Goal: Task Accomplishment & Management: Manage account settings

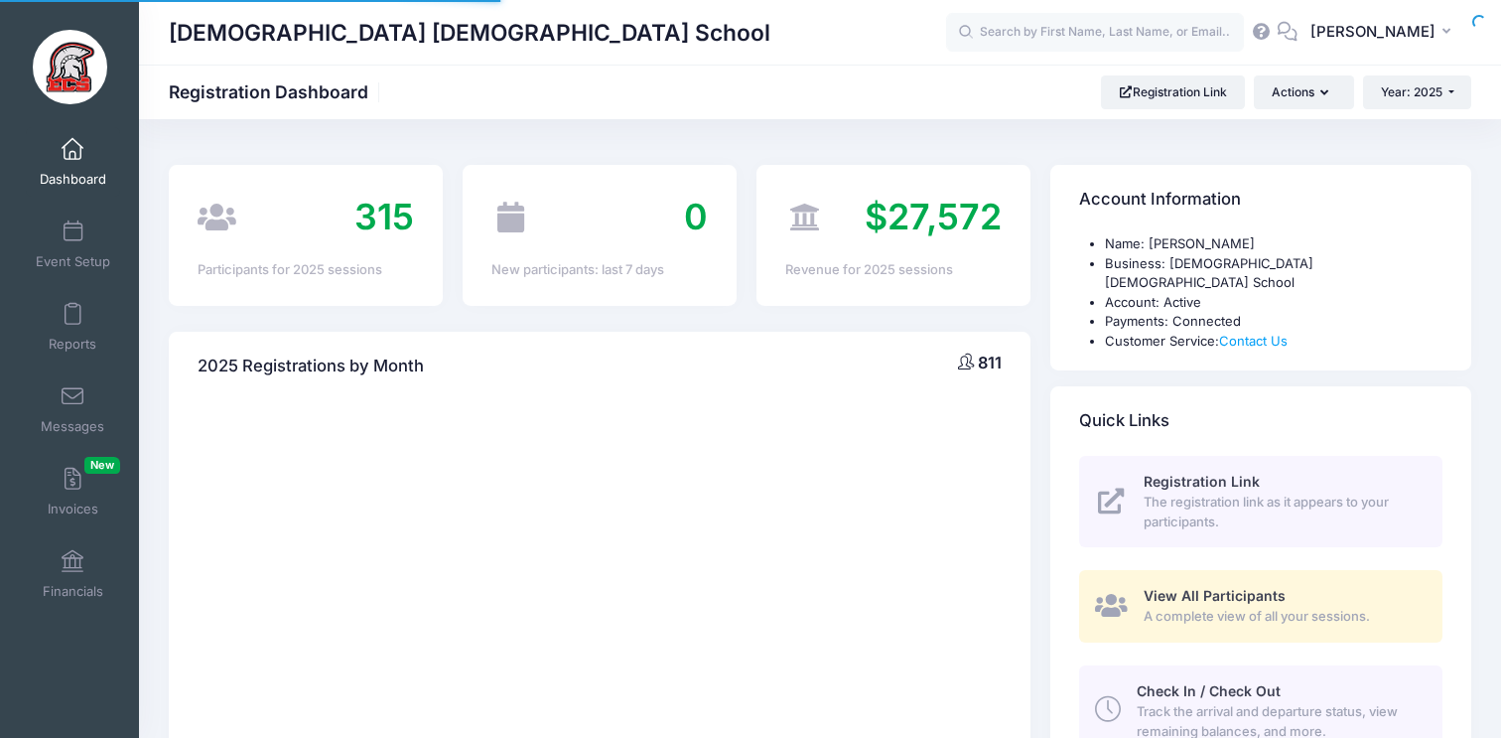
select select
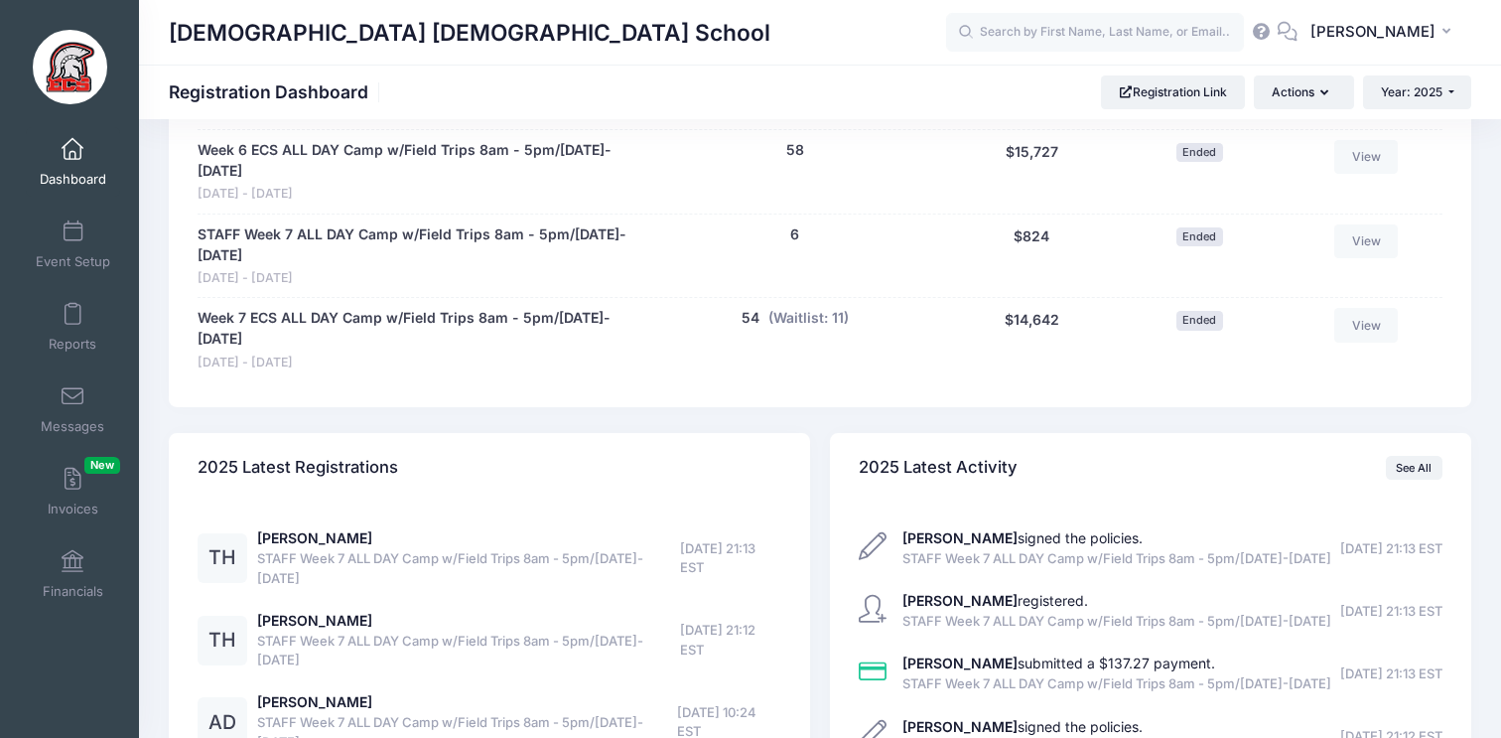
scroll to position [4079, 0]
click at [82, 246] on link "Event Setup" at bounding box center [73, 245] width 94 height 70
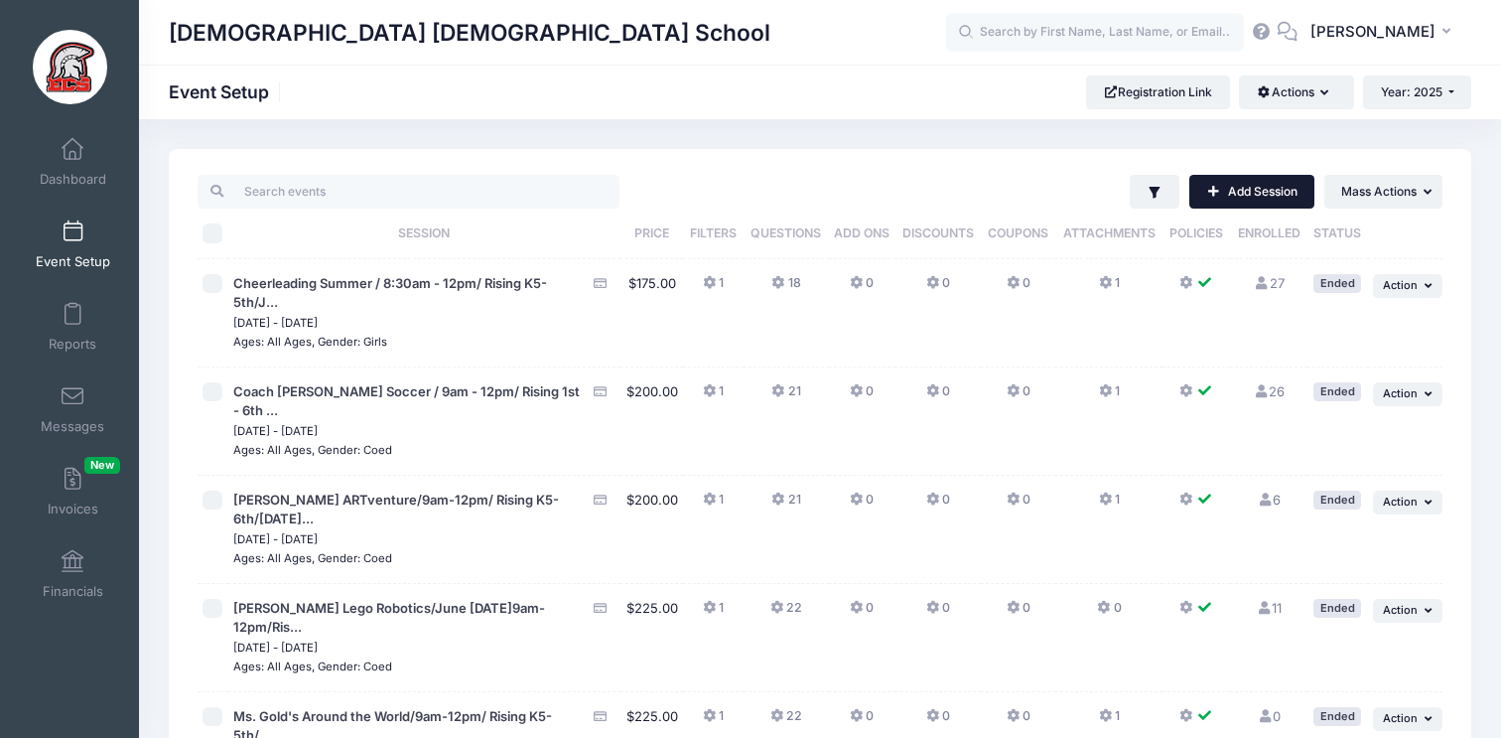
click at [1237, 191] on link "Add Session" at bounding box center [1252, 192] width 125 height 34
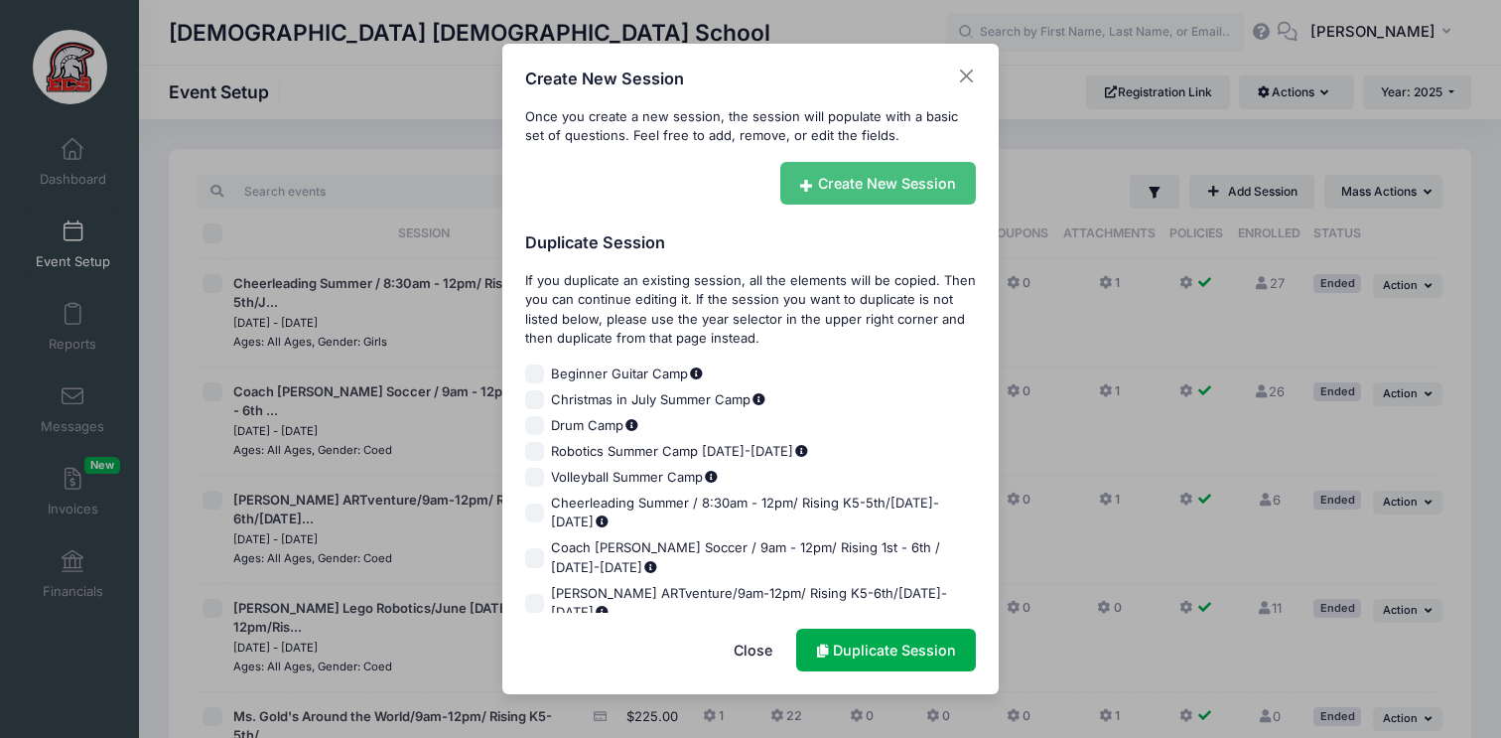
click at [908, 186] on link "Create New Session" at bounding box center [879, 183] width 197 height 43
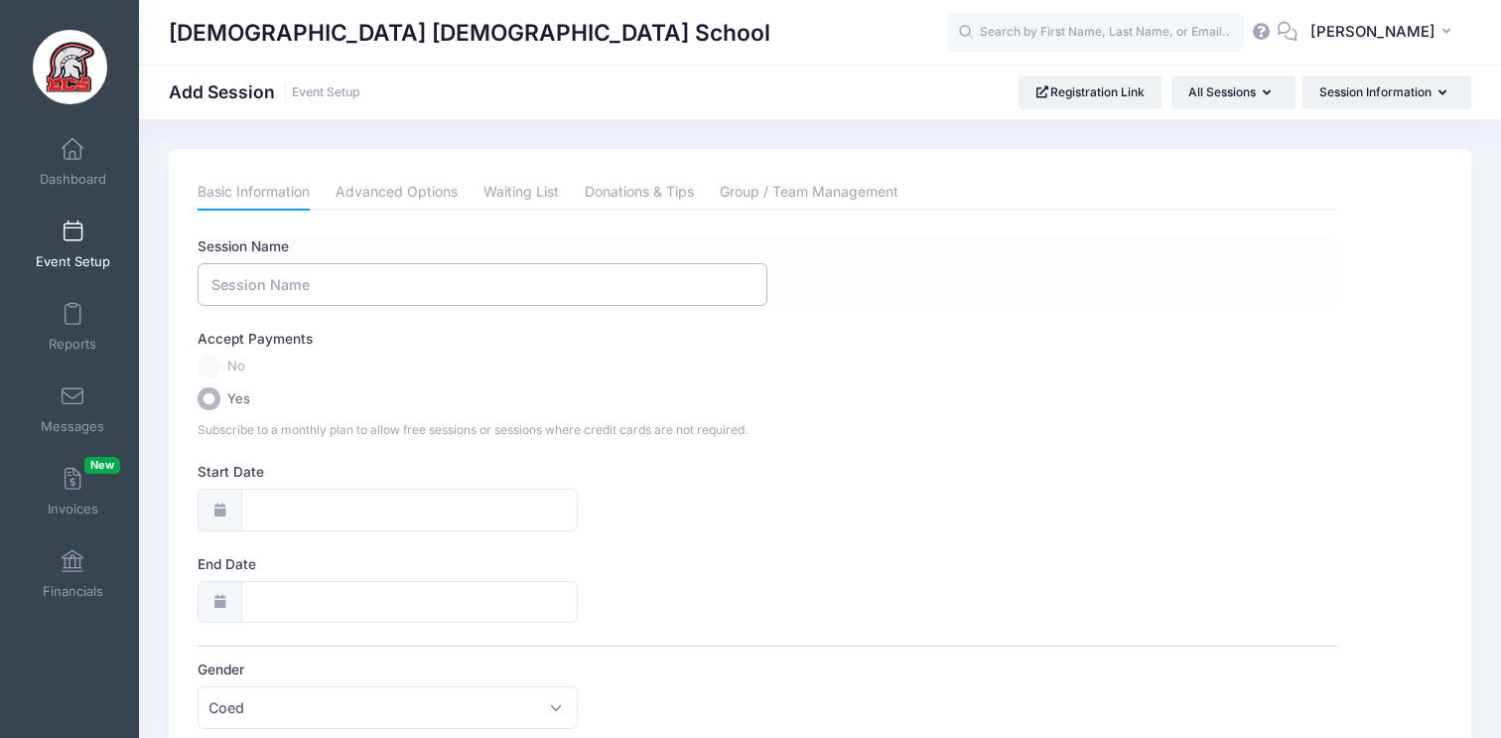
click at [448, 272] on input "Session Name" at bounding box center [483, 284] width 570 height 43
type input "Example Session"
click at [355, 499] on input "Start Date" at bounding box center [409, 510] width 337 height 43
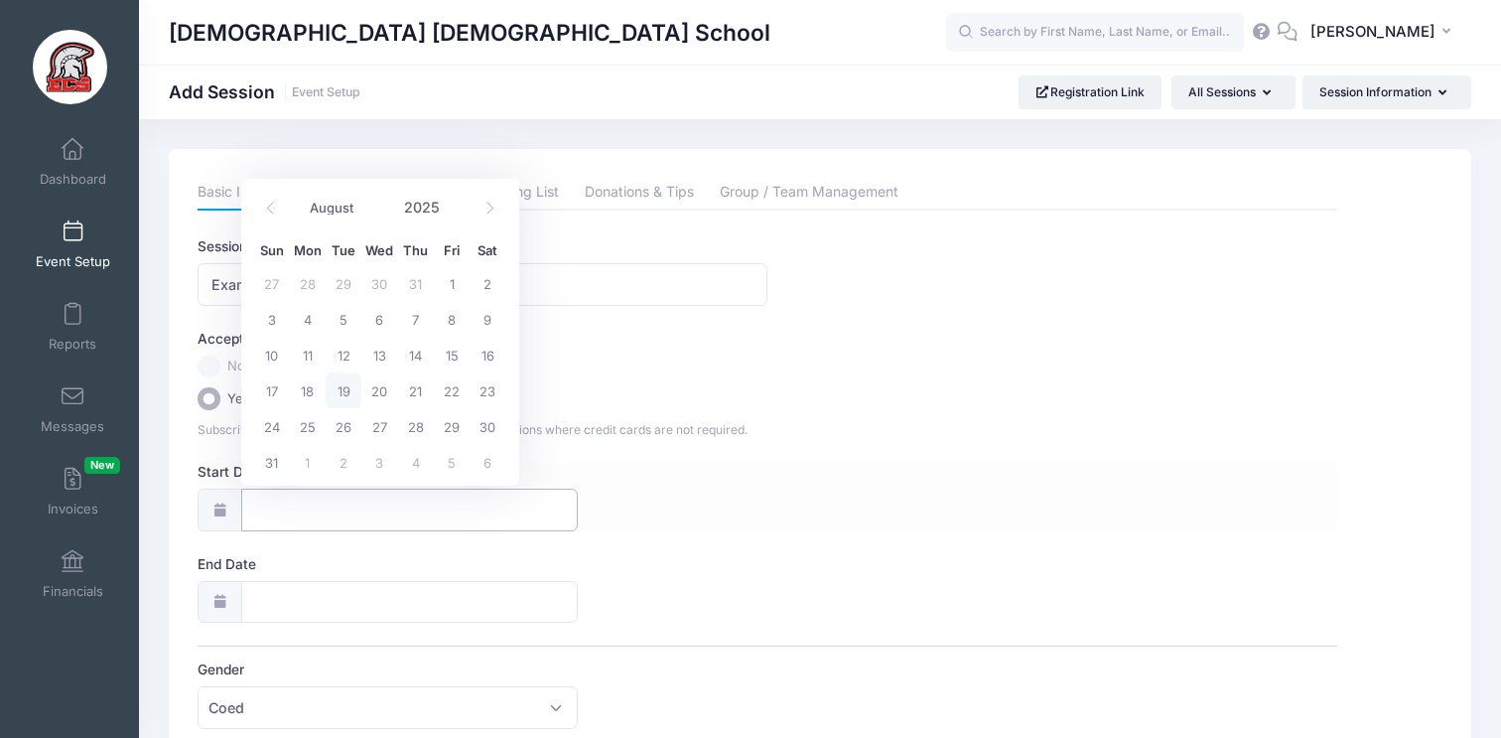
scroll to position [13, 0]
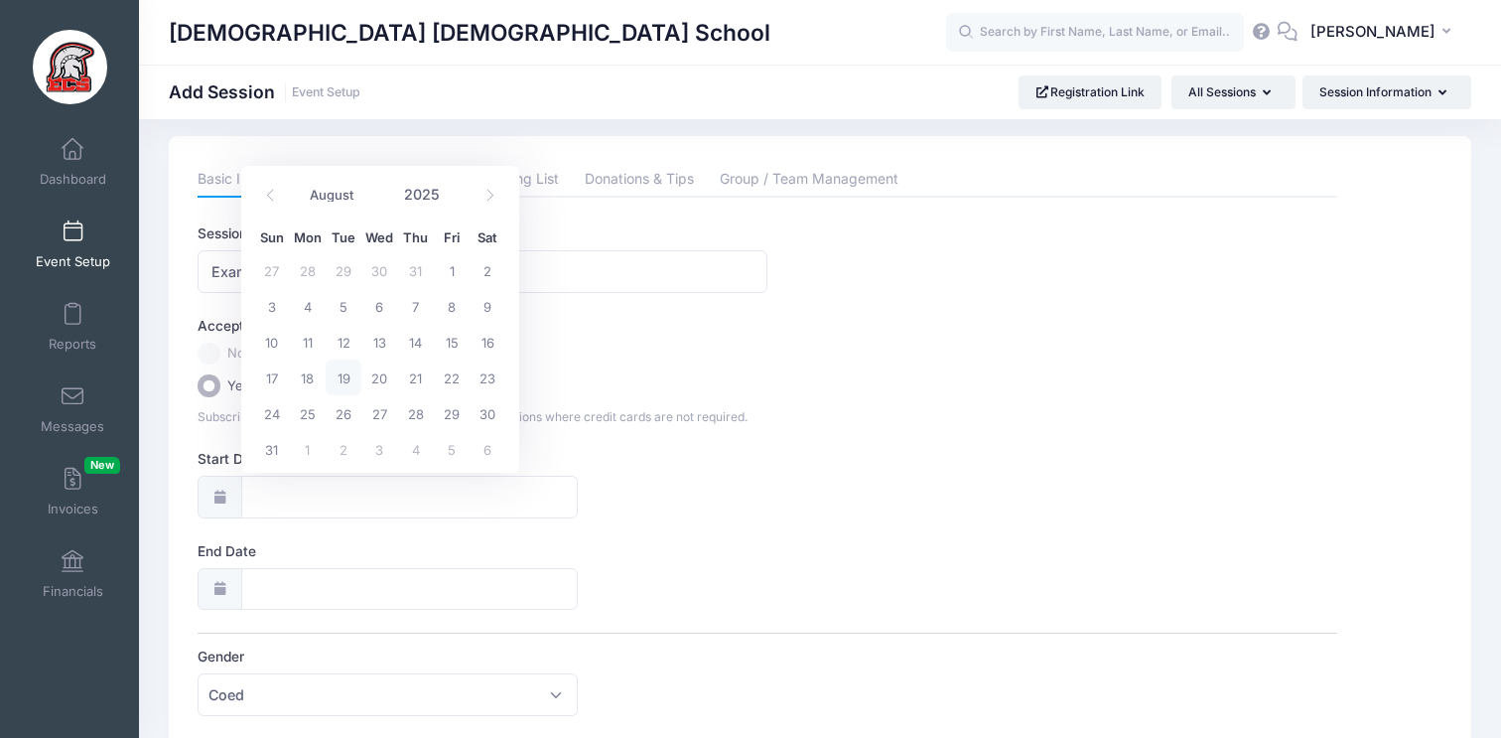
click at [257, 499] on input "Start Date" at bounding box center [409, 497] width 337 height 43
click at [472, 206] on div "January February March April May June July August September October November De…" at bounding box center [380, 189] width 190 height 34
click at [477, 202] on span at bounding box center [490, 196] width 33 height 34
click at [493, 201] on icon at bounding box center [490, 195] width 13 height 13
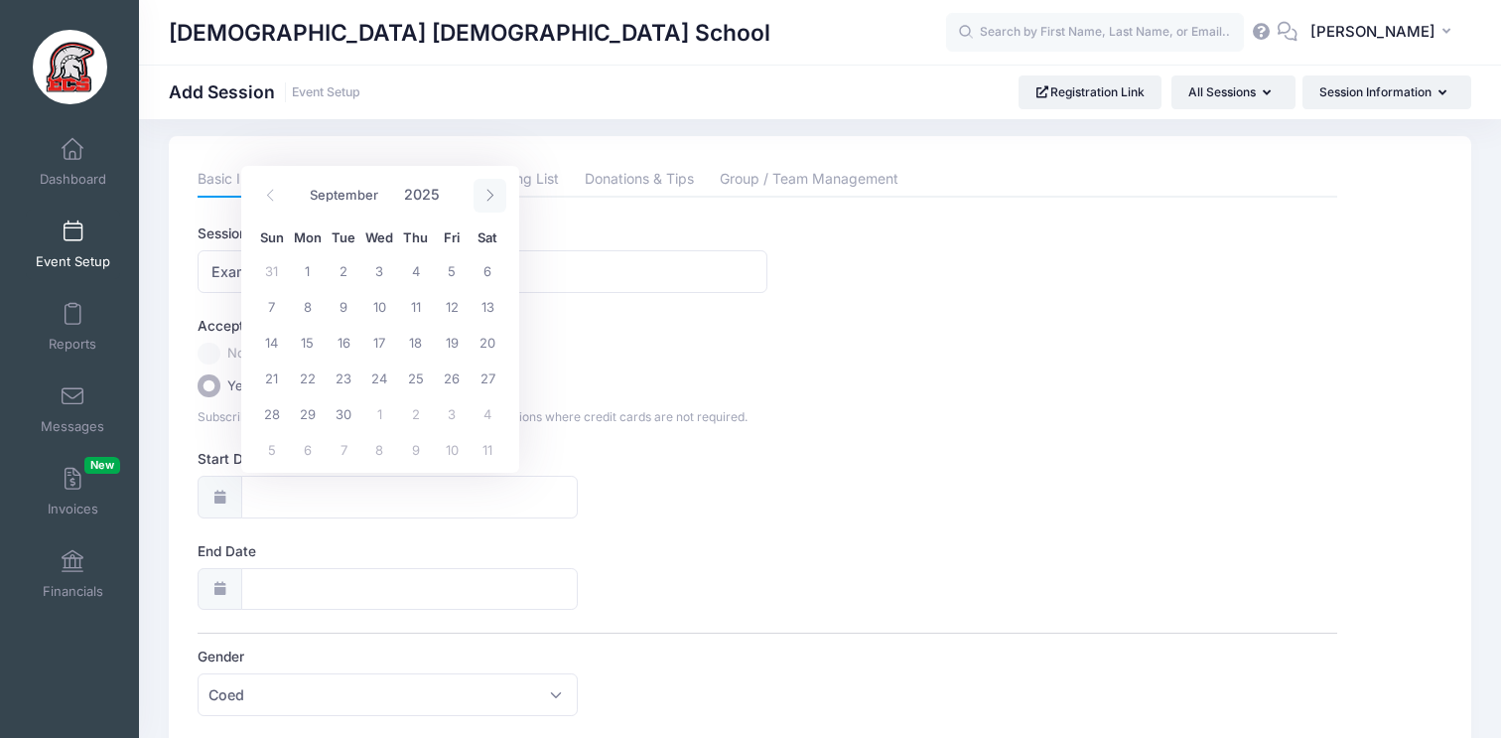
select select "9"
click at [381, 301] on span "8" at bounding box center [379, 306] width 36 height 36
type input "10/08/2025"
type input "10/09/2025"
select select "9"
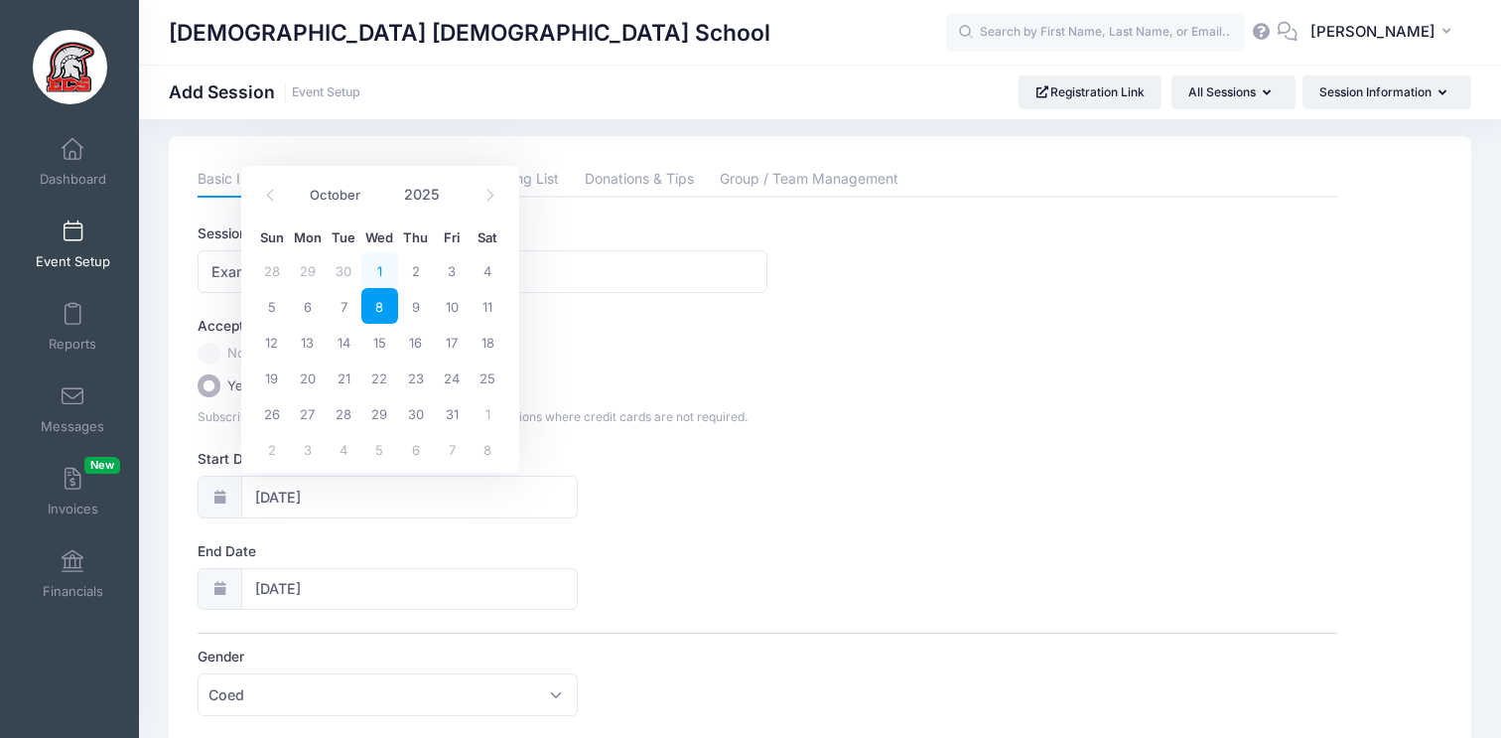
click at [385, 264] on span "1" at bounding box center [379, 270] width 36 height 36
type input "10/01/2025"
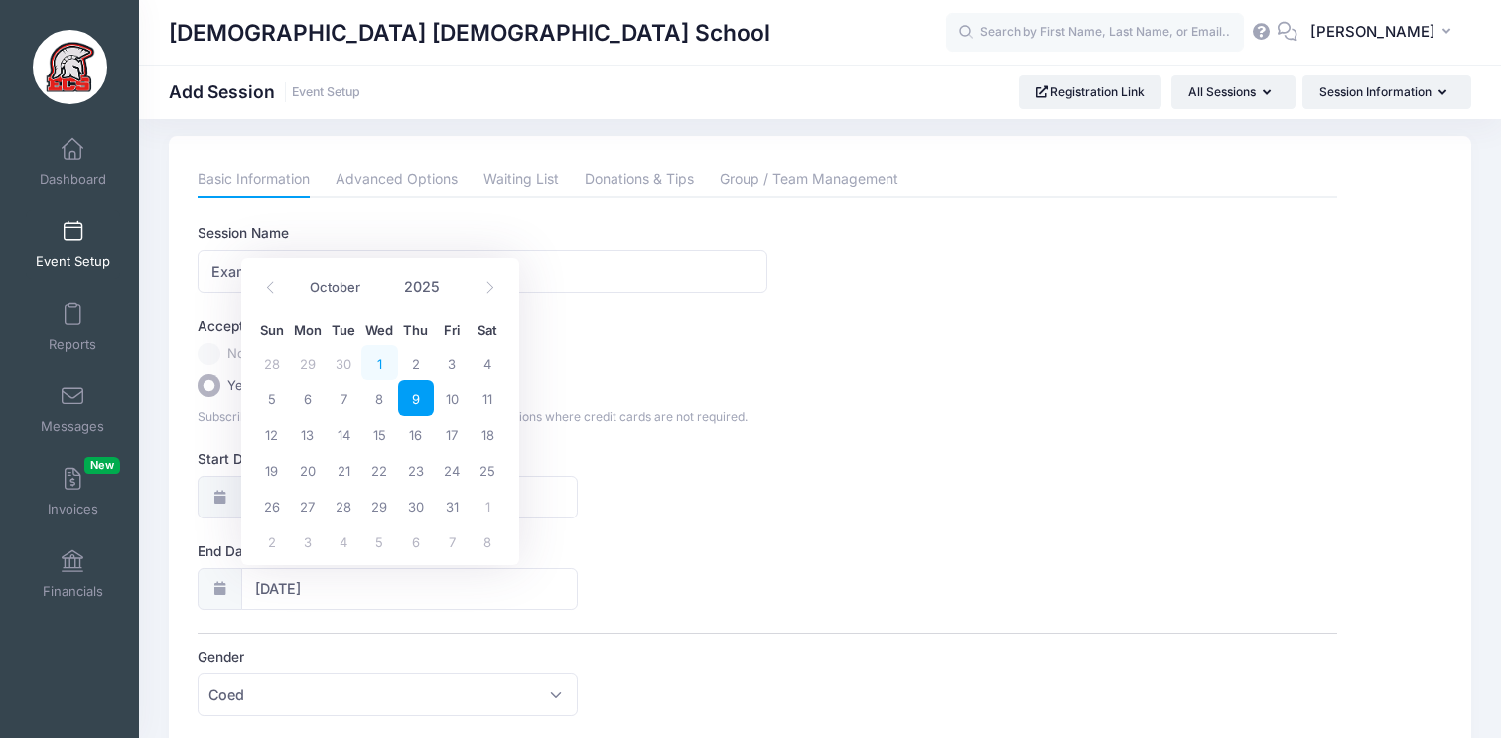
click at [377, 357] on span "1" at bounding box center [379, 363] width 36 height 36
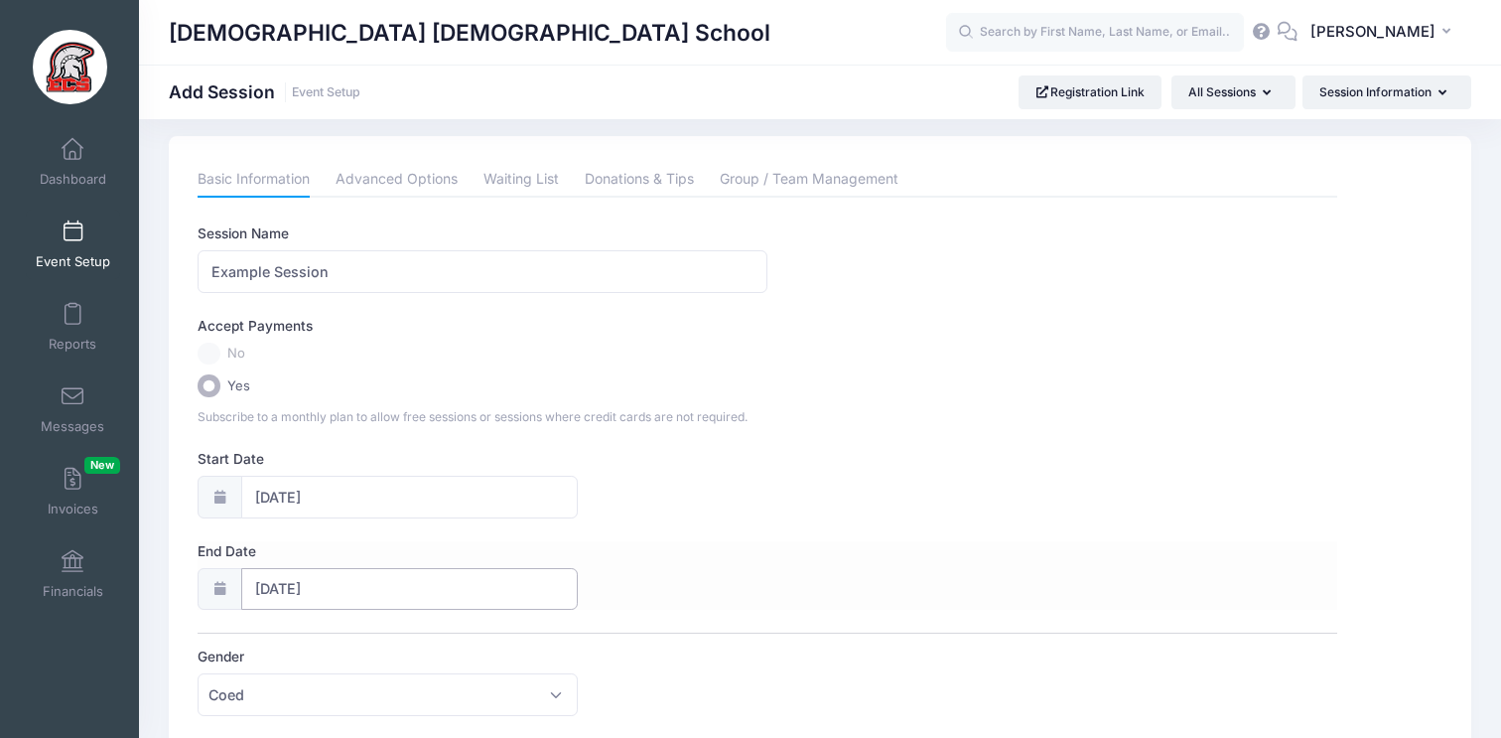
click at [299, 578] on input "10/01/2025" at bounding box center [409, 589] width 337 height 43
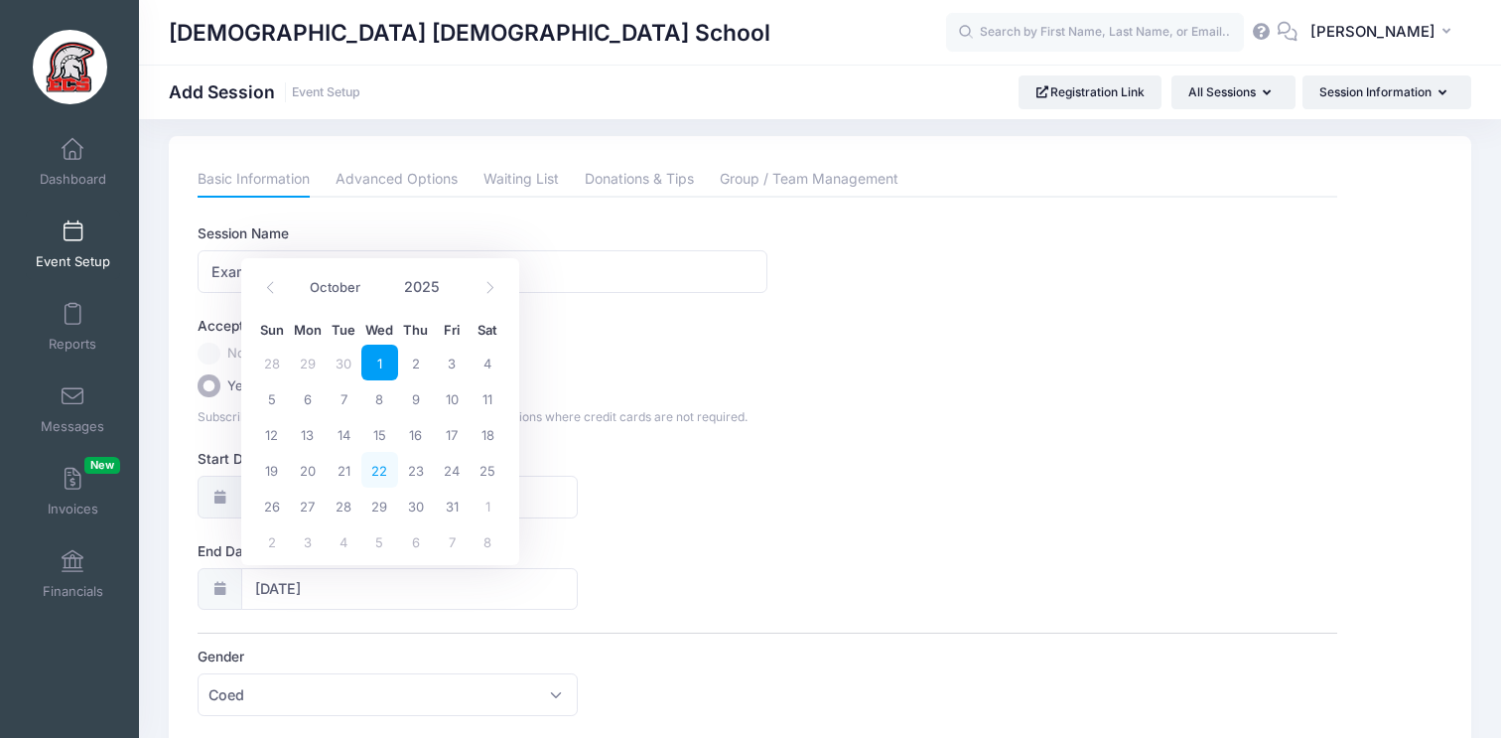
click at [382, 474] on span "22" at bounding box center [379, 470] width 36 height 36
type input "10/22/2025"
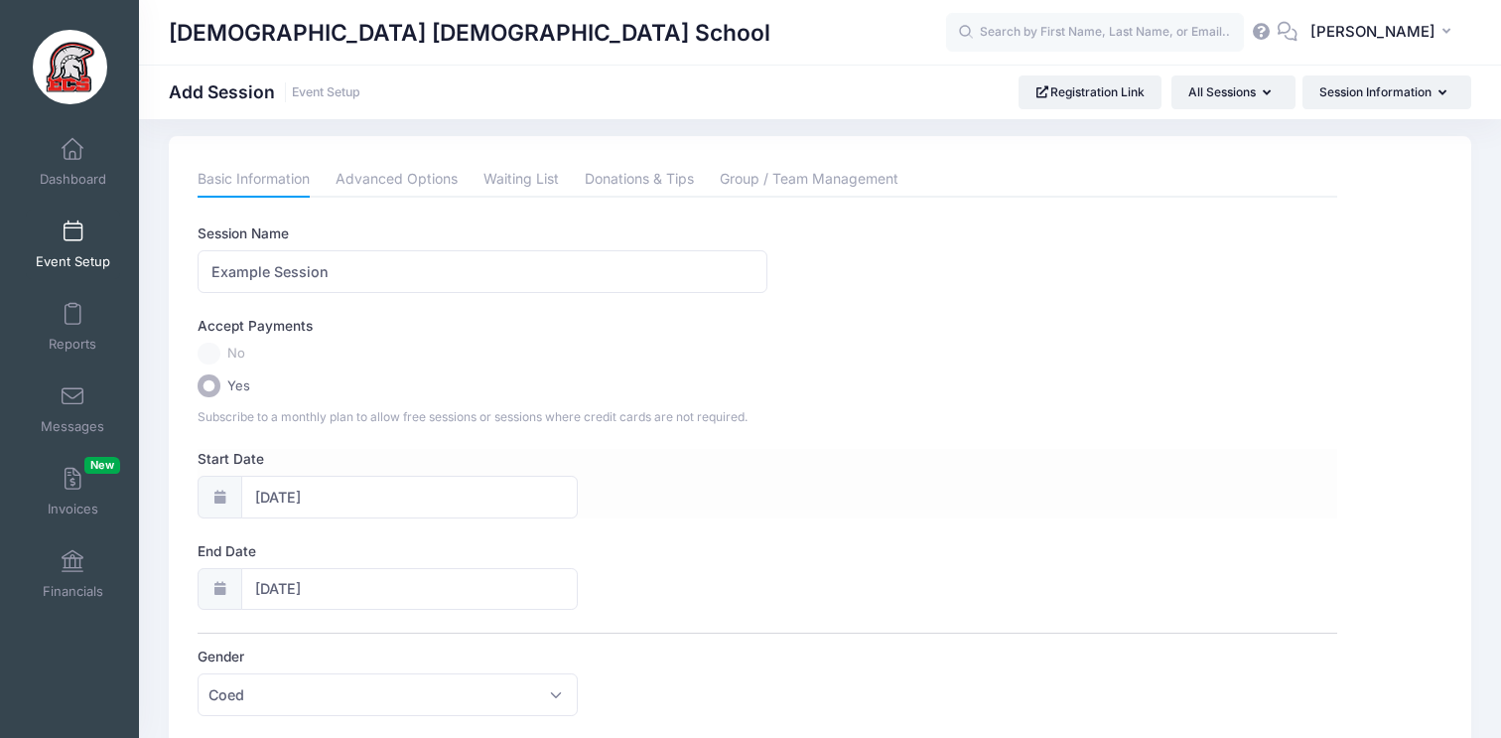
click at [860, 463] on div "Start Date 10/01/2025" at bounding box center [767, 484] width 1139 height 70
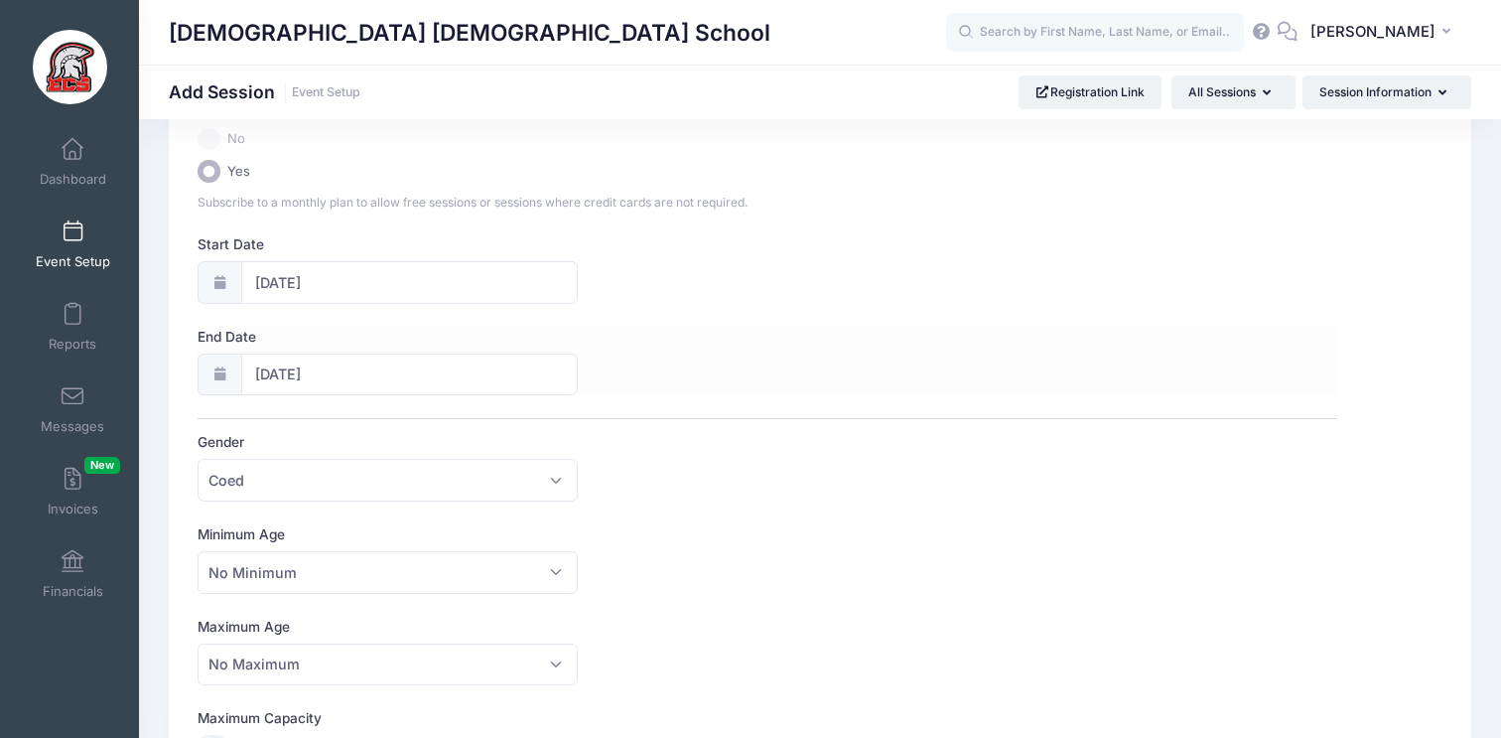
scroll to position [229, 0]
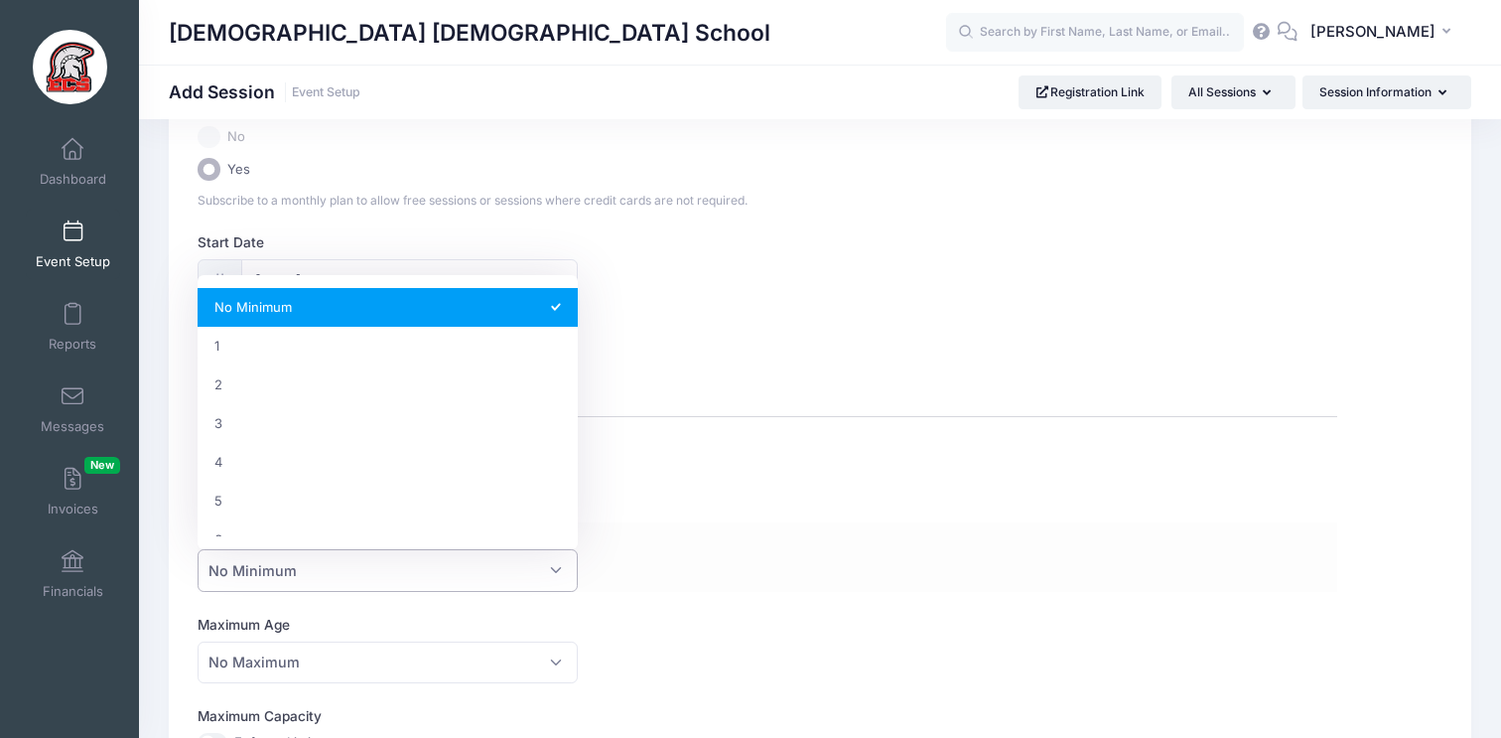
click at [307, 570] on span "No Minimum" at bounding box center [387, 570] width 379 height 43
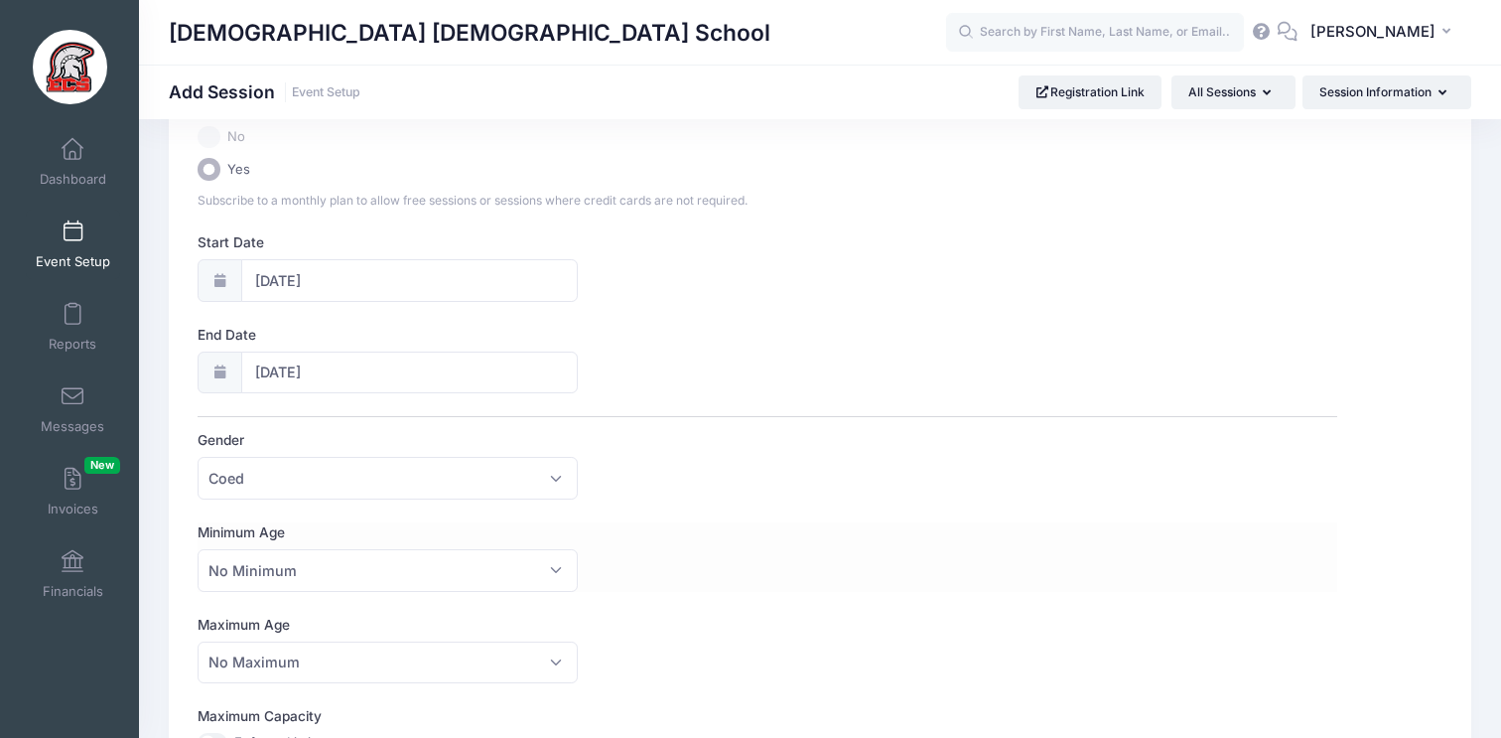
click at [699, 532] on label "Minimum Age" at bounding box center [483, 532] width 570 height 20
click at [199, 549] on select "No Minimum 1 2 3 4 5 6 7 8 9 10 11 12 13 14 15 16 17 18 19 20 21 22 23 24 25 26…" at bounding box center [198, 549] width 1 height 1
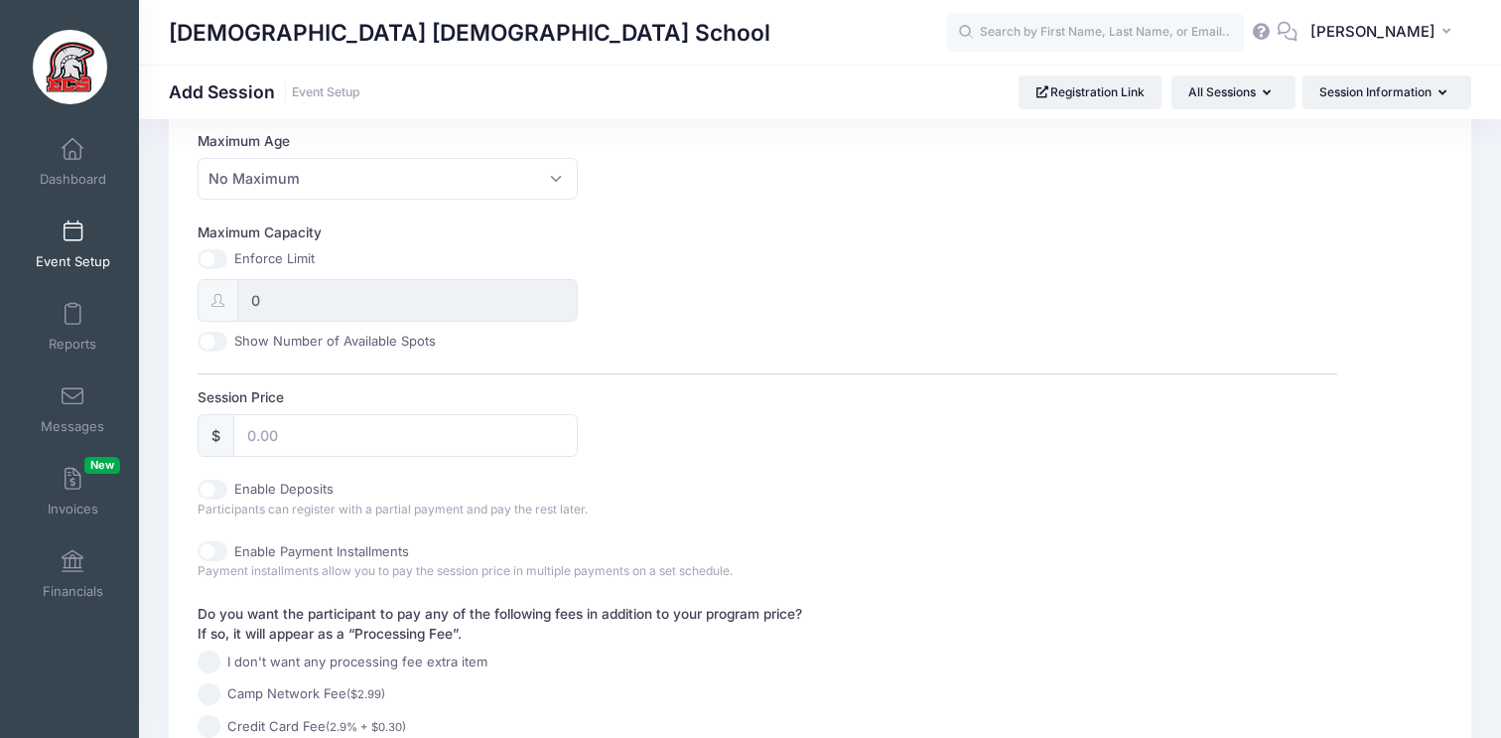
scroll to position [731, 0]
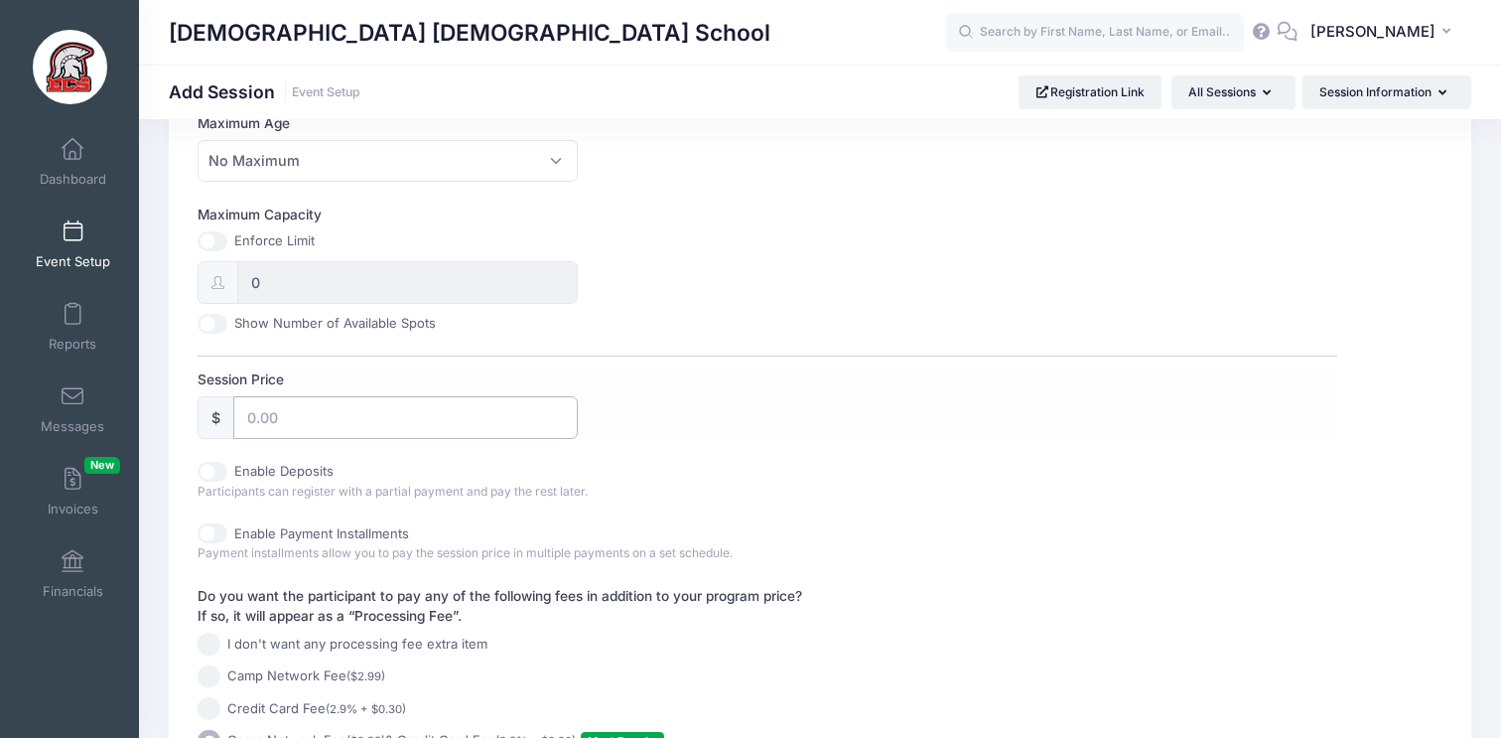
click at [331, 418] on input "Session Price" at bounding box center [405, 417] width 344 height 43
type input "125"
click at [860, 455] on div "Session Name Example Session Accept Payments No Yes Subscribe to a monthly plan…" at bounding box center [767, 144] width 1139 height 1279
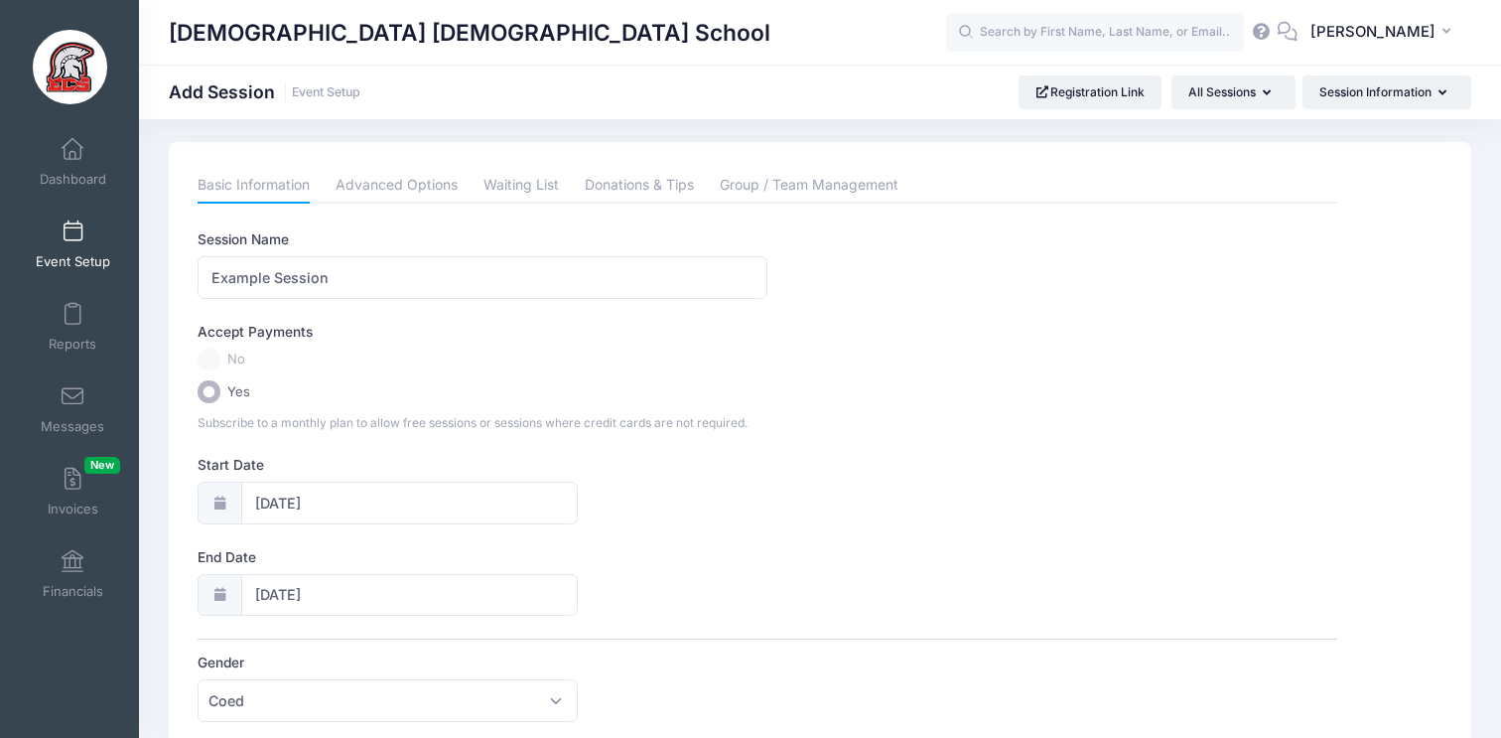
scroll to position [0, 0]
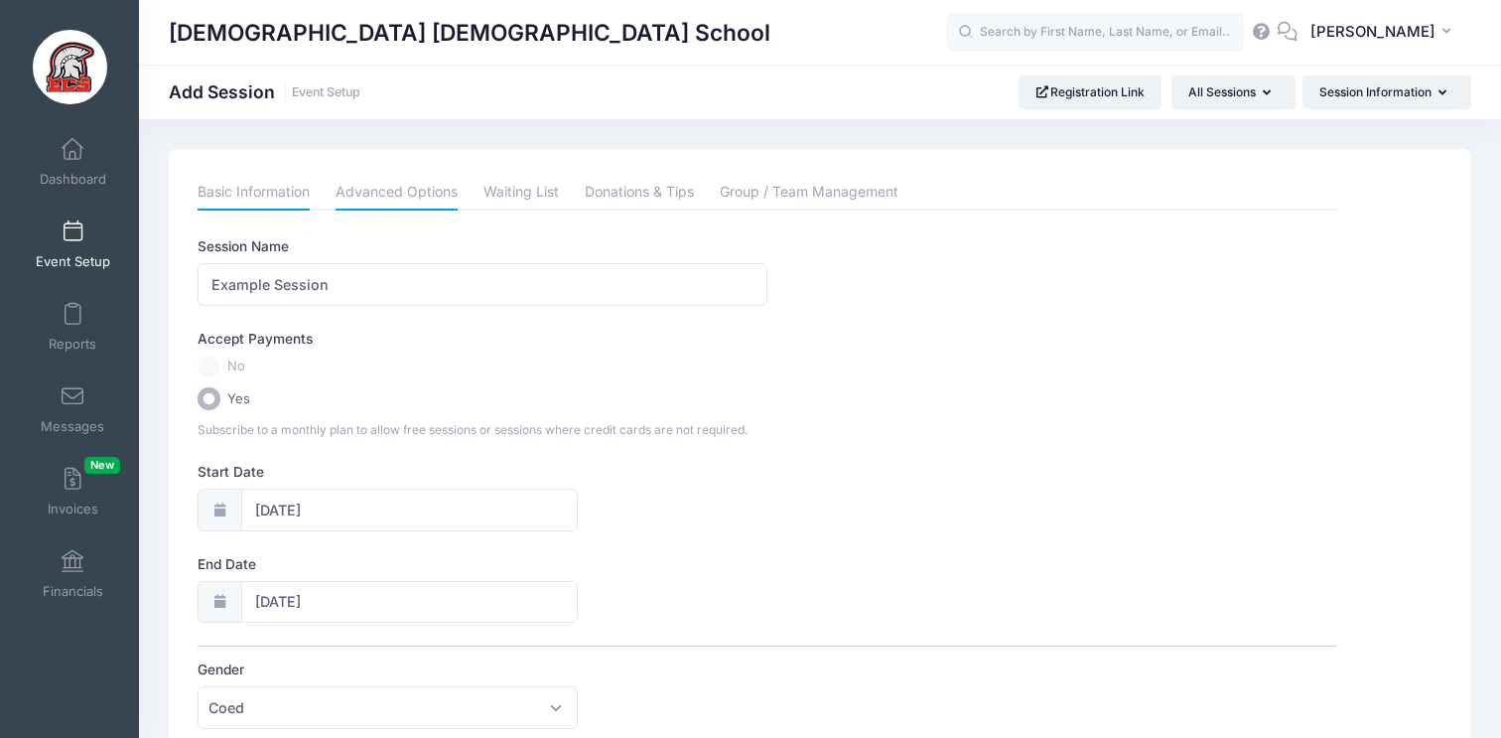
click at [401, 193] on link "Advanced Options" at bounding box center [397, 193] width 122 height 36
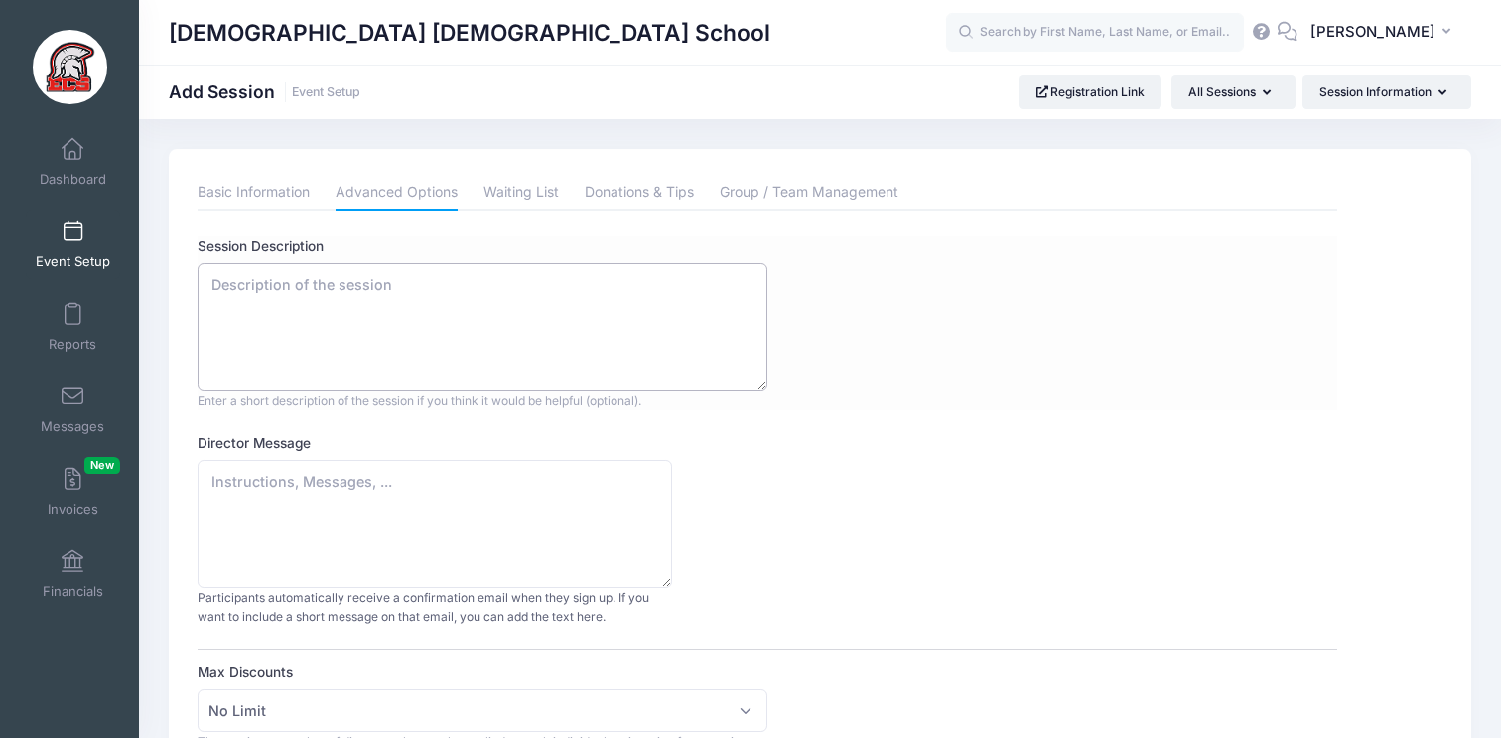
click at [535, 275] on textarea "Session Description" at bounding box center [483, 327] width 570 height 128
type textarea "Developmental Football Camp Oct 1st, 8th, 15th, & 22nd 3:30pm - 4:30pm"
click at [510, 196] on link "Waiting List" at bounding box center [521, 193] width 75 height 36
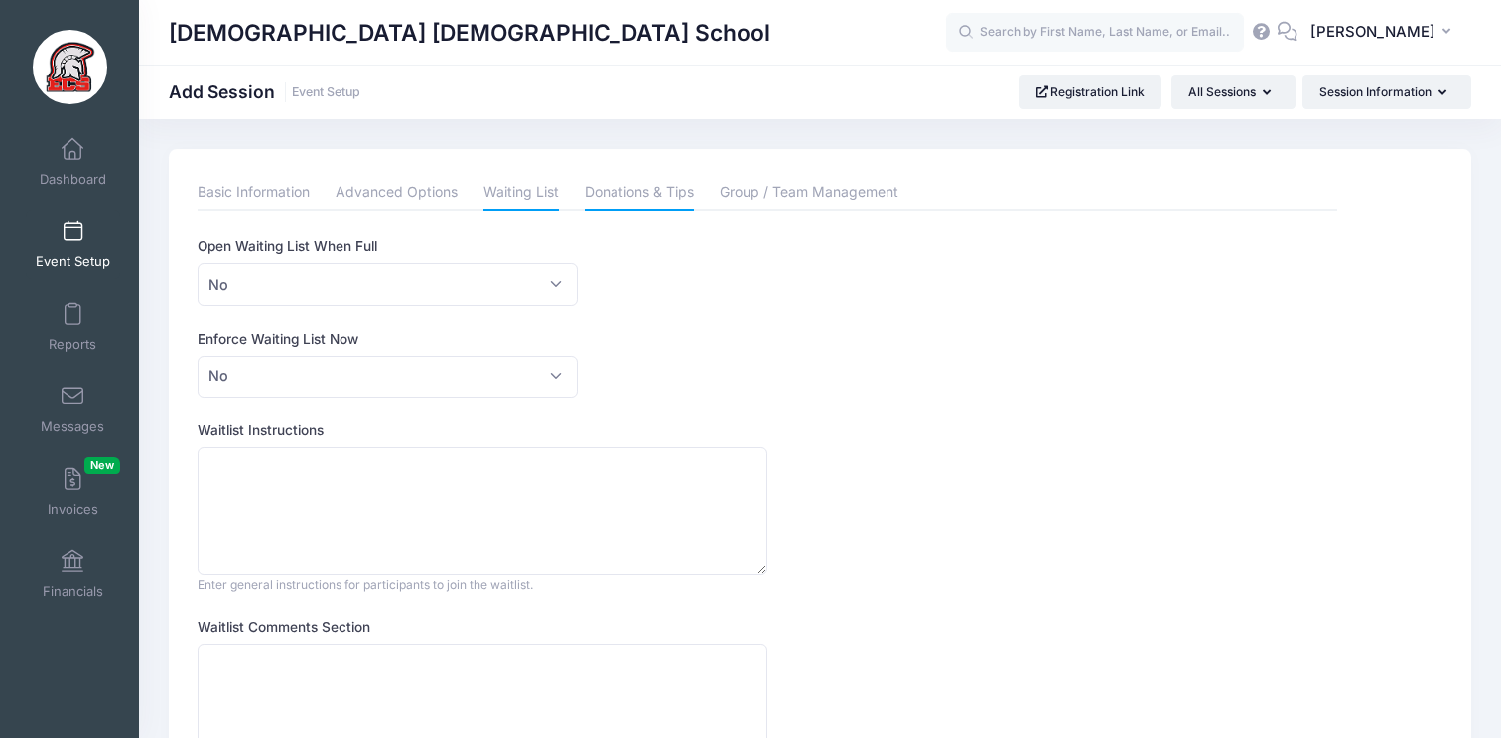
click at [631, 204] on link "Donations & Tips" at bounding box center [639, 193] width 109 height 36
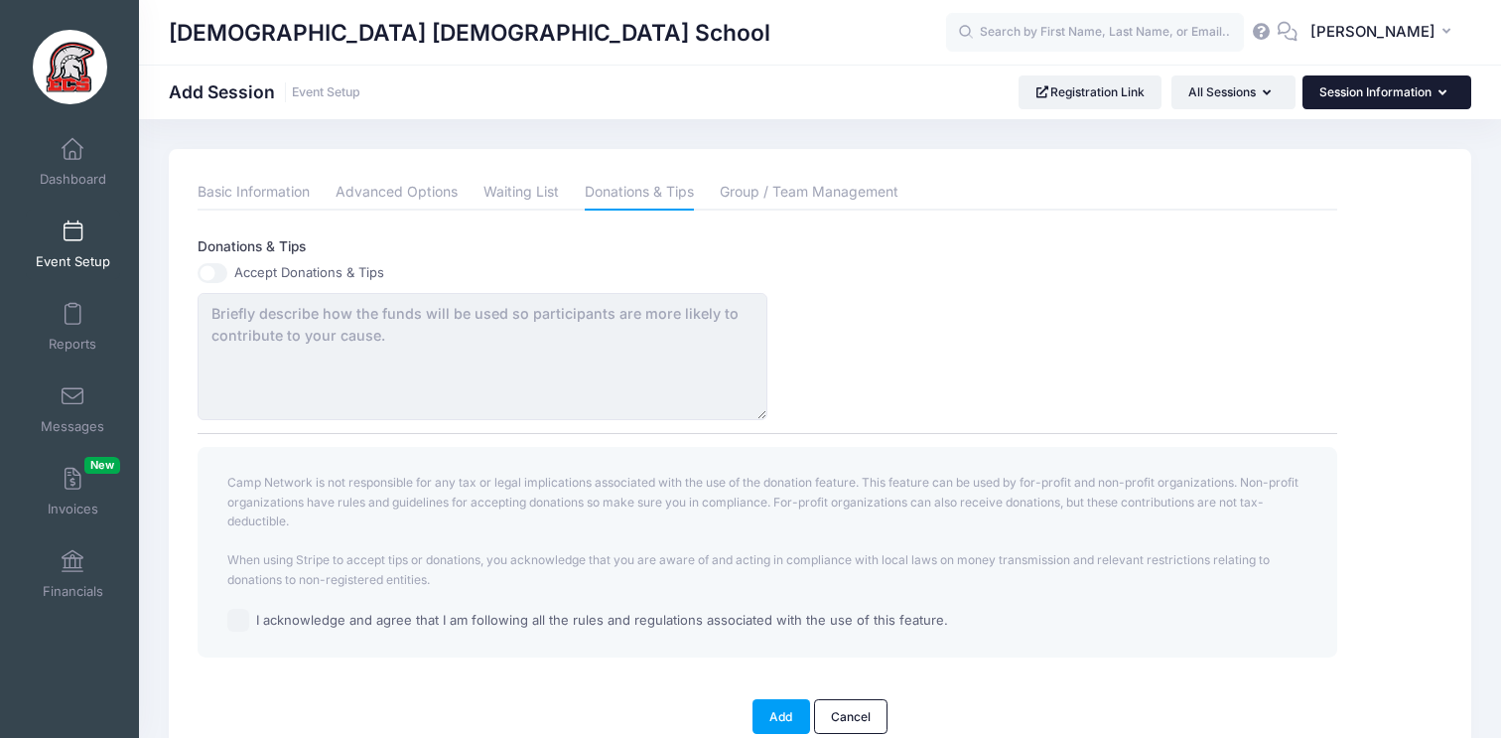
click at [1386, 106] on button "Session Information" at bounding box center [1387, 92] width 169 height 34
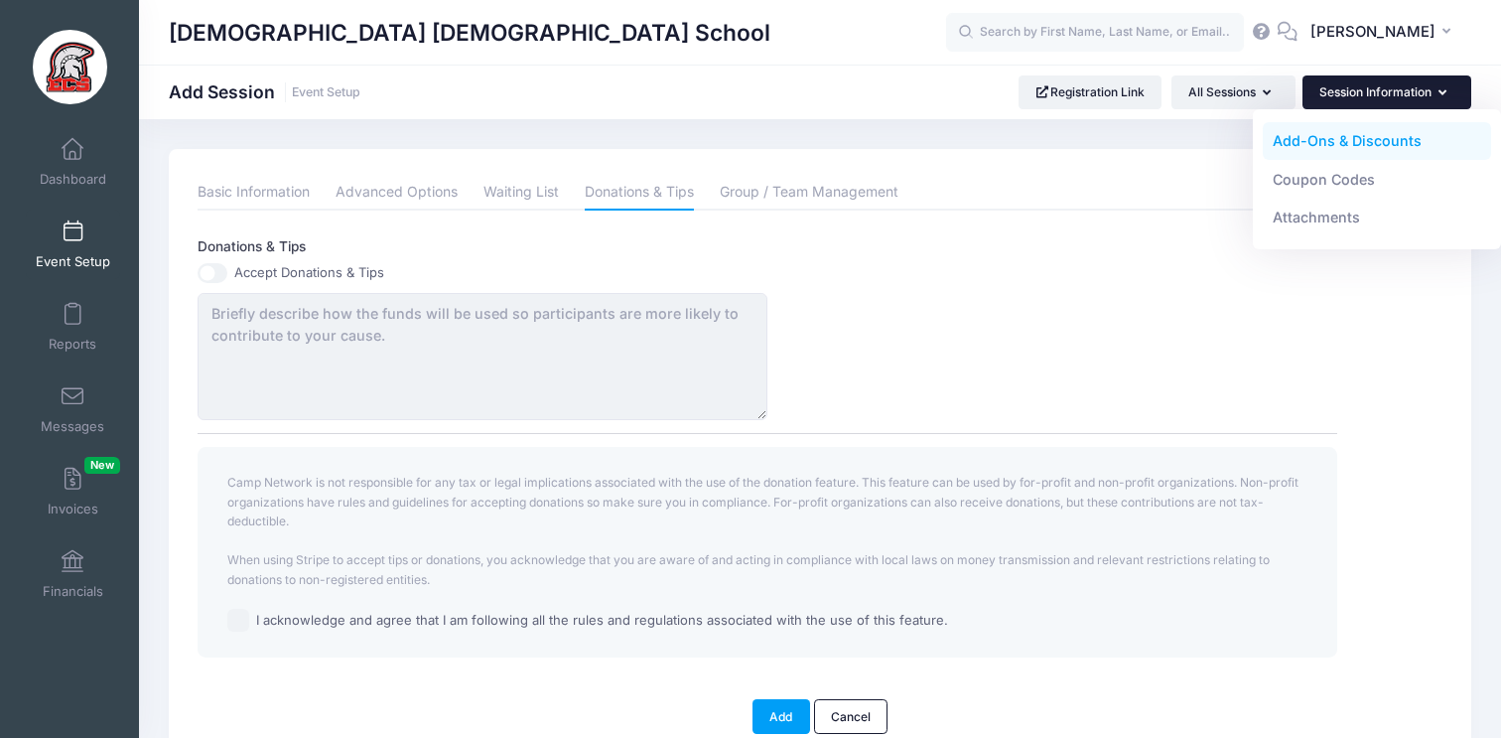
click at [1372, 145] on link "Add-Ons & Discounts" at bounding box center [1377, 141] width 229 height 38
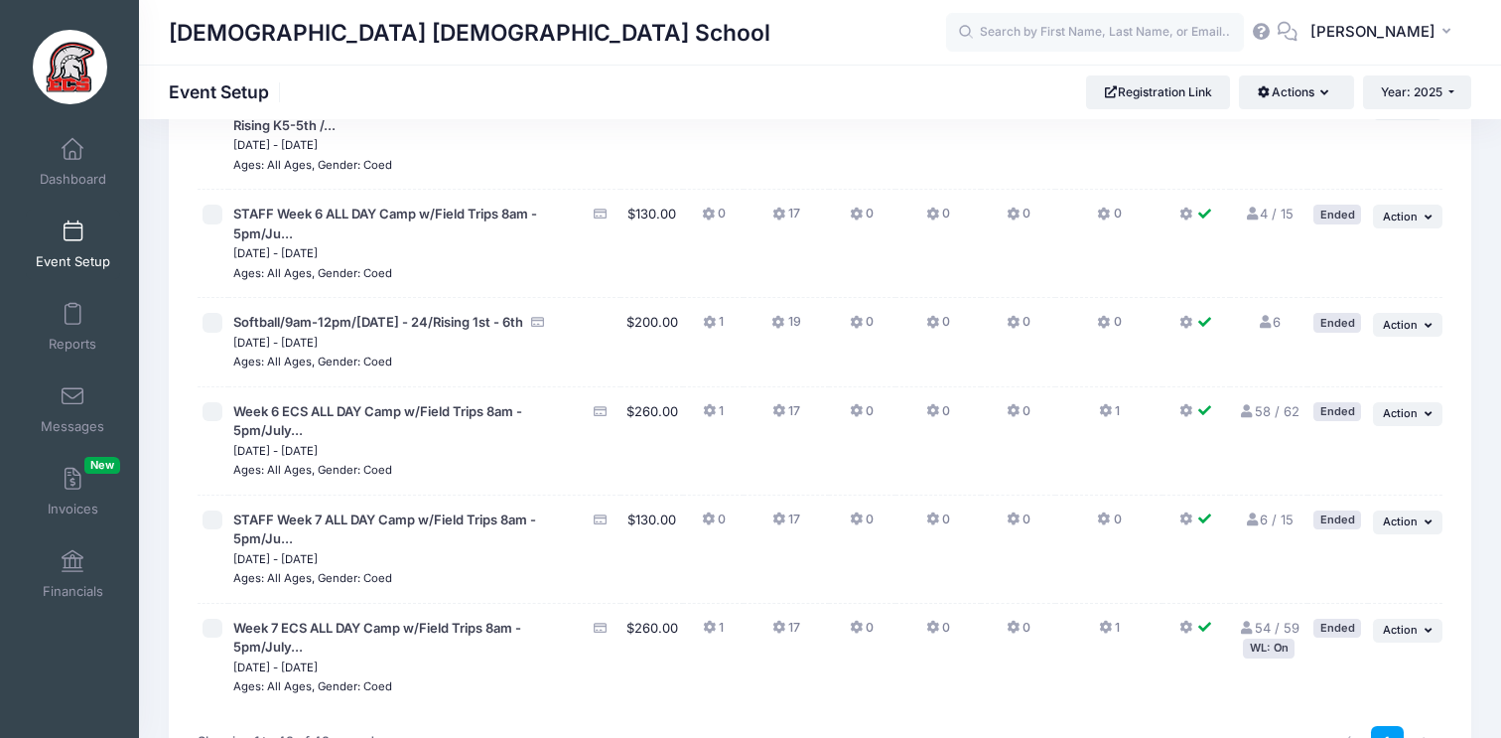
scroll to position [4036, 0]
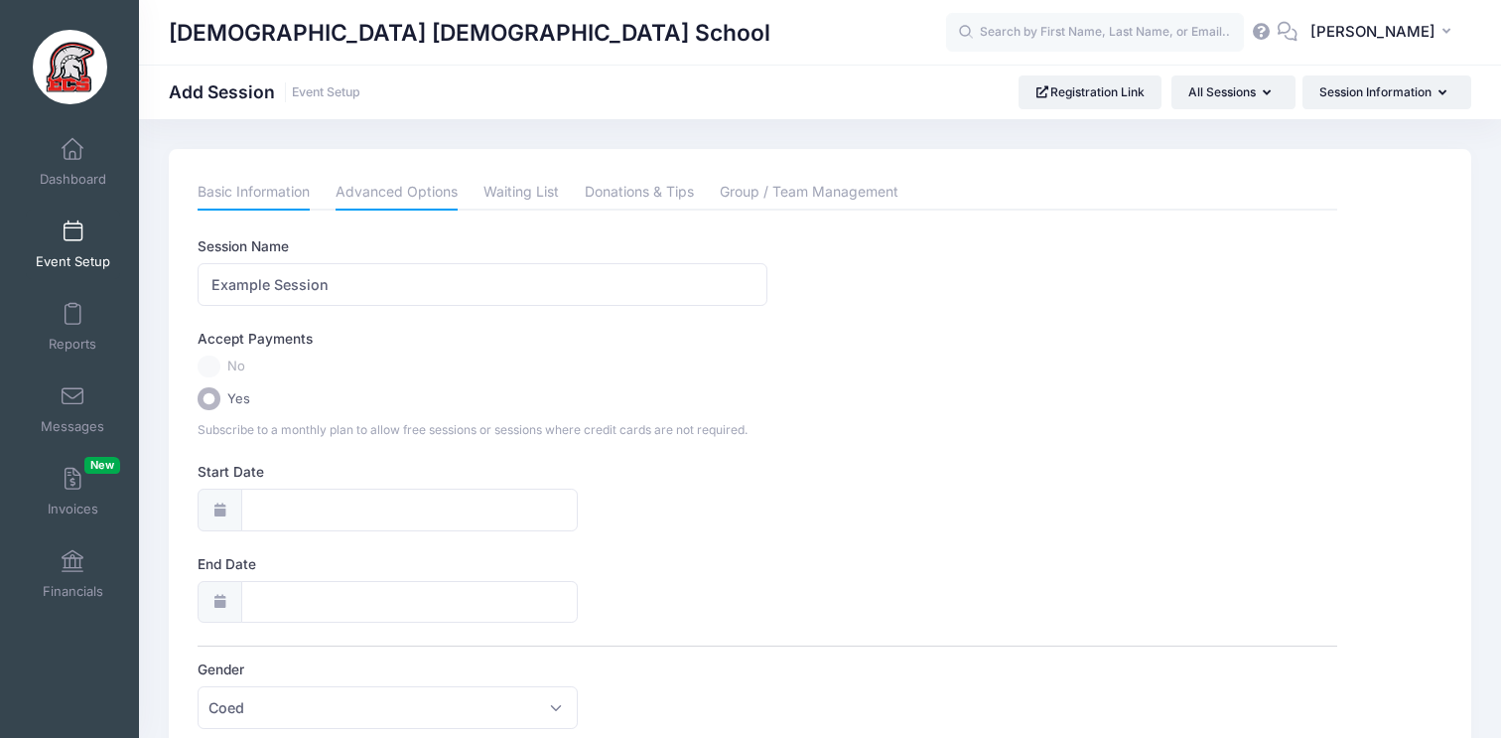
click at [390, 197] on link "Advanced Options" at bounding box center [397, 193] width 122 height 36
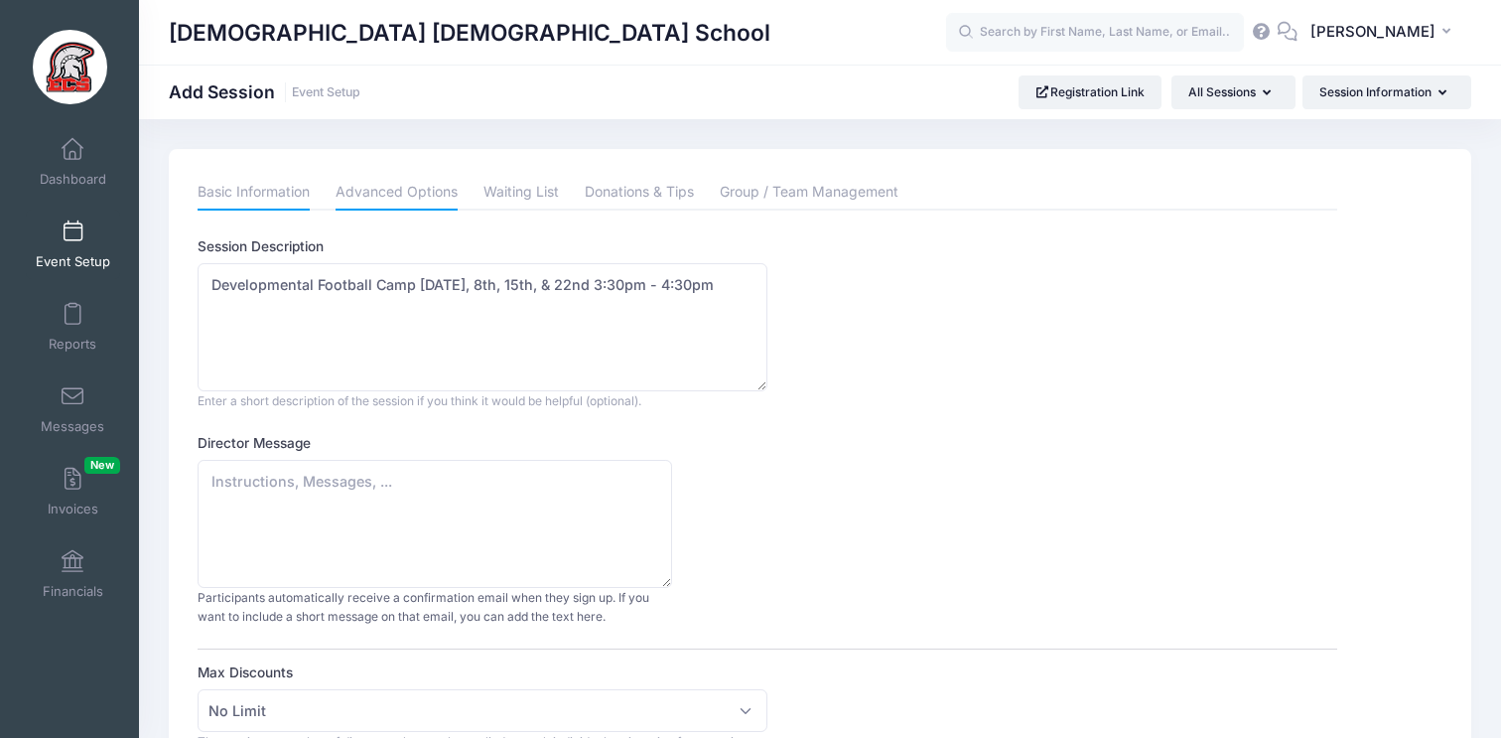
click at [291, 203] on link "Basic Information" at bounding box center [254, 193] width 112 height 36
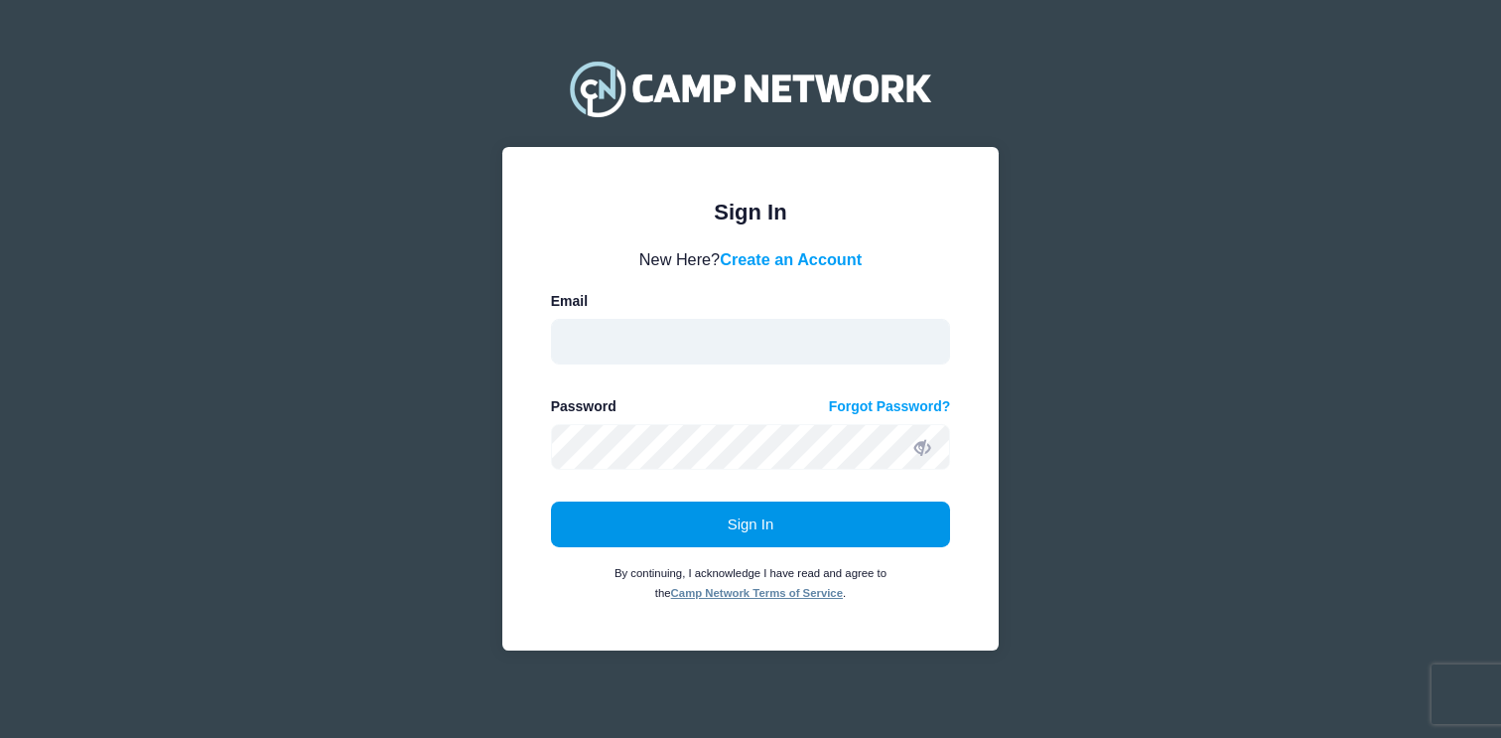
type input "[EMAIL_ADDRESS][DOMAIN_NAME]"
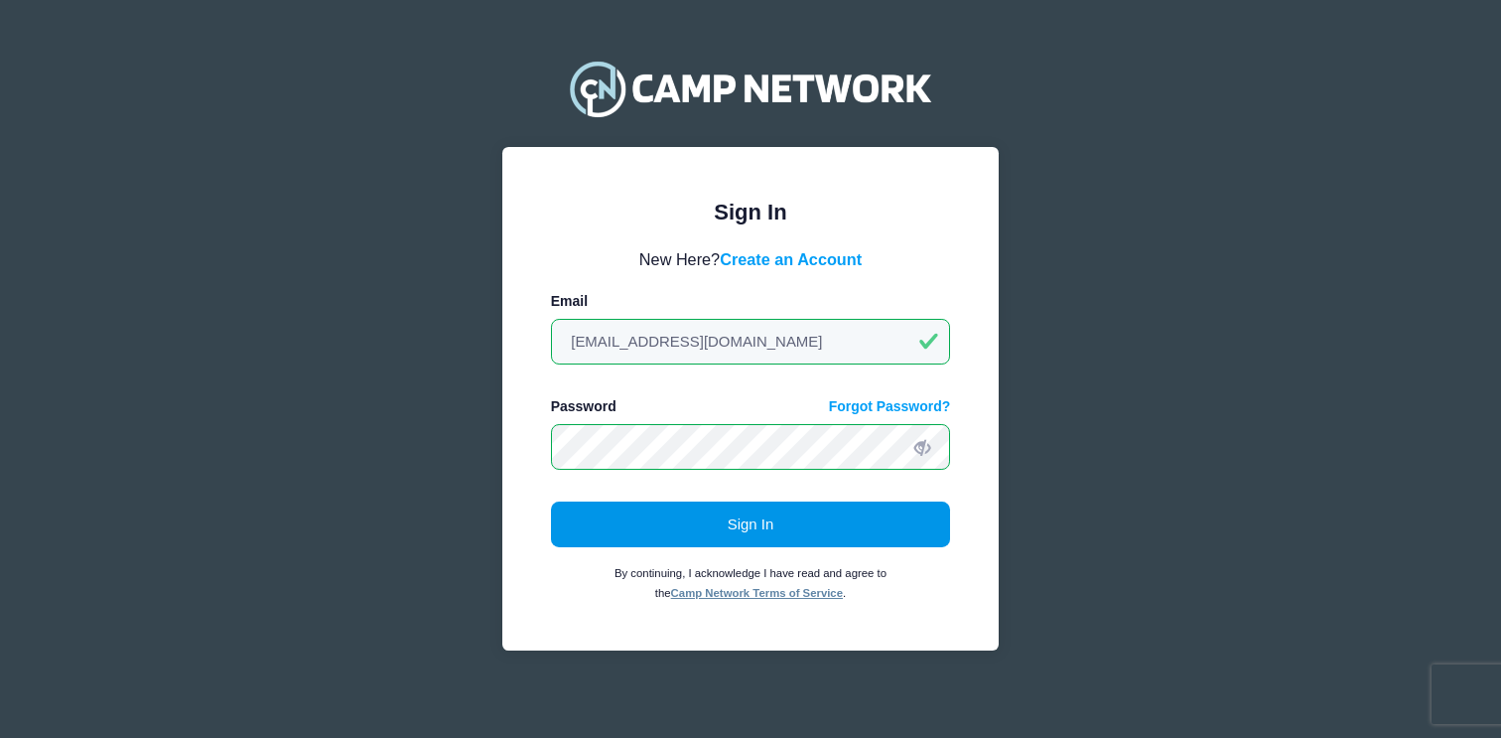
click at [798, 530] on button "Sign In" at bounding box center [751, 524] width 400 height 46
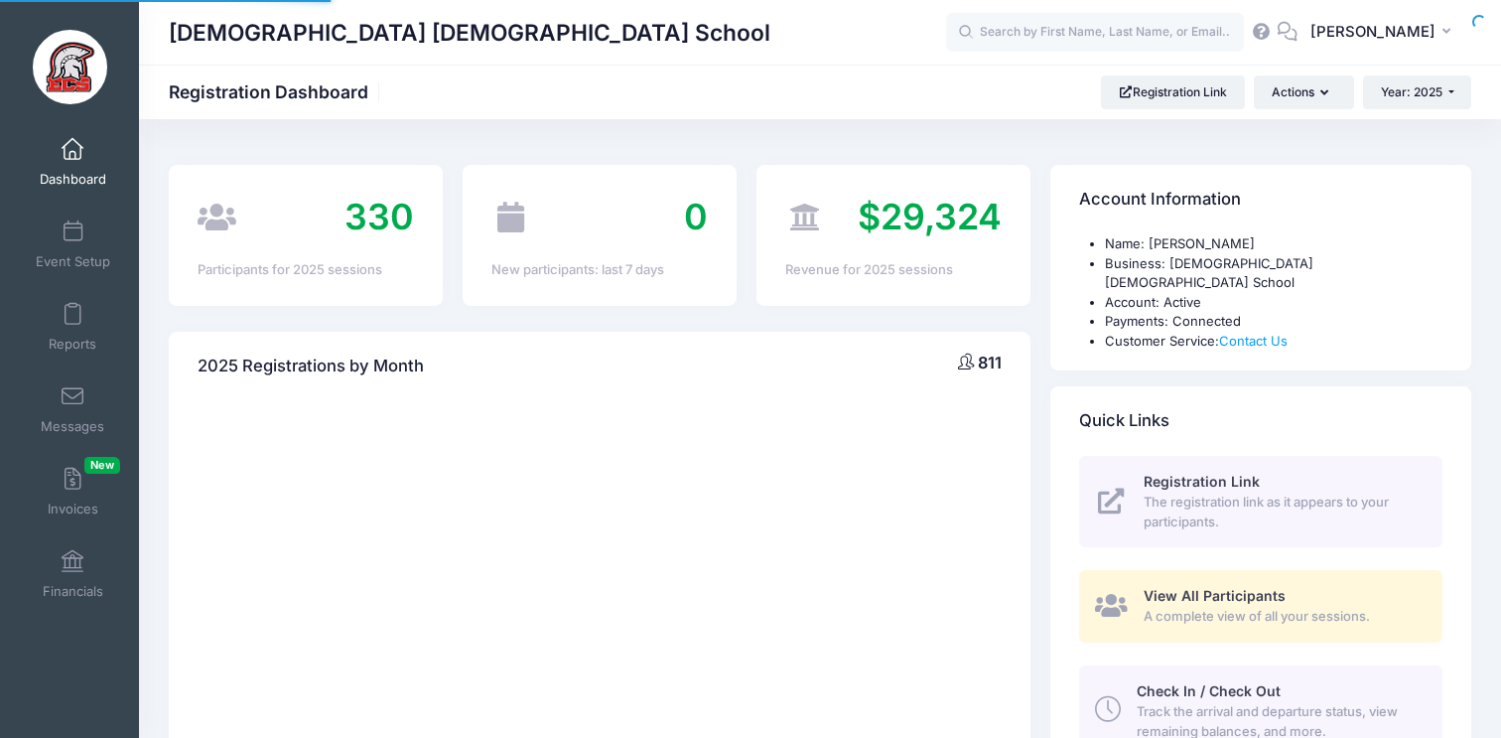
select select
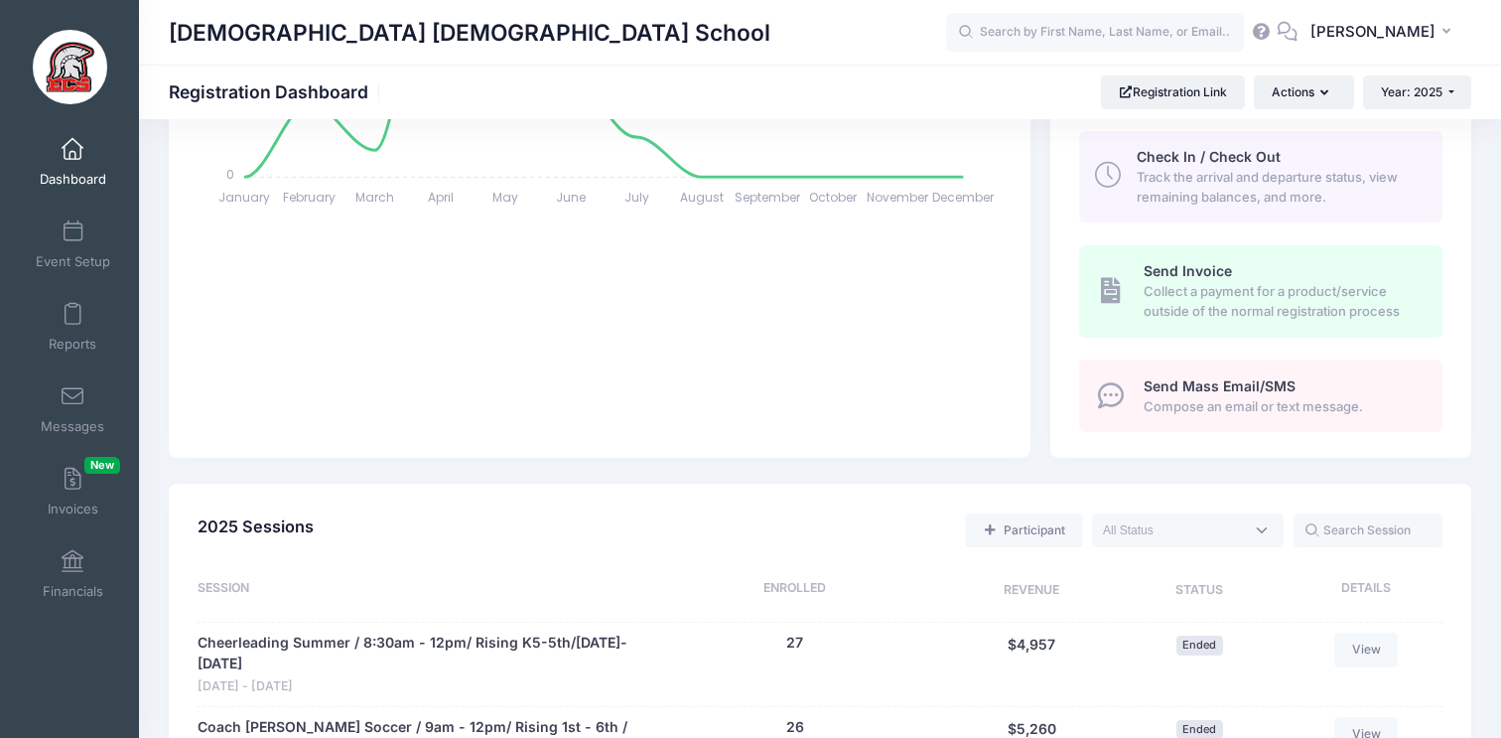
scroll to position [949, 0]
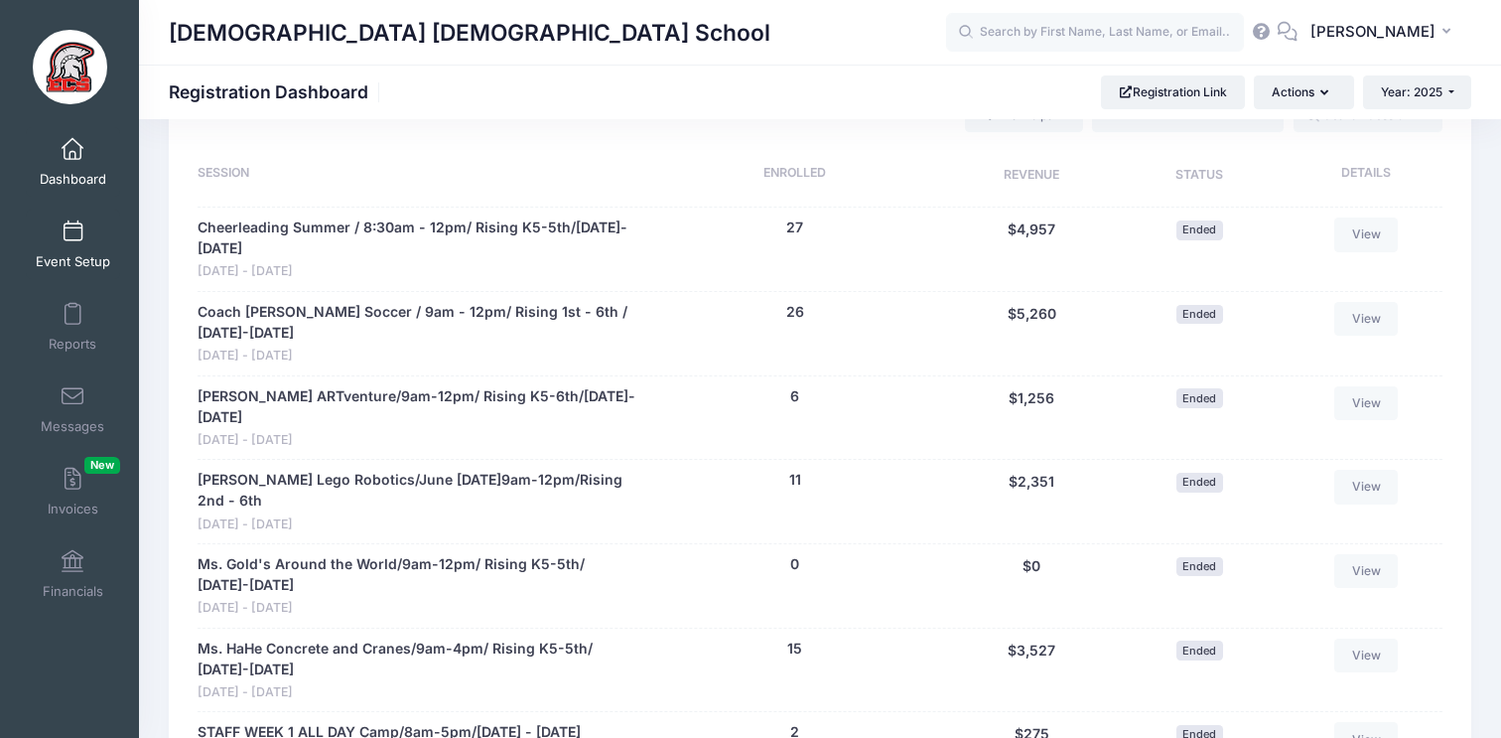
click at [91, 253] on span "Event Setup" at bounding box center [73, 261] width 74 height 17
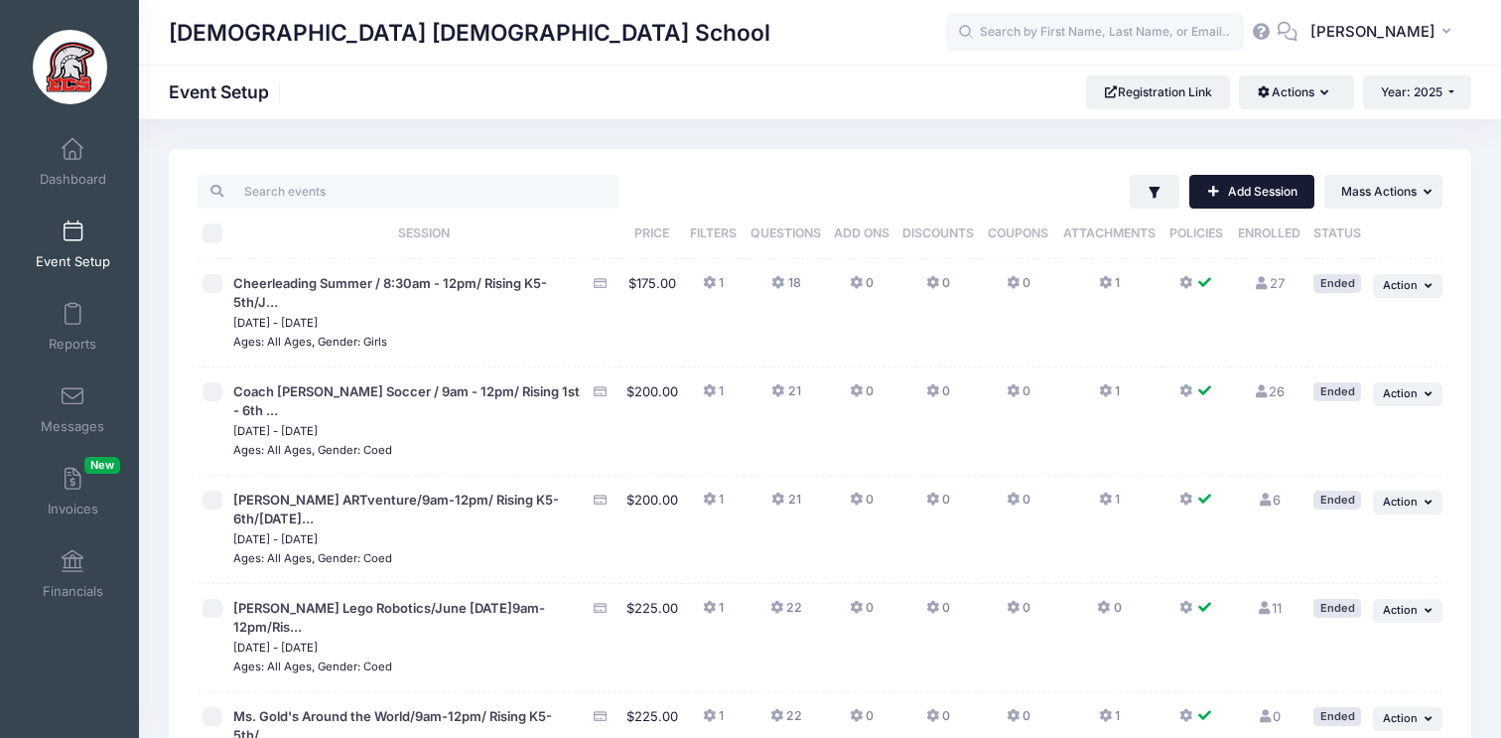
click at [1252, 197] on link "Add Session" at bounding box center [1252, 192] width 125 height 34
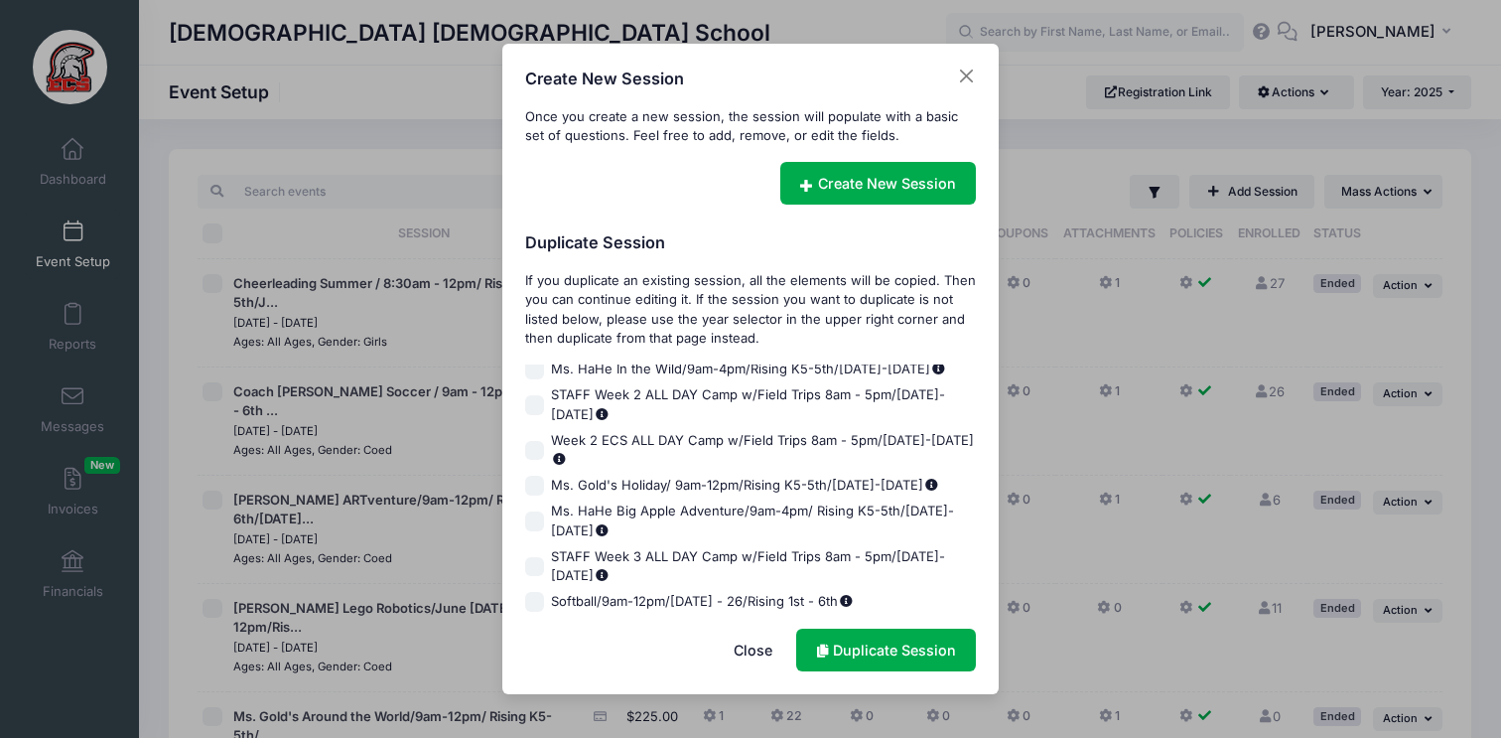
scroll to position [597, 0]
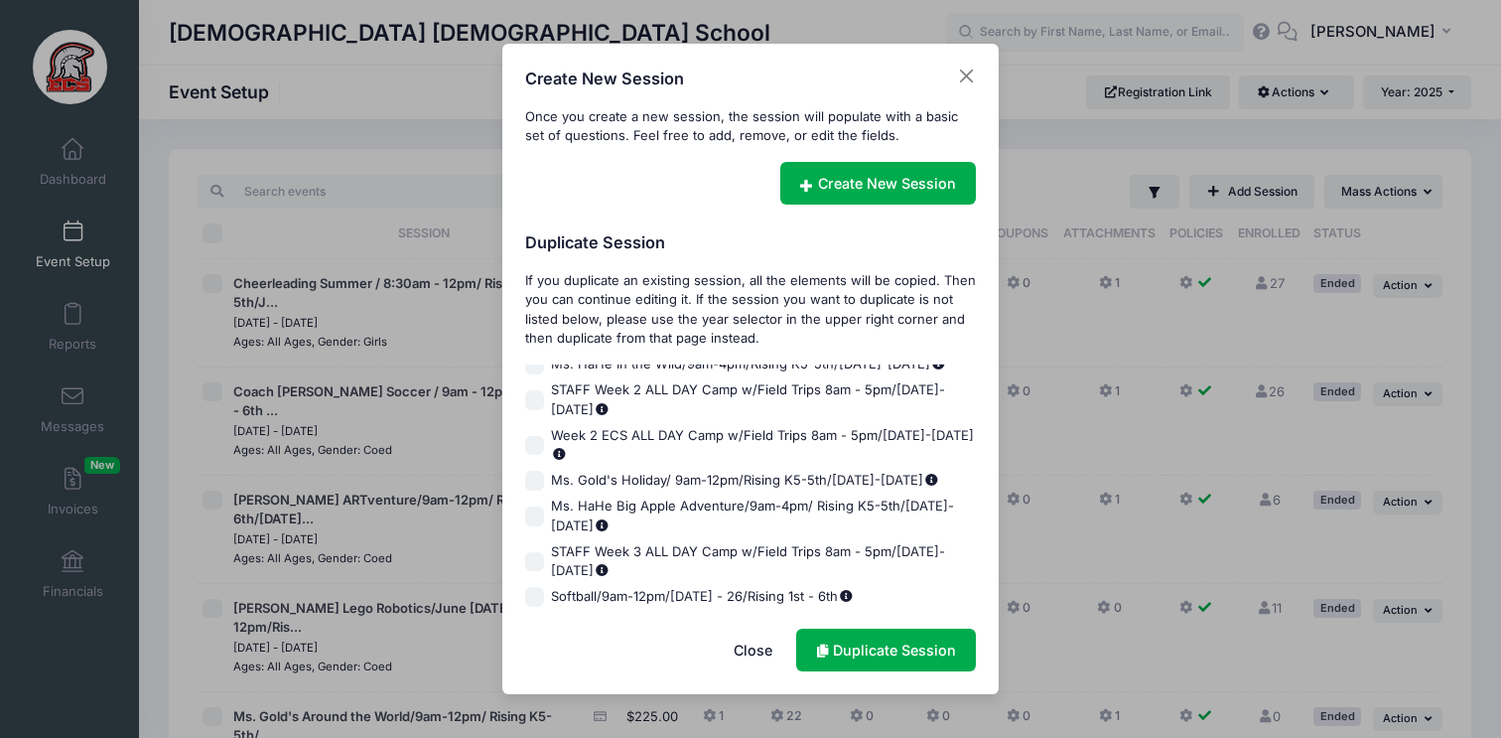
click at [536, 639] on input "Volleyball/9am-12pm/ Rising 3-5th/ [DATE]-[DATE]" at bounding box center [535, 649] width 20 height 20
checkbox input "true"
click at [880, 648] on link "Duplicate Session" at bounding box center [886, 650] width 180 height 43
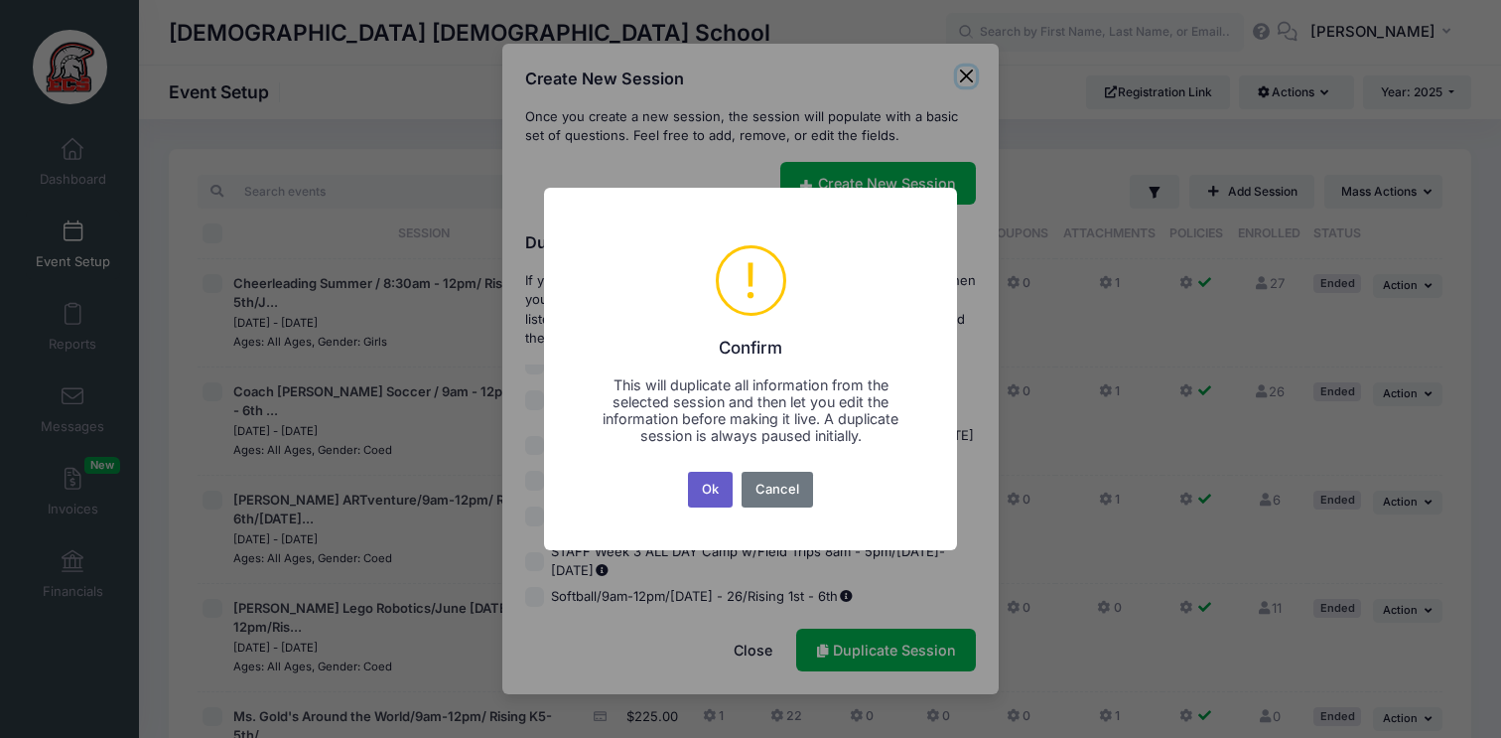
click at [717, 503] on button "Ok" at bounding box center [711, 490] width 46 height 36
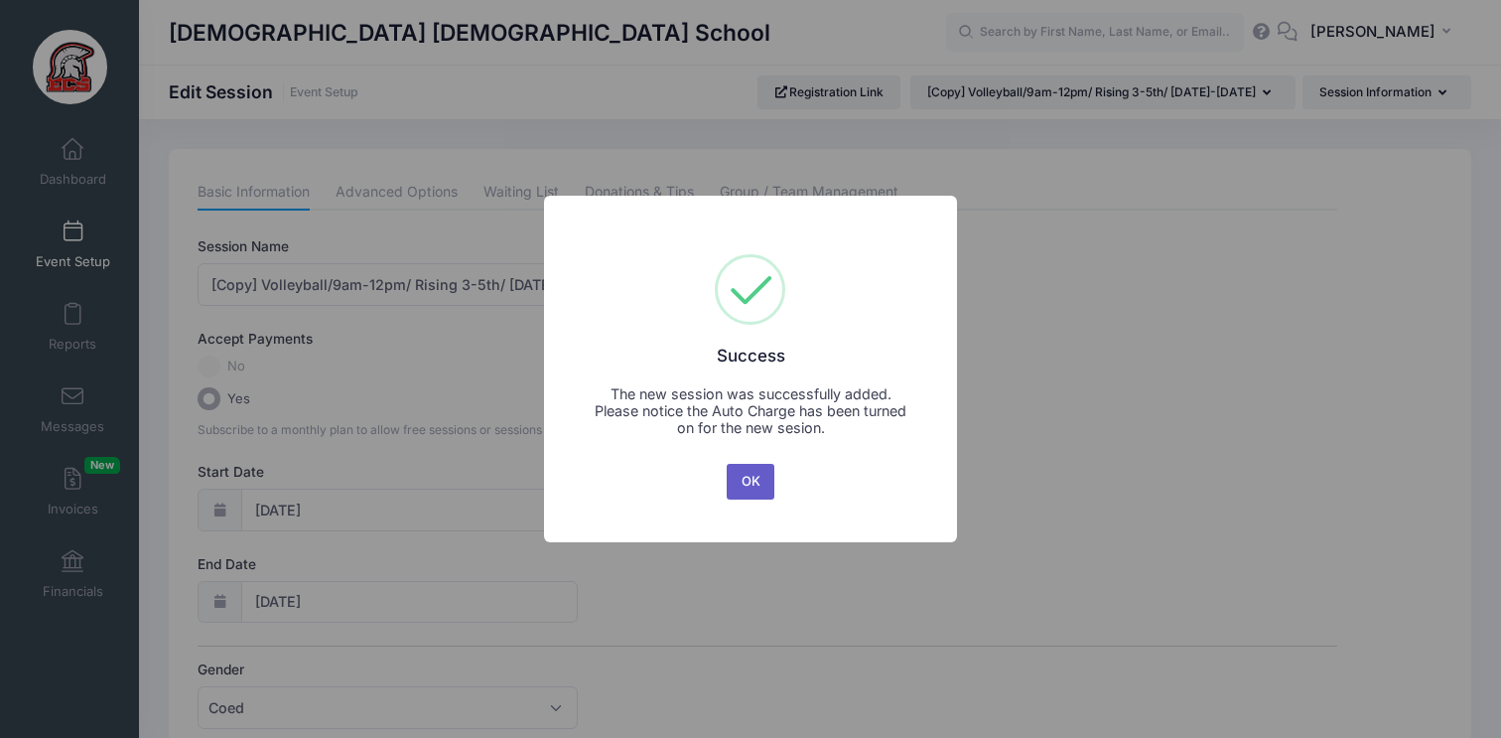
click at [757, 467] on button "OK" at bounding box center [751, 482] width 48 height 36
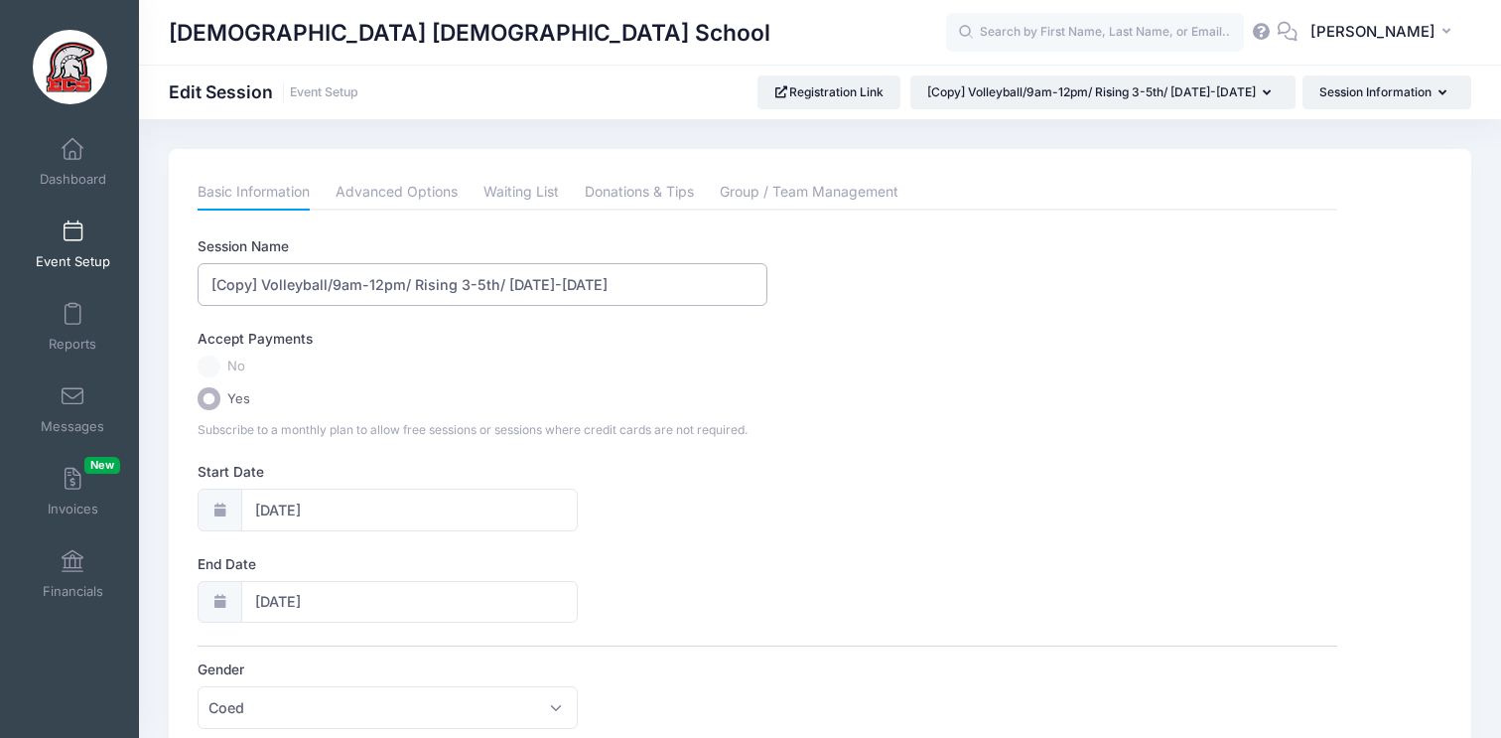
drag, startPoint x: 631, startPoint y: 283, endPoint x: 166, endPoint y: 284, distance: 464.7
type input "Example"
click at [293, 513] on input "06/23/2025" at bounding box center [409, 510] width 337 height 43
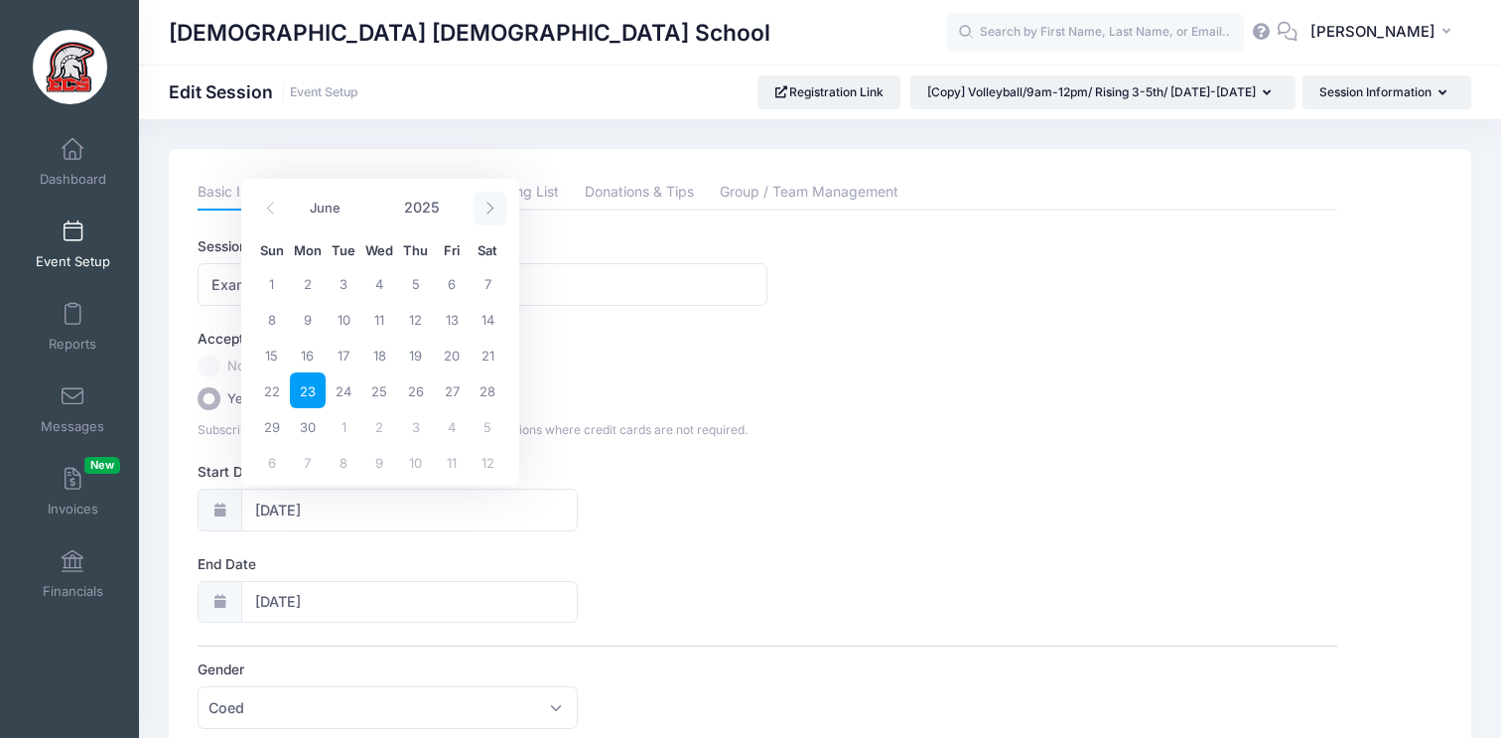
click at [484, 214] on icon at bounding box center [490, 208] width 13 height 13
select select "7"
click at [447, 284] on span "1" at bounding box center [452, 283] width 36 height 36
type input "08/01/2025"
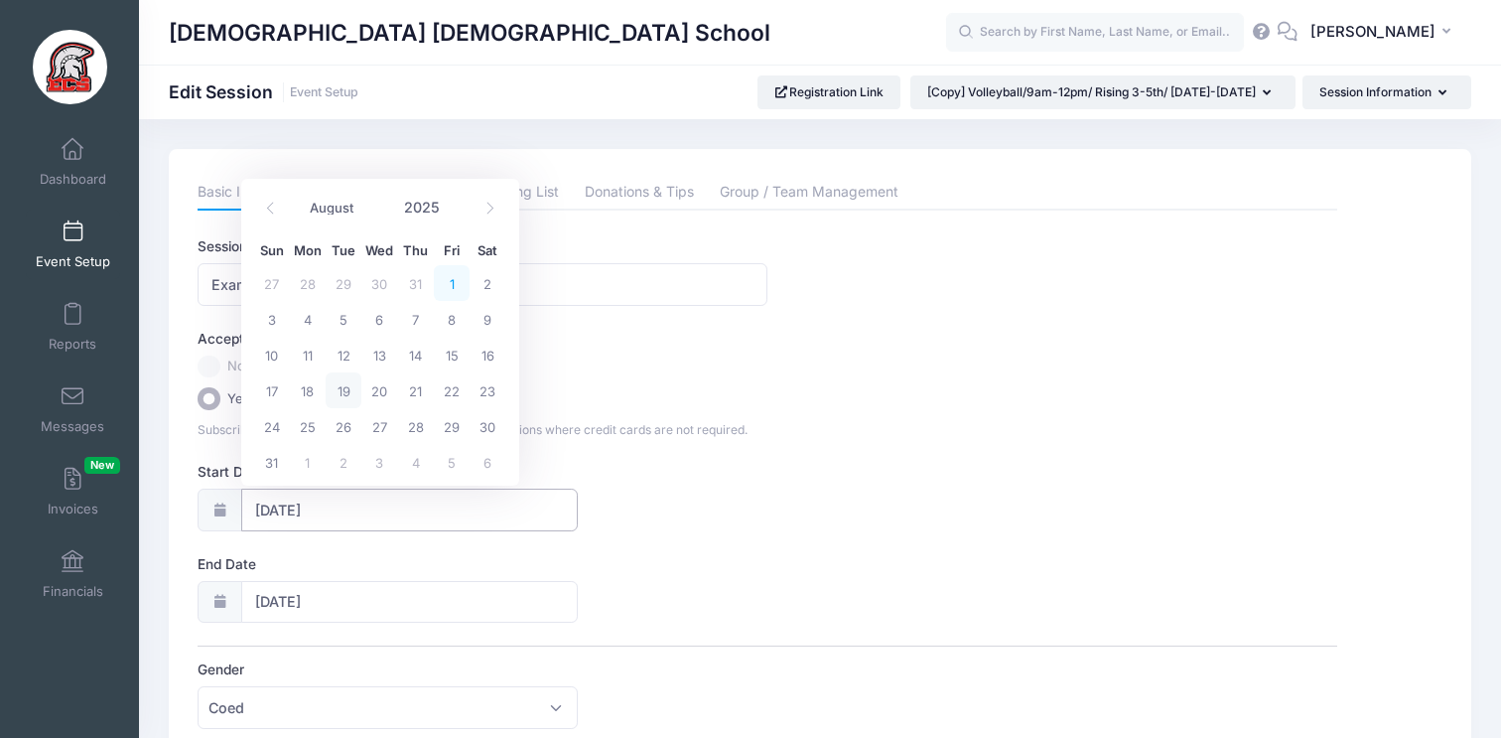
type input "08/02/2025"
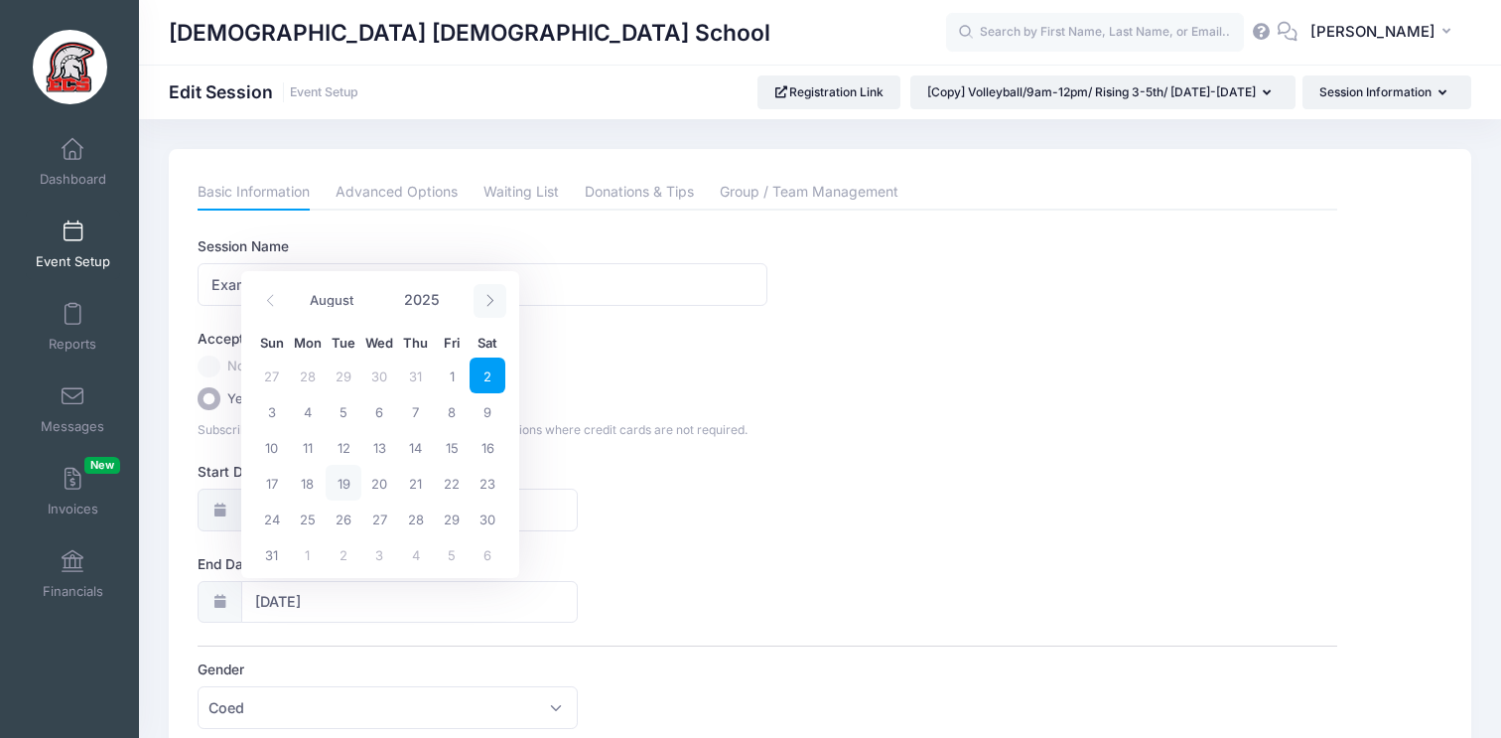
click at [494, 301] on icon at bounding box center [490, 300] width 13 height 13
select select "11"
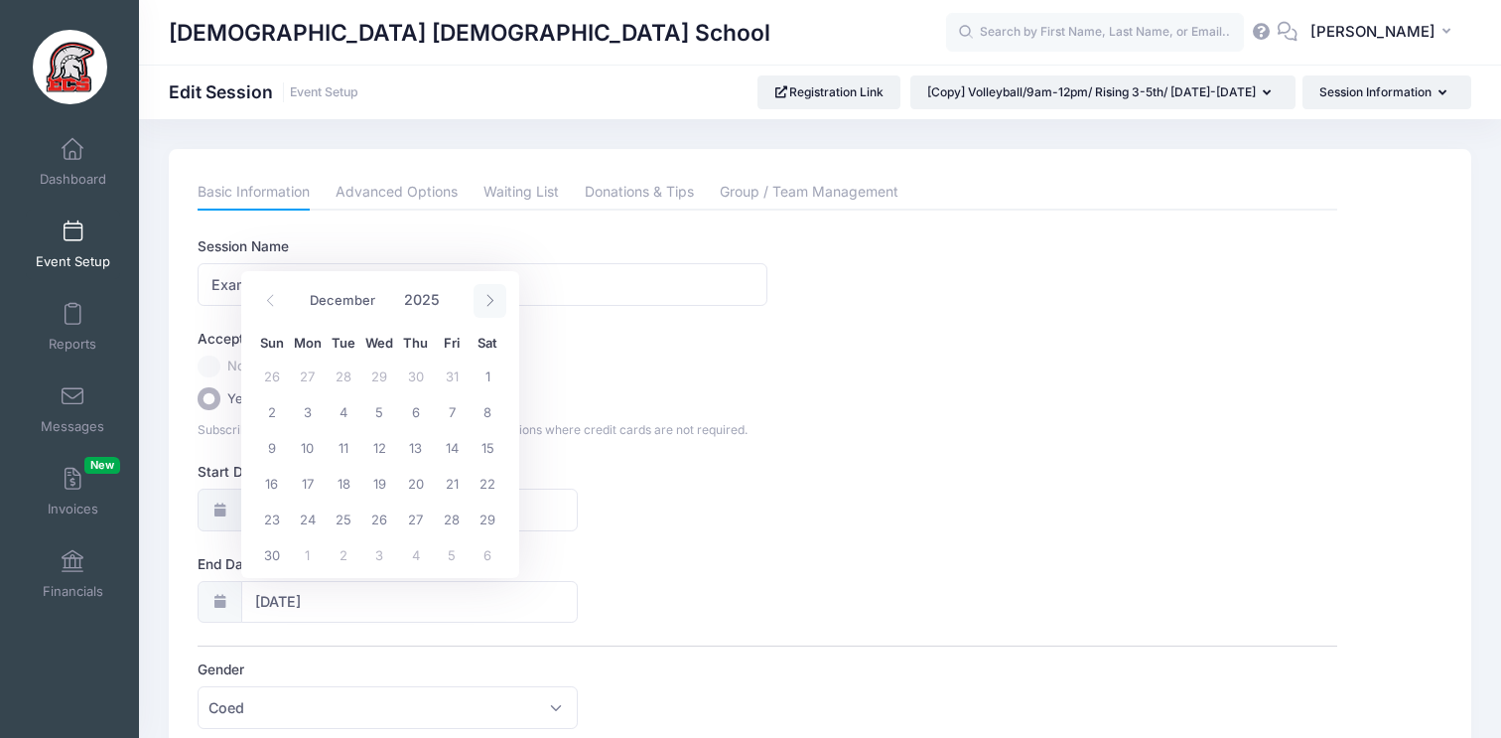
click at [494, 301] on icon at bounding box center [490, 300] width 13 height 13
type input "2026"
click at [494, 301] on icon at bounding box center [490, 300] width 13 height 13
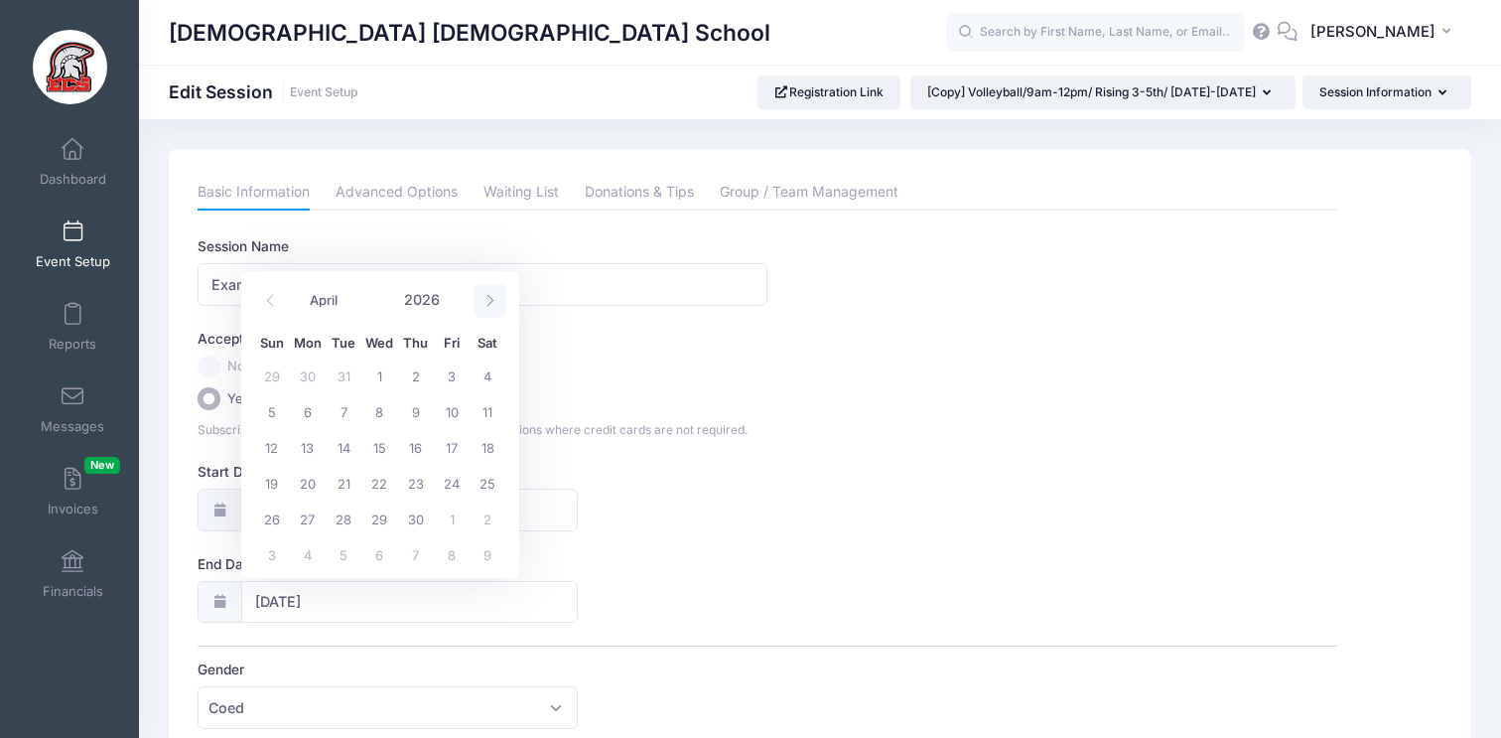
click at [494, 301] on icon at bounding box center [490, 300] width 13 height 13
click at [493, 302] on icon at bounding box center [490, 300] width 13 height 13
click at [267, 301] on icon at bounding box center [270, 300] width 13 height 13
click at [485, 302] on icon at bounding box center [490, 300] width 13 height 13
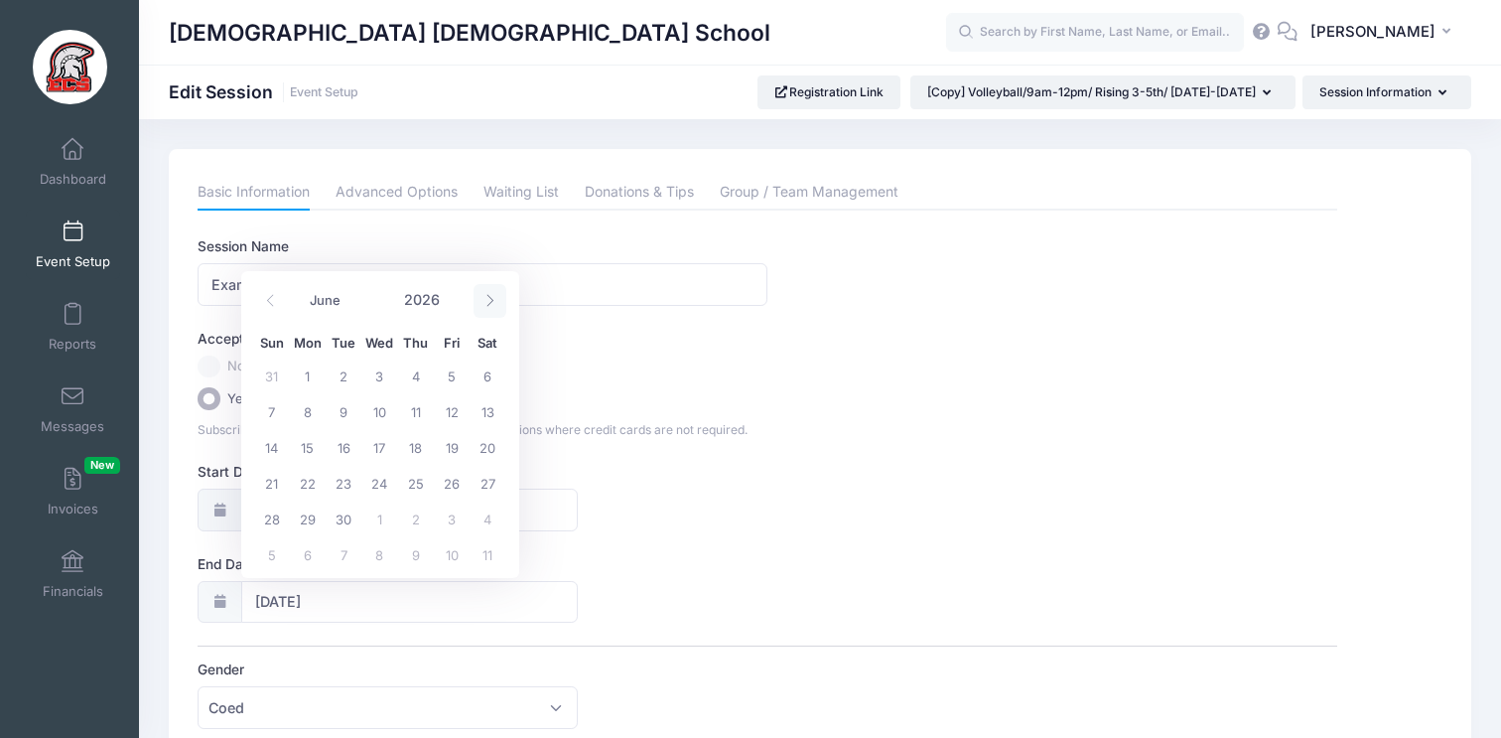
select select "6"
drag, startPoint x: 450, startPoint y: 513, endPoint x: 562, endPoint y: 490, distance: 114.7
click at [451, 512] on span "31" at bounding box center [452, 518] width 36 height 36
type input "07/31/2026"
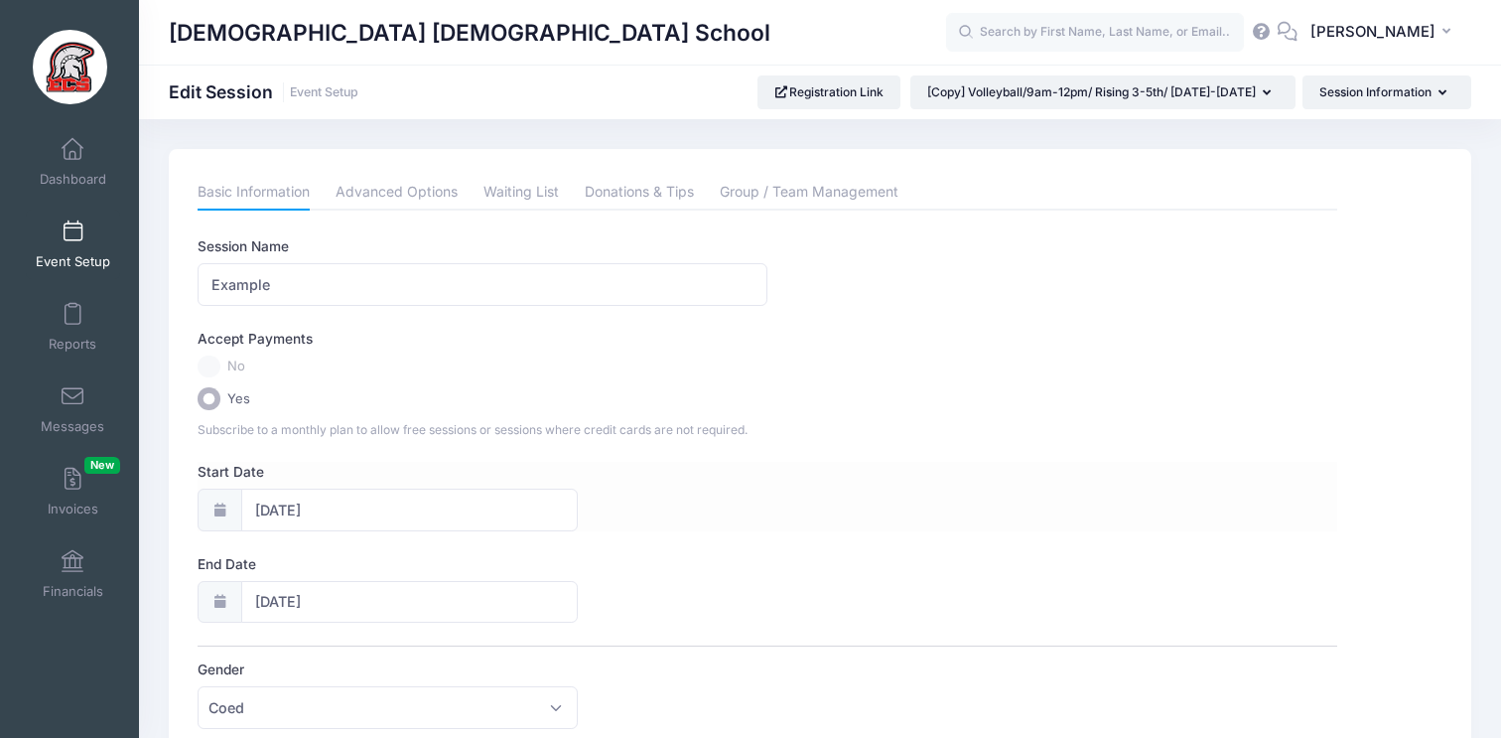
click at [820, 478] on div "Start Date 08/01/2025" at bounding box center [767, 497] width 1139 height 70
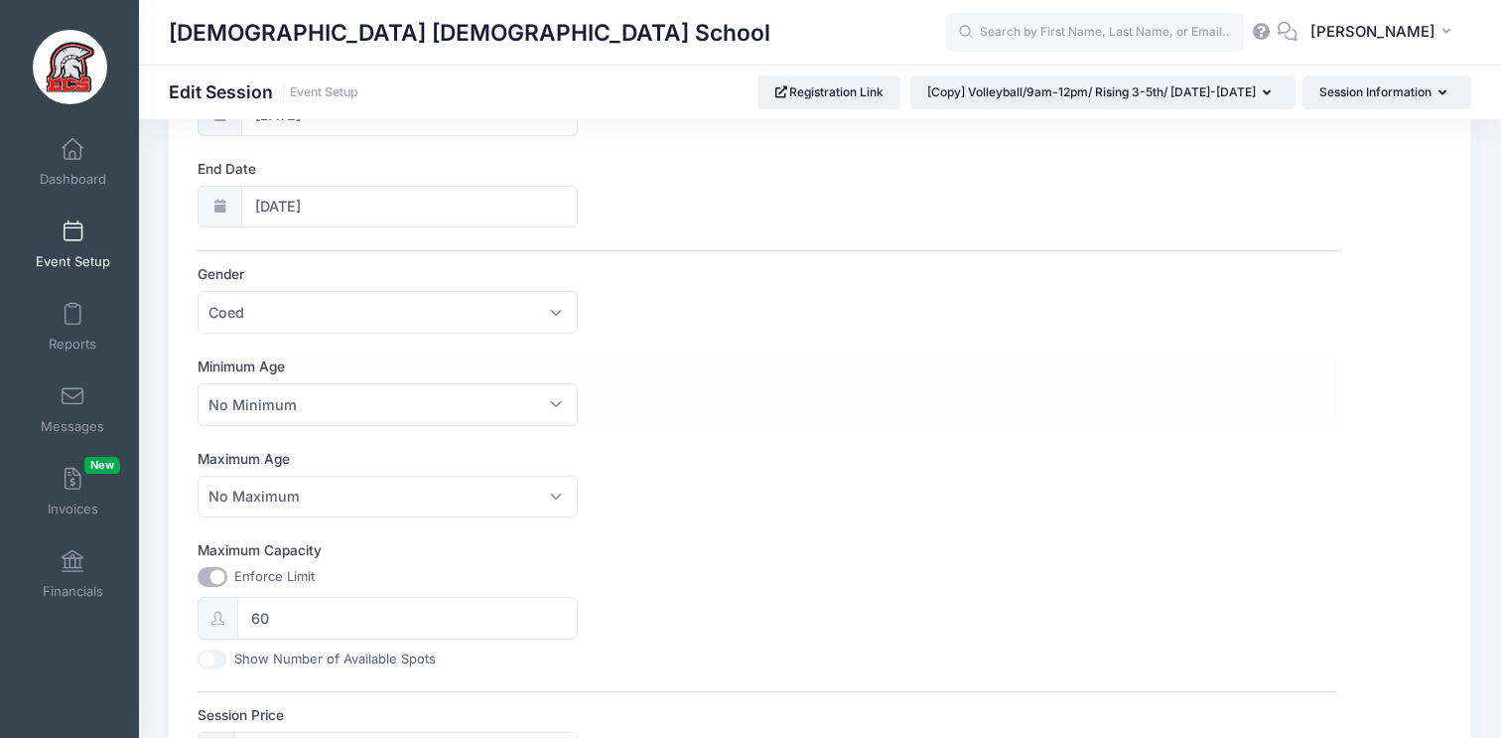
scroll to position [402, 0]
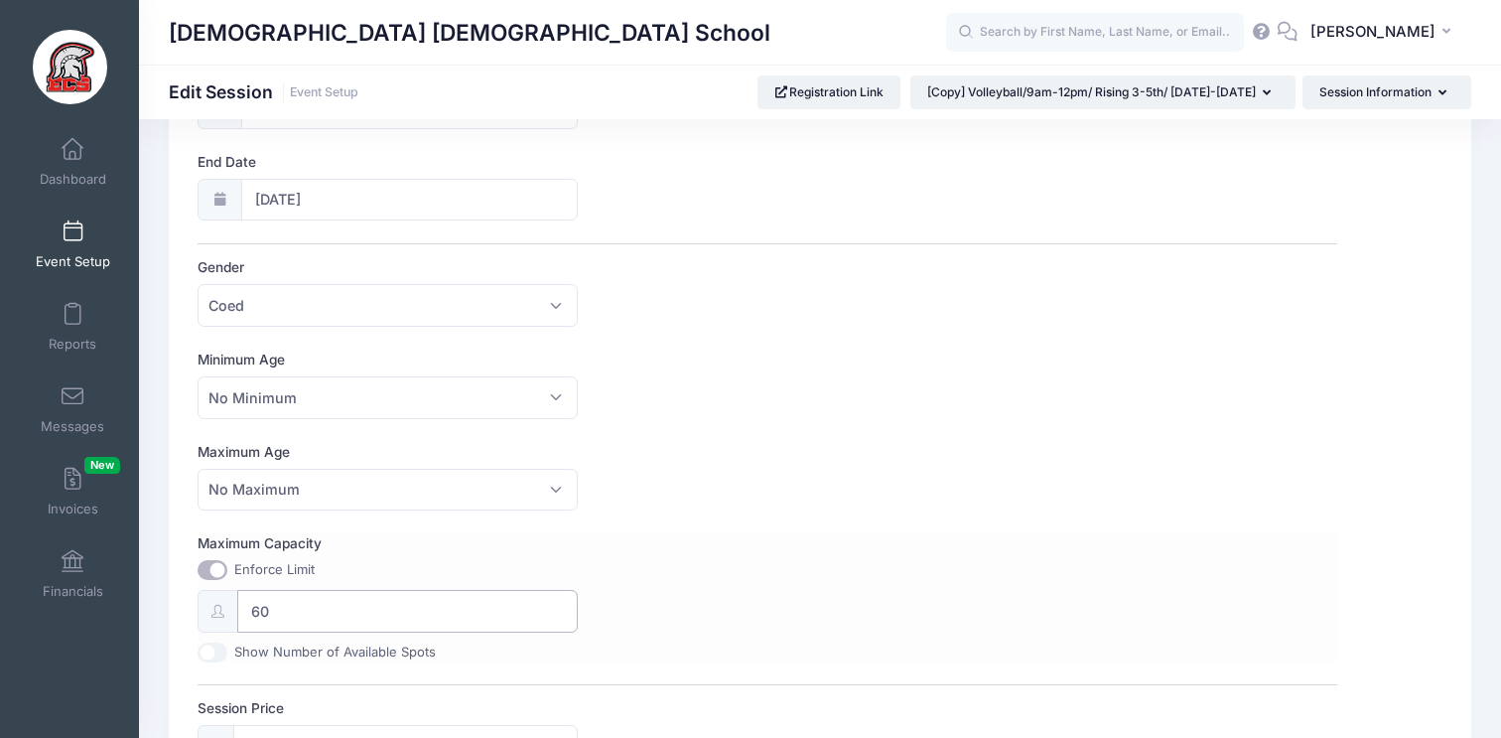
click at [314, 616] on input "60" at bounding box center [407, 611] width 340 height 43
drag, startPoint x: 292, startPoint y: 616, endPoint x: 206, endPoint y: 614, distance: 86.4
click at [206, 614] on div "60" at bounding box center [387, 611] width 379 height 43
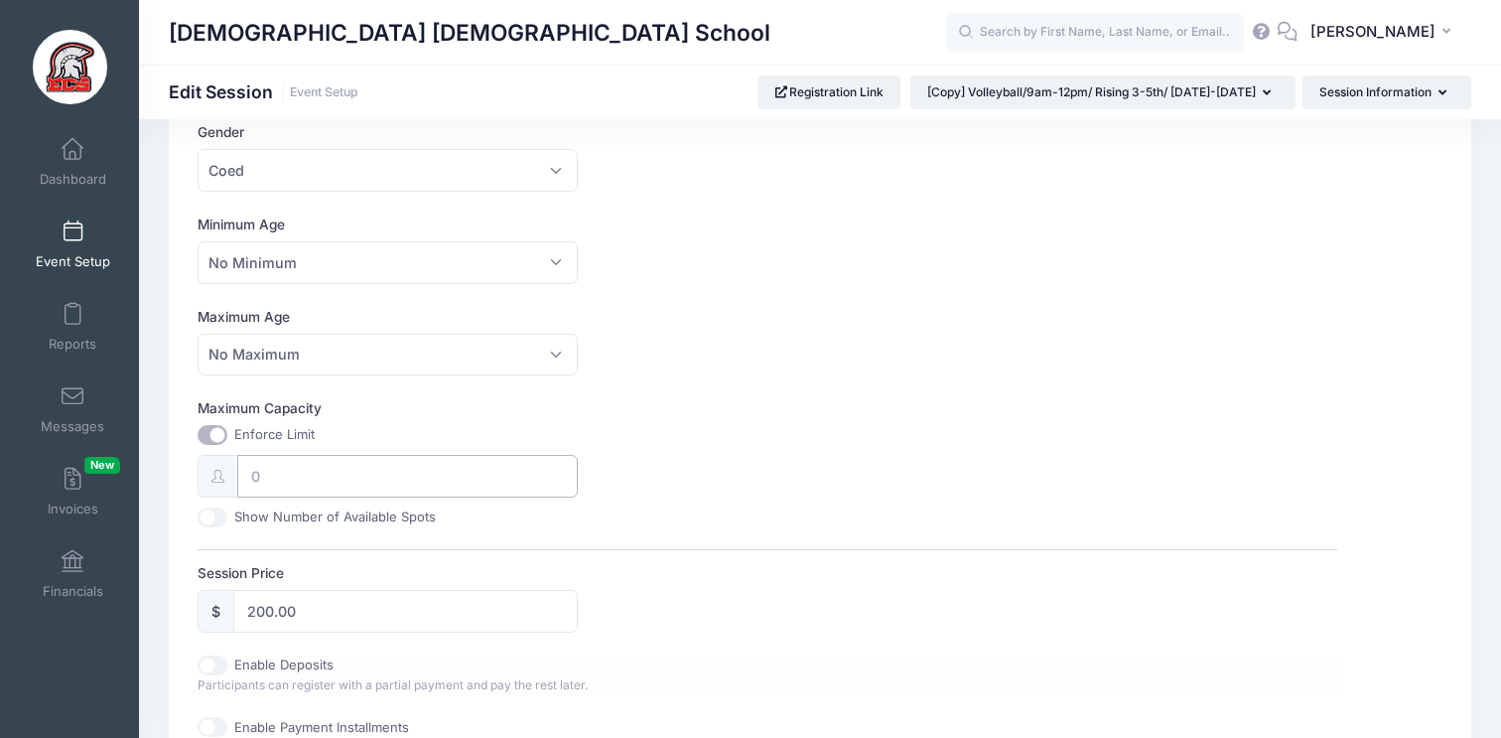
scroll to position [643, 0]
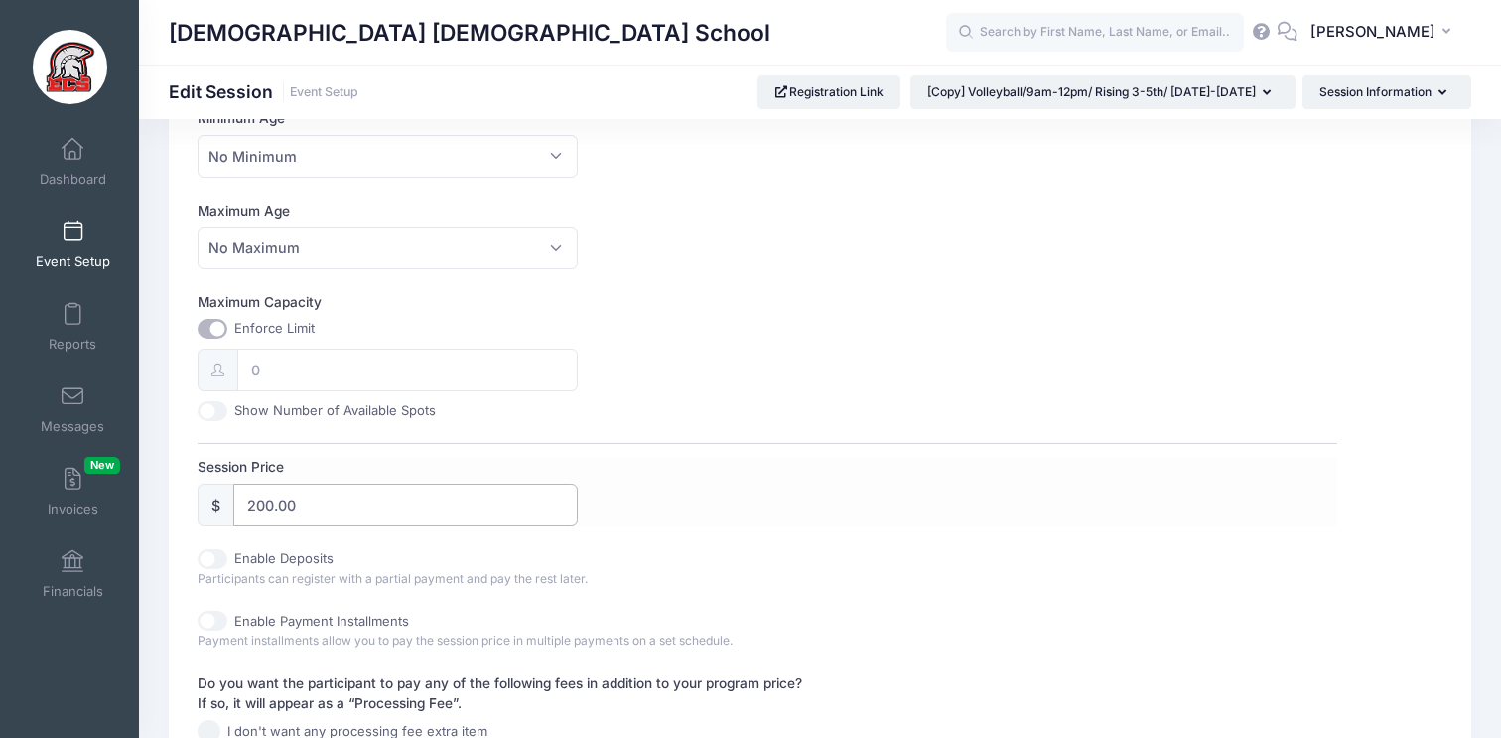
drag, startPoint x: 288, startPoint y: 507, endPoint x: 212, endPoint y: 507, distance: 76.5
click at [213, 507] on div "$ 200.00" at bounding box center [387, 505] width 379 height 43
click at [948, 497] on div "Session Price $ 200.00" at bounding box center [767, 492] width 1139 height 70
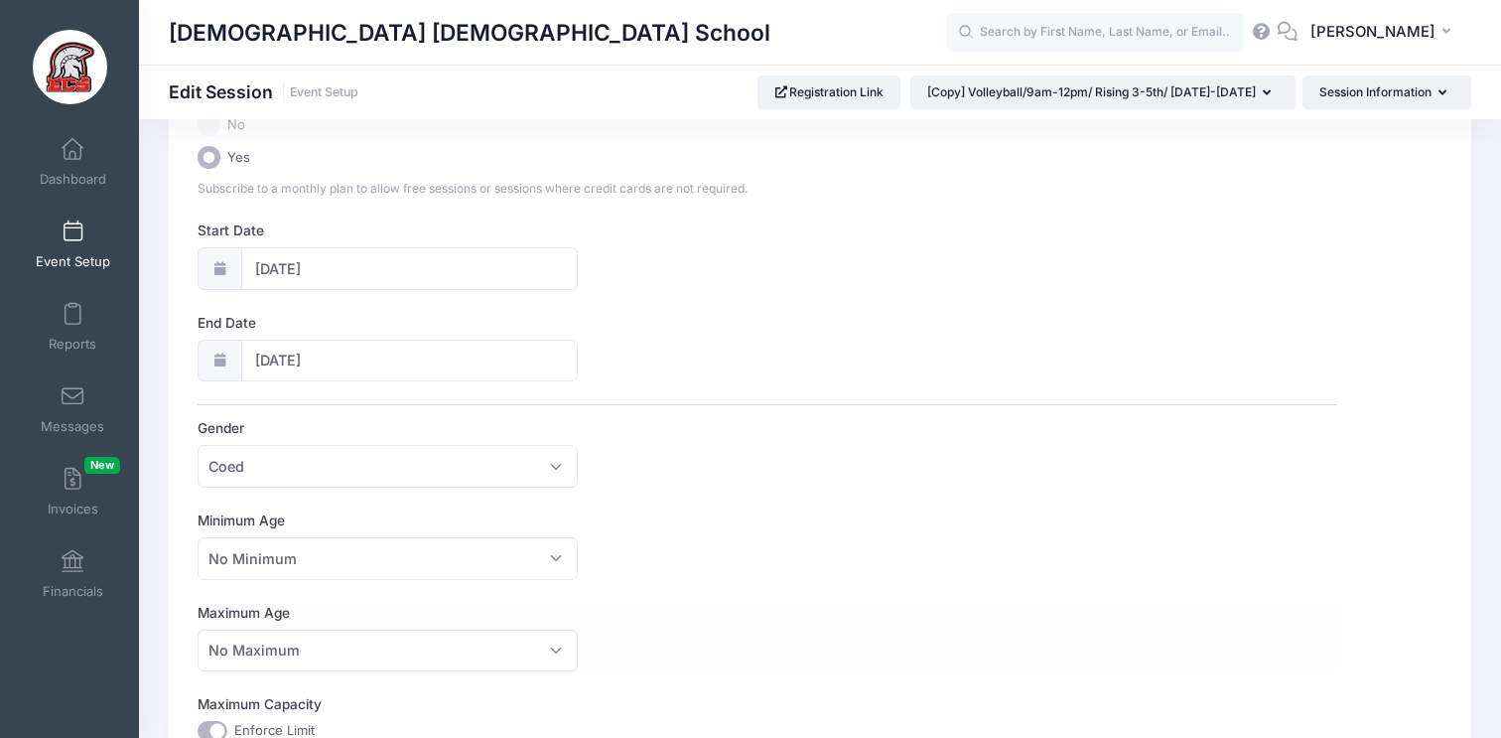
scroll to position [0, 0]
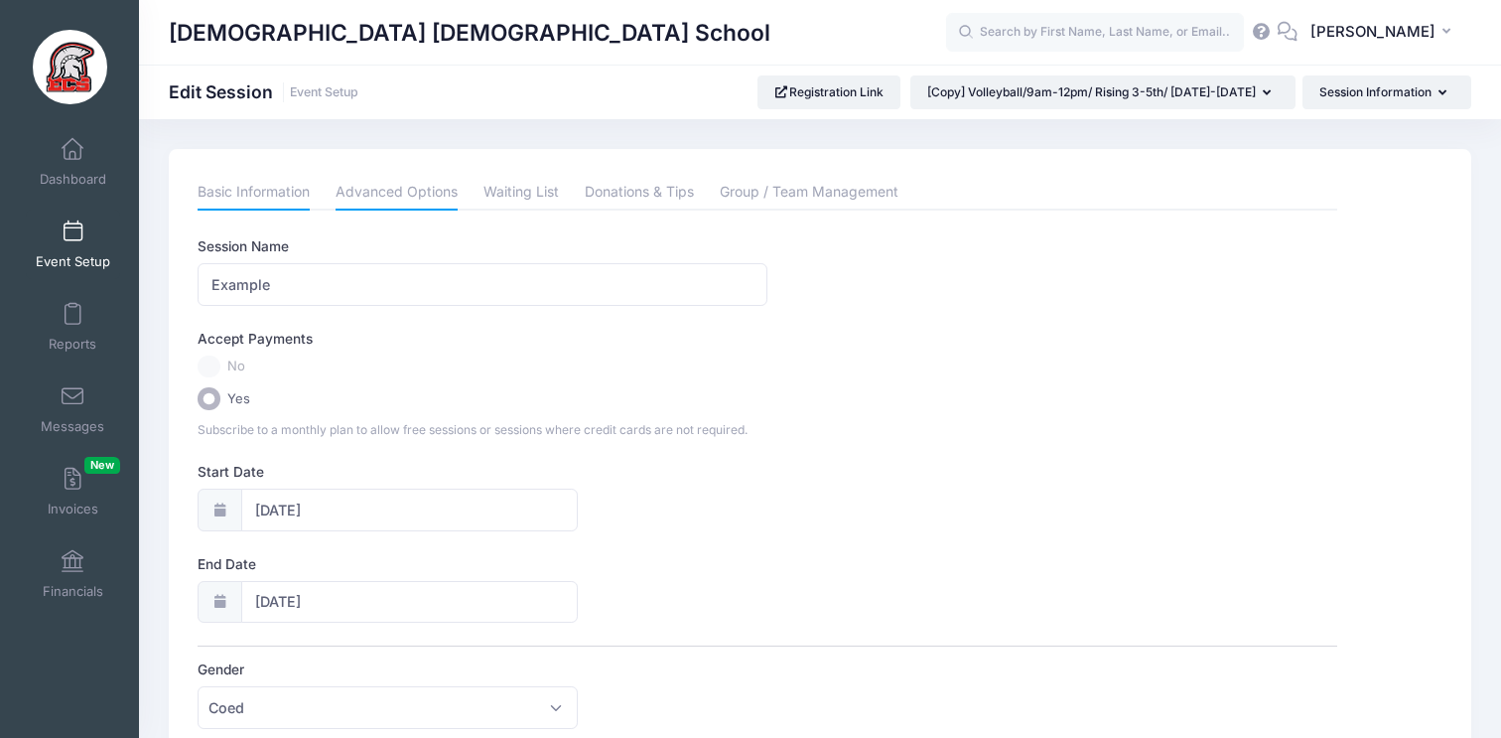
click at [448, 188] on link "Advanced Options" at bounding box center [397, 193] width 122 height 36
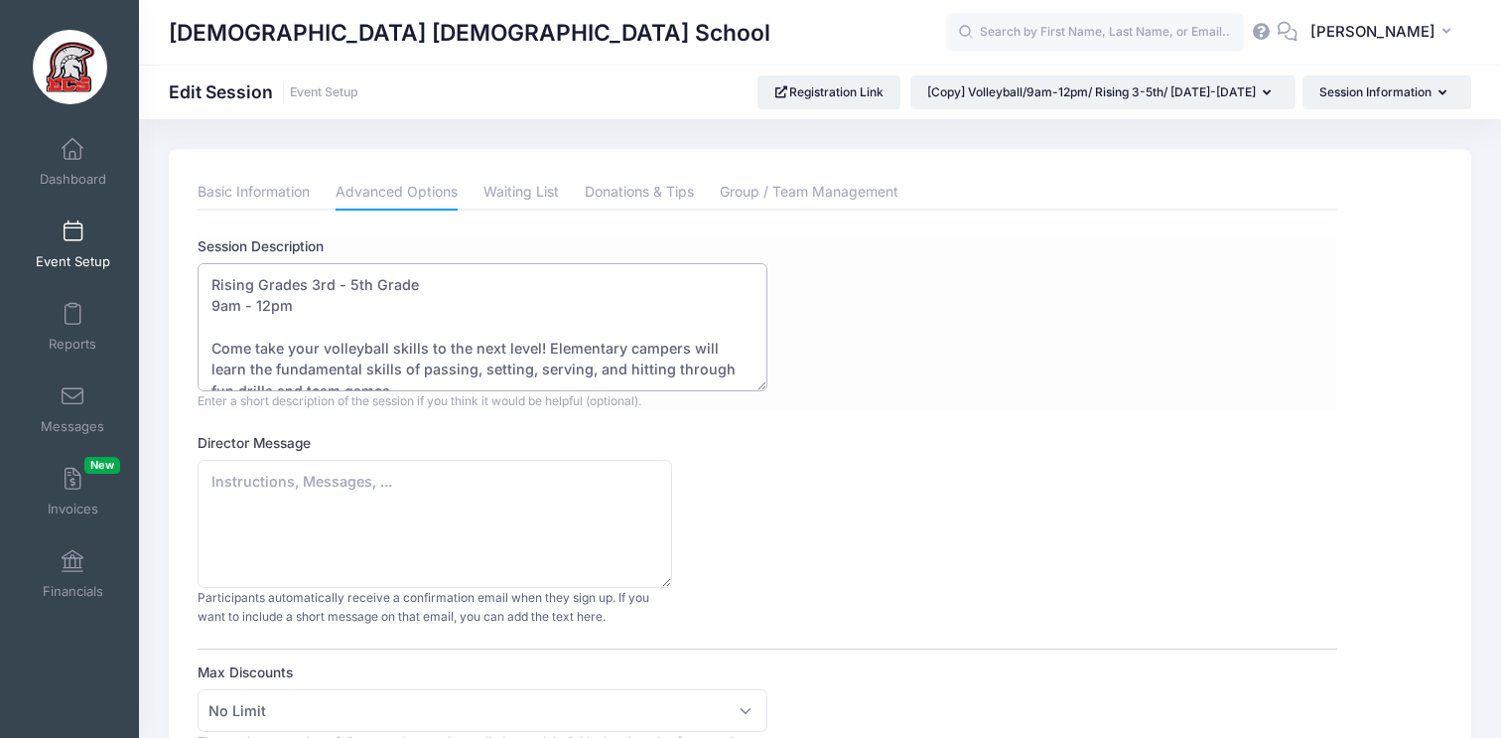
drag, startPoint x: 443, startPoint y: 285, endPoint x: 309, endPoint y: 288, distance: 134.1
click at [313, 288] on textarea "Rising Grades 3rd - 5th Grade 9am - 12pm Come take your volleyball skills to th…" at bounding box center [483, 327] width 570 height 128
drag, startPoint x: 254, startPoint y: 286, endPoint x: 138, endPoint y: 285, distance: 116.2
click at [209, 282] on textarea "Rising Grades 3rd - 5th Grade 9am - 12pm Come take your volleyball skills to th…" at bounding box center [483, 327] width 570 height 128
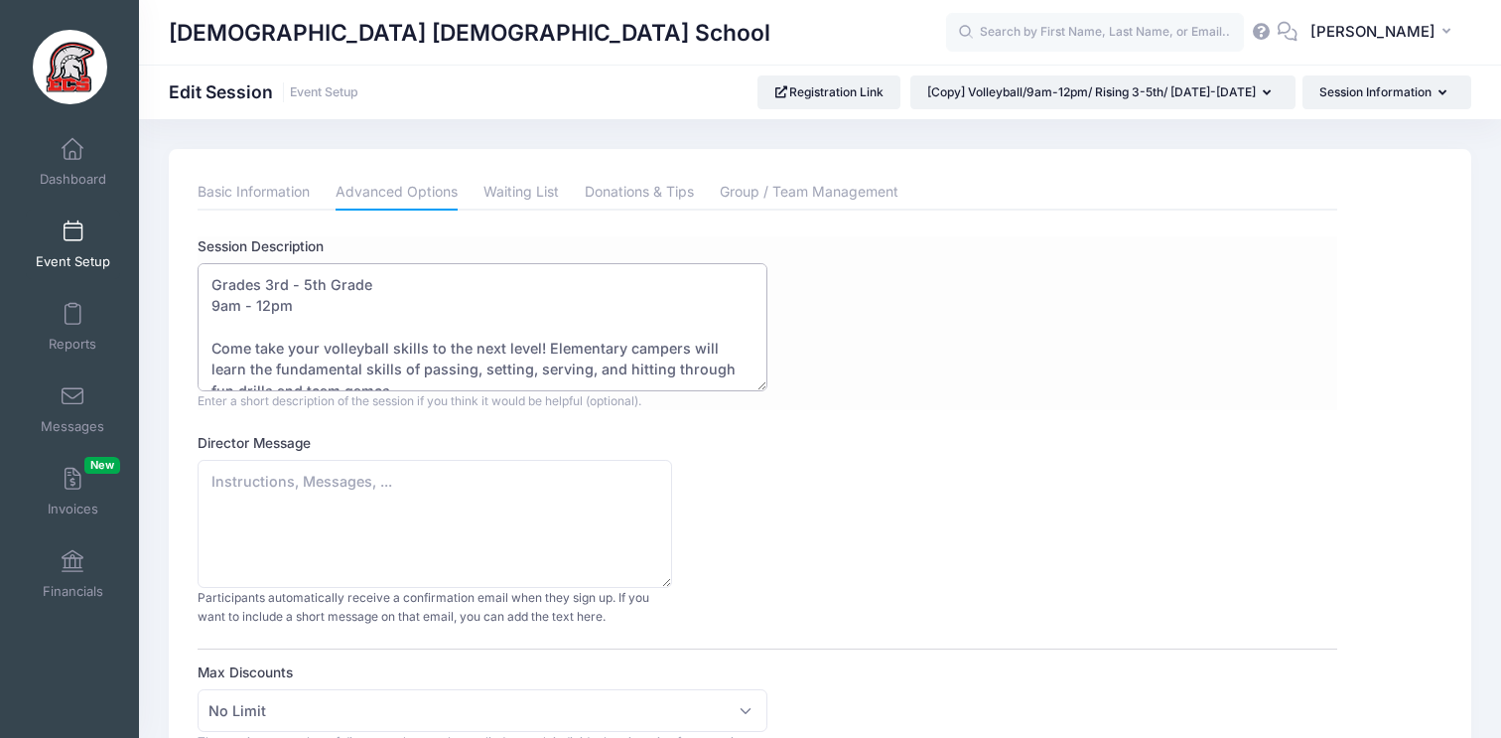
click at [218, 283] on textarea "Rising Grades 3rd - 5th Grade 9am - 12pm Come take your volleyball skills to th…" at bounding box center [483, 327] width 570 height 128
click at [216, 306] on textarea "Rising Grades 3rd - 5th Grade 9am - 12pm Come take your volleyball skills to th…" at bounding box center [483, 327] width 570 height 128
click at [206, 307] on textarea "Rising Grades 3rd - 5th Grade 9am - 12pm Come take your volleyball skills to th…" at bounding box center [483, 327] width 570 height 128
click at [266, 291] on textarea "Rising Grades 3rd - 5th Grade 9am - 12pm Come take your volleyball skills to th…" at bounding box center [483, 327] width 570 height 128
click at [264, 300] on textarea "Rising Grades 3rd - 5th Grade 9am - 12pm Come take your volleyball skills to th…" at bounding box center [483, 327] width 570 height 128
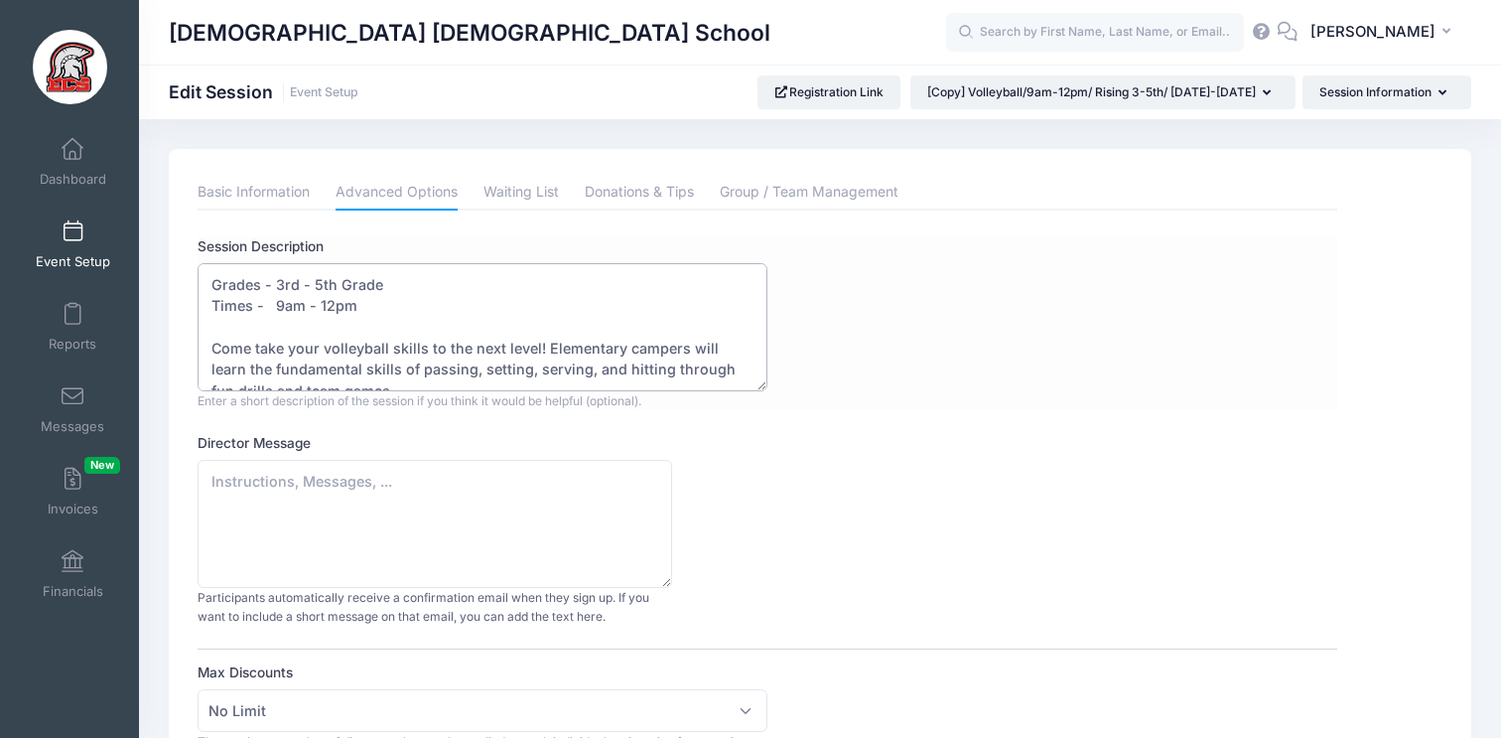
click at [253, 309] on textarea "Rising Grades 3rd - 5th Grade 9am - 12pm Come take your volleyball skills to th…" at bounding box center [483, 327] width 570 height 128
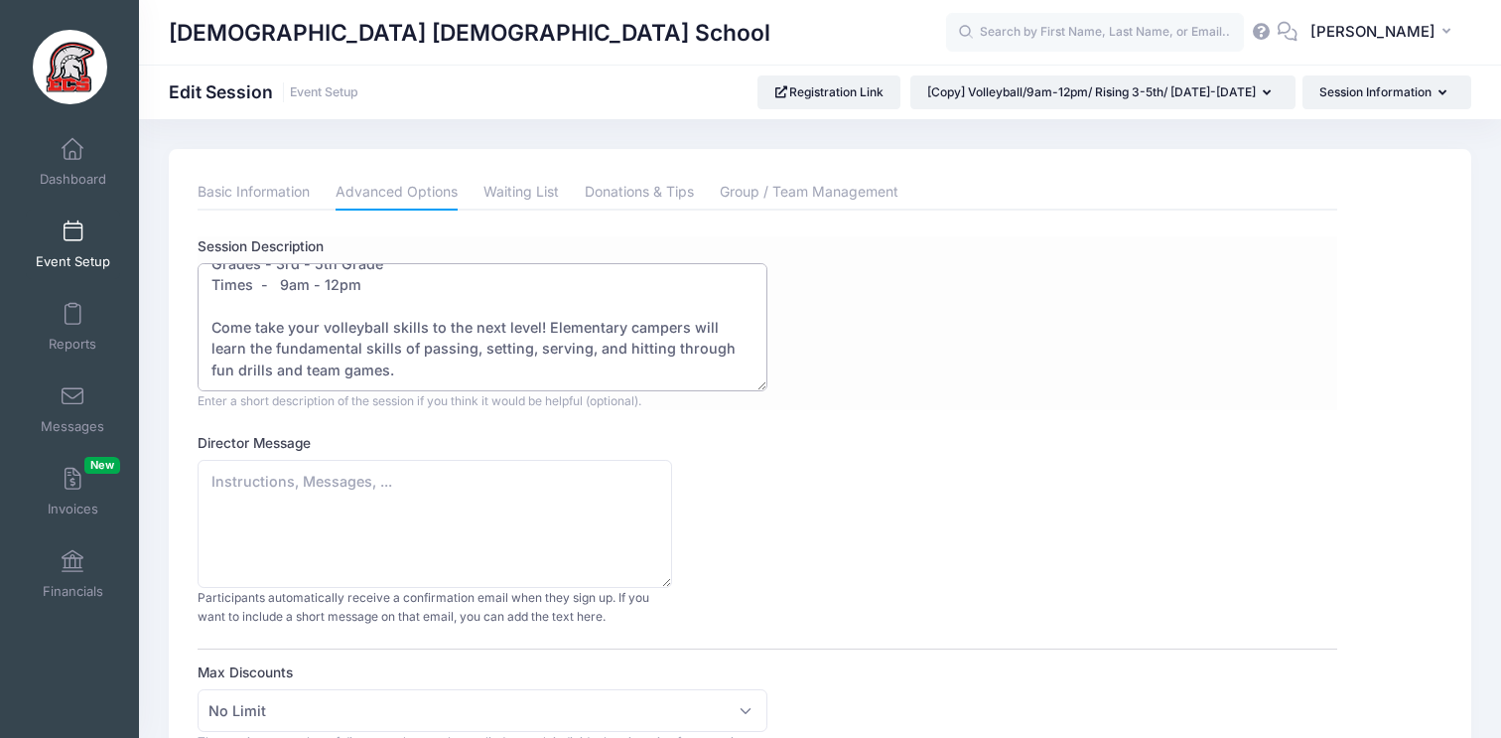
drag, startPoint x: 208, startPoint y: 324, endPoint x: 420, endPoint y: 397, distance: 224.9
click at [420, 397] on div "Rising Grades 3rd - 5th Grade 9am - 12pm Come take your volleyball skills to th…" at bounding box center [483, 336] width 570 height 147
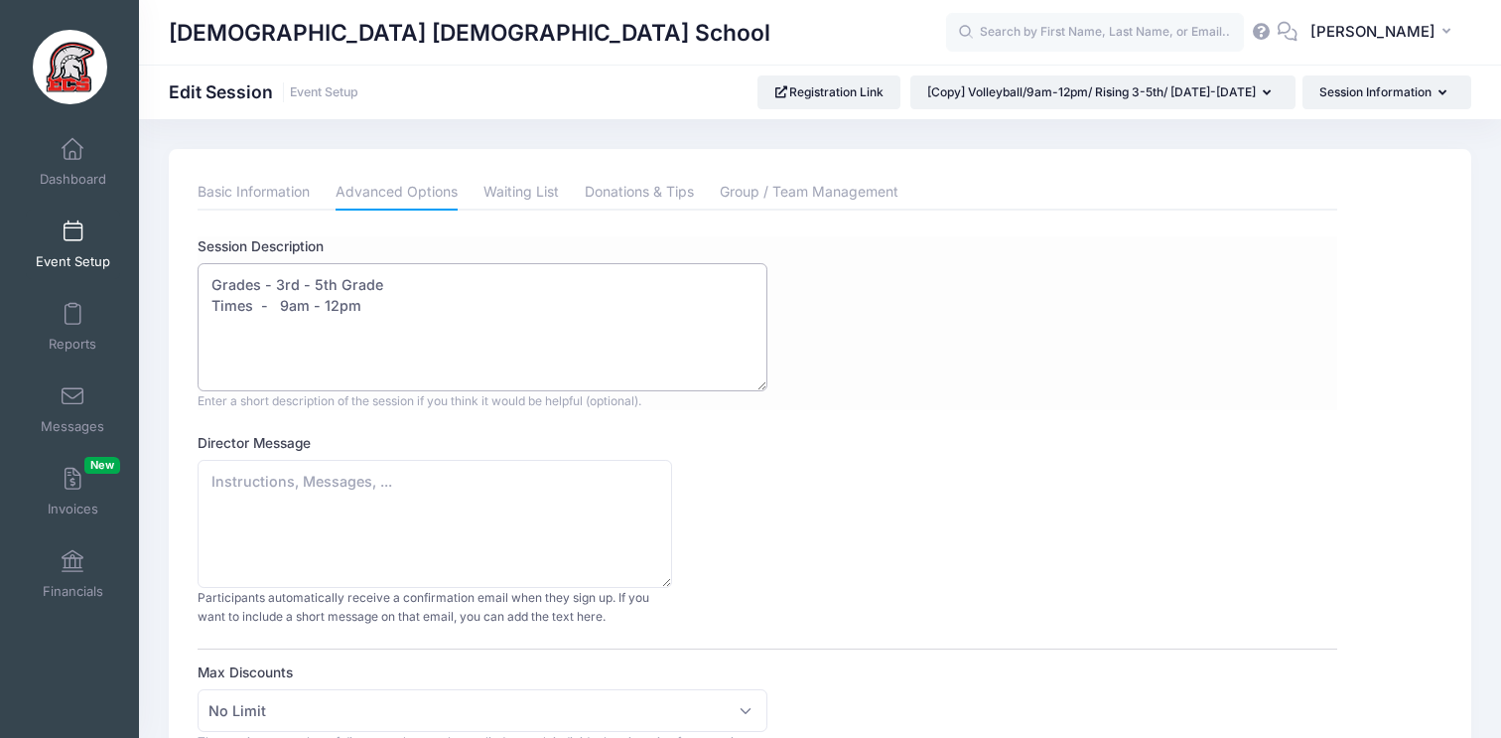
scroll to position [0, 0]
drag, startPoint x: 328, startPoint y: 308, endPoint x: 281, endPoint y: 311, distance: 46.8
click at [281, 311] on textarea "Rising Grades 3rd - 5th Grade 9am - 12pm Come take your volleyball skills to th…" at bounding box center [483, 327] width 570 height 128
drag, startPoint x: 390, startPoint y: 280, endPoint x: 280, endPoint y: 281, distance: 110.2
click at [280, 281] on textarea "Rising Grades 3rd - 5th Grade 9am - 12pm Come take your volleyball skills to th…" at bounding box center [483, 327] width 570 height 128
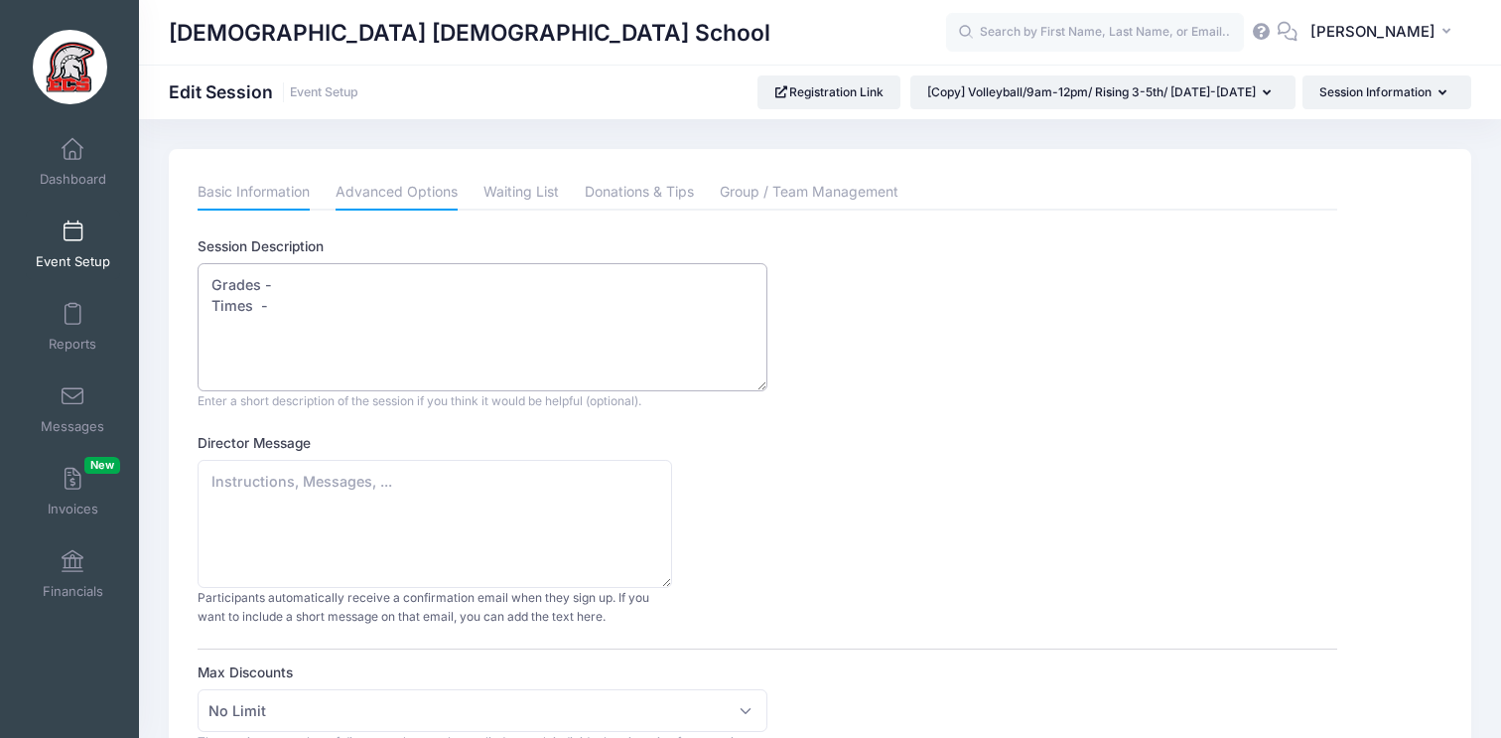
type textarea "Grades - Times -"
click at [229, 193] on link "Basic Information" at bounding box center [254, 193] width 112 height 36
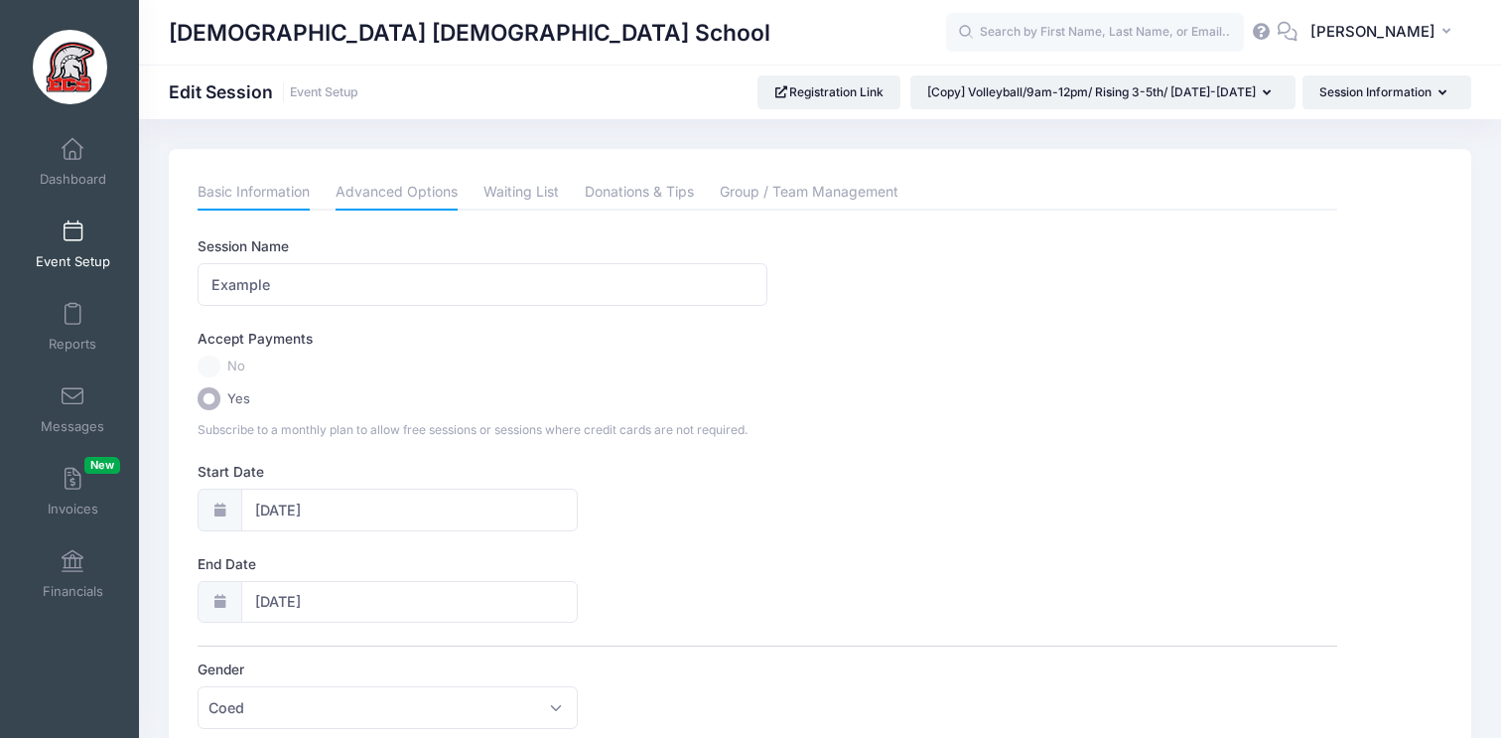
click at [409, 197] on link "Advanced Options" at bounding box center [397, 193] width 122 height 36
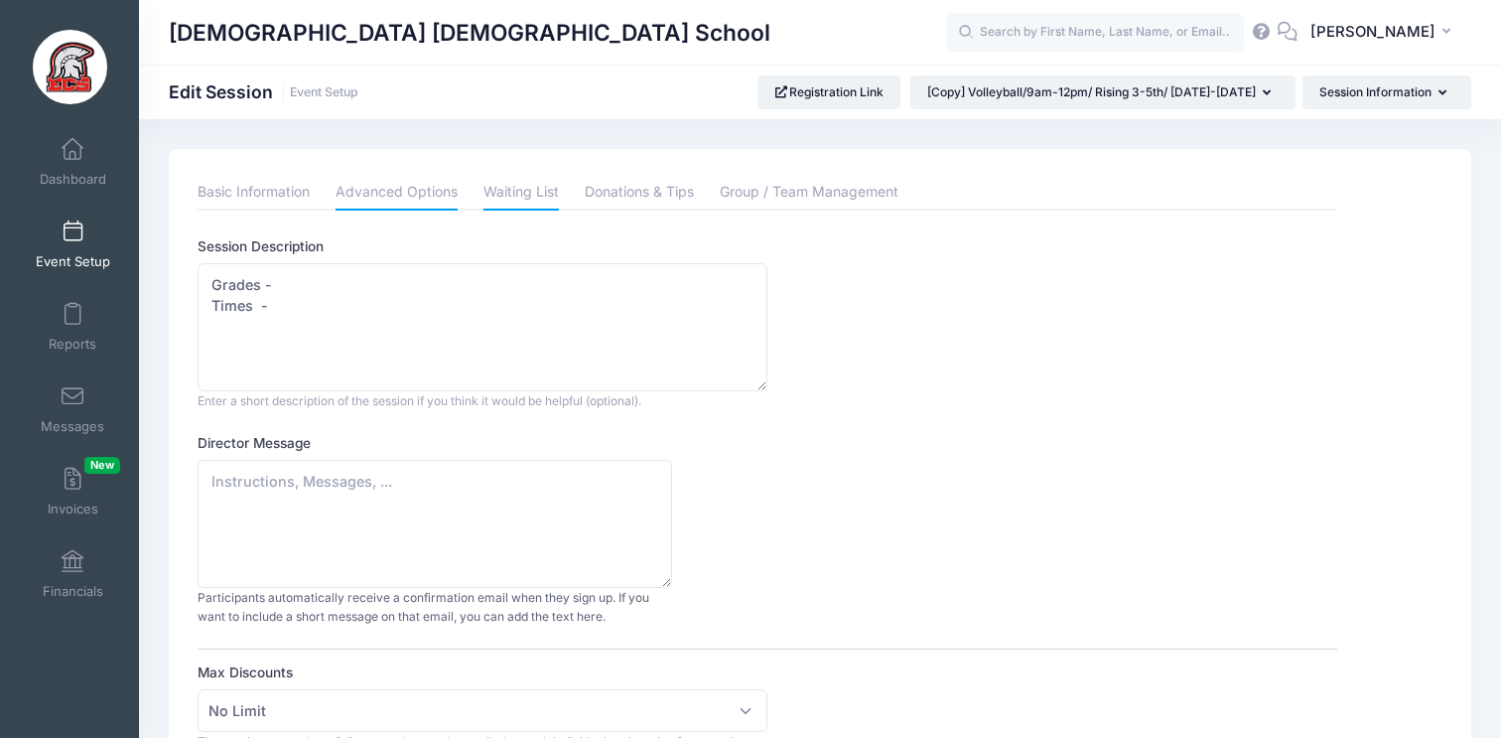
click at [538, 196] on link "Waiting List" at bounding box center [521, 193] width 75 height 36
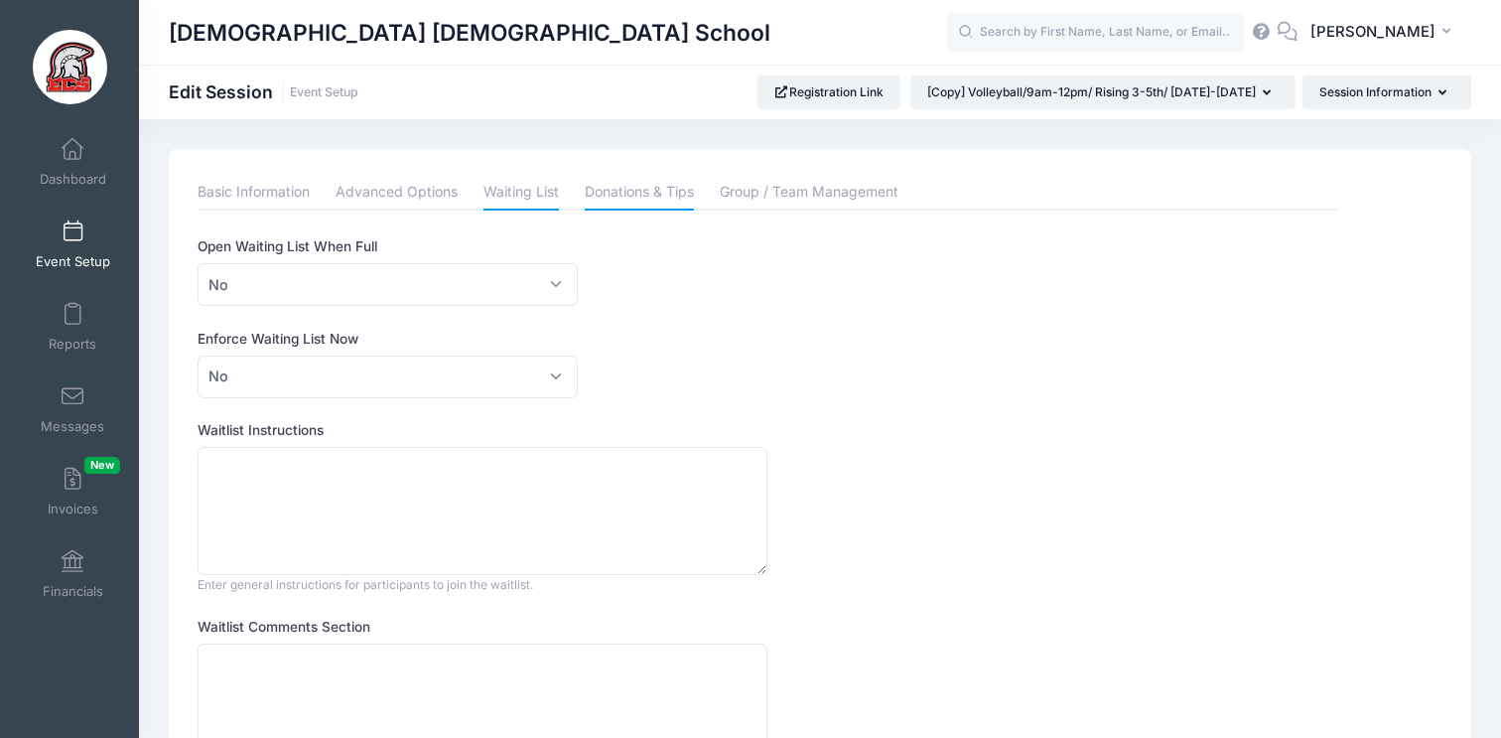
click at [626, 195] on link "Donations & Tips" at bounding box center [639, 193] width 109 height 36
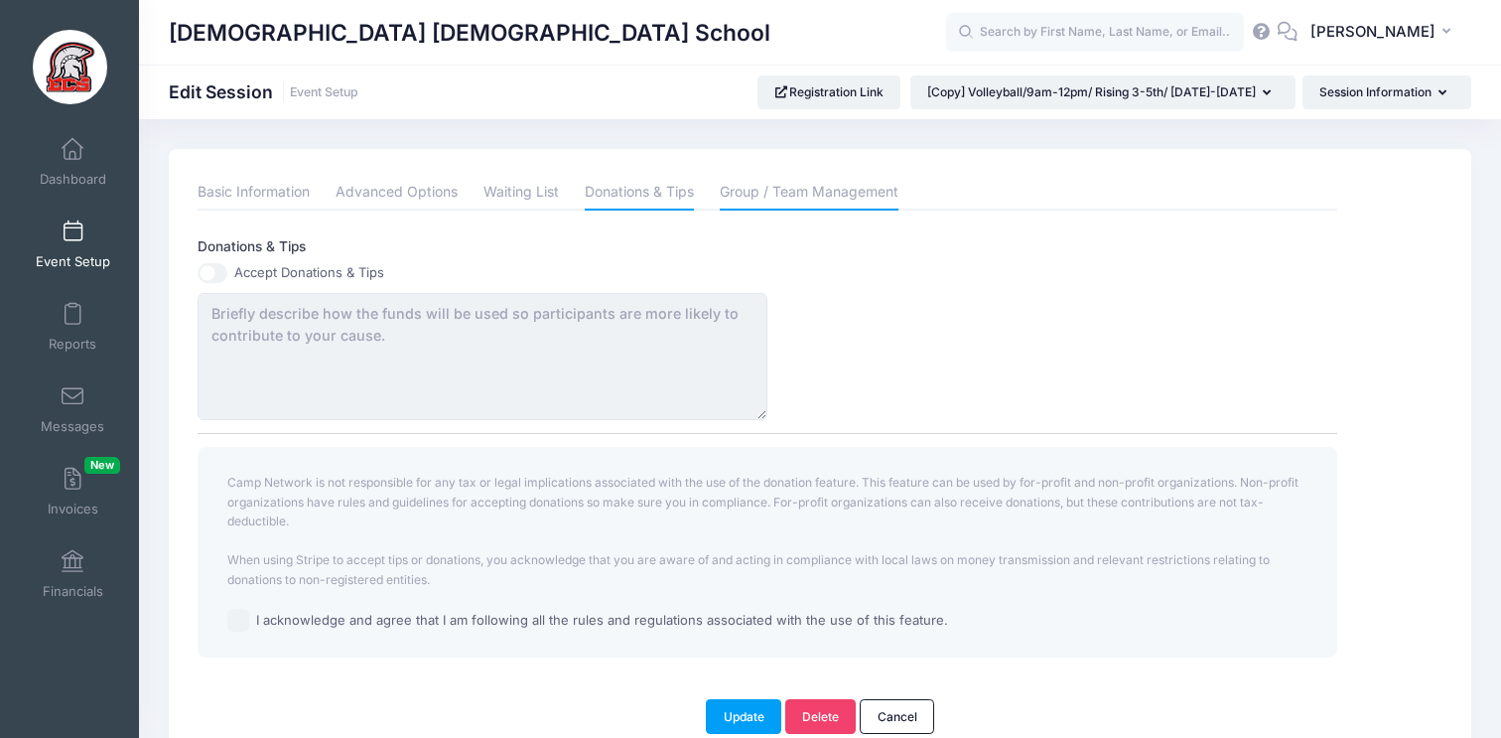
click at [804, 204] on link "Group / Team Management" at bounding box center [809, 193] width 179 height 36
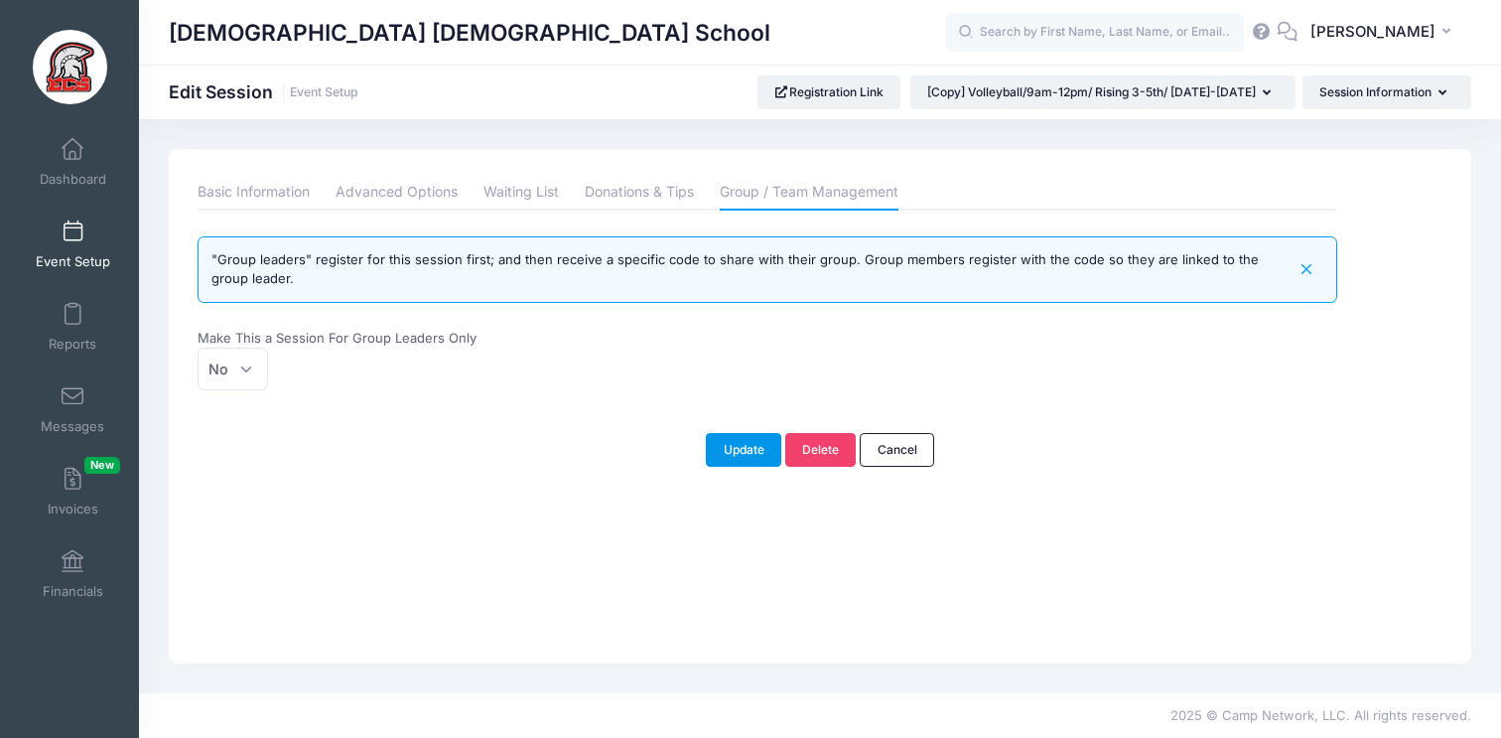
click at [746, 450] on button "Update" at bounding box center [743, 450] width 75 height 34
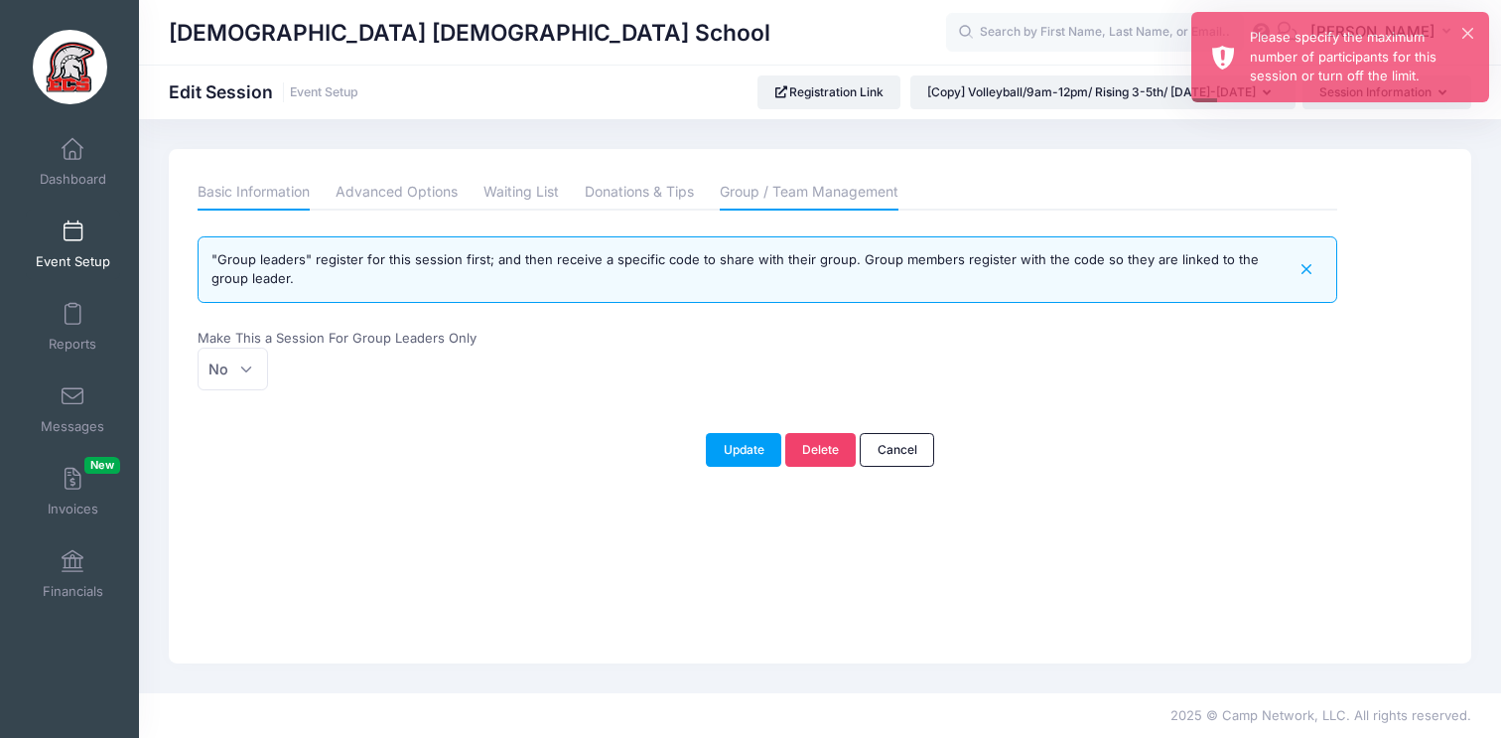
click at [293, 195] on link "Basic Information" at bounding box center [254, 193] width 112 height 36
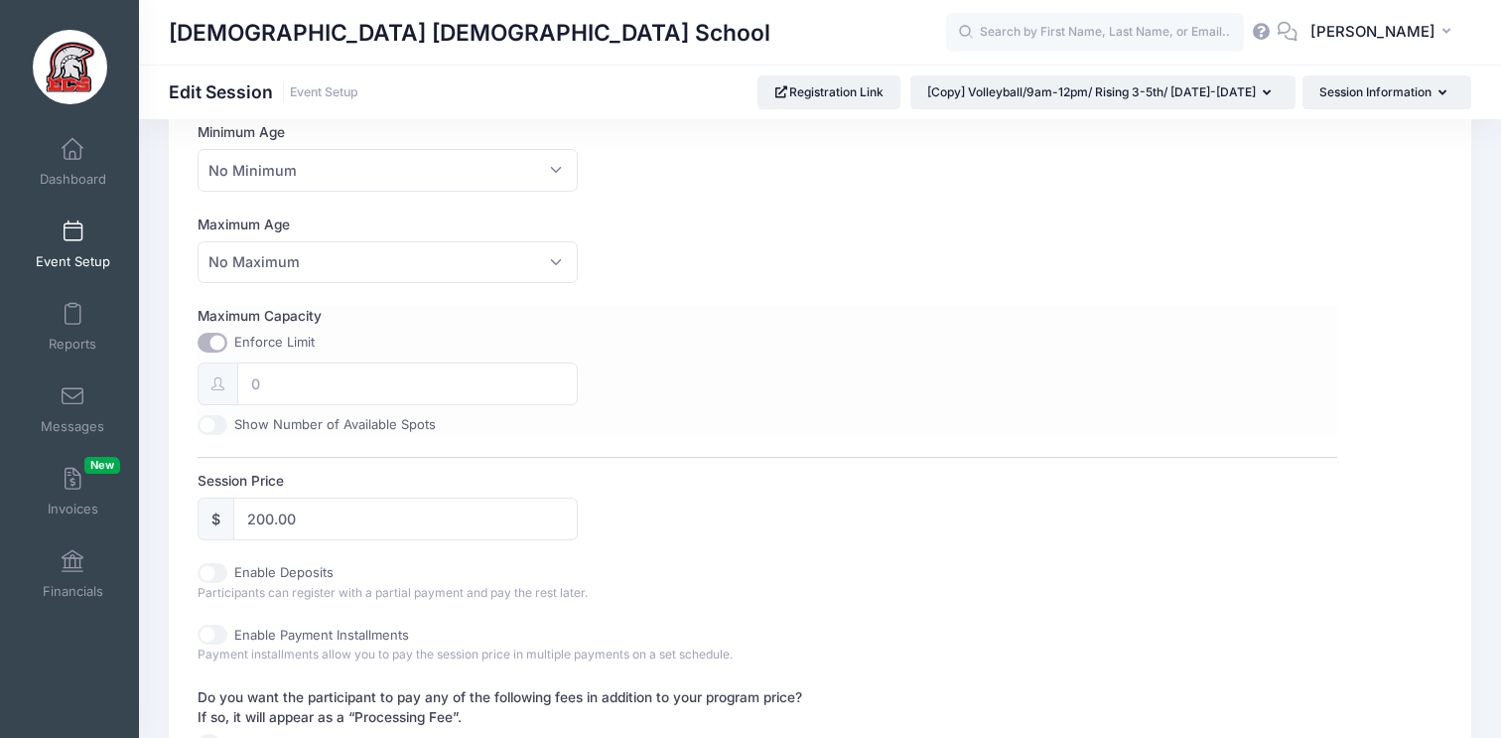
scroll to position [642, 0]
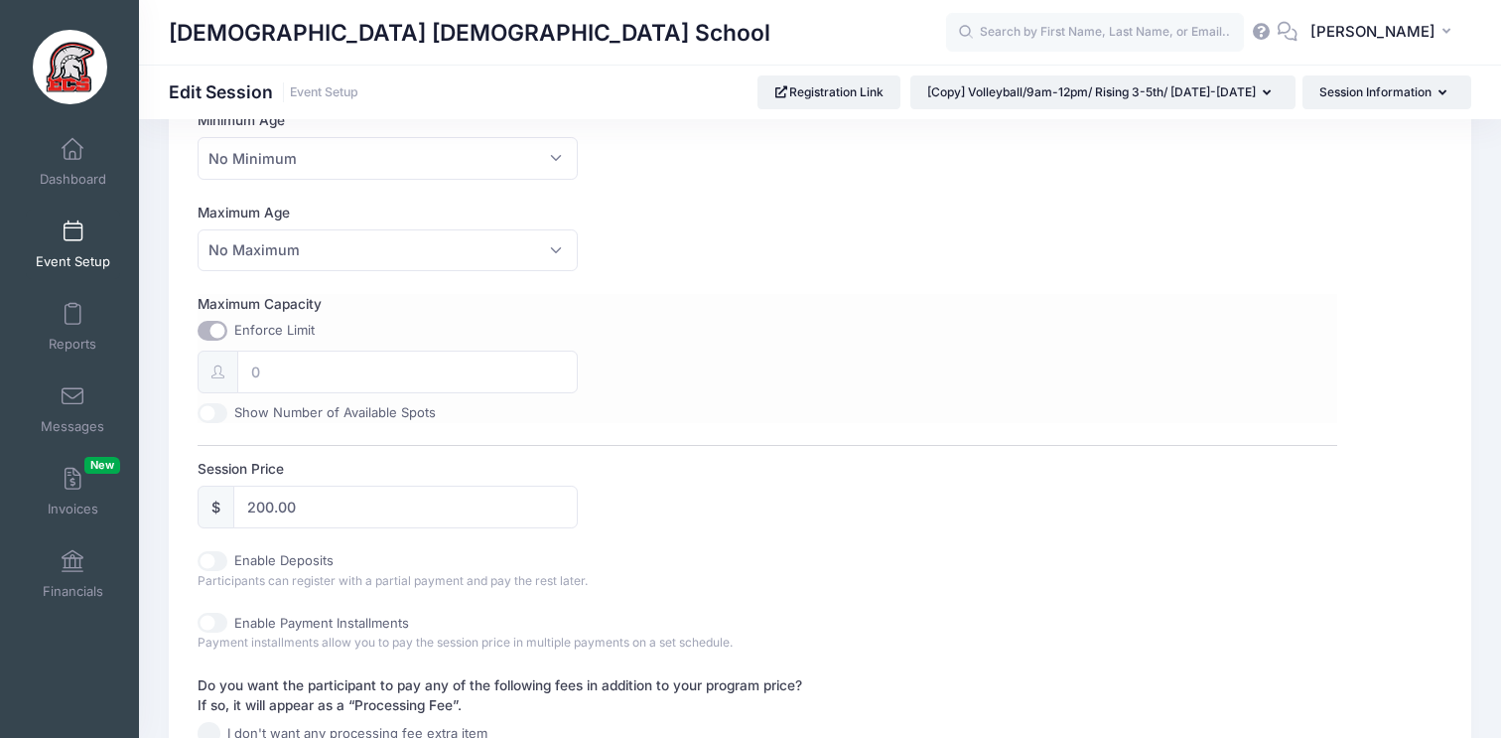
click at [223, 337] on div "Enforce Limit" at bounding box center [387, 331] width 379 height 20
drag, startPoint x: 218, startPoint y: 333, endPoint x: 240, endPoint y: 335, distance: 21.9
click at [218, 333] on input "Maximum Capacity" at bounding box center [213, 331] width 30 height 20
checkbox input "false"
type input "0"
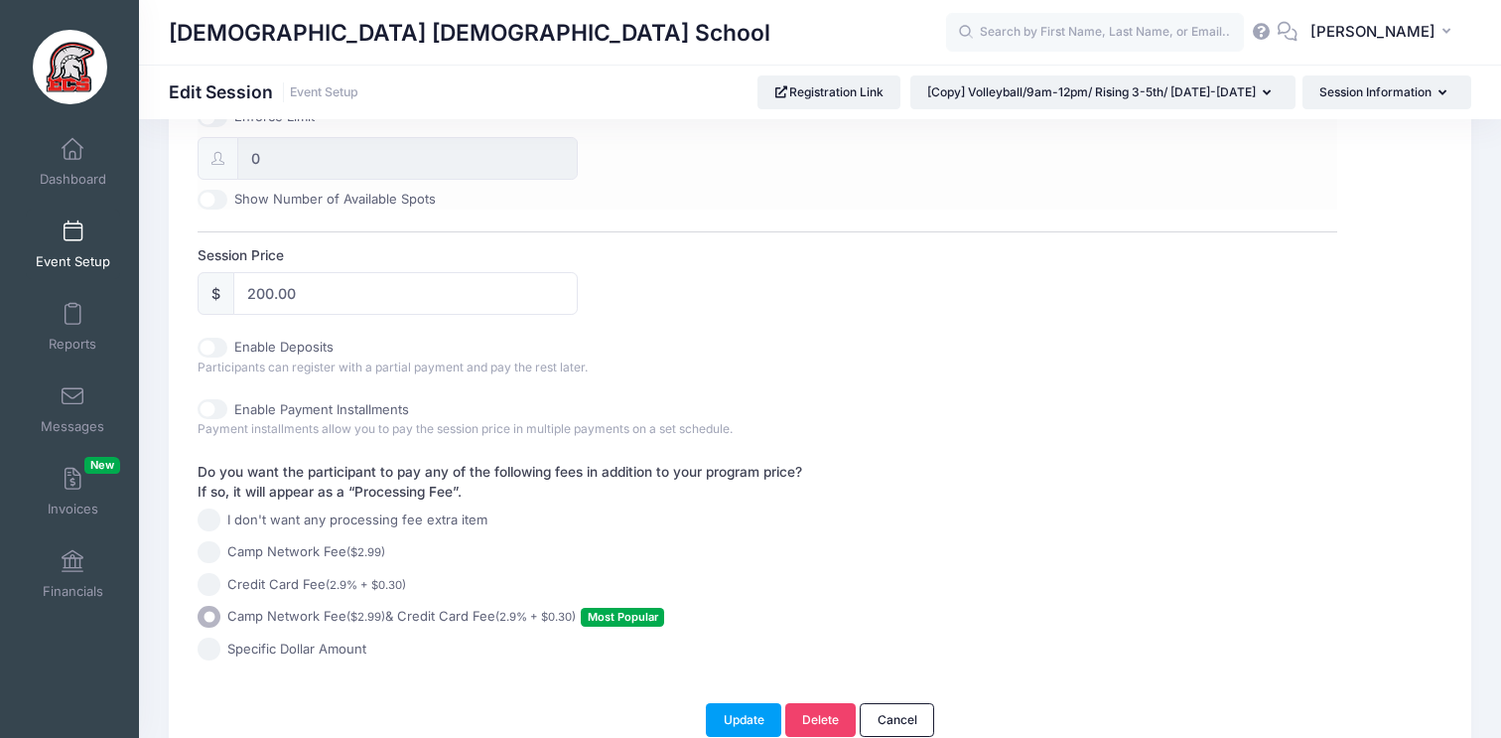
scroll to position [892, 0]
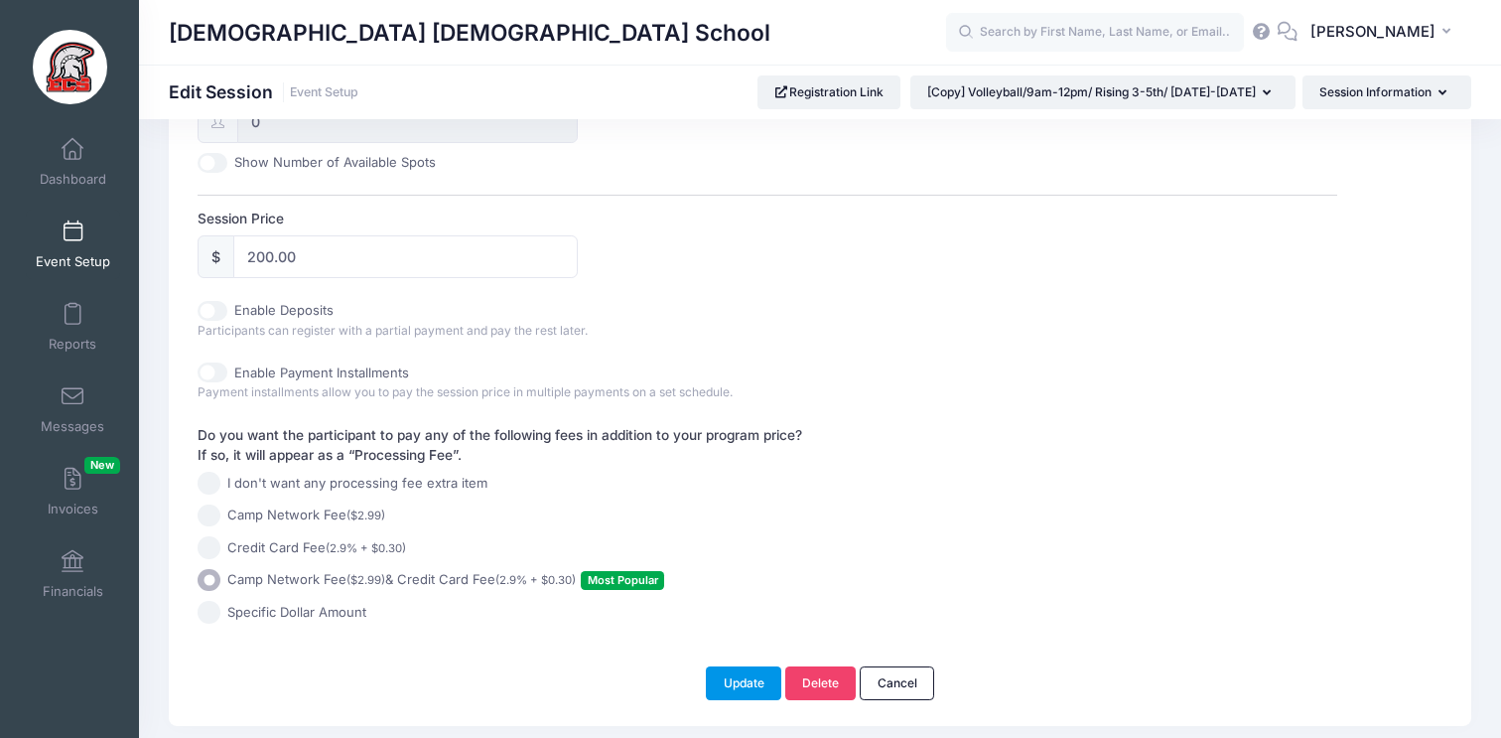
click at [731, 684] on button "Update" at bounding box center [743, 683] width 75 height 34
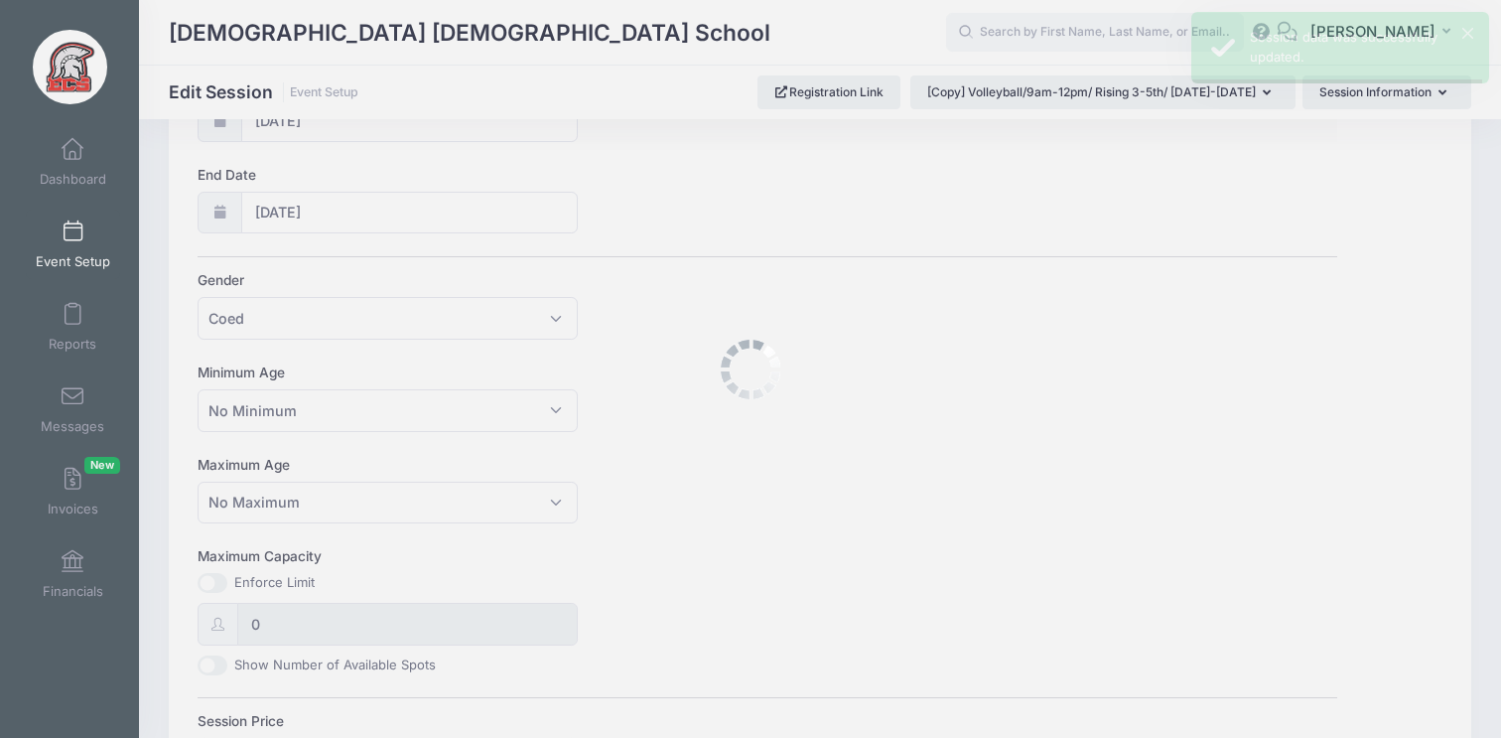
scroll to position [0, 0]
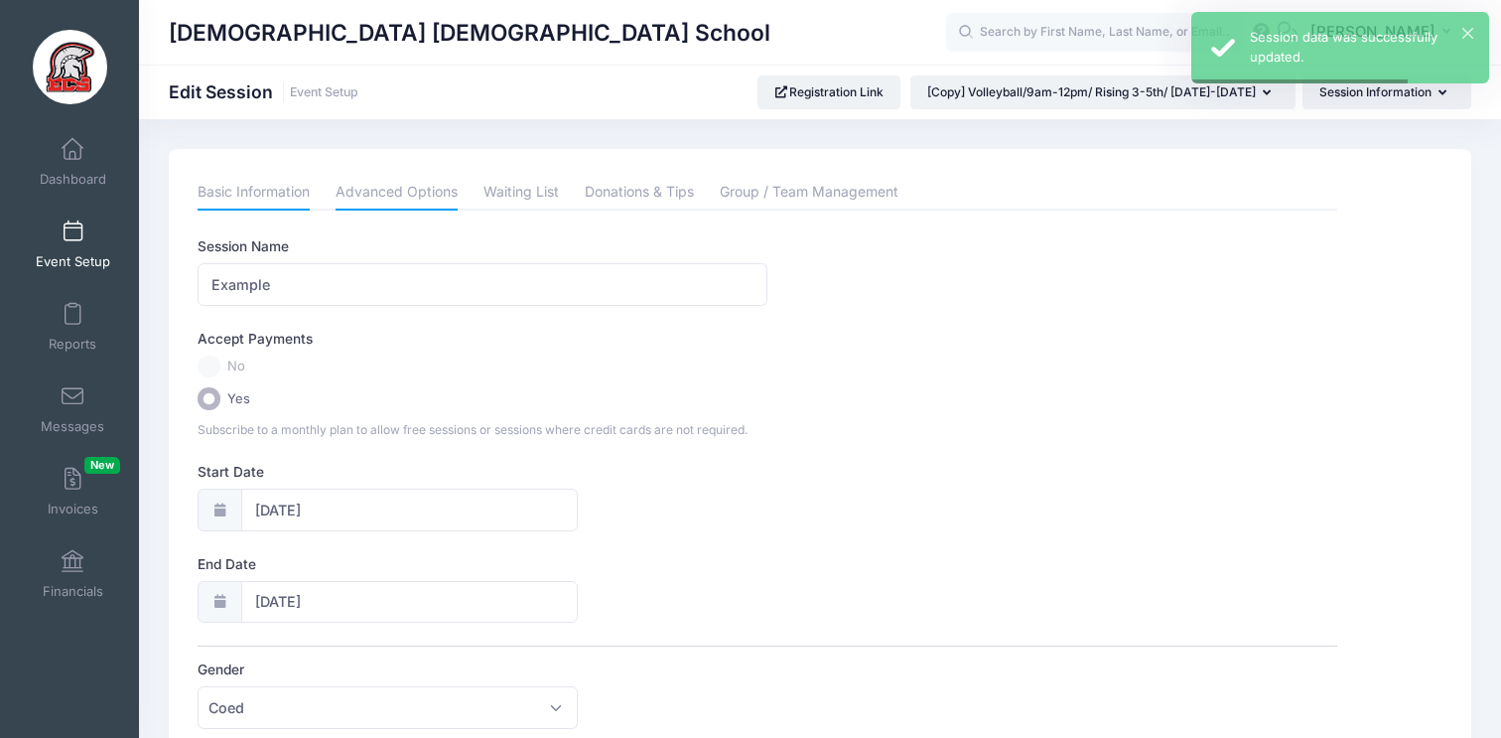
click at [414, 199] on link "Advanced Options" at bounding box center [397, 193] width 122 height 36
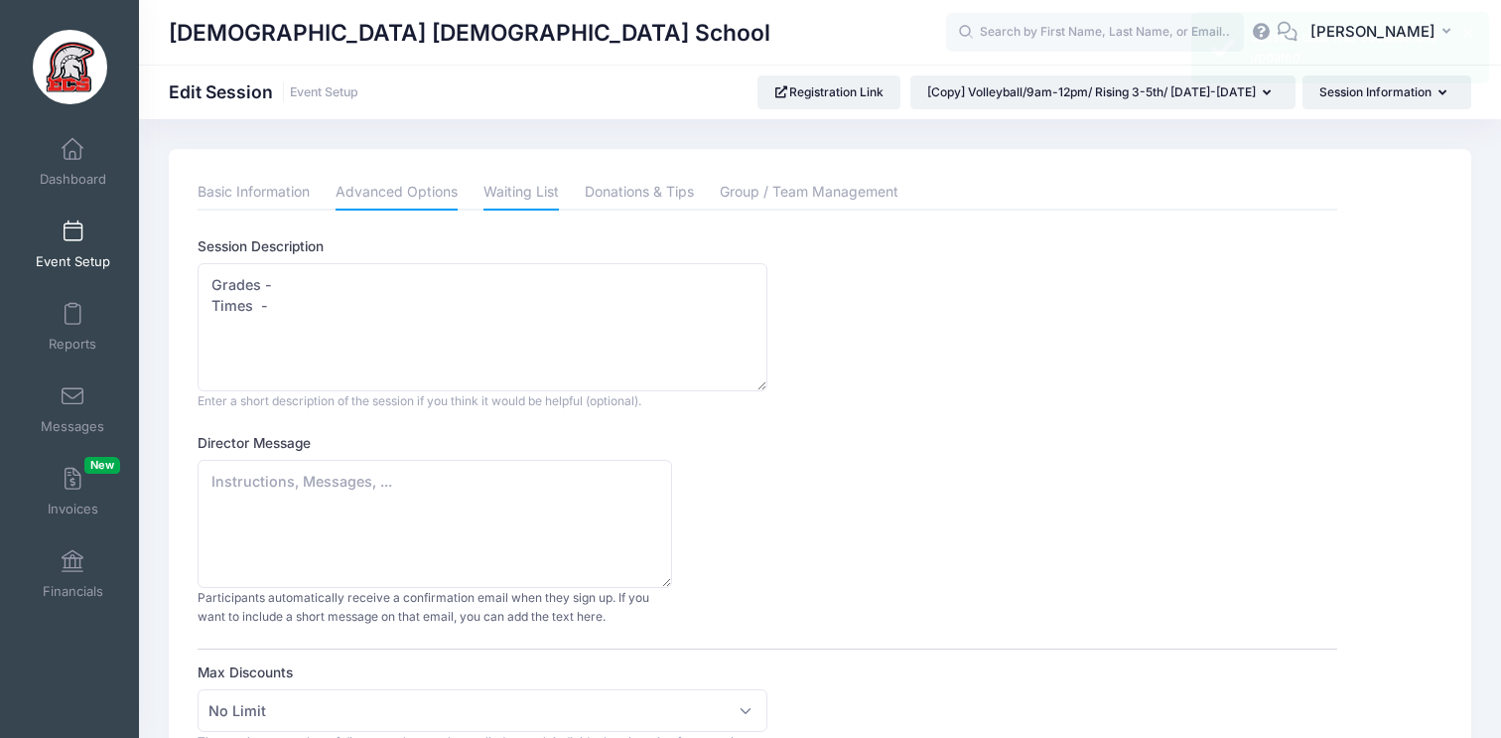
click at [516, 183] on link "Waiting List" at bounding box center [521, 193] width 75 height 36
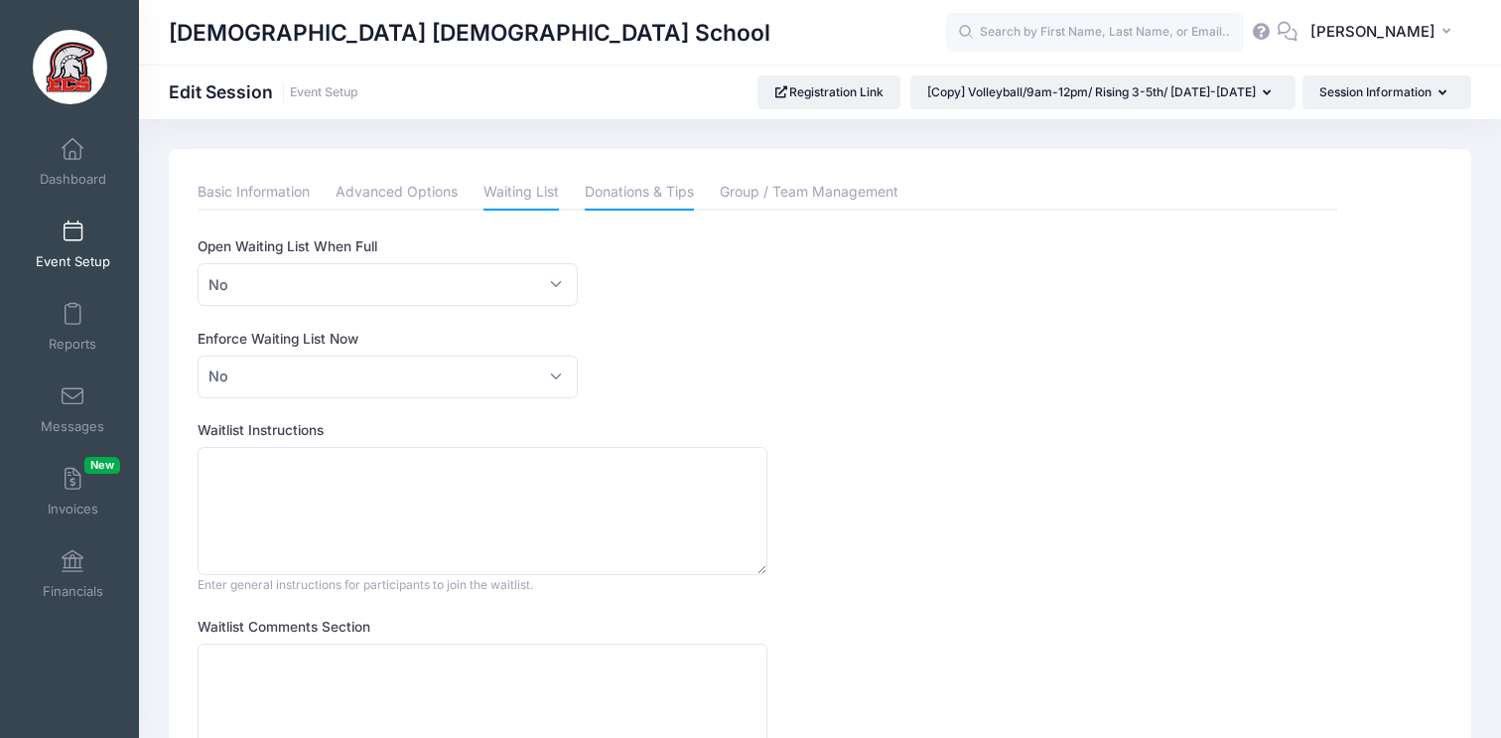
click at [643, 192] on link "Donations & Tips" at bounding box center [639, 193] width 109 height 36
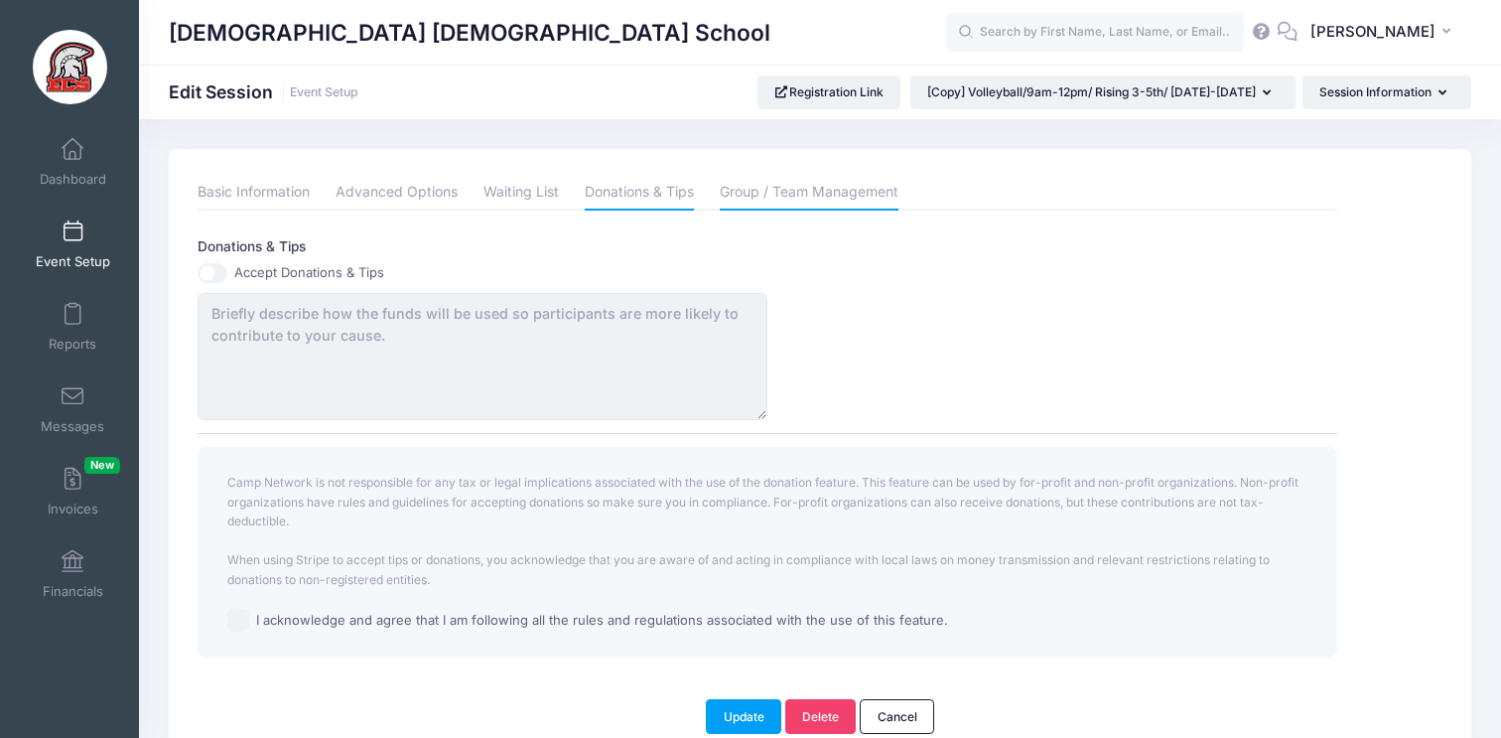
click at [815, 197] on link "Group / Team Management" at bounding box center [809, 193] width 179 height 36
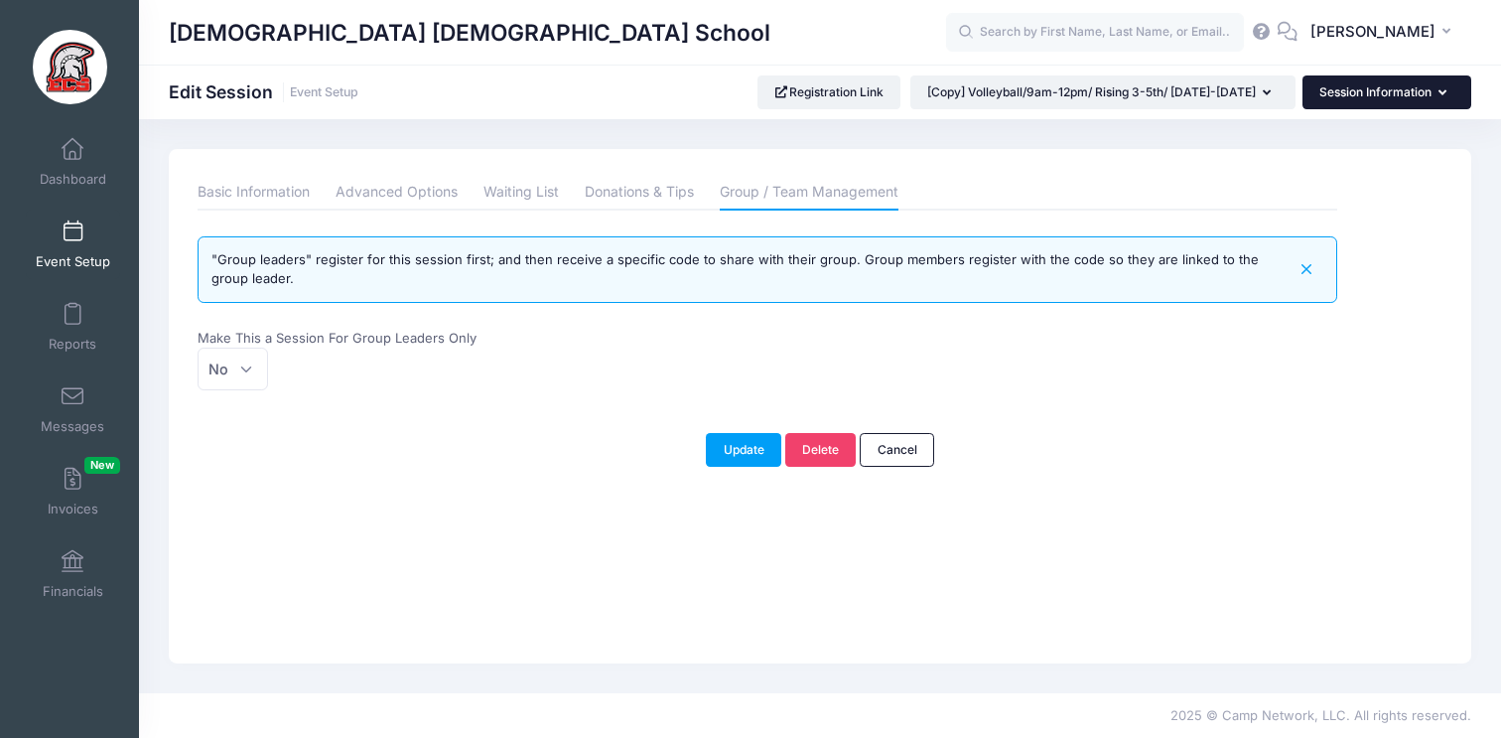
click at [1412, 104] on button "Session Information" at bounding box center [1387, 92] width 169 height 34
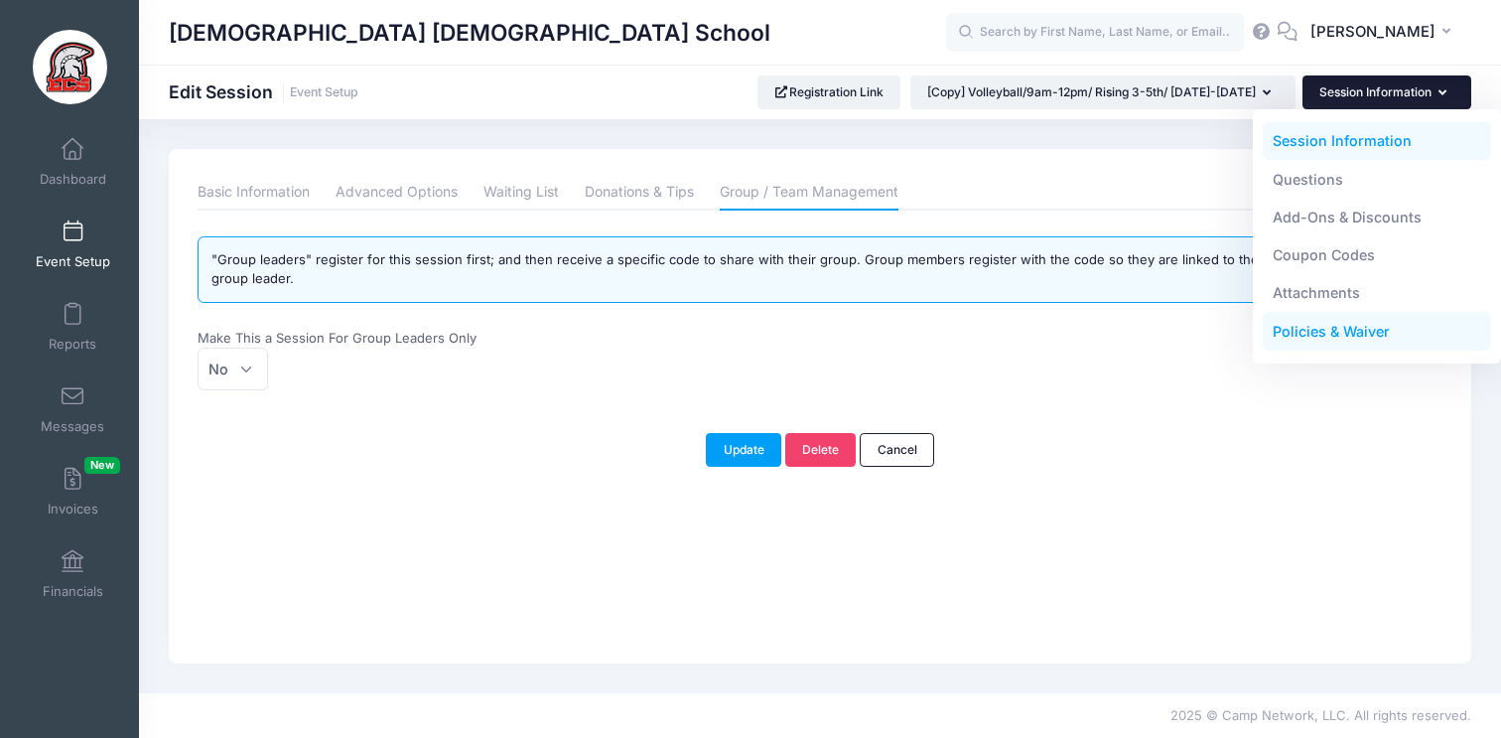
click at [1359, 336] on link "Policies & Waiver" at bounding box center [1377, 332] width 229 height 38
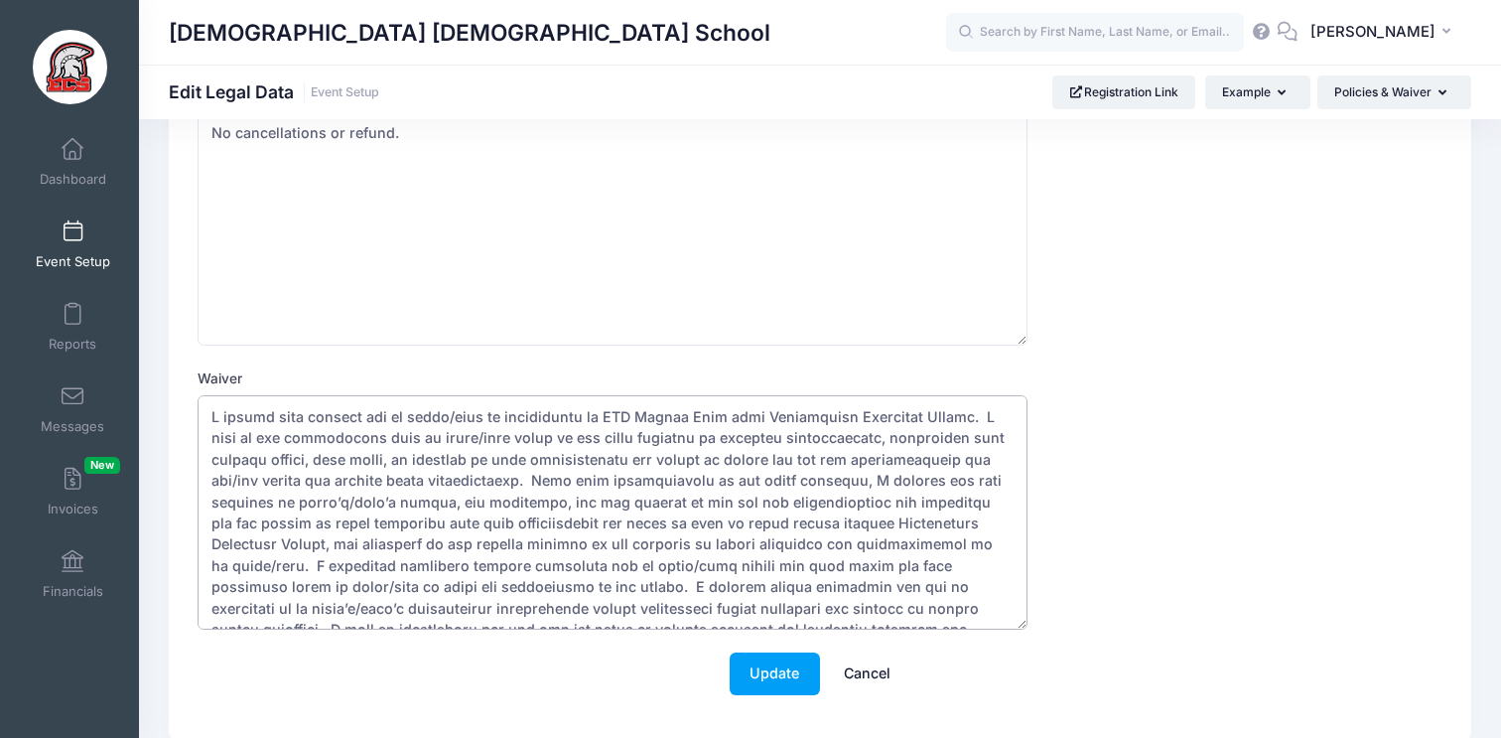
click at [667, 418] on textarea "Waiver" at bounding box center [613, 512] width 830 height 234
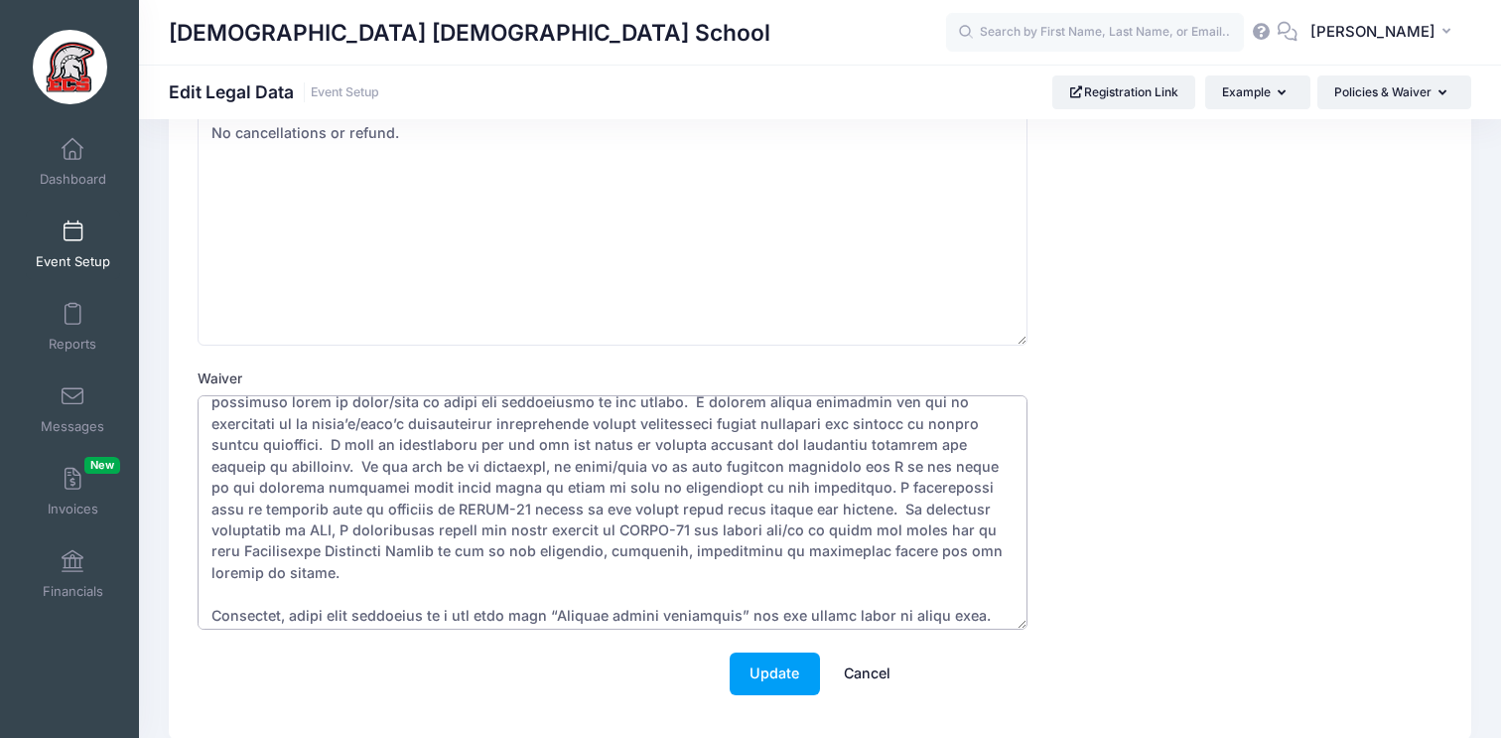
scroll to position [198, 0]
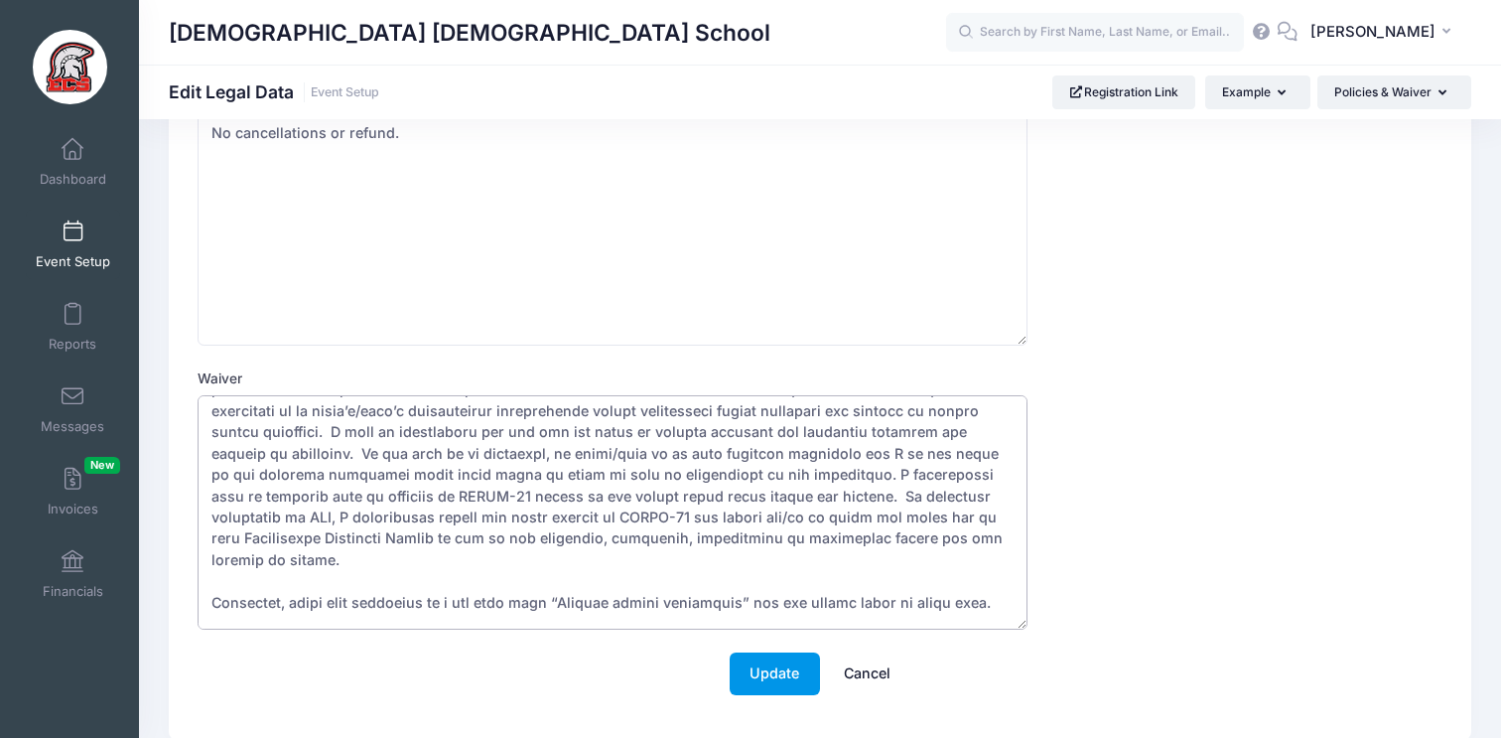
type textarea "I hereby give consent for my child/ward to participate in ECS Camp with Evangel…"
drag, startPoint x: 781, startPoint y: 673, endPoint x: 785, endPoint y: 662, distance: 11.6
click at [781, 672] on button "Update" at bounding box center [775, 673] width 90 height 43
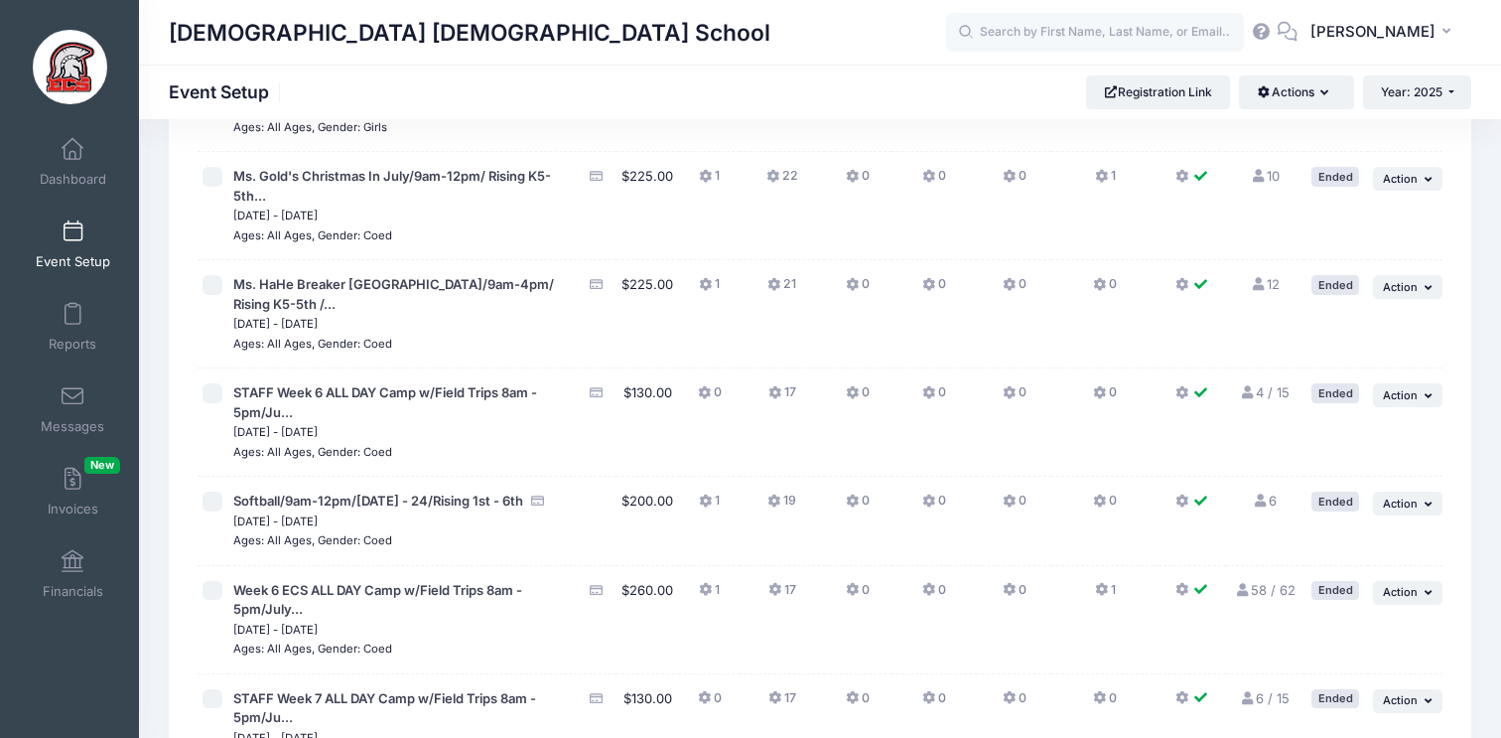
scroll to position [4144, 0]
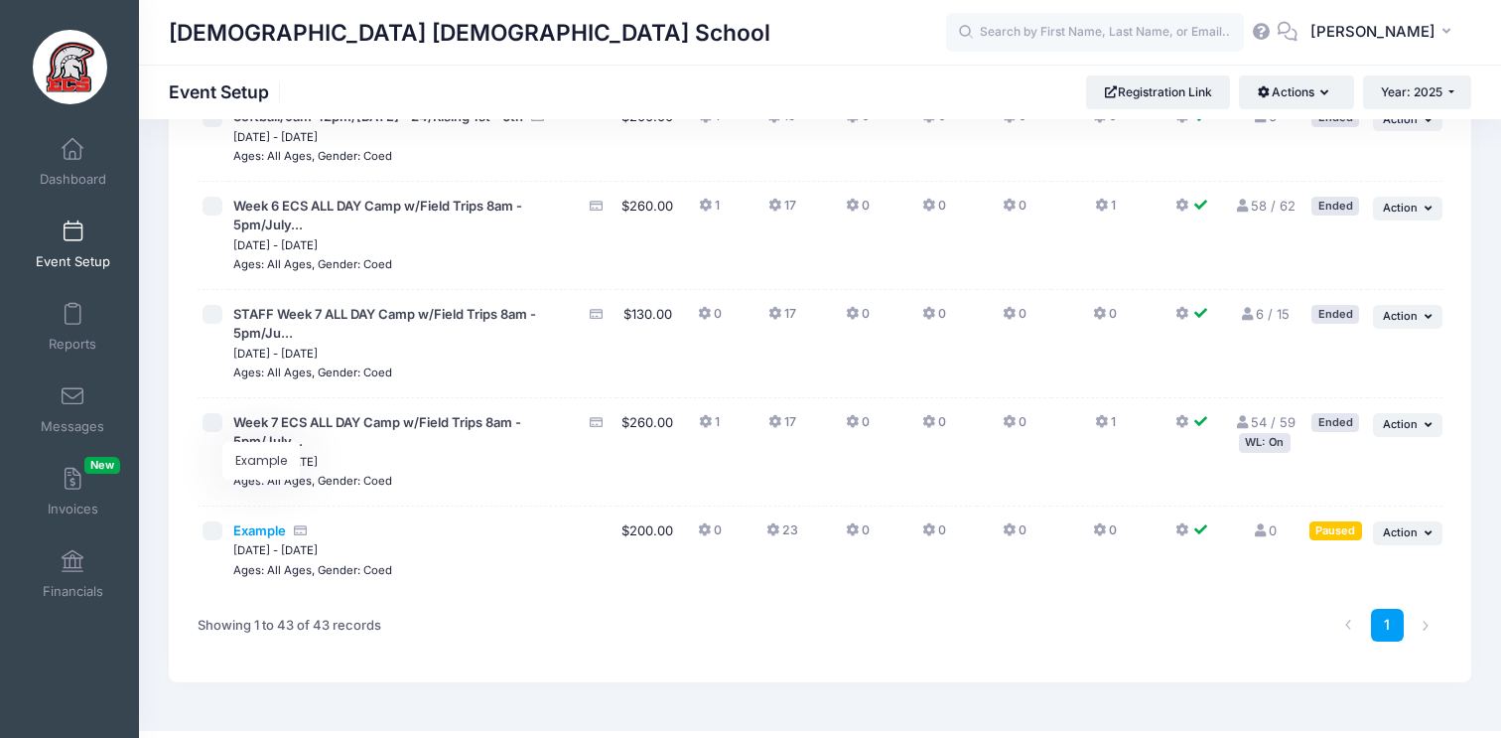
click at [253, 522] on span "Example" at bounding box center [259, 530] width 53 height 16
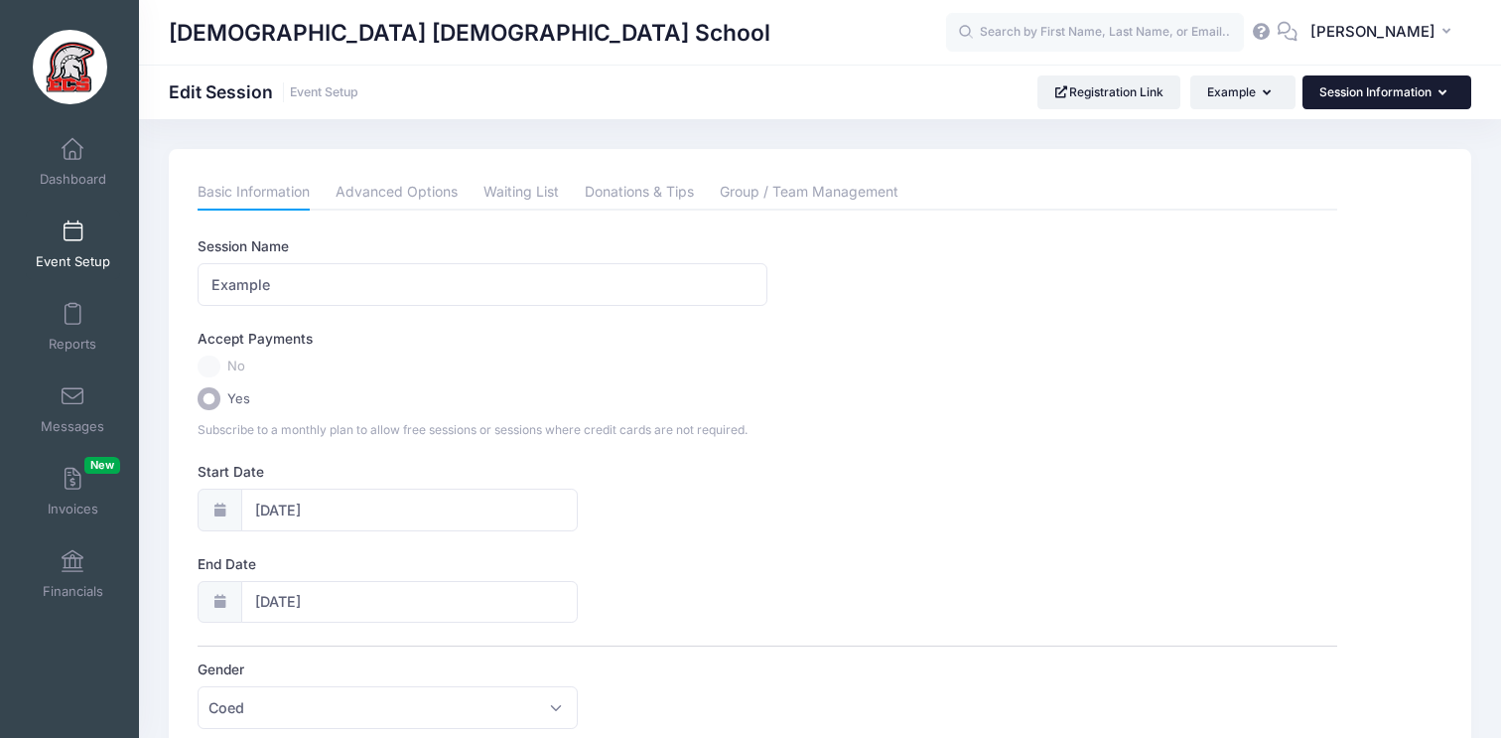
click at [1414, 94] on button "Session Information" at bounding box center [1387, 92] width 169 height 34
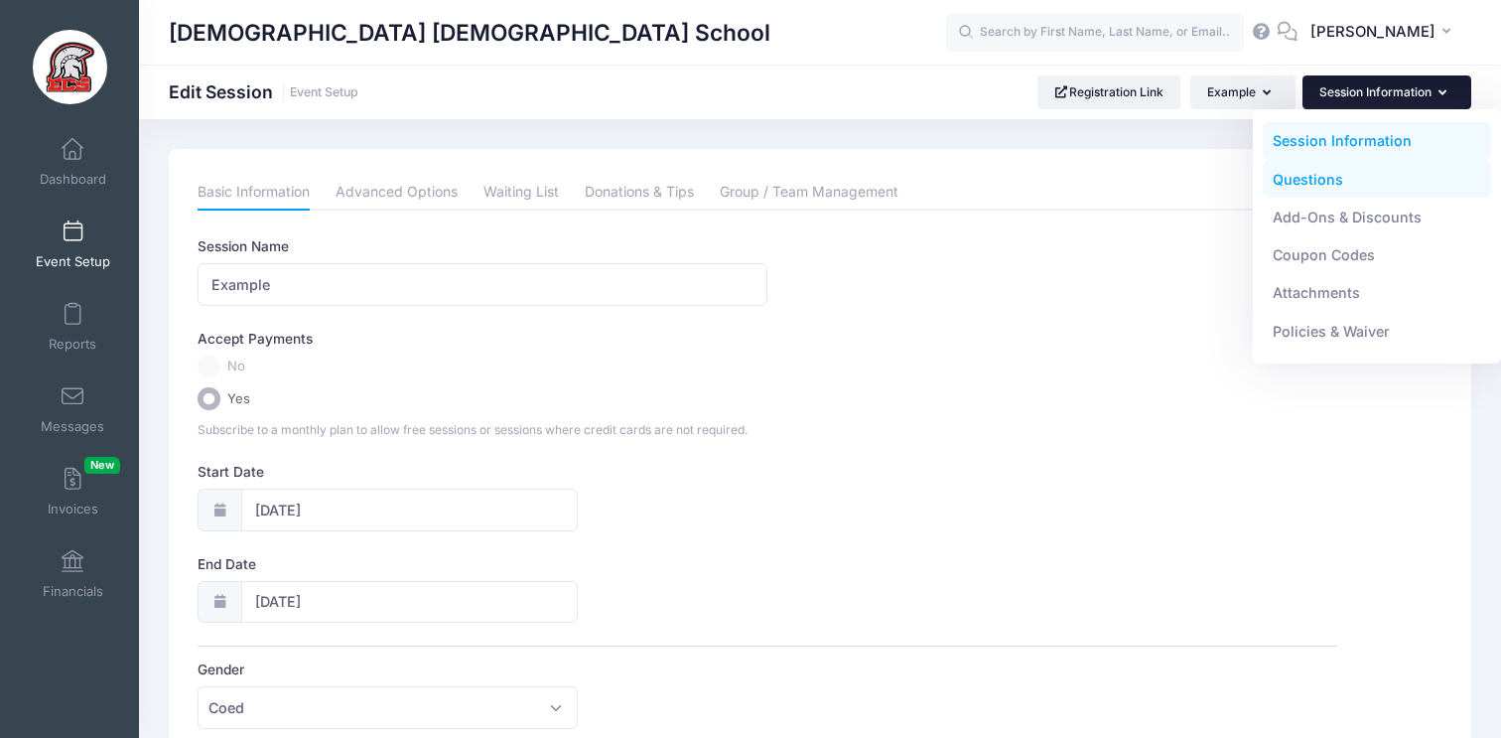
click at [1375, 184] on link "Questions" at bounding box center [1377, 179] width 229 height 38
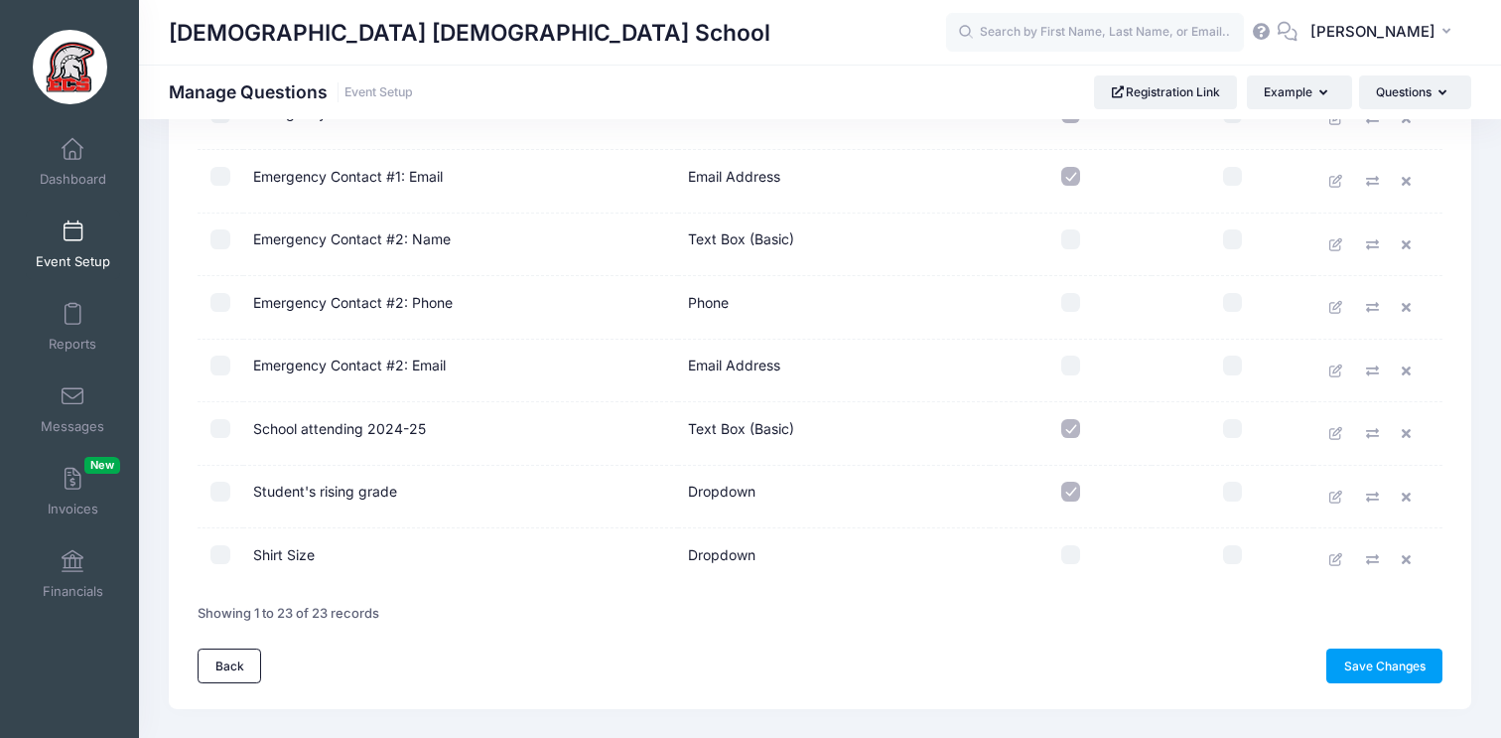
scroll to position [1165, 0]
click at [1073, 427] on input "checkbox" at bounding box center [1072, 427] width 20 height 20
click at [1073, 426] on input "checkbox" at bounding box center [1072, 427] width 20 height 20
checkbox input "true"
click at [1072, 496] on input "checkbox" at bounding box center [1072, 490] width 20 height 20
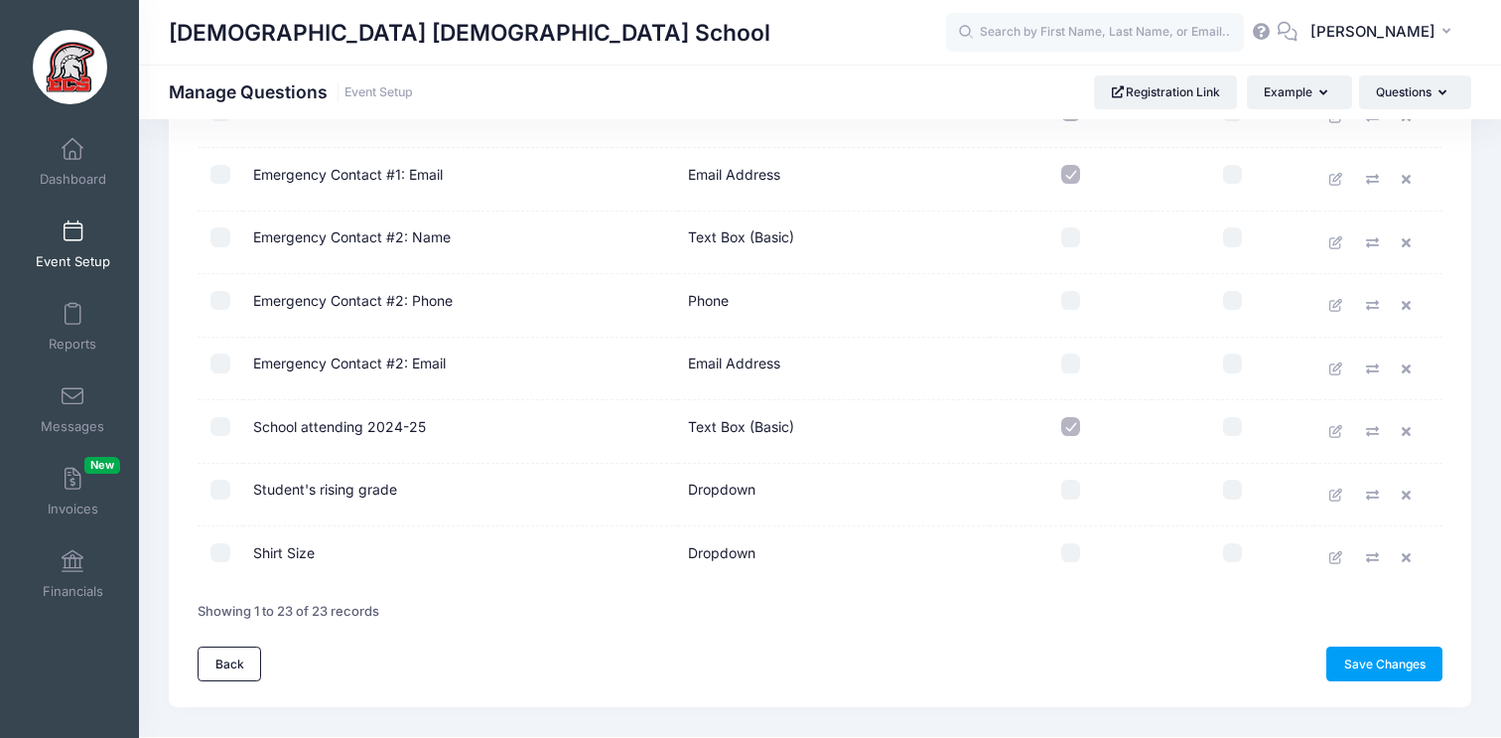
click at [1063, 493] on input "checkbox" at bounding box center [1072, 490] width 20 height 20
checkbox input "true"
click at [1078, 553] on input "checkbox" at bounding box center [1072, 553] width 20 height 20
checkbox input "true"
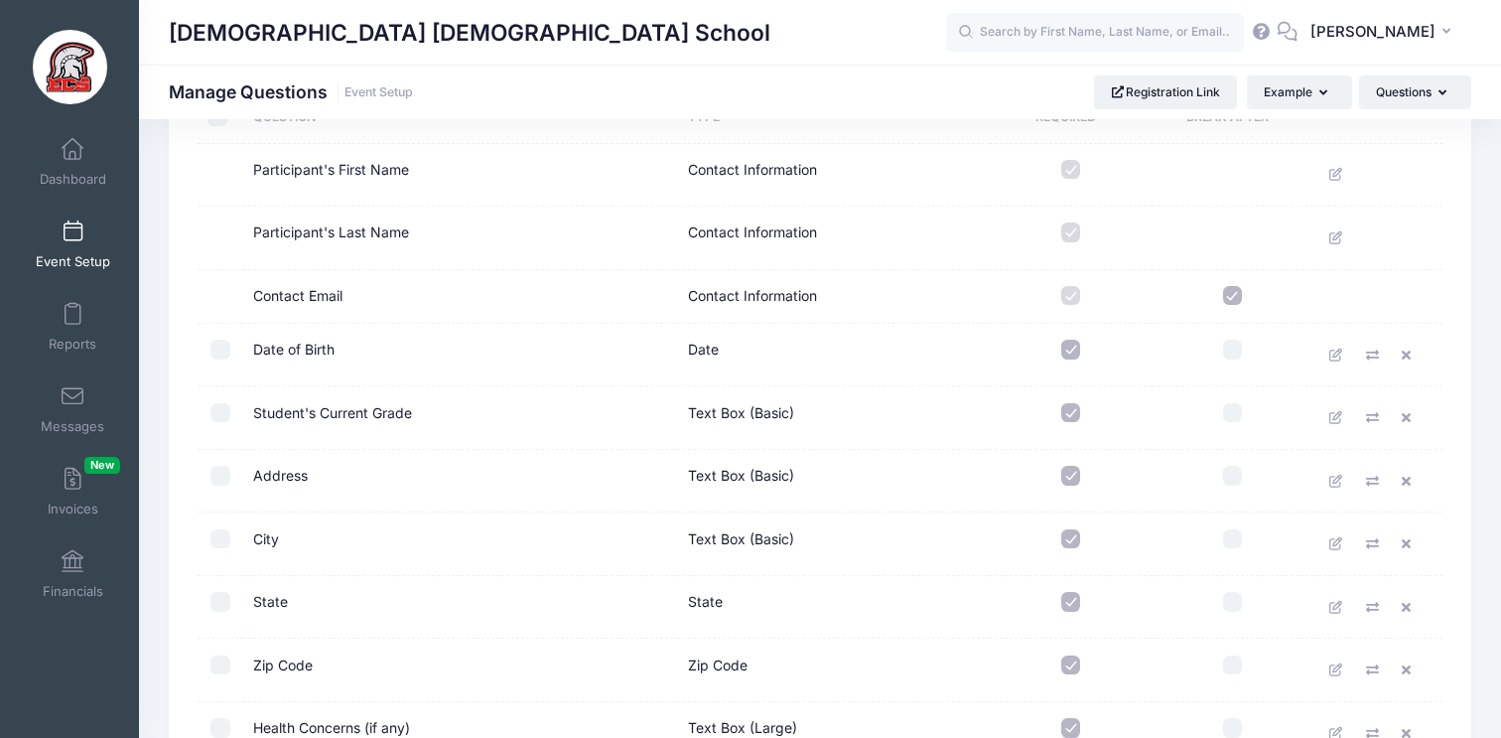
scroll to position [0, 0]
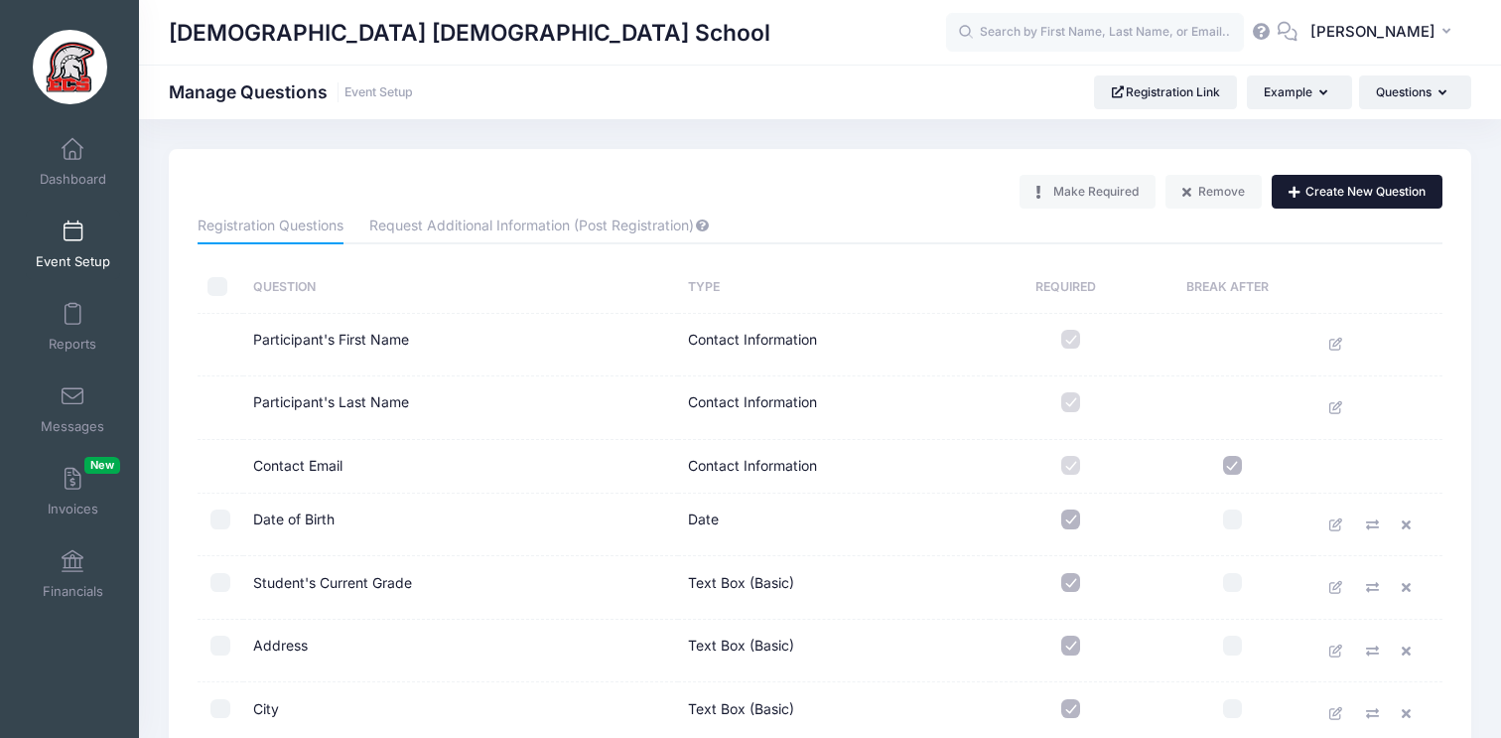
click at [1379, 202] on button "Create New Question" at bounding box center [1357, 192] width 171 height 34
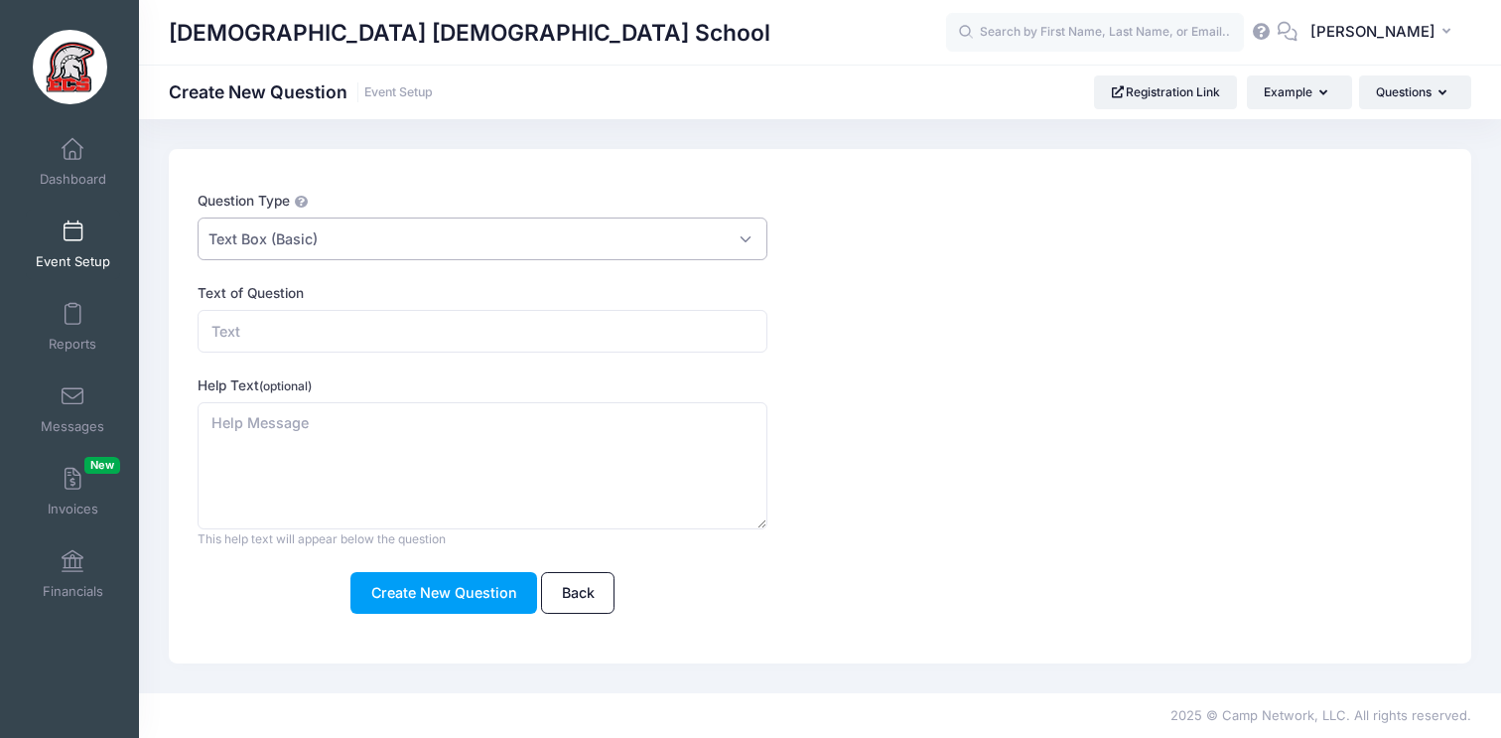
click at [447, 248] on span "Text Box (Basic)" at bounding box center [483, 238] width 570 height 43
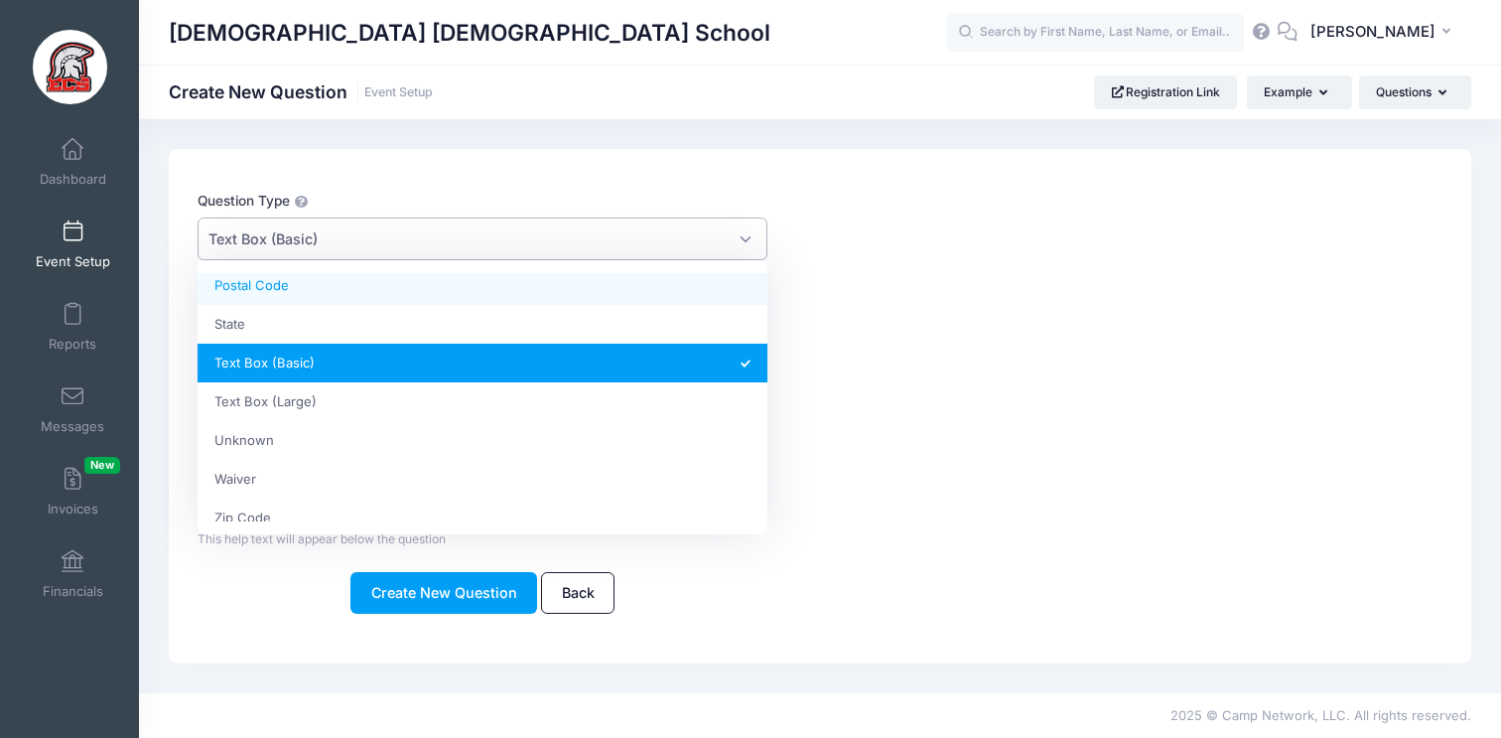
scroll to position [526, 0]
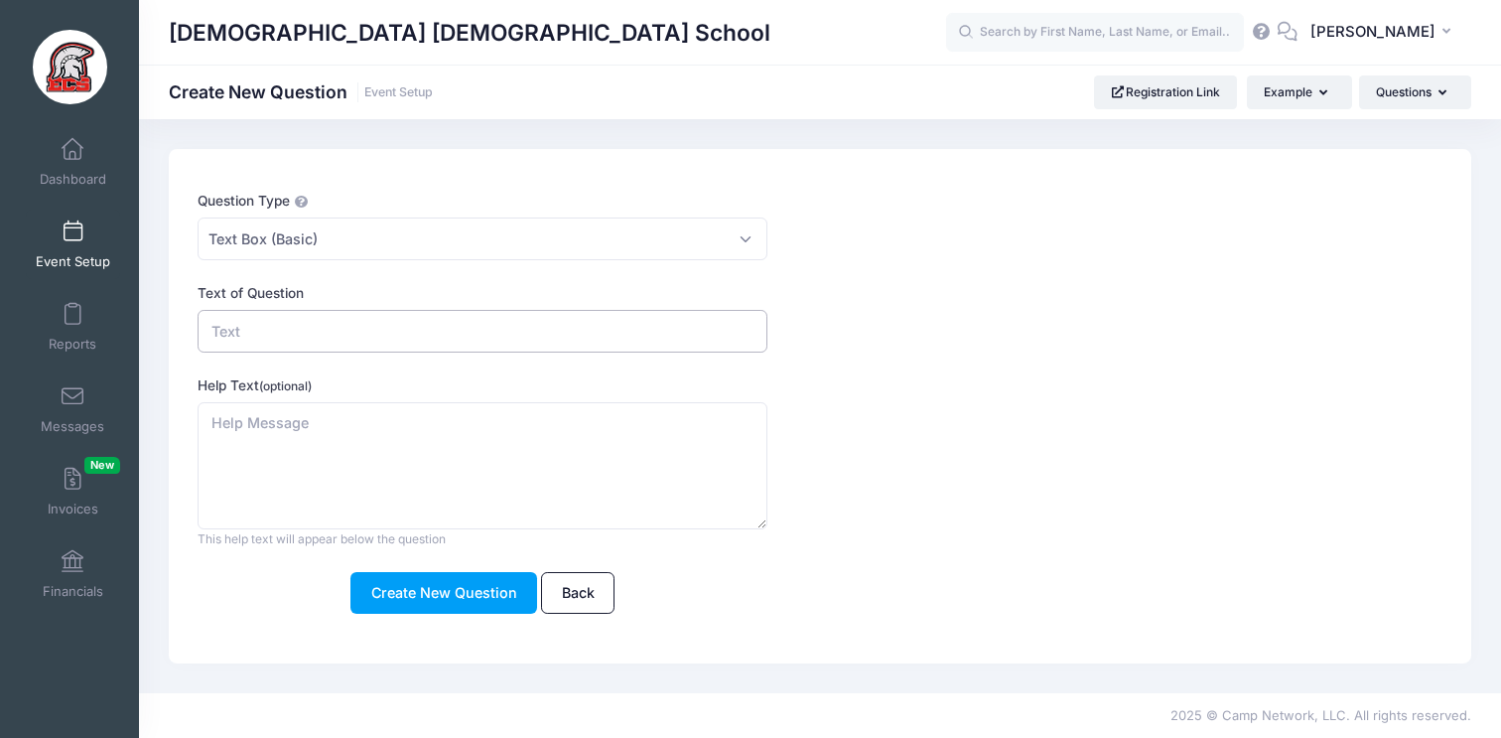
click at [302, 331] on input "Text of Question" at bounding box center [483, 331] width 570 height 43
type input "T"
type input "N"
type input "Name of Teacher"
click at [324, 243] on span "Text Box (Basic)" at bounding box center [483, 238] width 570 height 43
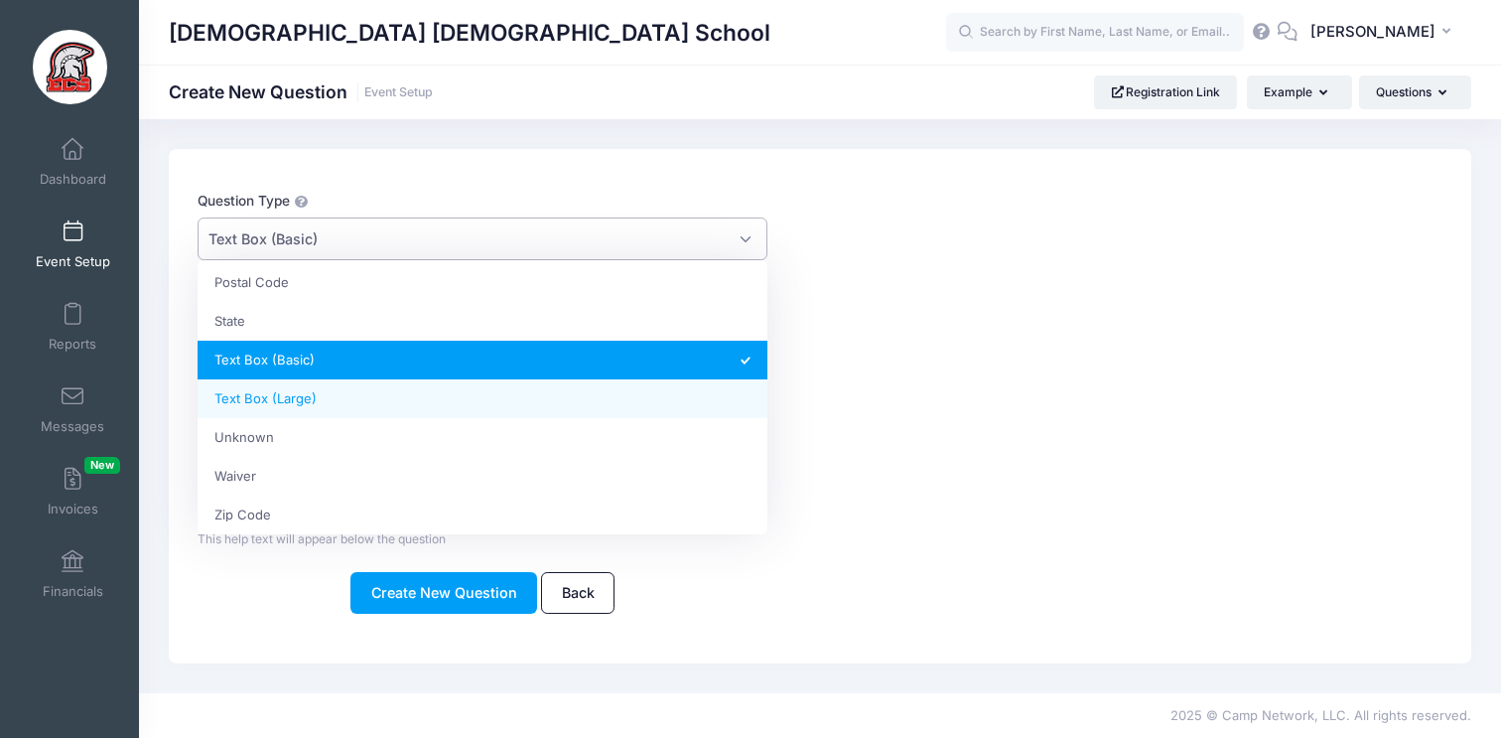
scroll to position [509, 0]
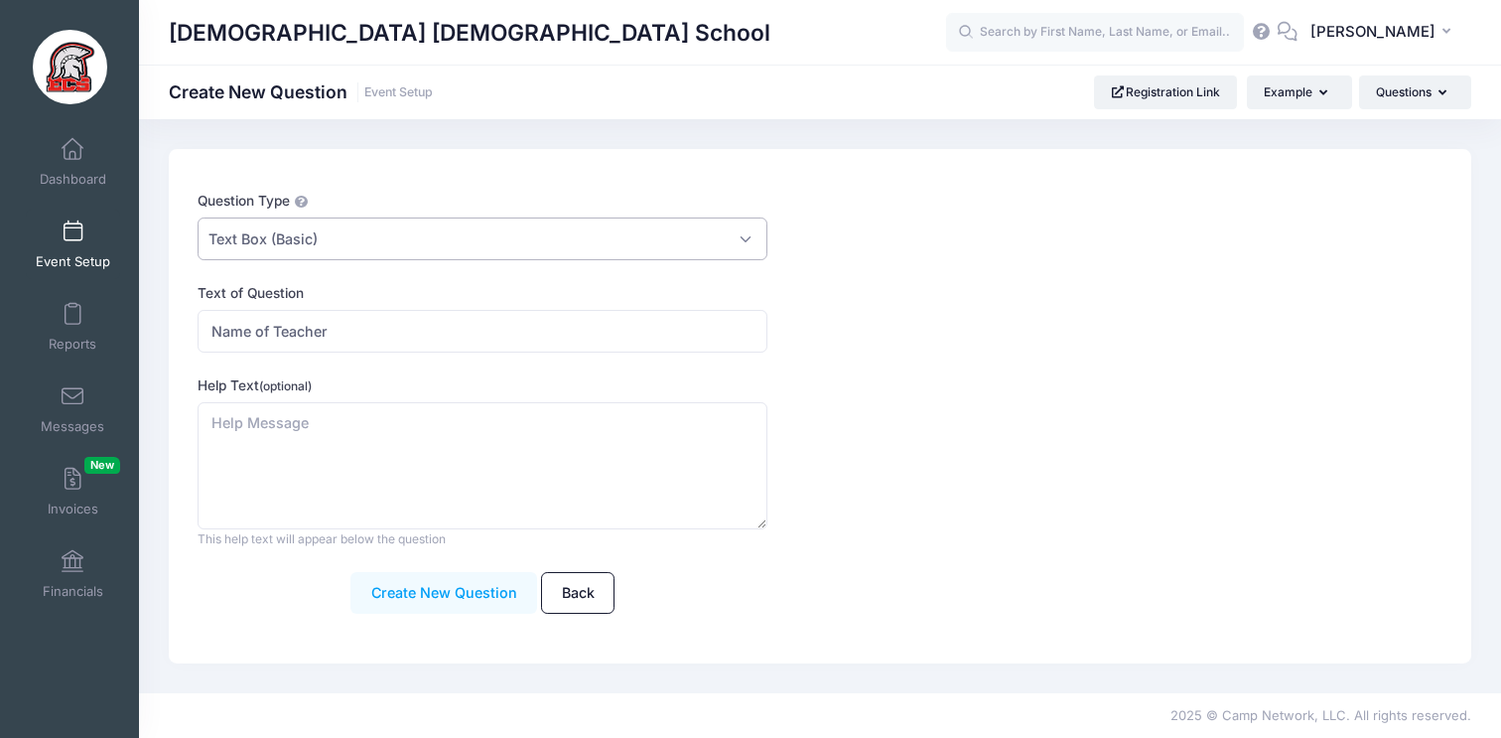
click at [429, 593] on button "Create New Question" at bounding box center [444, 593] width 187 height 43
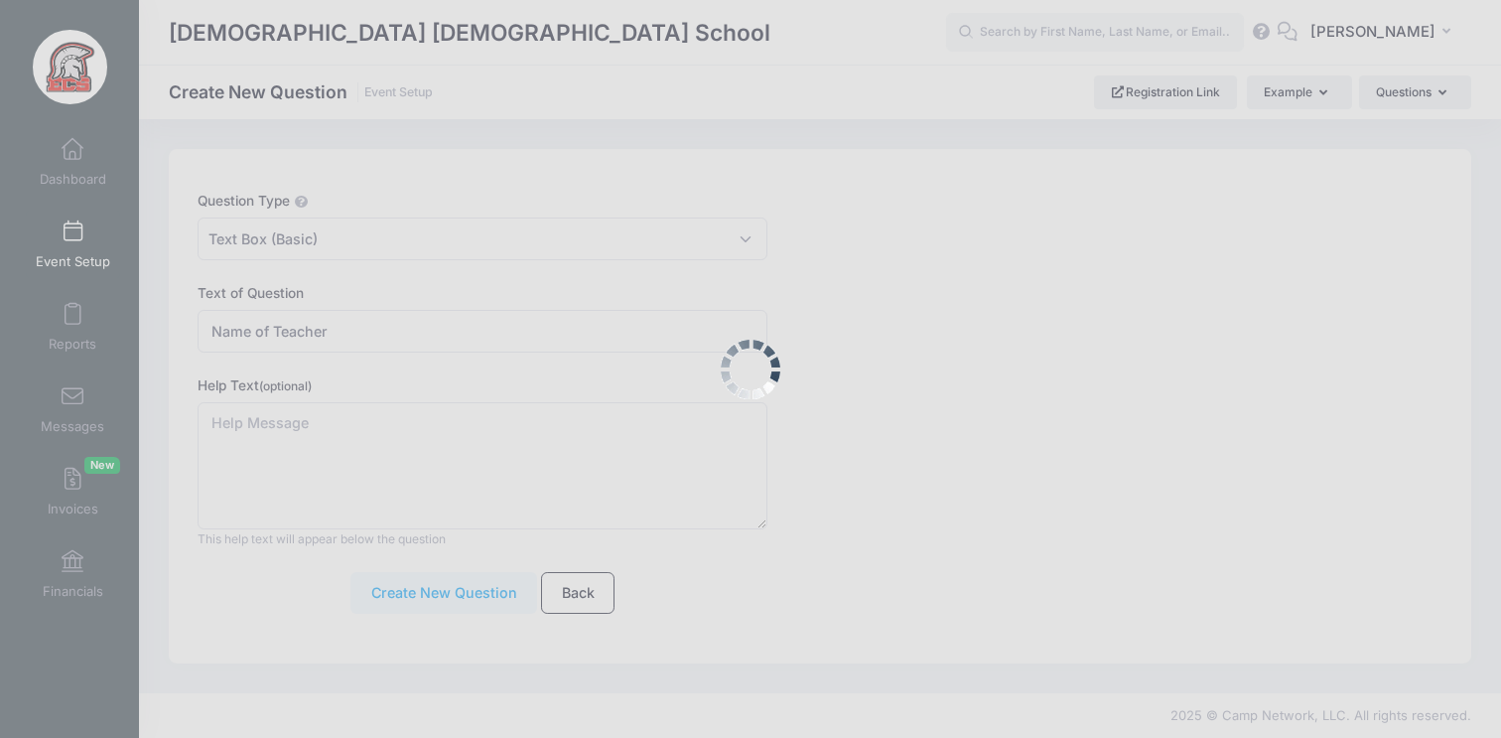
scroll to position [0, 0]
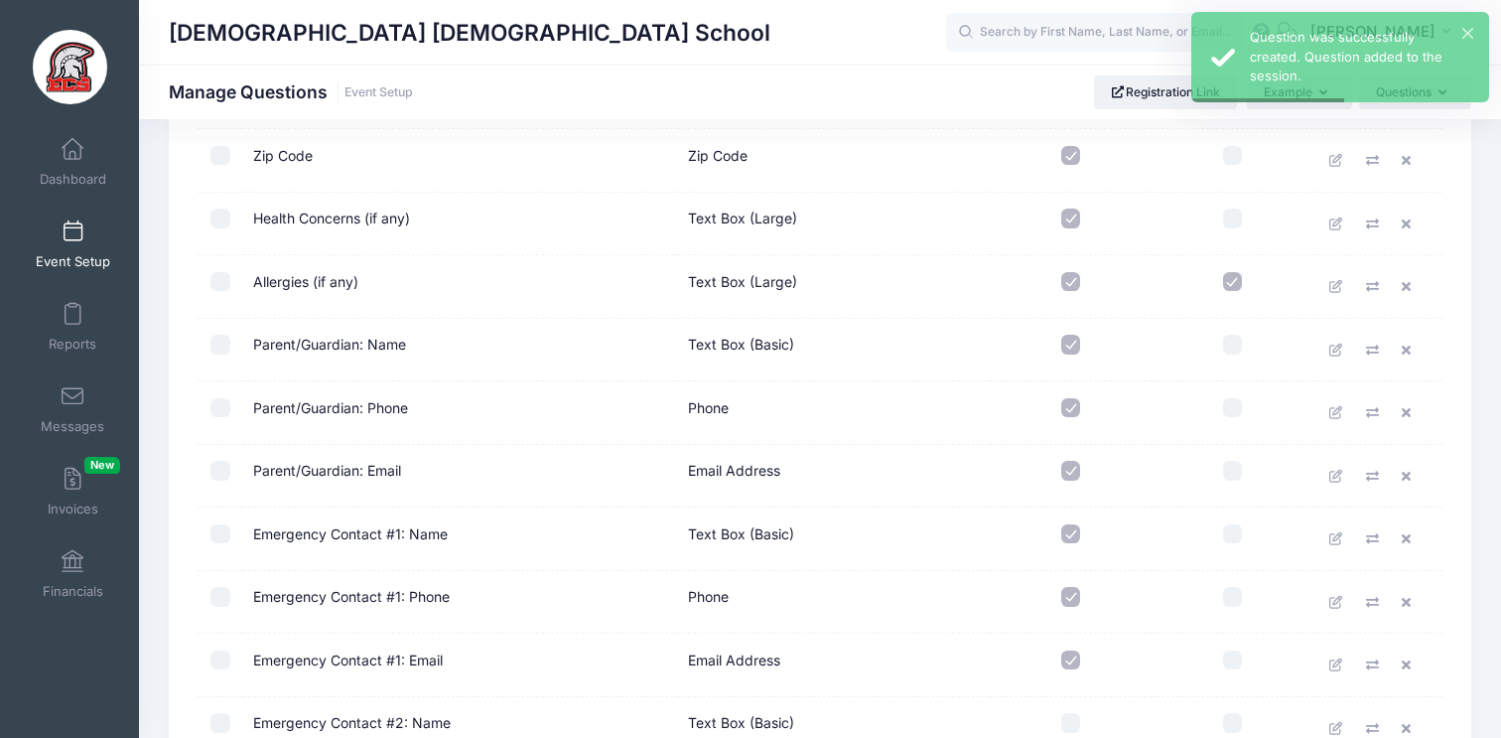
scroll to position [1272, 0]
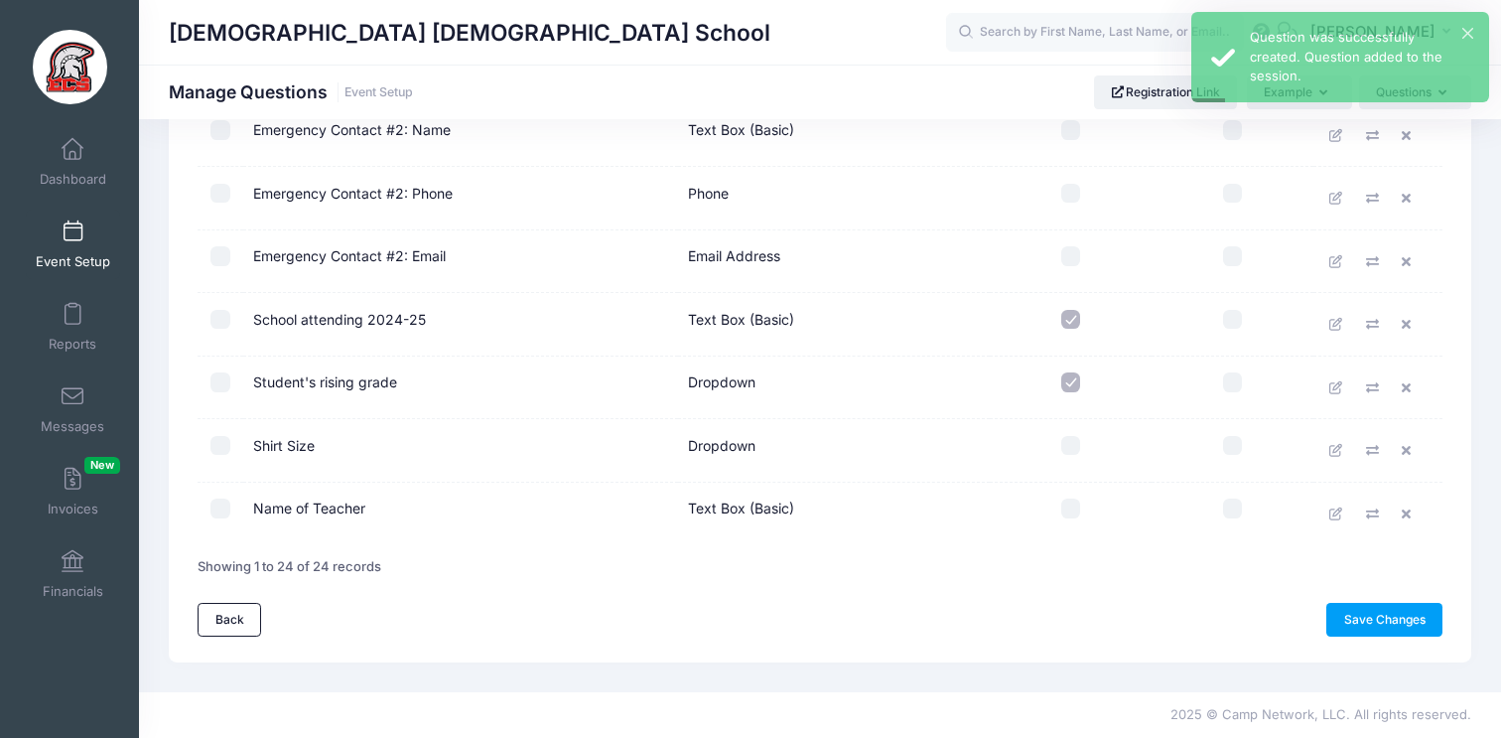
click at [1075, 516] on input "checkbox" at bounding box center [1072, 509] width 20 height 20
checkbox input "true"
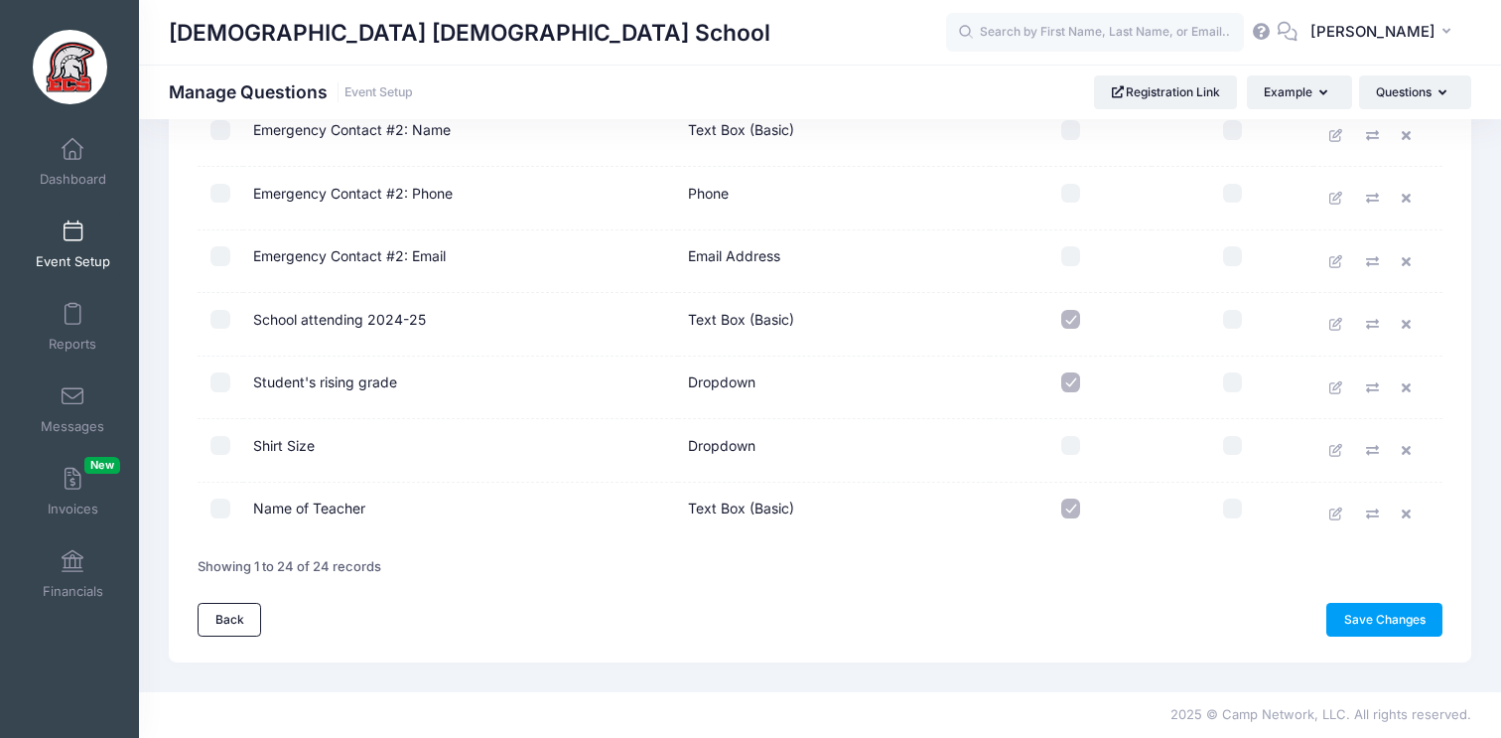
click at [1070, 383] on input "checkbox" at bounding box center [1072, 382] width 20 height 20
checkbox input "true"
click at [1071, 459] on td at bounding box center [1071, 451] width 162 height 64
click at [1071, 439] on input "checkbox" at bounding box center [1072, 446] width 20 height 20
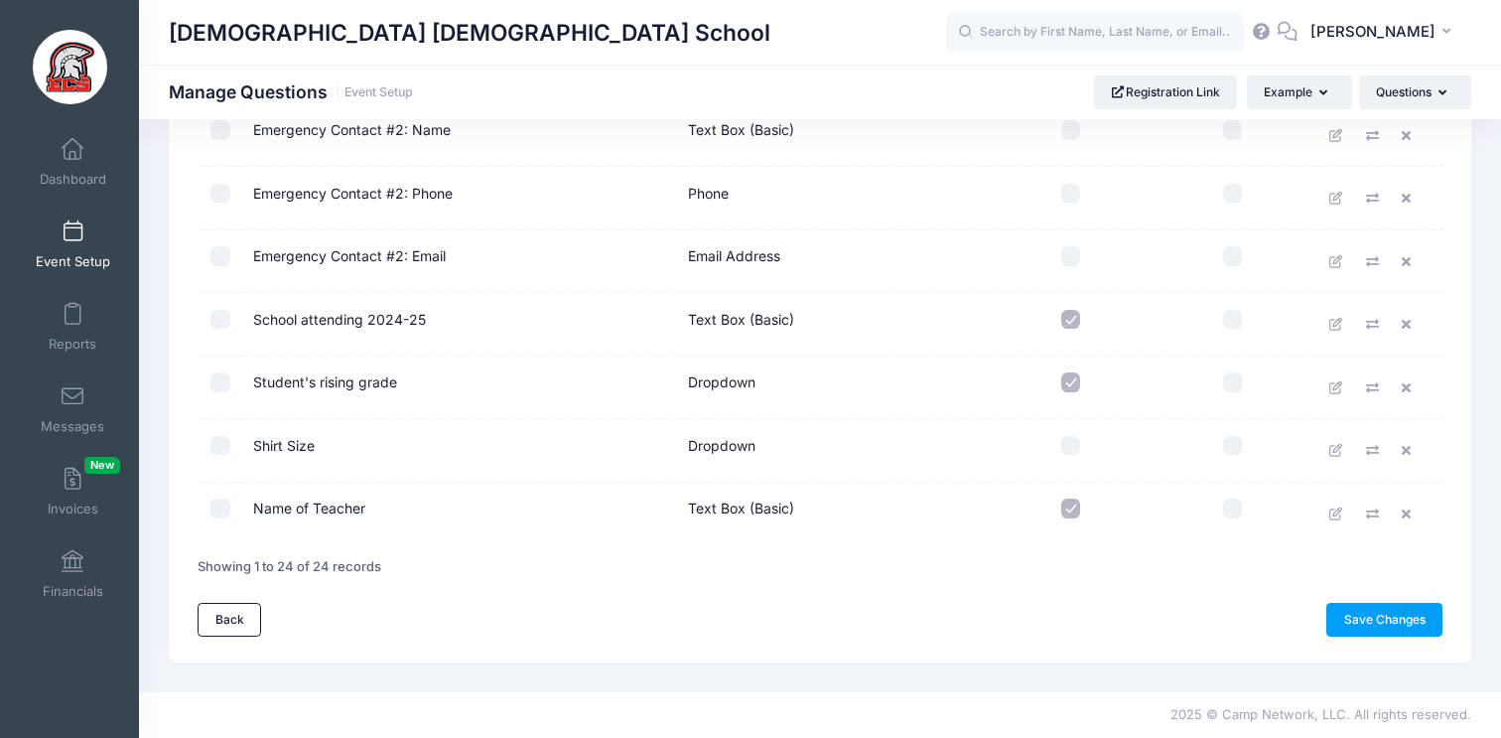
checkbox input "true"
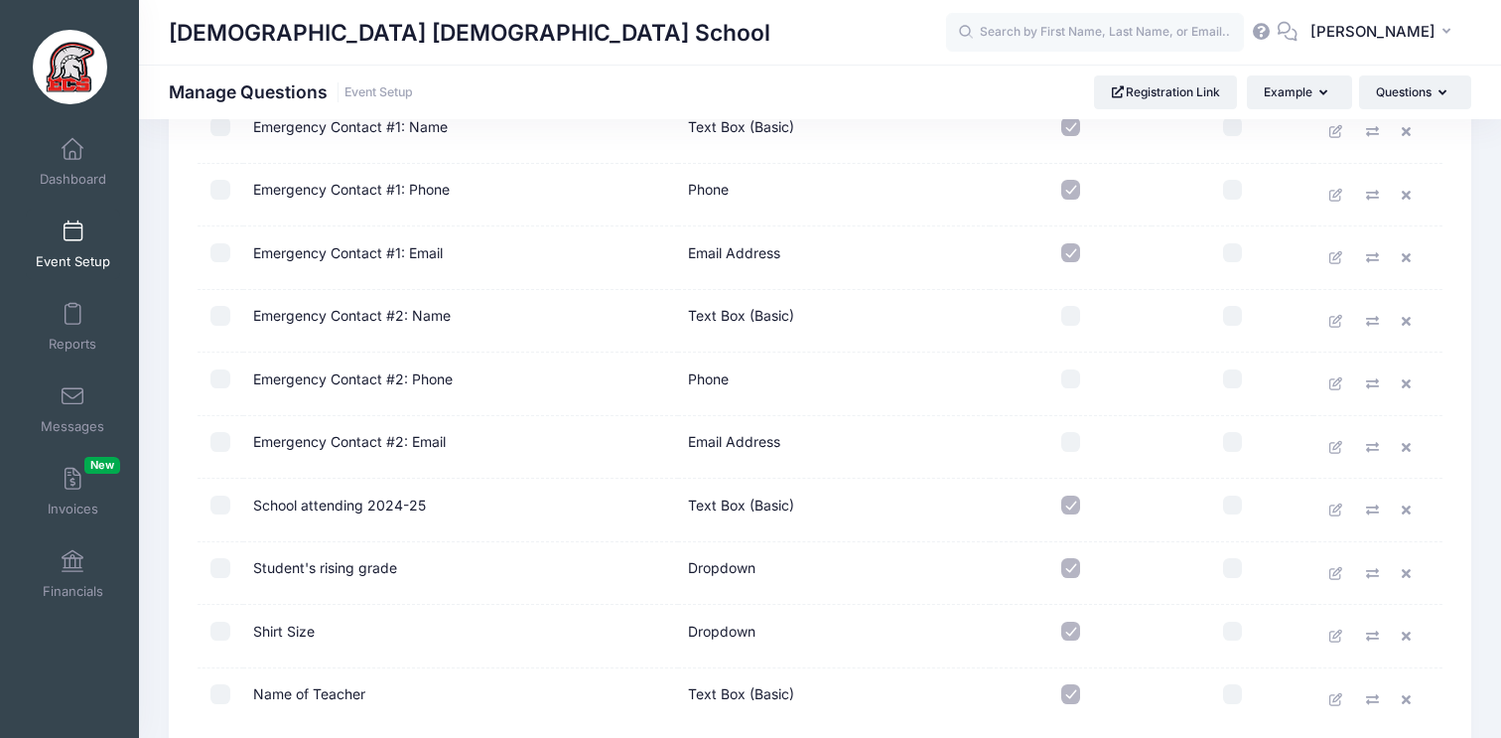
scroll to position [1064, 0]
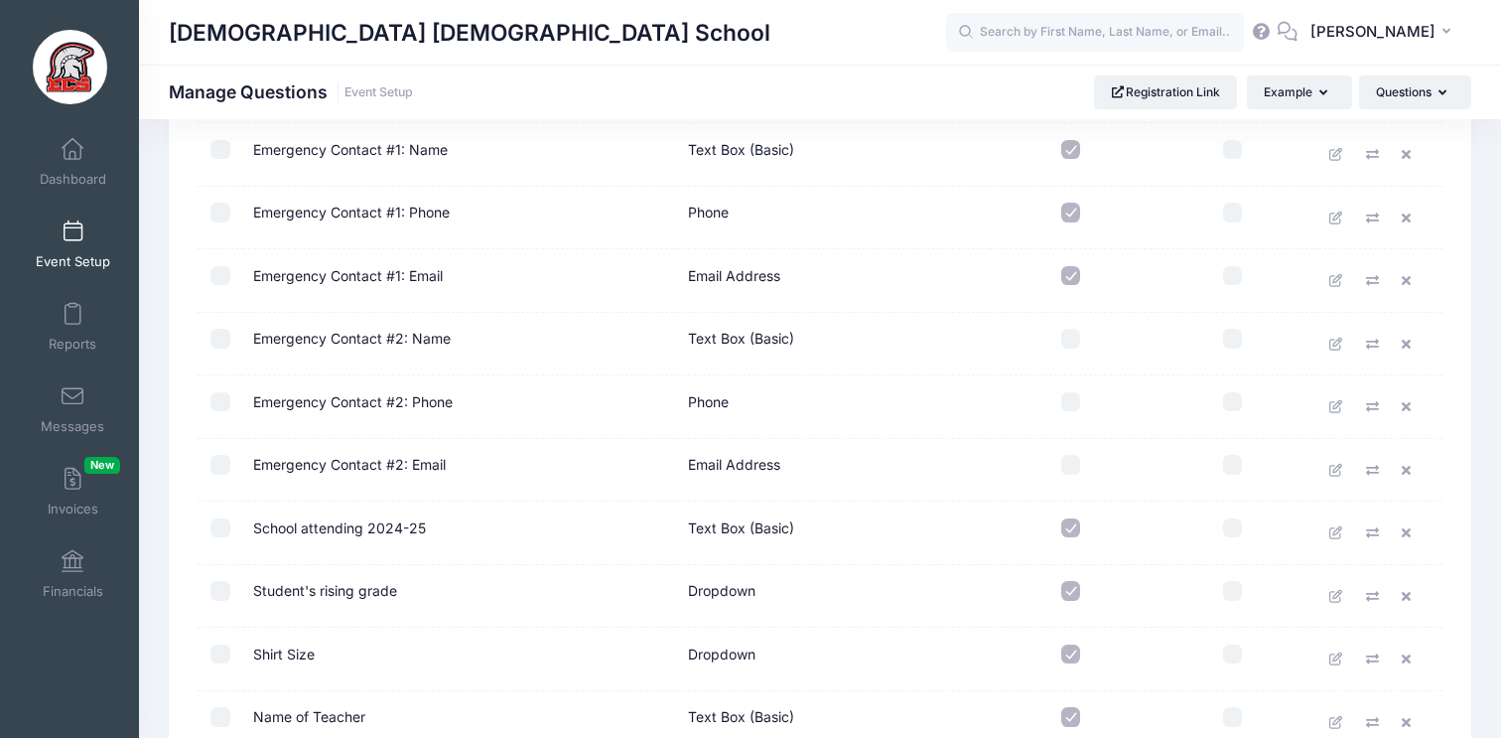
click at [1070, 338] on input "checkbox" at bounding box center [1072, 339] width 20 height 20
click at [1070, 342] on input "checkbox" at bounding box center [1072, 339] width 20 height 20
checkbox input "false"
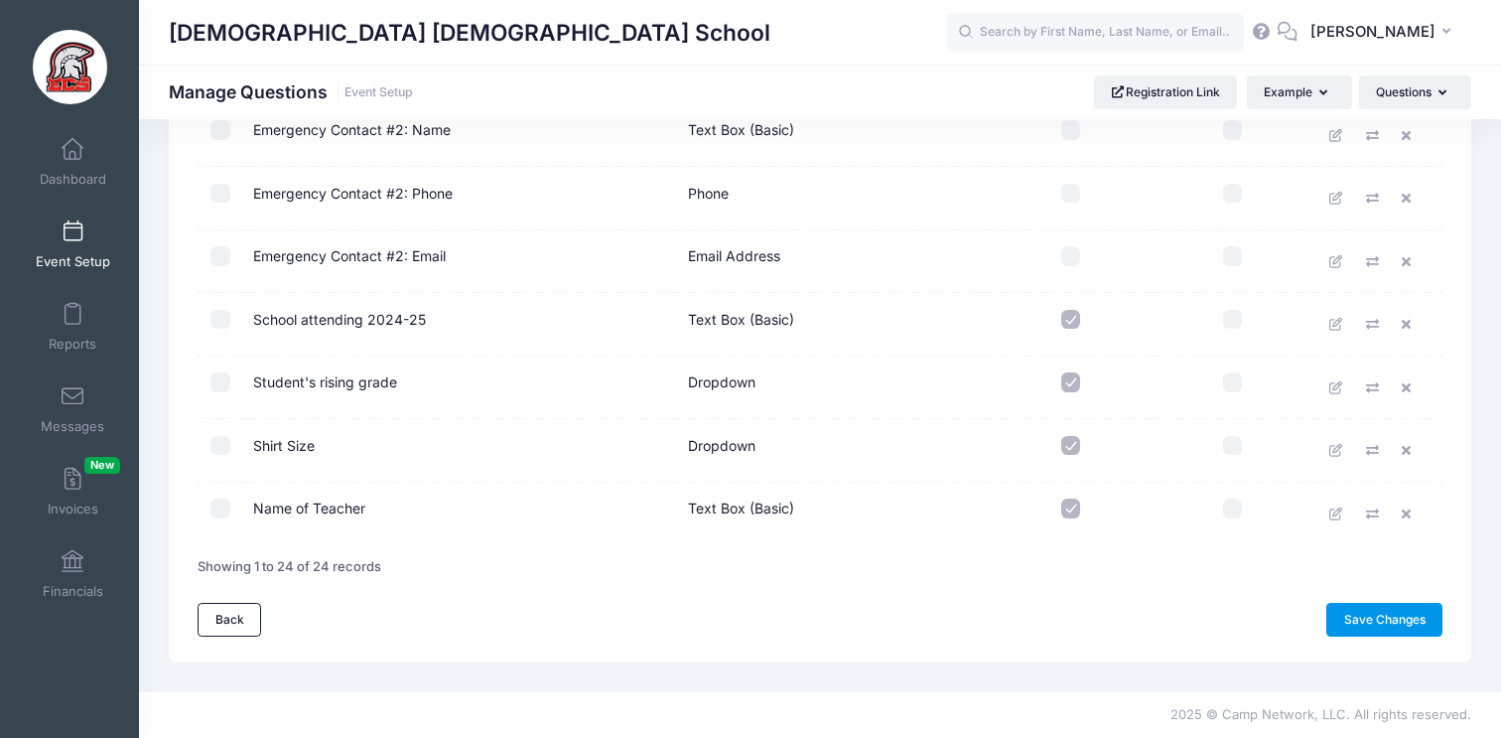
click at [1402, 619] on link "Save Changes" at bounding box center [1385, 620] width 116 height 34
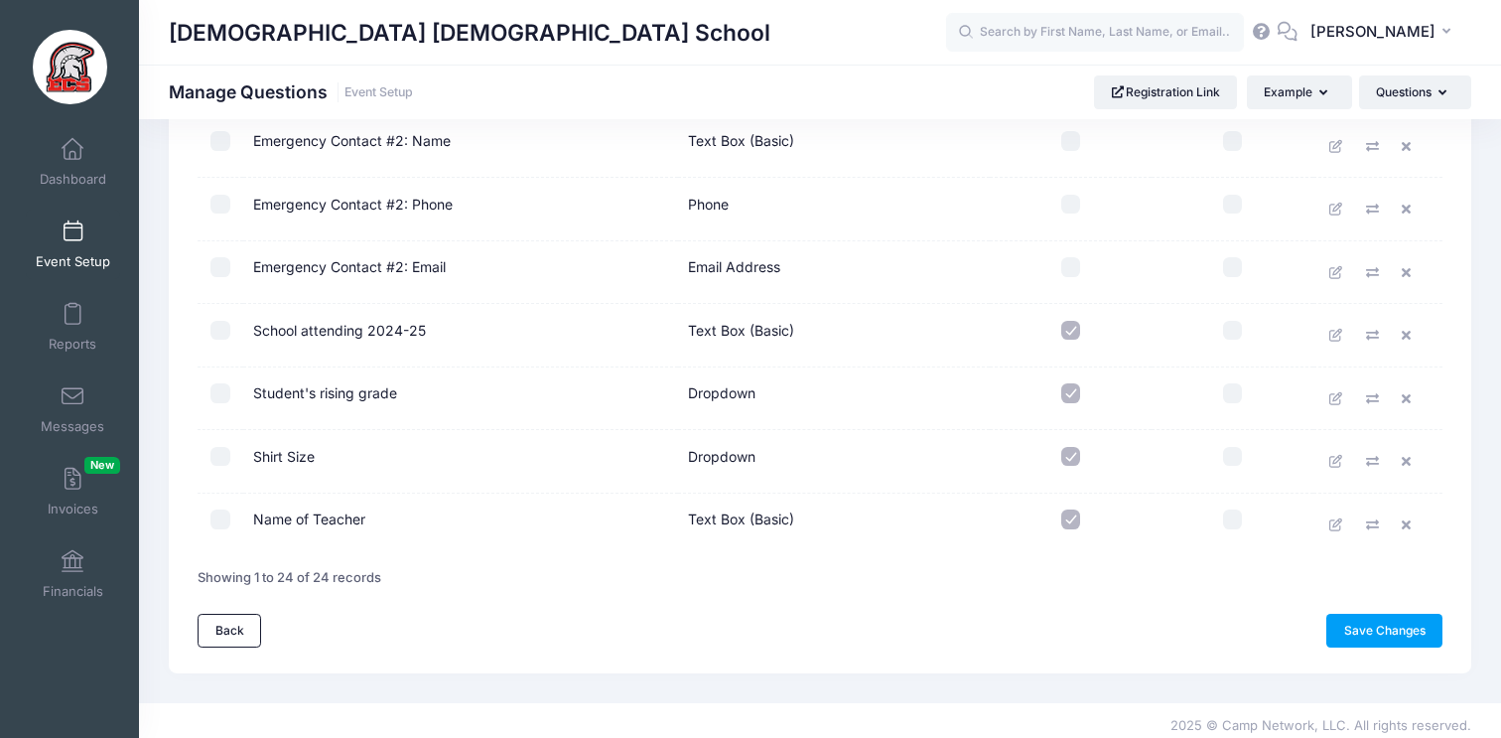
scroll to position [1272, 0]
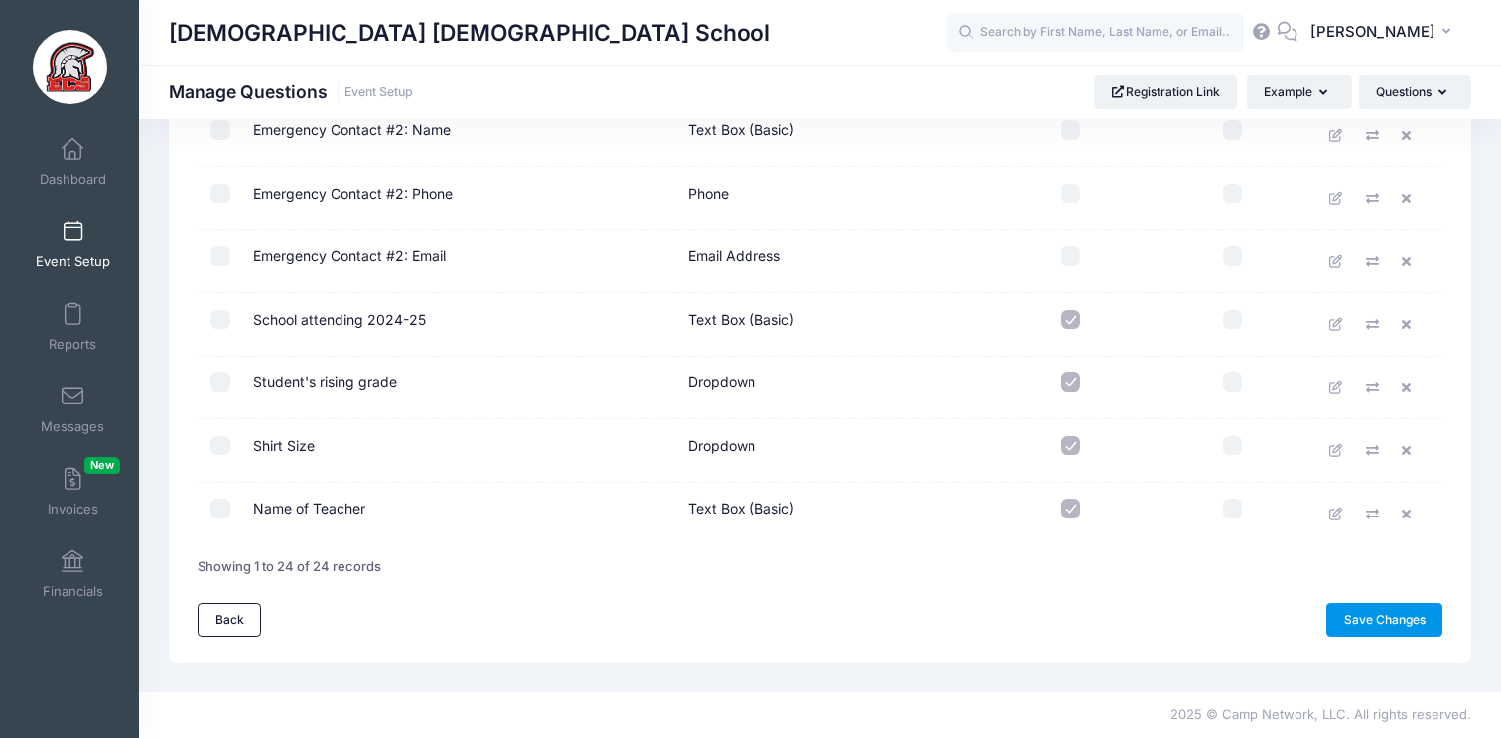
click at [1386, 627] on link "Save Changes" at bounding box center [1385, 620] width 116 height 34
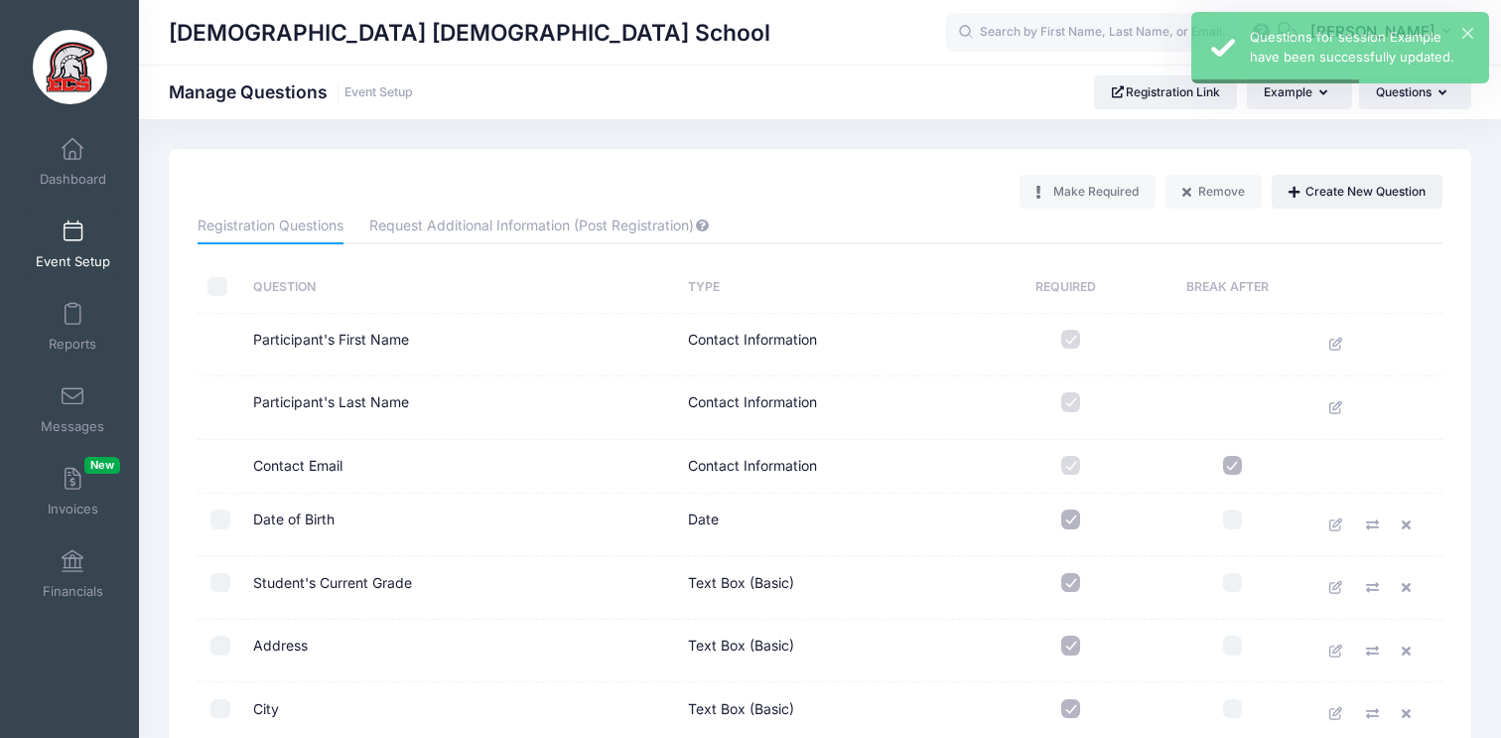
click at [72, 229] on span at bounding box center [72, 232] width 0 height 22
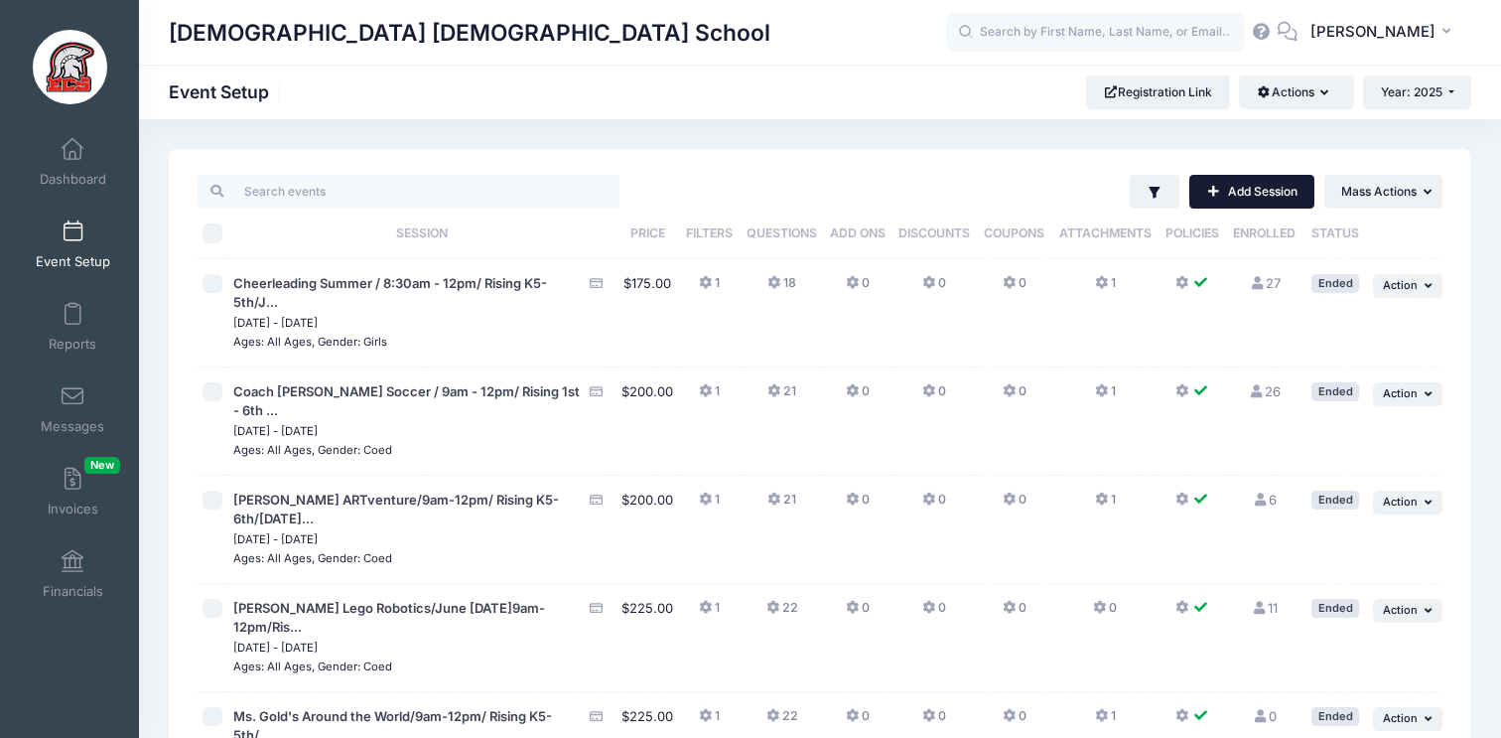
click at [1228, 182] on link "Add Session" at bounding box center [1252, 192] width 125 height 34
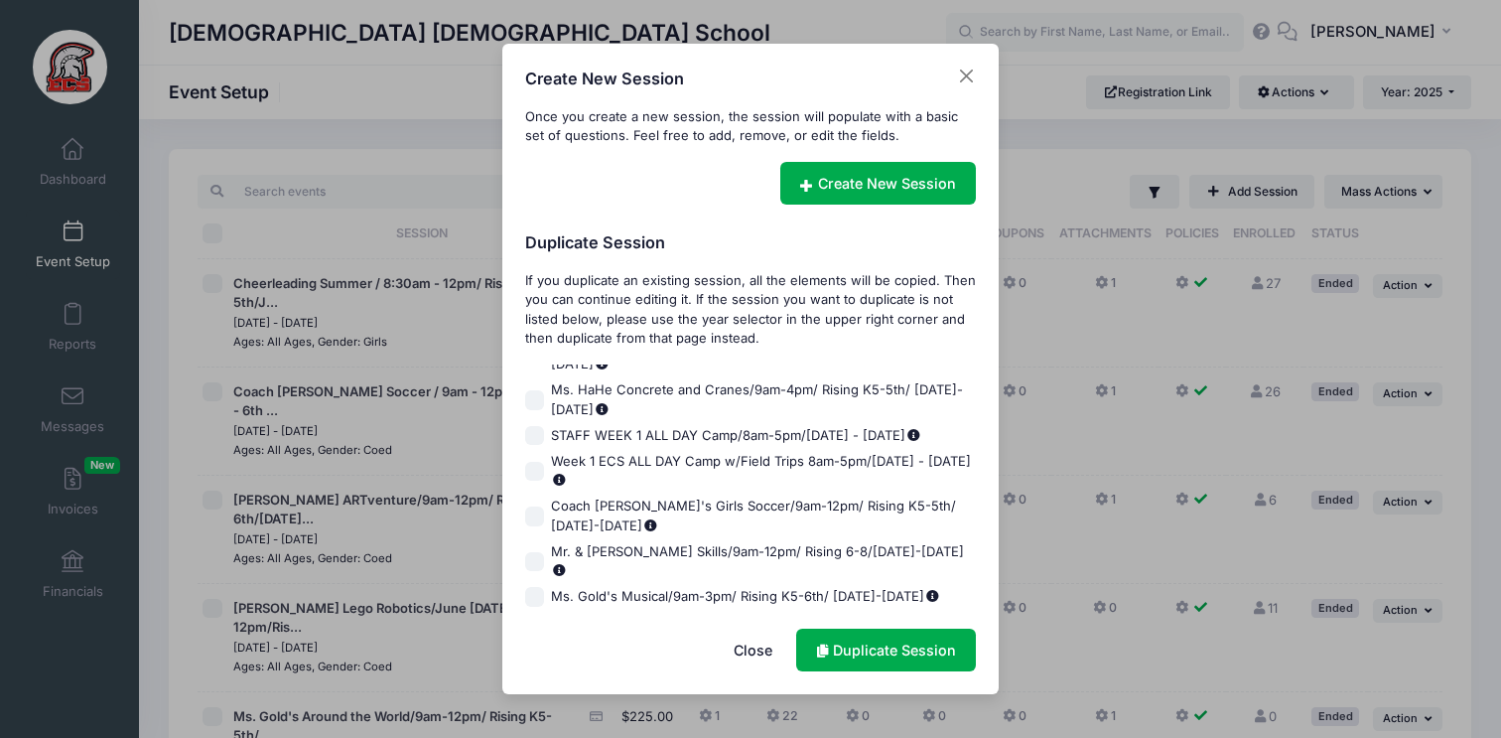
scroll to position [1223, 0]
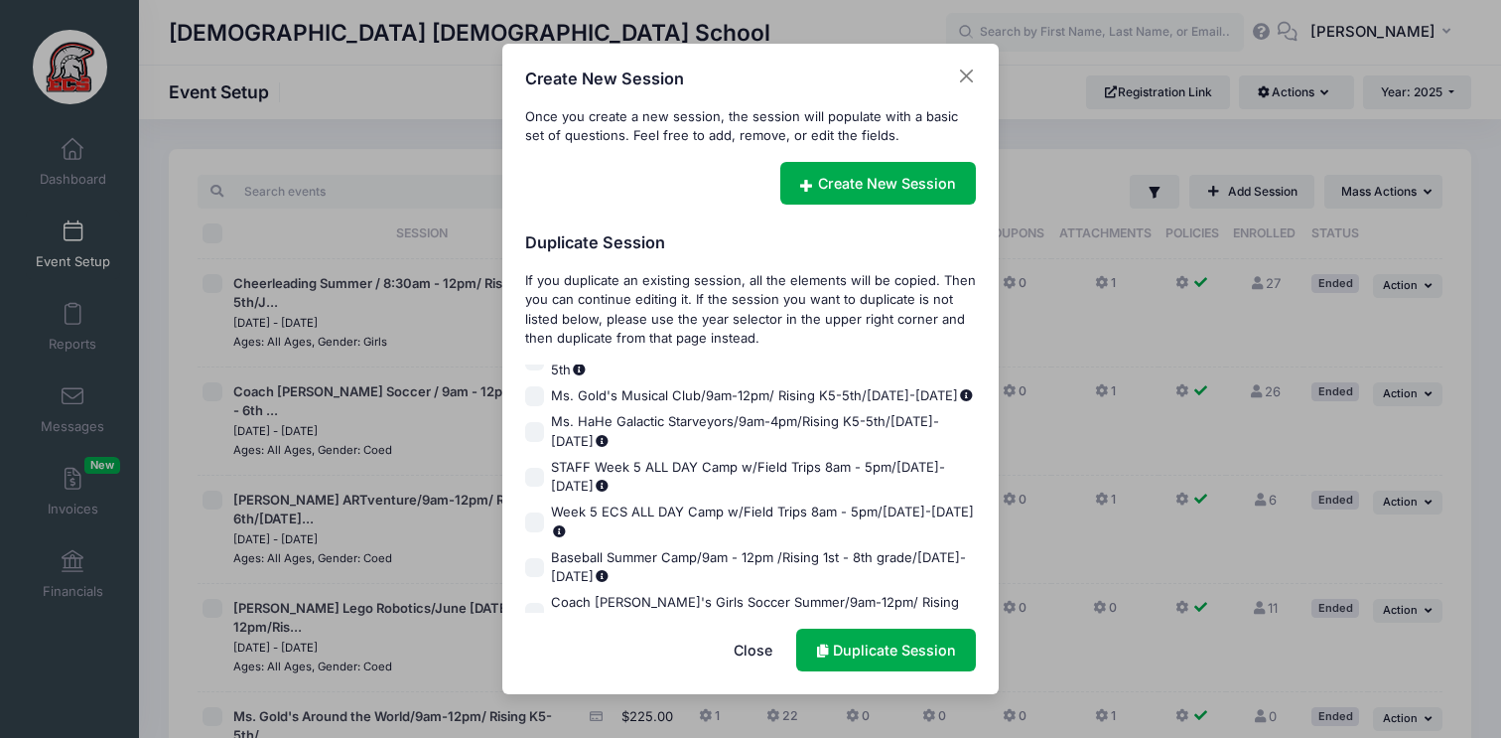
checkbox input "true"
click at [831, 646] on link "Duplicate Session" at bounding box center [886, 650] width 180 height 43
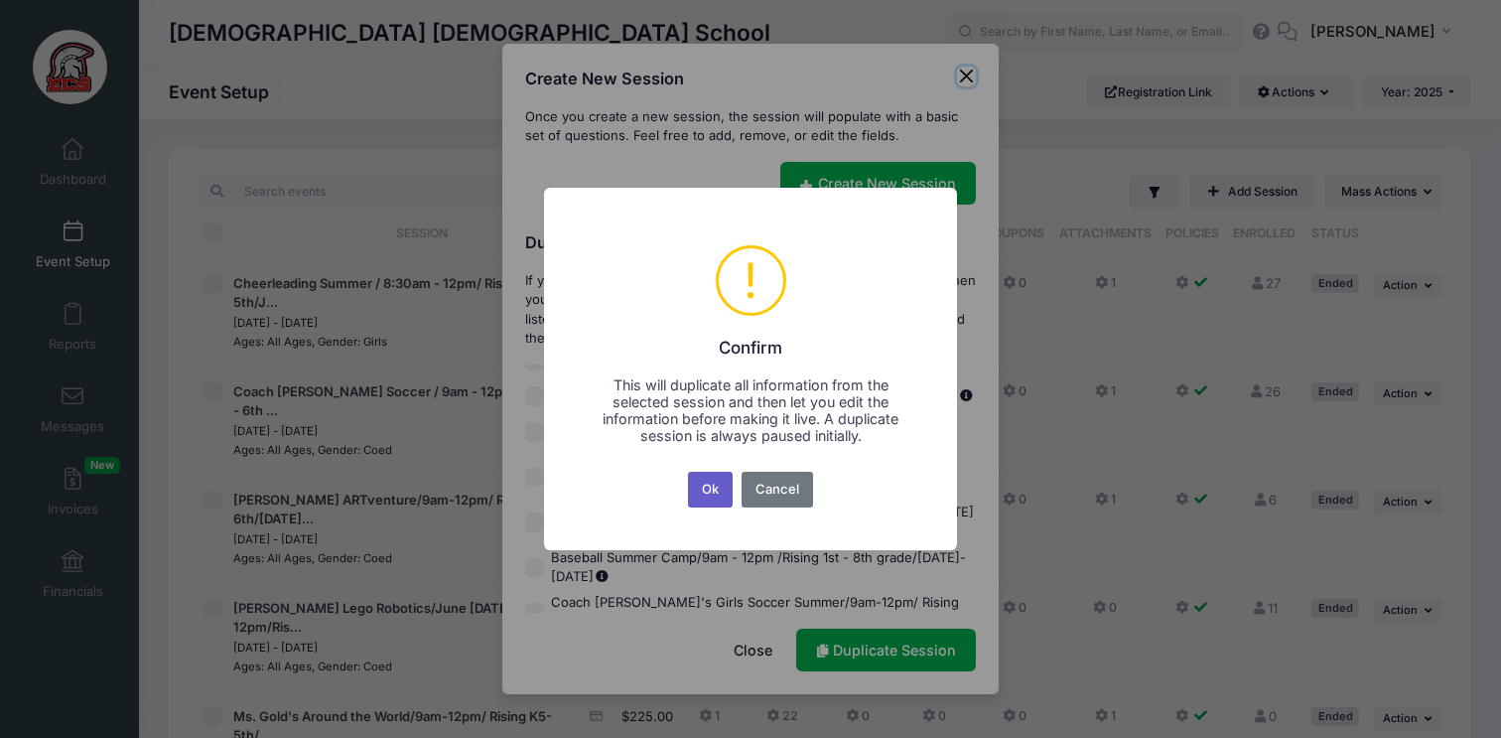
click at [714, 492] on button "Ok" at bounding box center [711, 490] width 46 height 36
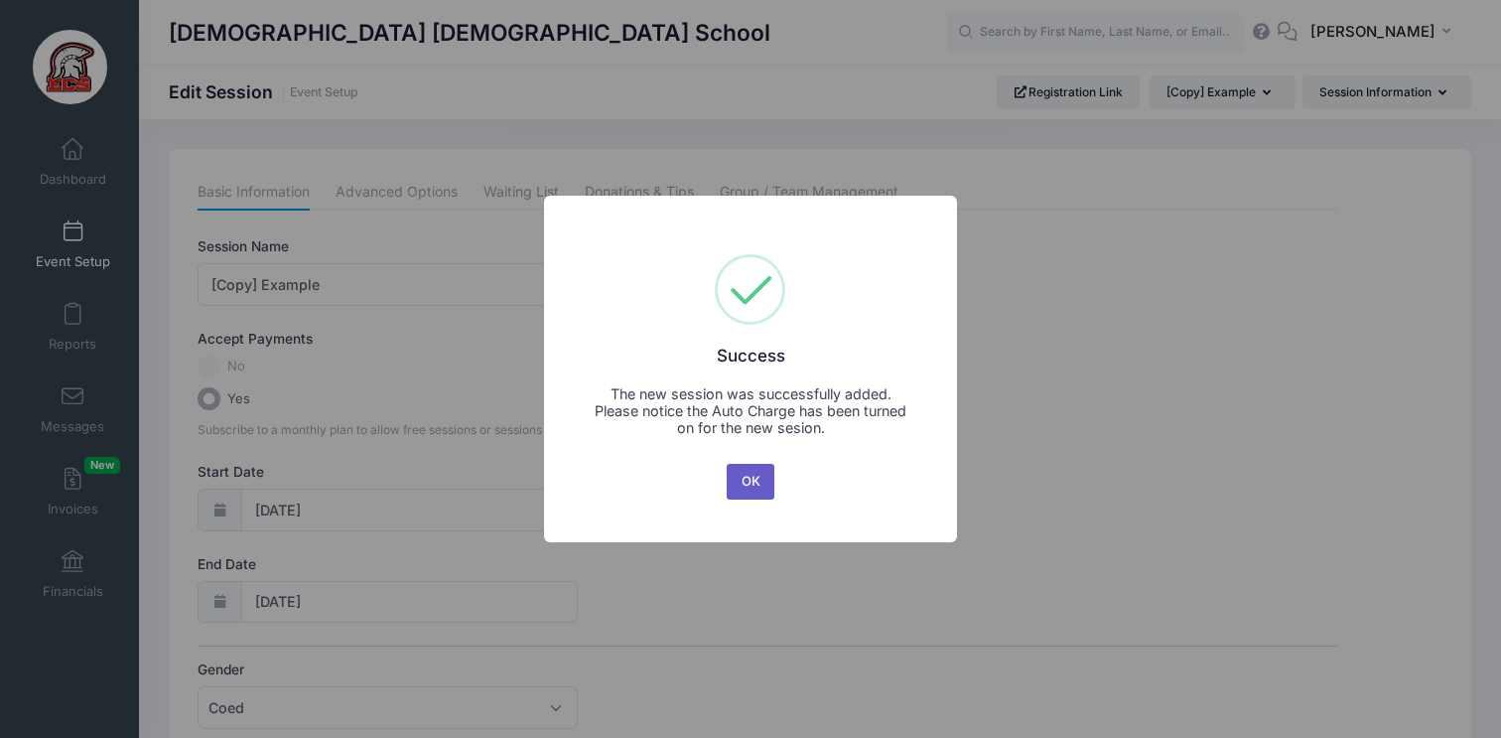
click at [735, 483] on button "OK" at bounding box center [751, 482] width 48 height 36
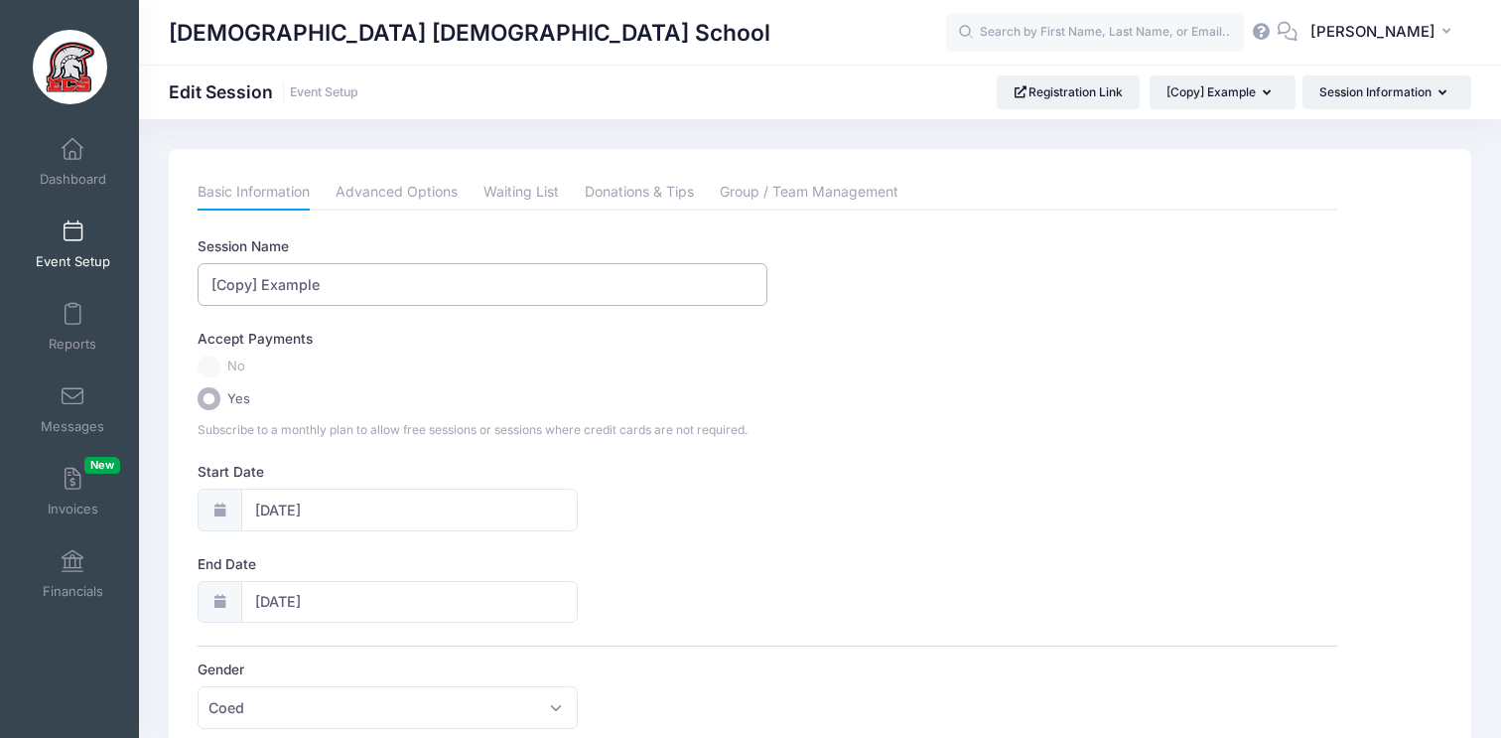
drag, startPoint x: 475, startPoint y: 278, endPoint x: 137, endPoint y: 275, distance: 337.7
type input "Football Developmental"
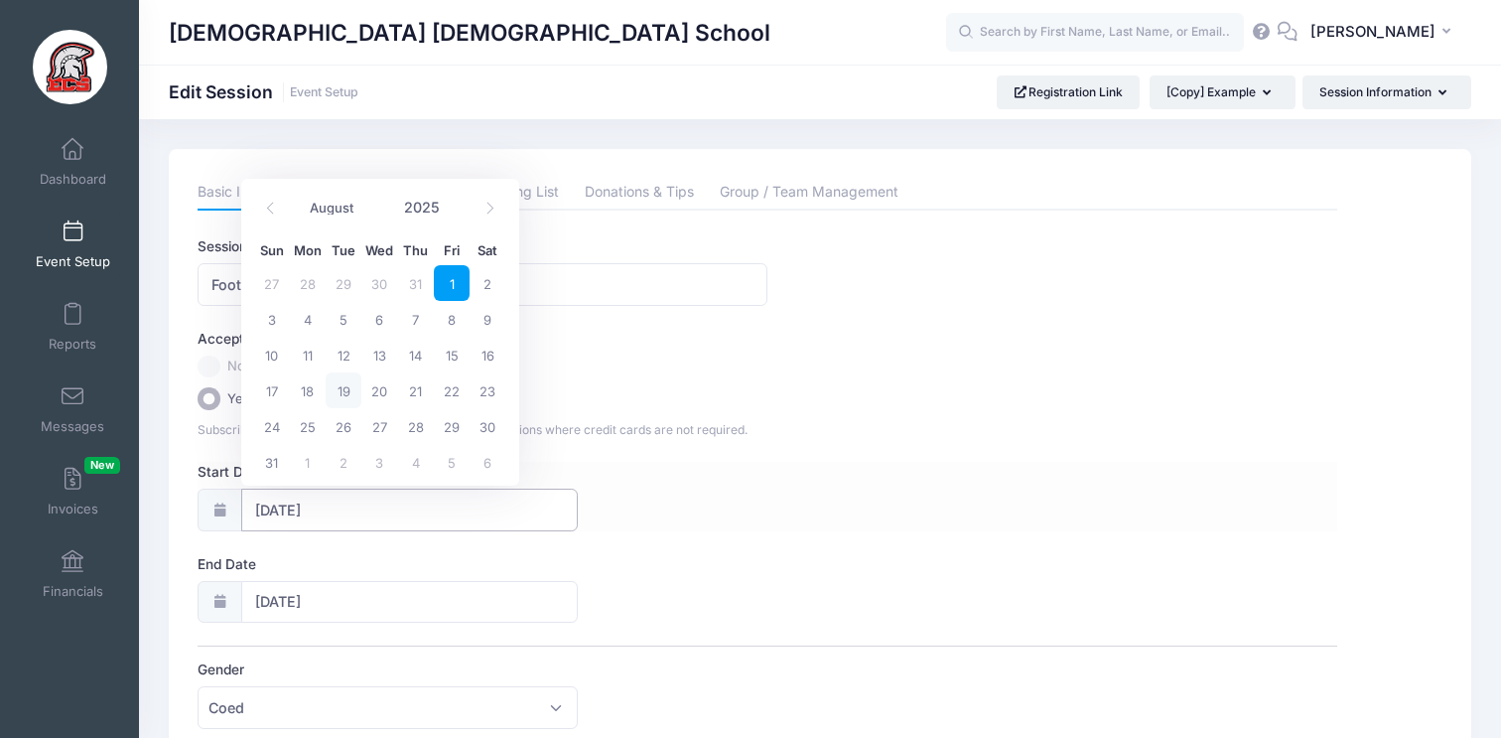
click at [279, 504] on input "[DATE]" at bounding box center [409, 510] width 337 height 43
click at [484, 212] on icon at bounding box center [490, 208] width 13 height 13
select select "9"
click at [386, 283] on span "1" at bounding box center [379, 283] width 36 height 36
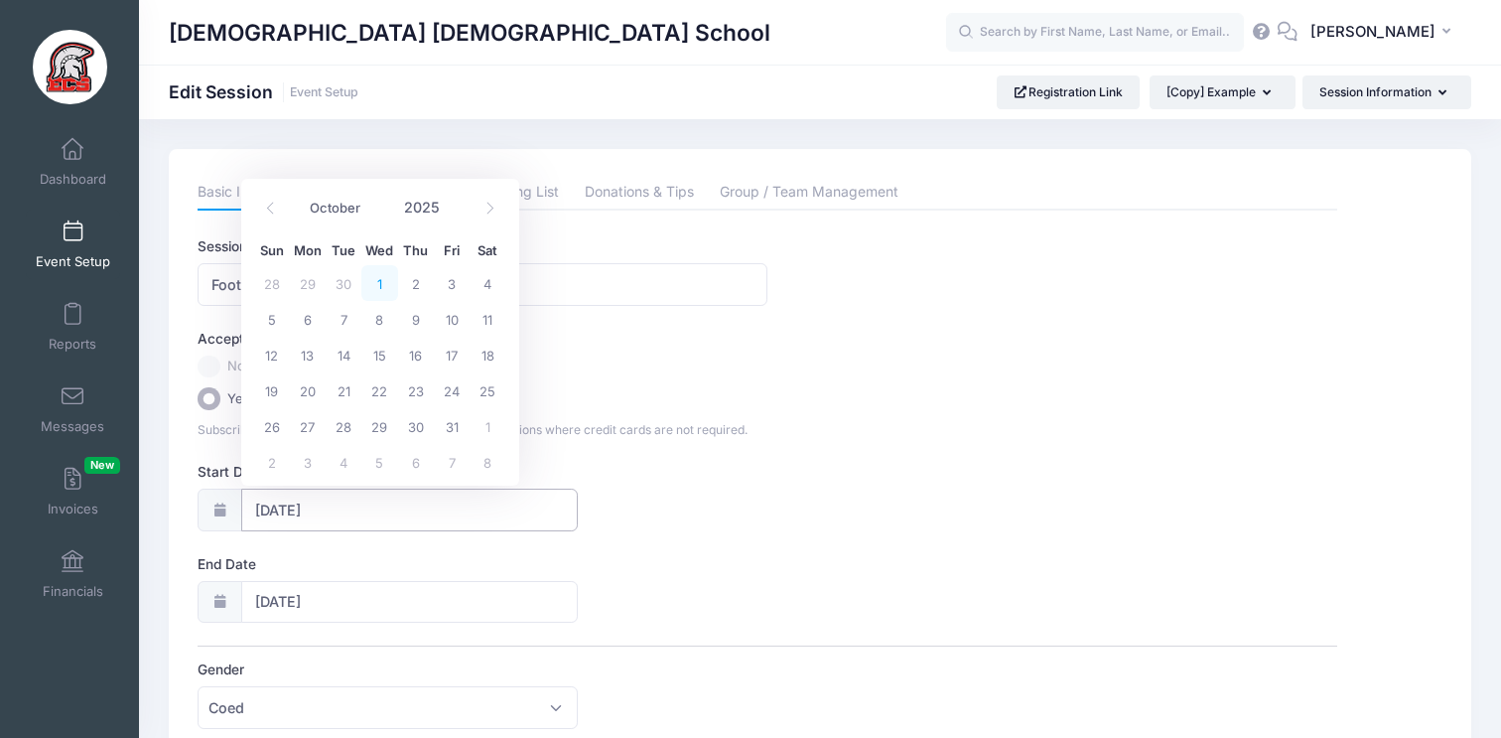
type input "[DATE]"
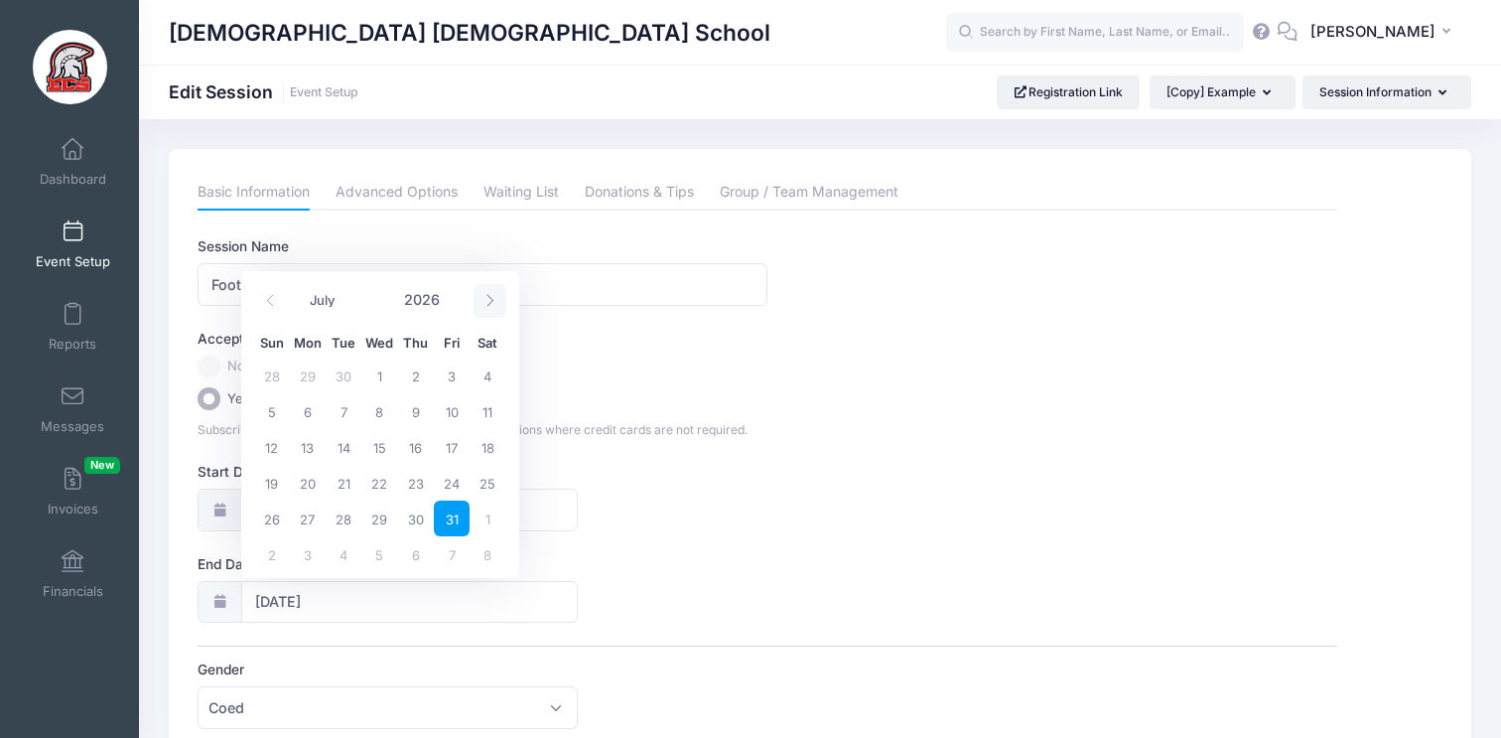
click at [493, 300] on icon at bounding box center [490, 300] width 13 height 13
click at [276, 310] on span at bounding box center [270, 301] width 33 height 34
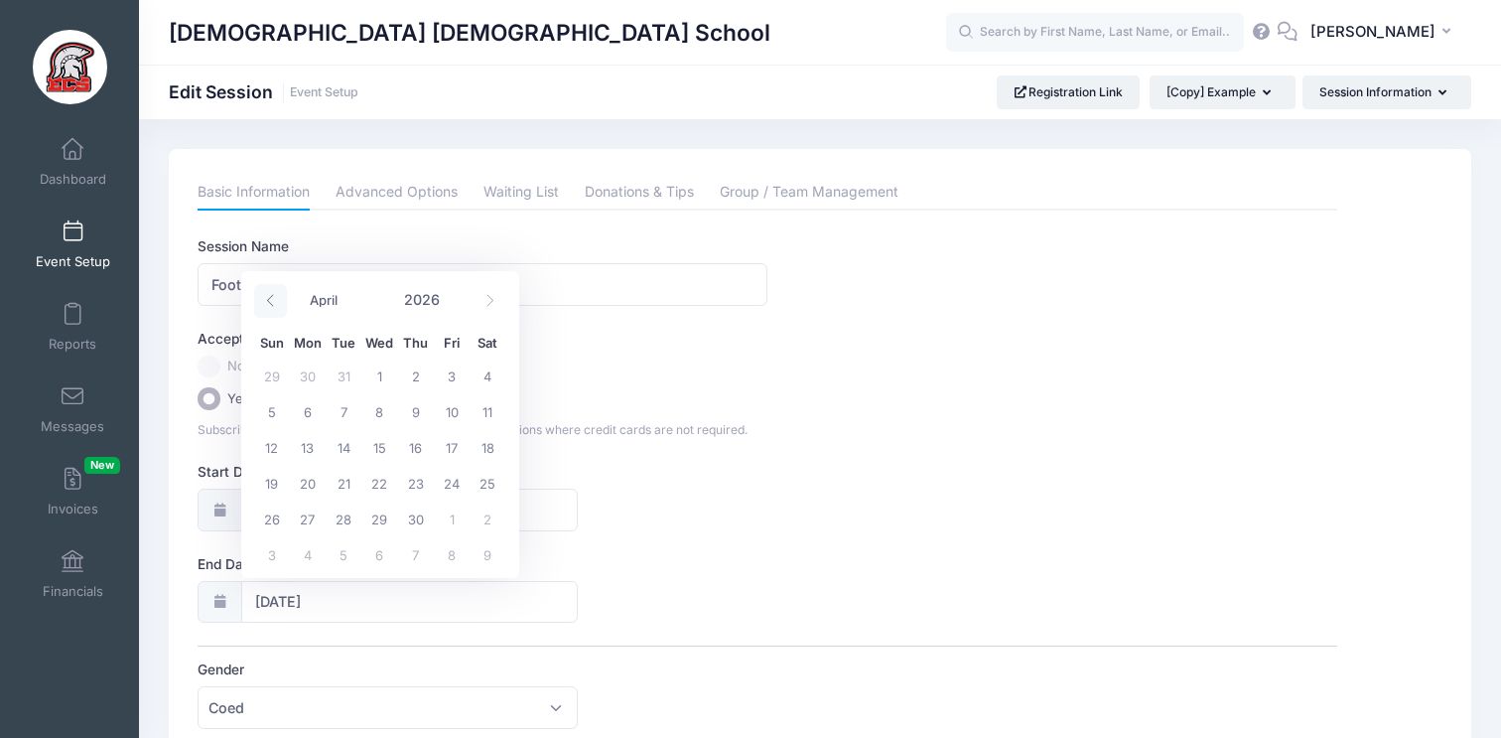
click at [276, 310] on span at bounding box center [270, 301] width 33 height 34
select select "0"
click at [276, 310] on span at bounding box center [270, 301] width 33 height 34
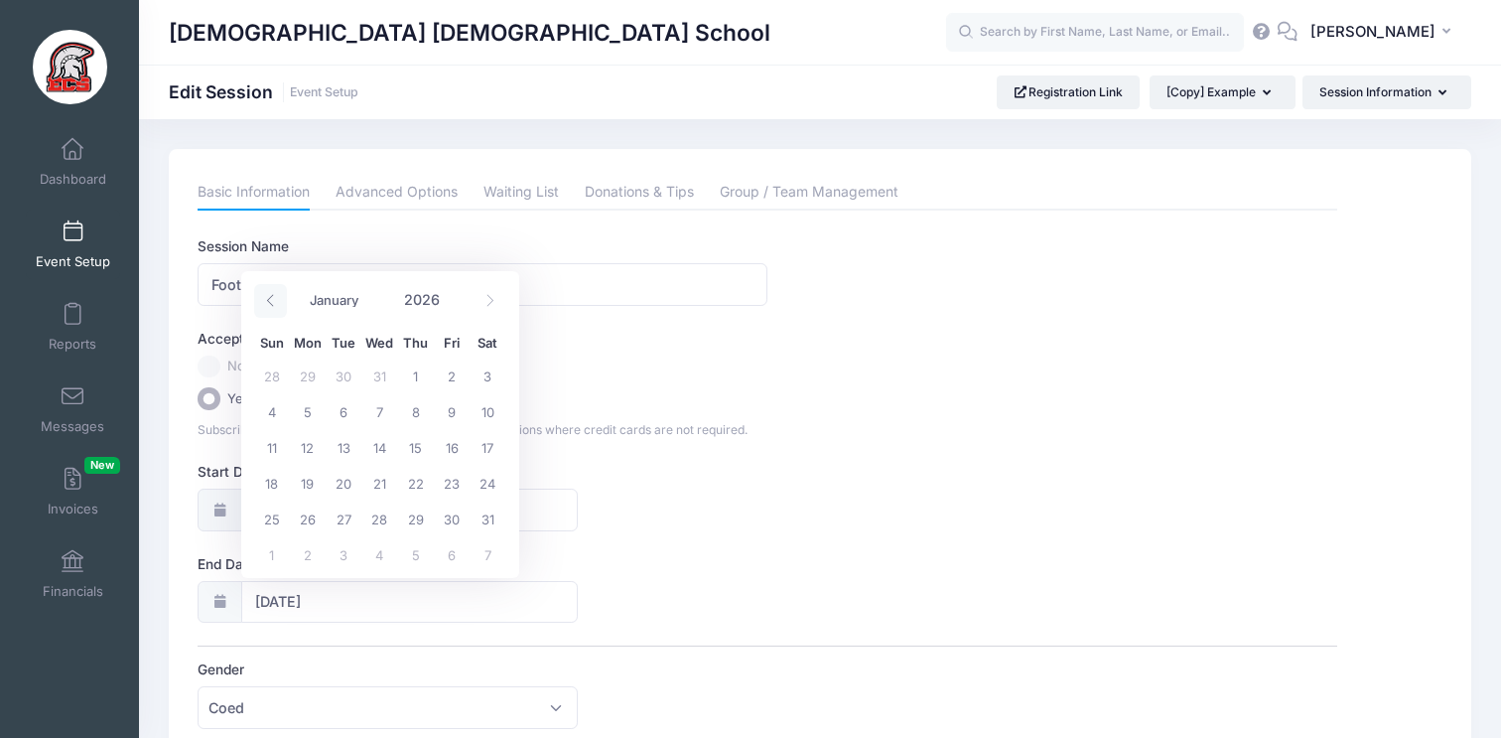
type input "2025"
click at [276, 310] on span at bounding box center [270, 301] width 33 height 34
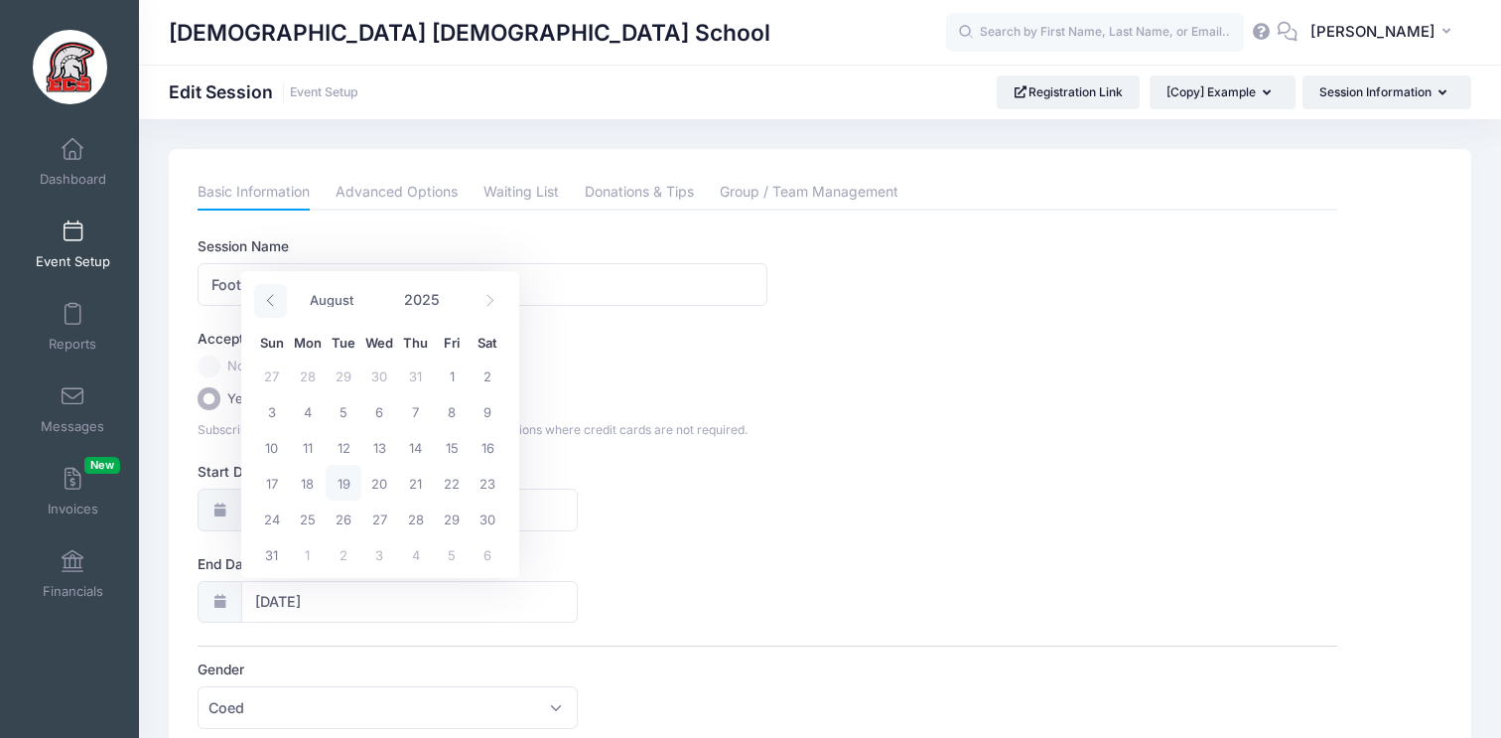
click at [276, 310] on span at bounding box center [270, 301] width 33 height 34
click at [485, 303] on icon at bounding box center [490, 300] width 13 height 13
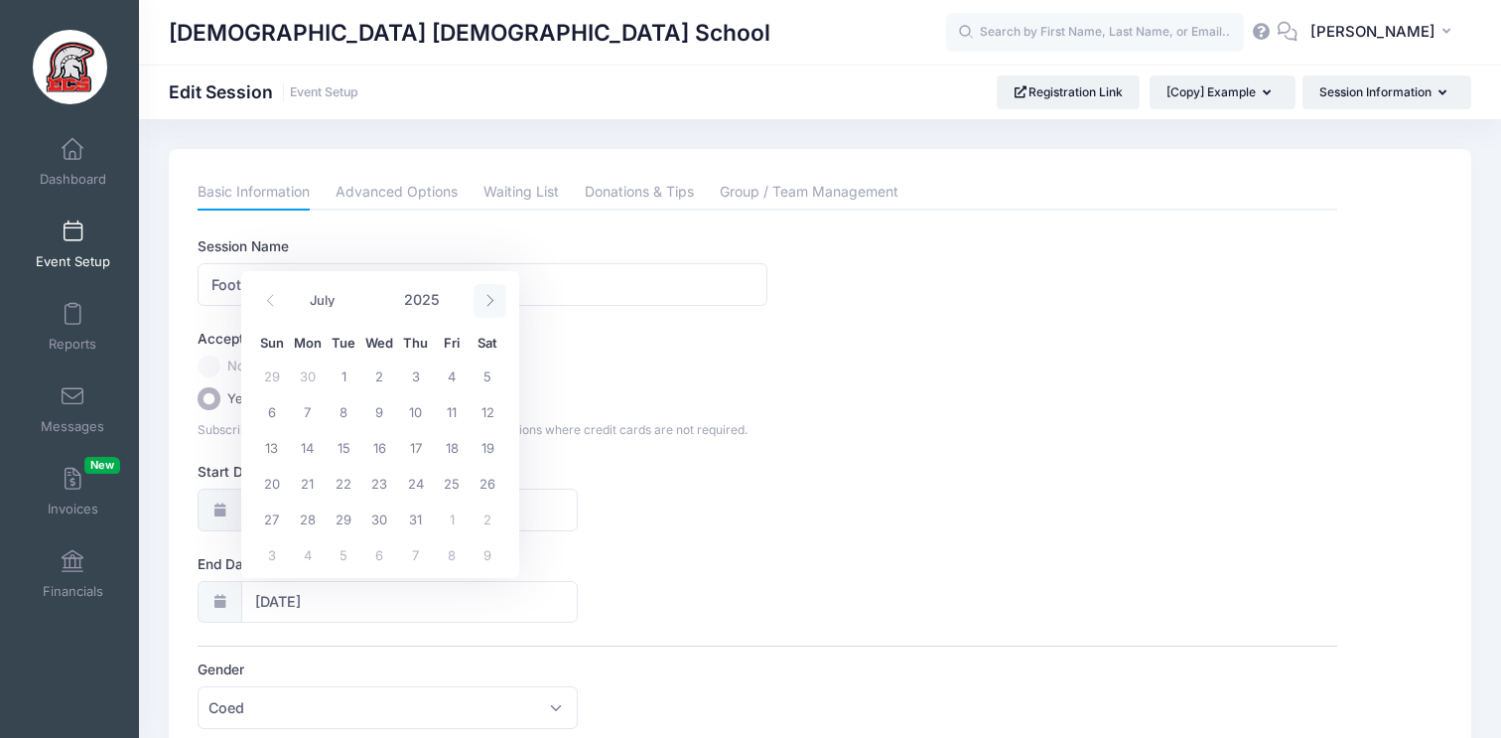
click at [485, 303] on icon at bounding box center [490, 300] width 13 height 13
select select "9"
click at [381, 482] on span "22" at bounding box center [379, 483] width 36 height 36
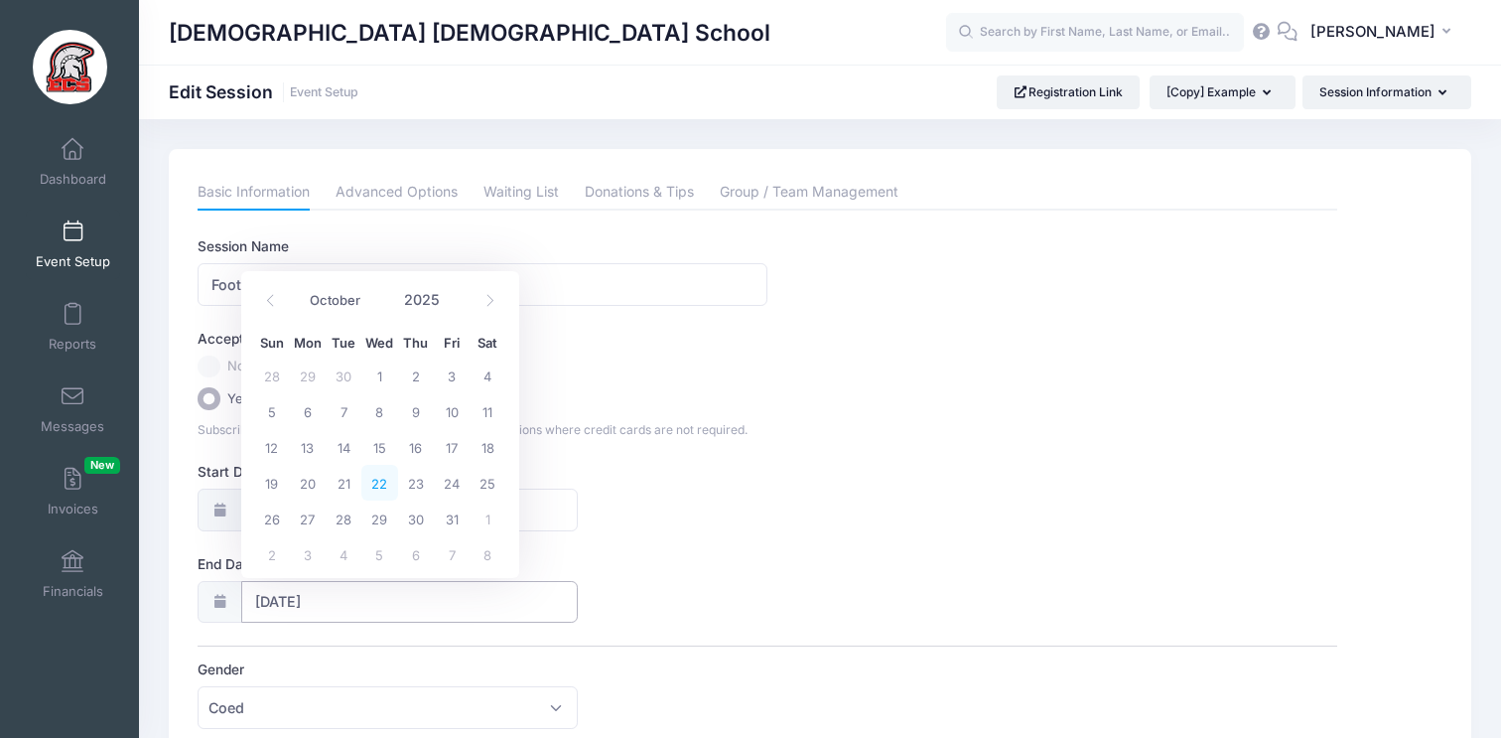
type input "10/22/2025"
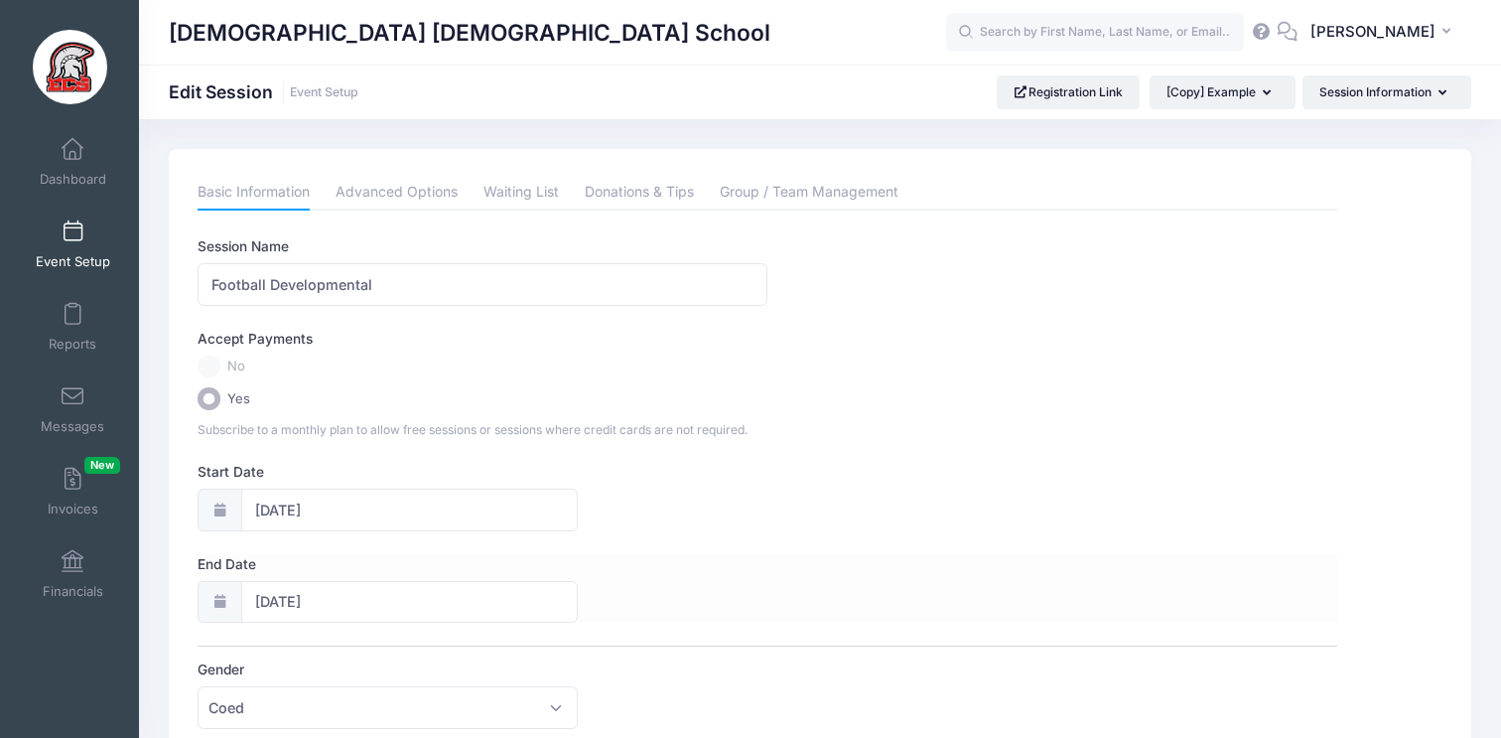
click at [620, 592] on div "End Date 10/22/2025" at bounding box center [767, 589] width 1139 height 70
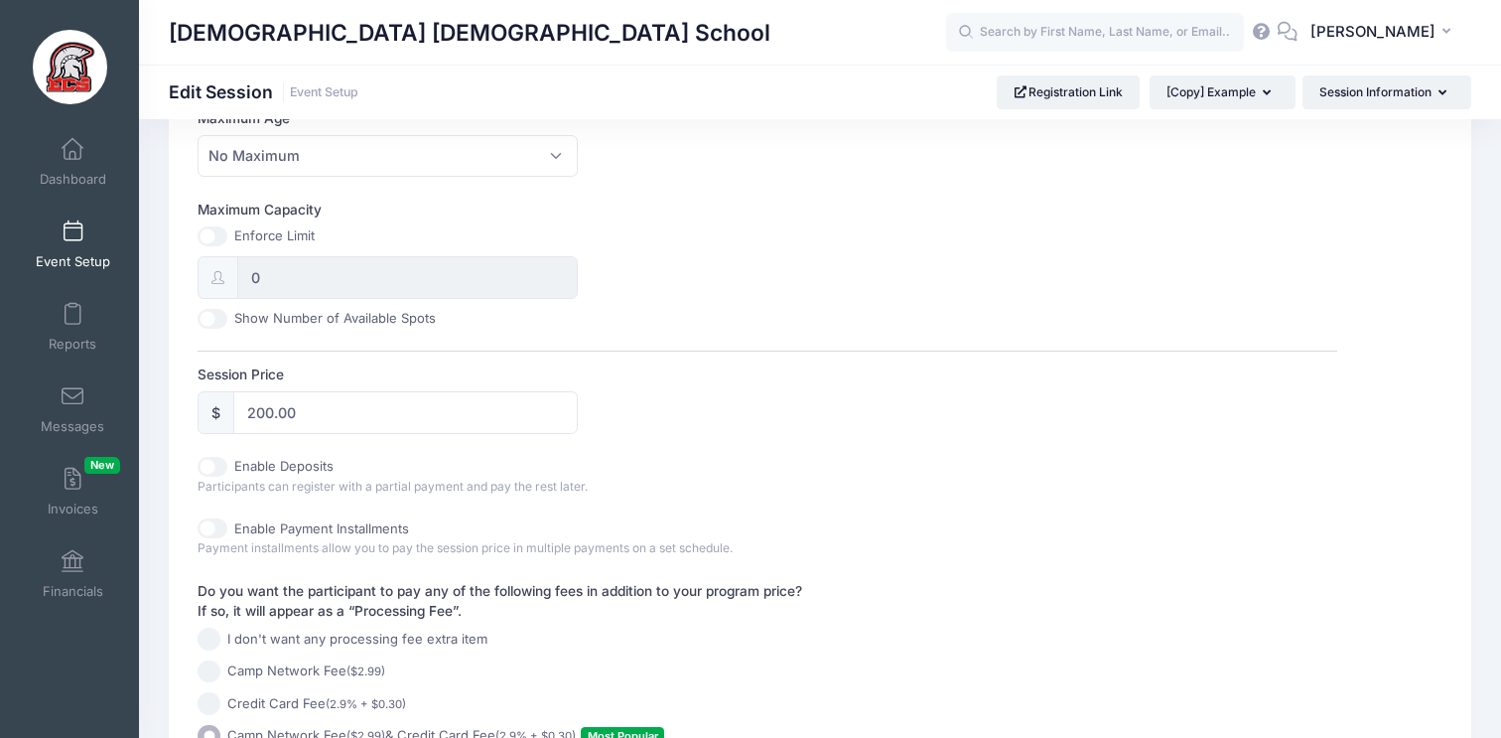
scroll to position [756, 0]
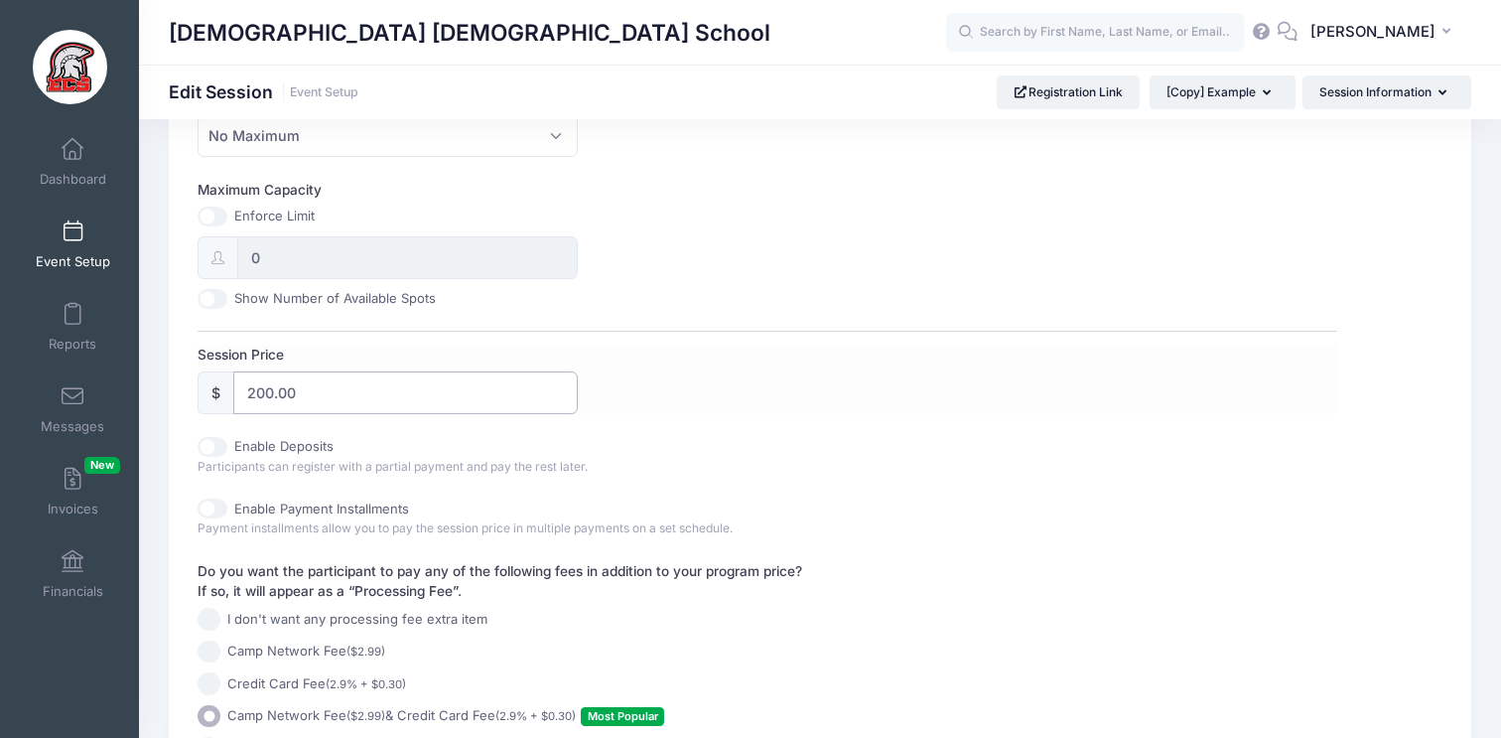
click at [357, 404] on input "200.00" at bounding box center [405, 392] width 344 height 43
type input "2"
click at [652, 400] on div "Session Price $ 125" at bounding box center [767, 380] width 1139 height 70
click at [700, 434] on div "Session Name Football Developmental Accept Payments No Yes Subscribe to a month…" at bounding box center [767, 120] width 1139 height 1279
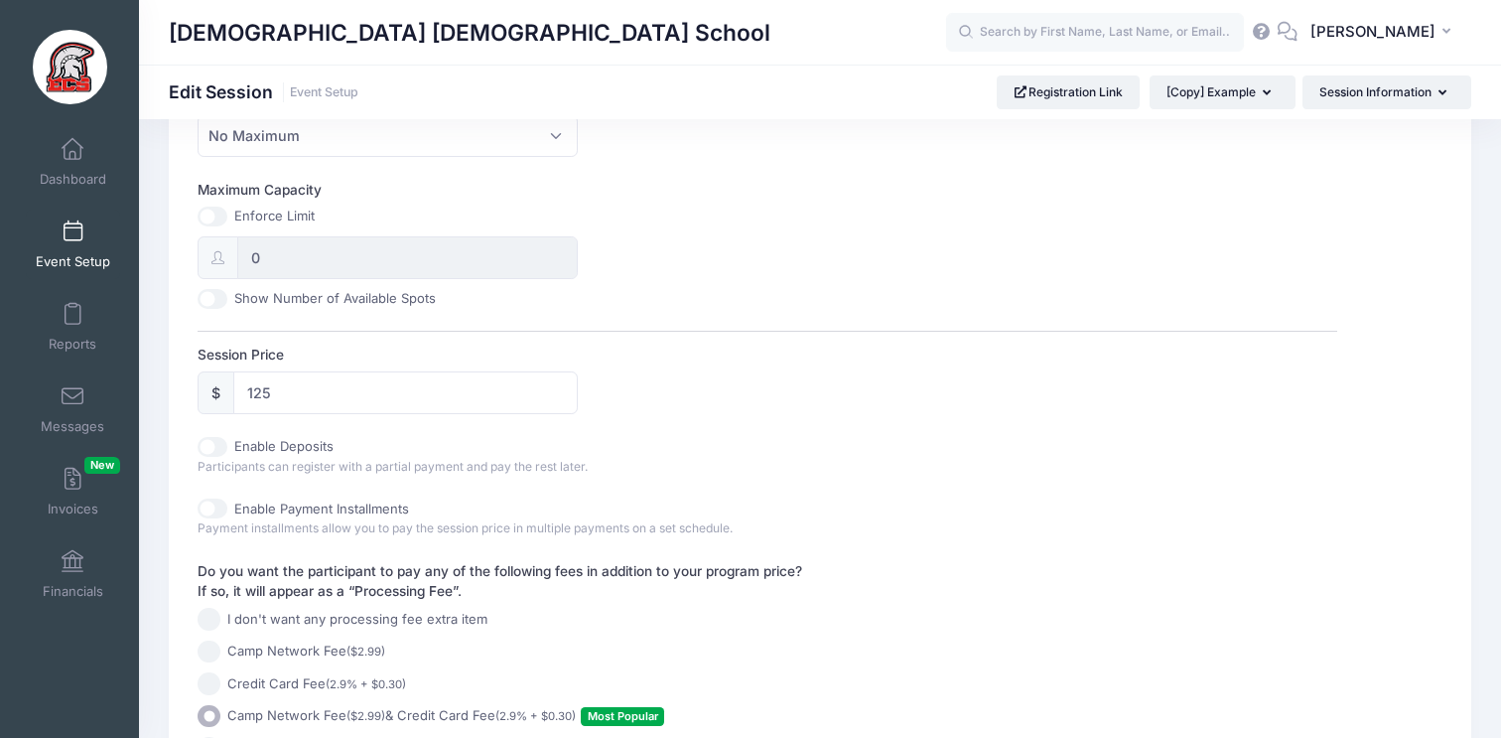
click at [454, 337] on div "Session Name Football Developmental Accept Payments No Yes Subscribe to a month…" at bounding box center [767, 120] width 1139 height 1279
click at [454, 363] on label "Session Price" at bounding box center [483, 355] width 570 height 20
click at [454, 371] on input "125" at bounding box center [405, 392] width 344 height 43
type input "125.00"
click at [808, 384] on div "Session Price $ 125.00" at bounding box center [767, 380] width 1139 height 70
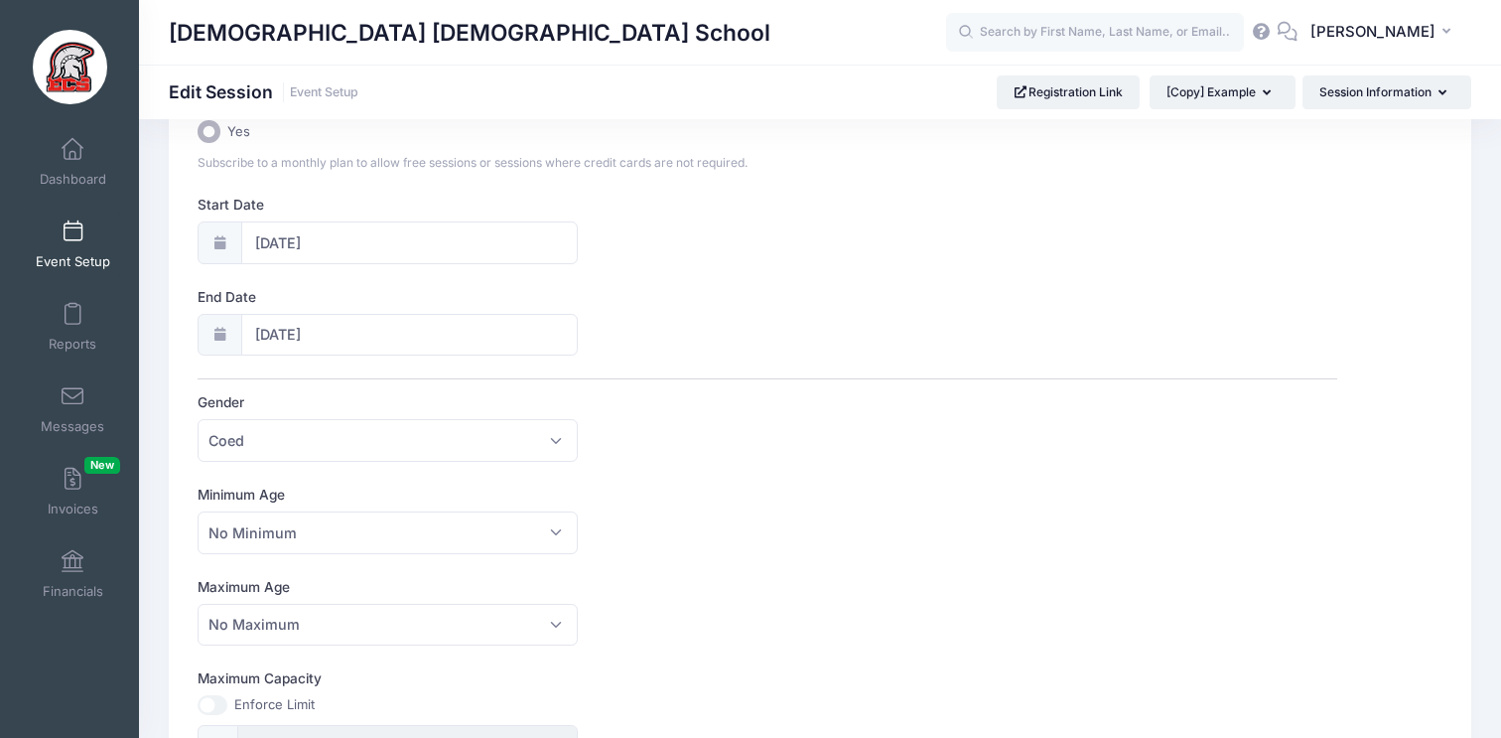
scroll to position [0, 0]
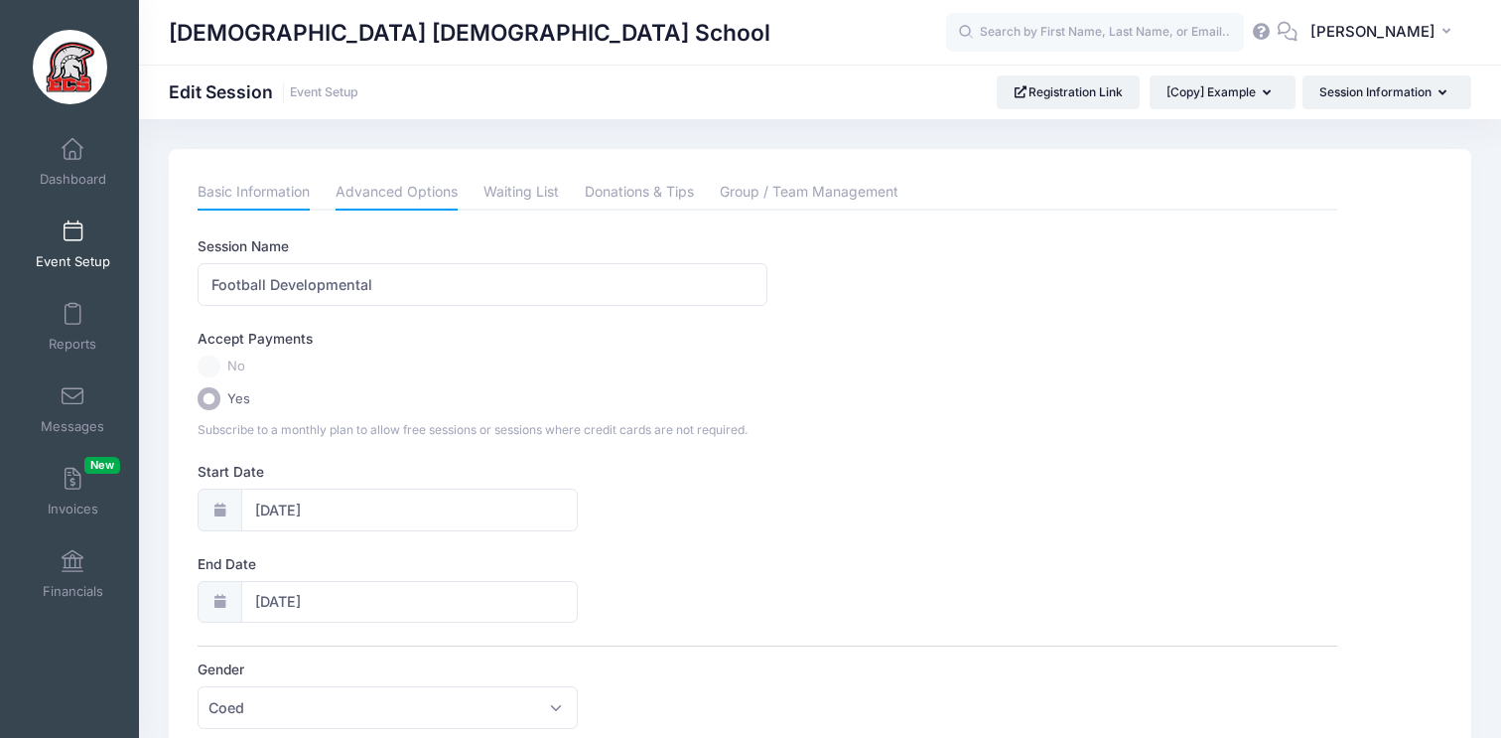
click at [447, 204] on link "Advanced Options" at bounding box center [397, 193] width 122 height 36
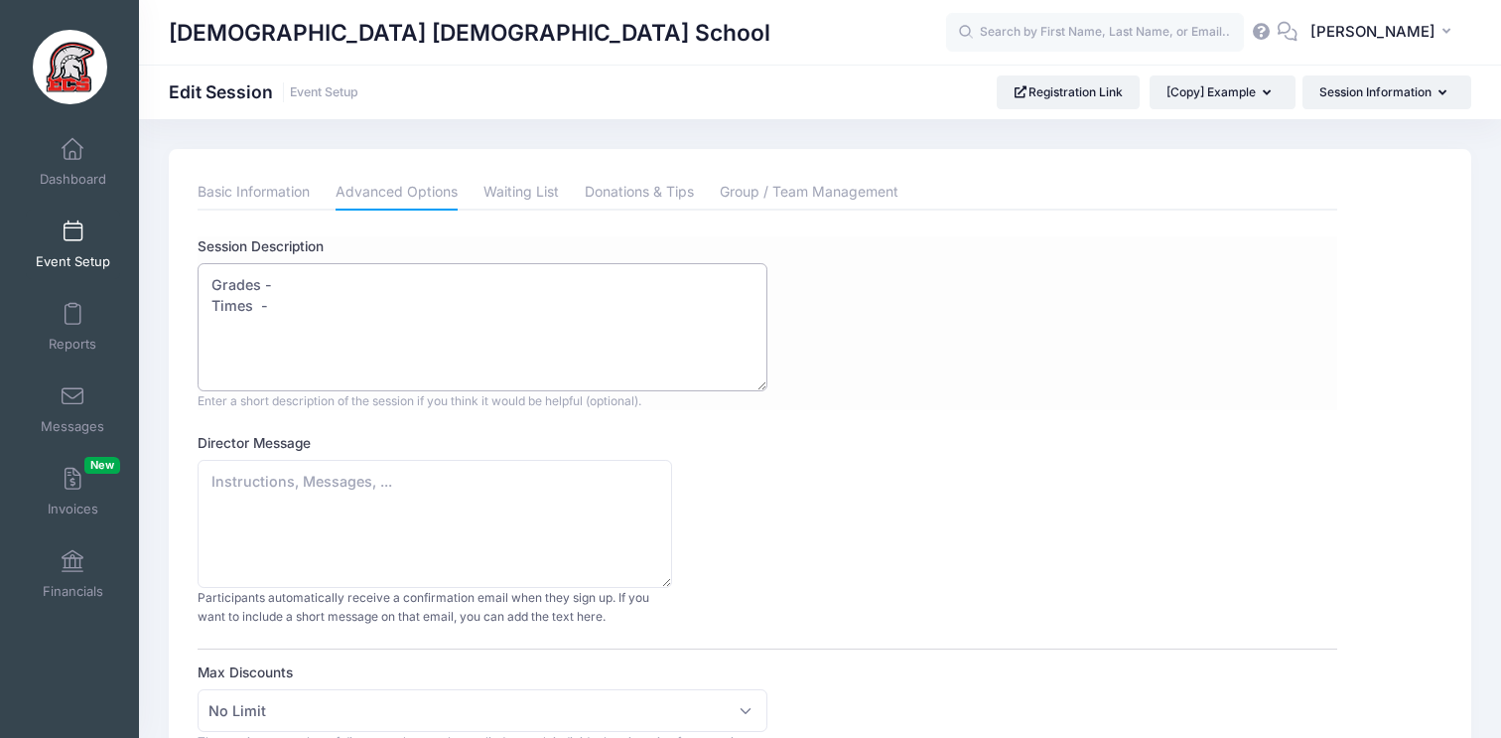
click at [346, 280] on textarea "Grades - Times -" at bounding box center [483, 327] width 570 height 128
click at [301, 308] on textarea "Grades - Times -" at bounding box center [483, 327] width 570 height 128
type textarea "Grades - K5 - 5th Grade Times - 3:30pm - 4:30pm Dates: Oct. 1st, 8th, 15th, 22nd"
click at [527, 184] on link "Waiting List" at bounding box center [521, 193] width 75 height 36
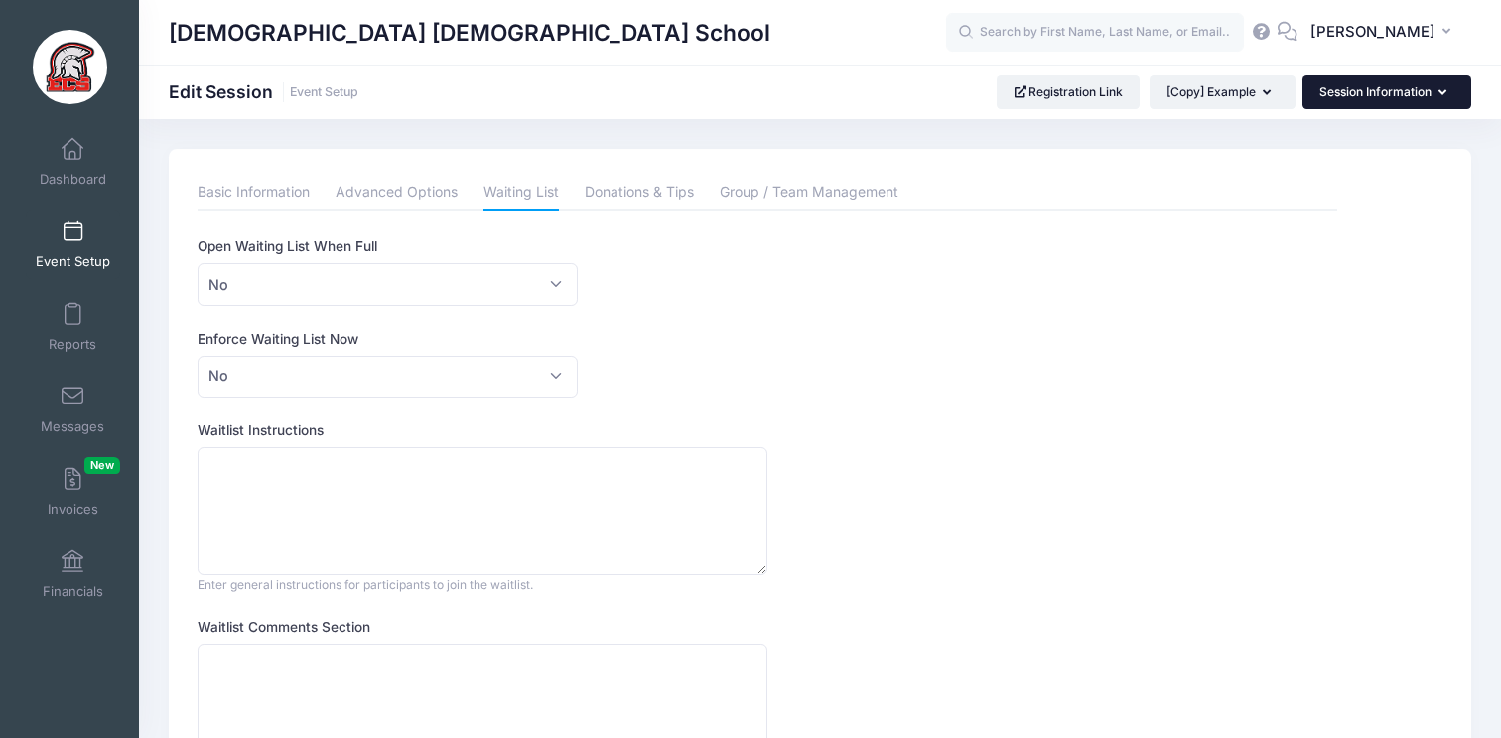
click at [1343, 104] on button "Session Information" at bounding box center [1387, 92] width 169 height 34
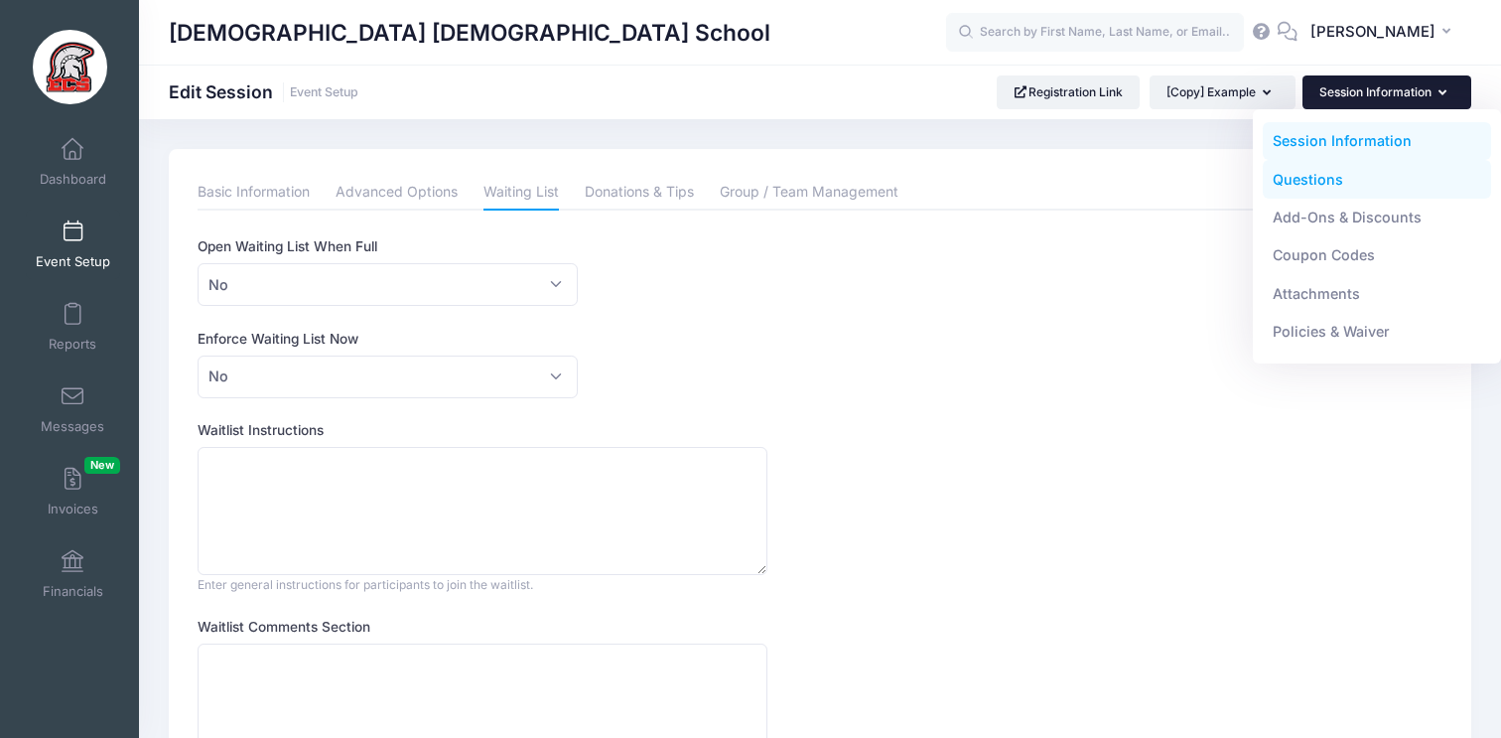
click at [1331, 176] on link "Questions" at bounding box center [1377, 179] width 229 height 38
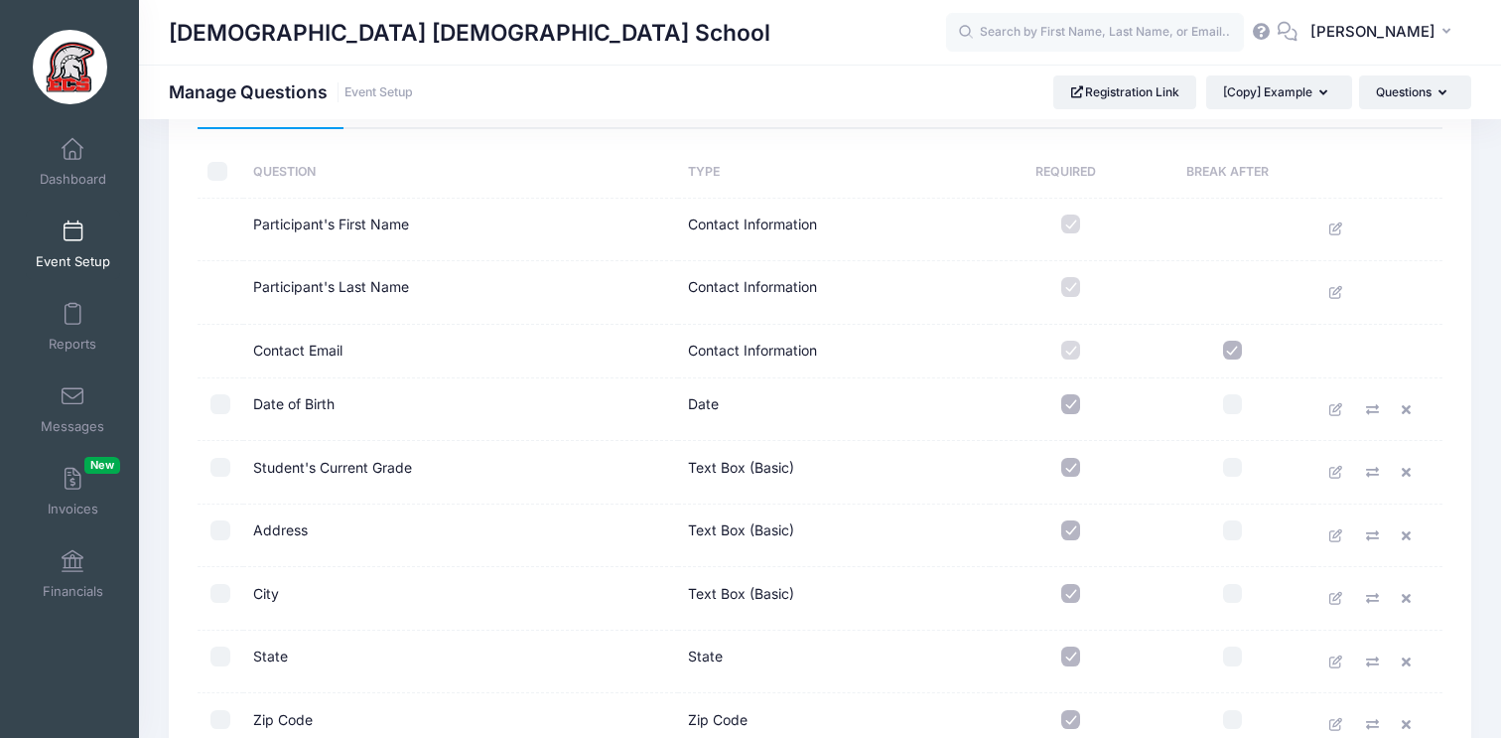
scroll to position [120, 0]
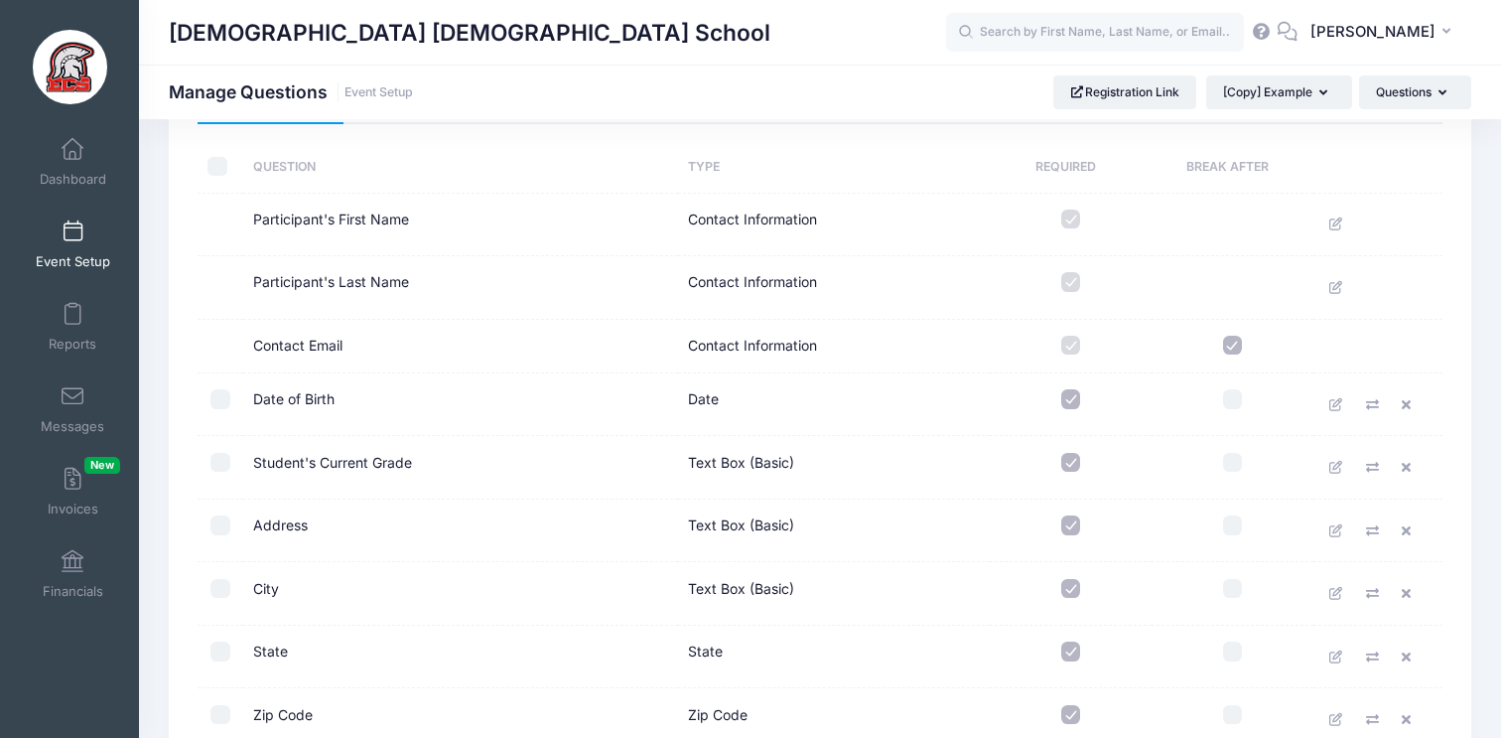
click at [1072, 401] on input "checkbox" at bounding box center [1072, 399] width 20 height 20
checkbox input "false"
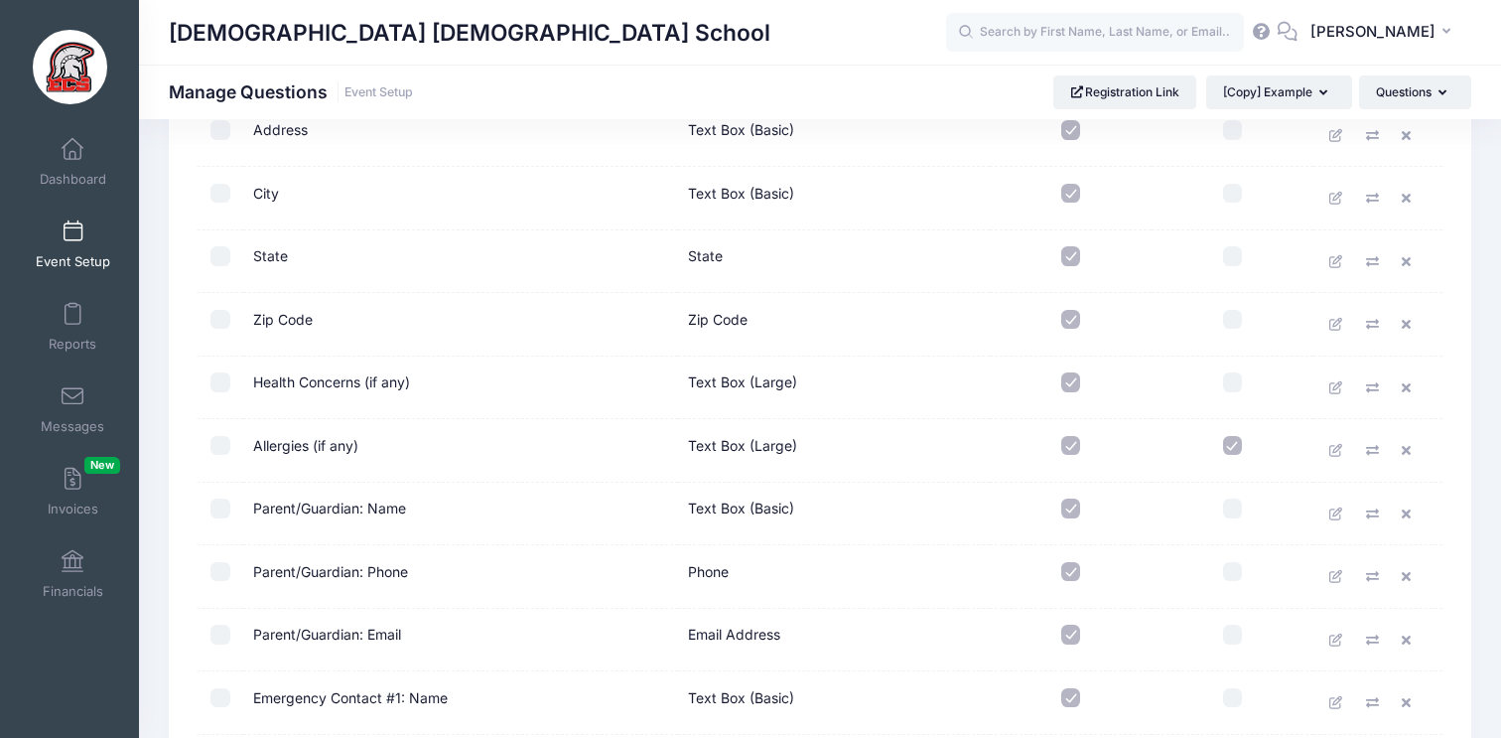
scroll to position [527, 0]
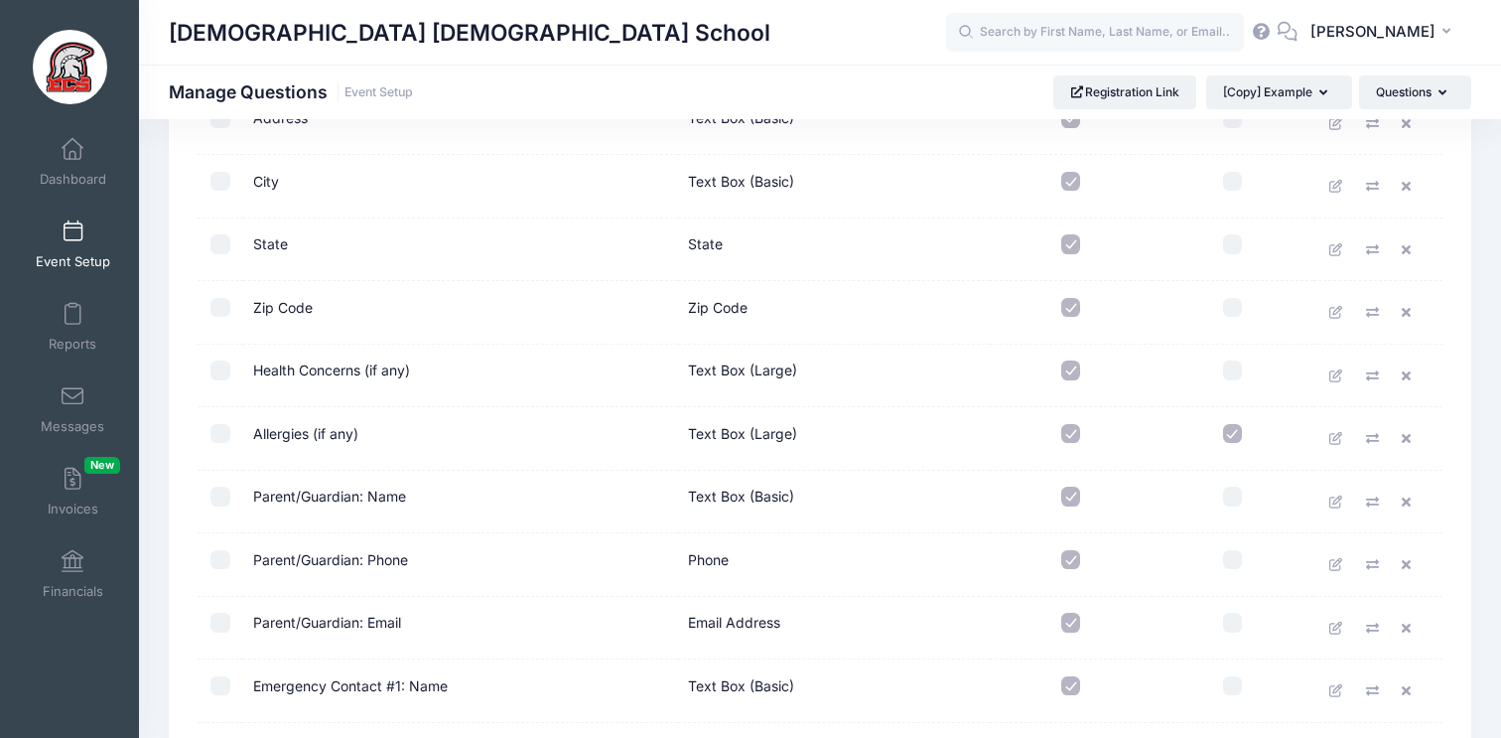
click at [1071, 382] on td at bounding box center [1071, 377] width 162 height 64
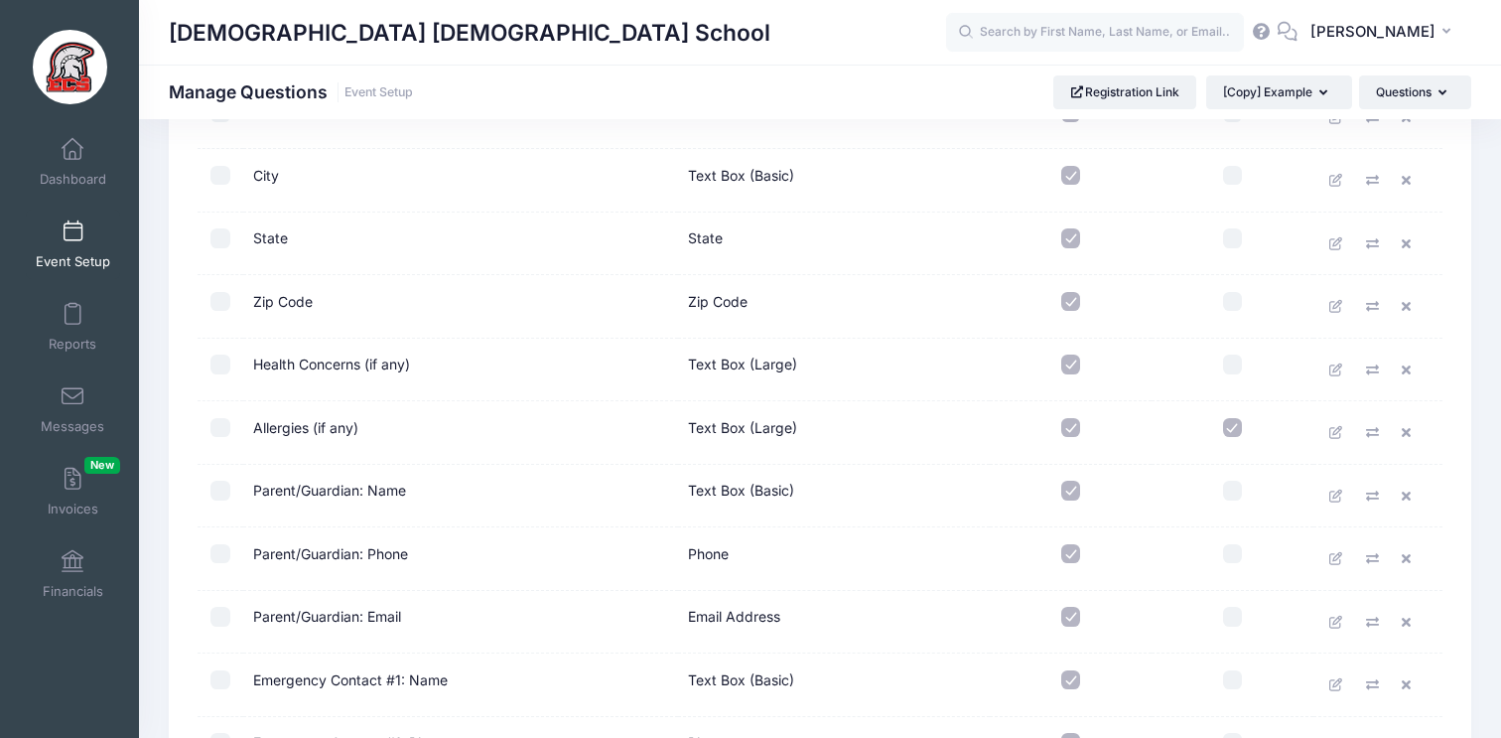
scroll to position [530, 0]
click at [1071, 366] on input "checkbox" at bounding box center [1072, 367] width 20 height 20
checkbox input "false"
click at [1069, 428] on input "checkbox" at bounding box center [1072, 431] width 20 height 20
checkbox input "false"
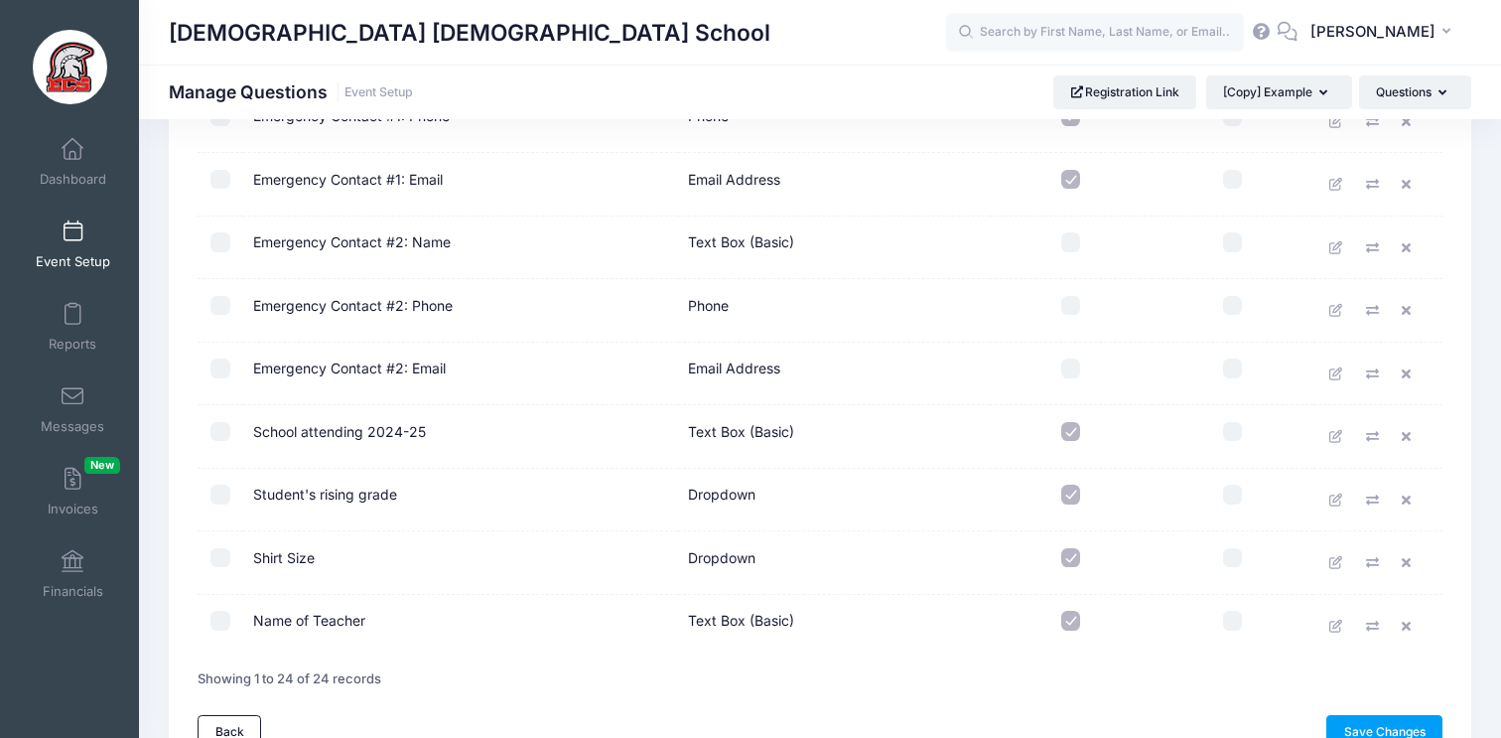
scroll to position [1162, 0]
click at [1074, 434] on input "checkbox" at bounding box center [1072, 430] width 20 height 20
checkbox input "false"
click at [1076, 495] on input "checkbox" at bounding box center [1072, 493] width 20 height 20
checkbox input "false"
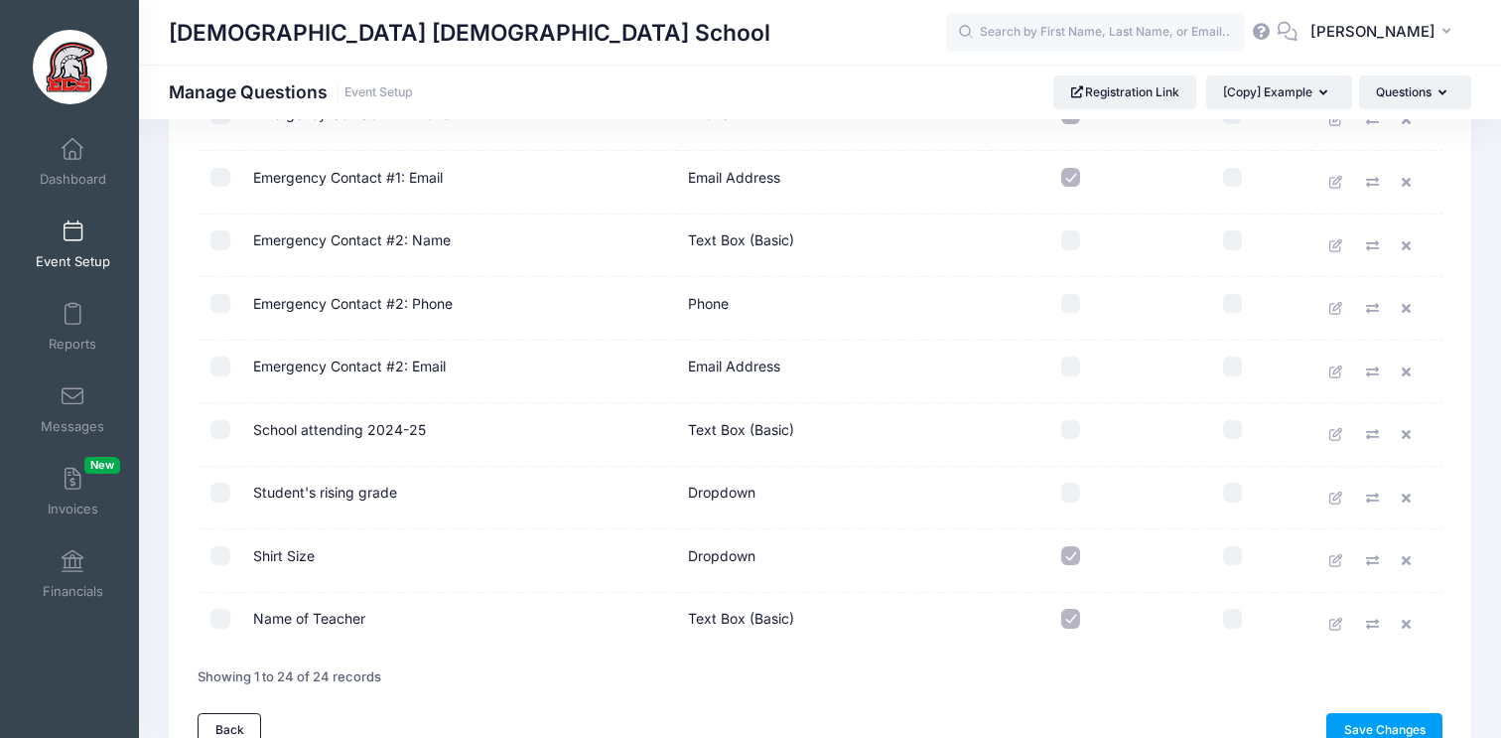
click at [1071, 559] on input "checkbox" at bounding box center [1072, 556] width 20 height 20
checkbox input "false"
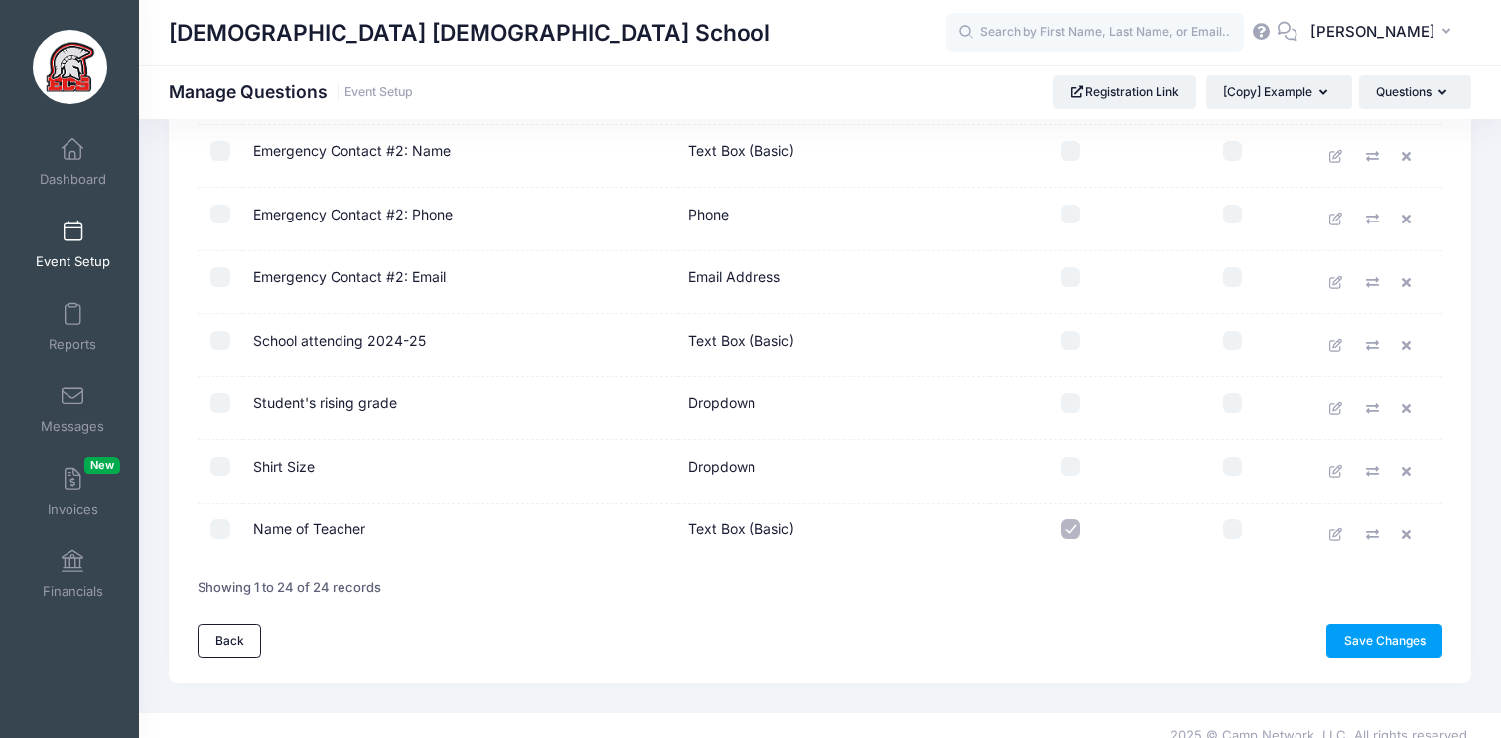
scroll to position [1272, 0]
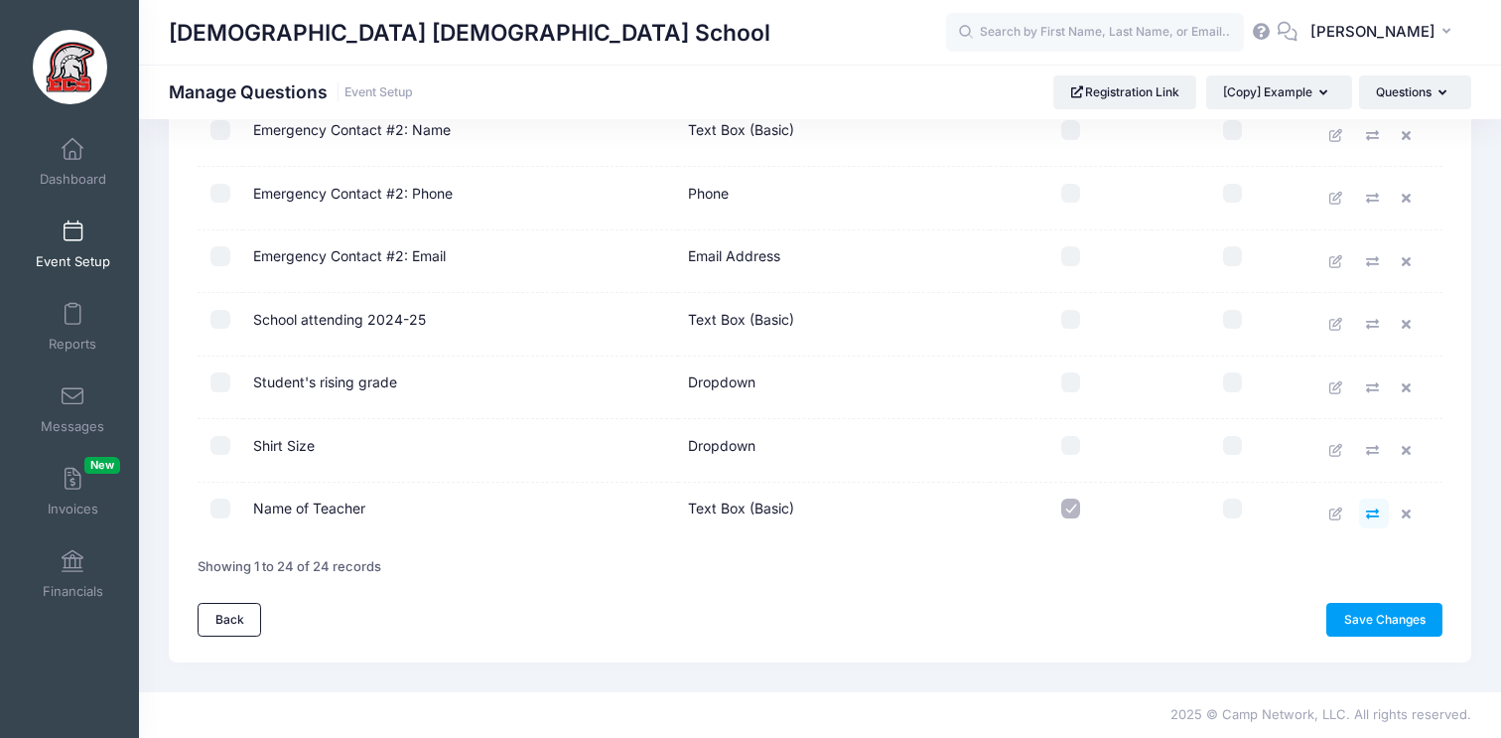
click at [1374, 512] on icon at bounding box center [1374, 513] width 16 height 13
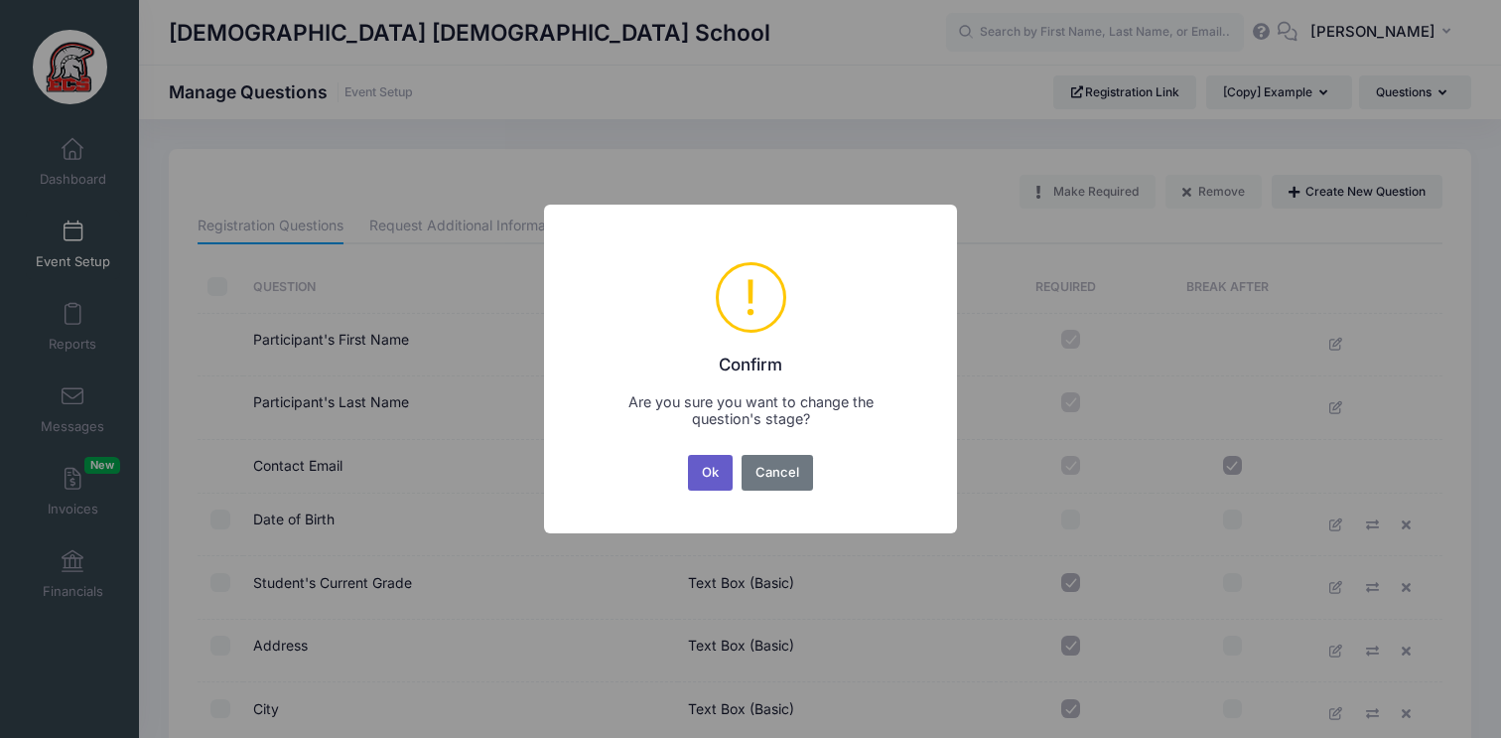
click at [711, 473] on button "Ok" at bounding box center [711, 473] width 46 height 36
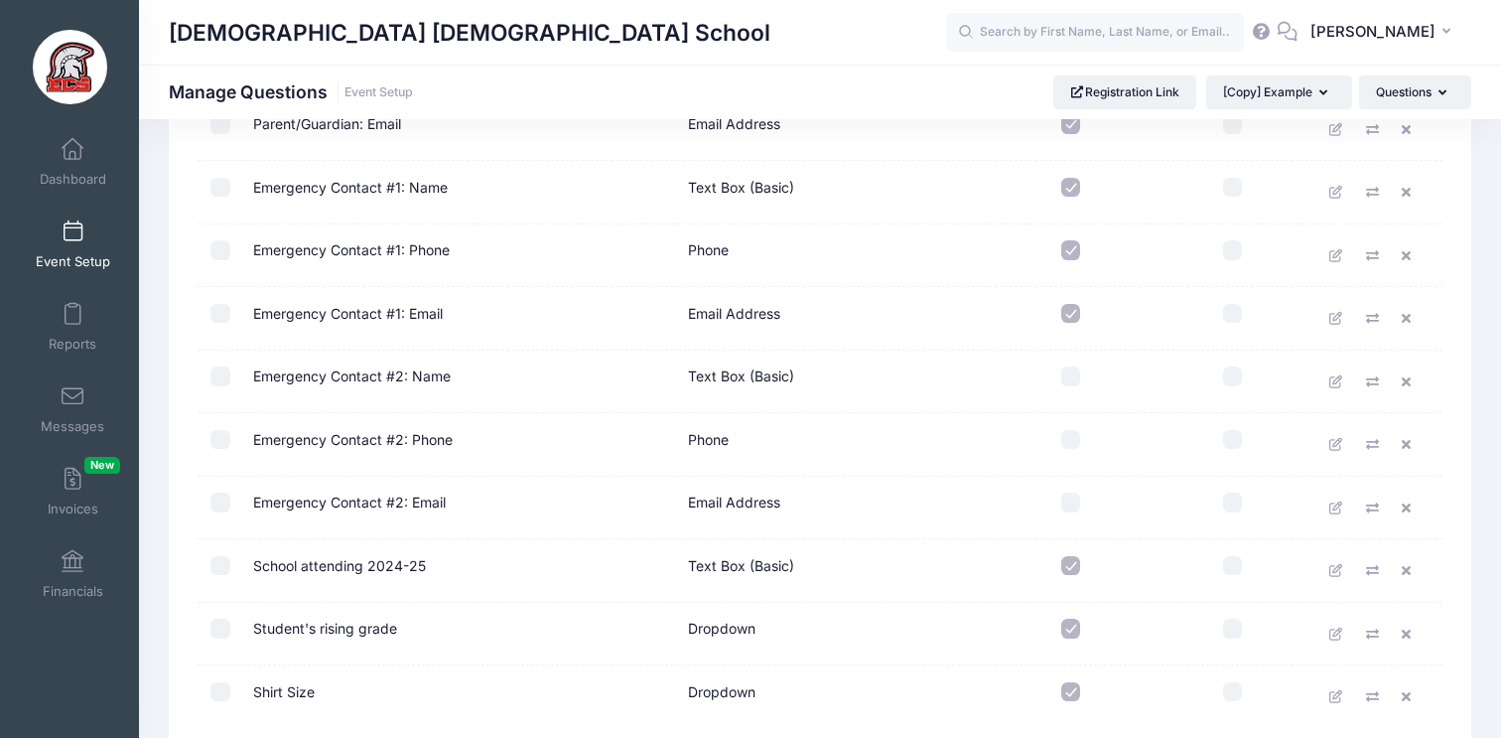
scroll to position [1209, 0]
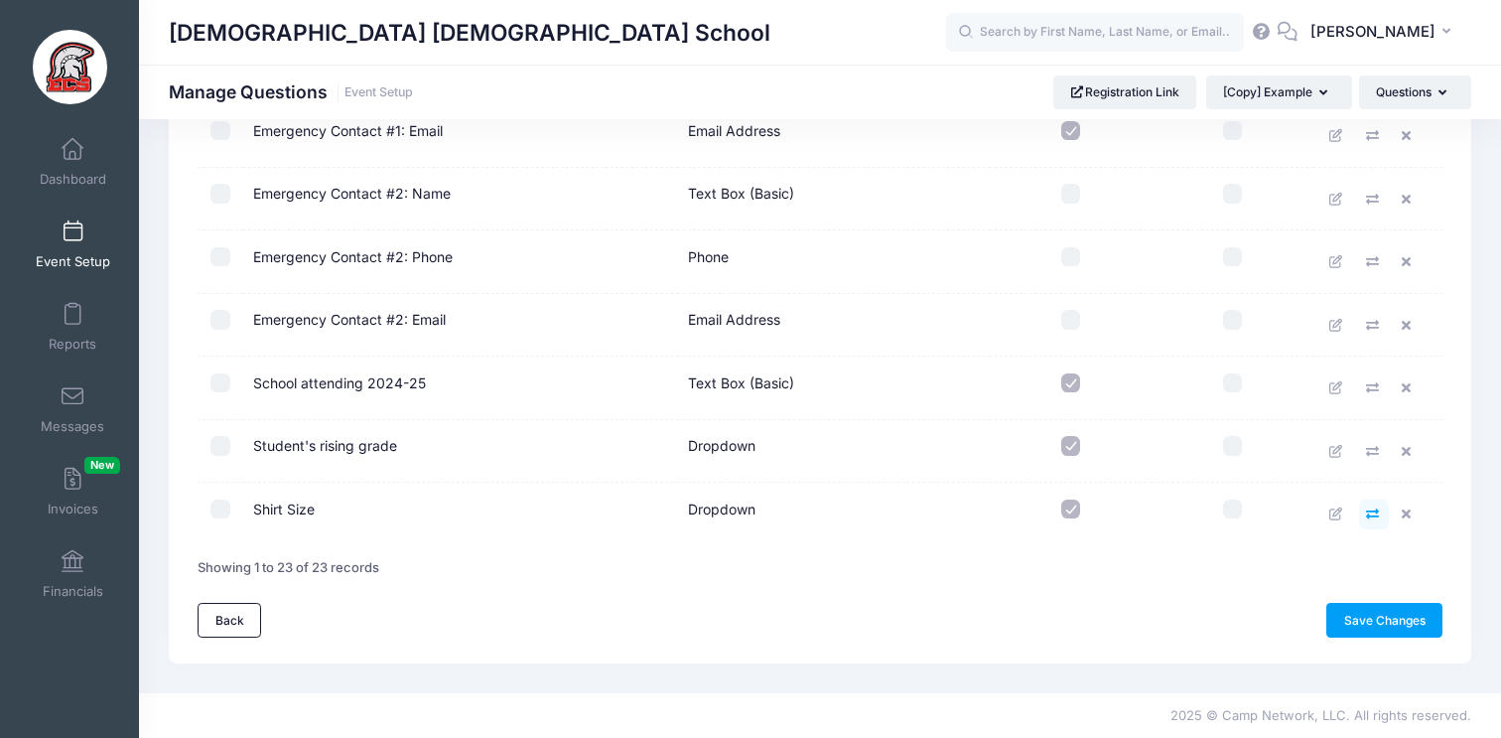
click at [1375, 515] on icon at bounding box center [1374, 513] width 16 height 13
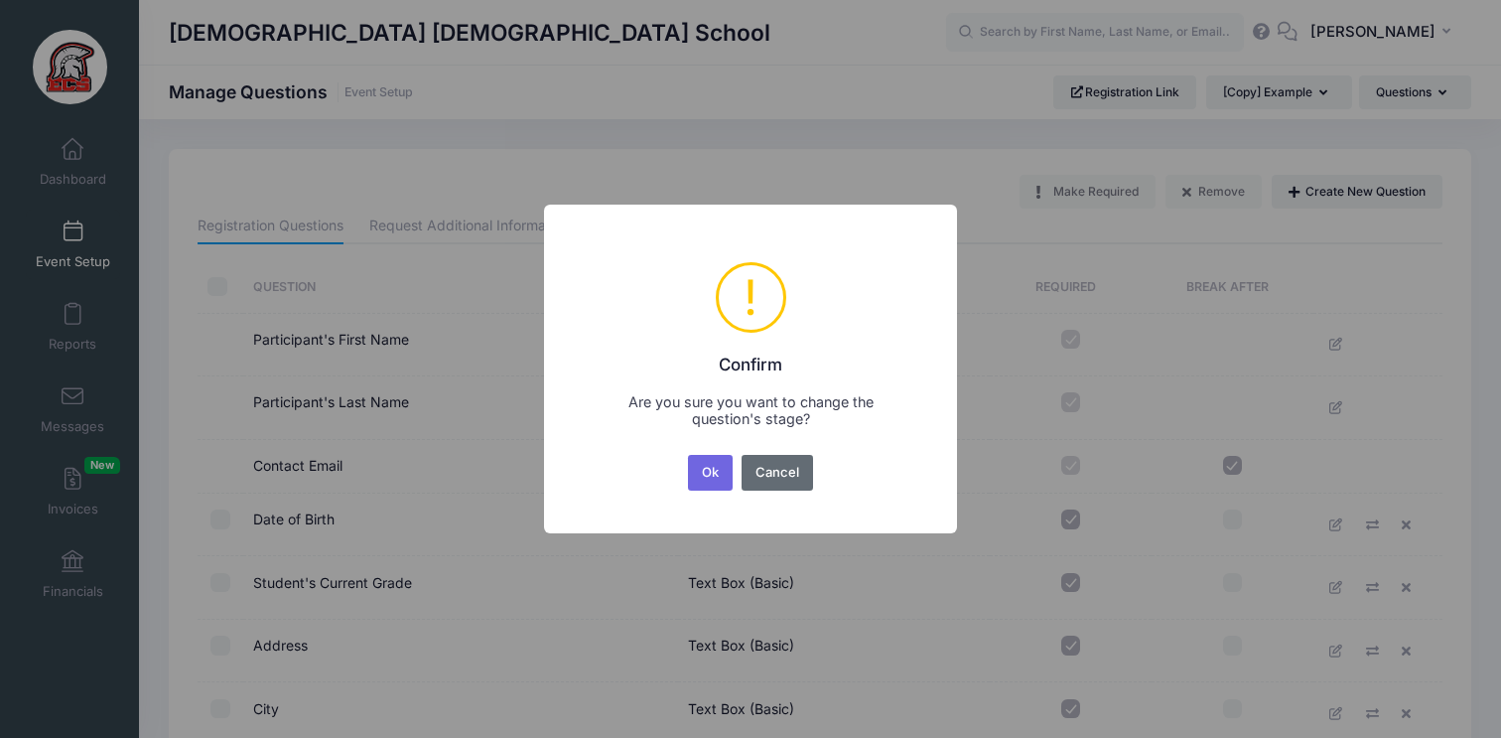
click at [803, 469] on button "Cancel" at bounding box center [778, 473] width 72 height 36
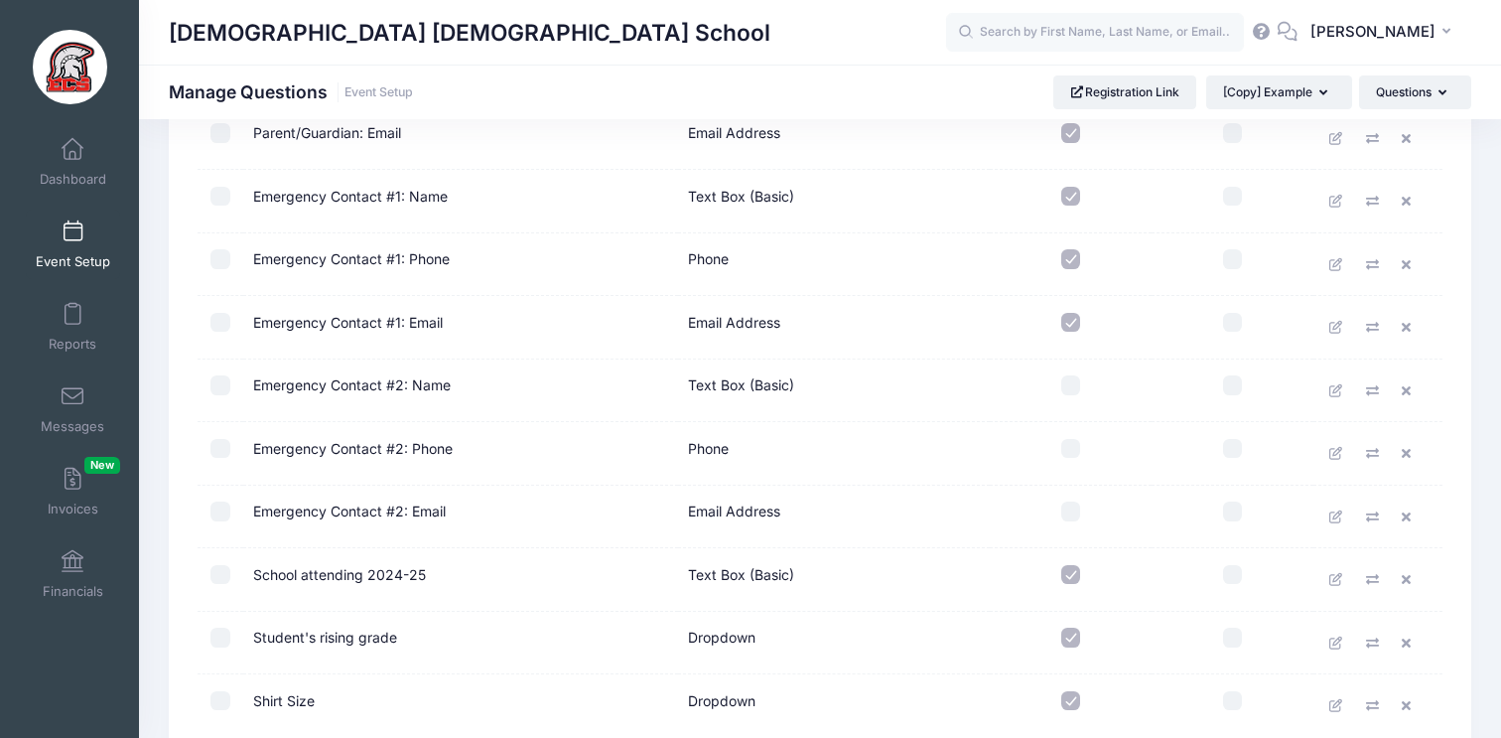
scroll to position [1209, 0]
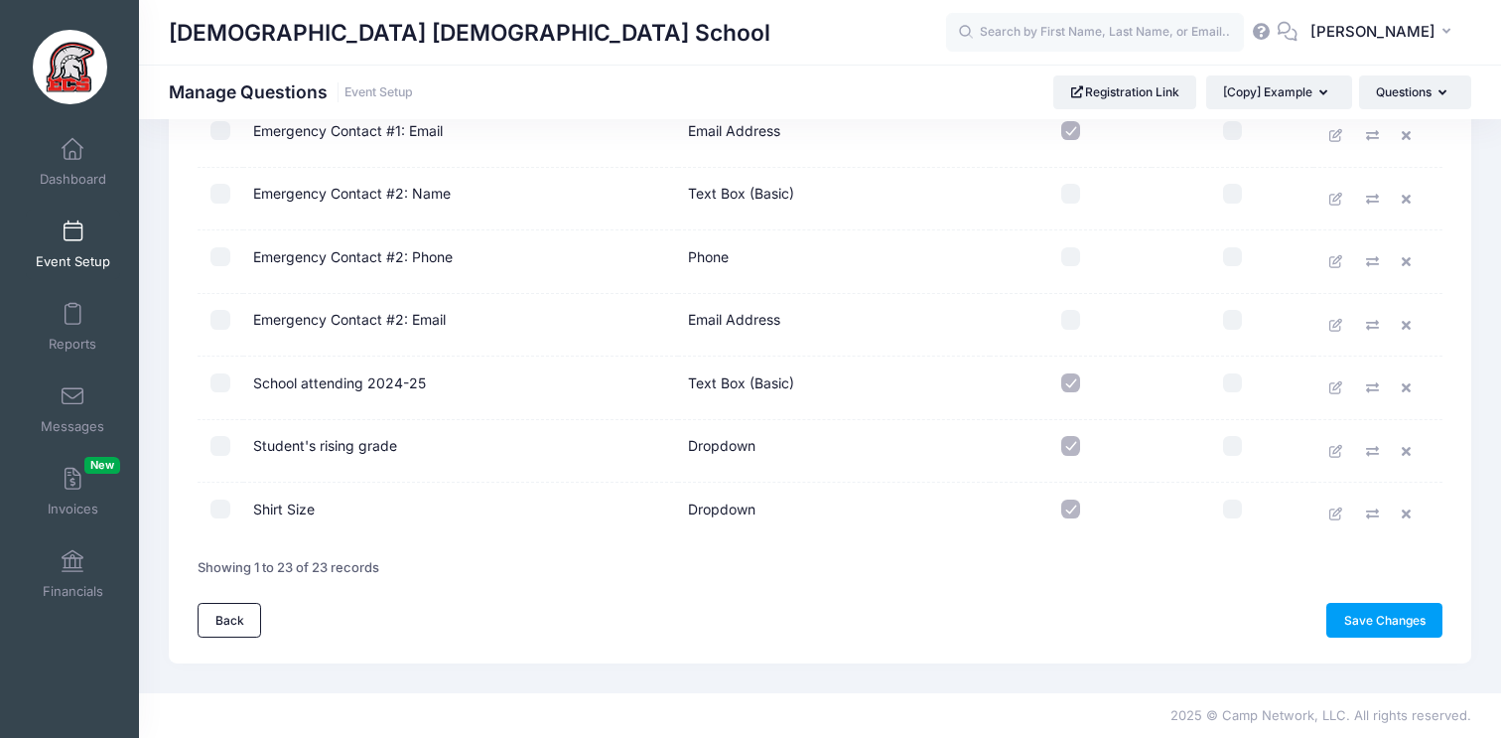
drag, startPoint x: 230, startPoint y: 608, endPoint x: 288, endPoint y: 583, distance: 62.7
click at [230, 607] on link "Back" at bounding box center [230, 620] width 64 height 34
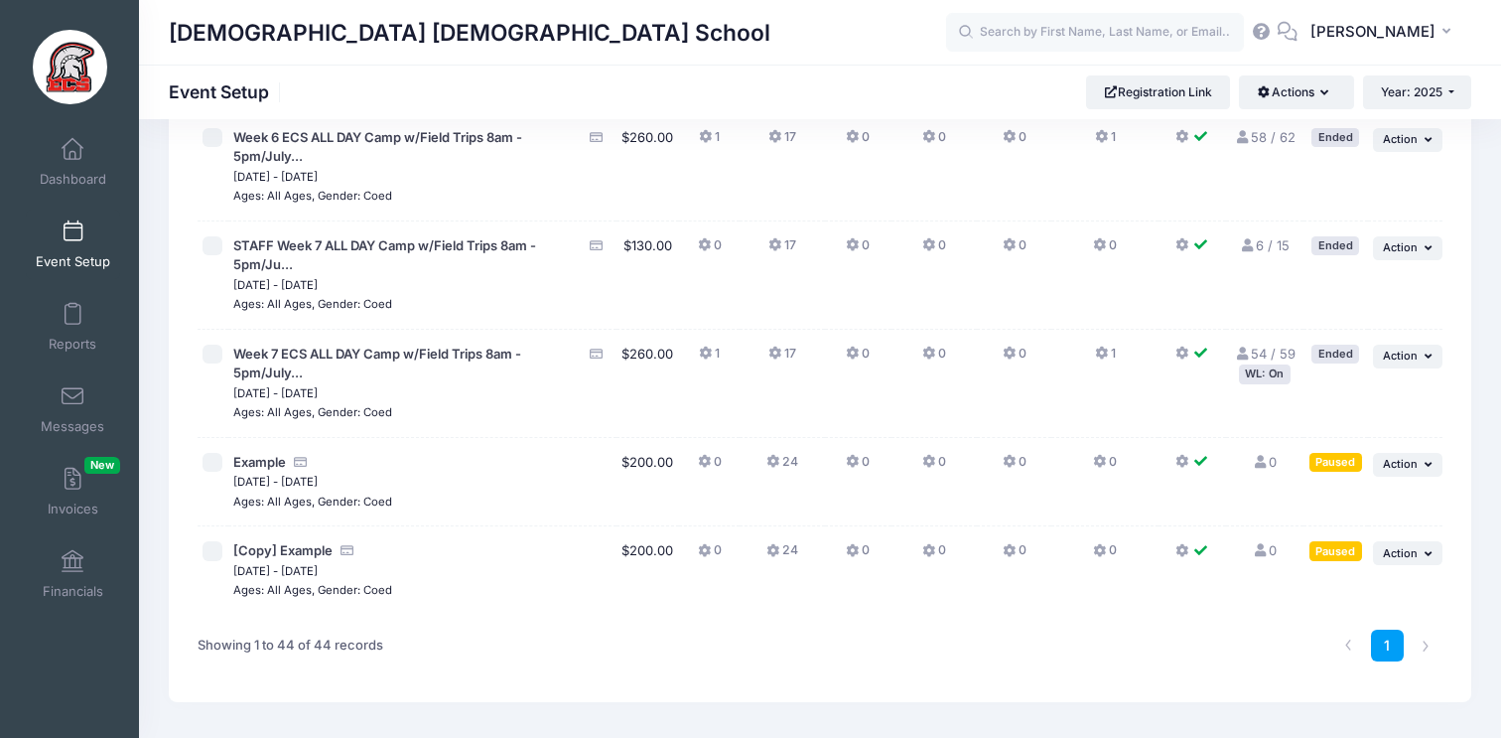
scroll to position [4232, 0]
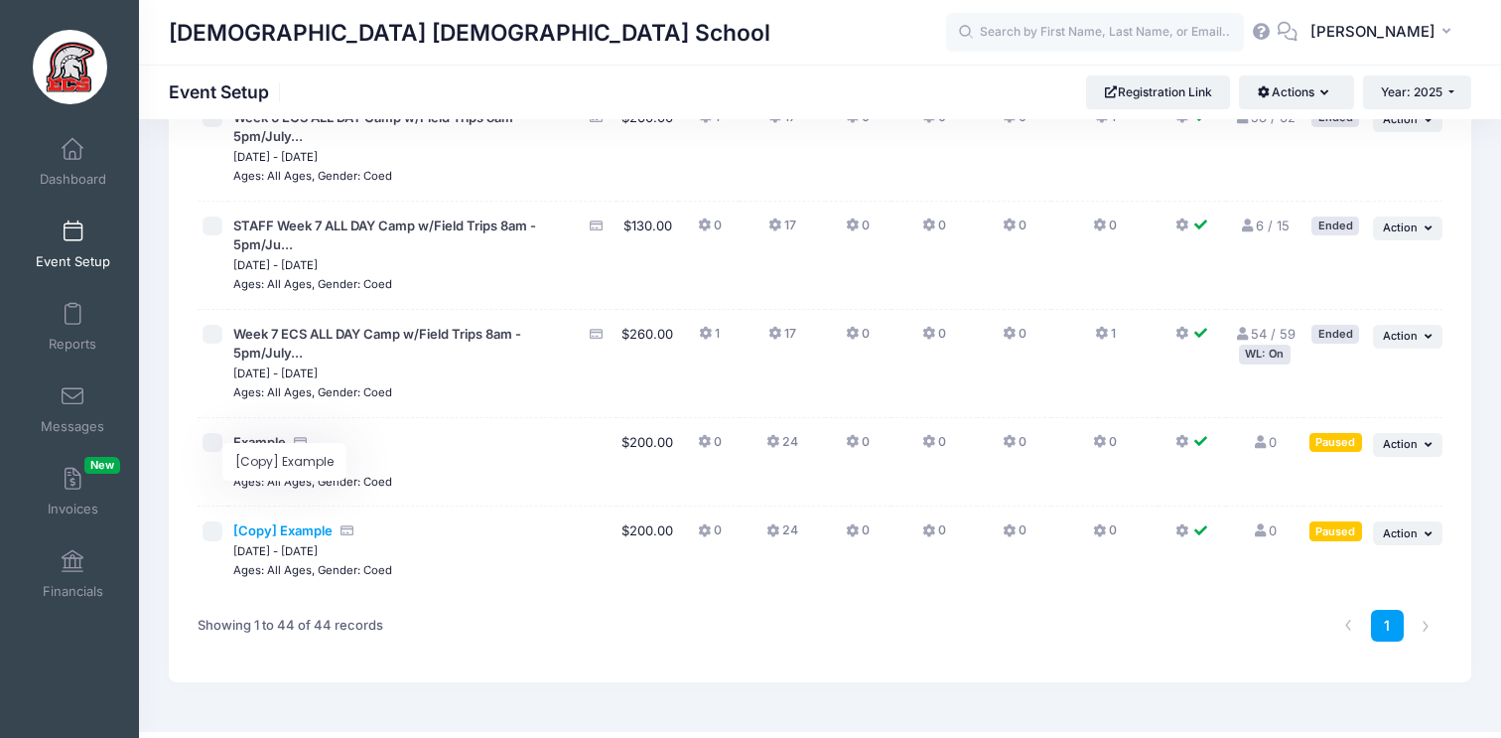
click at [303, 522] on span "[Copy] Example" at bounding box center [282, 530] width 99 height 16
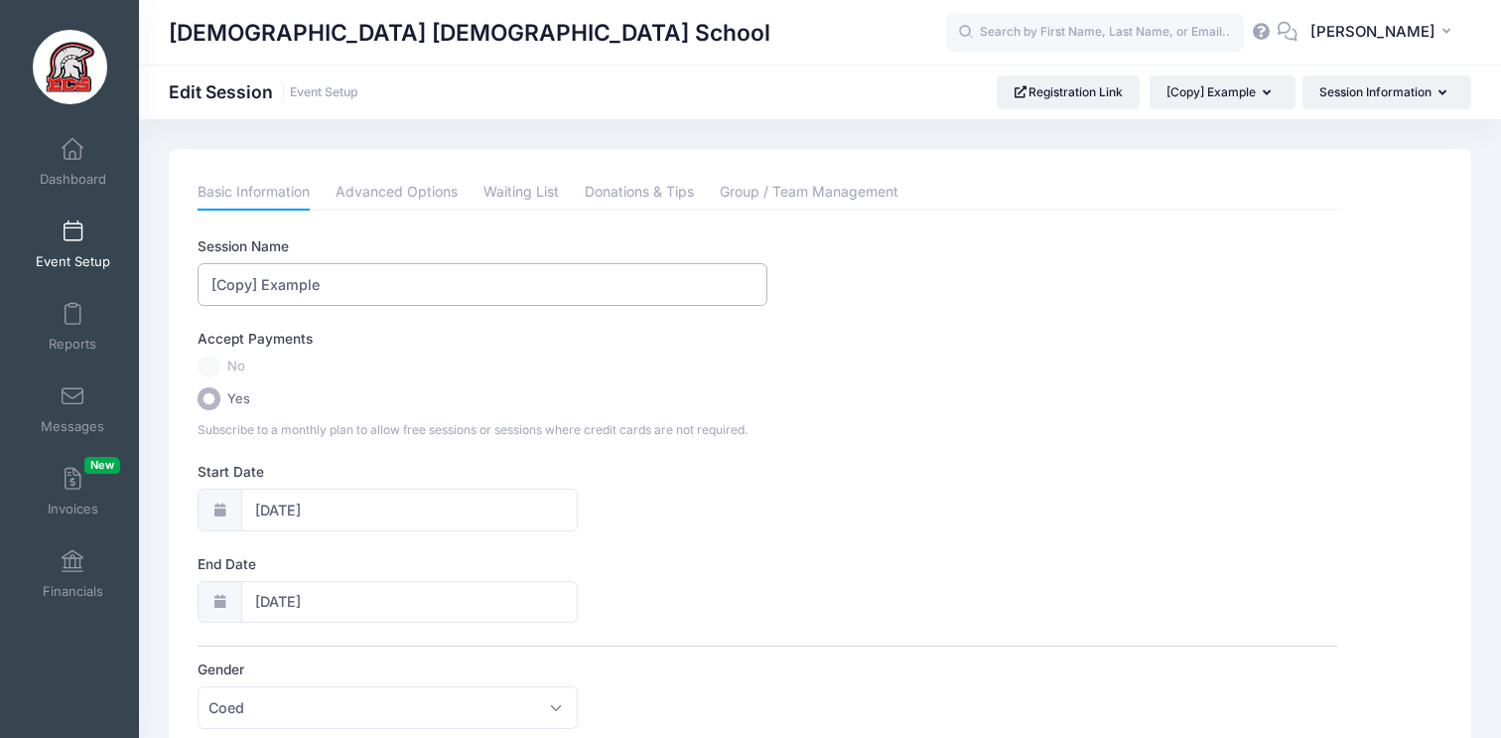
drag, startPoint x: 294, startPoint y: 291, endPoint x: 17, endPoint y: 292, distance: 277.1
click at [339, 284] on input "Developmental Footabll Camp" at bounding box center [483, 284] width 570 height 43
type input "Developmental Football Camp"
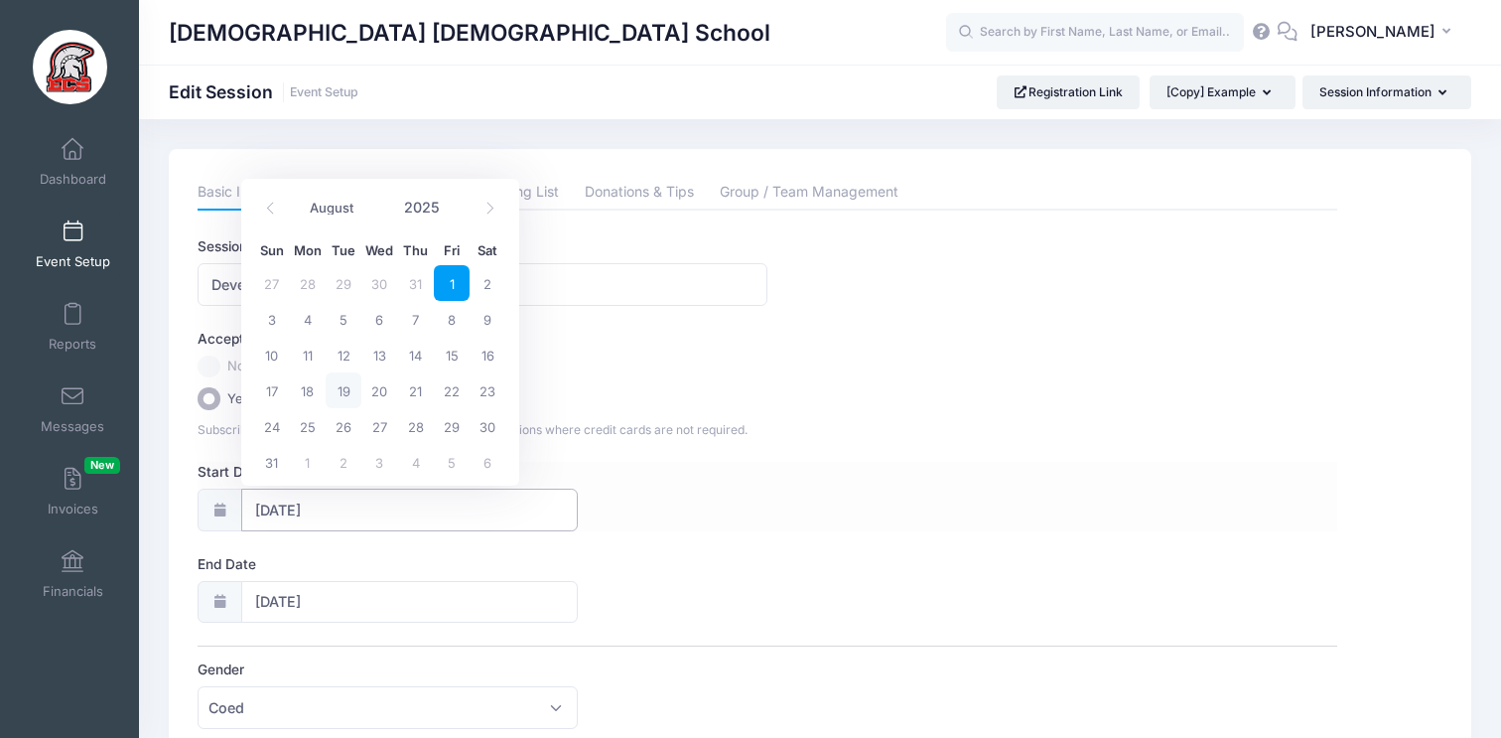
click at [313, 523] on input "08/01/2025" at bounding box center [409, 510] width 337 height 43
click at [487, 203] on icon at bounding box center [490, 208] width 13 height 13
click at [487, 203] on icon at bounding box center [490, 209] width 7 height 12
select select "9"
click at [380, 284] on span "1" at bounding box center [379, 283] width 36 height 36
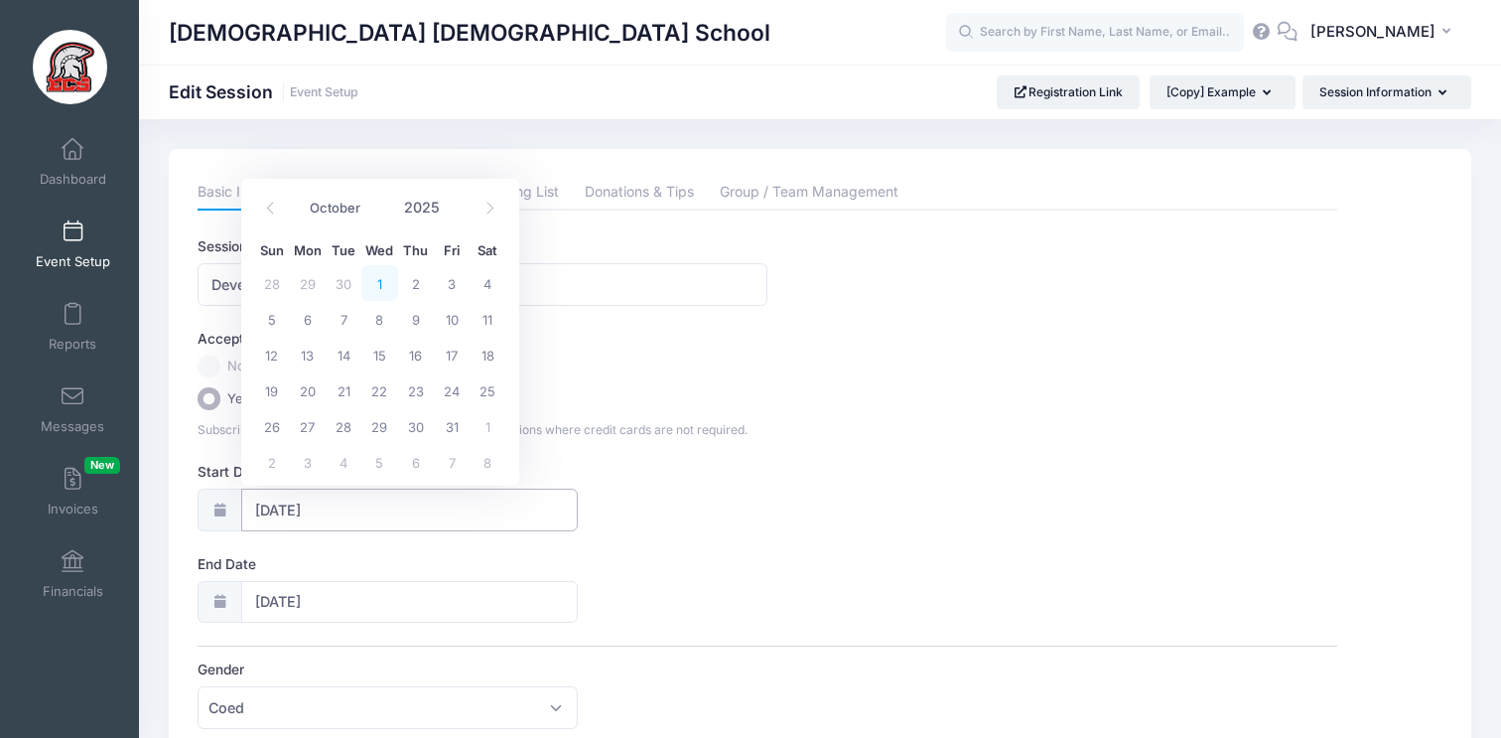
type input "10/01/2025"
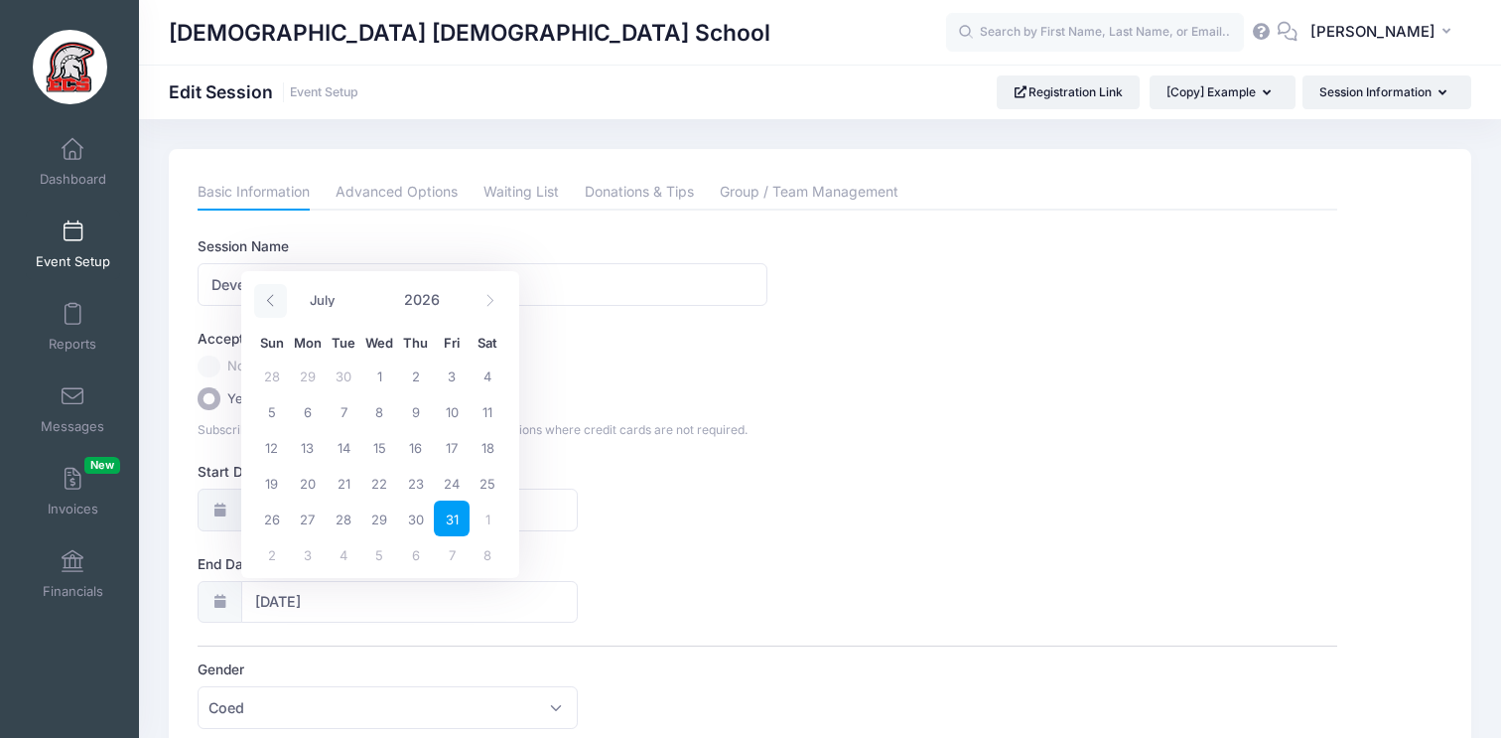
click at [260, 303] on span at bounding box center [270, 301] width 33 height 34
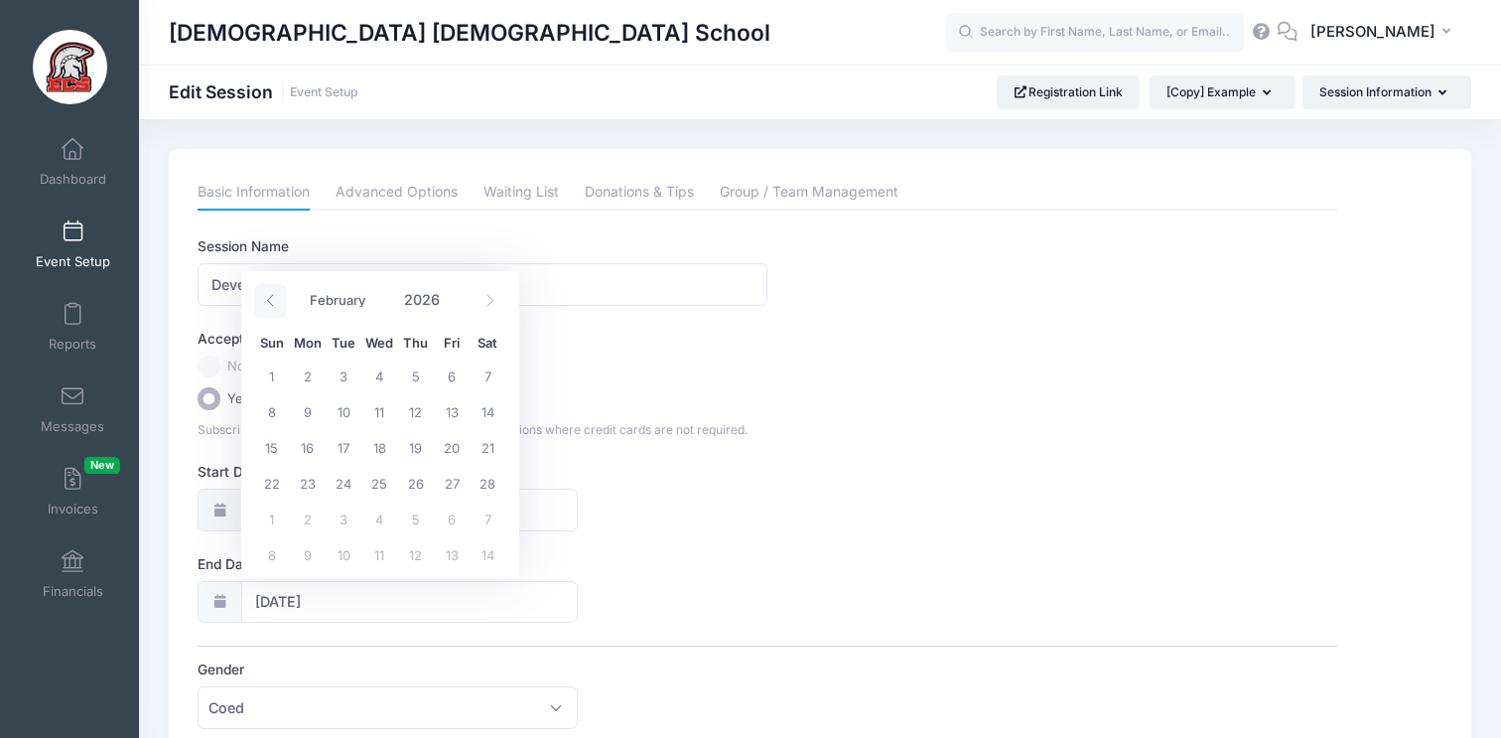
click at [260, 303] on span at bounding box center [270, 301] width 33 height 34
select select "0"
click at [260, 303] on span at bounding box center [270, 301] width 33 height 34
type input "2025"
click at [260, 303] on span at bounding box center [270, 301] width 33 height 34
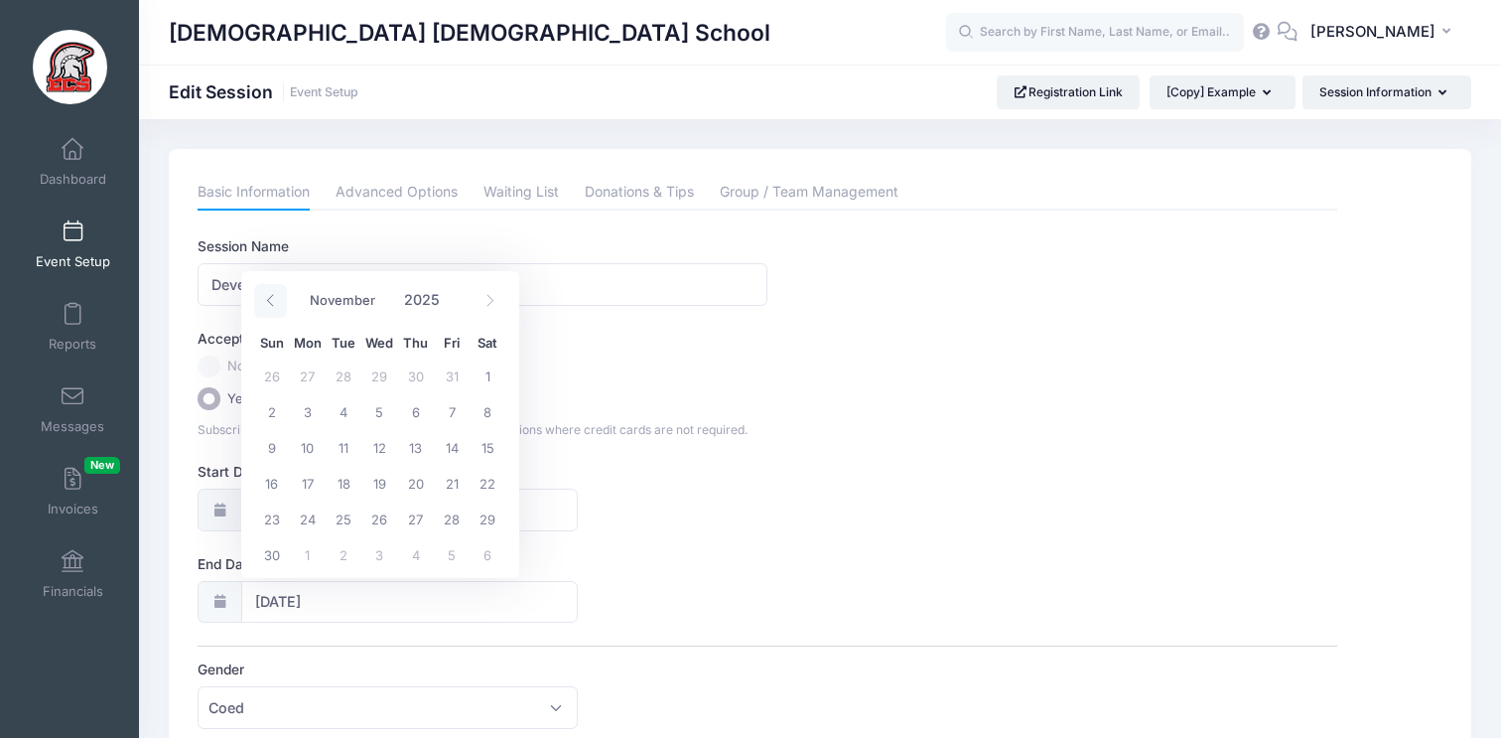
click at [260, 303] on span at bounding box center [270, 301] width 33 height 34
click at [498, 296] on span at bounding box center [490, 301] width 33 height 34
select select "9"
click at [383, 482] on span "22" at bounding box center [379, 483] width 36 height 36
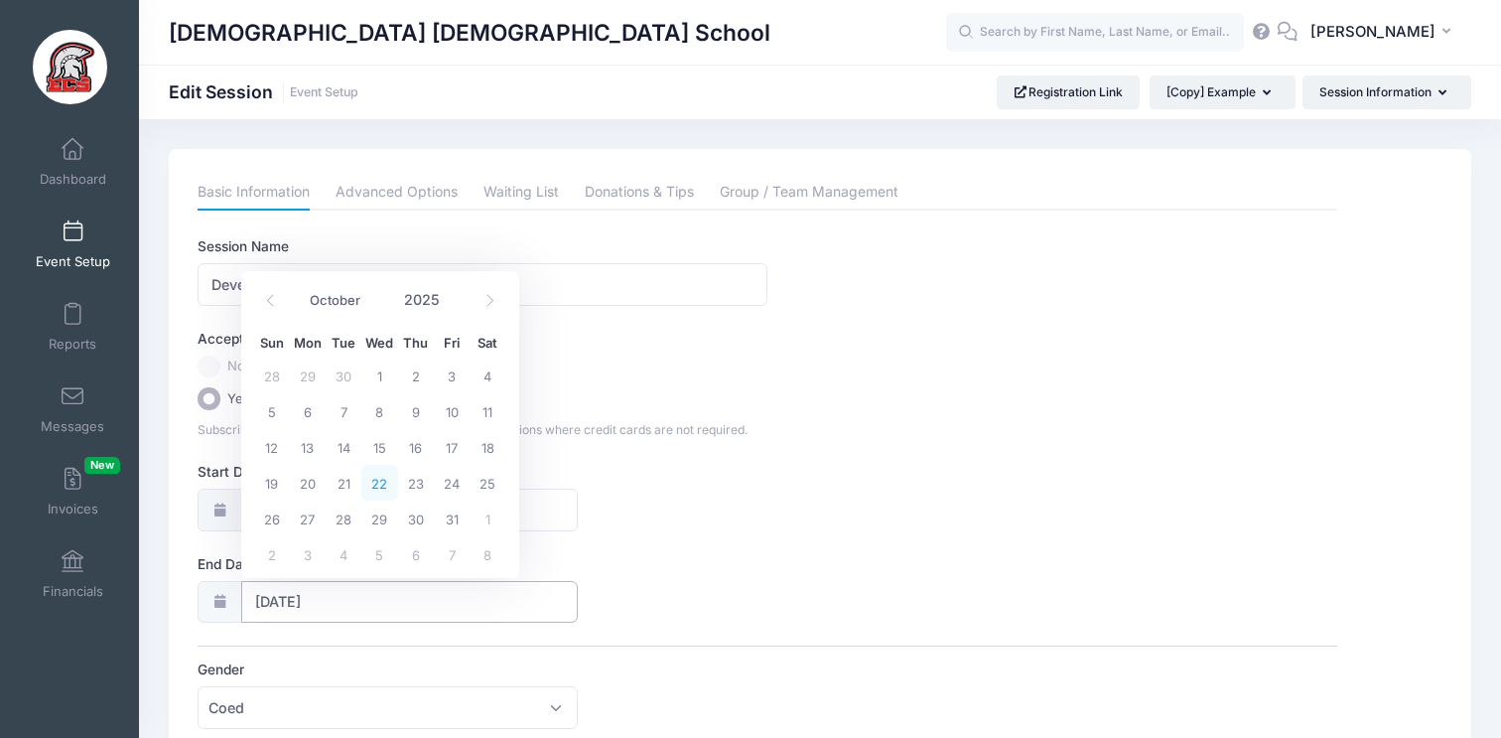
type input "10/22/2025"
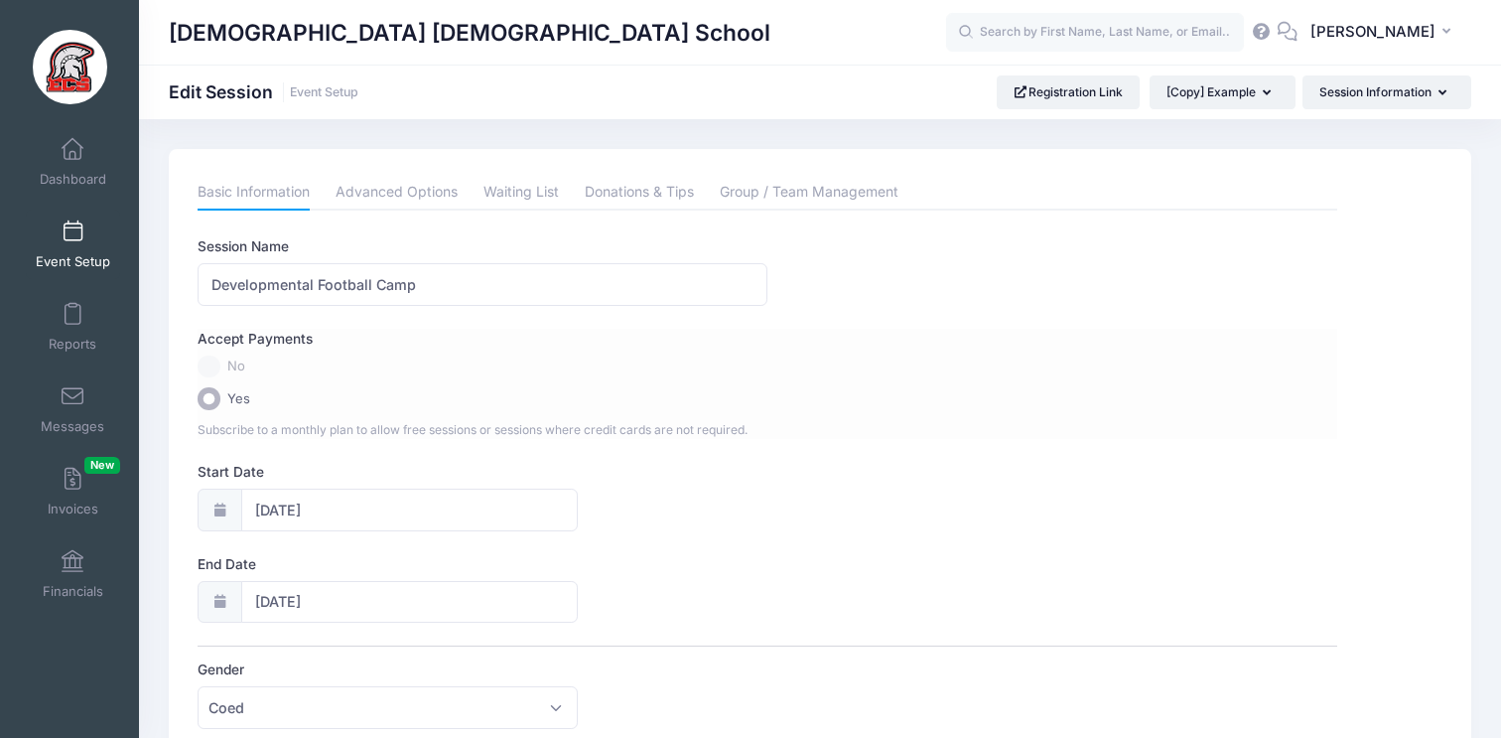
click at [653, 384] on div "Accept Payments No Yes Subscribe to a monthly plan to allow free sessions or se…" at bounding box center [767, 384] width 1139 height 110
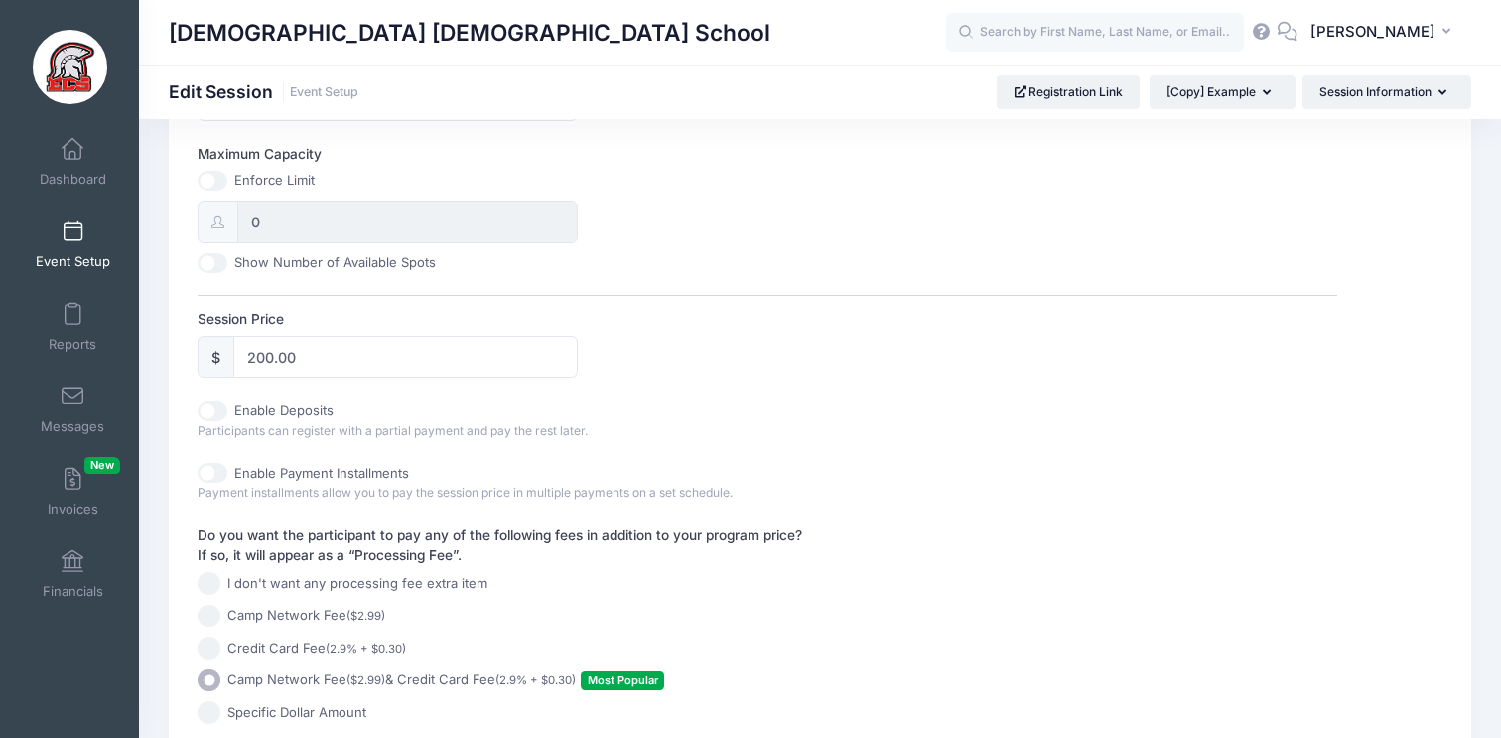
scroll to position [954, 0]
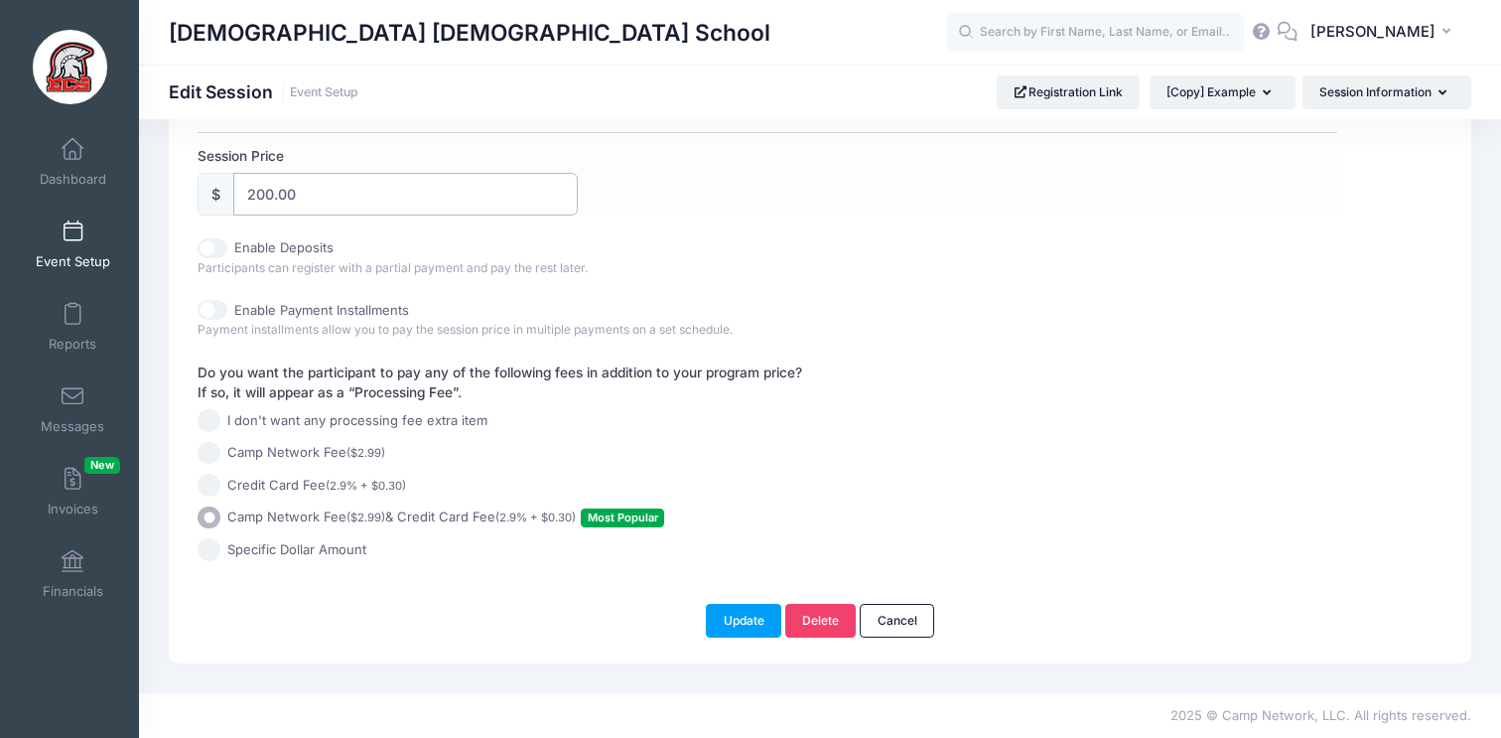
drag, startPoint x: 373, startPoint y: 191, endPoint x: 202, endPoint y: 191, distance: 171.8
click at [202, 191] on div "$ 200.00" at bounding box center [387, 194] width 379 height 43
type input "125.00"
click at [723, 200] on div "Session Price $ 125.00" at bounding box center [767, 181] width 1139 height 70
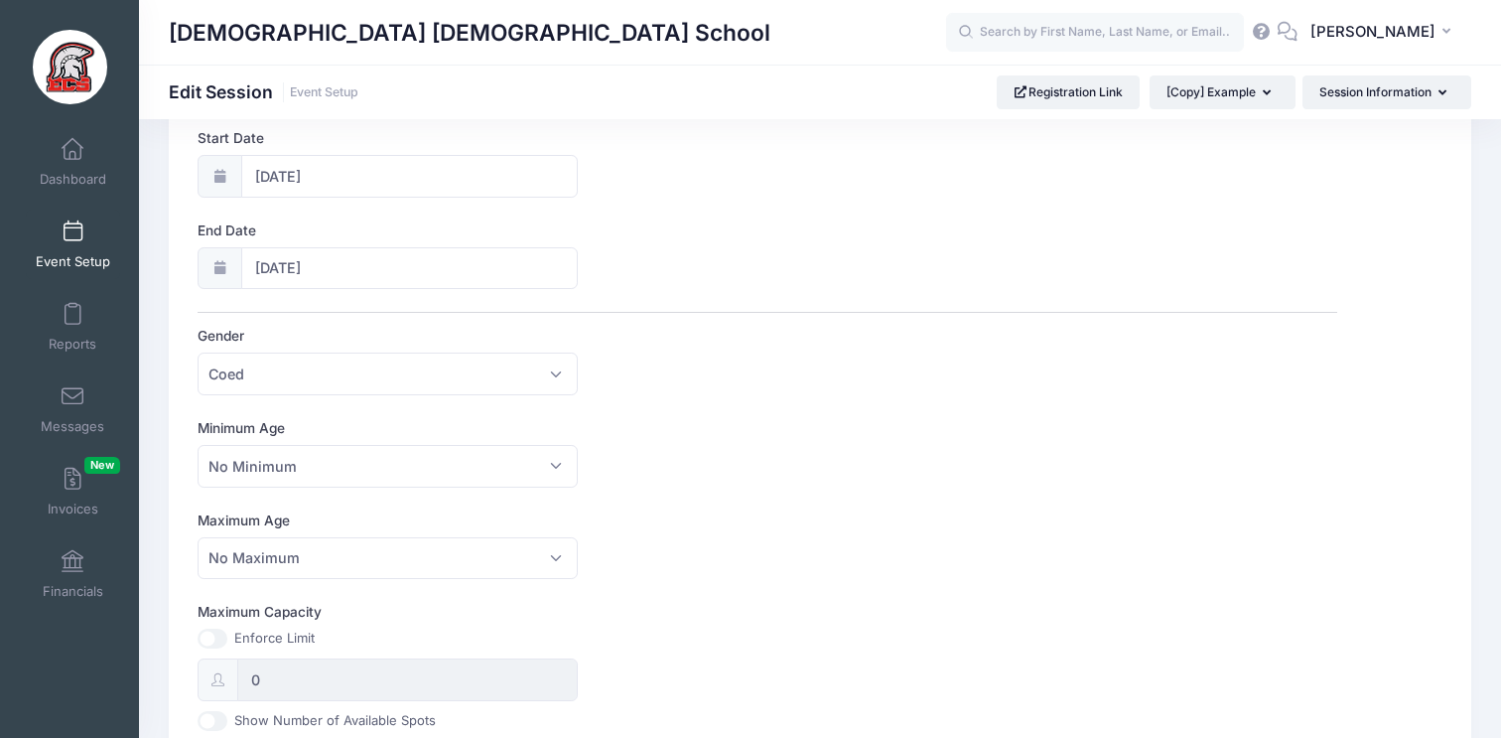
scroll to position [0, 0]
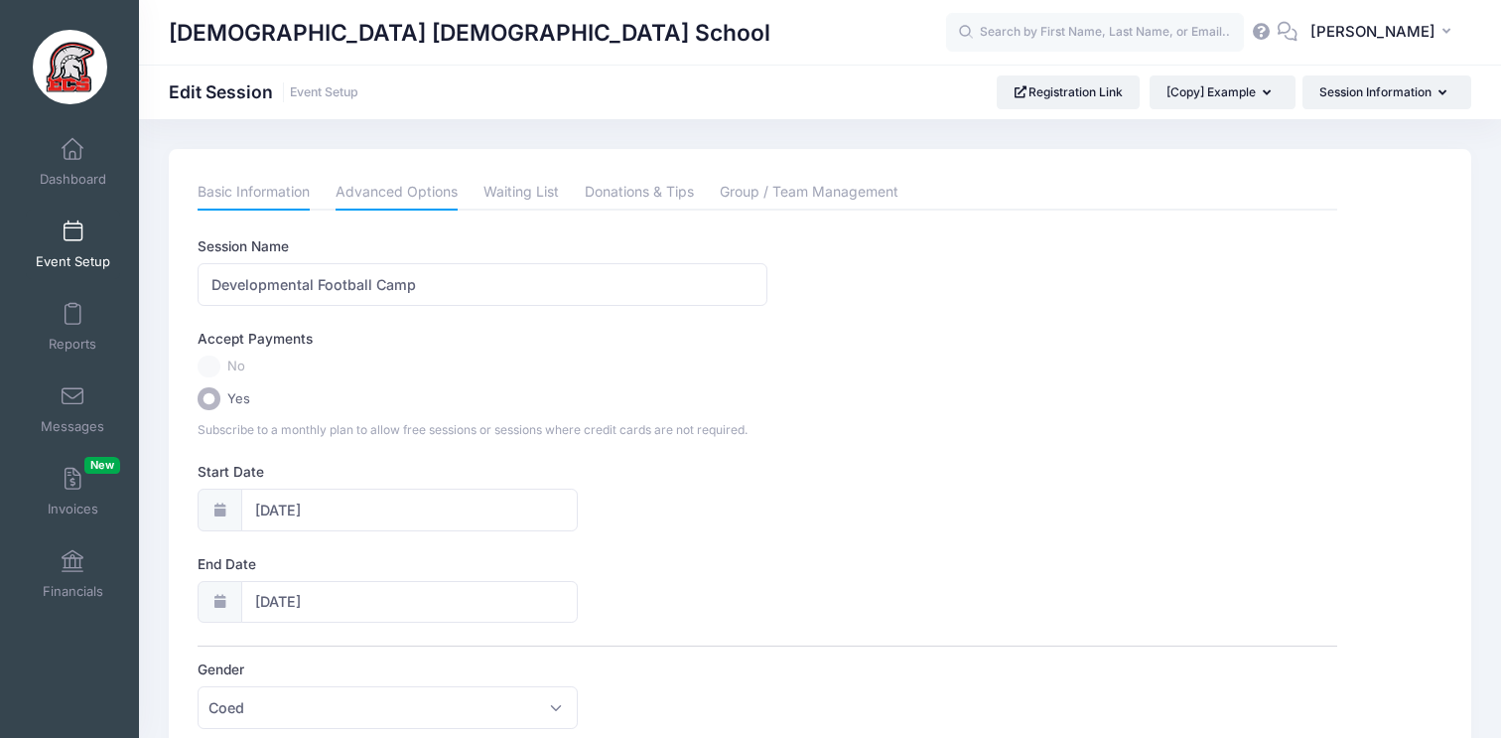
click at [398, 190] on link "Advanced Options" at bounding box center [397, 193] width 122 height 36
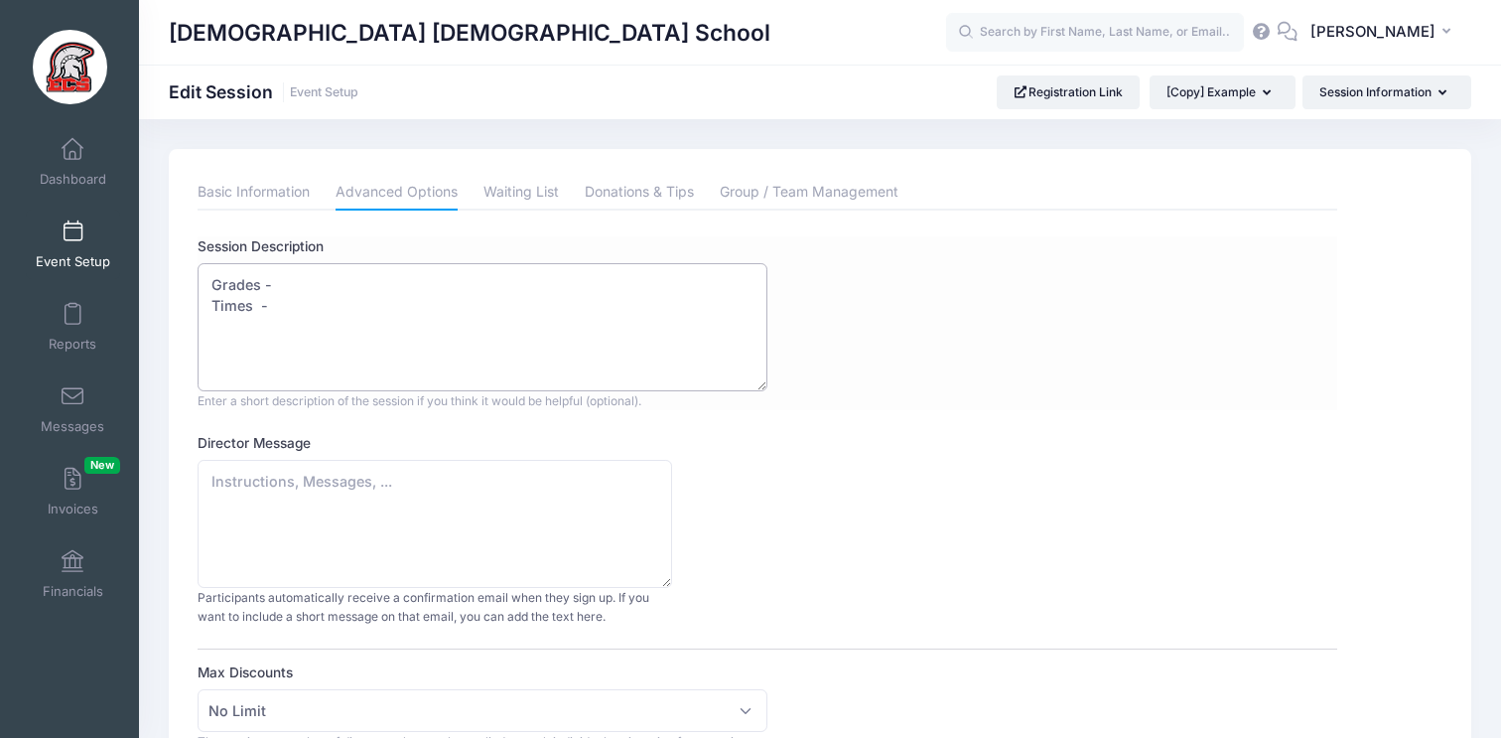
click at [338, 289] on textarea "Grades - Times -" at bounding box center [483, 327] width 570 height 128
click at [271, 286] on textarea "Grades - Times -" at bounding box center [483, 327] width 570 height 128
click at [320, 284] on textarea "Grades - Times -" at bounding box center [483, 327] width 570 height 128
click at [294, 306] on textarea "Grades - Times -" at bounding box center [483, 327] width 570 height 128
click at [295, 308] on textarea "Grades - Times -" at bounding box center [483, 327] width 570 height 128
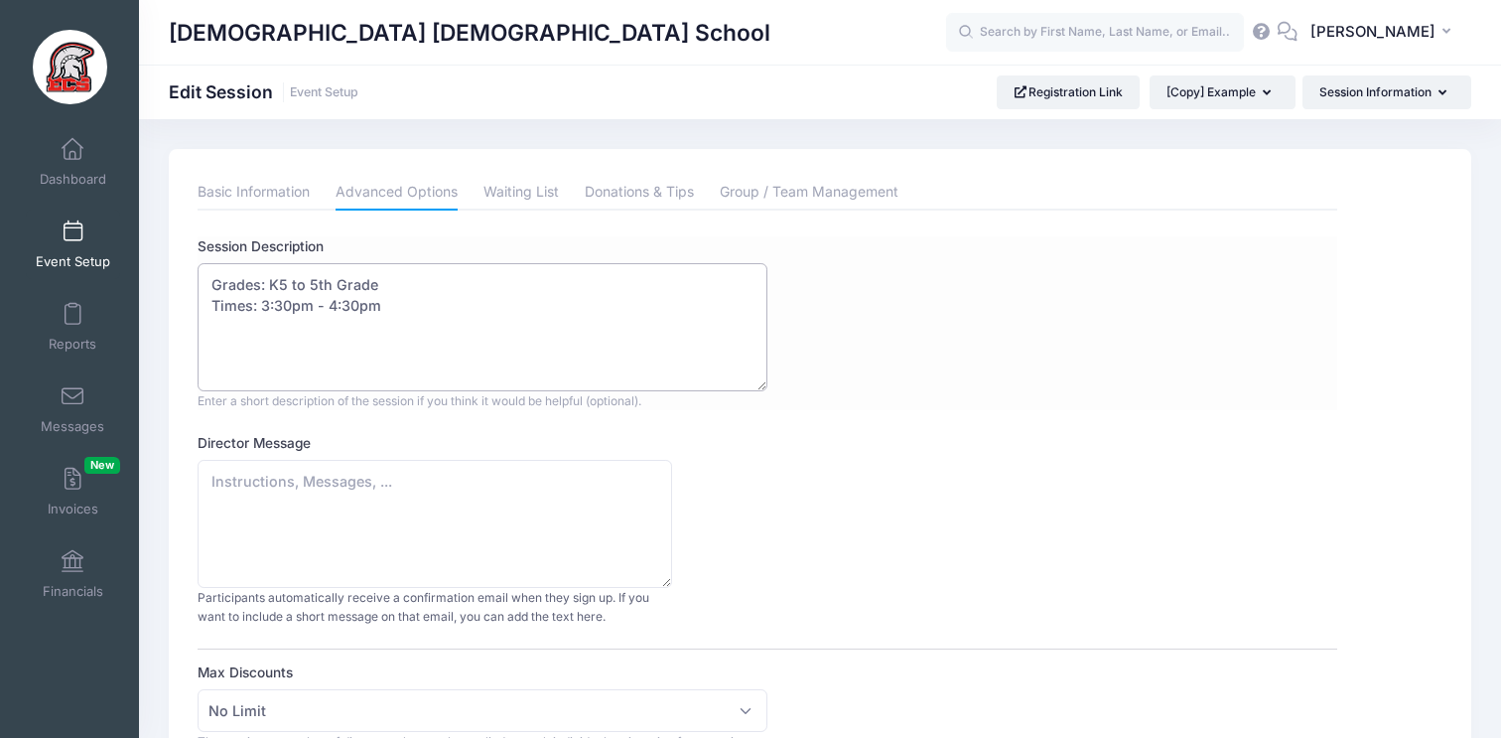
click at [395, 313] on textarea "Grades - Times -" at bounding box center [483, 327] width 570 height 128
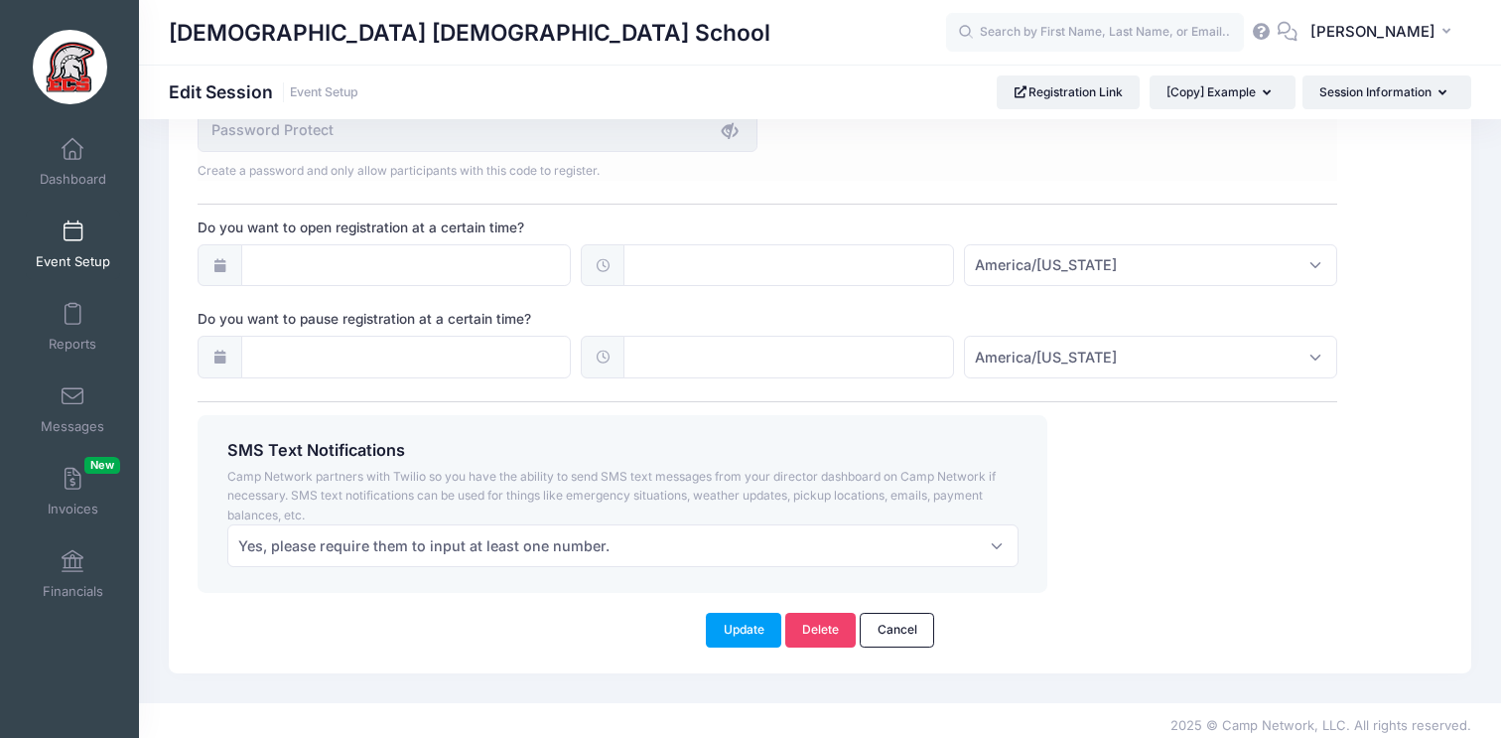
scroll to position [1418, 0]
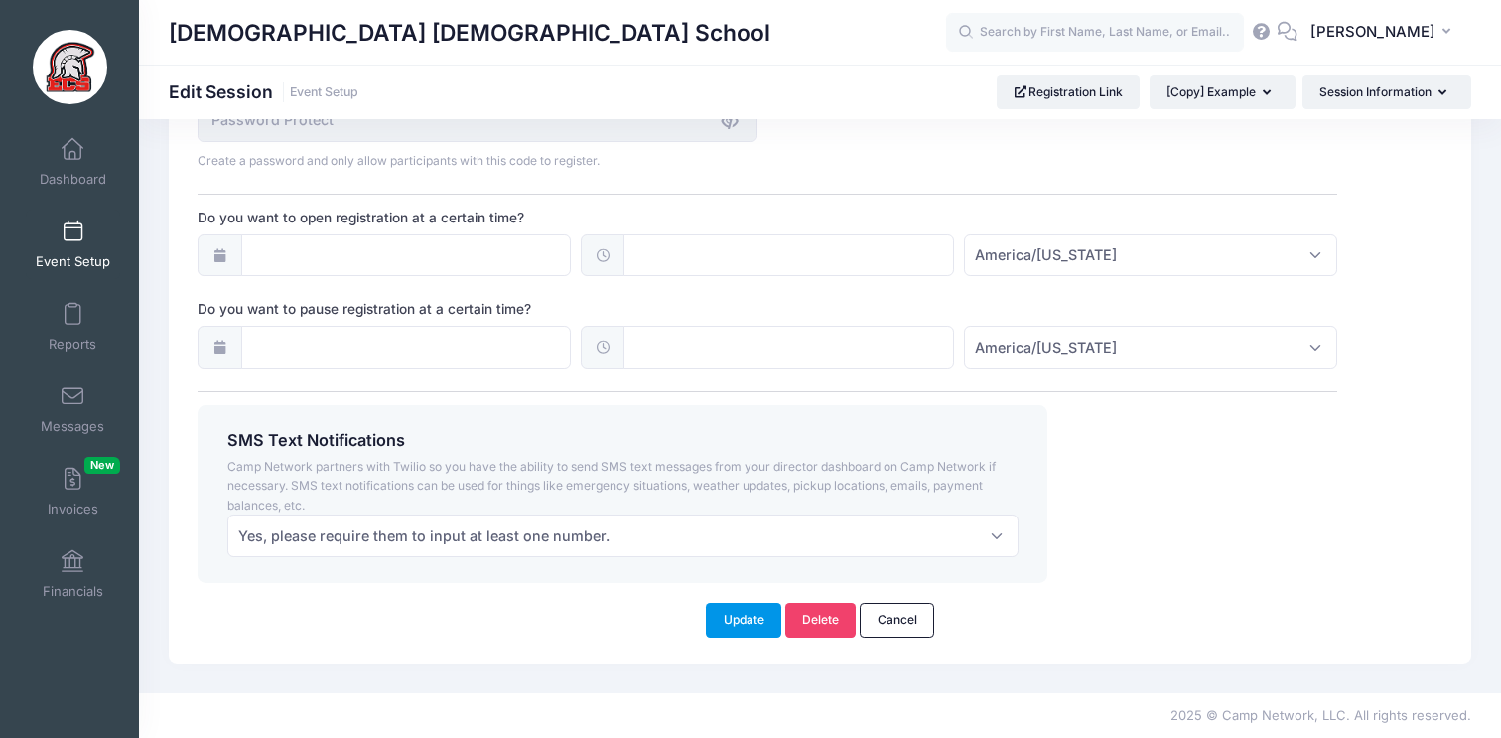
type textarea "Grades: K5 to 5th Grade Times: 3:30pm - 4:30pm Dates: Oct 1st, 8th, 15th, 22nd"
click at [753, 613] on button "Update" at bounding box center [743, 620] width 75 height 34
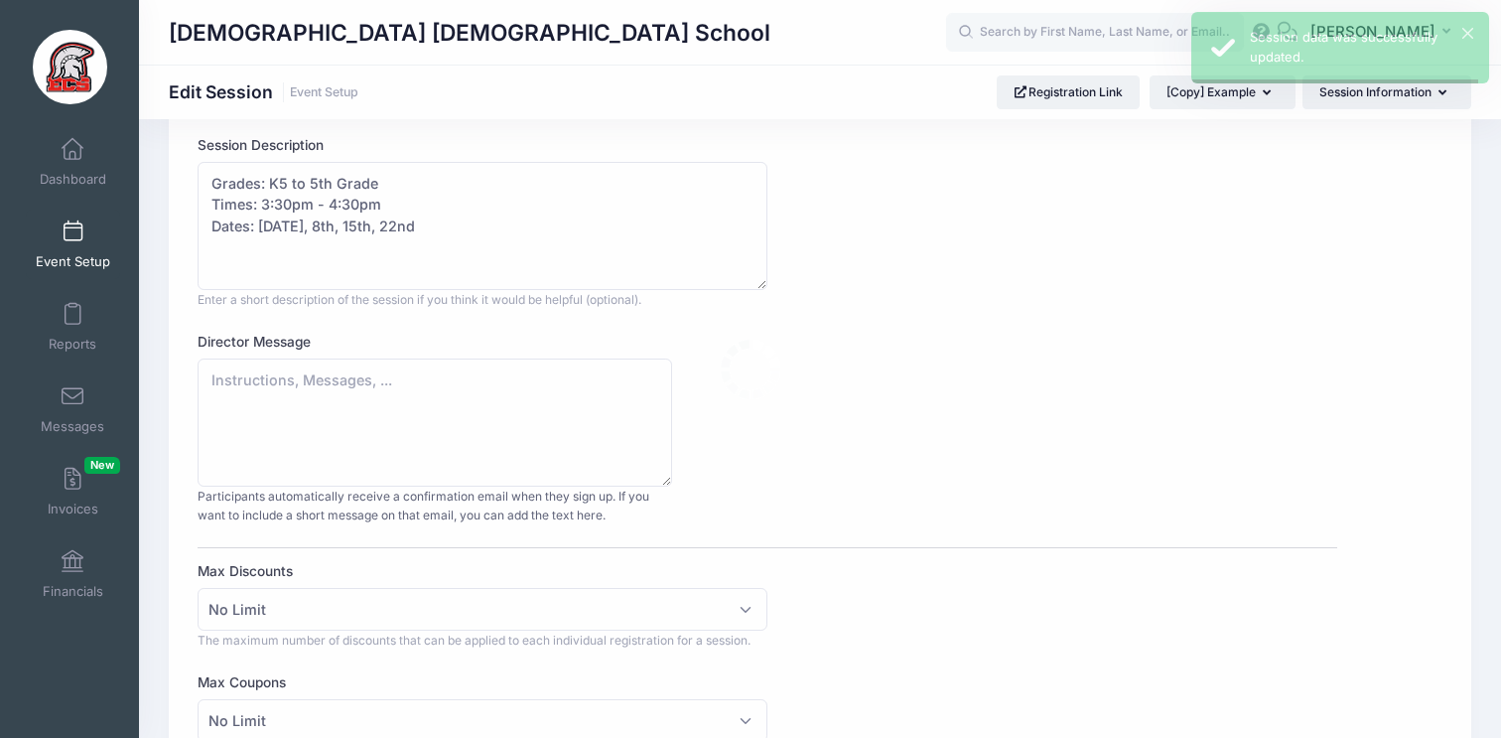
scroll to position [0, 0]
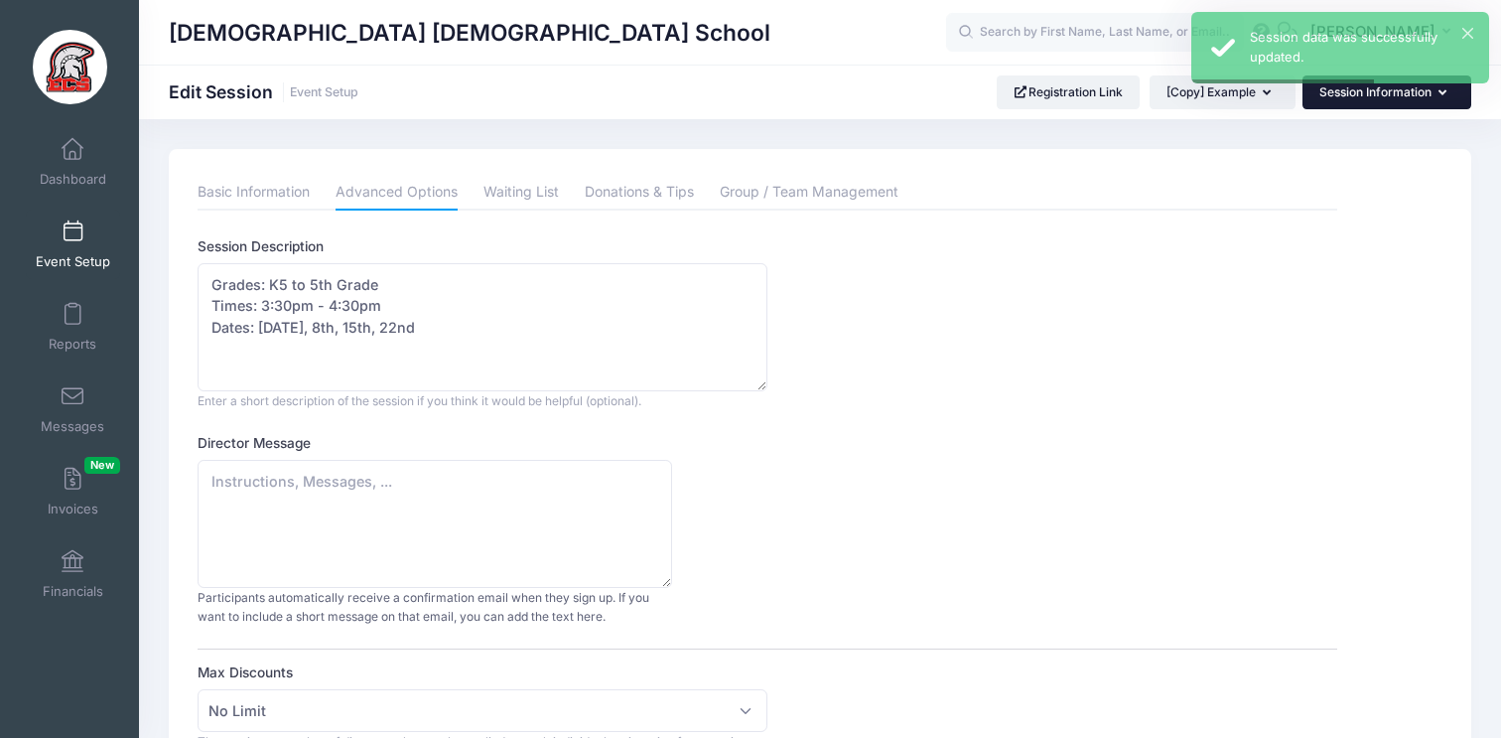
click at [1392, 95] on button "Session Information" at bounding box center [1387, 92] width 169 height 34
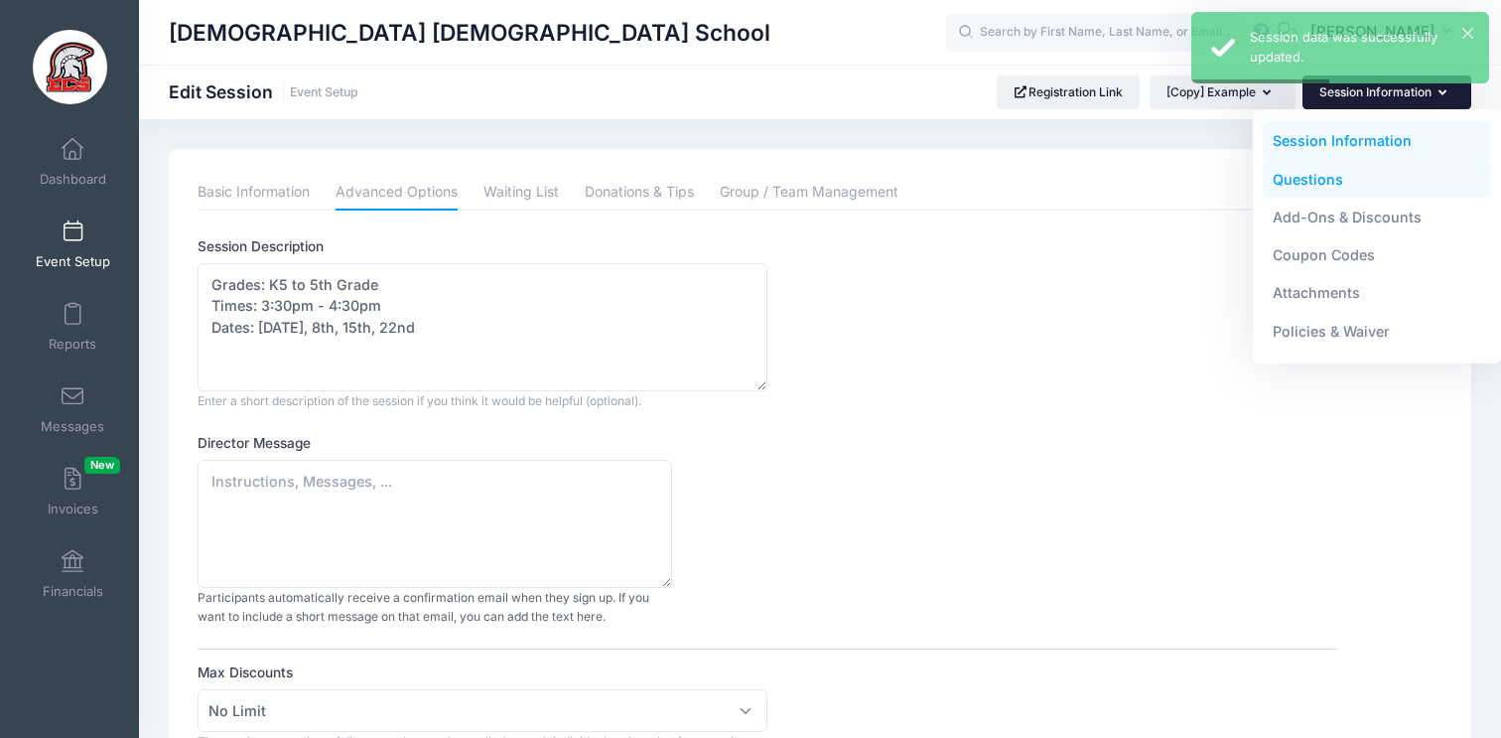
click at [1321, 178] on link "Questions" at bounding box center [1377, 179] width 229 height 38
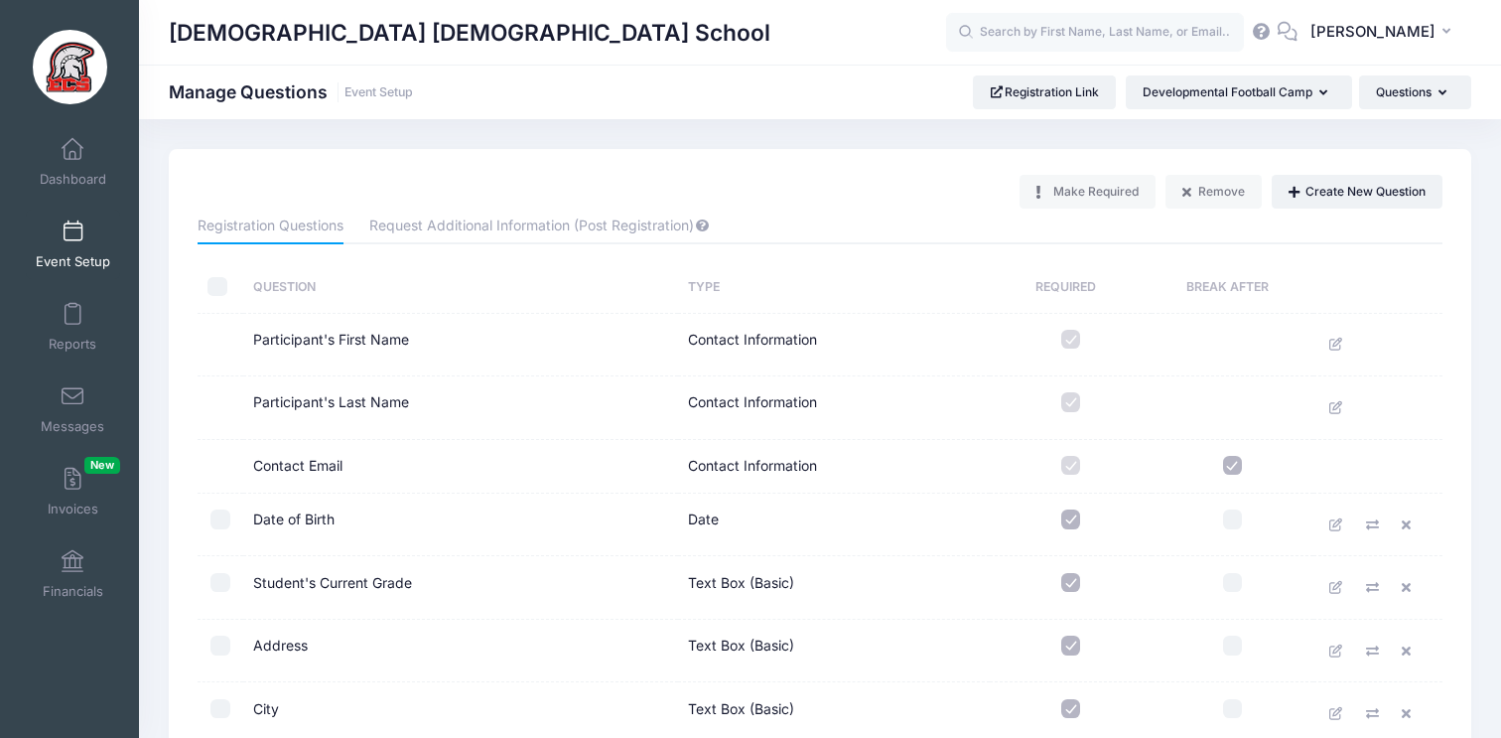
scroll to position [1209, 0]
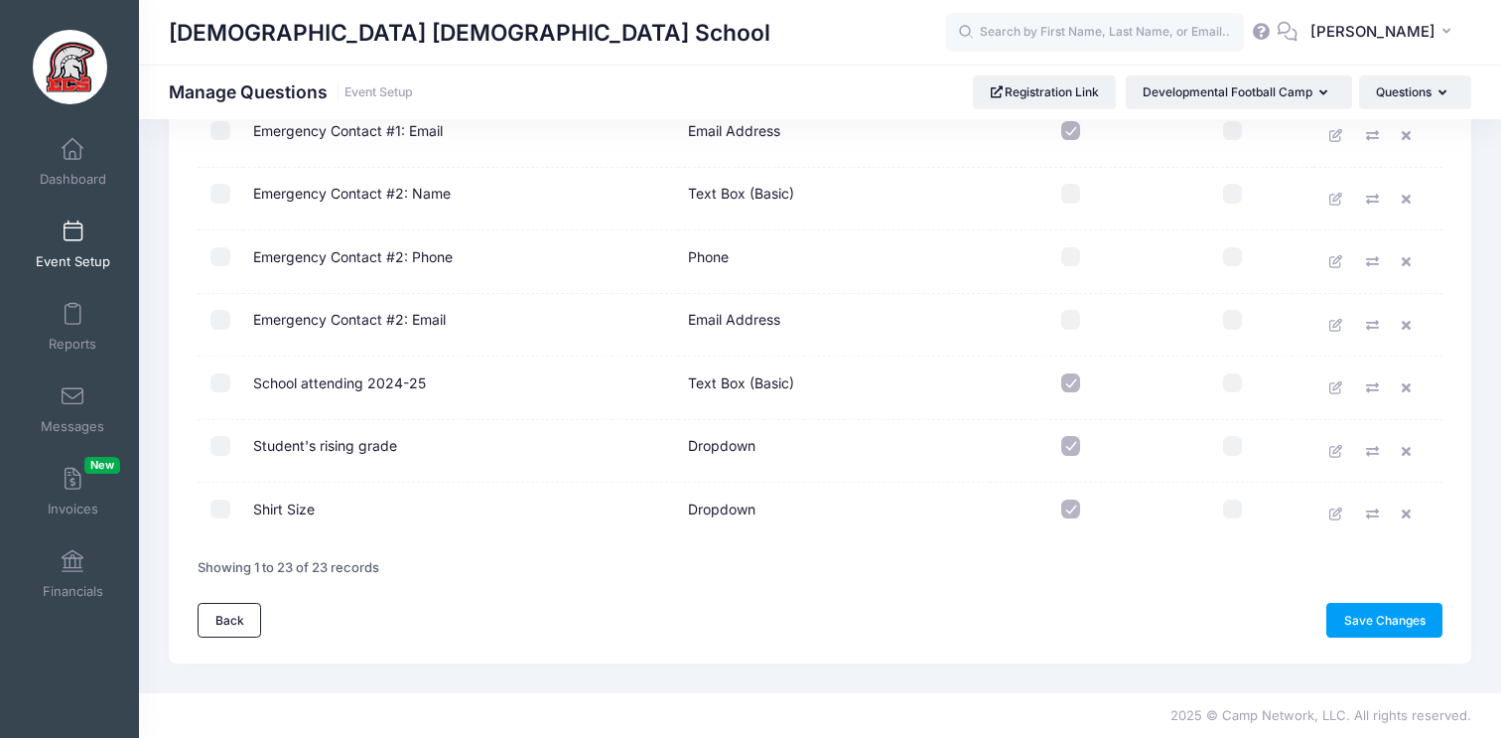
click at [1072, 510] on input "checkbox" at bounding box center [1072, 510] width 20 height 20
checkbox input "false"
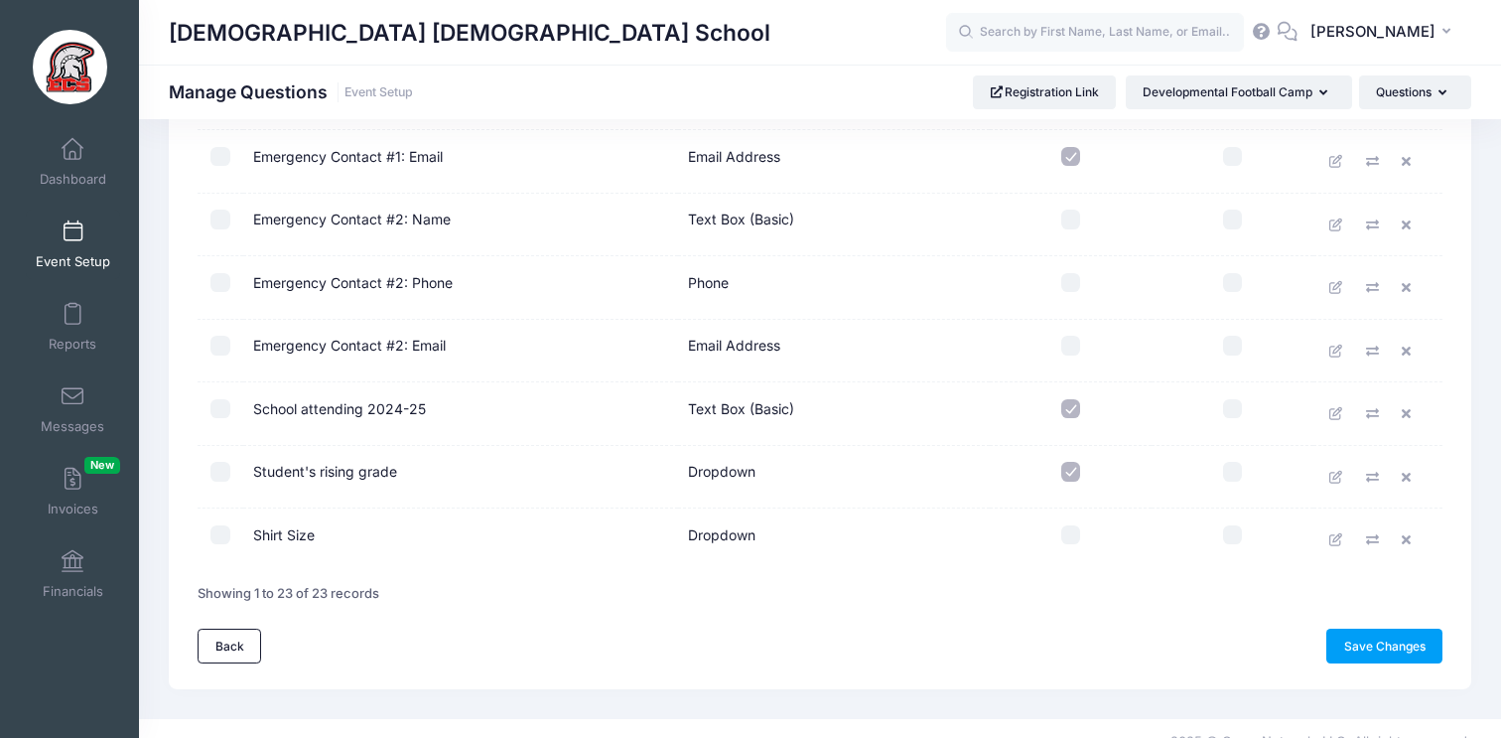
scroll to position [1176, 0]
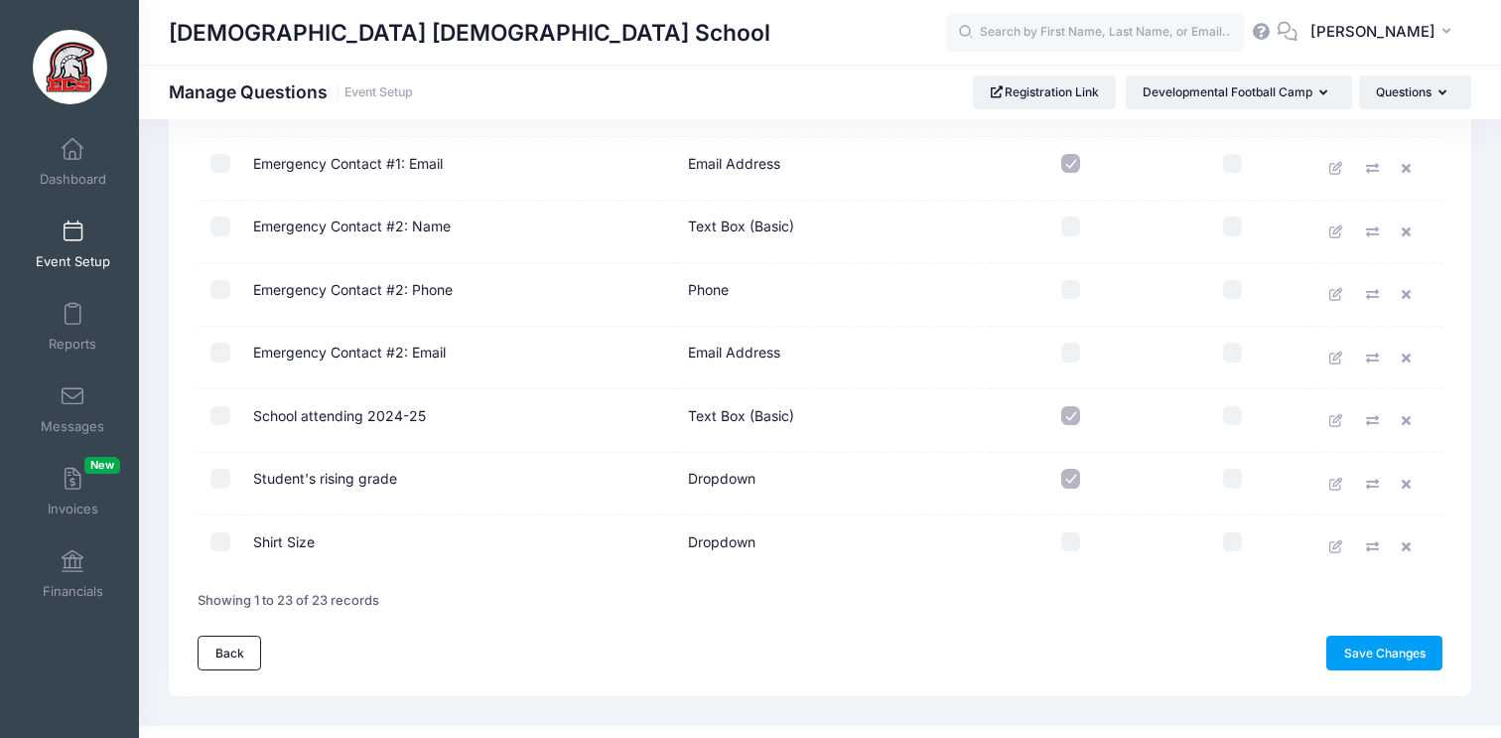
click at [1066, 481] on input "checkbox" at bounding box center [1072, 479] width 20 height 20
checkbox input "false"
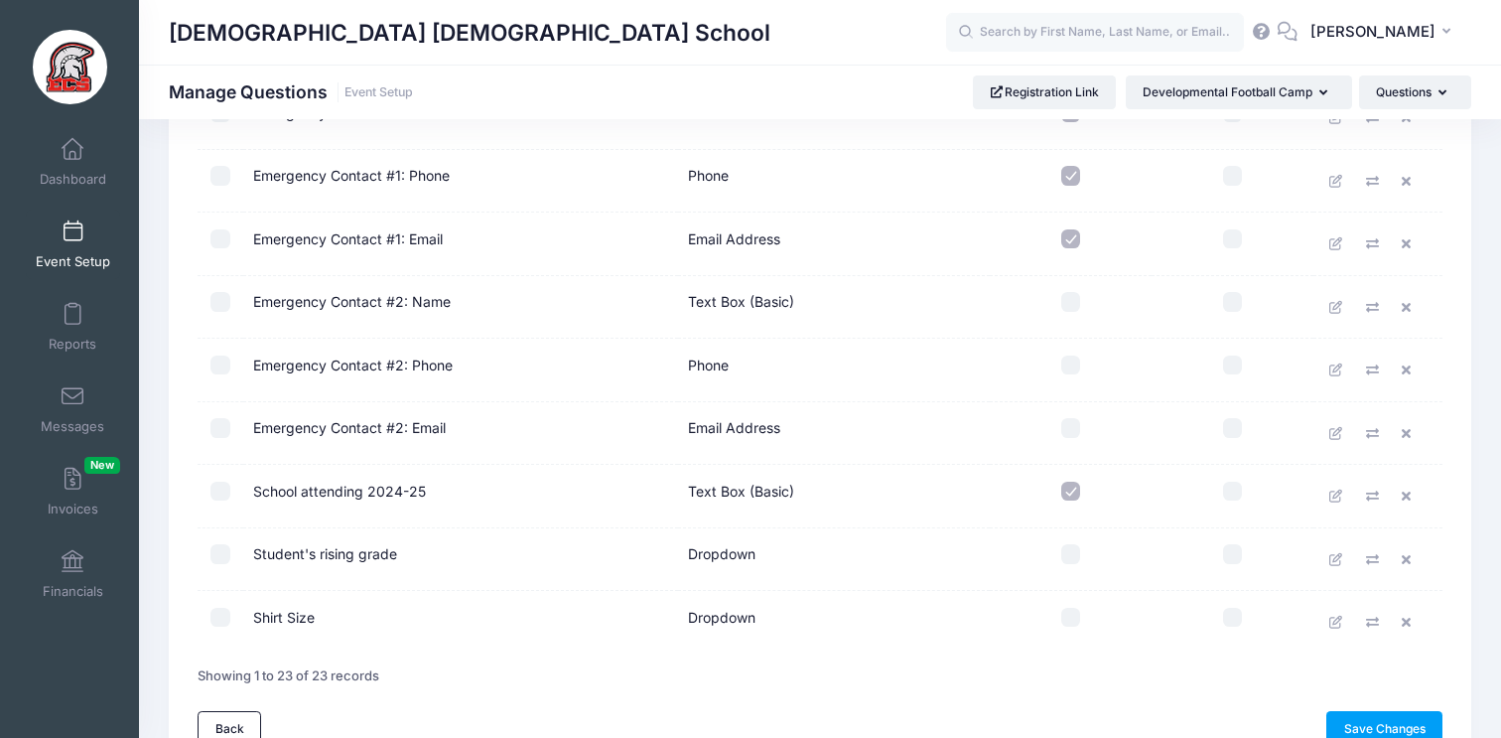
scroll to position [1099, 0]
click at [1072, 493] on input "checkbox" at bounding box center [1072, 493] width 20 height 20
checkbox input "false"
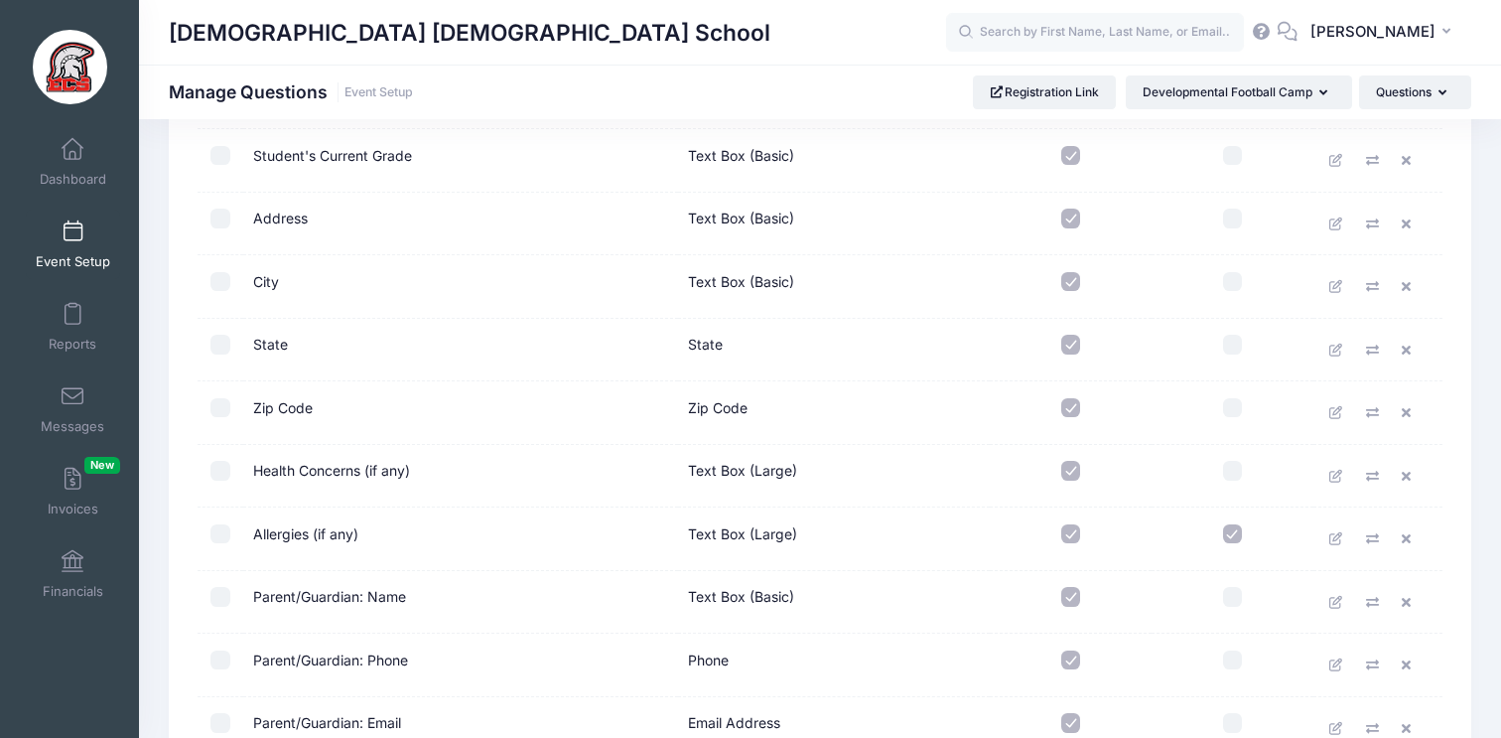
scroll to position [442, 0]
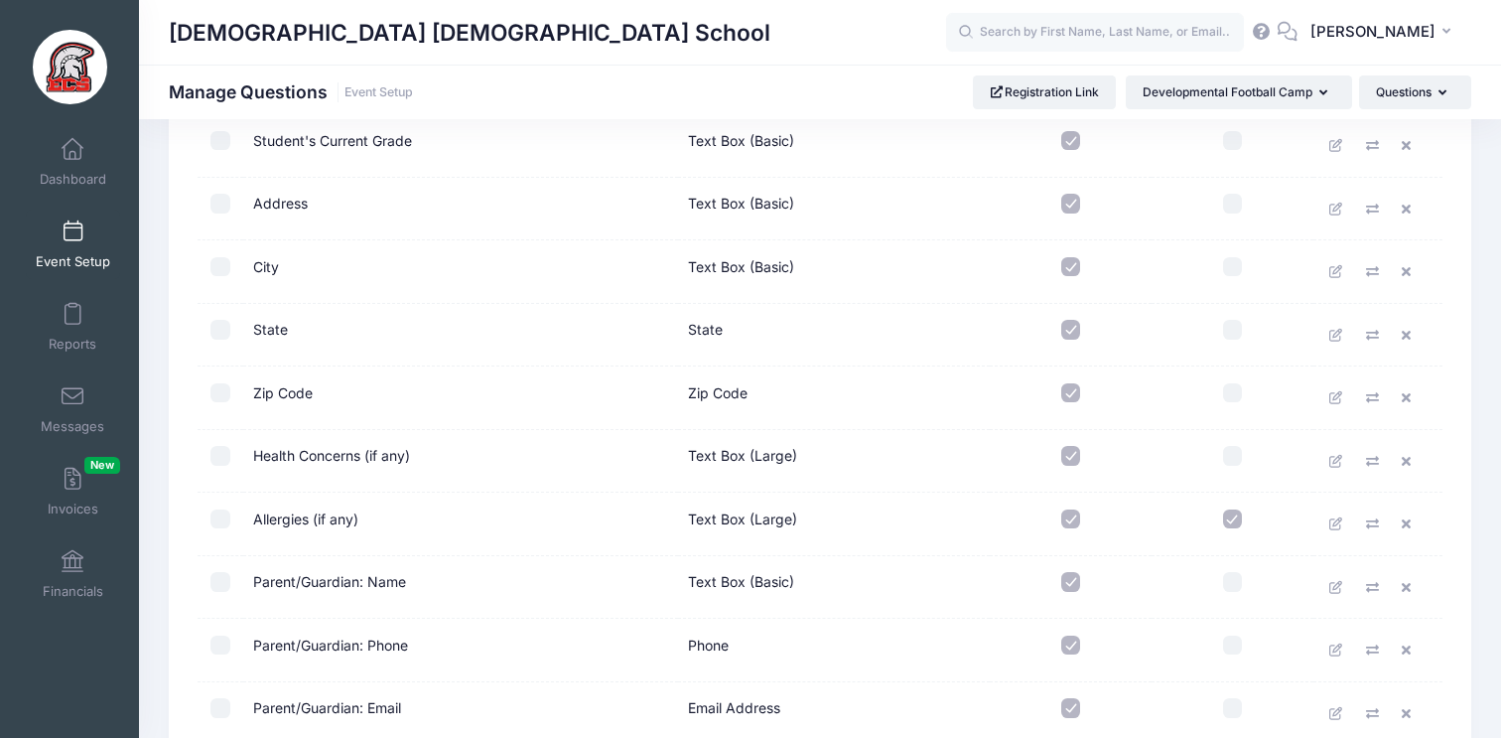
click at [1227, 522] on input "checkbox" at bounding box center [1233, 519] width 20 height 20
checkbox input "false"
click at [1065, 522] on input "checkbox" at bounding box center [1072, 519] width 20 height 20
checkbox input "false"
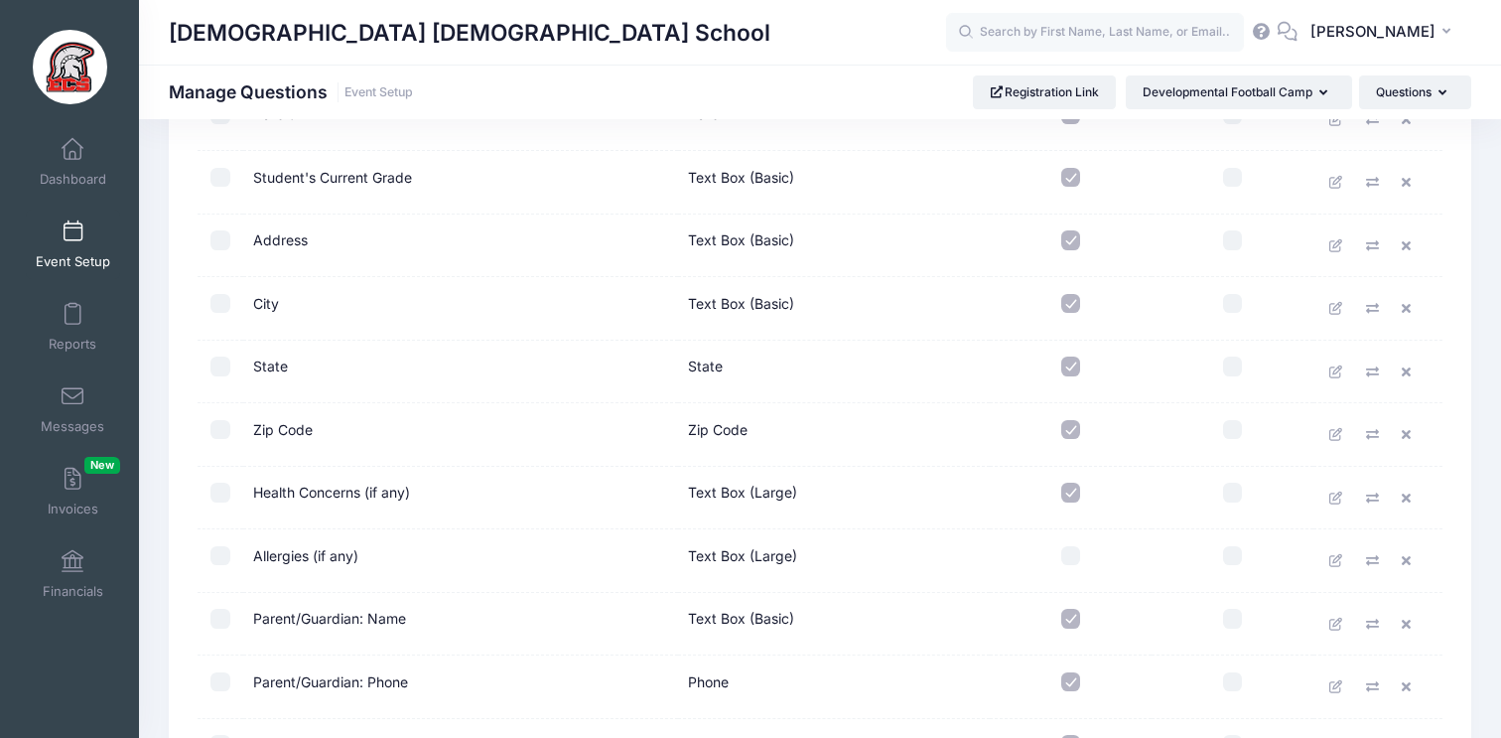
scroll to position [396, 0]
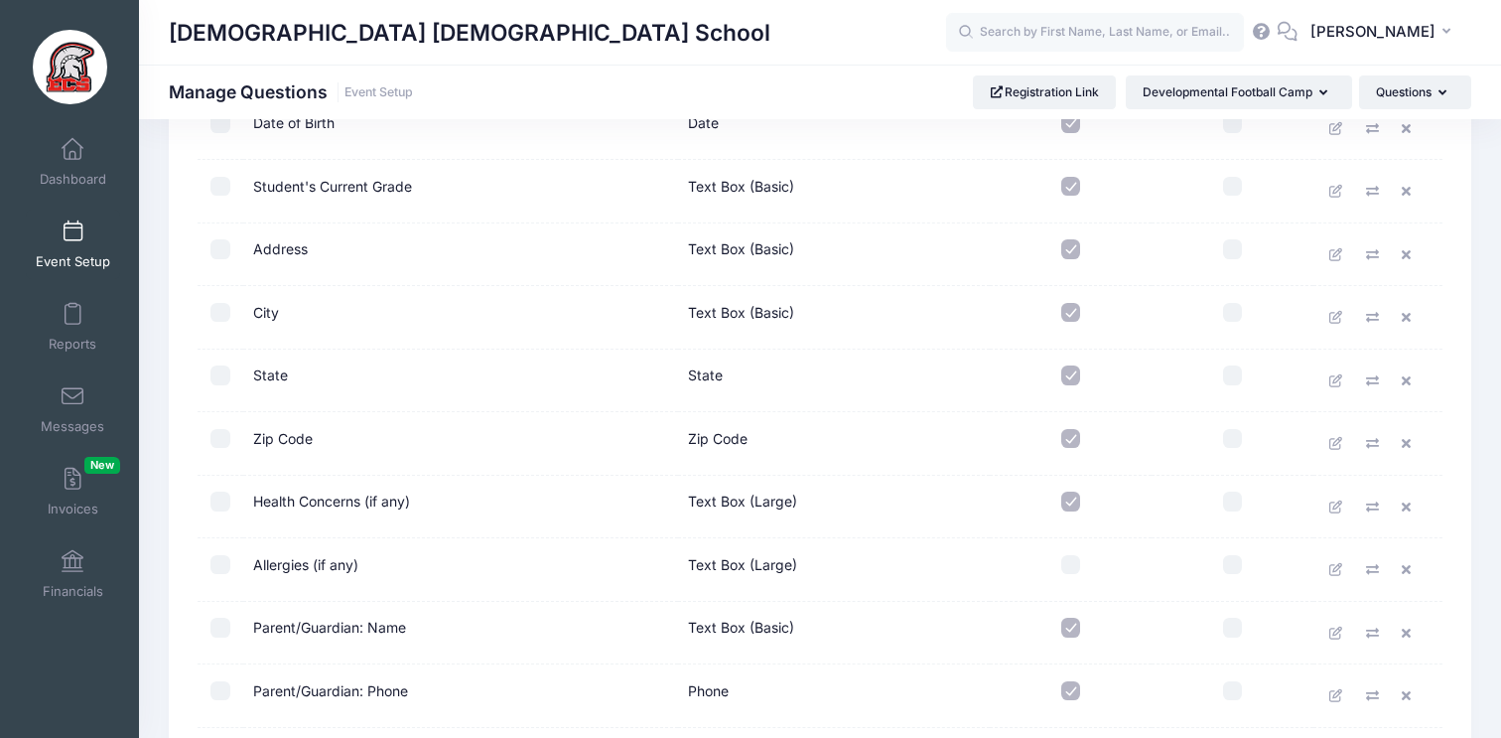
click at [1072, 503] on input "checkbox" at bounding box center [1072, 502] width 20 height 20
checkbox input "true"
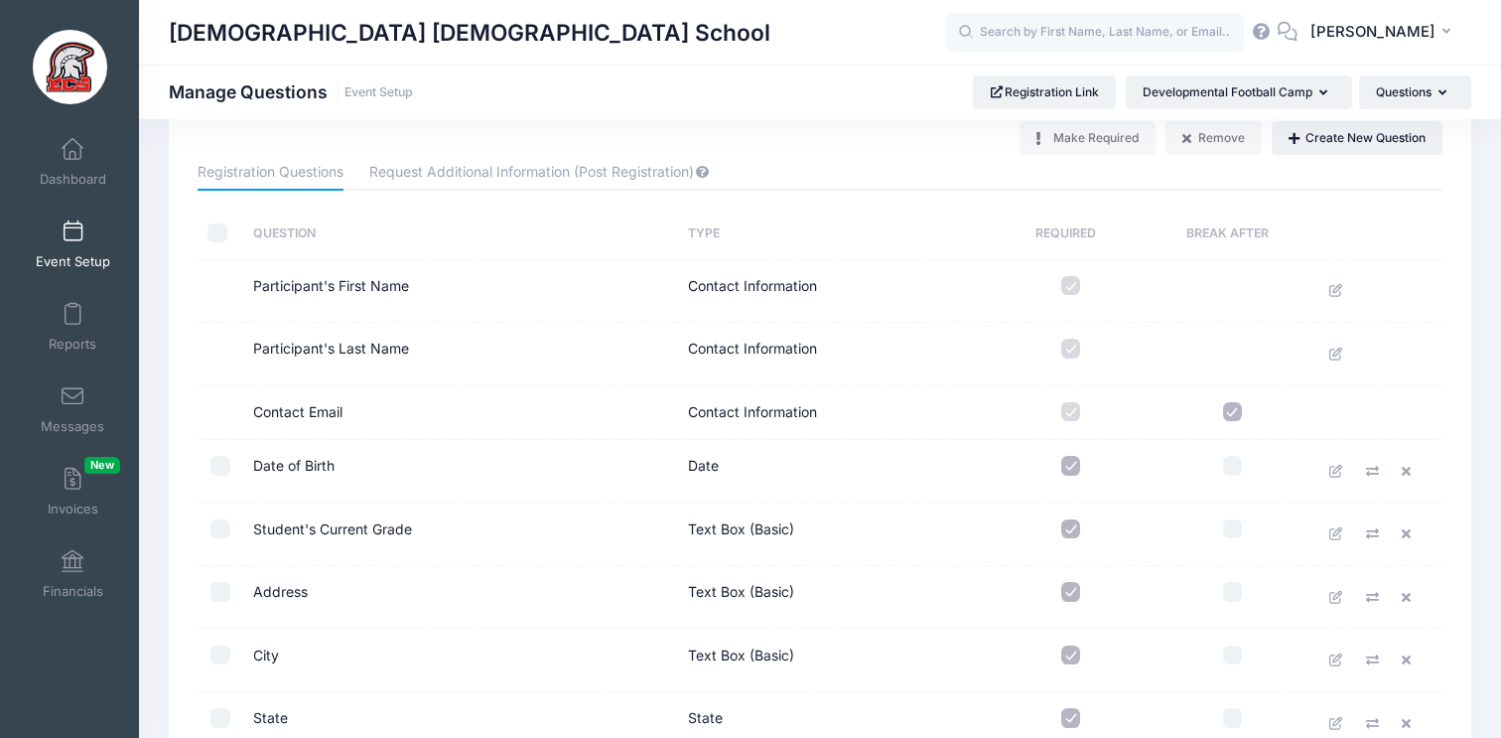
scroll to position [0, 0]
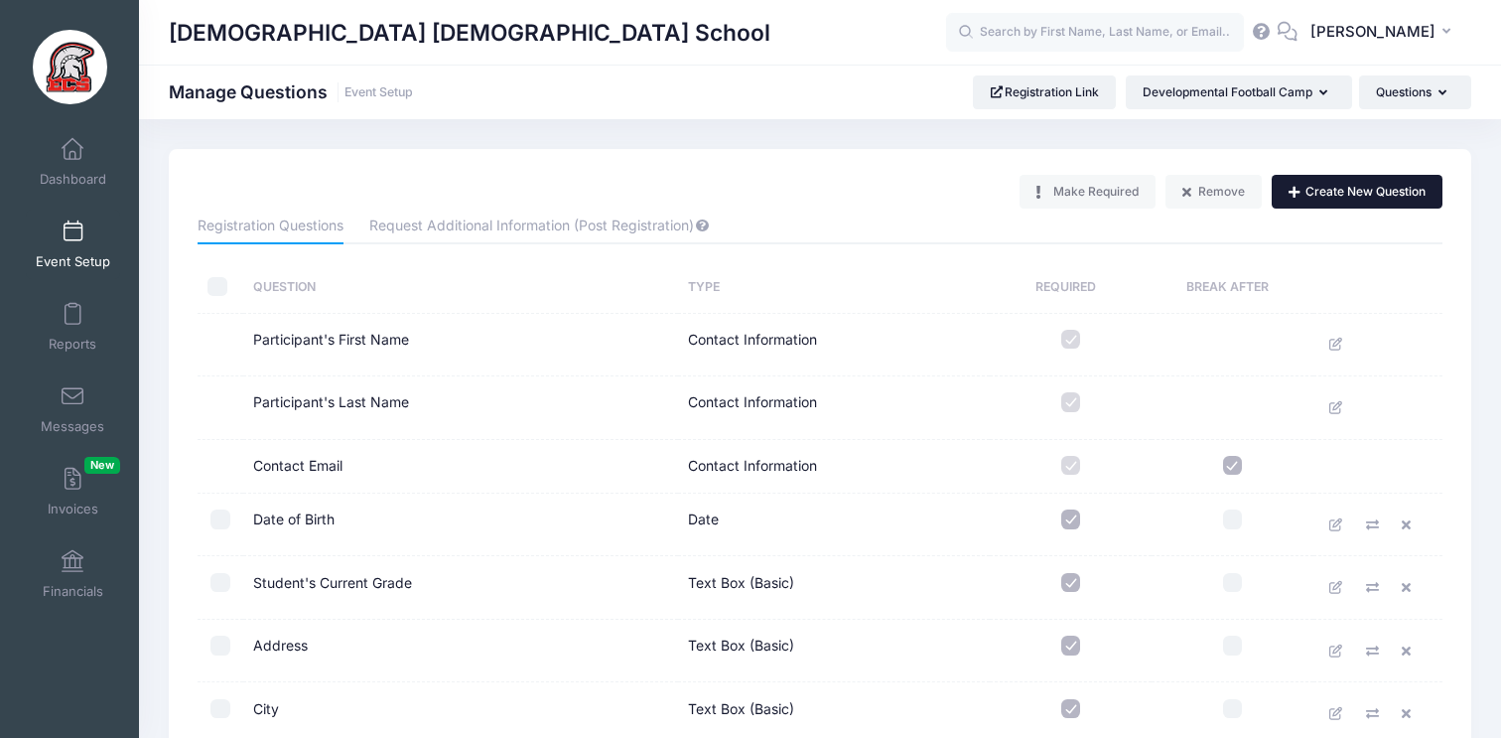
click at [1348, 197] on button "Create New Question" at bounding box center [1357, 192] width 171 height 34
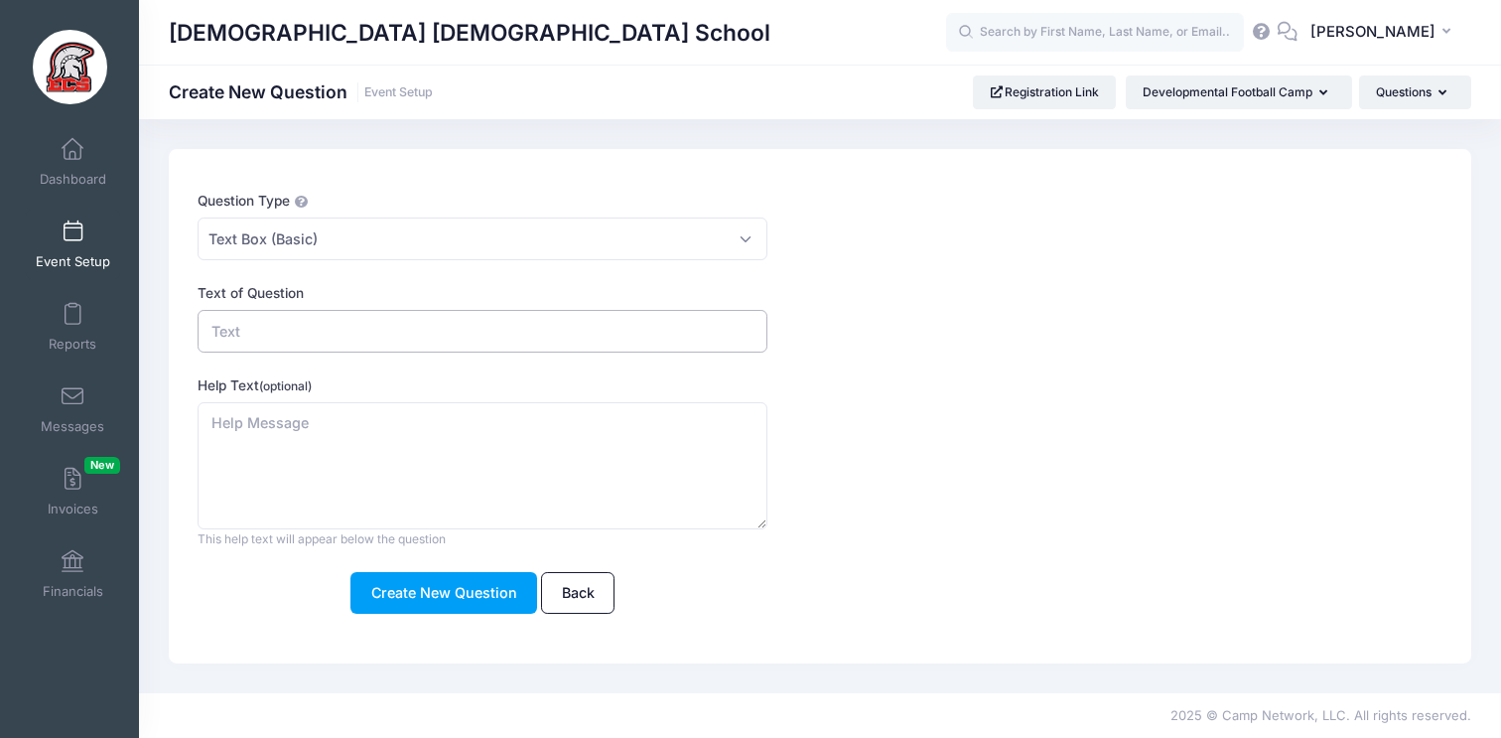
click at [318, 322] on input "Text of Question" at bounding box center [483, 331] width 570 height 43
type input "Name of Teacher"
click at [374, 443] on textarea "Help Text (optional)" at bounding box center [483, 466] width 570 height 128
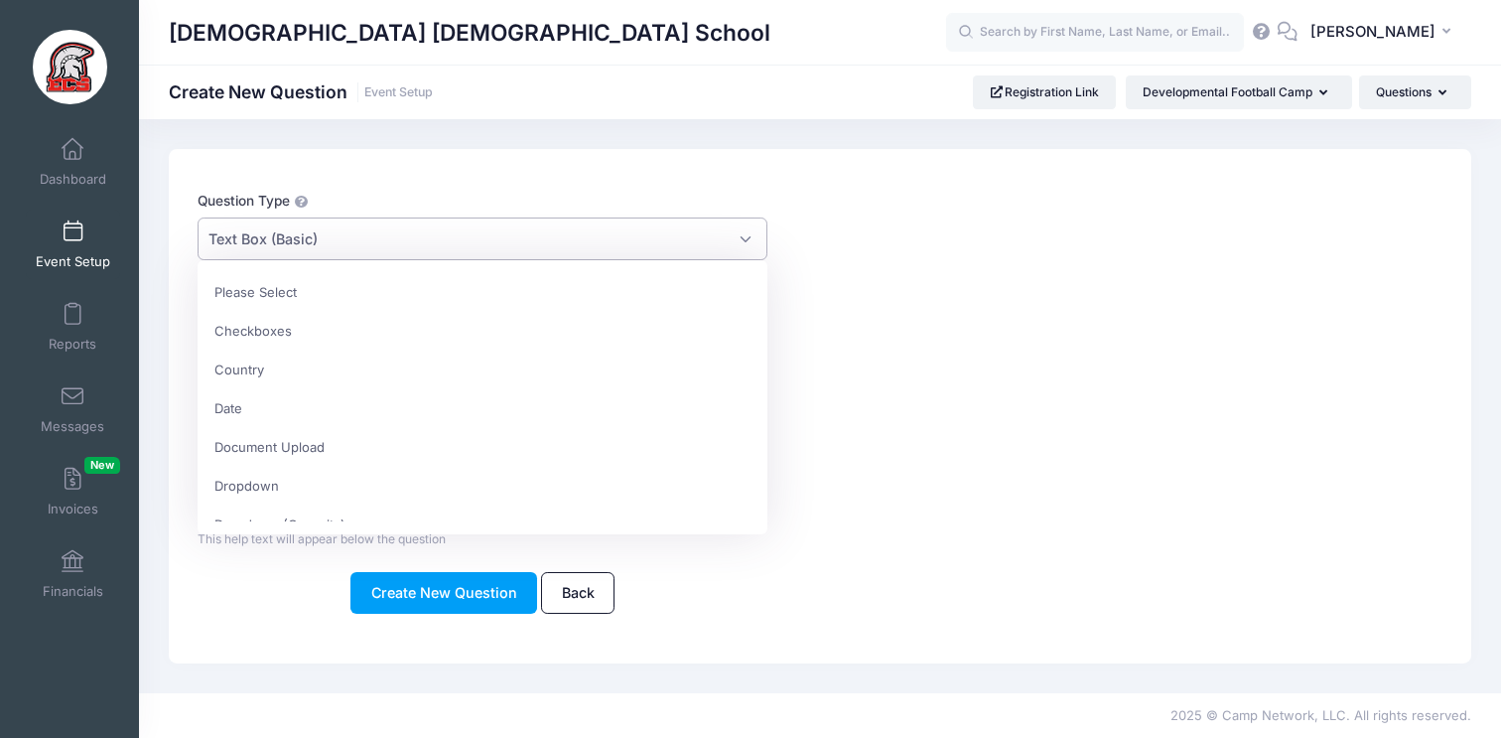
click at [329, 232] on span "Text Box (Basic)" at bounding box center [483, 238] width 570 height 43
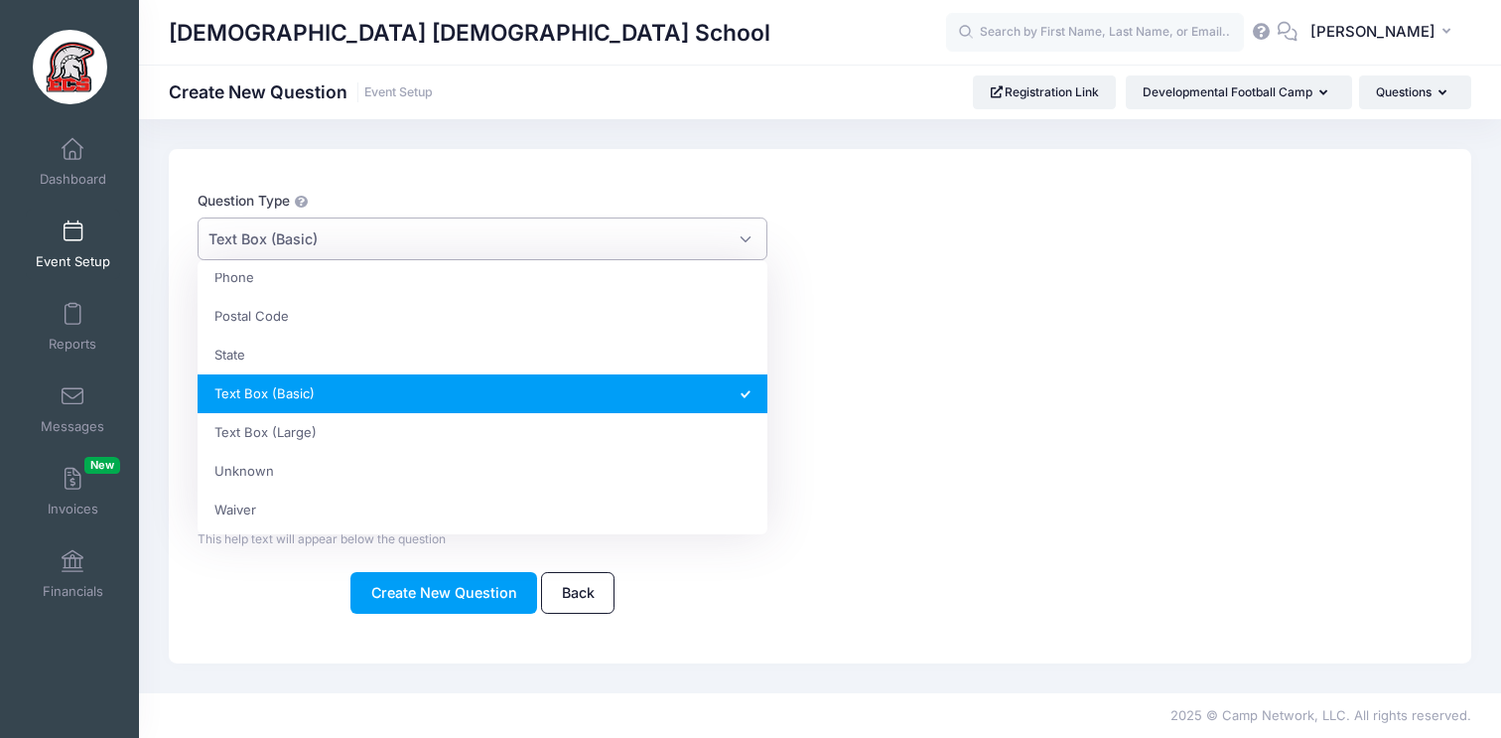
scroll to position [485, 0]
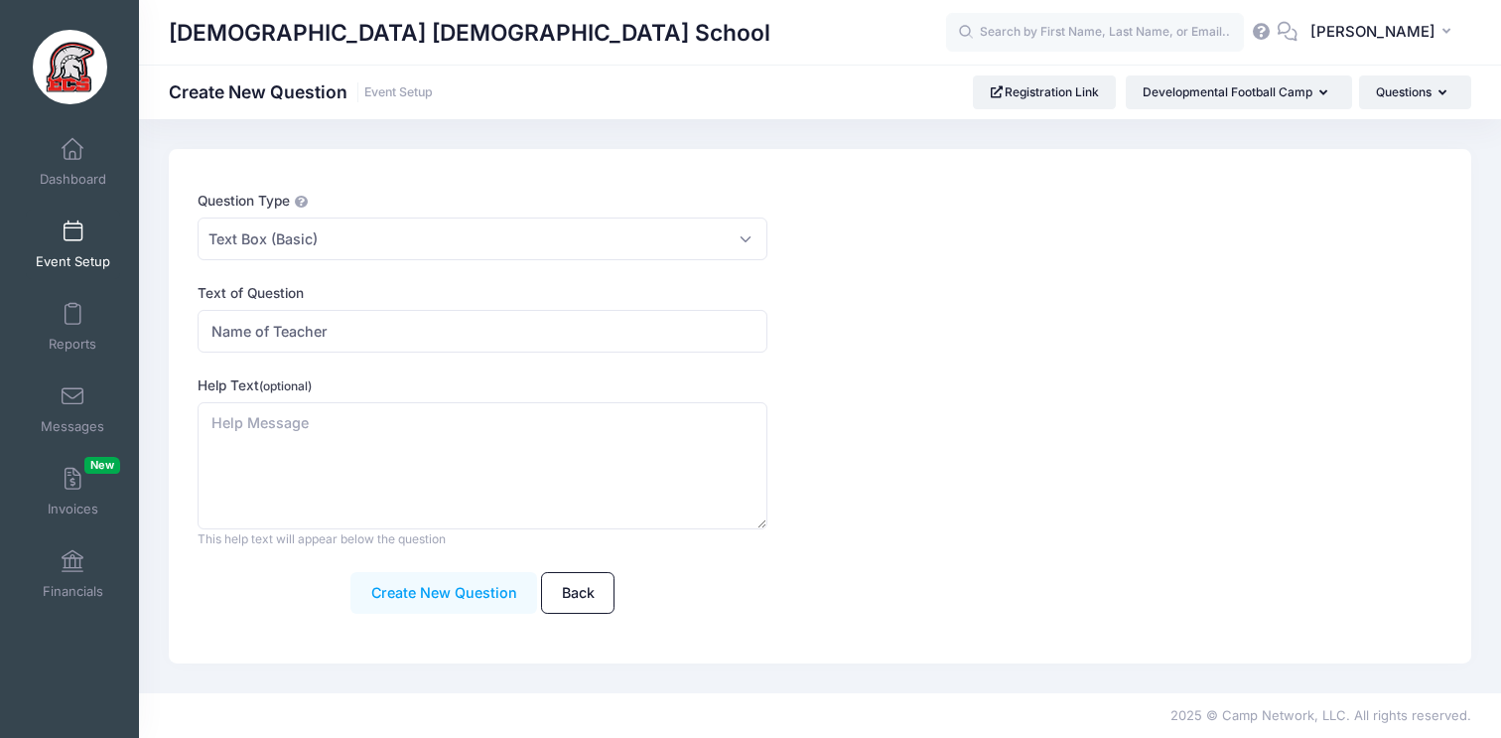
click at [420, 585] on button "Create New Question" at bounding box center [444, 593] width 187 height 43
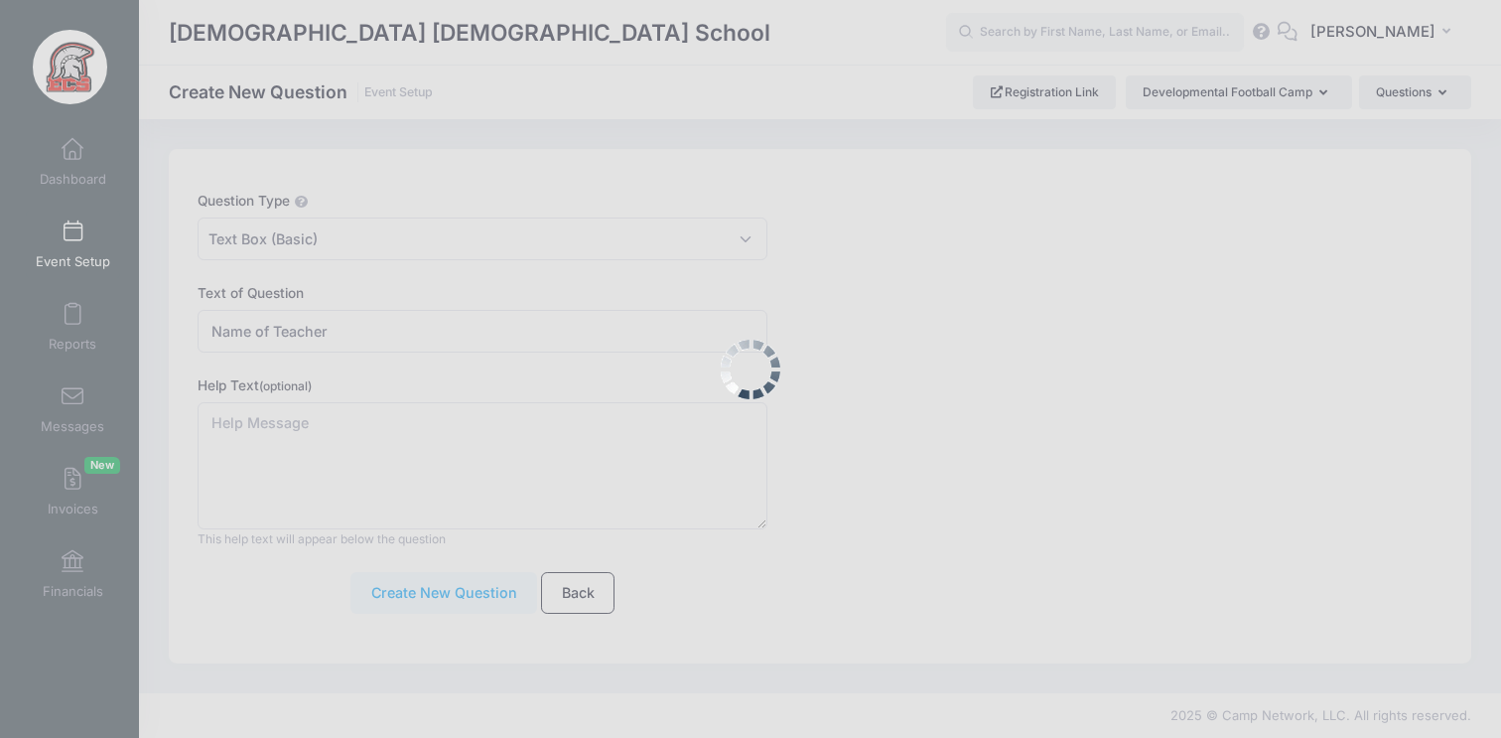
scroll to position [24, 0]
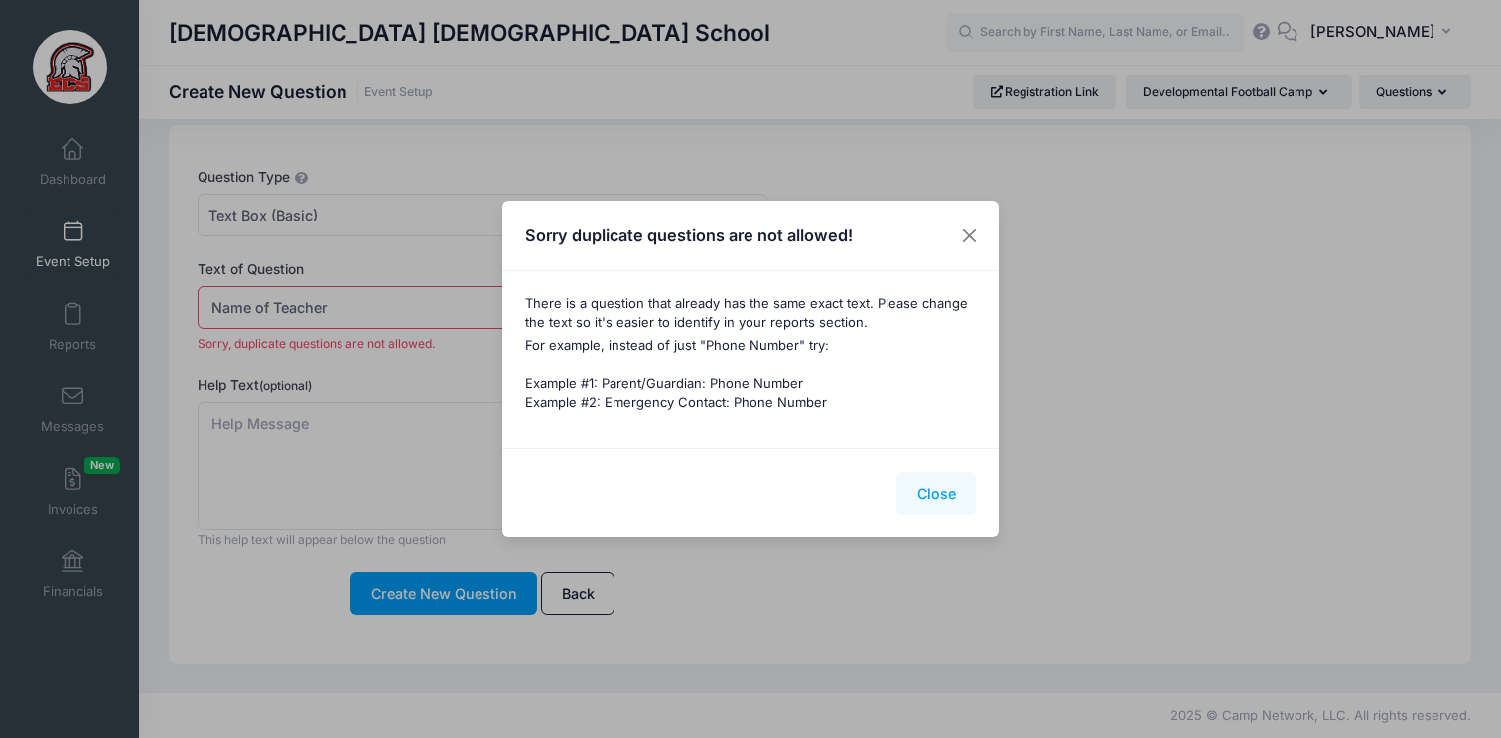
click at [936, 493] on button "Close" at bounding box center [936, 493] width 79 height 43
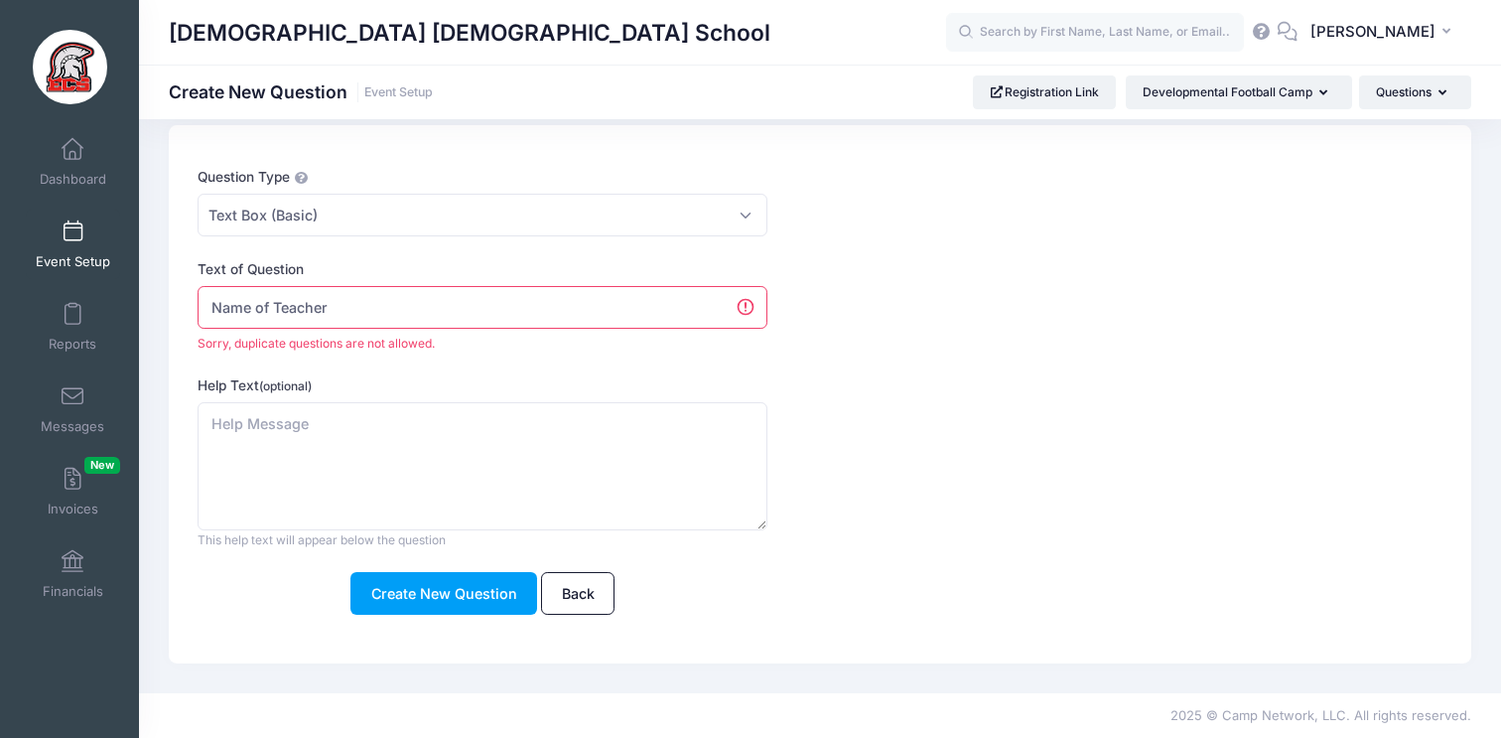
click at [499, 315] on input "Name of Teacher" at bounding box center [483, 307] width 570 height 43
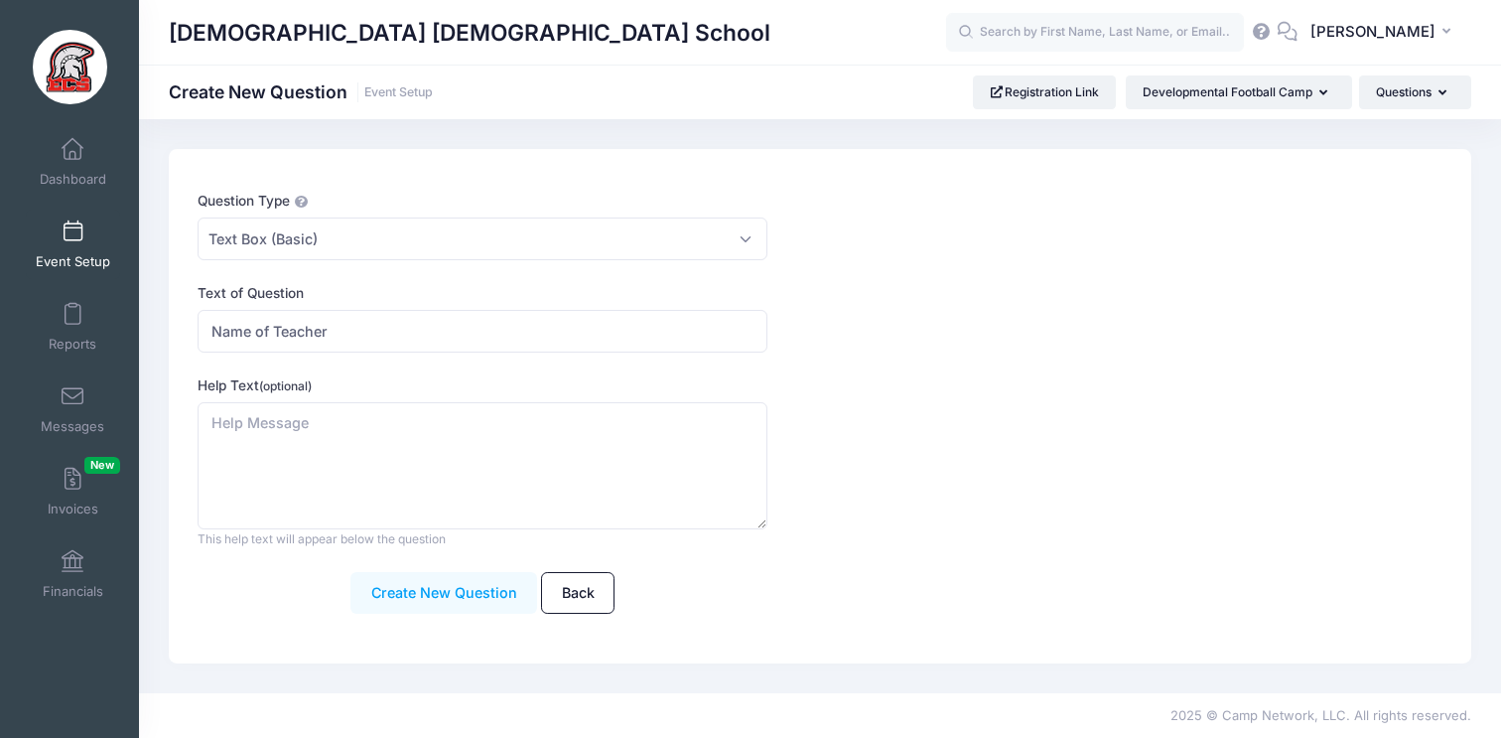
scroll to position [0, 0]
click at [496, 578] on button "Create New Question" at bounding box center [444, 593] width 187 height 43
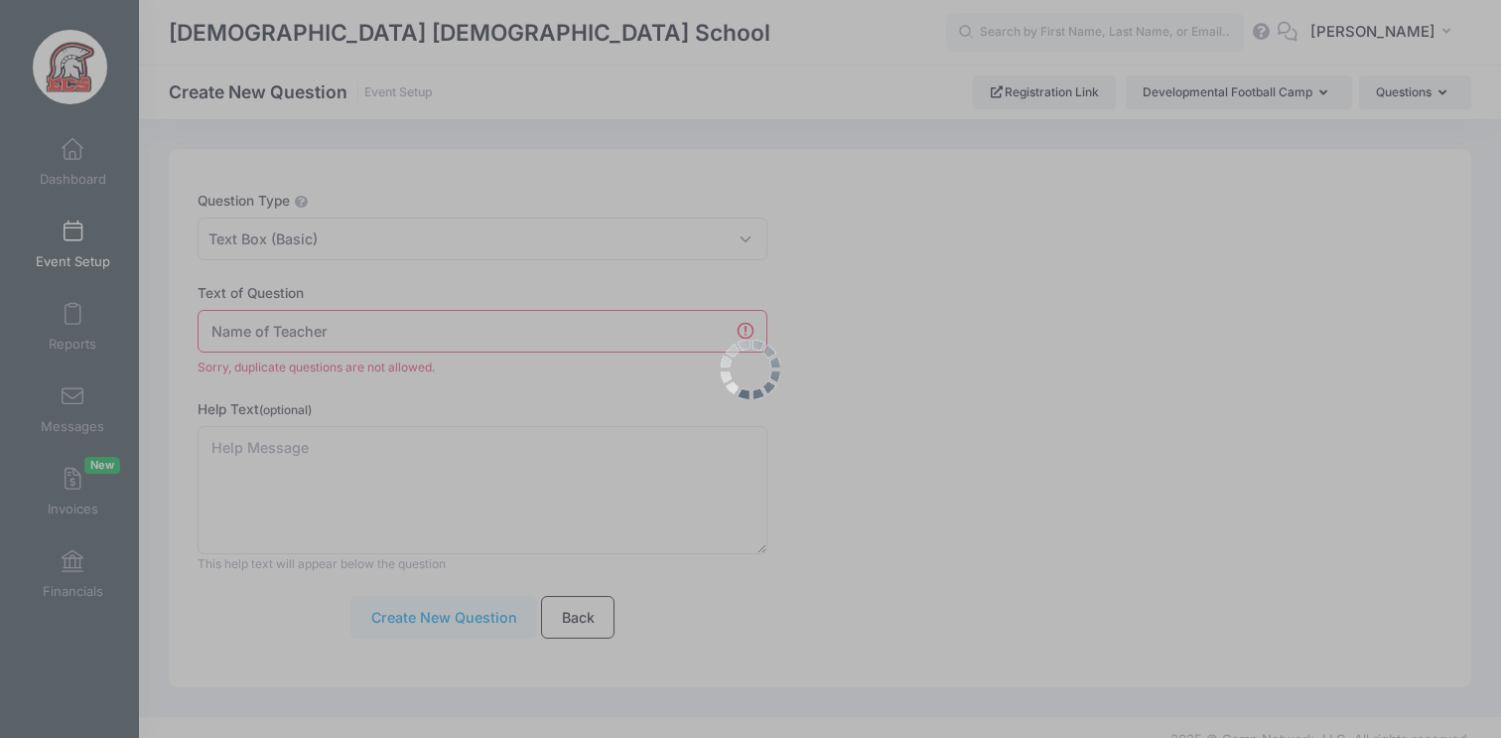
scroll to position [24, 0]
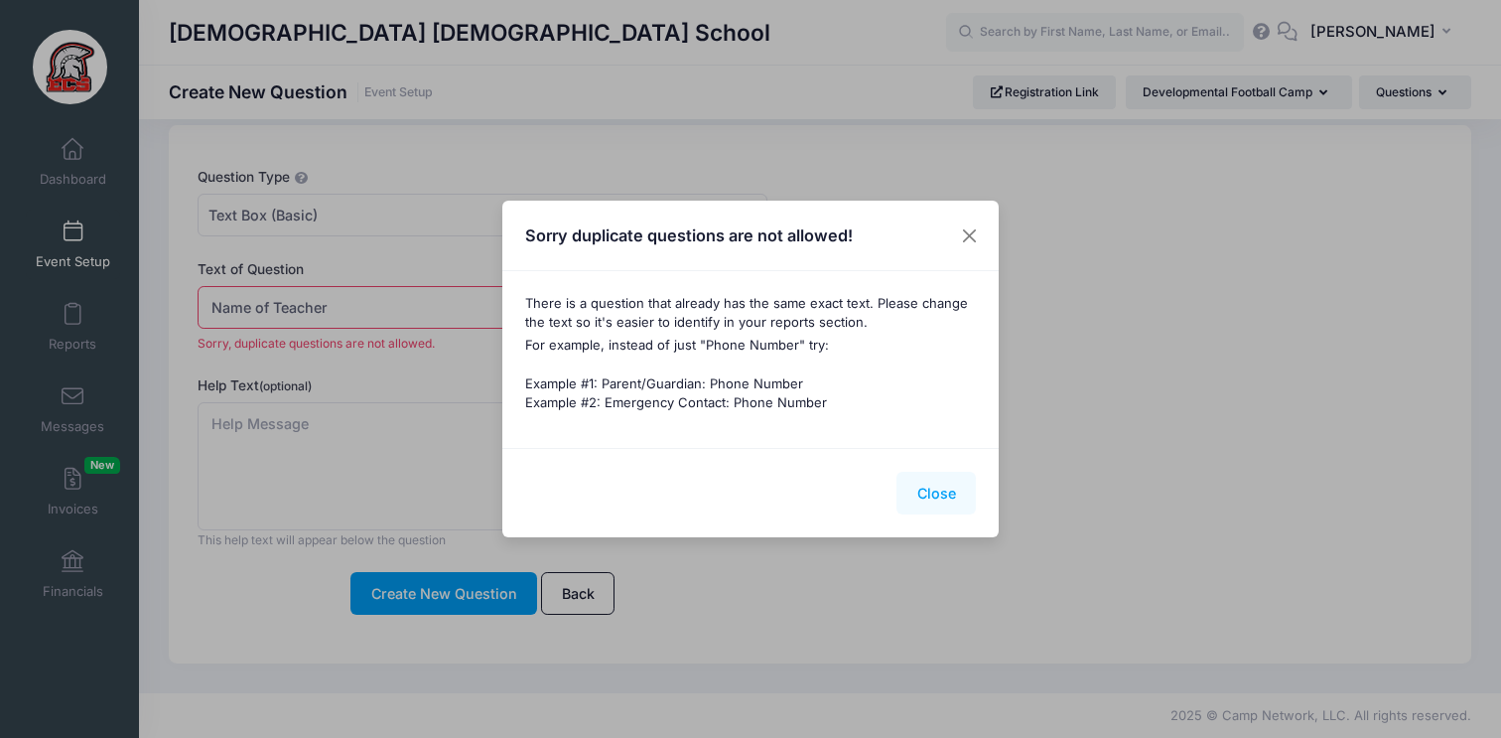
click at [936, 489] on button "Close" at bounding box center [936, 493] width 79 height 43
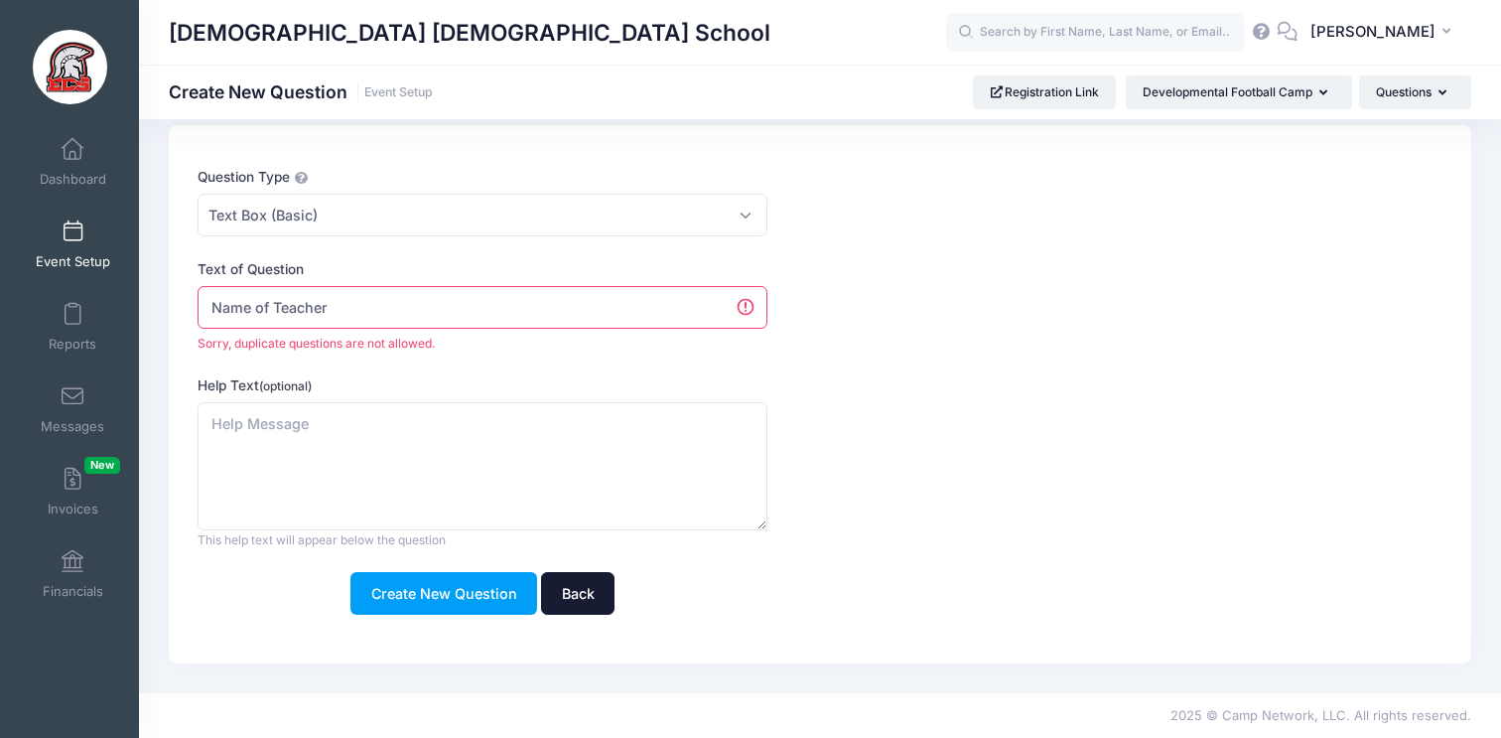
click at [582, 594] on link "Back" at bounding box center [577, 593] width 73 height 43
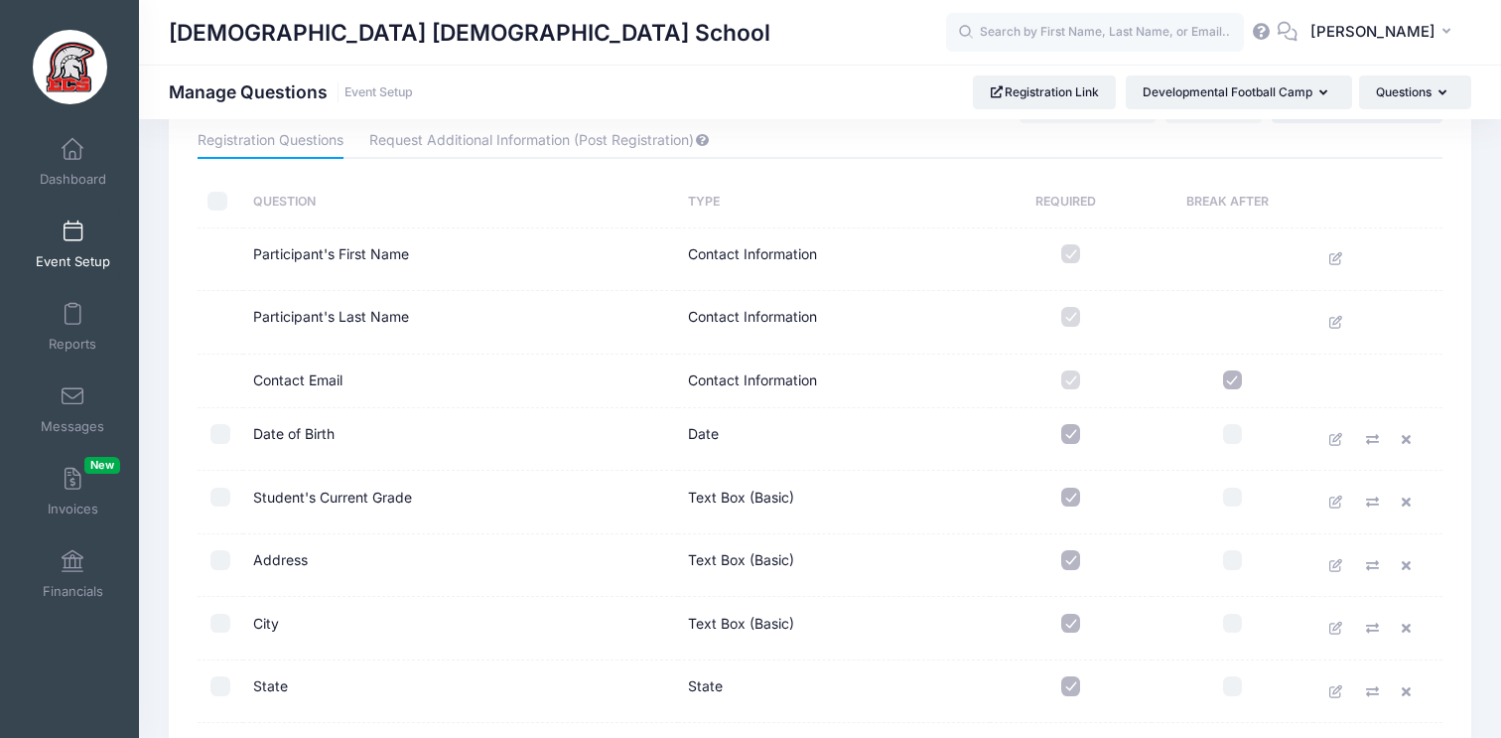
scroll to position [89, 0]
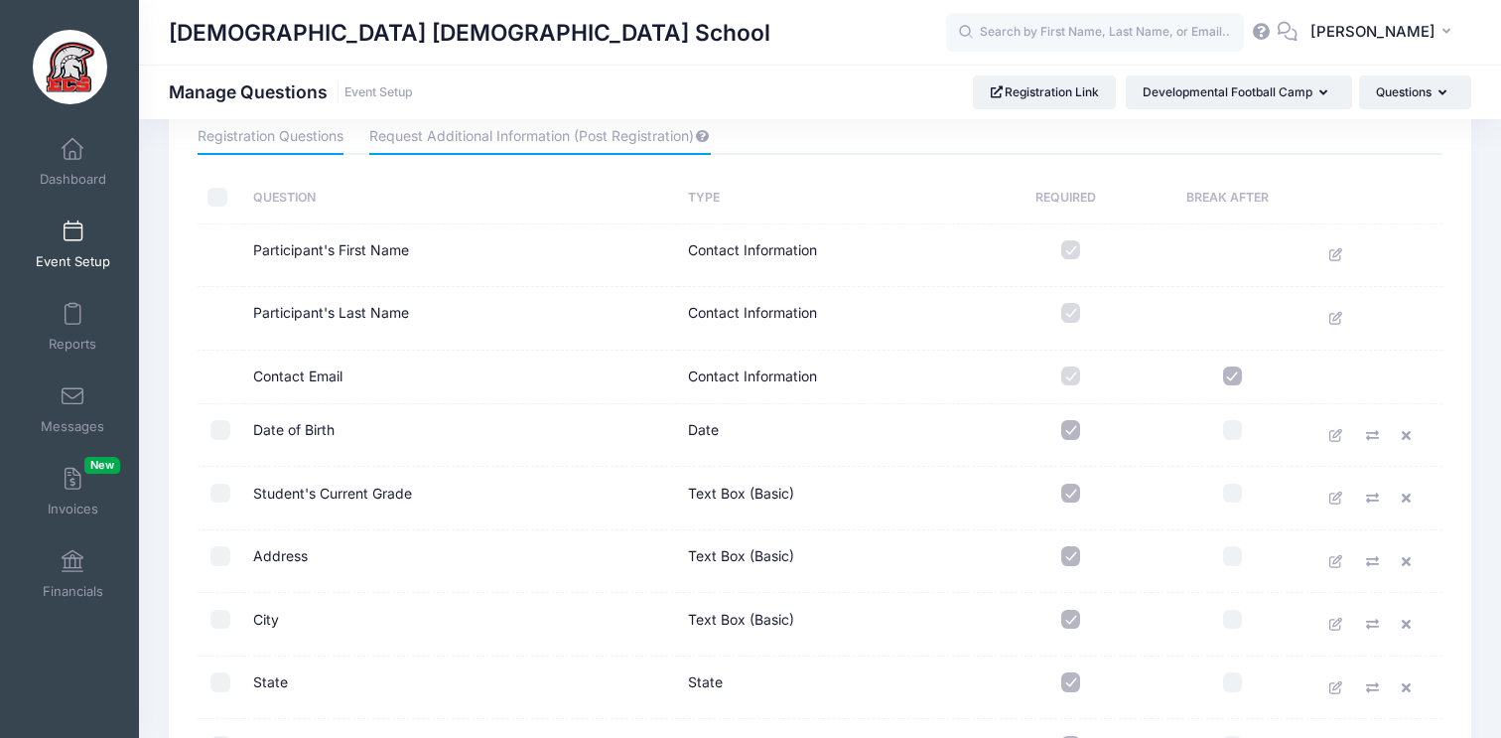
click at [567, 148] on link "Request Additional Information (Post Registration)" at bounding box center [539, 137] width 341 height 36
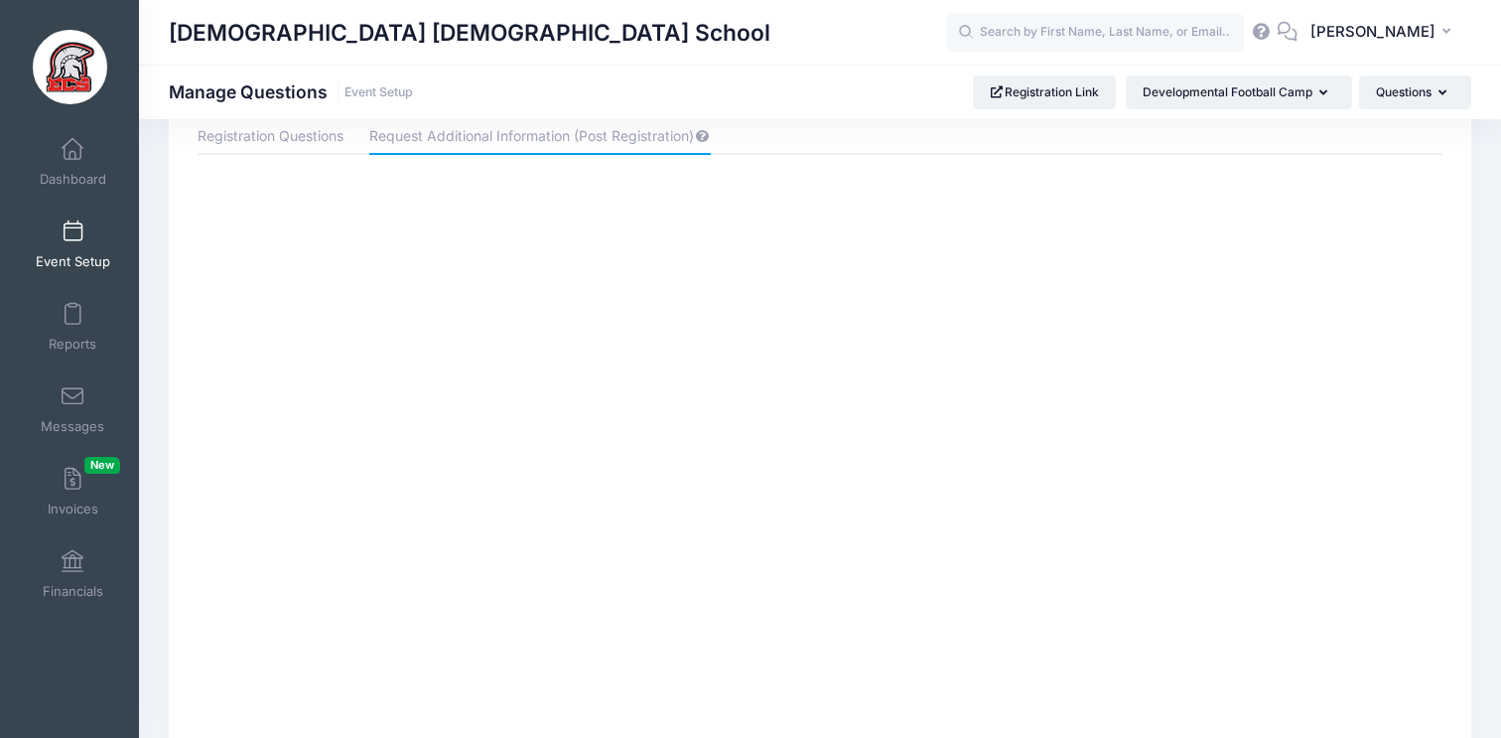
scroll to position [0, 0]
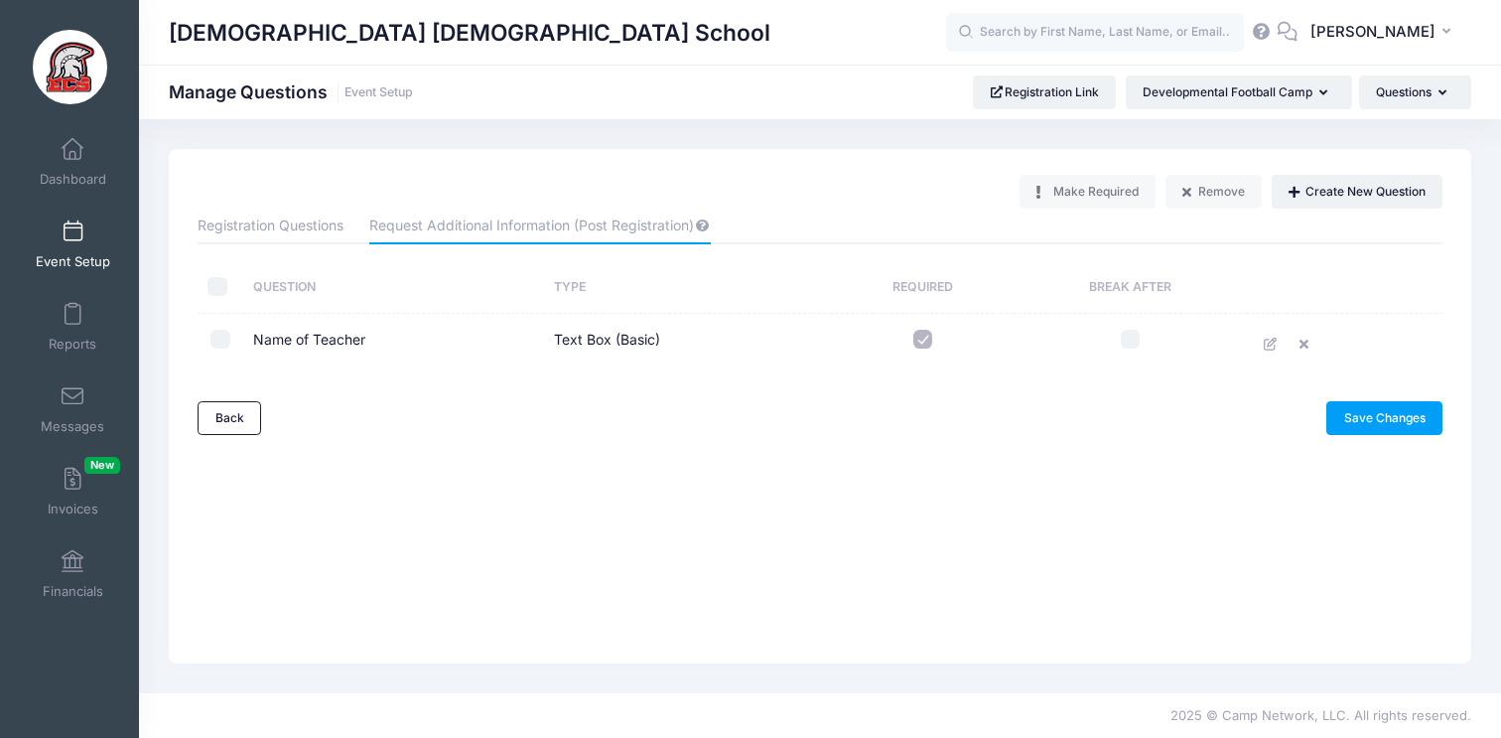
click at [223, 344] on input "checkbox" at bounding box center [221, 340] width 20 height 20
checkbox input "true"
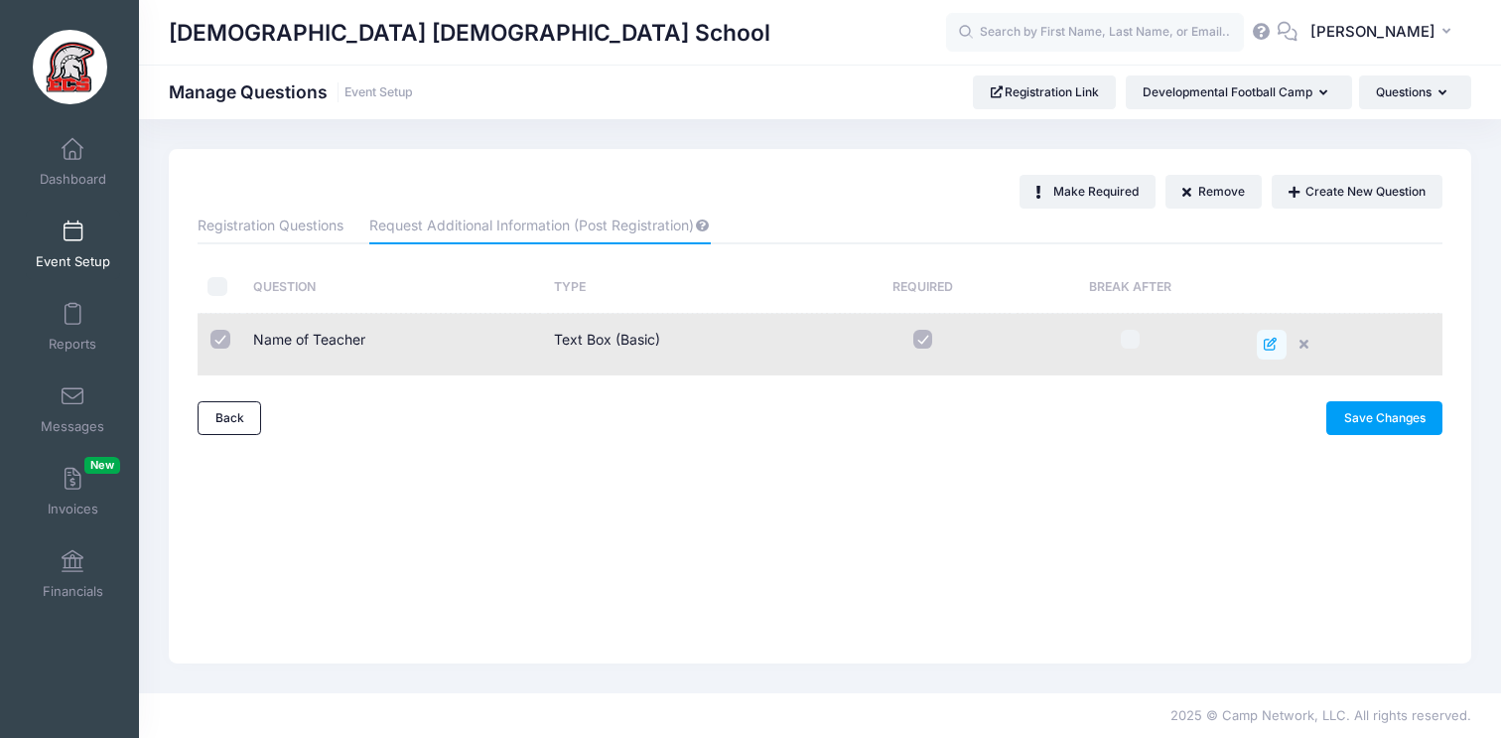
click at [1269, 346] on icon at bounding box center [1272, 344] width 16 height 13
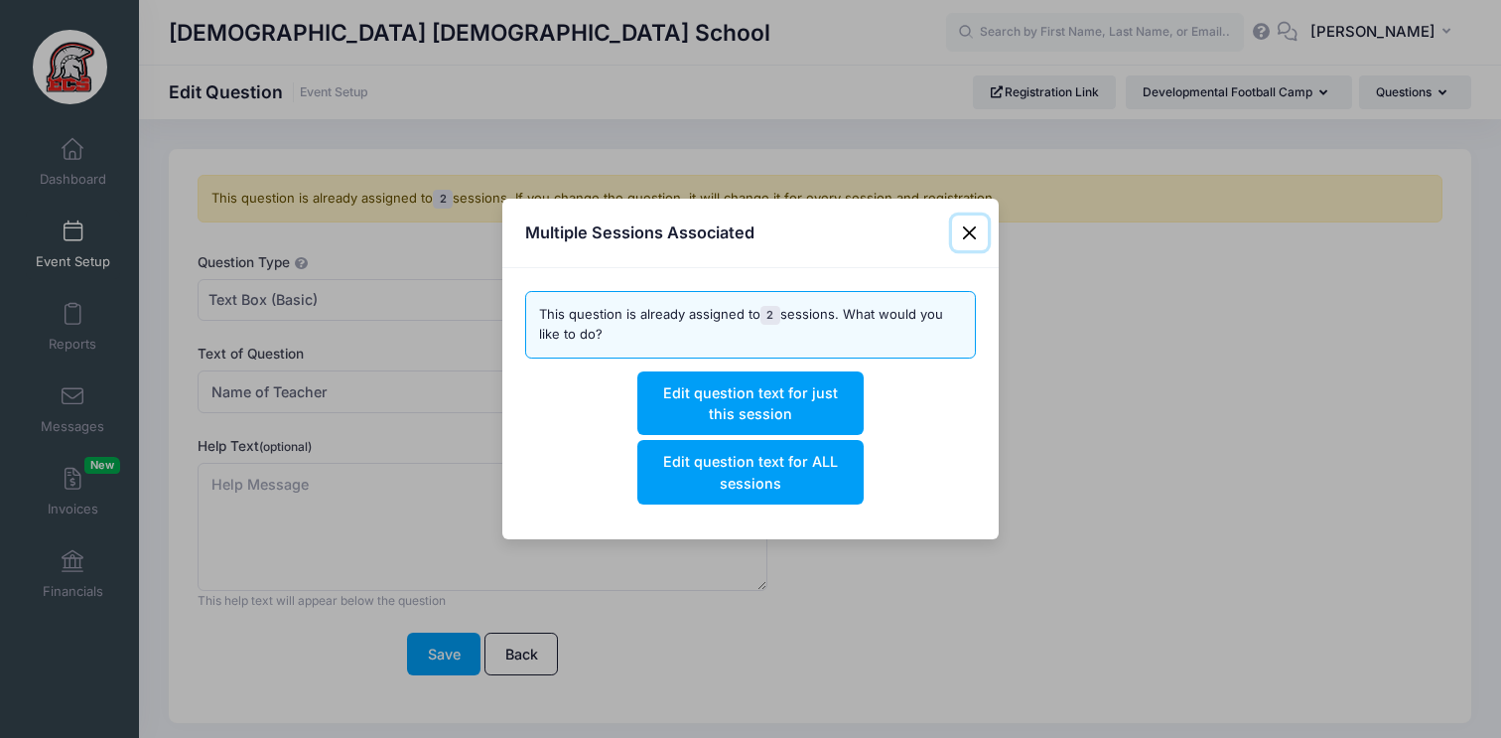
click at [963, 235] on button "Close" at bounding box center [970, 233] width 36 height 36
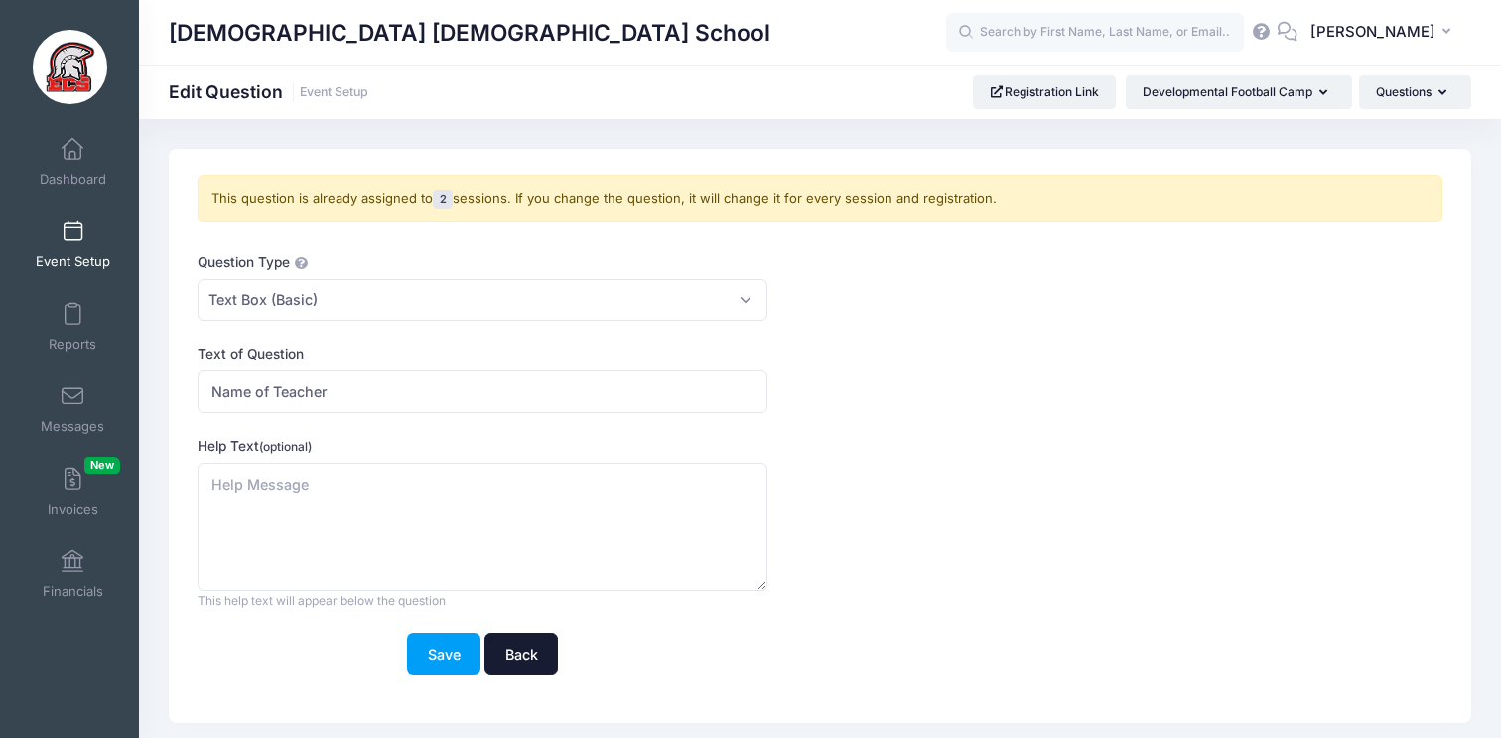
click at [531, 654] on link "Back" at bounding box center [521, 654] width 73 height 43
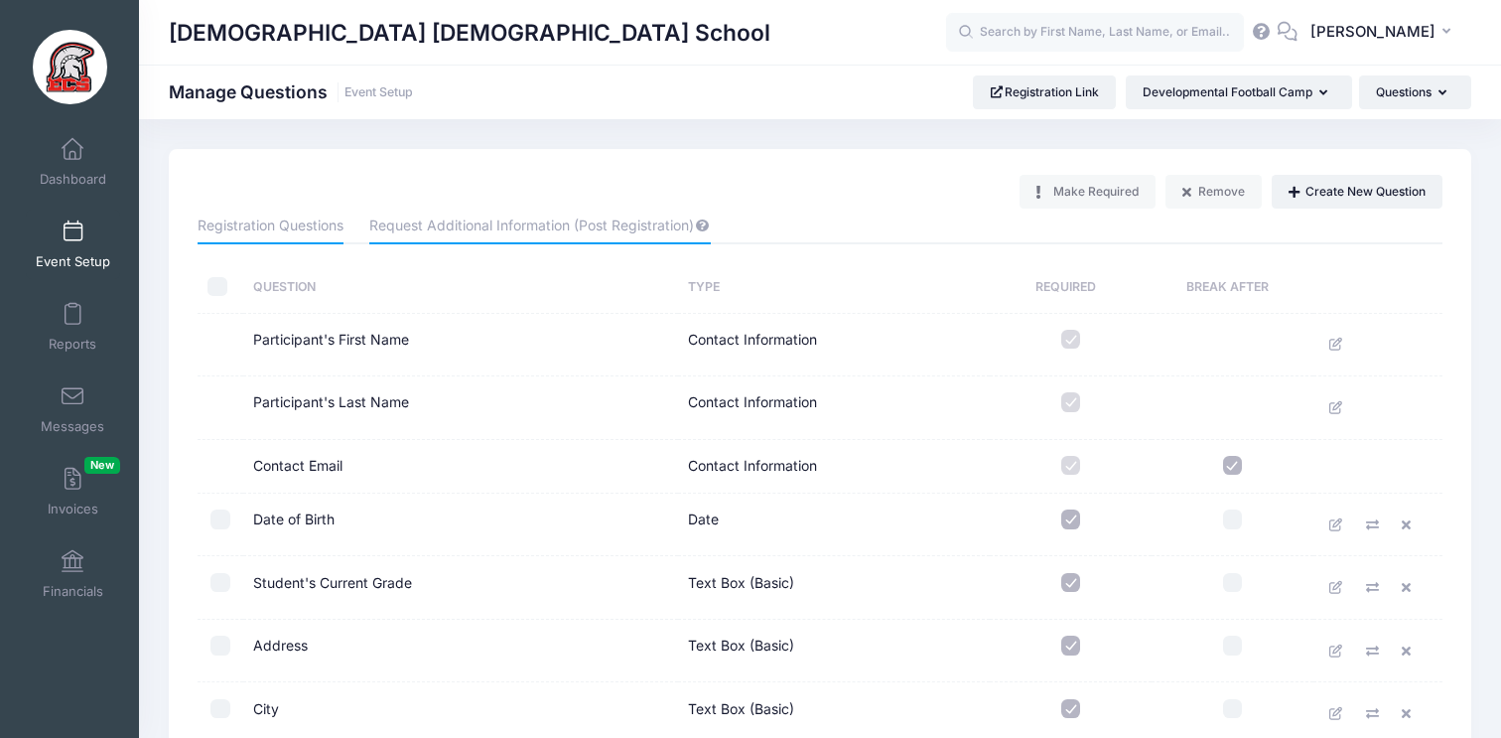
click at [581, 237] on link "Request Additional Information (Post Registration)" at bounding box center [539, 227] width 341 height 36
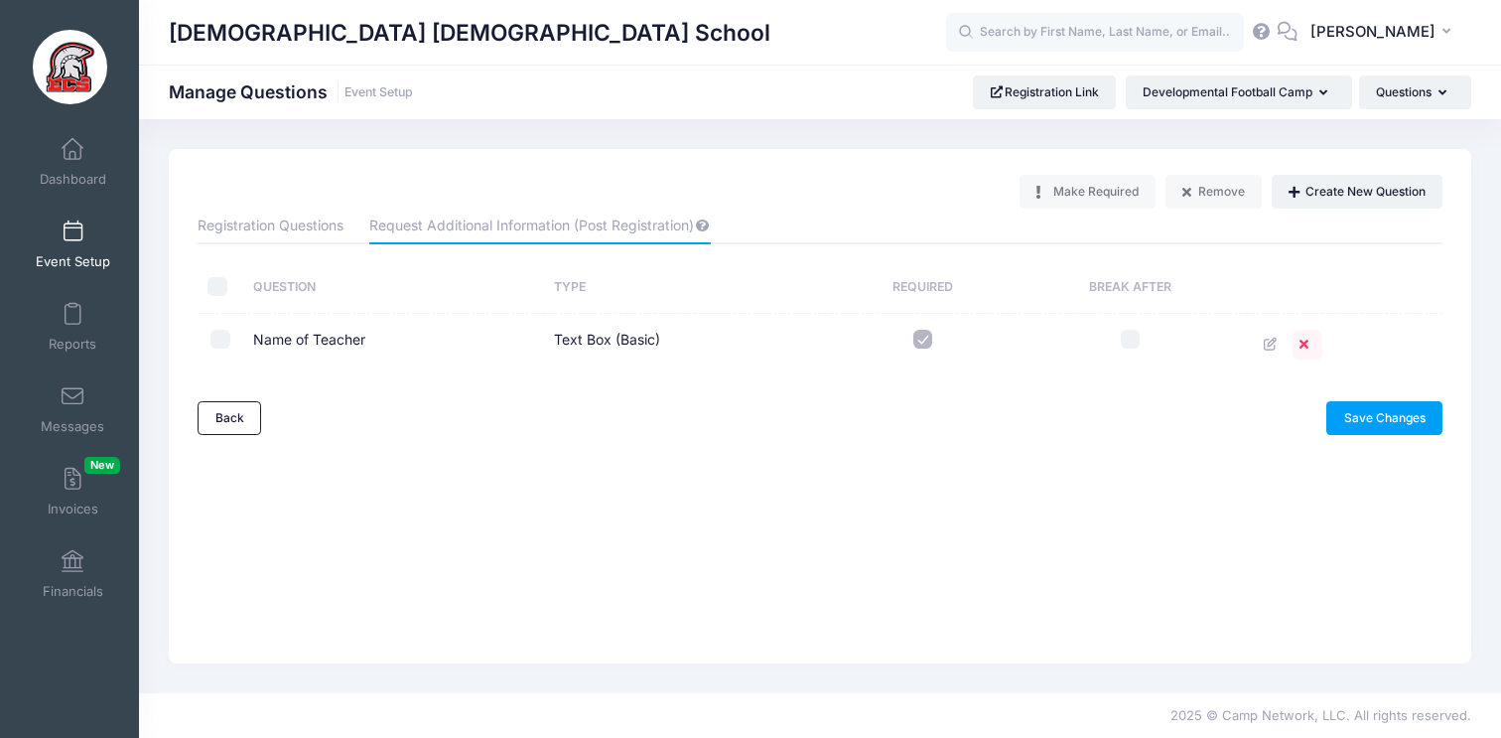
click at [1316, 347] on icon at bounding box center [1308, 344] width 16 height 13
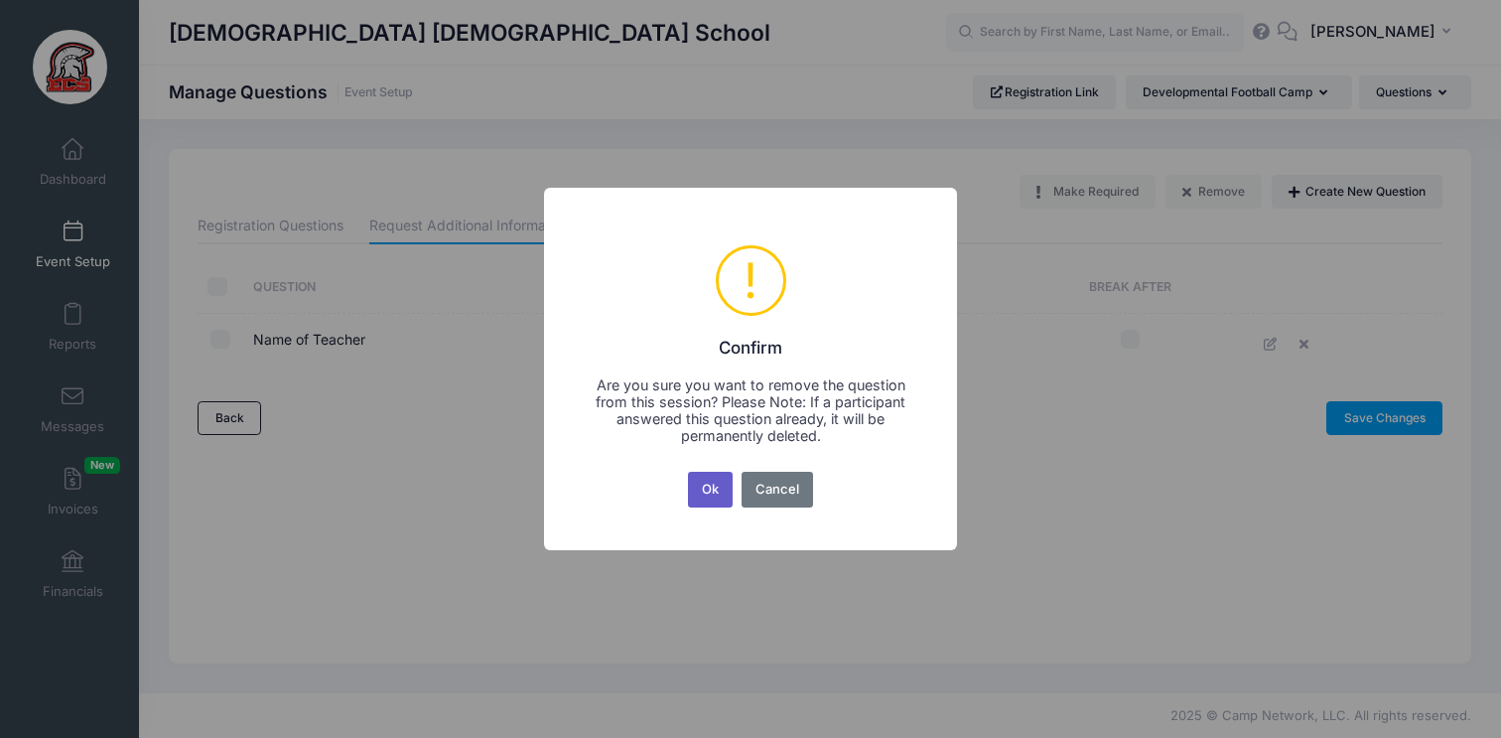
click at [701, 500] on button "Ok" at bounding box center [711, 490] width 46 height 36
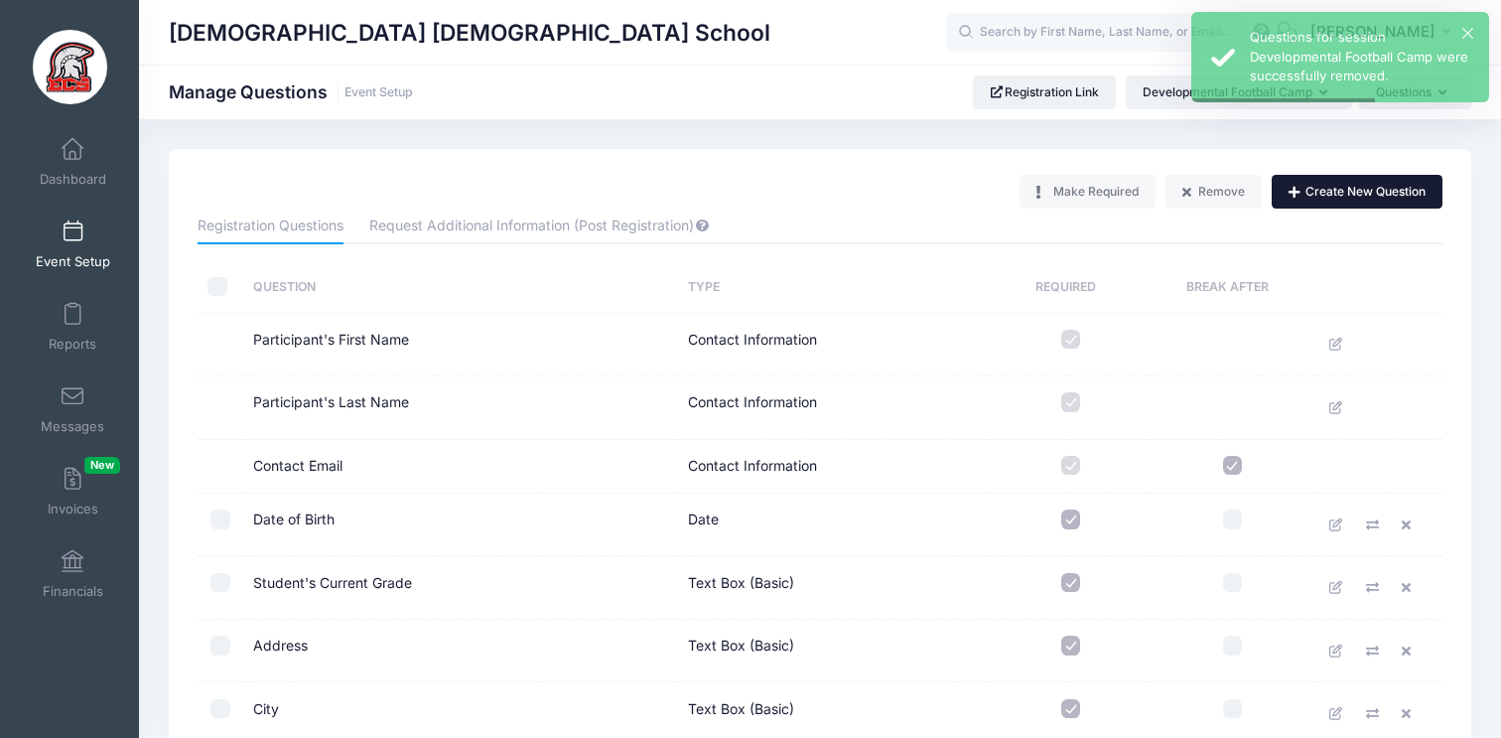
drag, startPoint x: 1353, startPoint y: 195, endPoint x: 1323, endPoint y: 206, distance: 31.7
click at [1353, 195] on button "Create New Question" at bounding box center [1357, 192] width 171 height 34
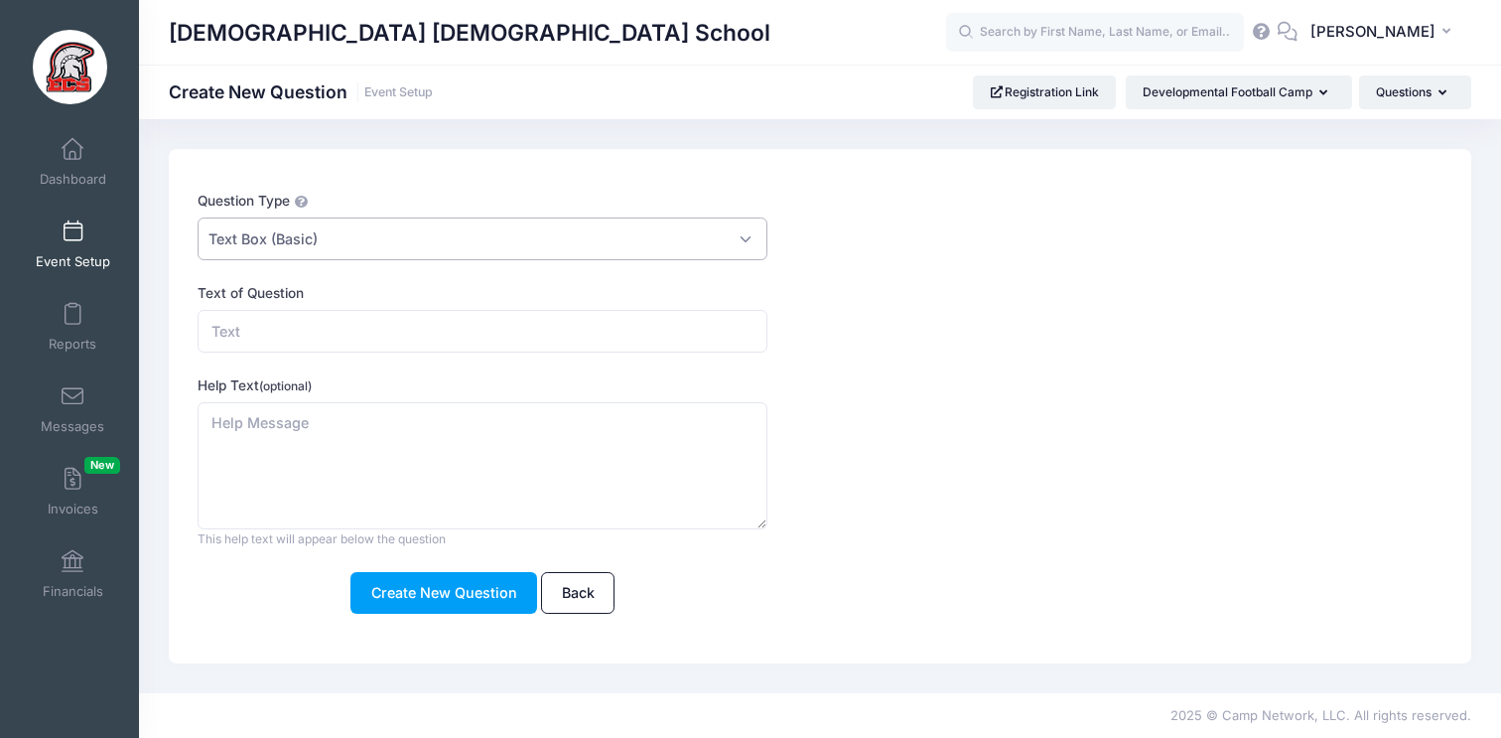
click at [303, 244] on span "Text Box (Basic)" at bounding box center [263, 238] width 109 height 21
click at [266, 336] on input "Text of Question" at bounding box center [483, 331] width 570 height 43
type input "Name of Teacher"
click at [300, 438] on textarea "Help Text (optional)" at bounding box center [483, 466] width 570 height 128
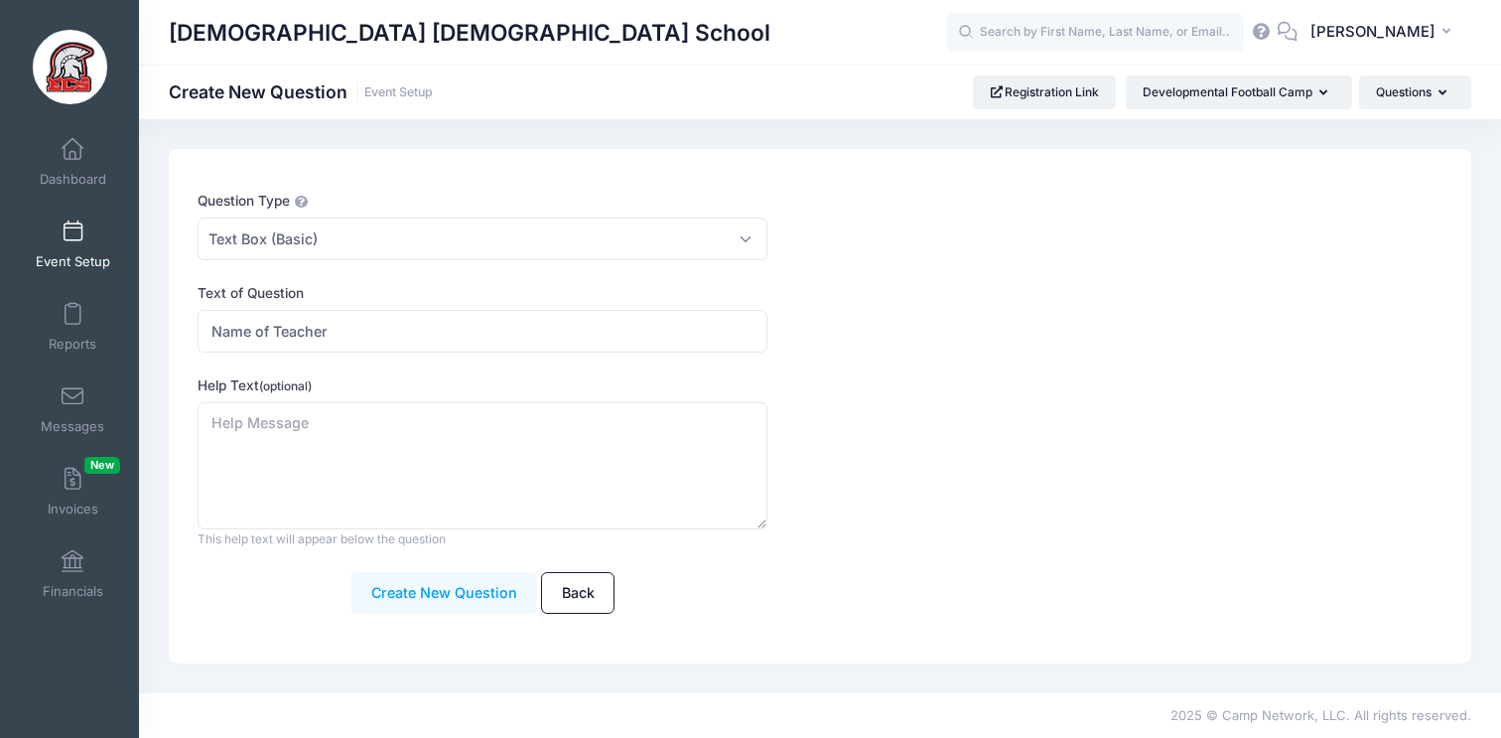
click at [407, 603] on button "Create New Question" at bounding box center [444, 593] width 187 height 43
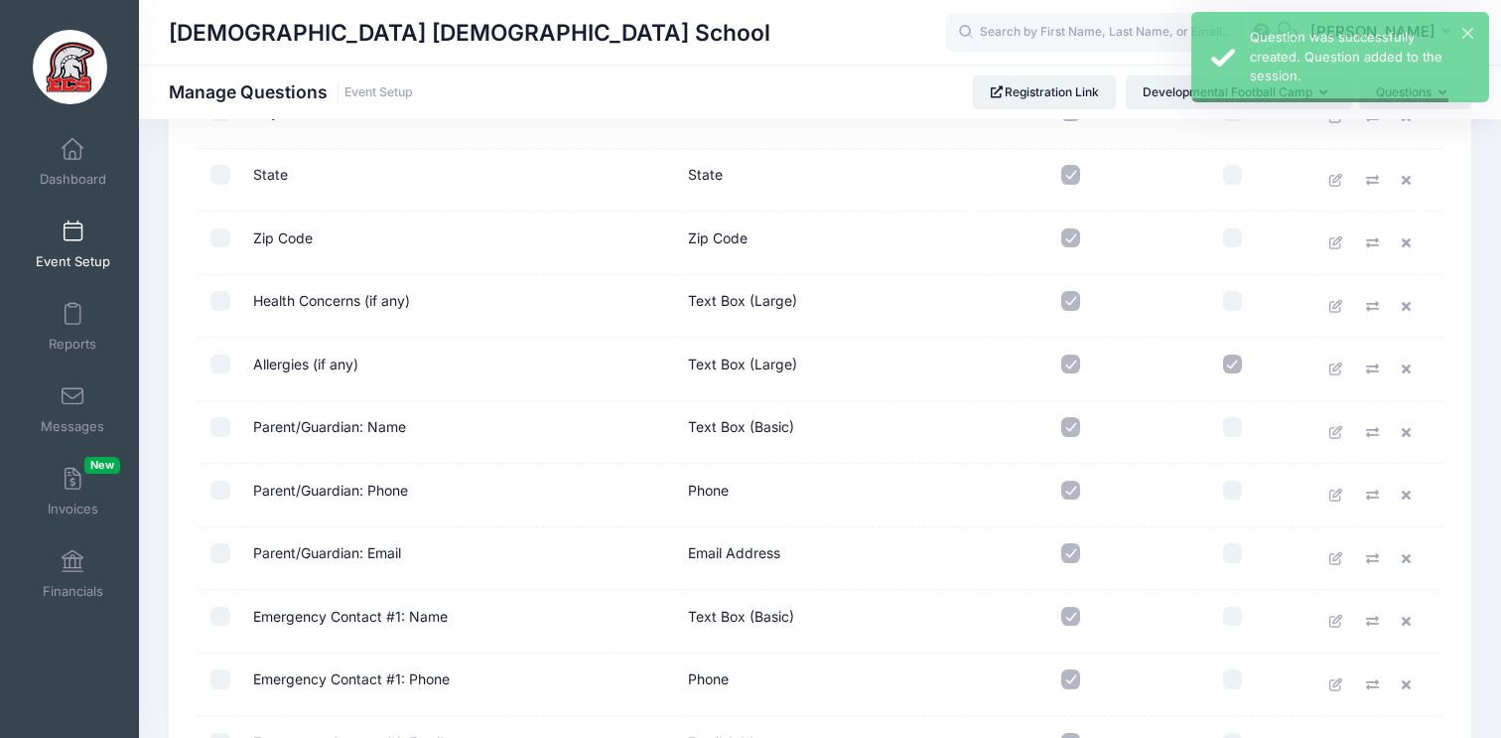
scroll to position [1272, 0]
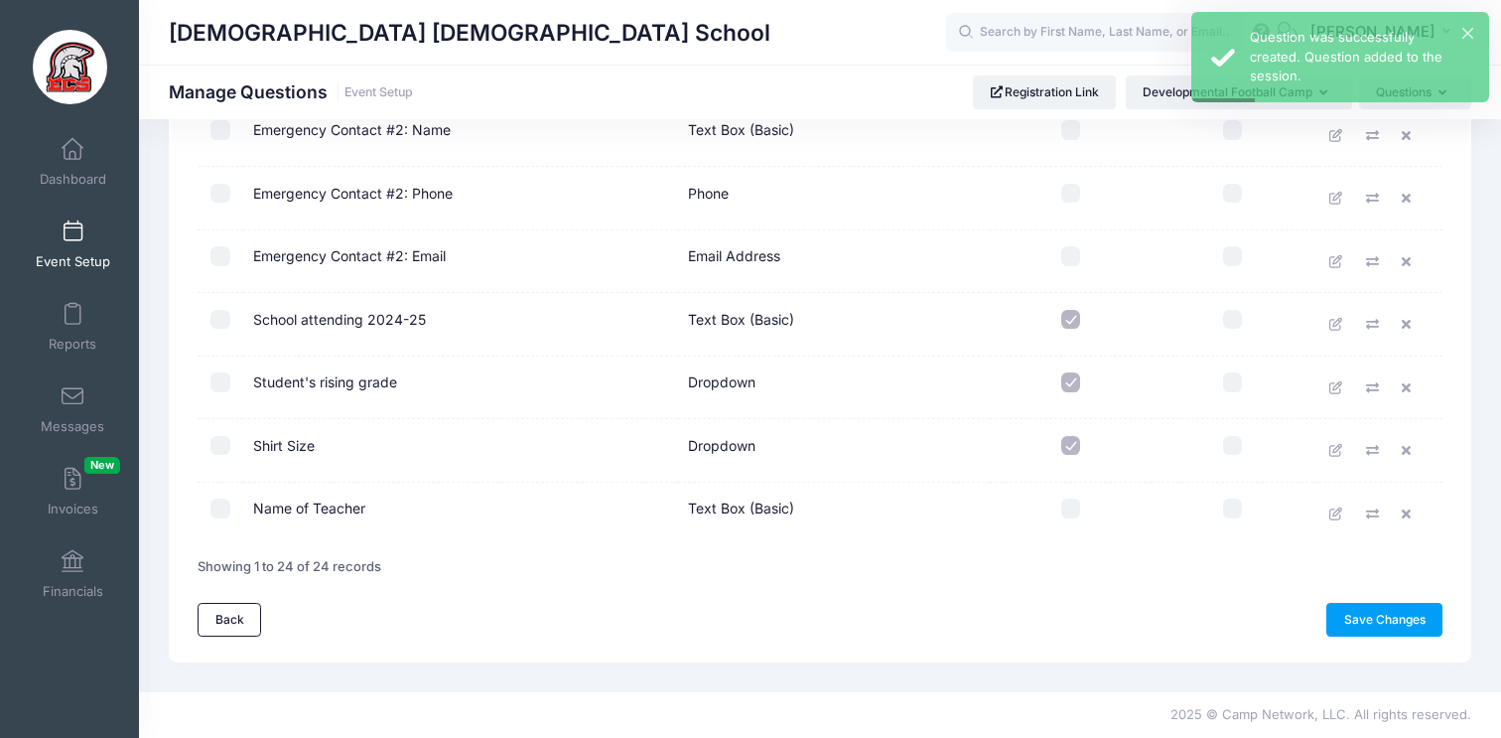
click at [1068, 503] on input "checkbox" at bounding box center [1072, 509] width 20 height 20
checkbox input "true"
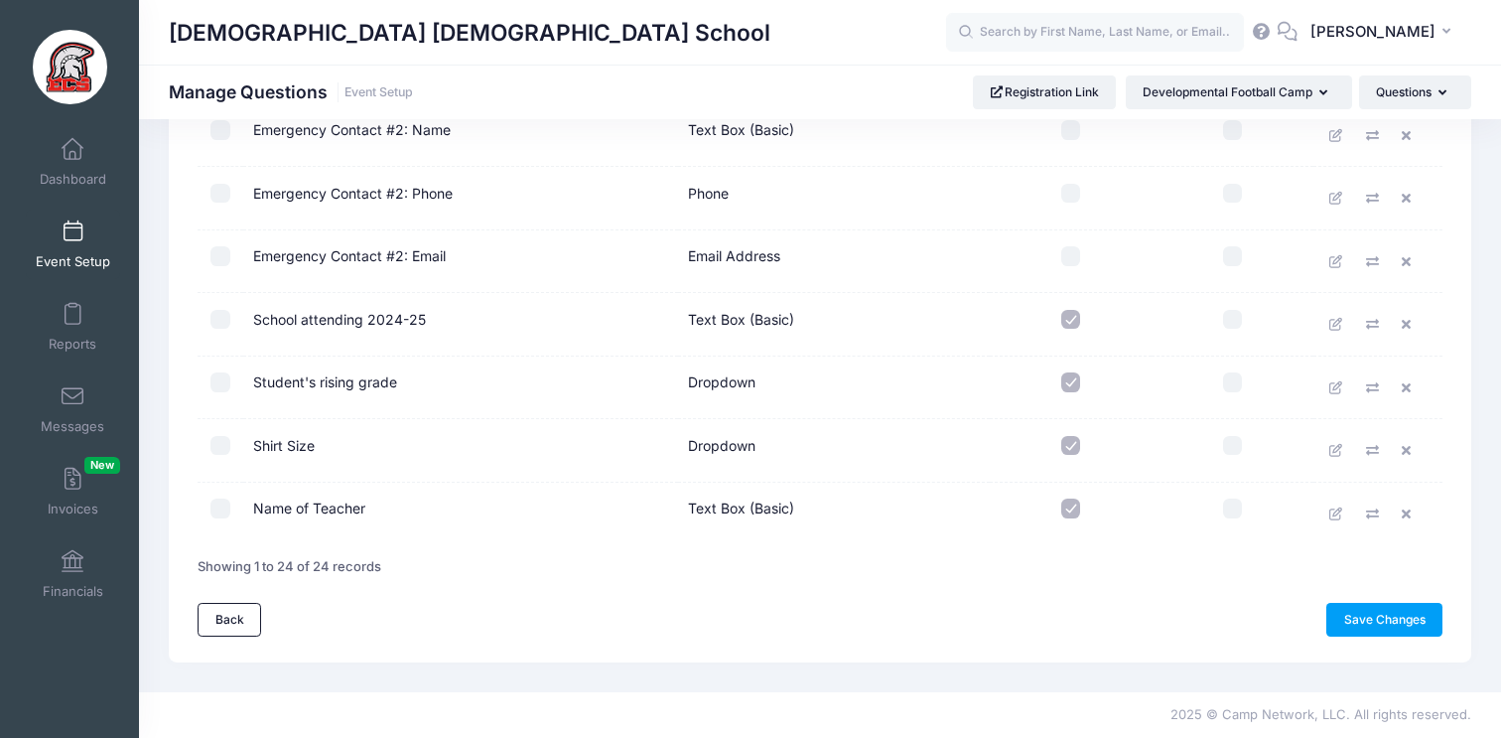
click at [1066, 385] on input "checkbox" at bounding box center [1072, 382] width 20 height 20
checkbox input "false"
click at [1069, 445] on input "checkbox" at bounding box center [1072, 446] width 20 height 20
checkbox input "false"
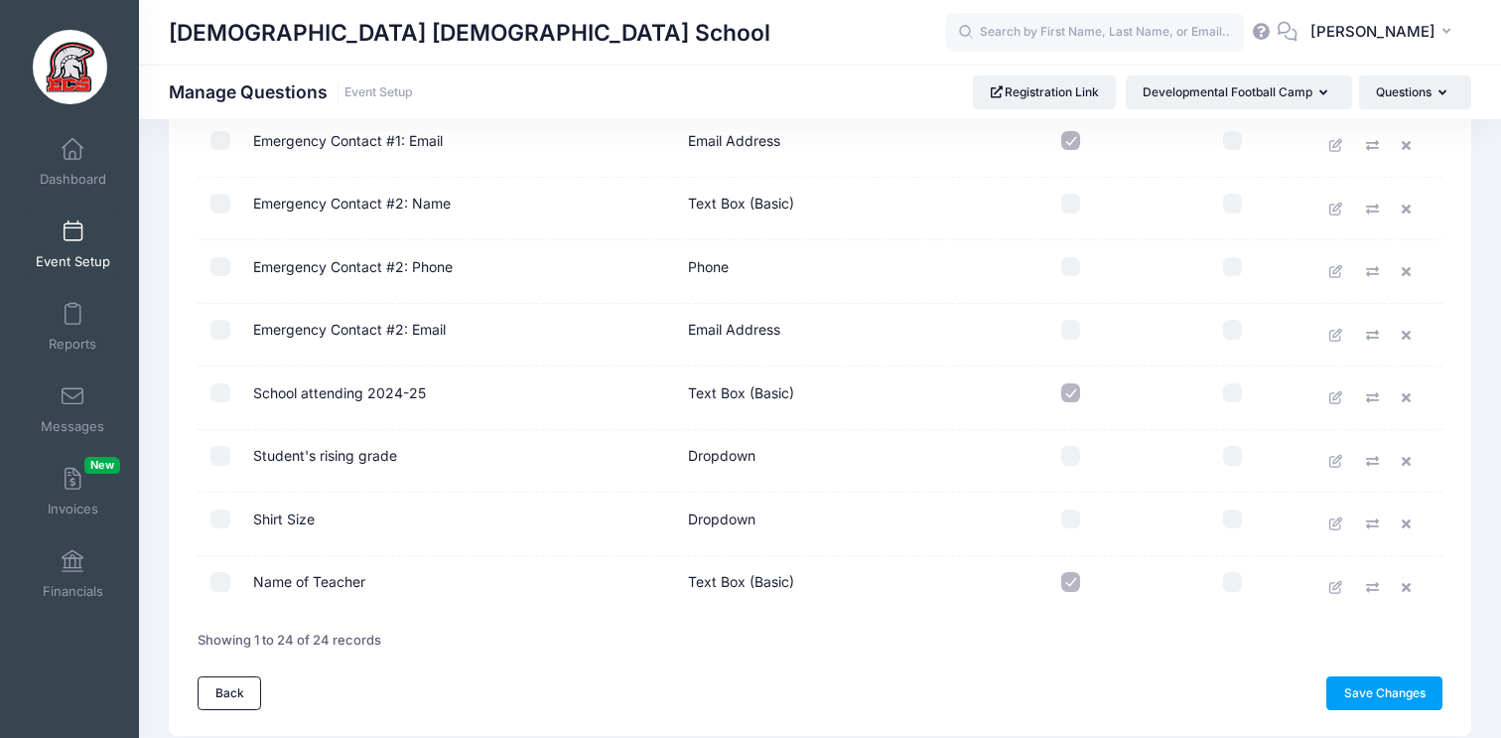
scroll to position [1193, 0]
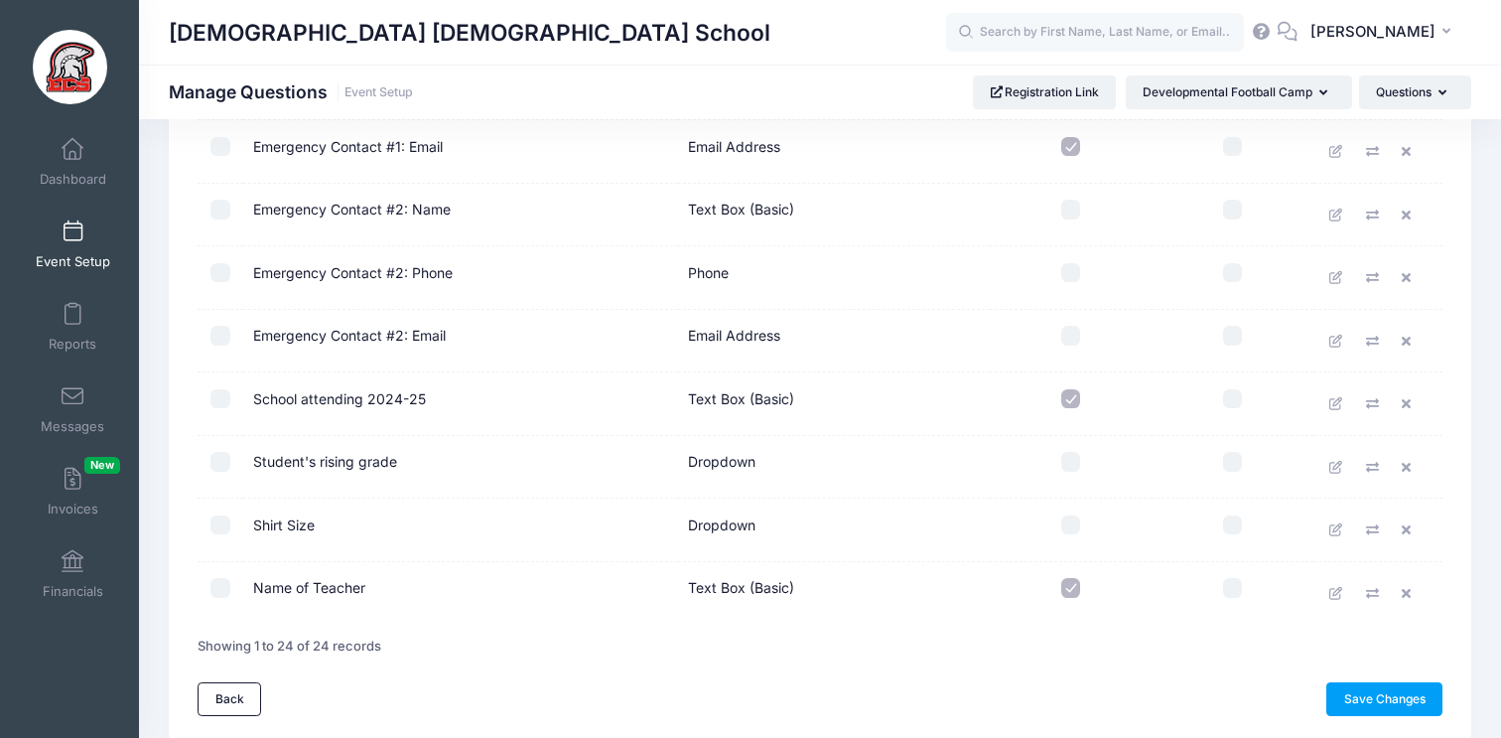
click at [1075, 394] on input "checkbox" at bounding box center [1072, 399] width 20 height 20
checkbox input "false"
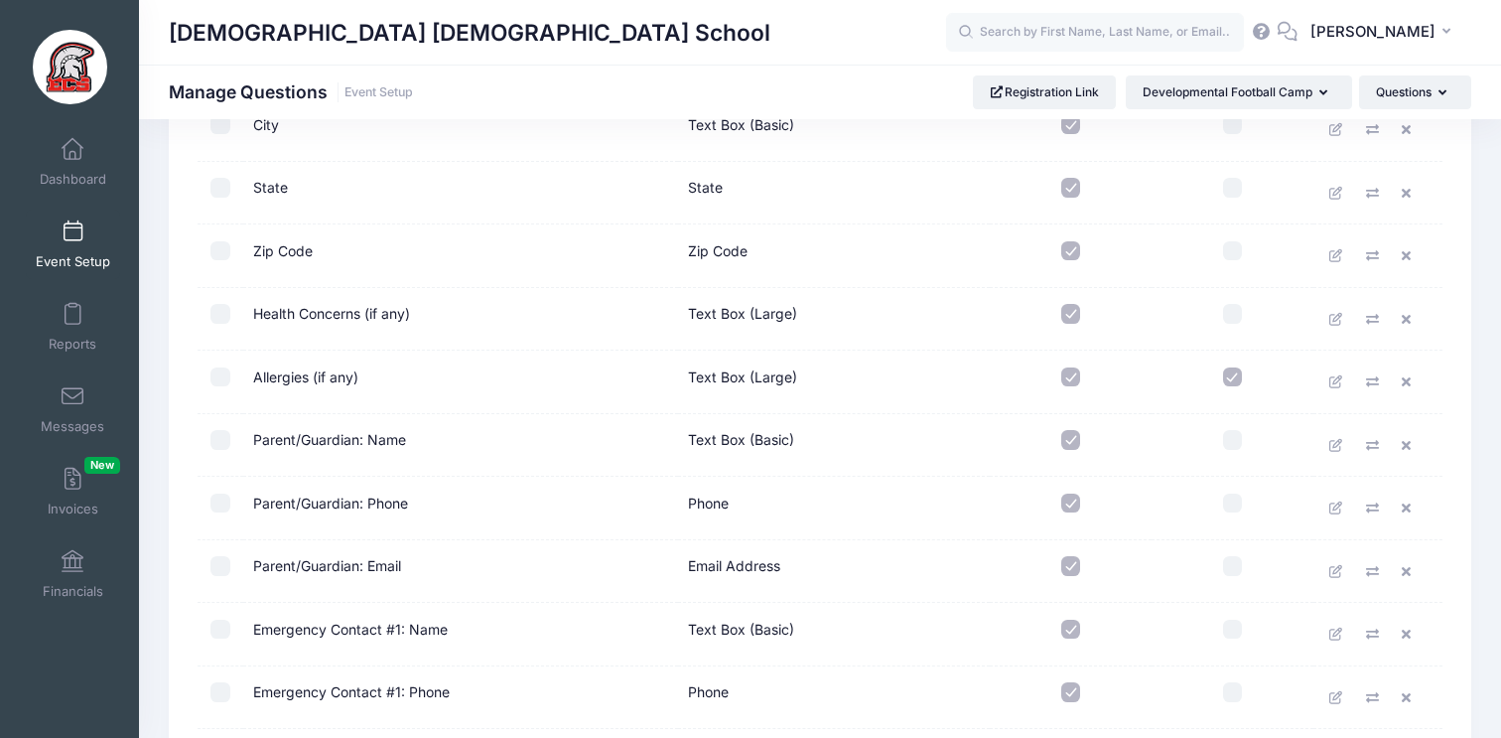
scroll to position [569, 0]
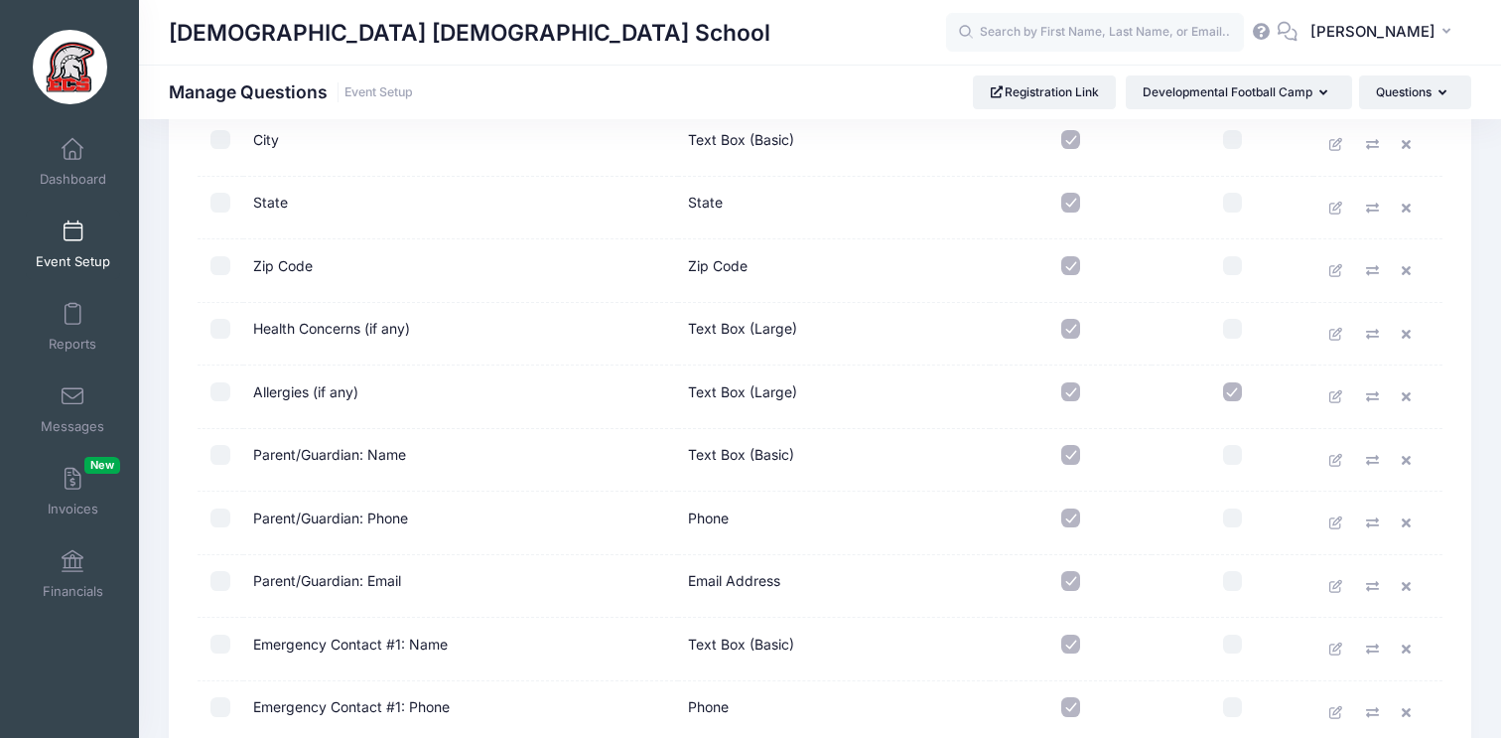
click at [1072, 392] on input "checkbox" at bounding box center [1072, 392] width 20 height 20
checkbox input "false"
click at [1072, 332] on input "checkbox" at bounding box center [1072, 329] width 20 height 20
checkbox input "false"
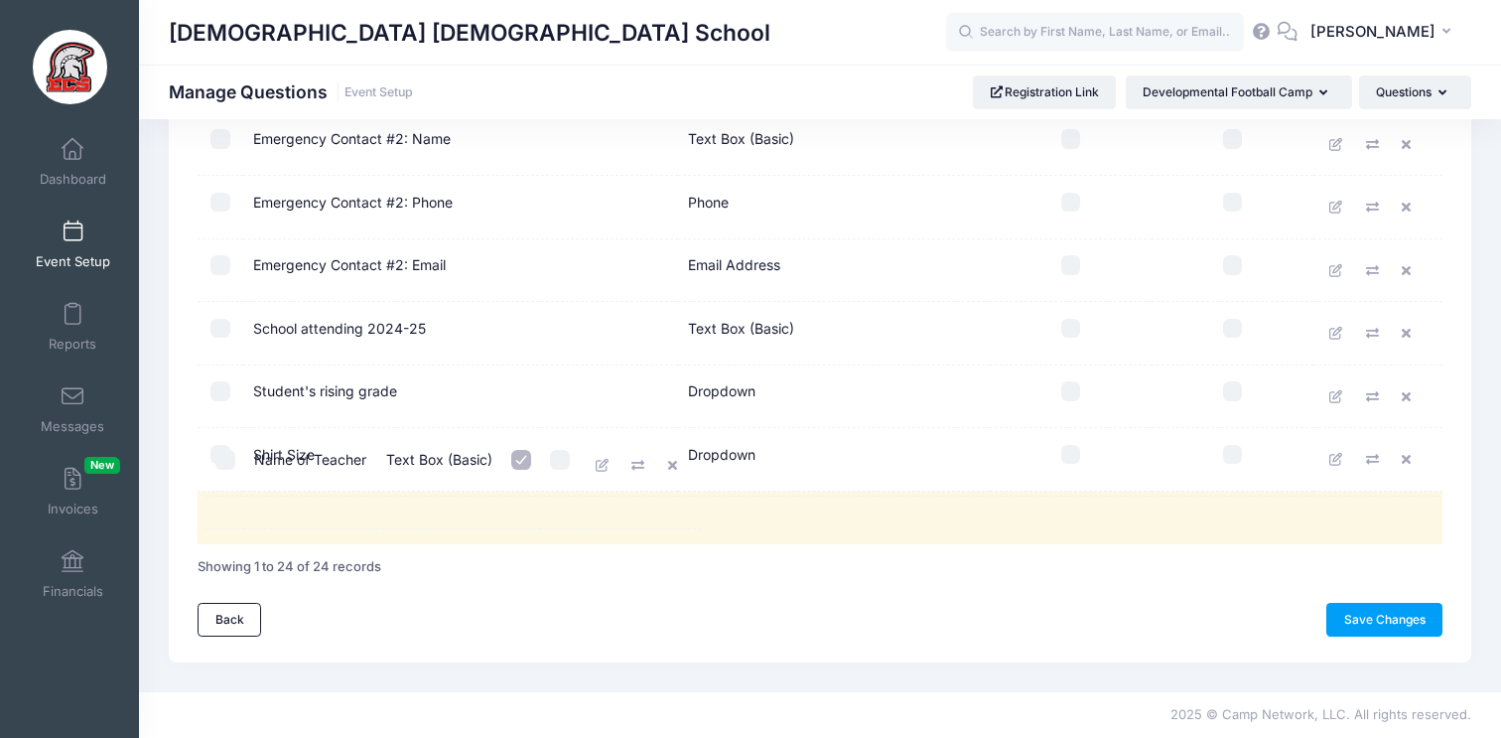
scroll to position [1264, 0]
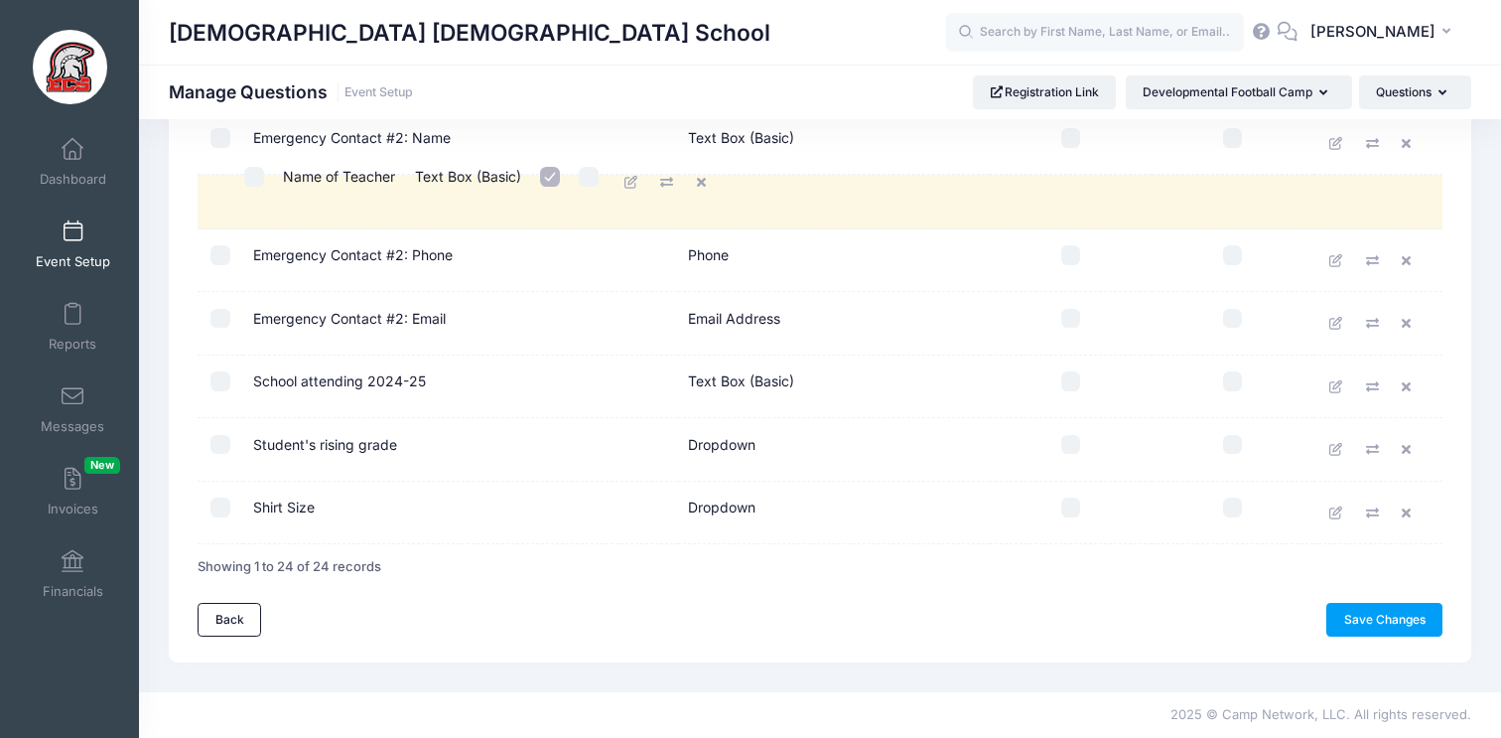
drag, startPoint x: 299, startPoint y: 509, endPoint x: 336, endPoint y: 174, distance: 337.7
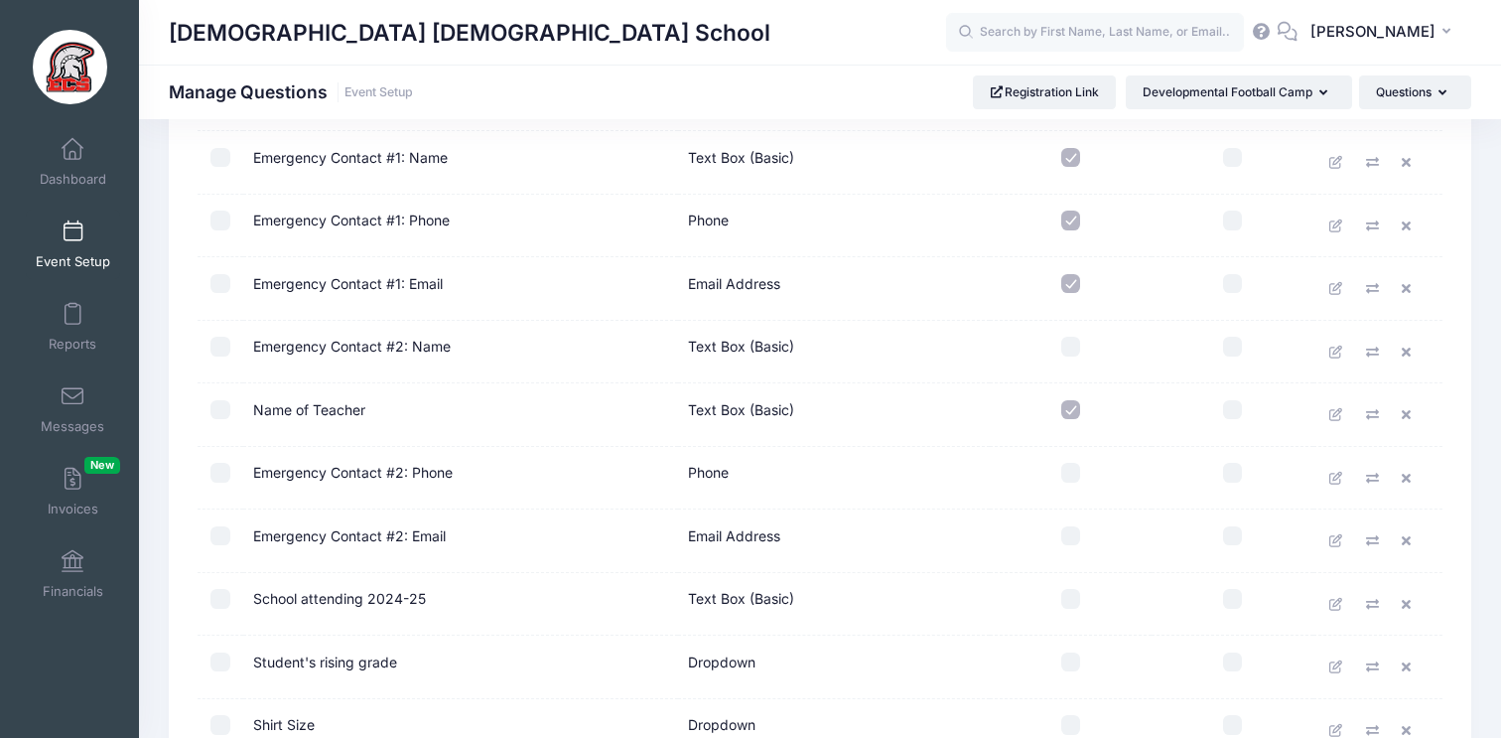
scroll to position [1052, 0]
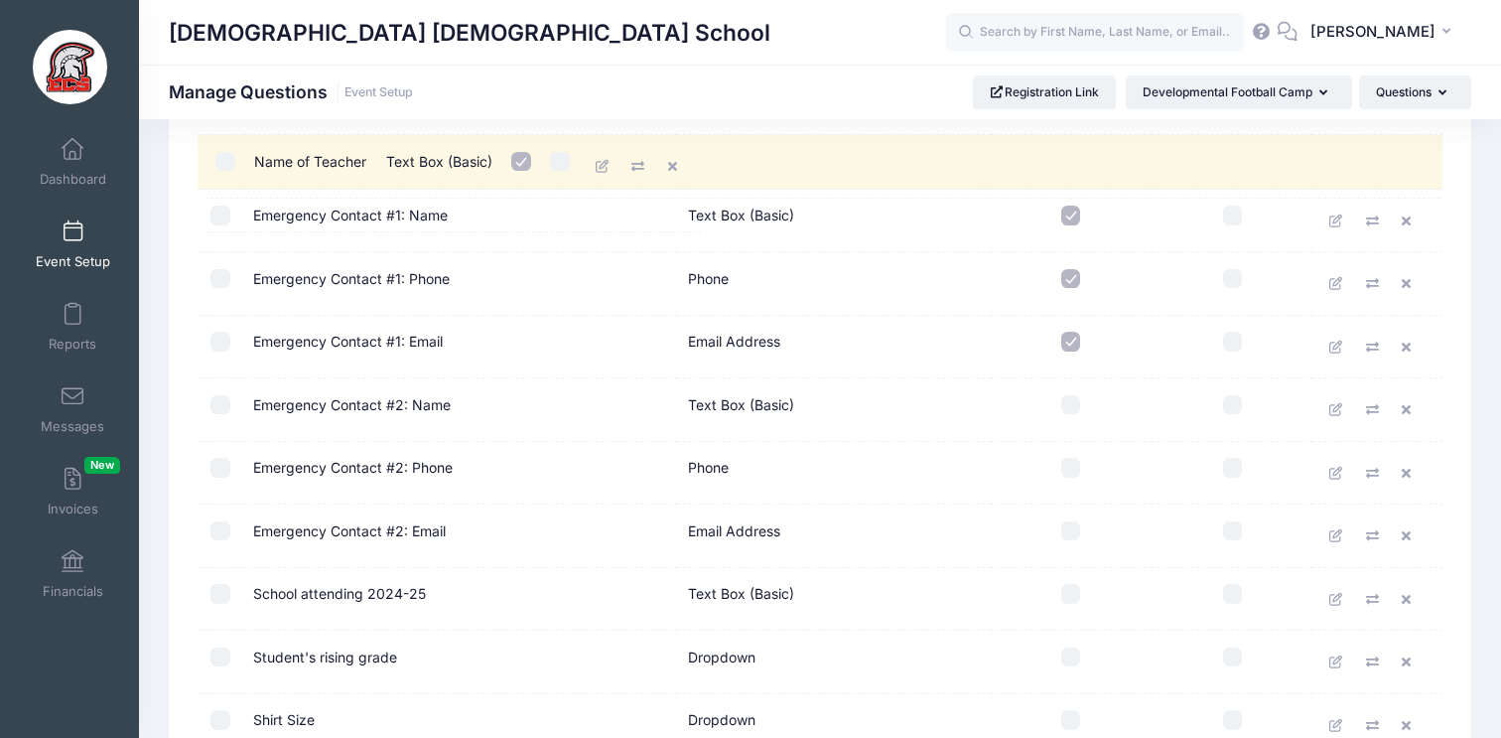
drag, startPoint x: 324, startPoint y: 416, endPoint x: 332, endPoint y: 161, distance: 255.3
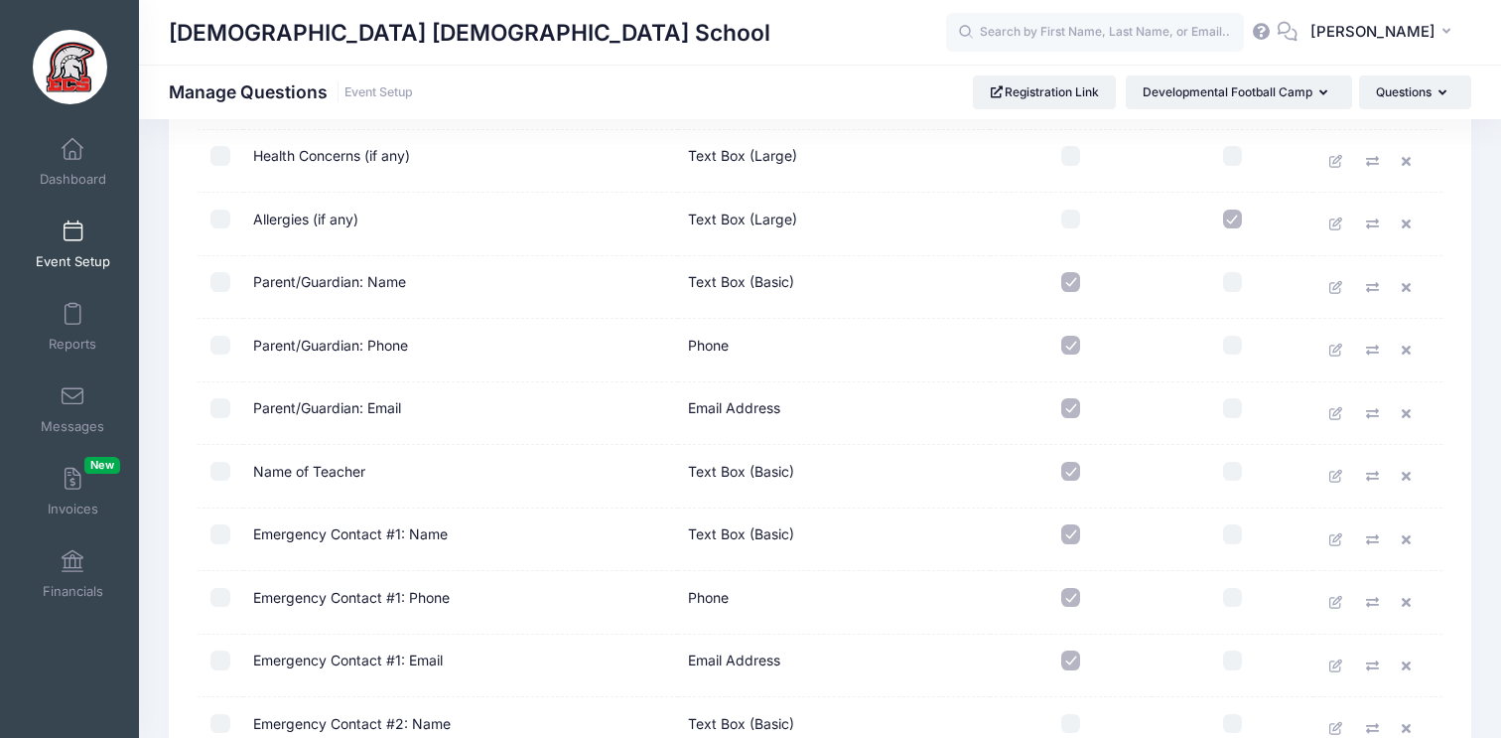
scroll to position [731, 0]
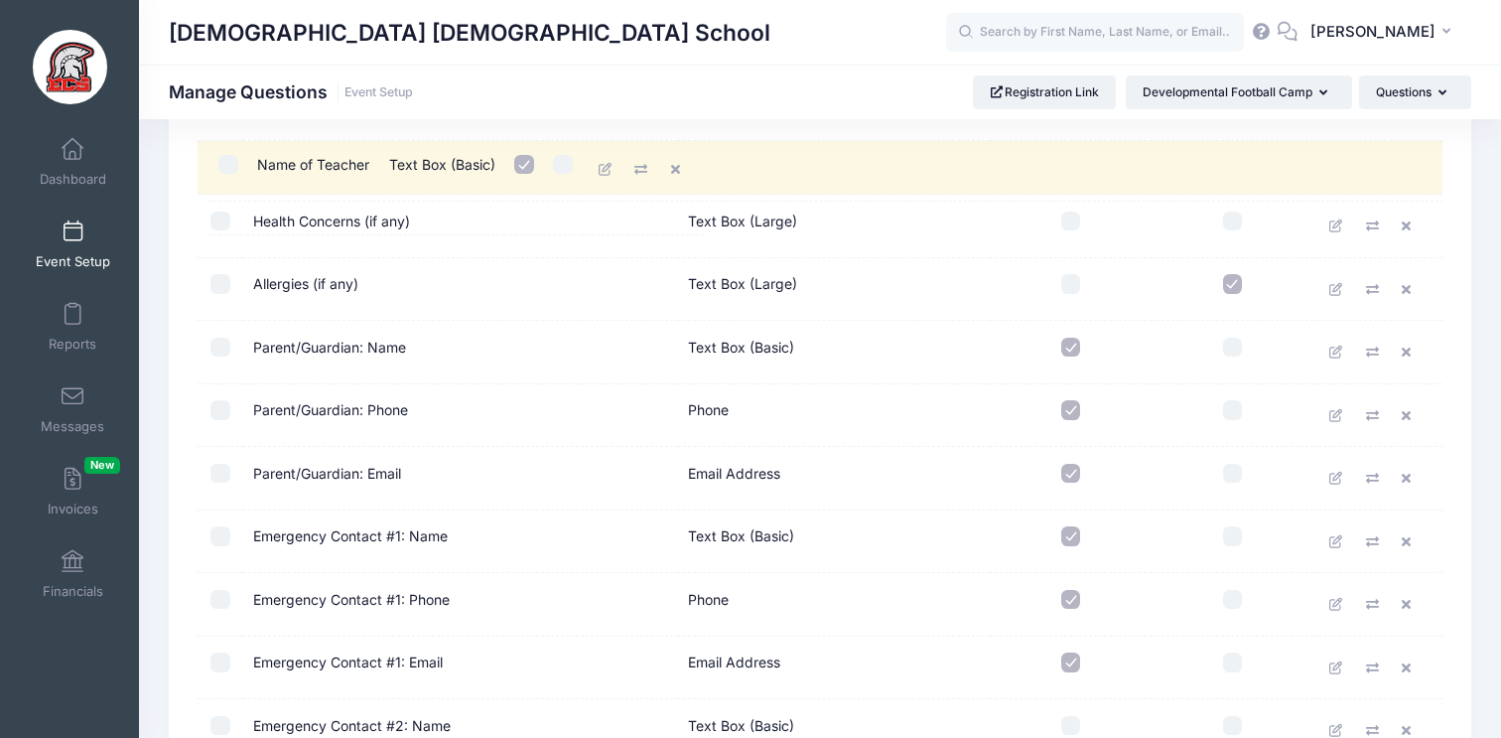
drag, startPoint x: 302, startPoint y: 478, endPoint x: 313, endPoint y: 155, distance: 322.9
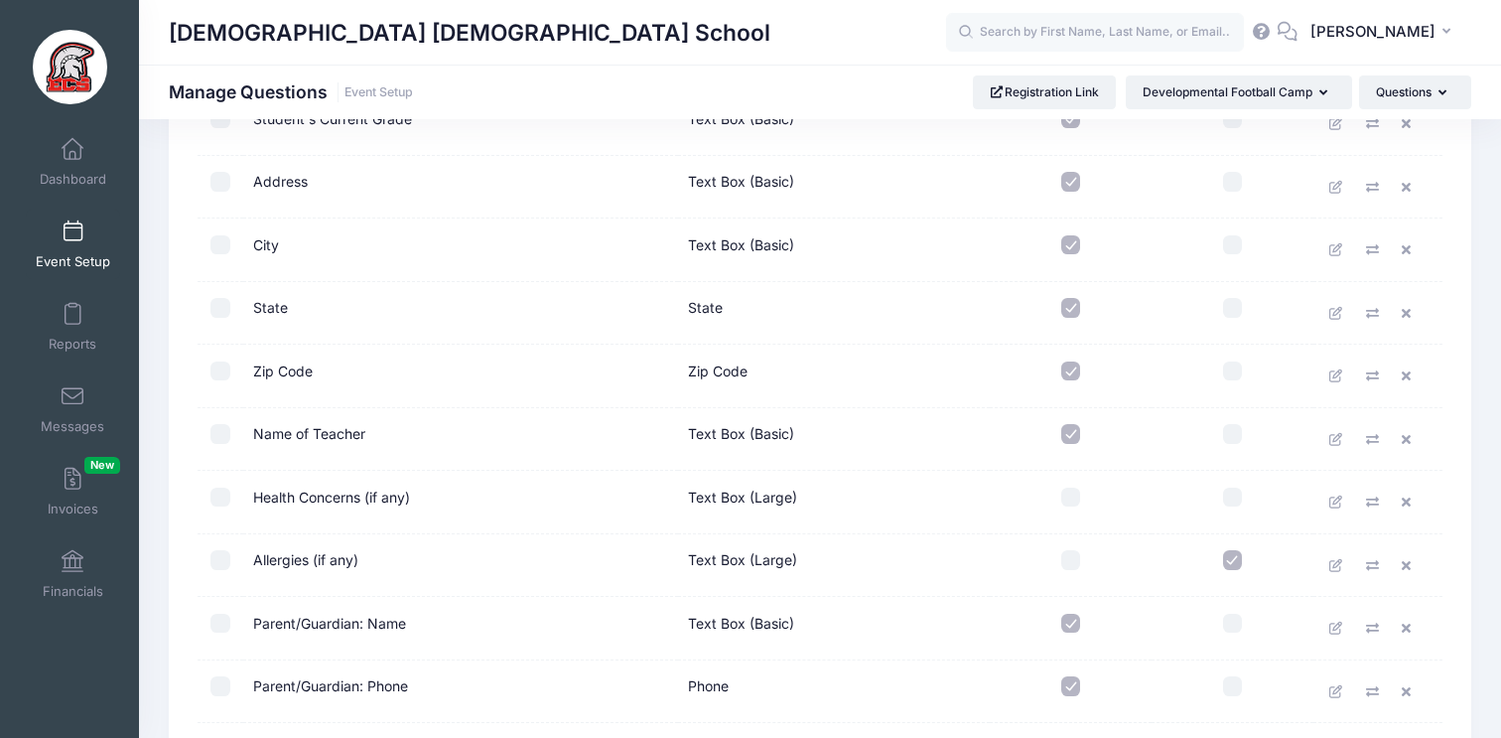
scroll to position [459, 0]
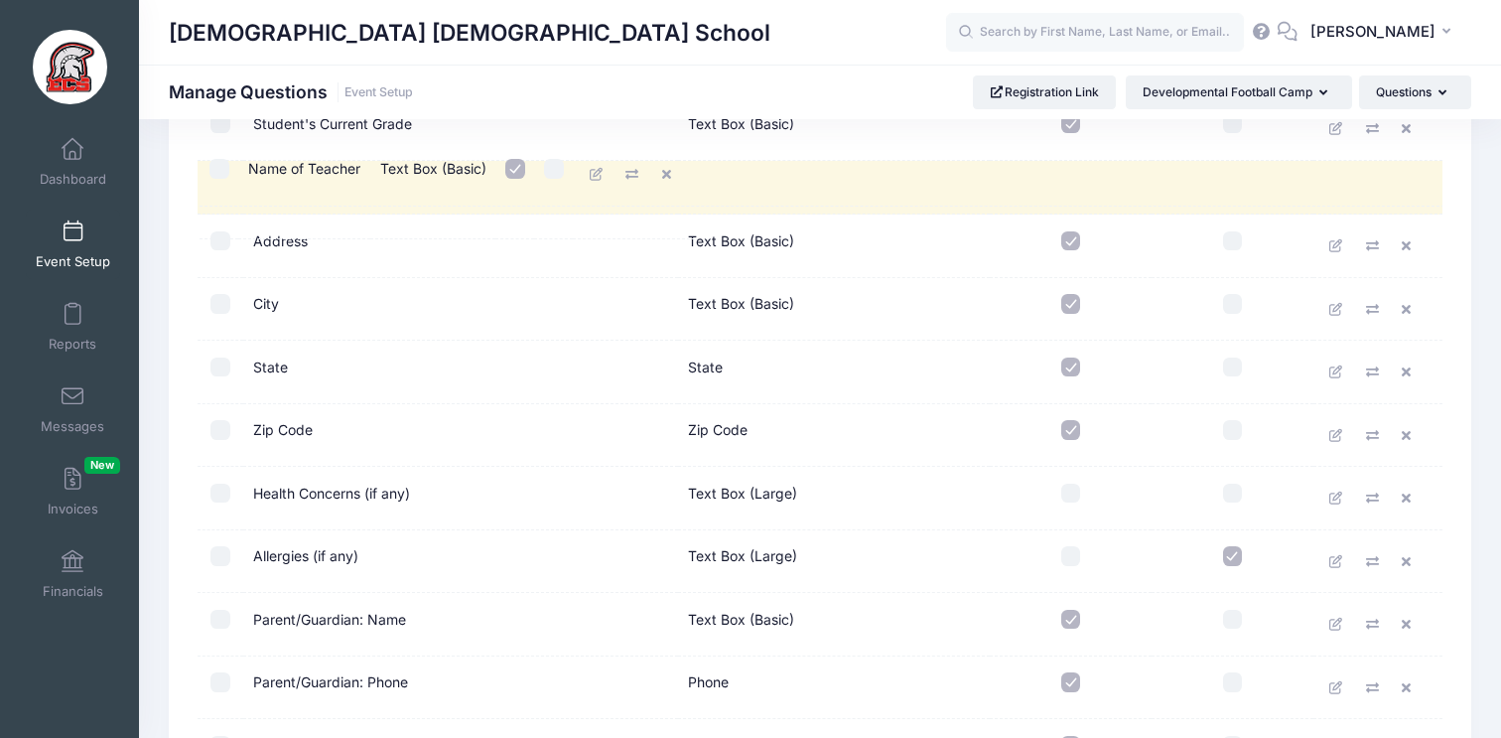
drag, startPoint x: 301, startPoint y: 440, endPoint x: 303, endPoint y: 170, distance: 270.1
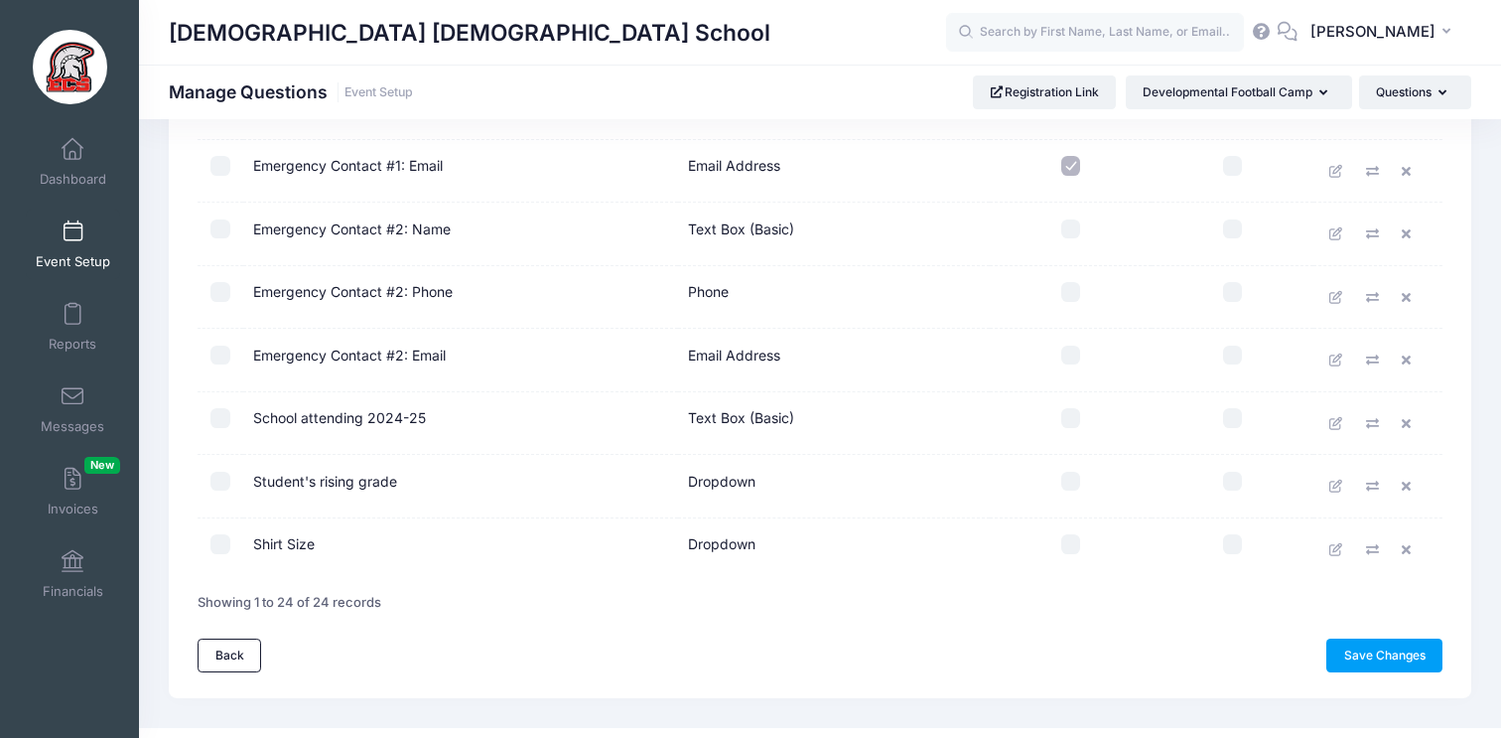
scroll to position [1272, 0]
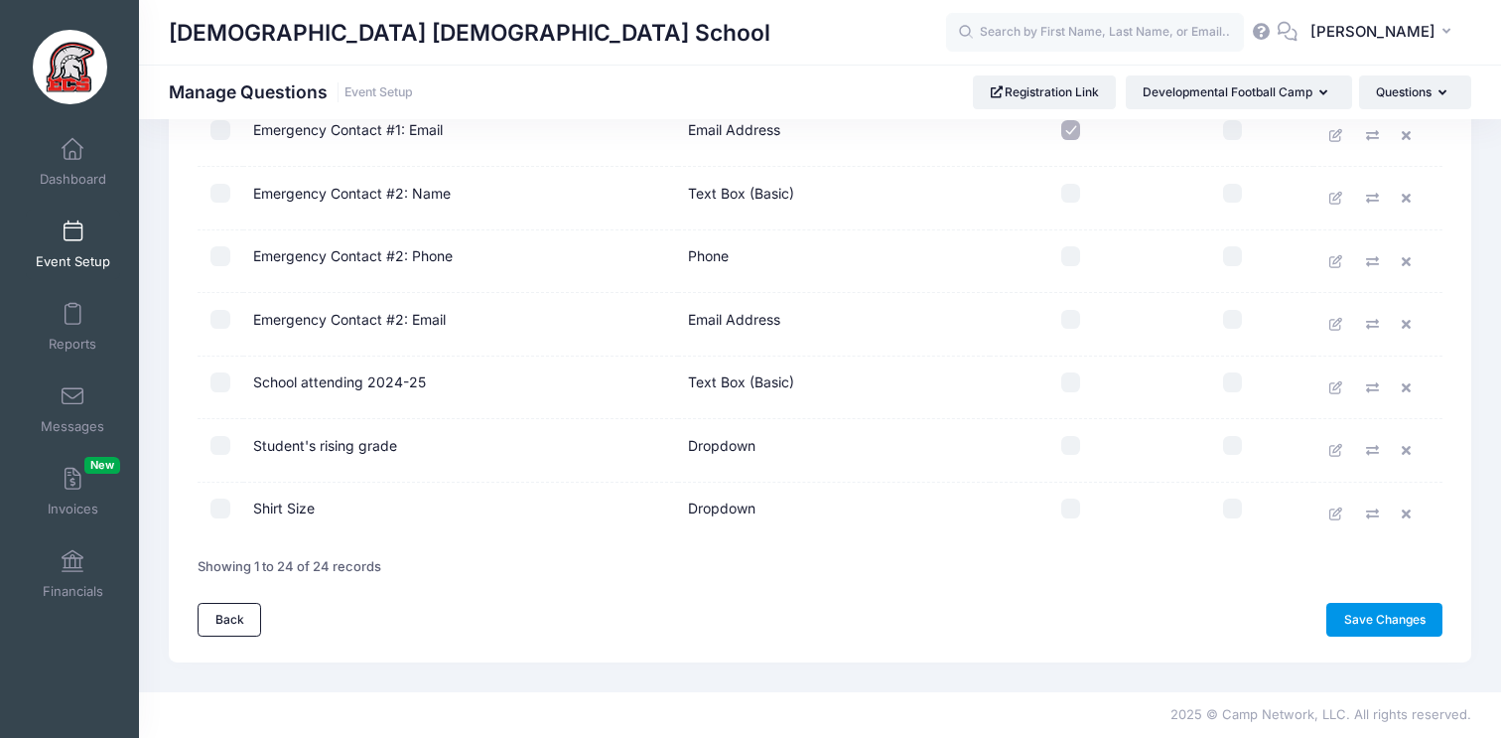
click at [1358, 614] on link "Save Changes" at bounding box center [1385, 620] width 116 height 34
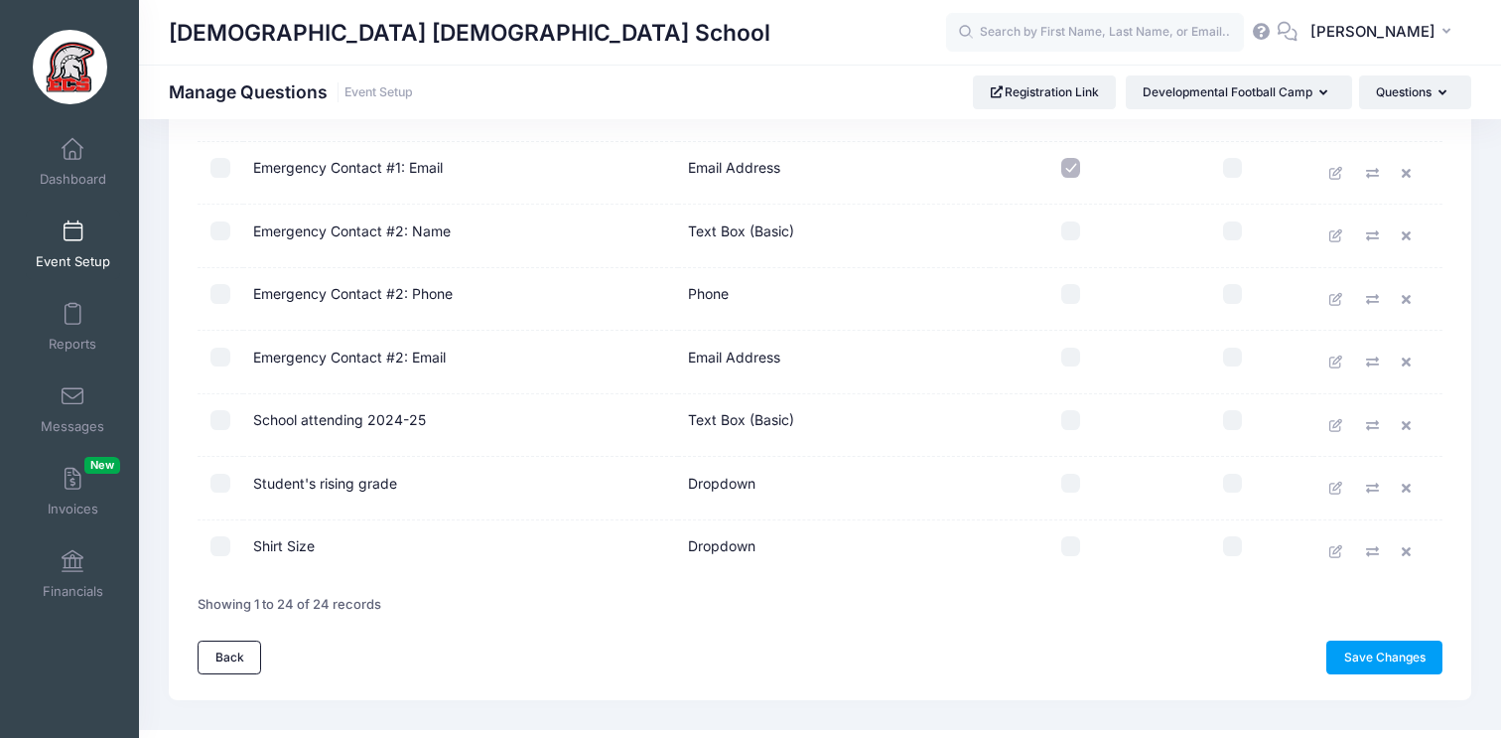
scroll to position [1235, 0]
click at [77, 178] on span "Dashboard" at bounding box center [73, 179] width 67 height 17
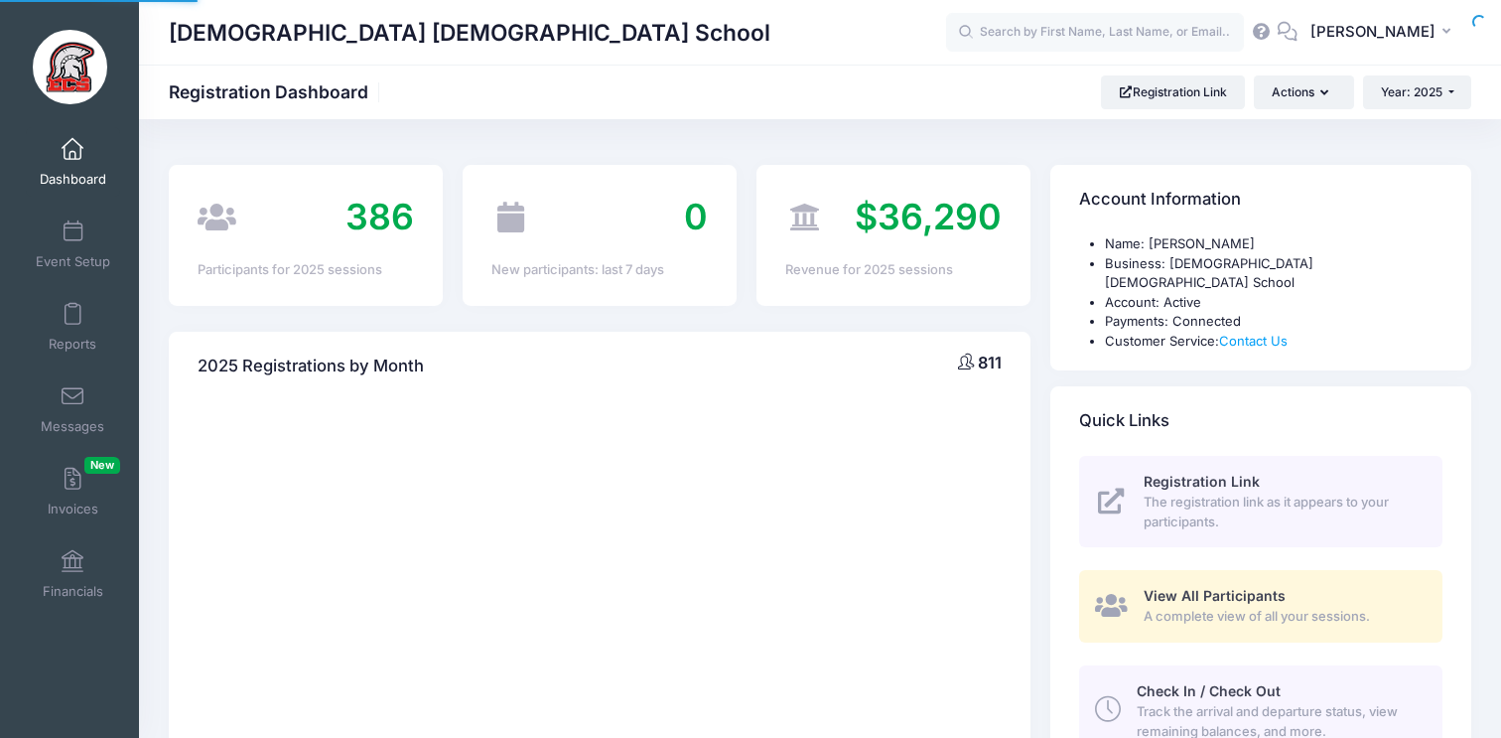
select select
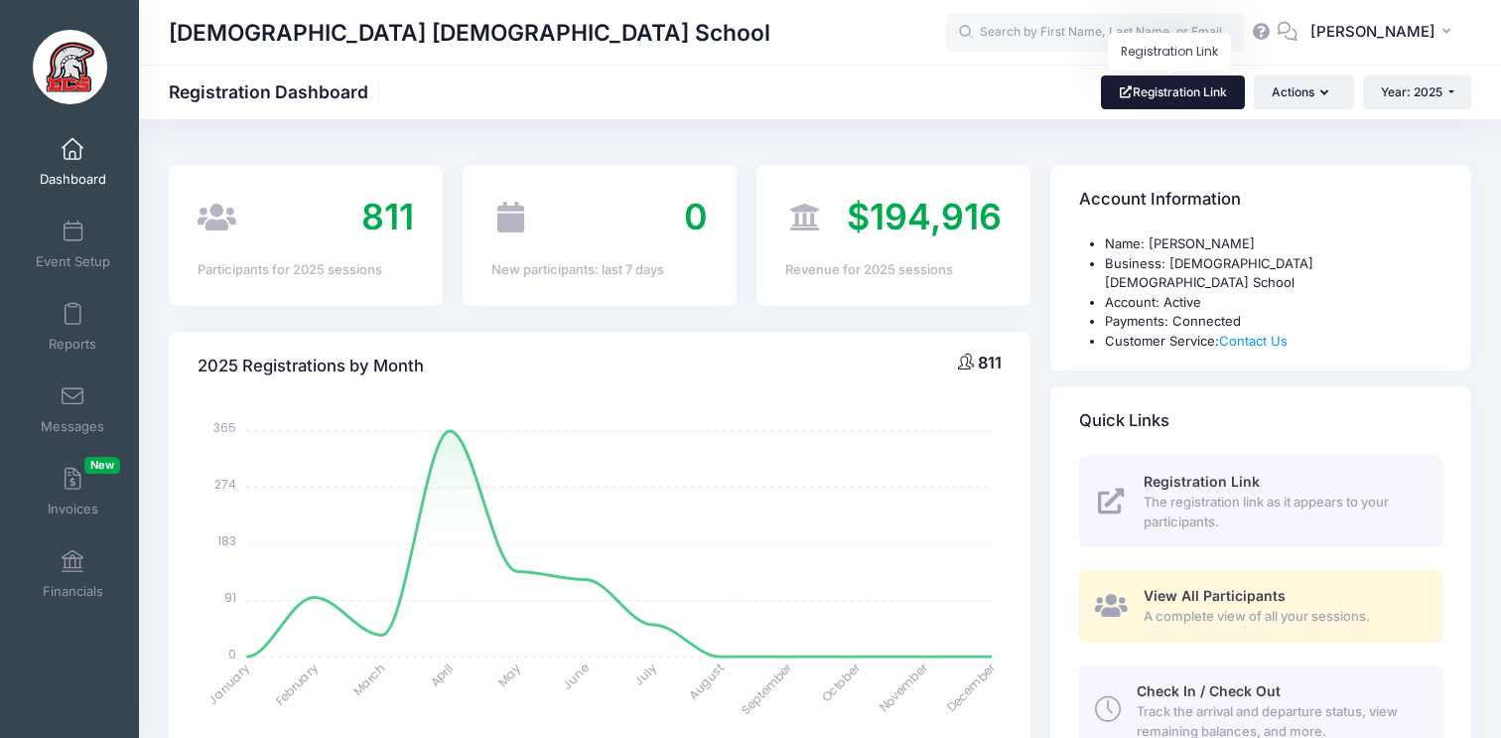
click at [1207, 89] on link "Registration Link" at bounding box center [1173, 92] width 144 height 34
click at [974, 79] on div "[DEMOGRAPHIC_DATA] [DEMOGRAPHIC_DATA] School Registration Dashboard Registratio…" at bounding box center [820, 92] width 1362 height 34
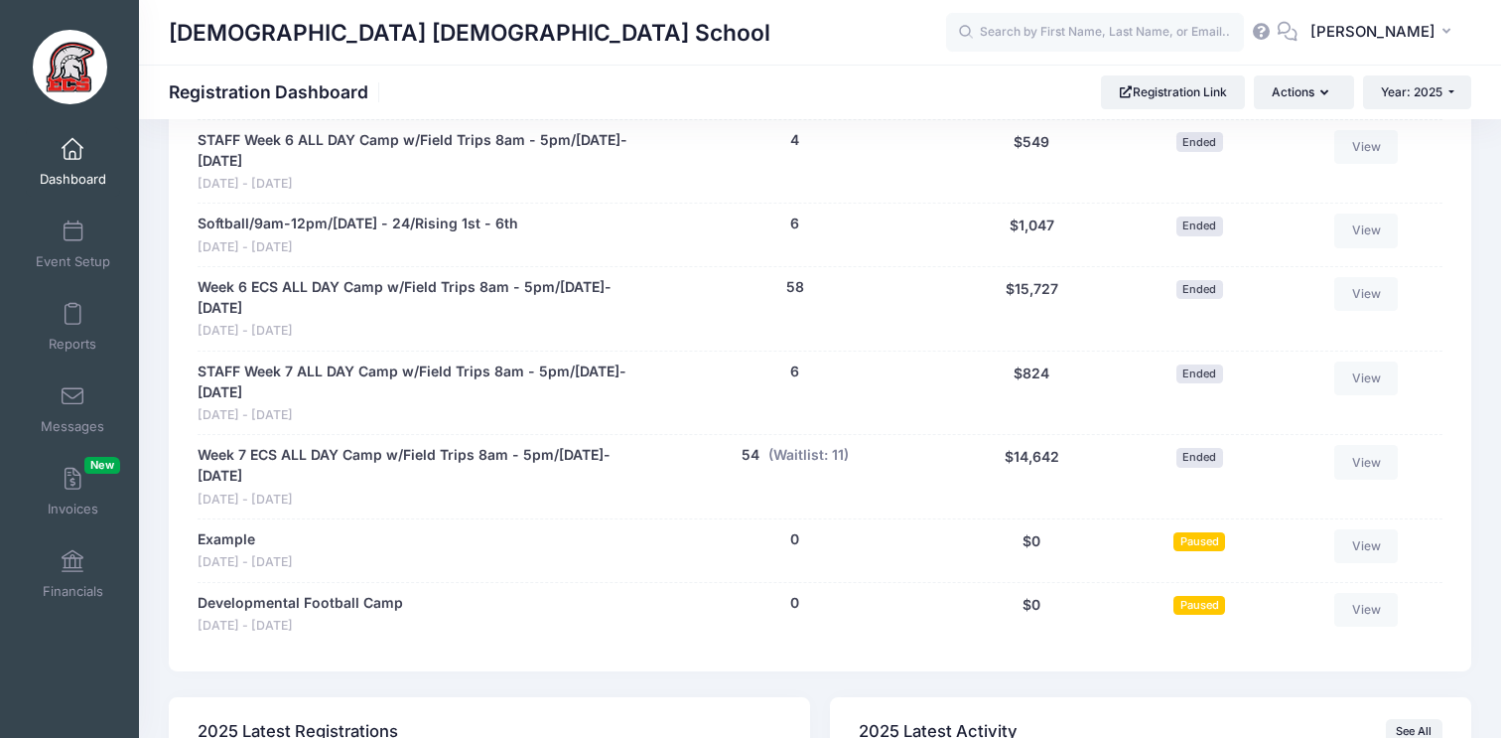
scroll to position [3947, 0]
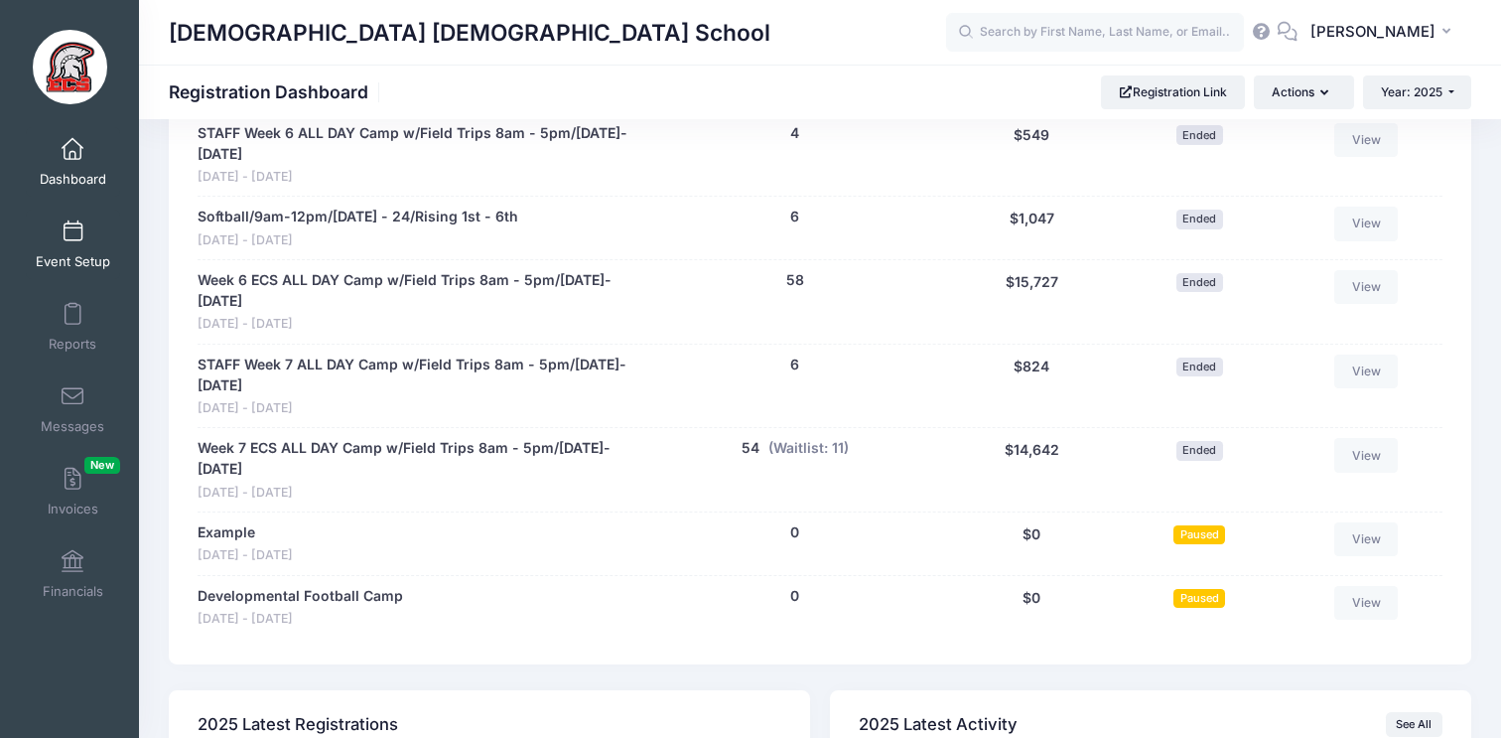
click at [92, 264] on span "Event Setup" at bounding box center [73, 261] width 74 height 17
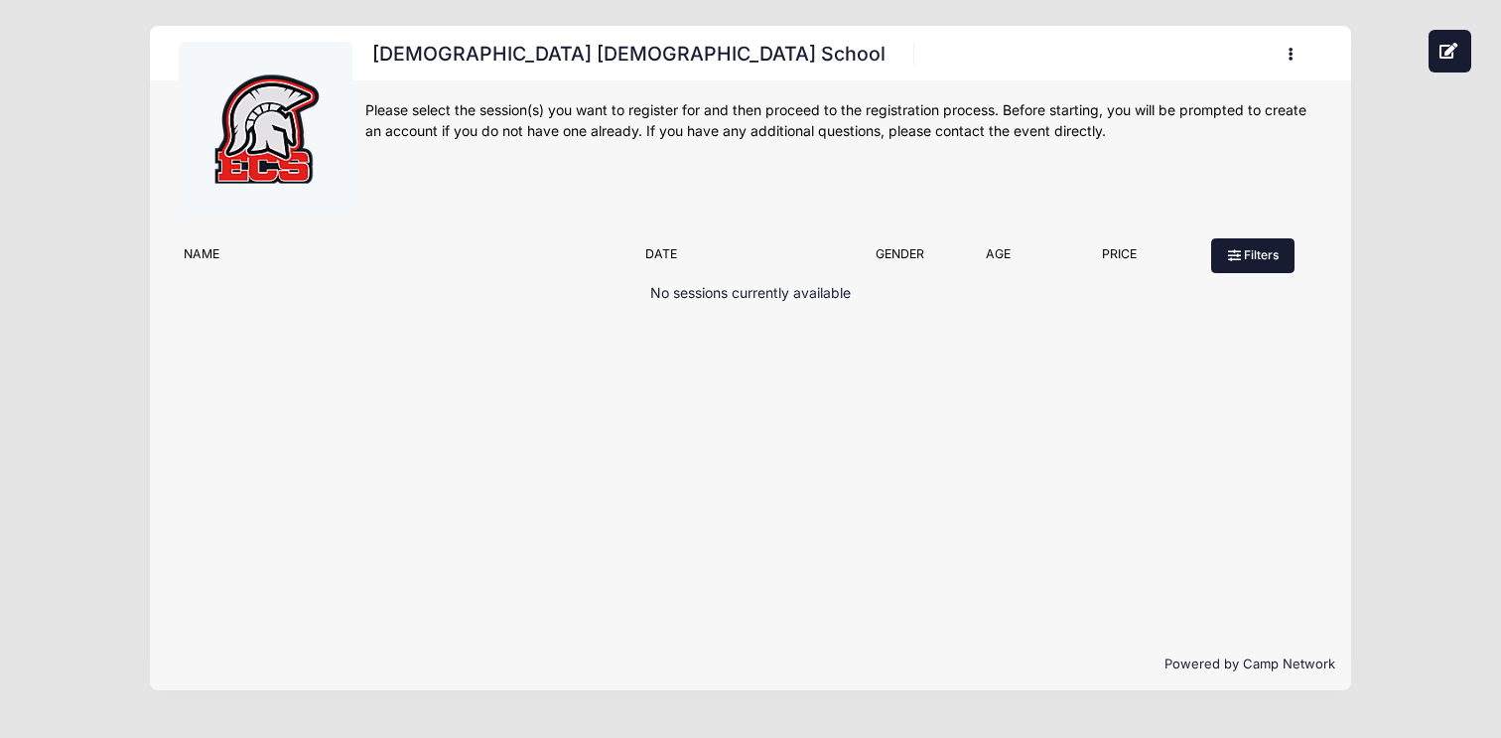
click at [1226, 265] on button "Filters" at bounding box center [1253, 255] width 83 height 34
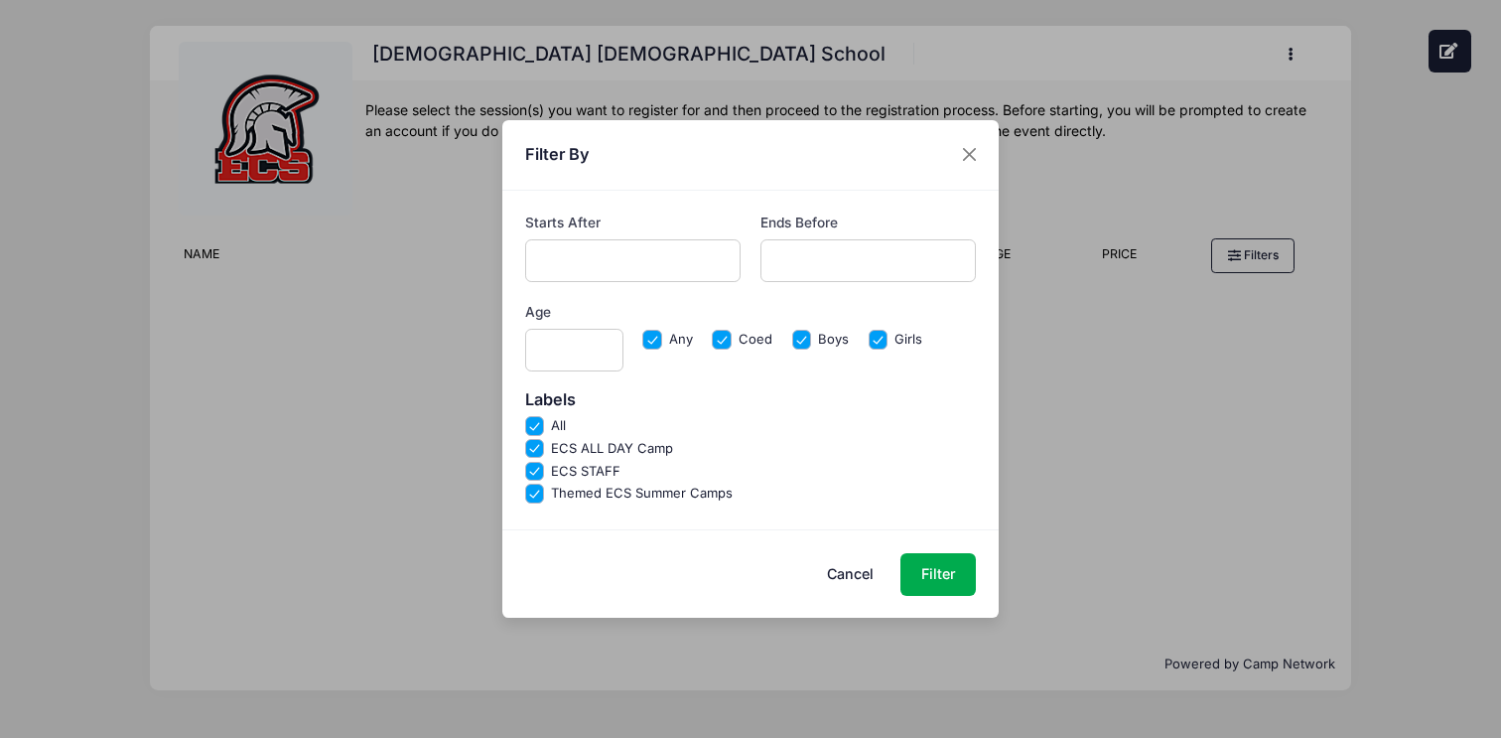
click at [869, 571] on button "Cancel" at bounding box center [850, 574] width 87 height 43
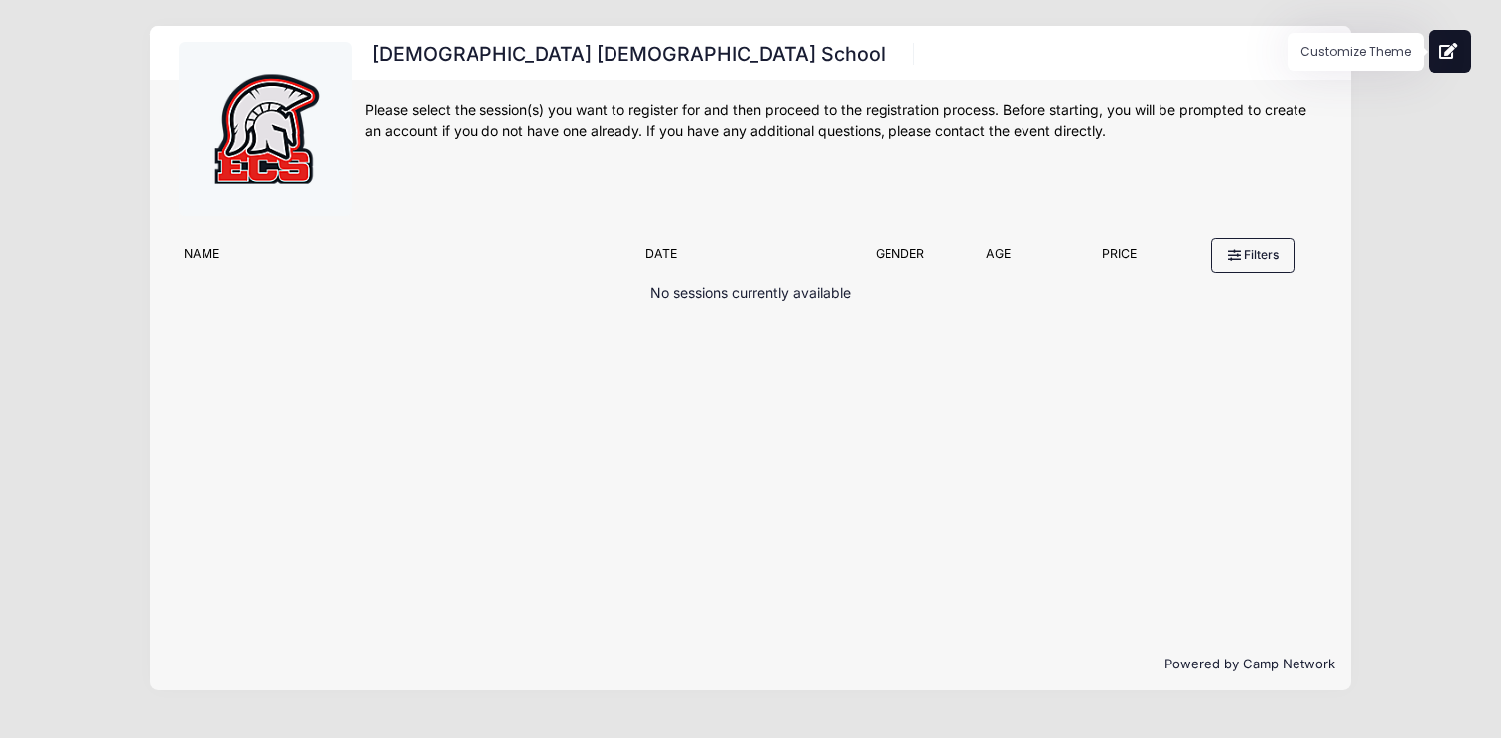
click at [1448, 57] on icon at bounding box center [1450, 51] width 20 height 16
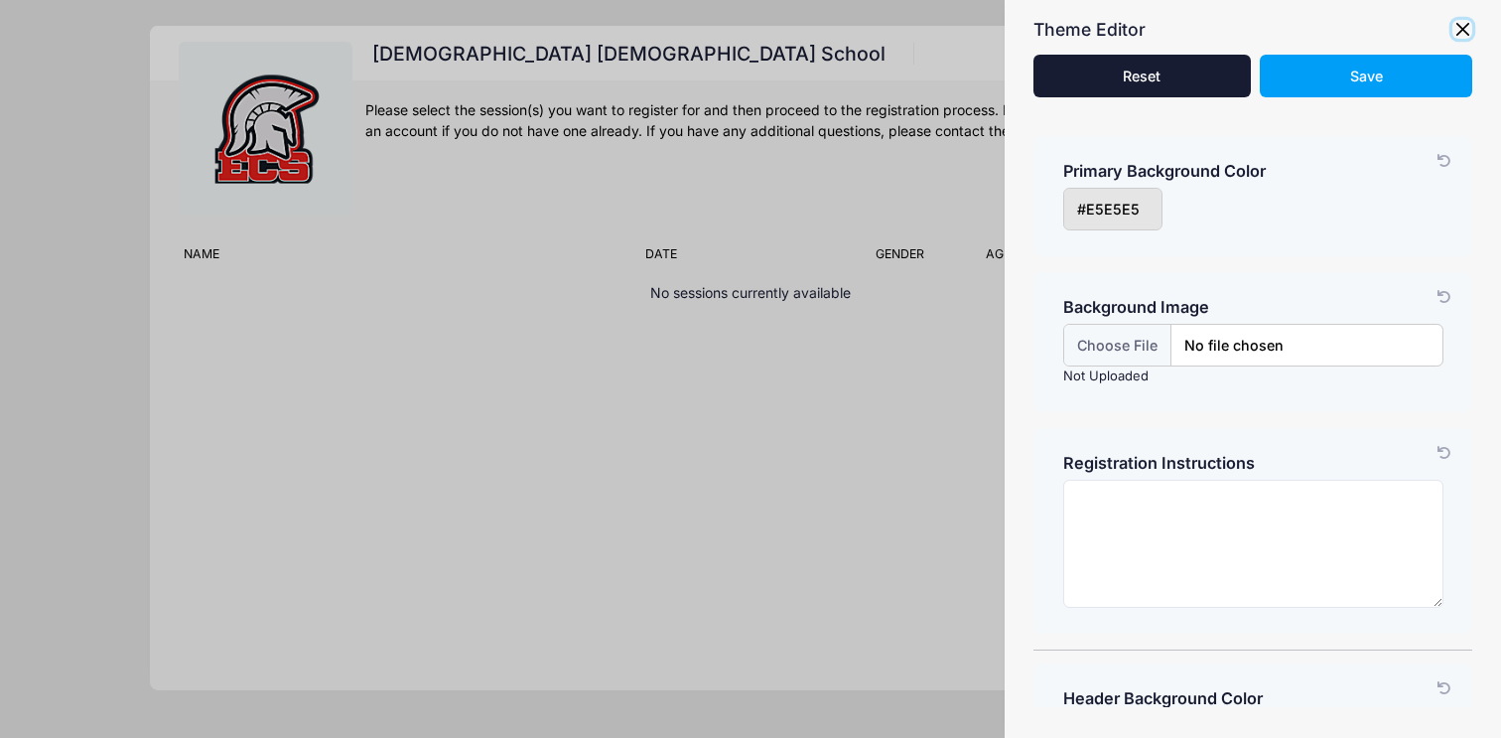
click at [1460, 33] on button "button" at bounding box center [1463, 30] width 20 height 20
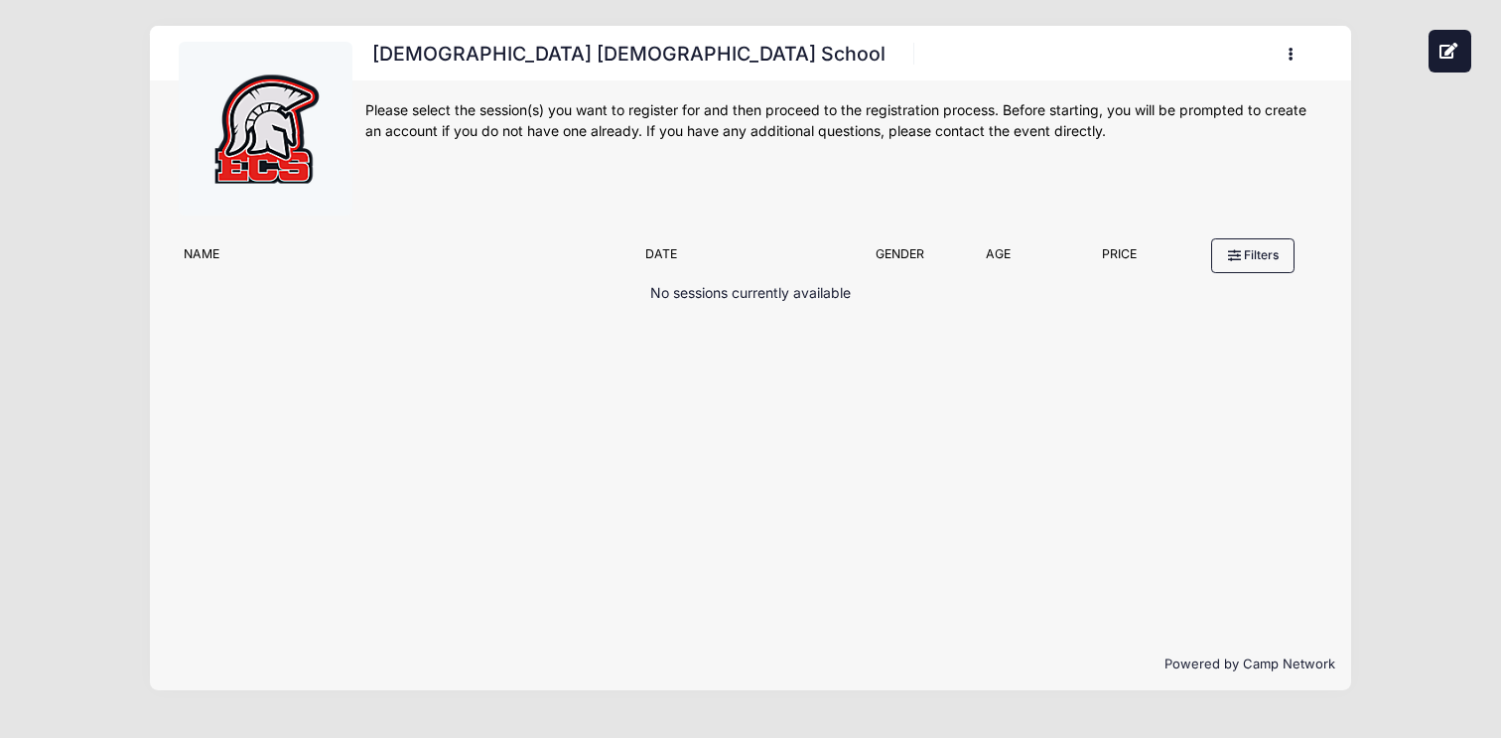
click at [1295, 57] on button "button" at bounding box center [1296, 54] width 54 height 35
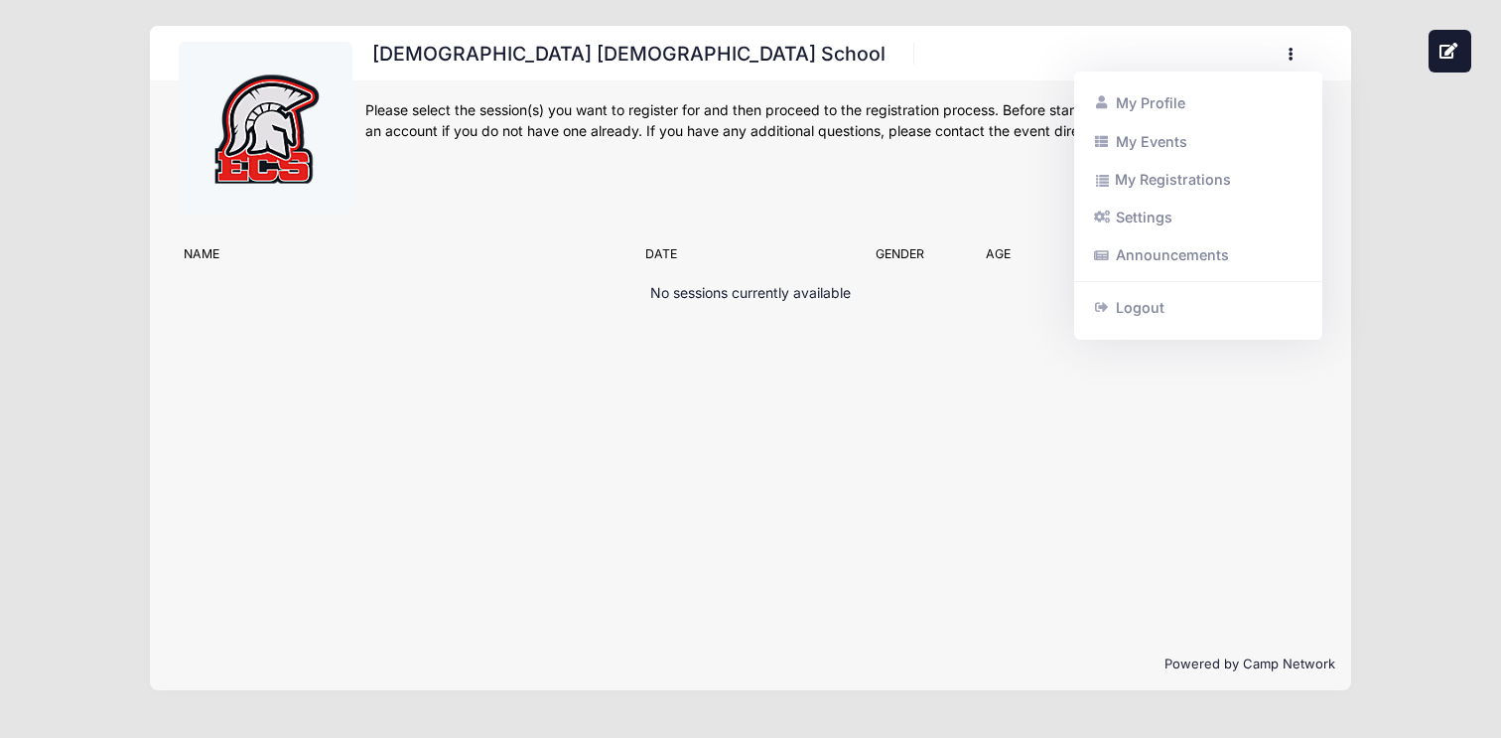
click at [1343, 67] on div "Evangelical Christian School Register My Profile My Events My Registrations Set…" at bounding box center [751, 127] width 1202 height 203
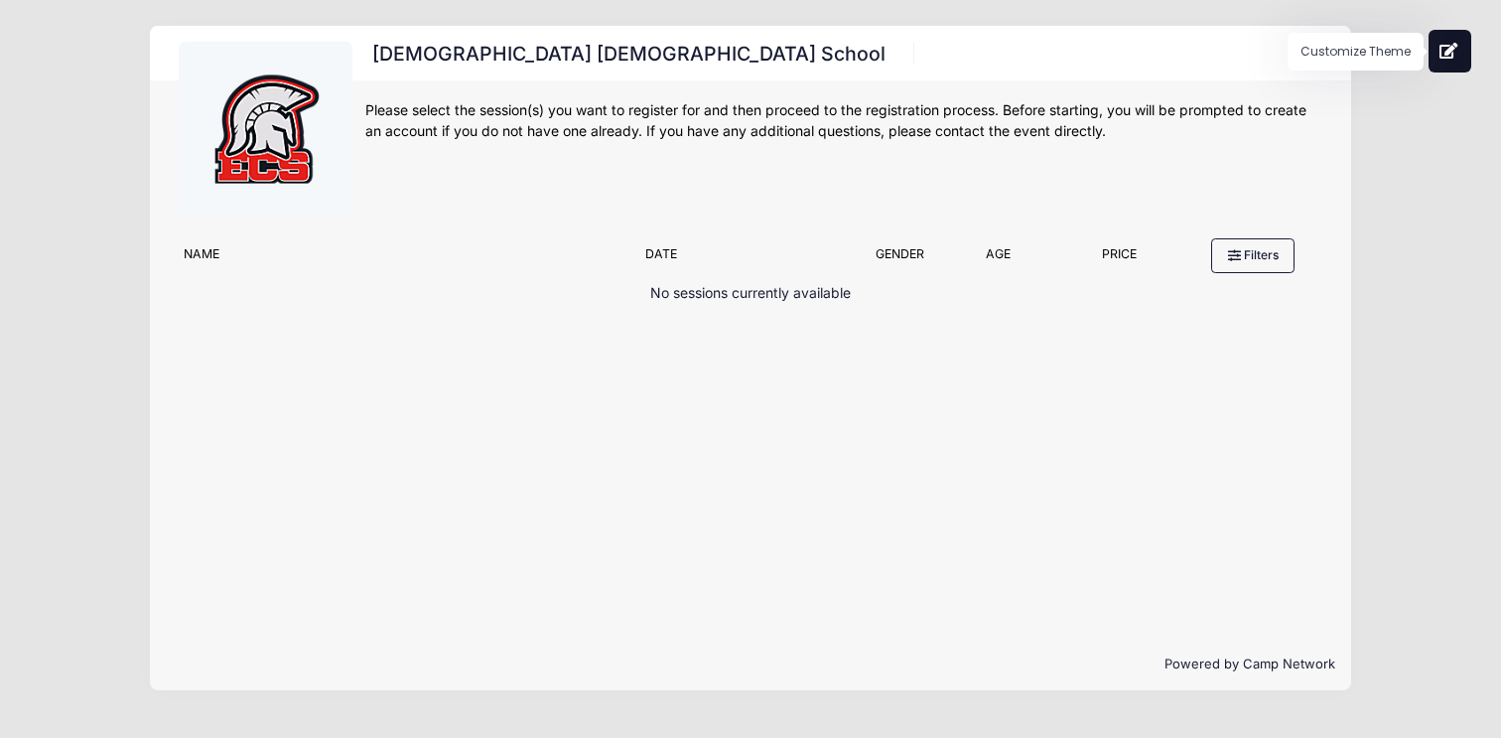
click at [1439, 59] on button at bounding box center [1450, 51] width 43 height 43
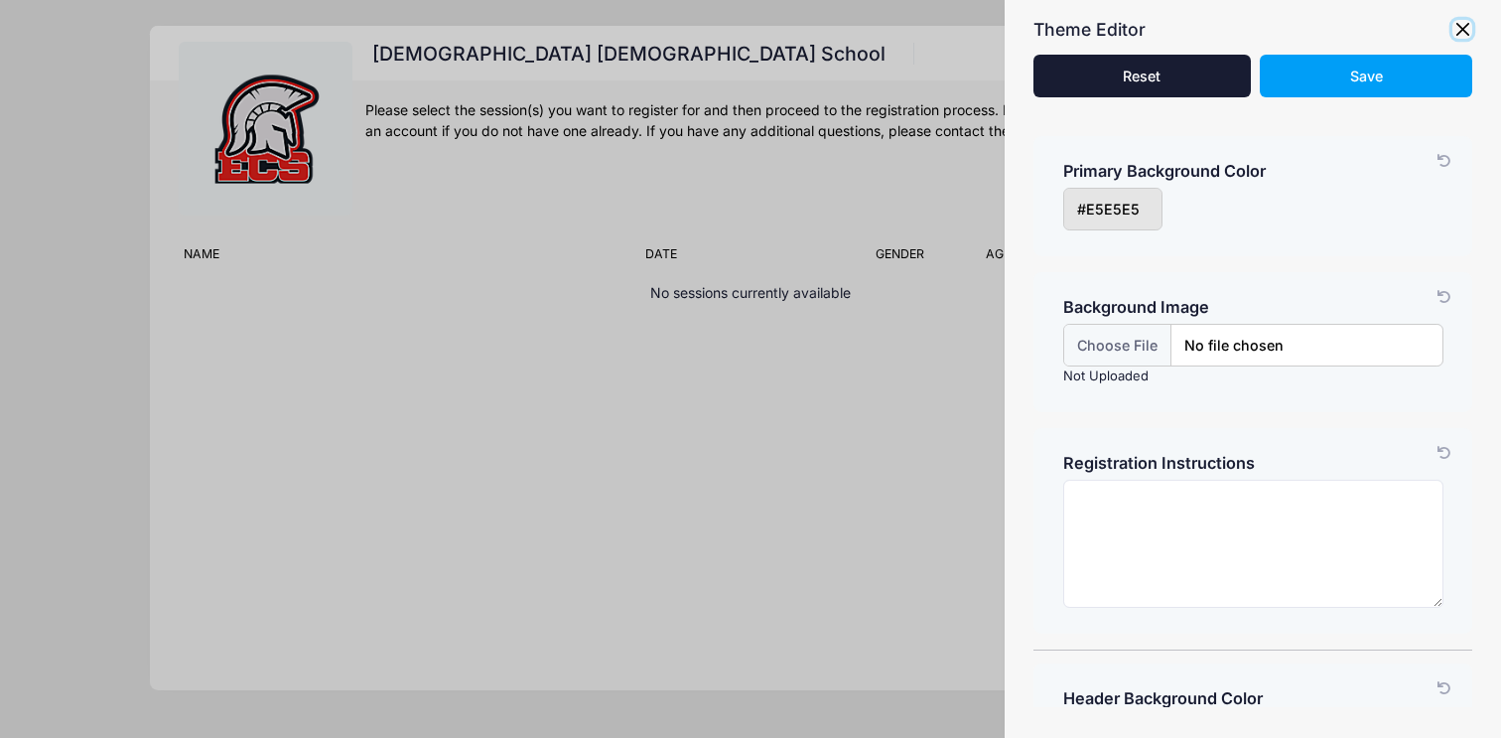
click at [1457, 34] on button "button" at bounding box center [1463, 30] width 20 height 20
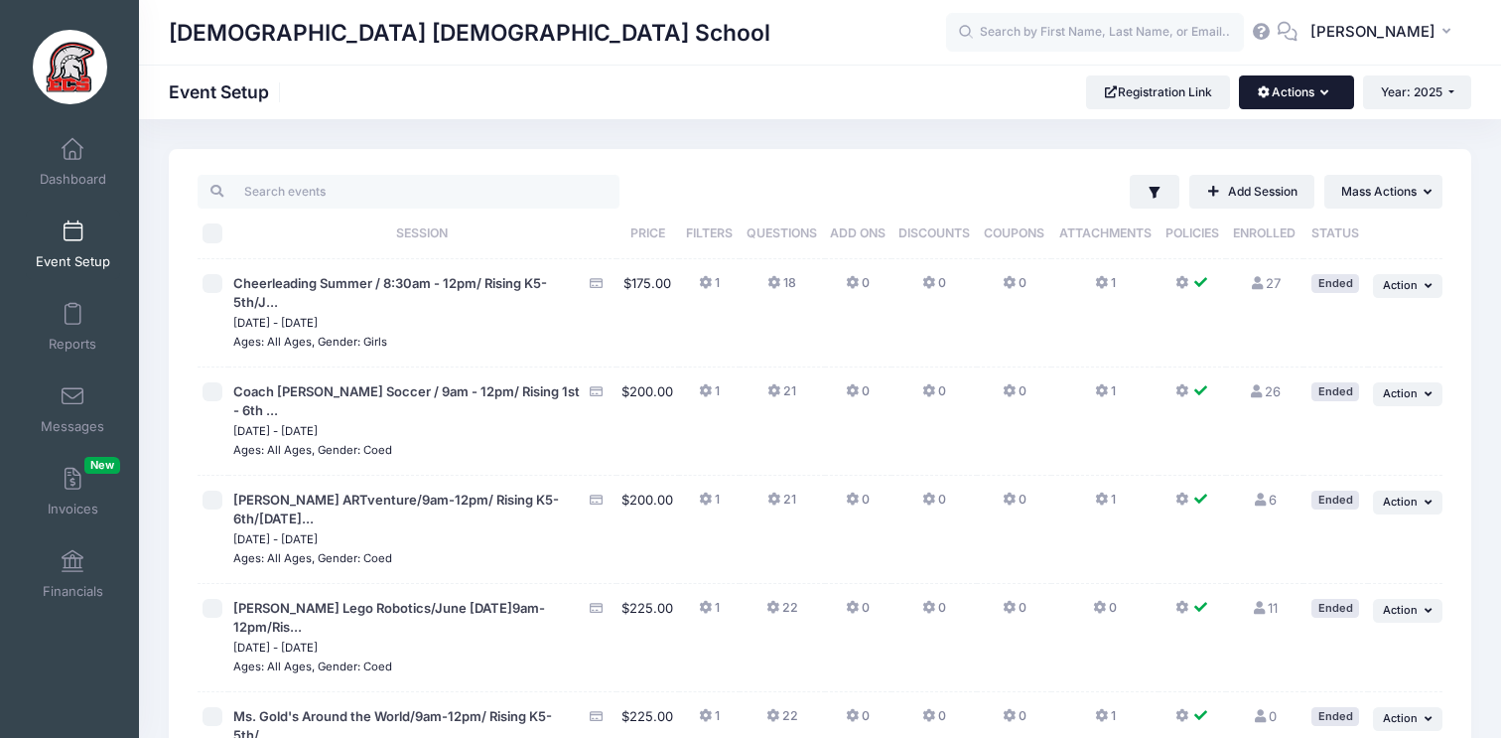
click at [1321, 93] on icon "button" at bounding box center [1329, 93] width 16 height 0
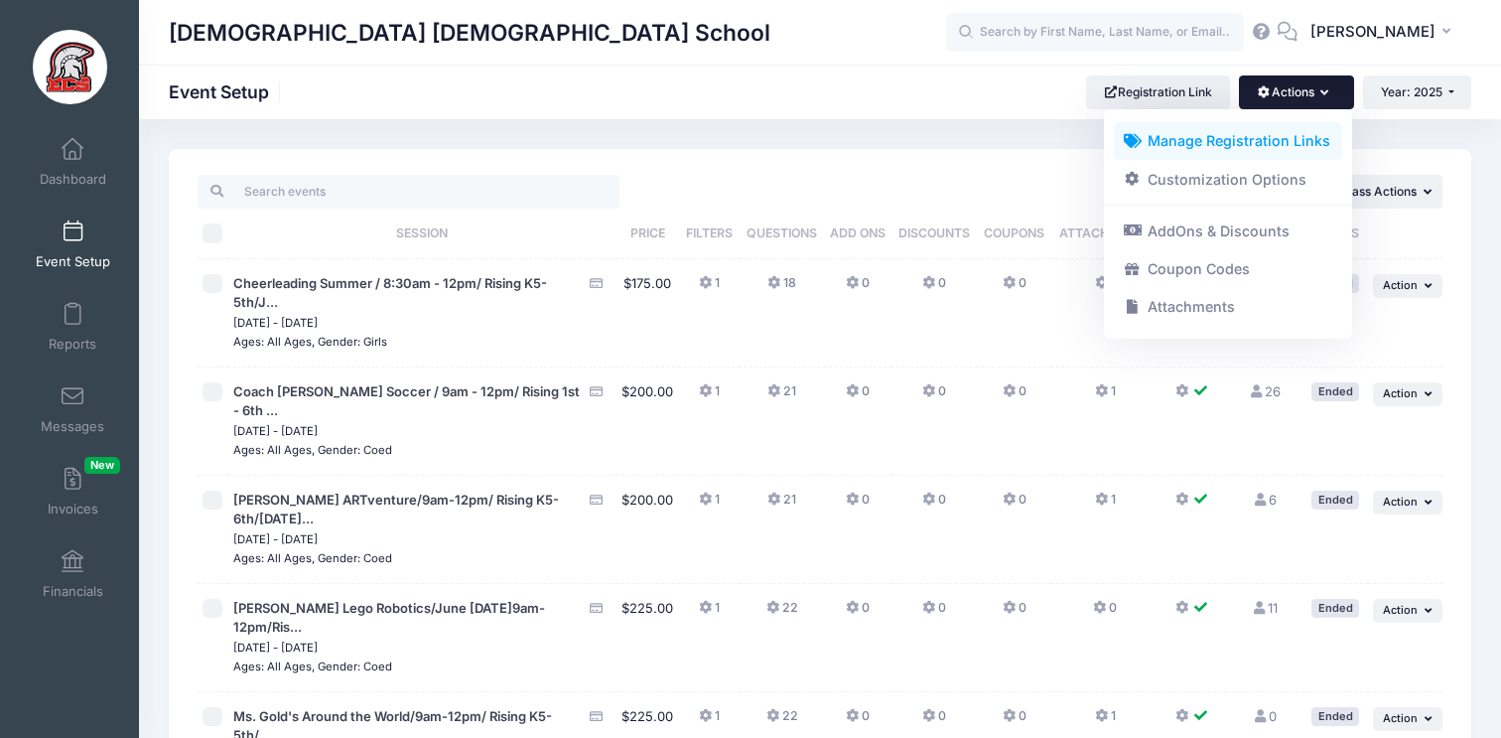
click at [1287, 140] on link "Manage Registration Links" at bounding box center [1228, 141] width 229 height 38
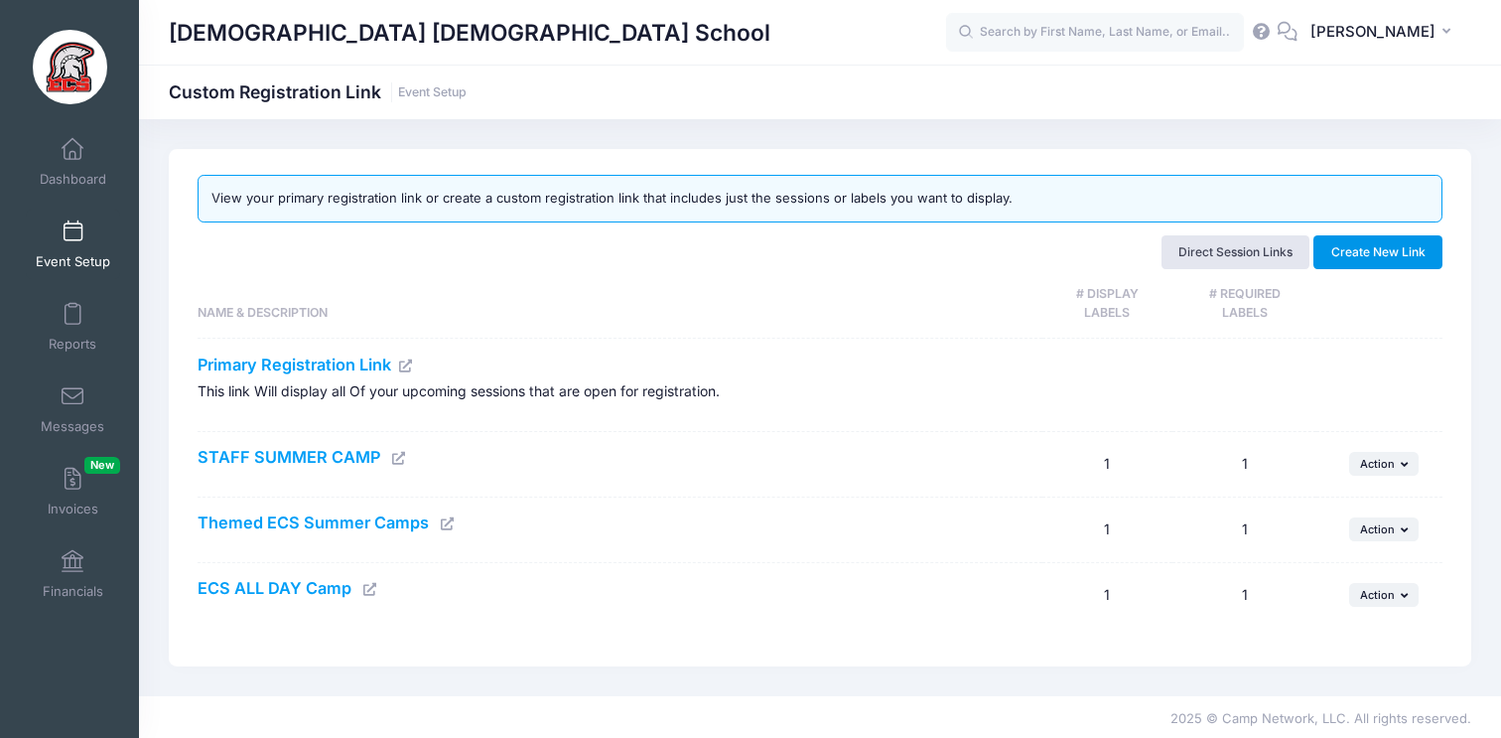
click at [1413, 255] on button "Create New Link" at bounding box center [1378, 252] width 129 height 34
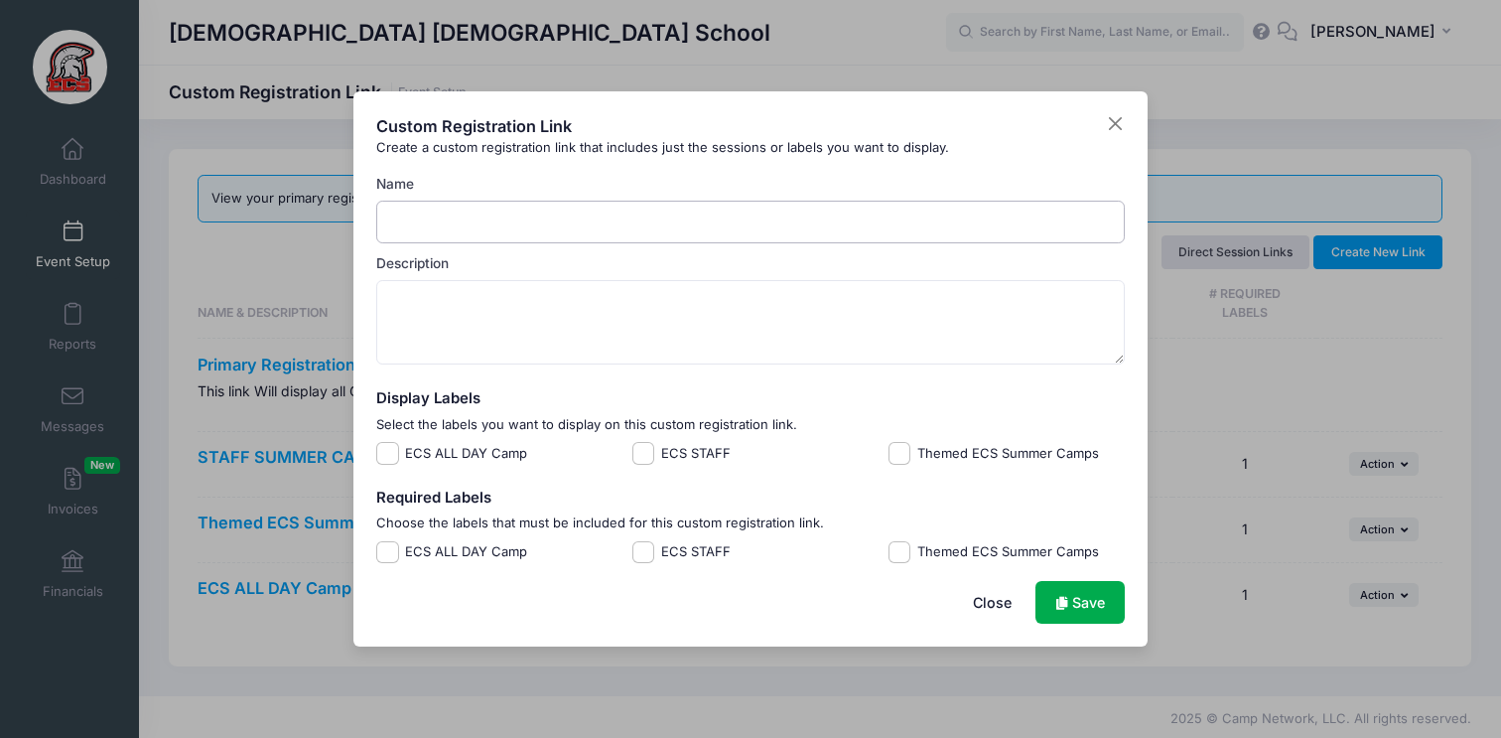
click at [881, 220] on input "Name" at bounding box center [751, 222] width 750 height 43
click at [393, 224] on input "Developmental Camps" at bounding box center [751, 222] width 750 height 43
type input "ECS Developmental Camps"
click at [1087, 618] on link "Save" at bounding box center [1080, 602] width 89 height 43
click at [1012, 610] on button "Close" at bounding box center [991, 602] width 79 height 43
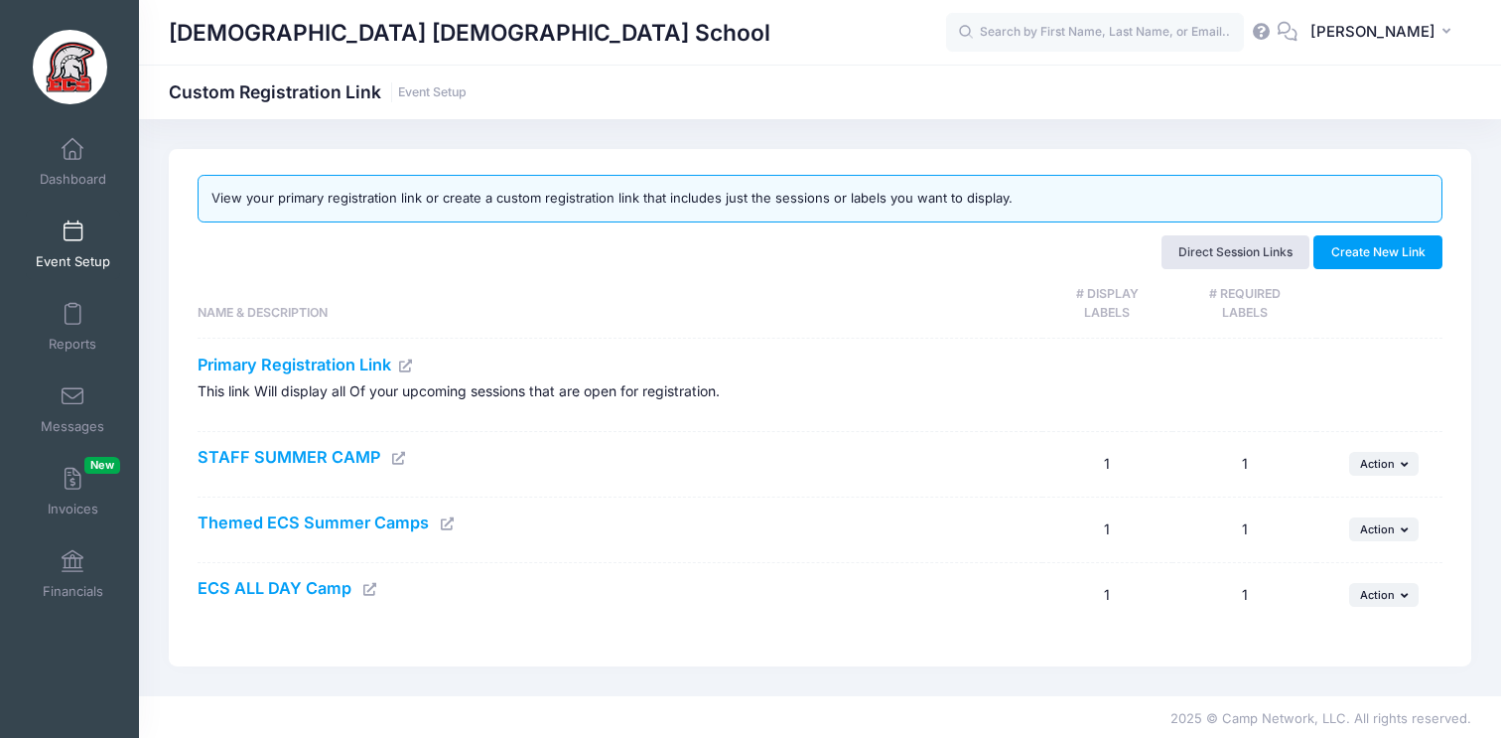
scroll to position [3, 0]
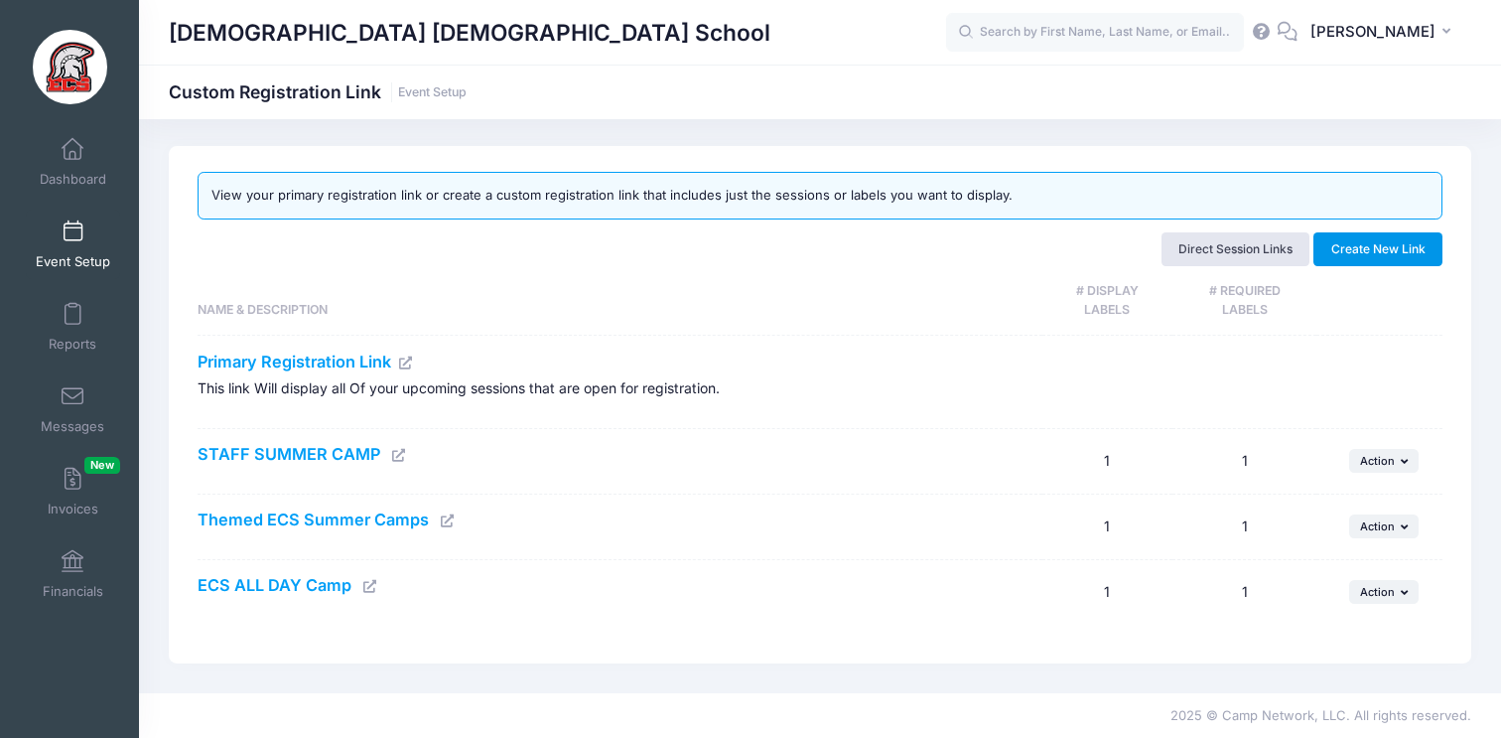
click at [1363, 262] on button "Create New Link" at bounding box center [1378, 249] width 129 height 34
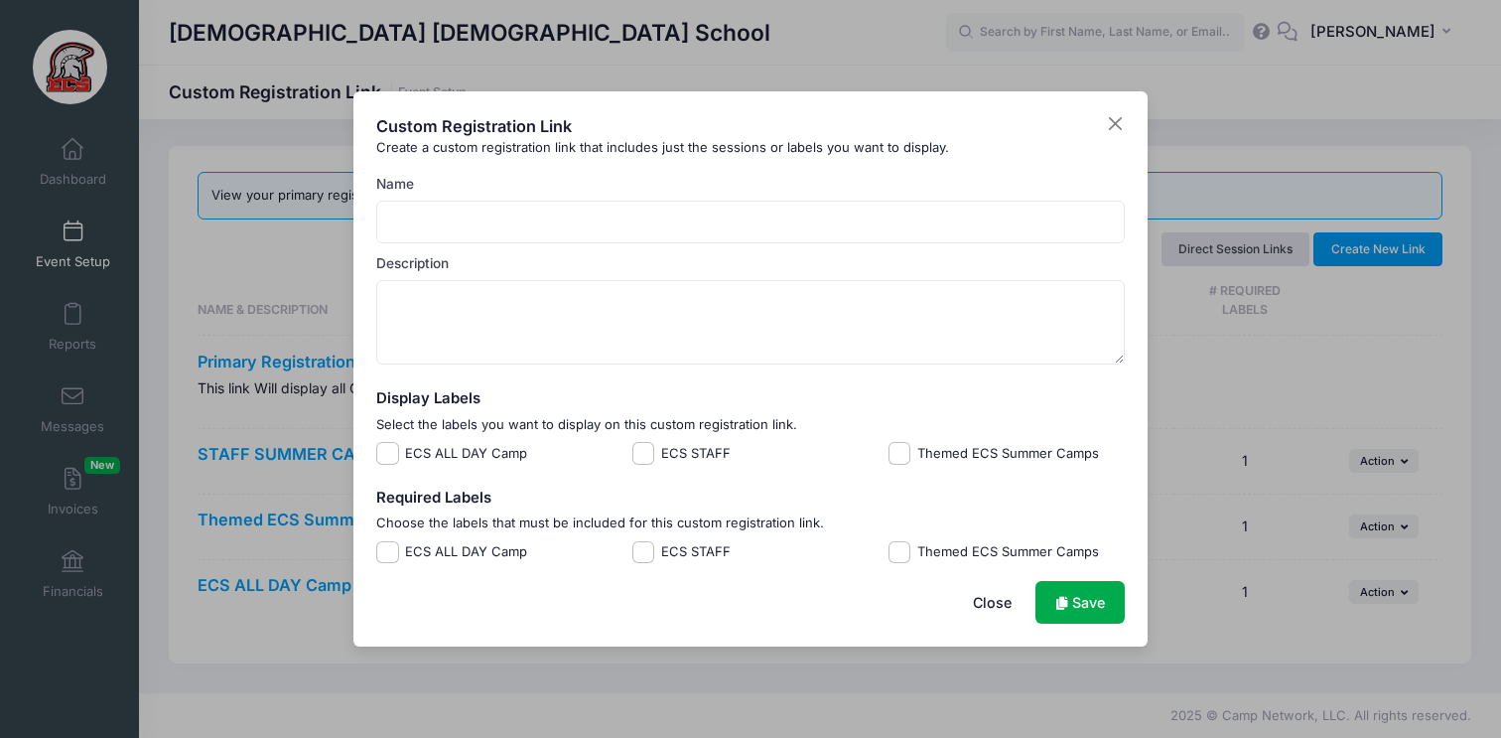
click at [979, 604] on button "Close" at bounding box center [991, 602] width 79 height 43
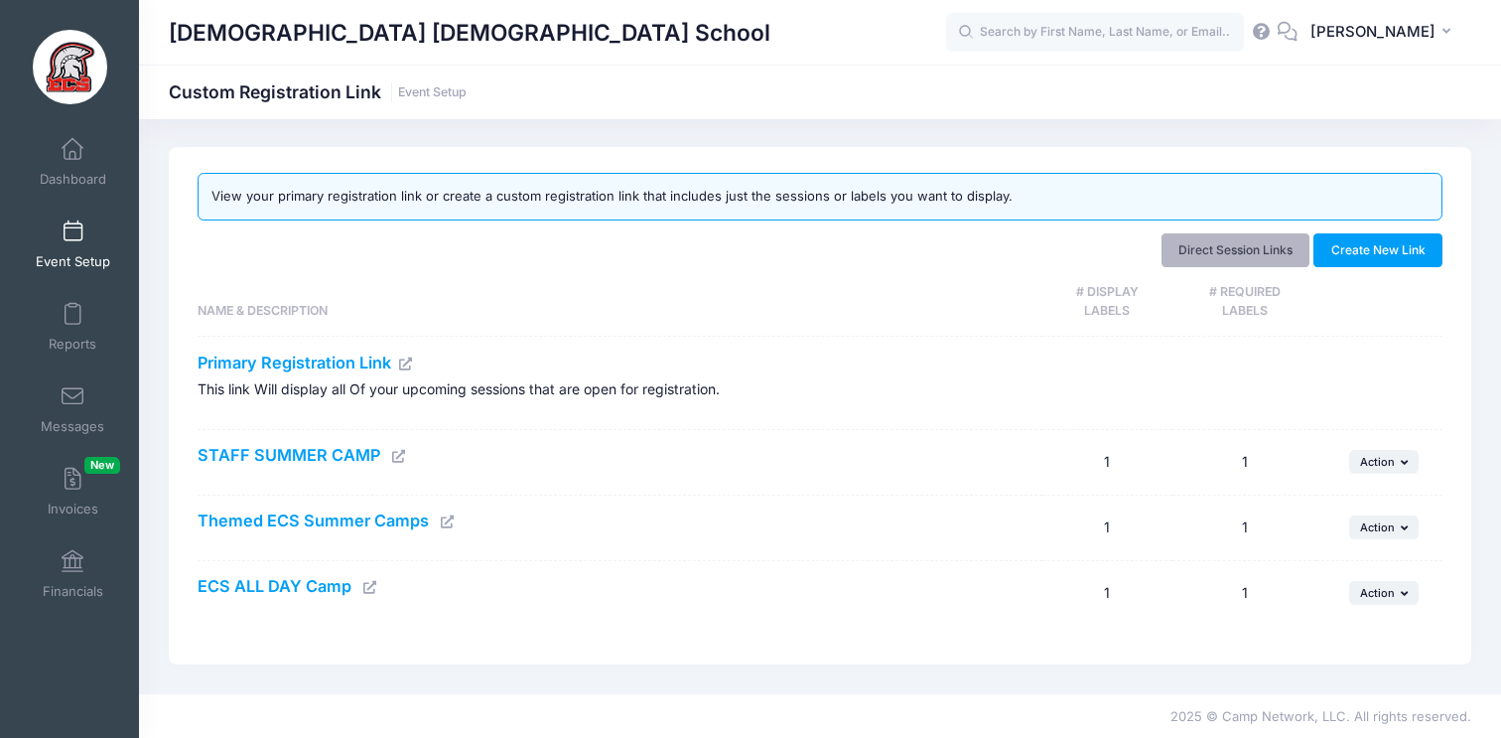
scroll to position [0, 0]
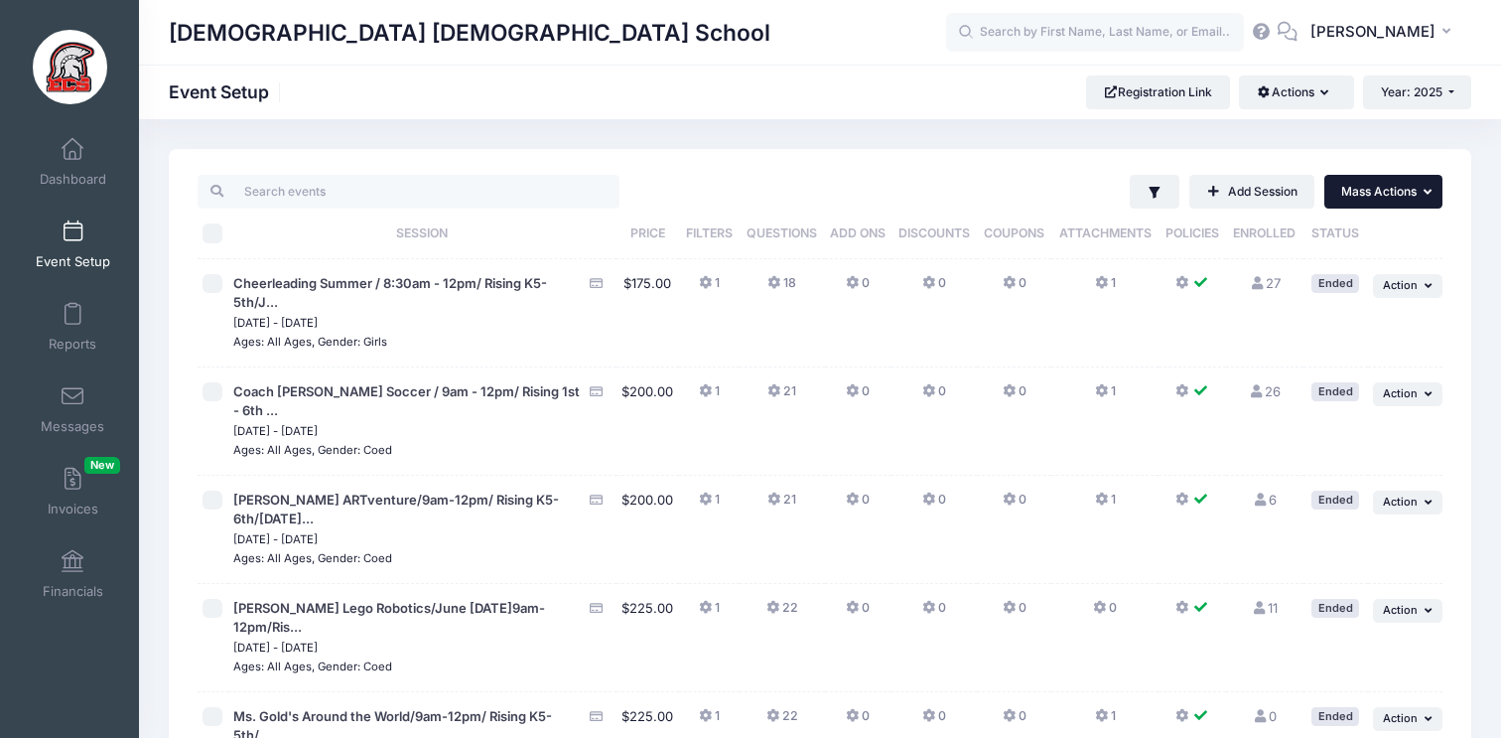
click at [1382, 191] on span "Mass Actions" at bounding box center [1379, 191] width 75 height 15
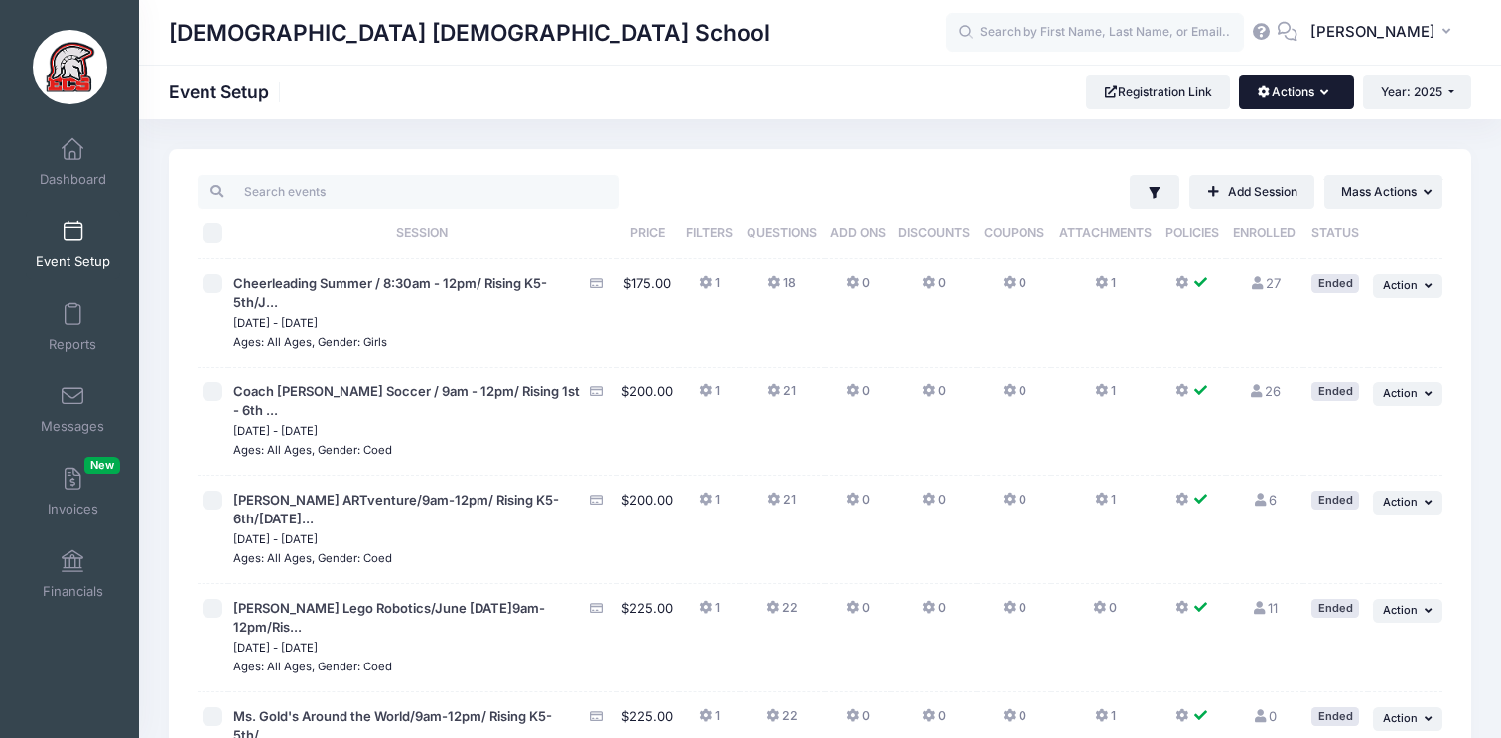
click at [1284, 104] on button "Actions" at bounding box center [1296, 92] width 114 height 34
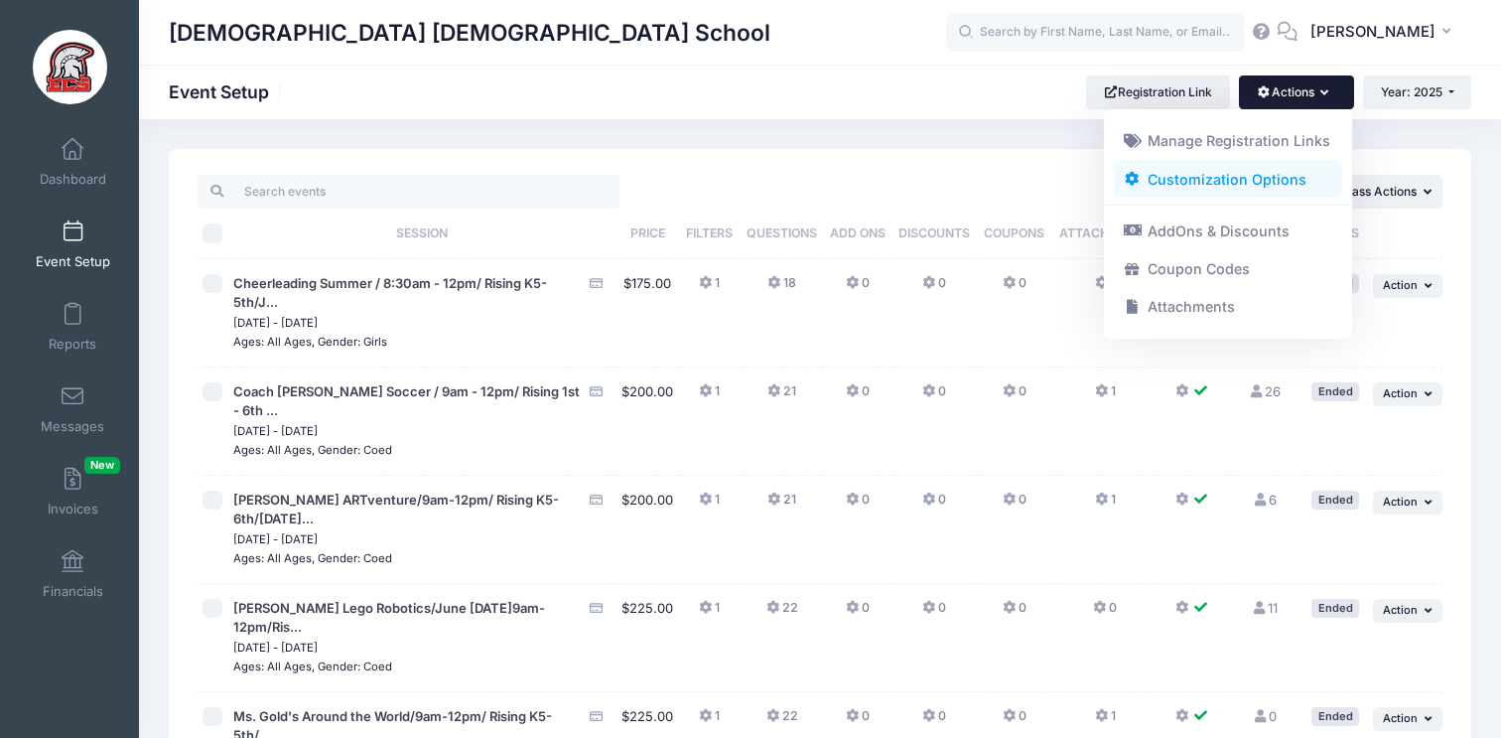
click at [1260, 177] on link "Customization Options" at bounding box center [1228, 179] width 229 height 38
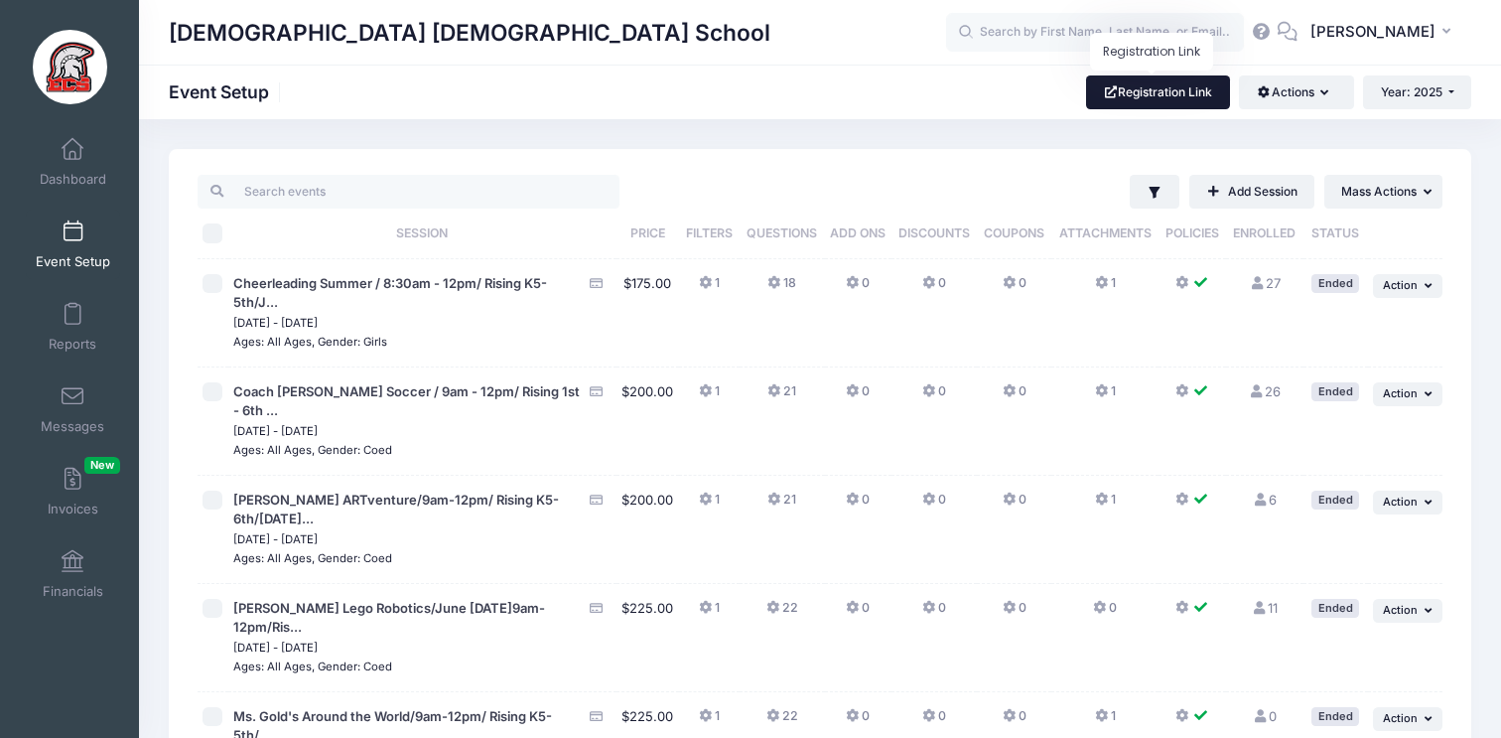
click at [1184, 108] on link "Registration Link" at bounding box center [1158, 92] width 144 height 34
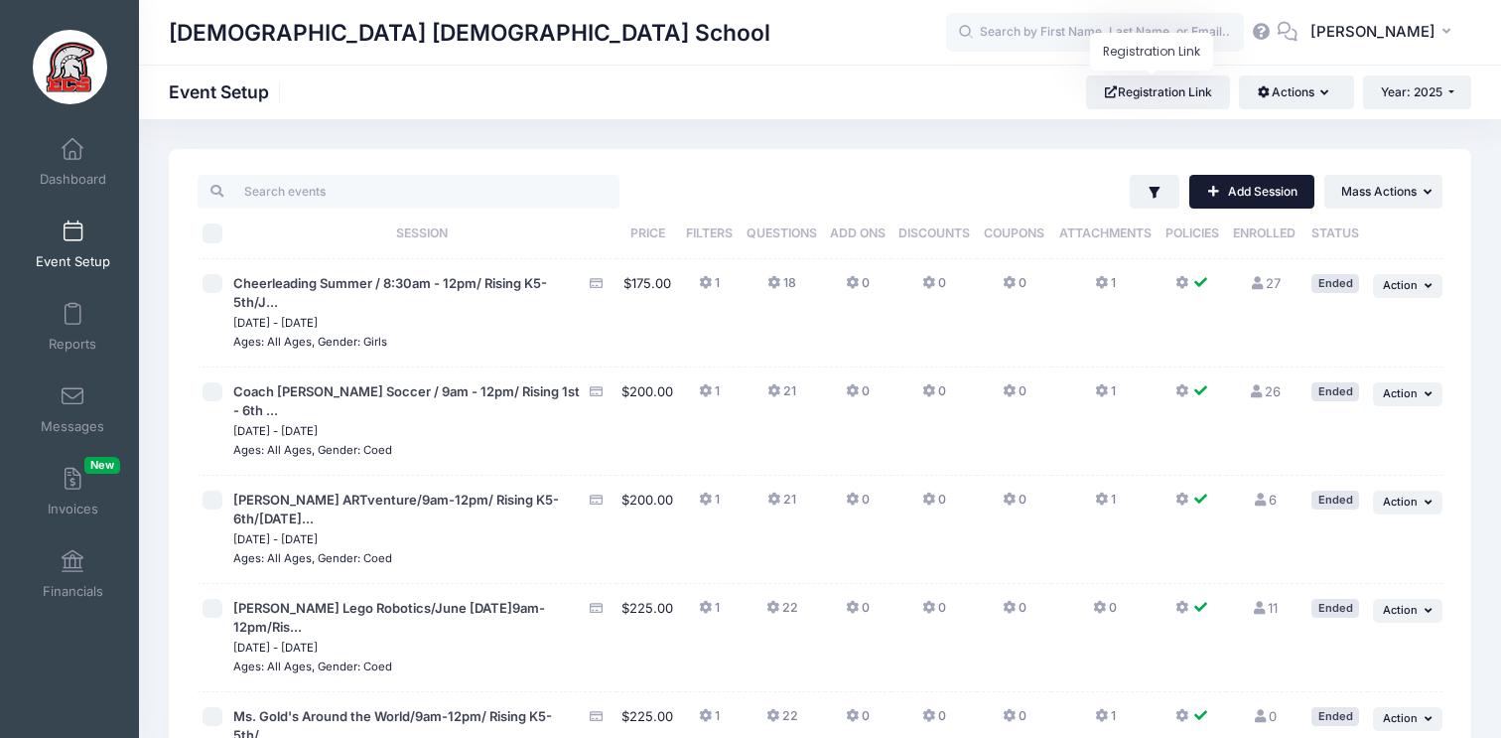
click at [1275, 183] on link "Add Session" at bounding box center [1252, 192] width 125 height 34
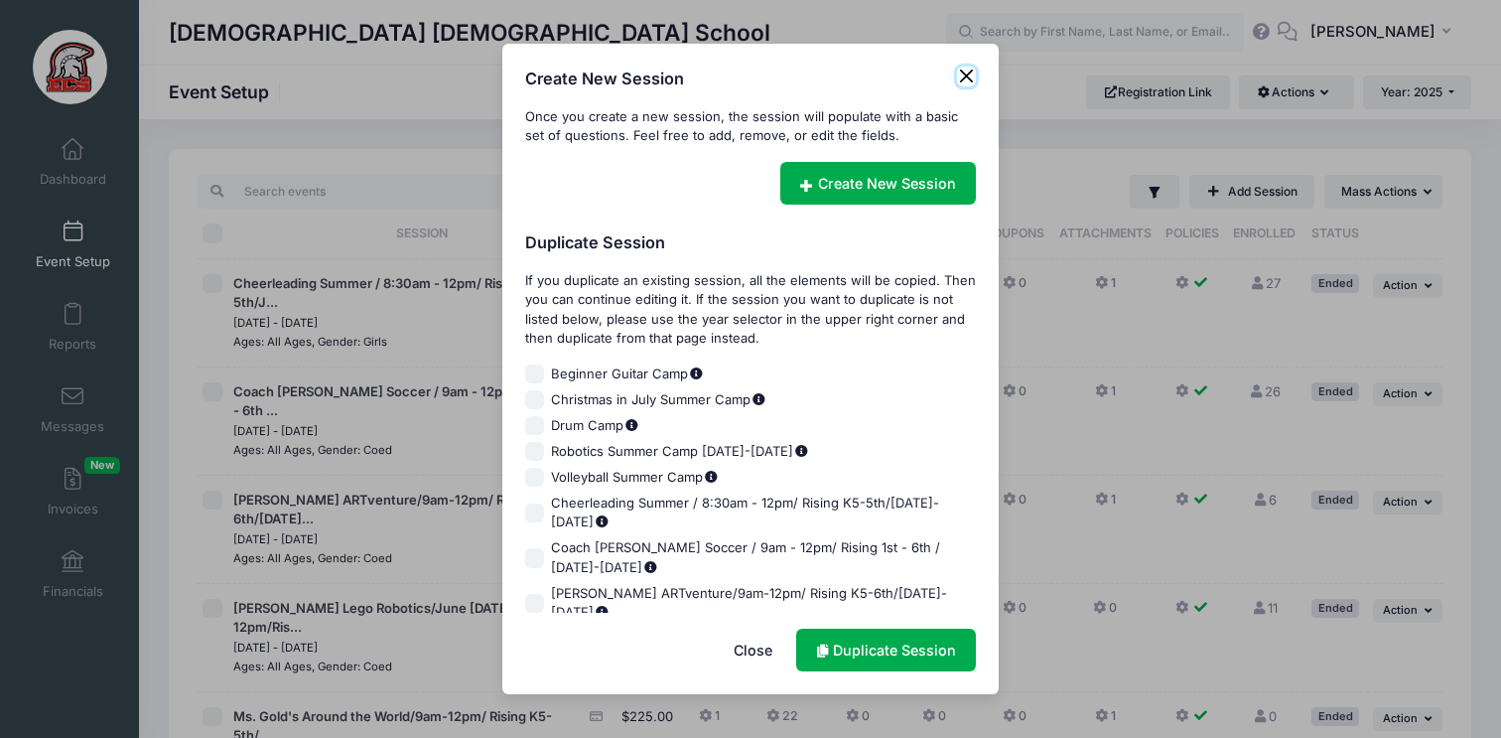
click at [966, 77] on button "Close" at bounding box center [967, 77] width 20 height 20
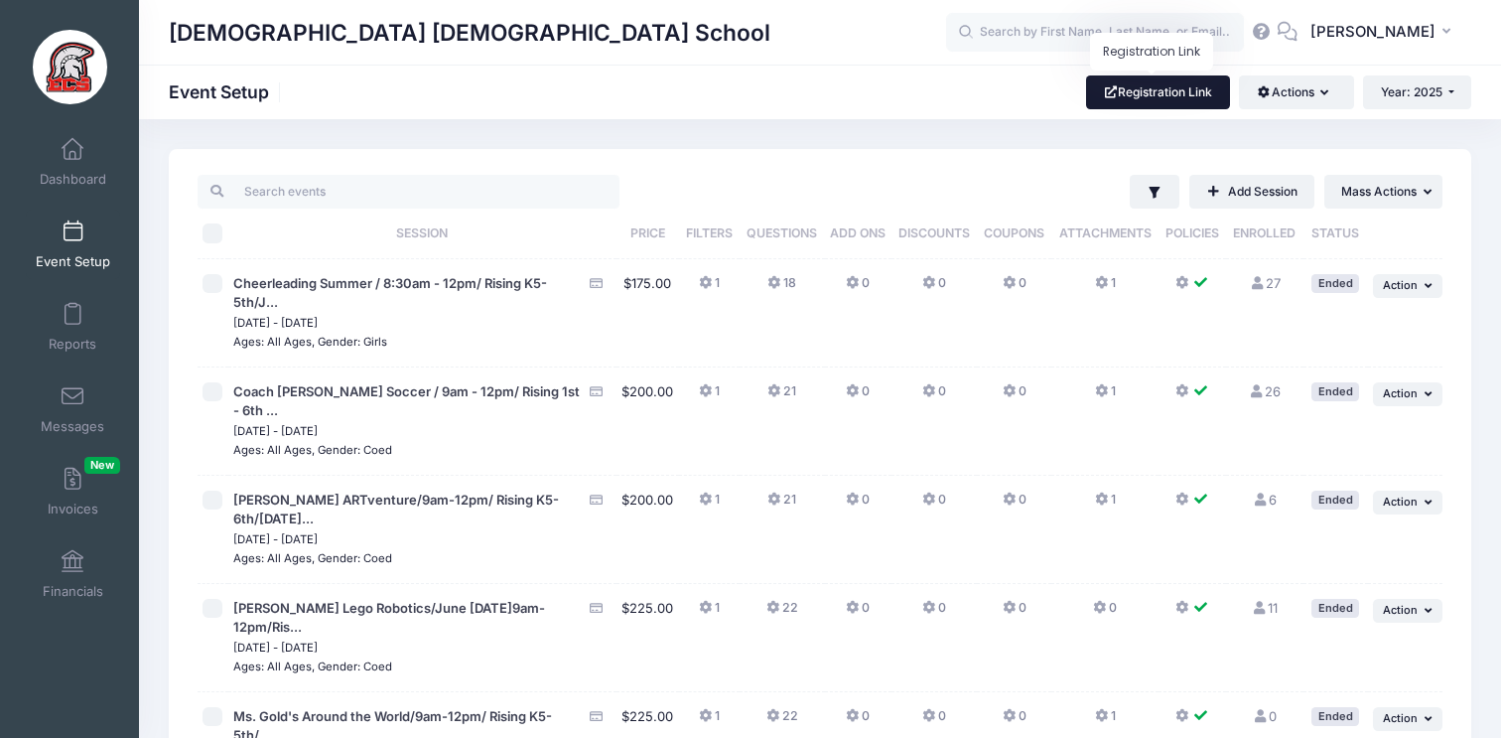
click at [1155, 105] on link "Registration Link" at bounding box center [1158, 92] width 144 height 34
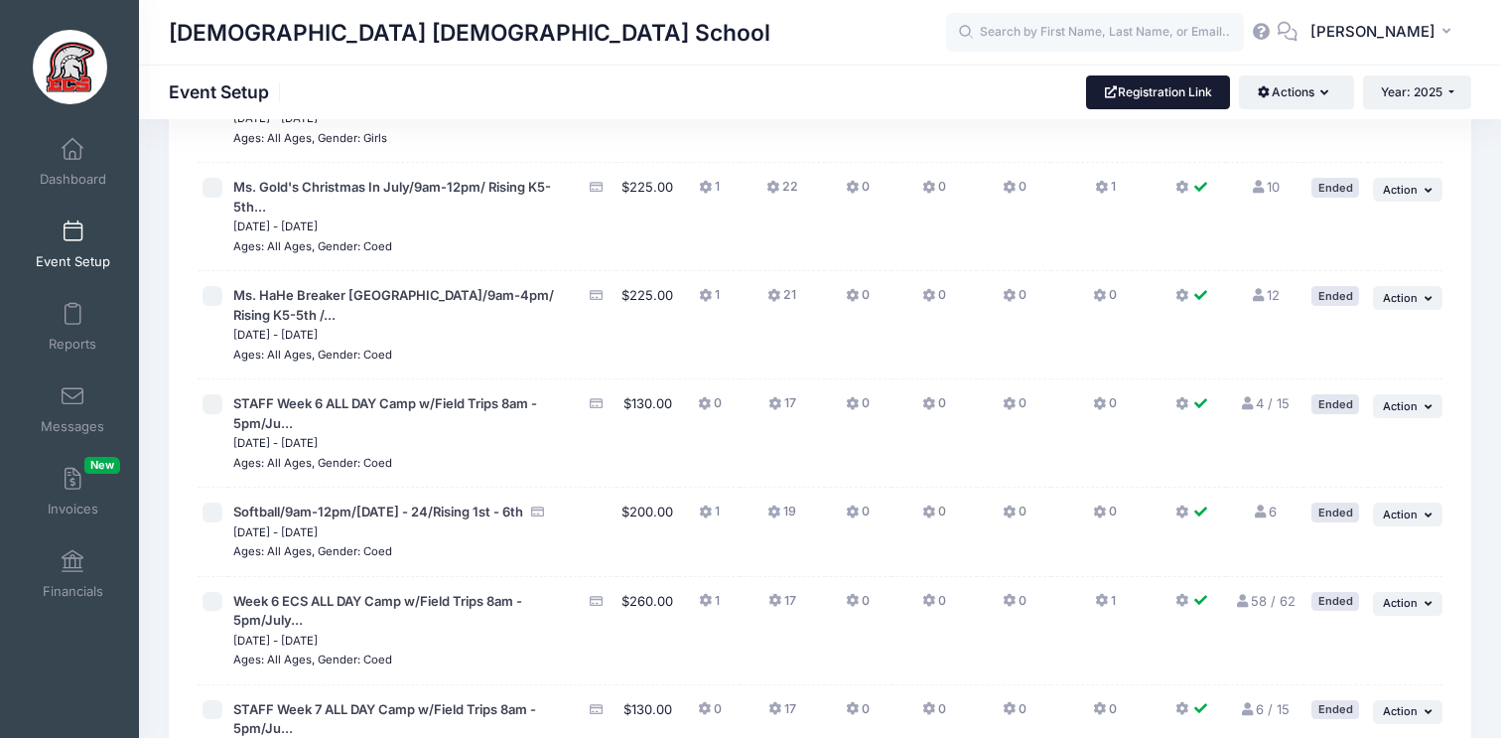
scroll to position [4232, 0]
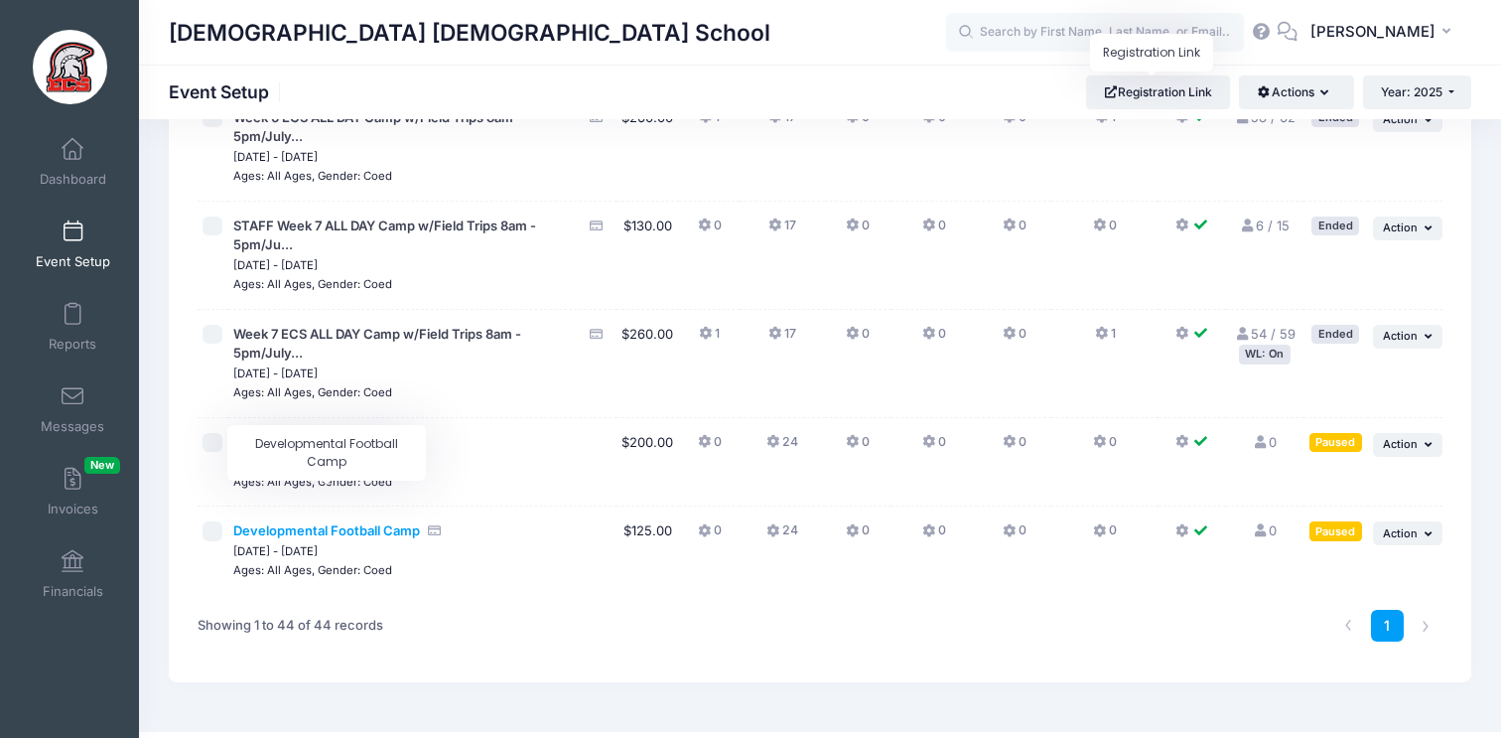
click at [311, 522] on span "Developmental Football Camp" at bounding box center [326, 530] width 187 height 16
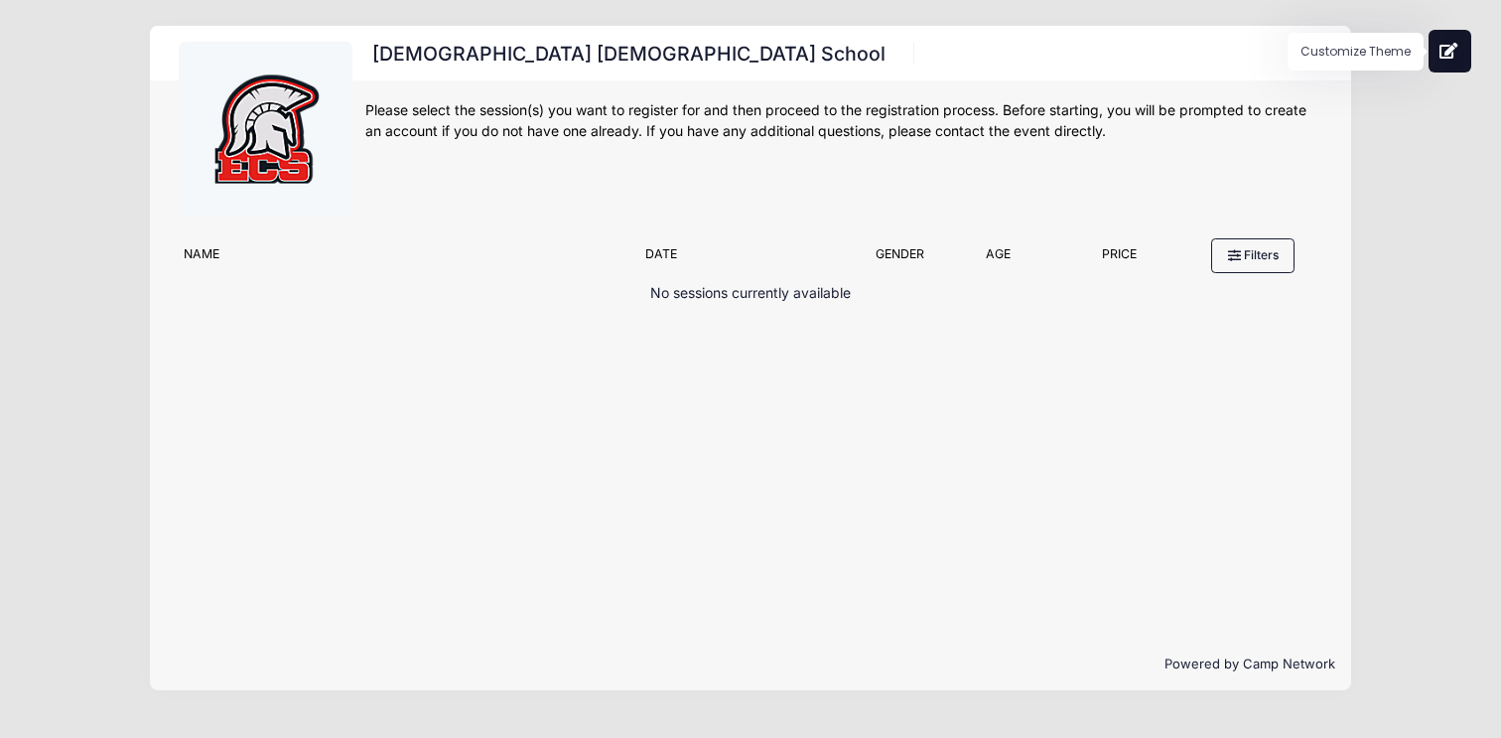
click at [1438, 71] on button at bounding box center [1450, 51] width 43 height 43
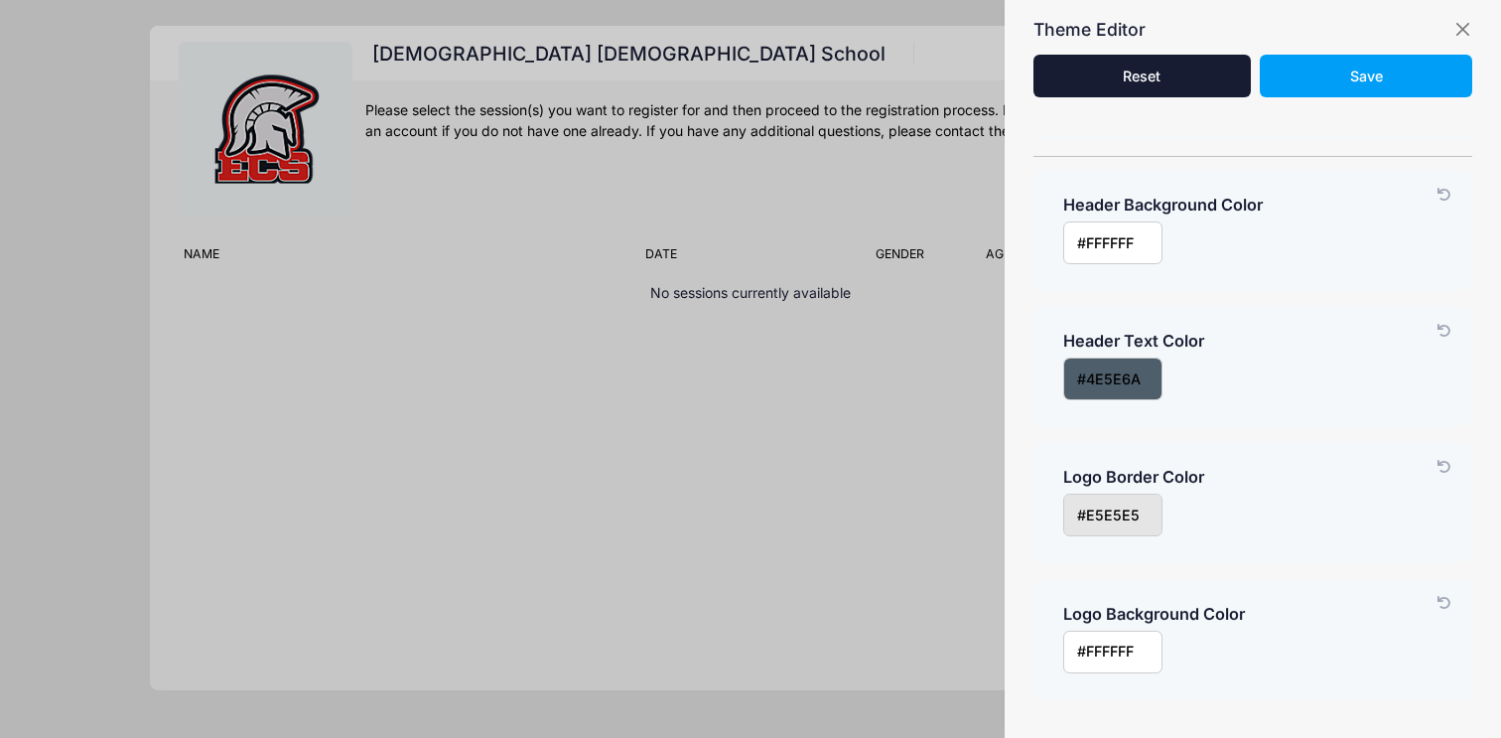
scroll to position [500, 0]
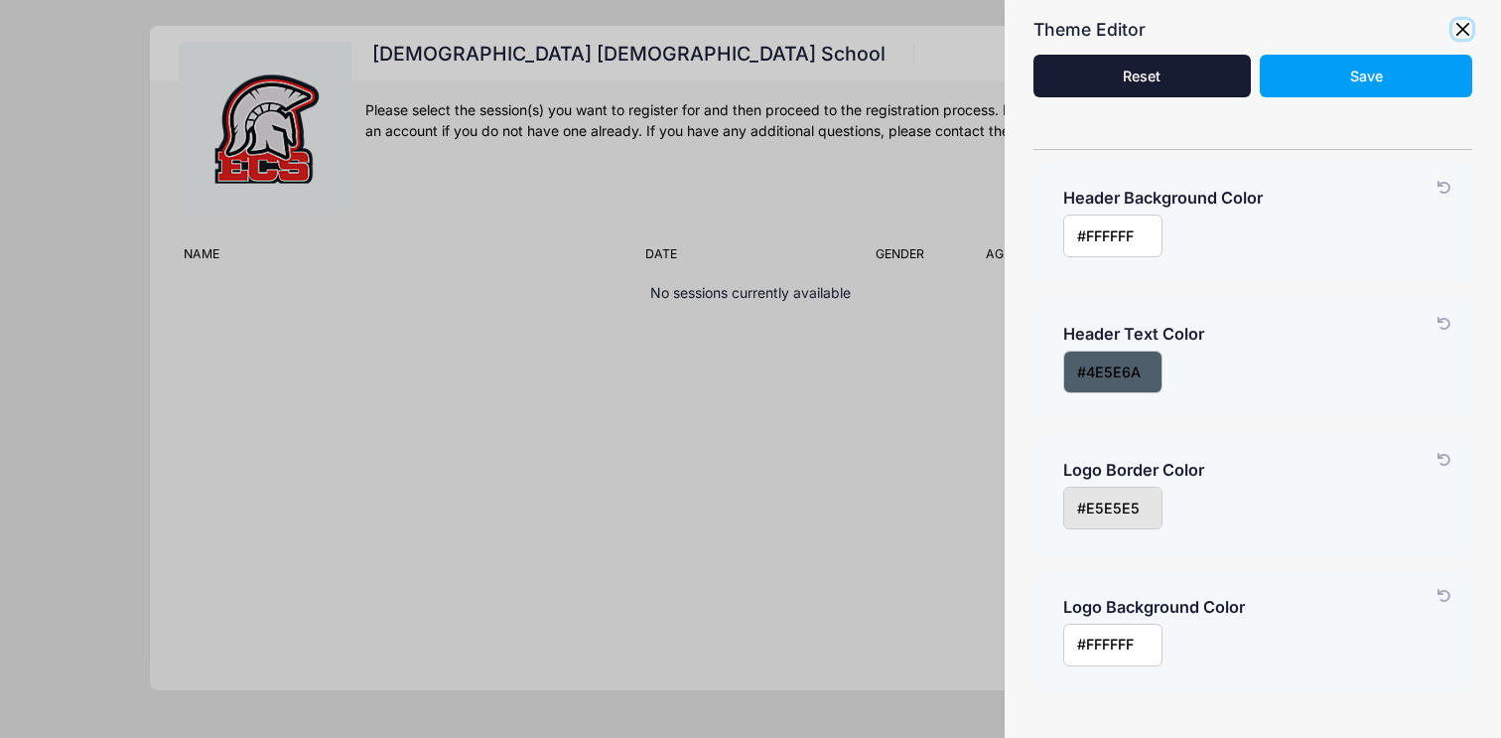
click at [1464, 26] on button "button" at bounding box center [1463, 30] width 20 height 20
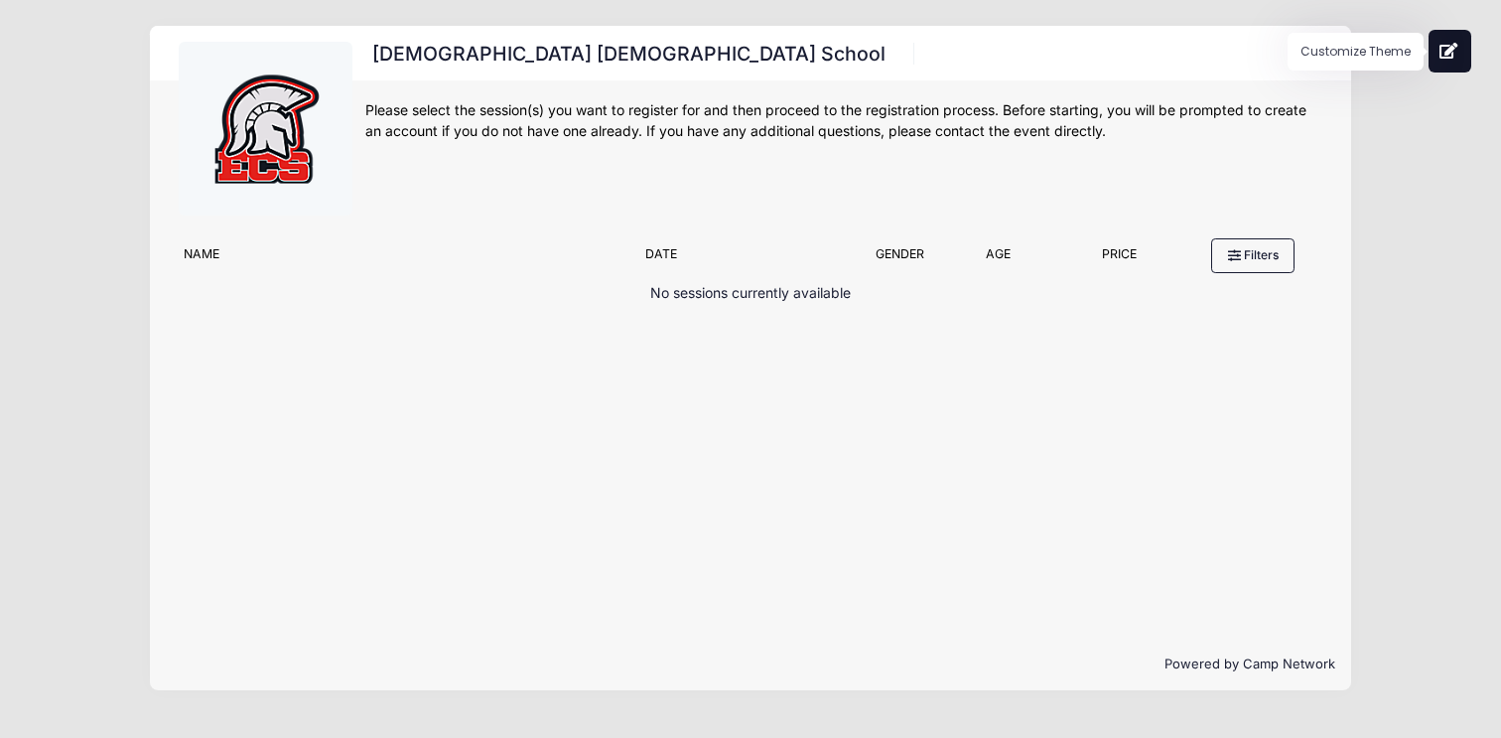
click at [1444, 63] on button at bounding box center [1450, 51] width 43 height 43
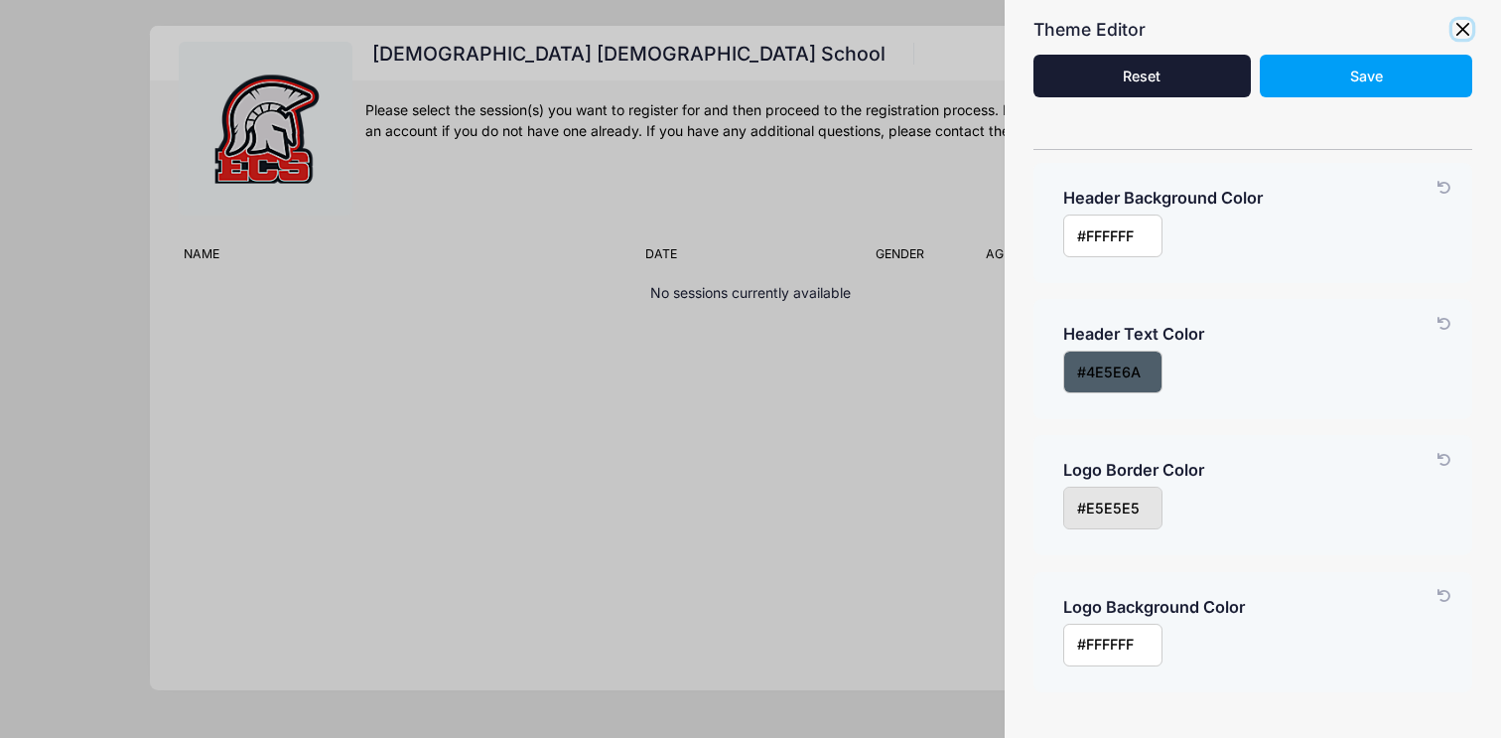
click at [1456, 30] on button "button" at bounding box center [1463, 30] width 20 height 20
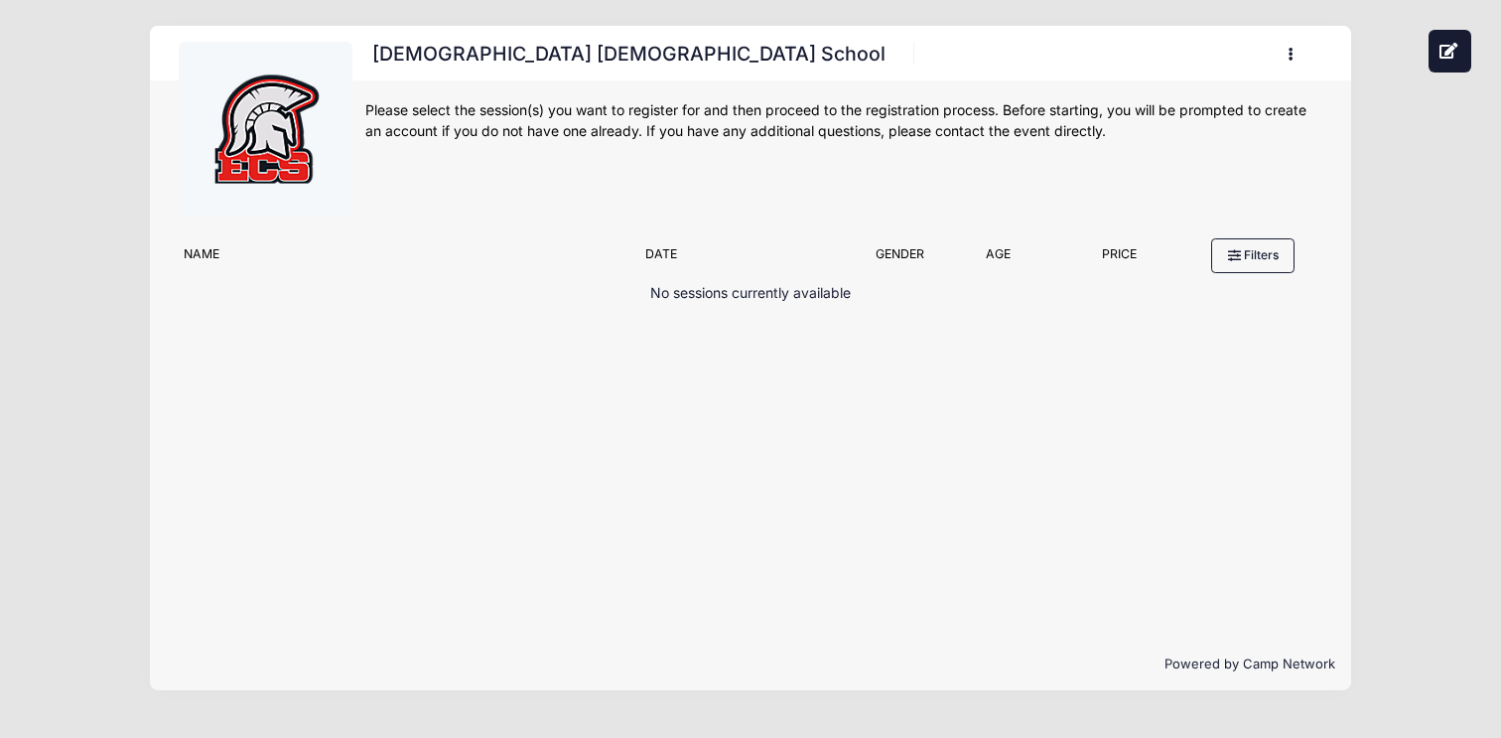
click at [1298, 47] on button "button" at bounding box center [1296, 54] width 54 height 35
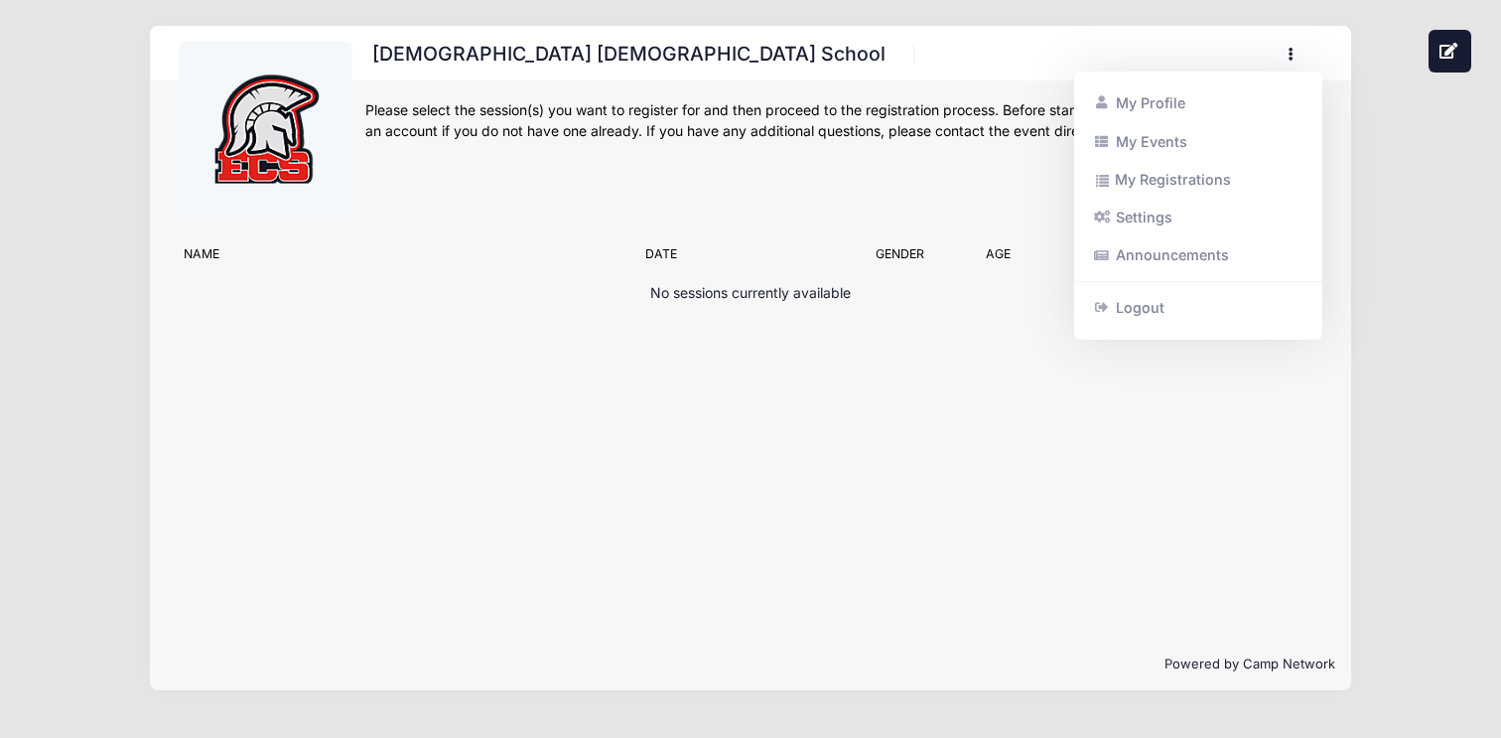
click at [1298, 47] on button "button" at bounding box center [1296, 54] width 54 height 35
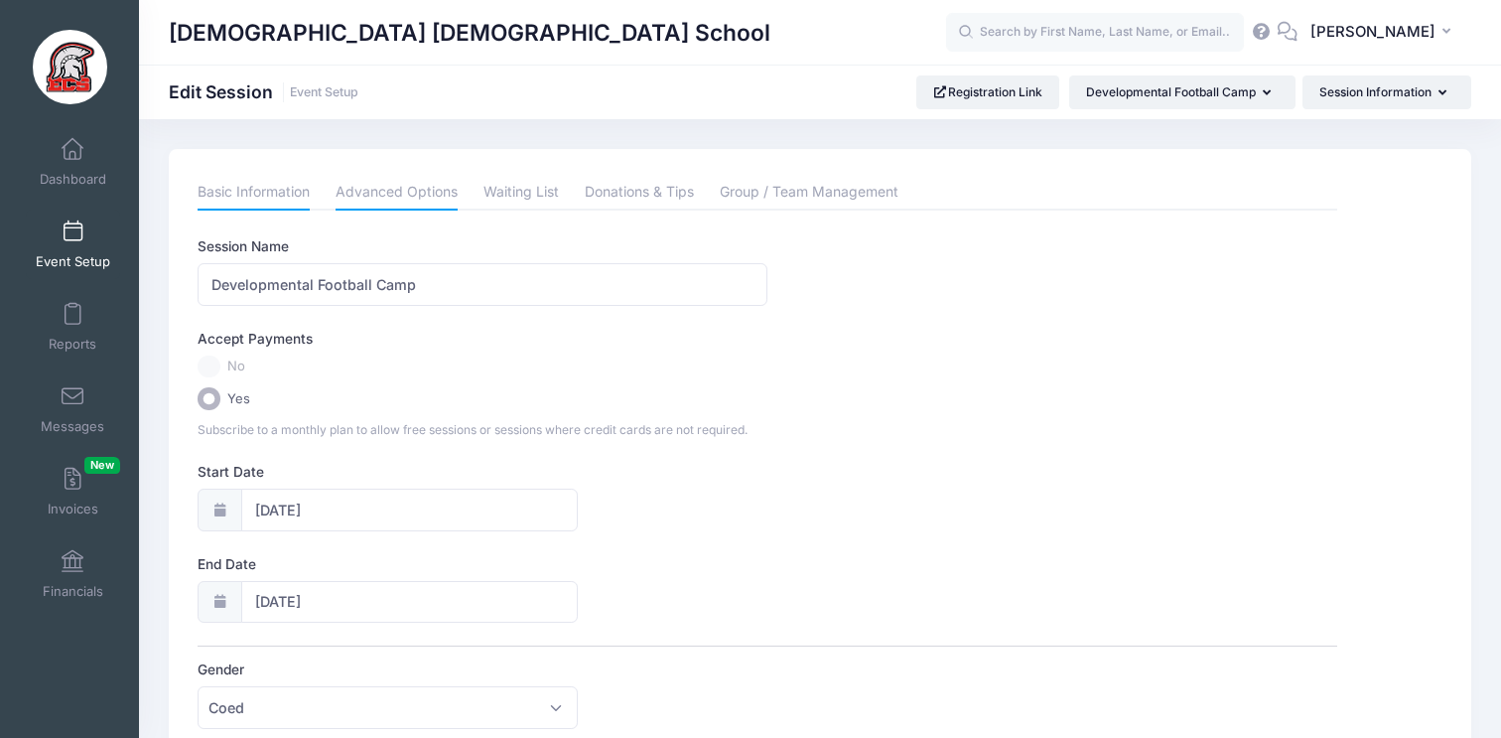
click at [428, 194] on link "Advanced Options" at bounding box center [397, 193] width 122 height 36
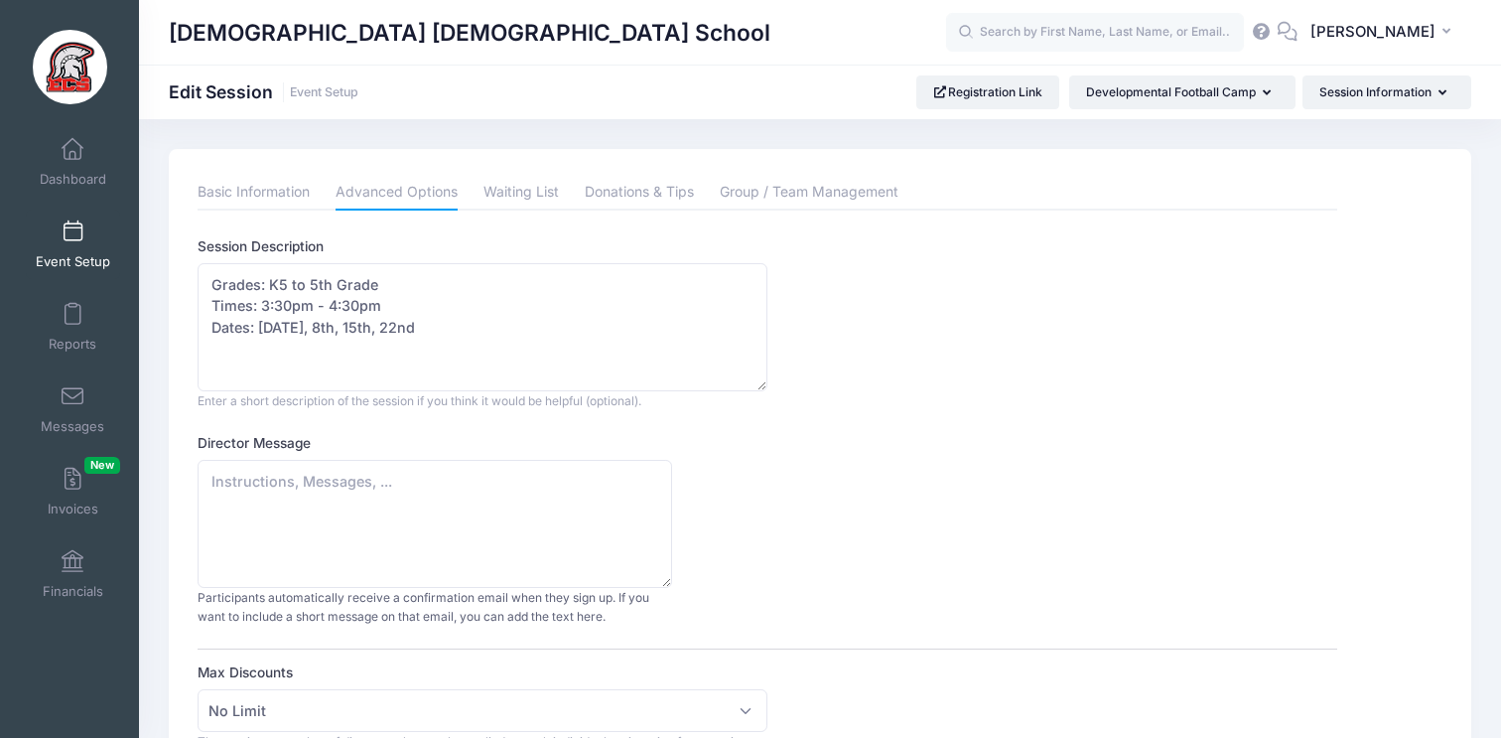
click at [72, 231] on span at bounding box center [72, 232] width 0 height 22
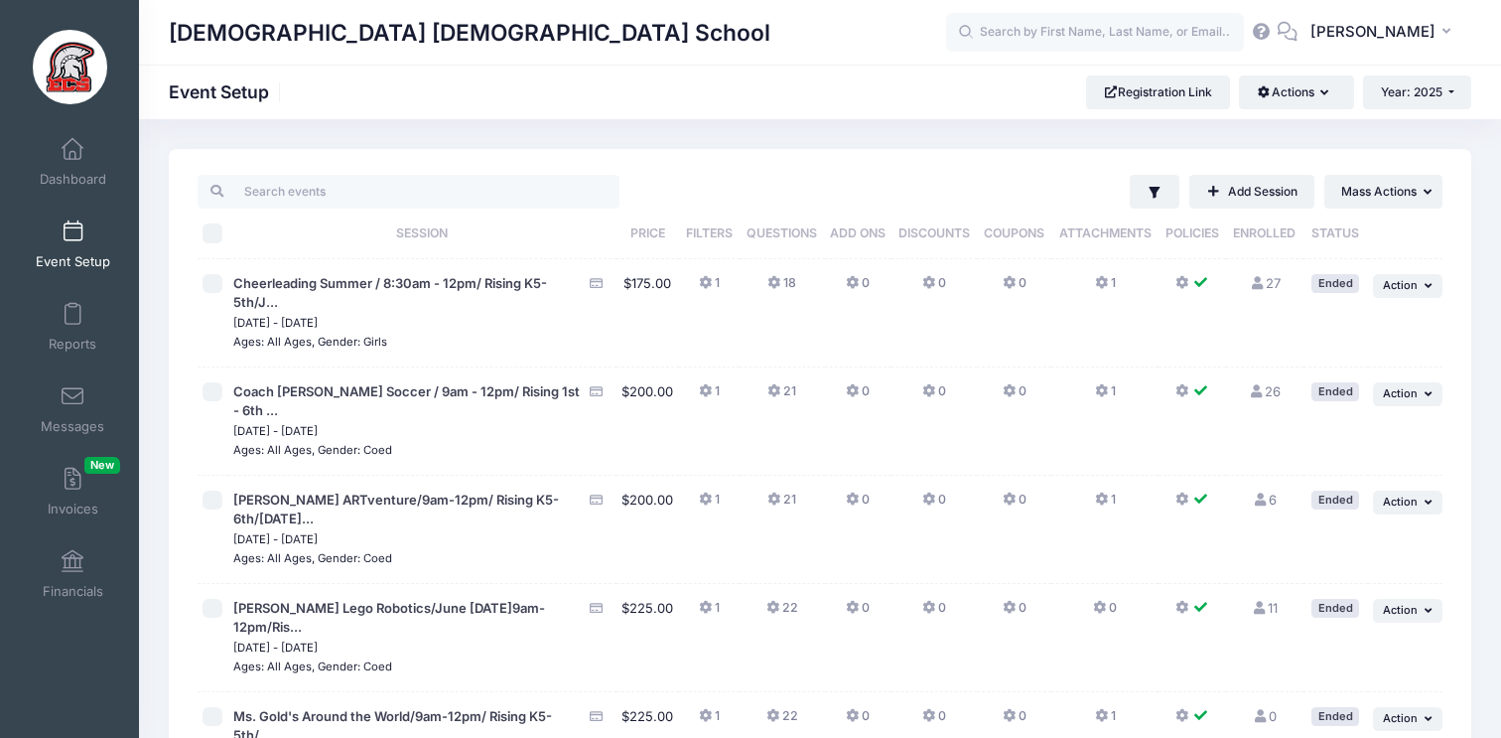
click at [92, 239] on link "Event Setup" at bounding box center [73, 245] width 94 height 70
click at [1381, 189] on span "Mass Actions" at bounding box center [1379, 191] width 75 height 15
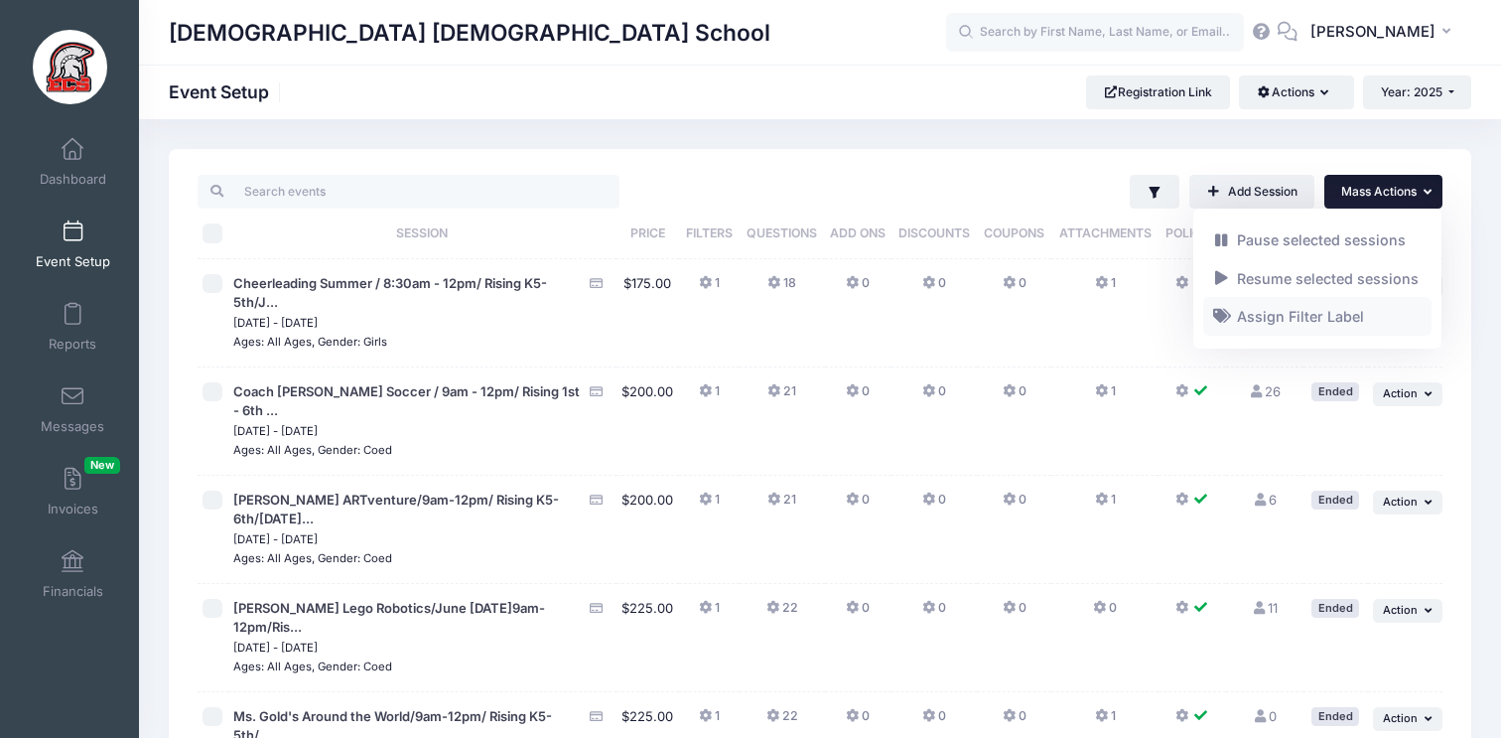
click at [1321, 313] on link "Assign Filter Label" at bounding box center [1318, 317] width 229 height 38
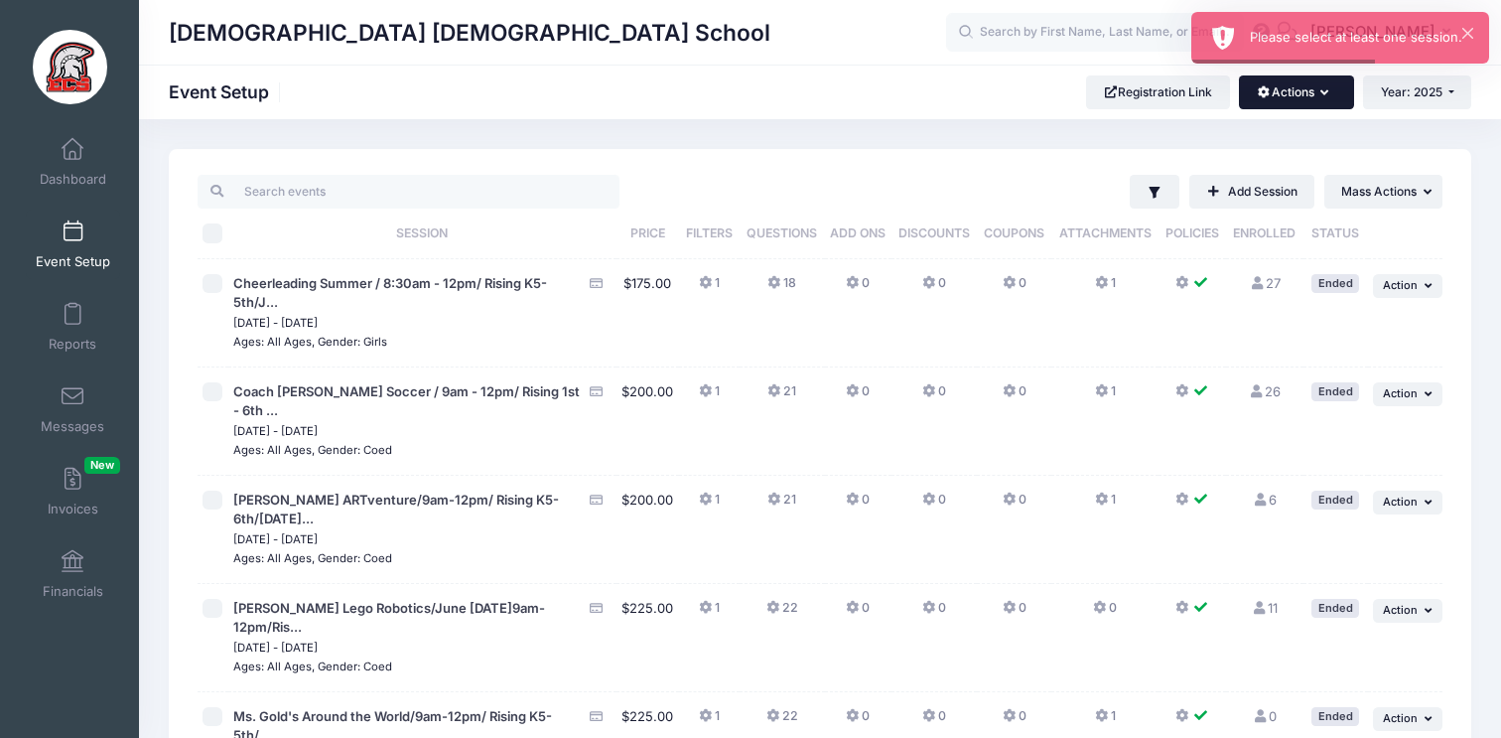
click at [1328, 105] on button "Actions" at bounding box center [1296, 92] width 114 height 34
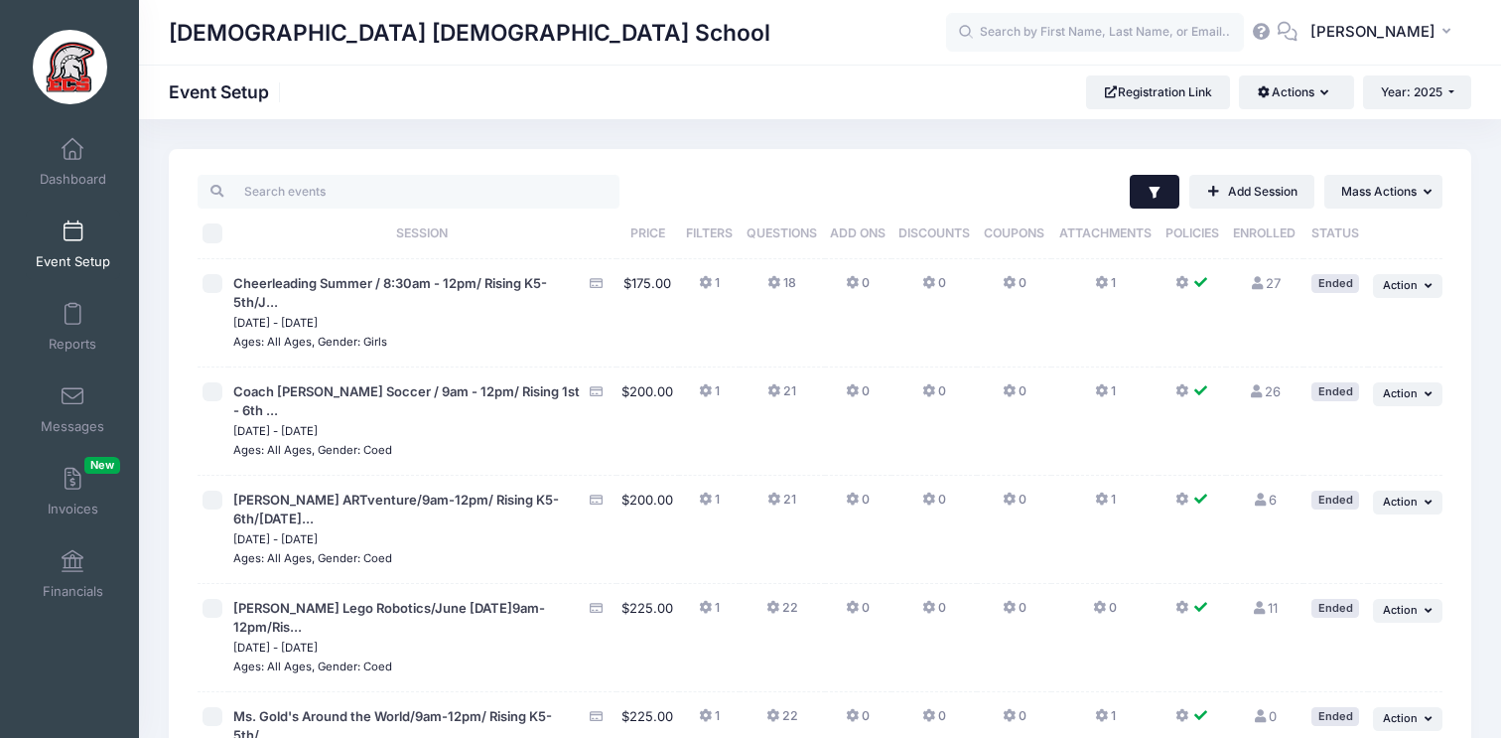
click at [1162, 186] on button "Filter" at bounding box center [1155, 192] width 51 height 34
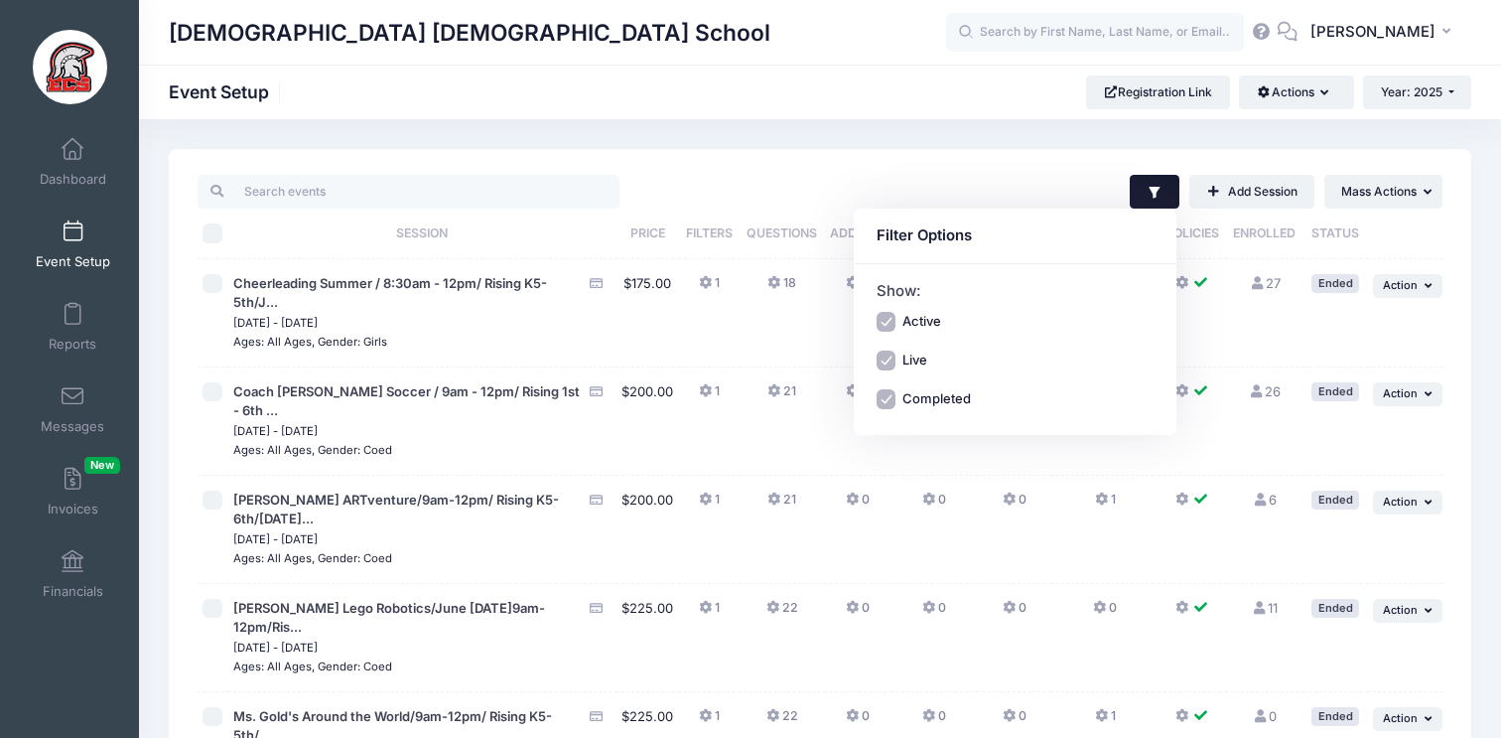
click at [1162, 186] on button "Filter" at bounding box center [1155, 192] width 51 height 34
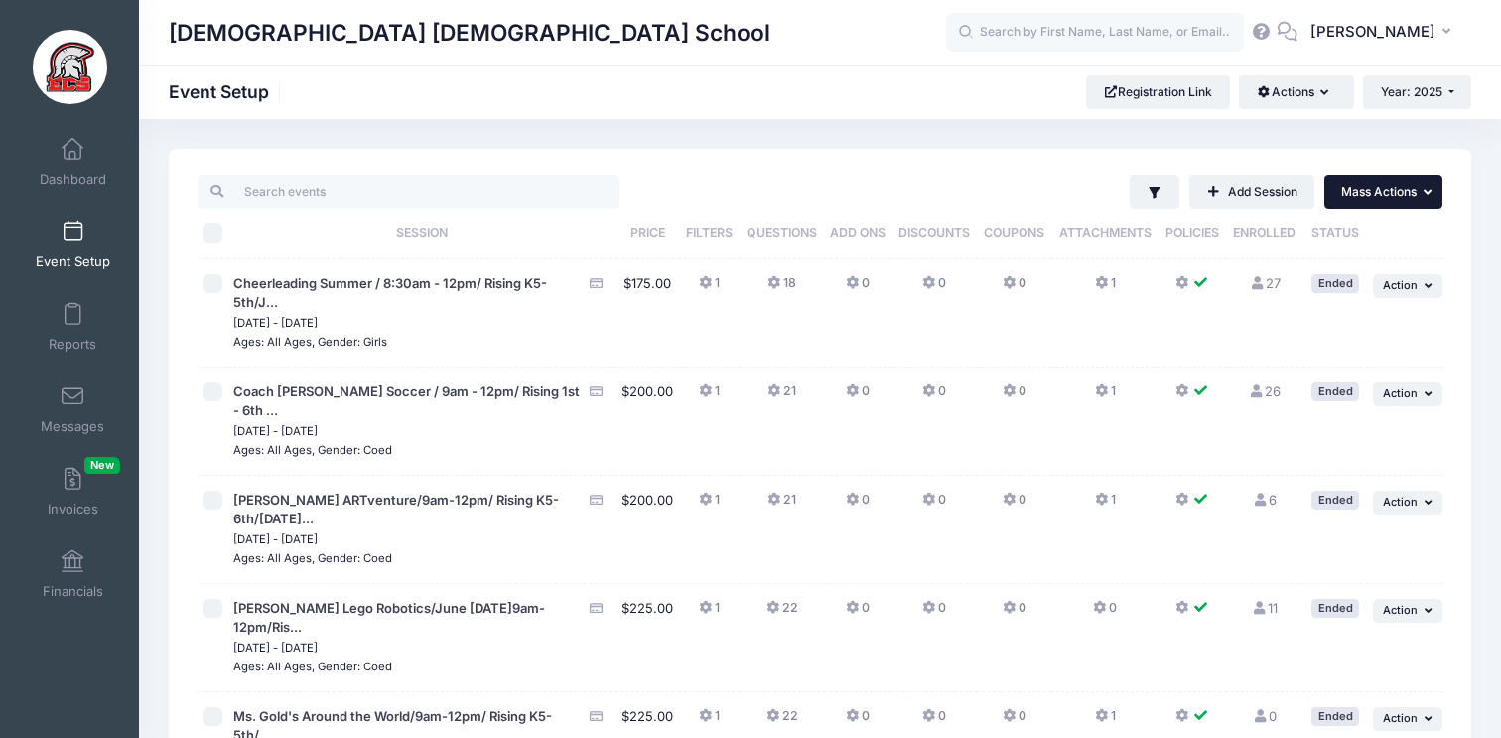
click at [1350, 192] on span "Mass Actions" at bounding box center [1379, 191] width 75 height 15
click at [1297, 306] on link "Assign Filter Label" at bounding box center [1318, 317] width 229 height 38
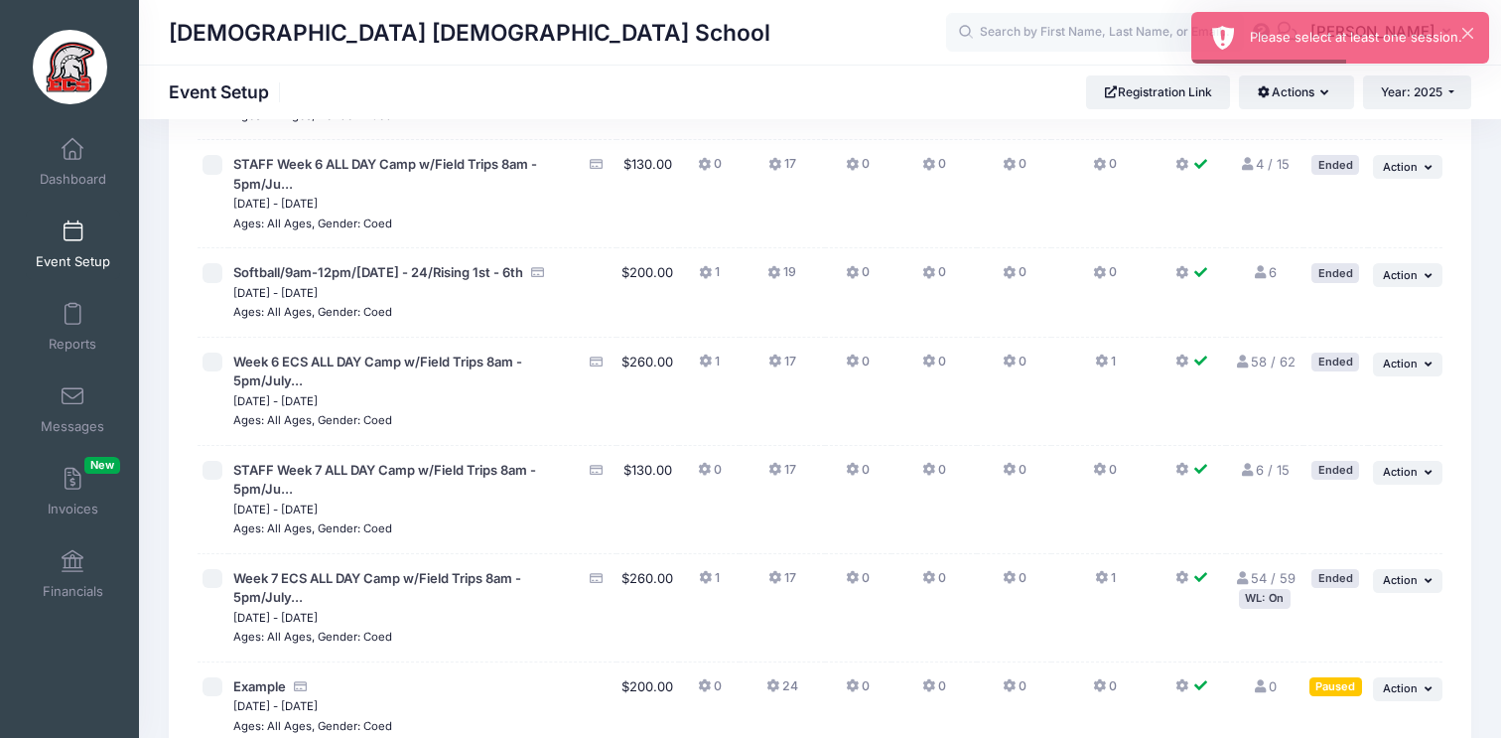
scroll to position [4232, 0]
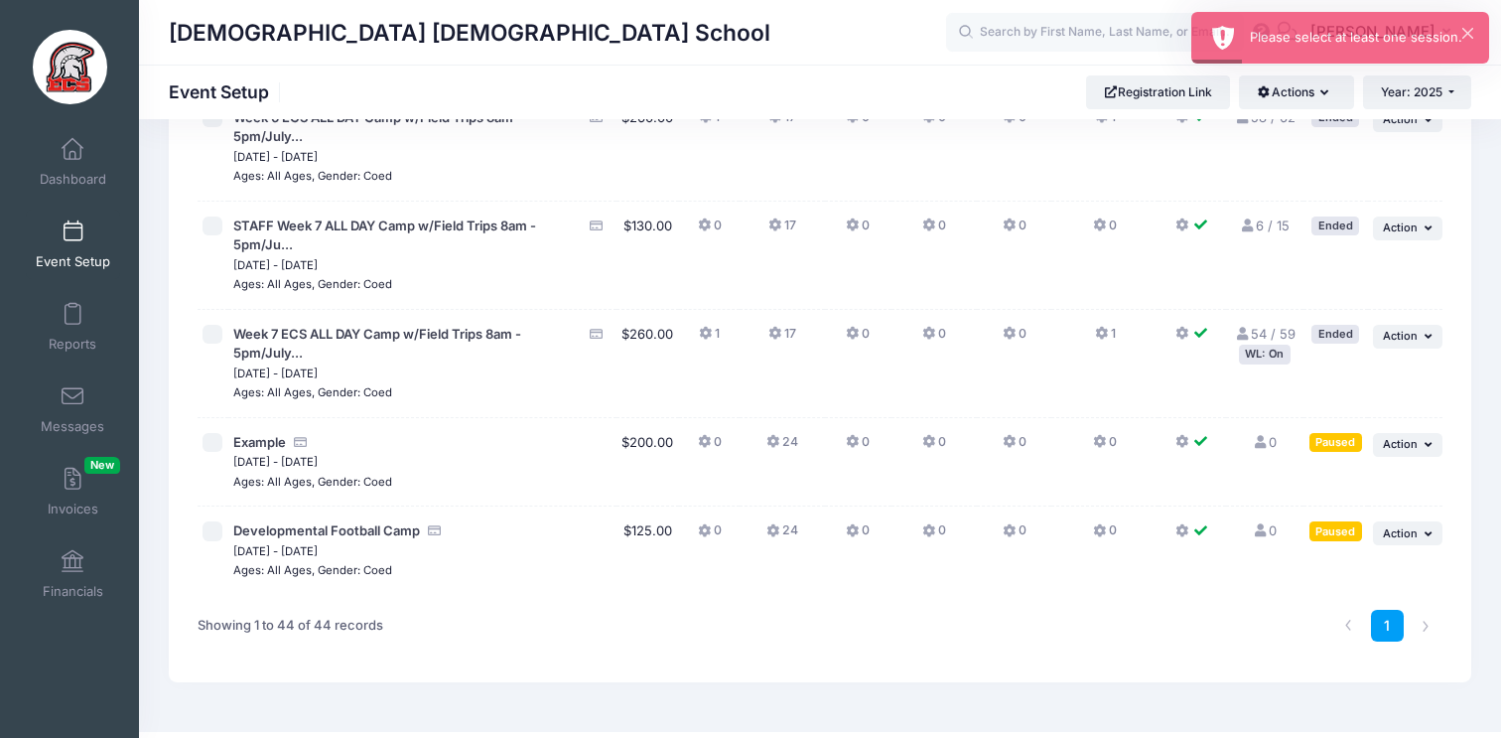
click at [215, 521] on input "checkbox" at bounding box center [213, 531] width 20 height 20
checkbox input "true"
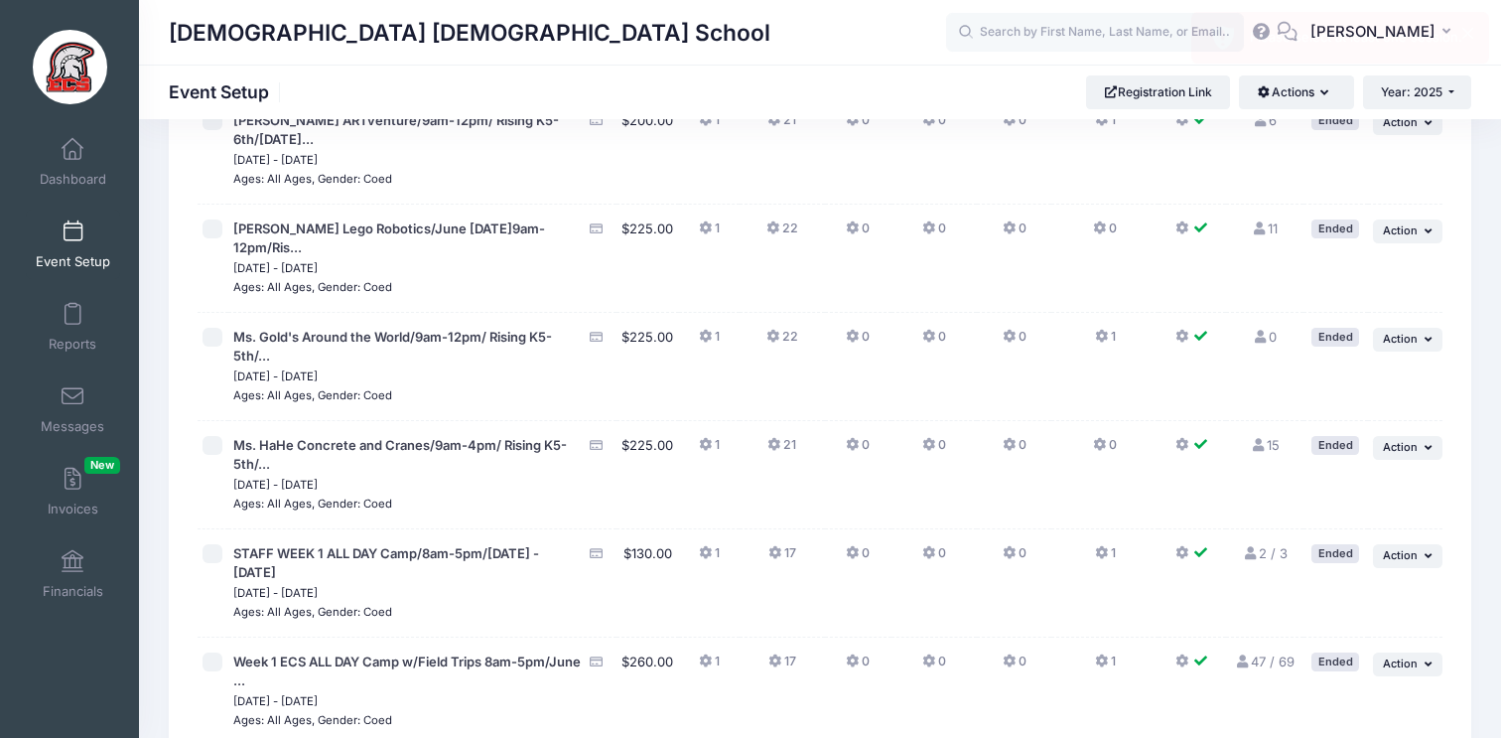
scroll to position [0, 0]
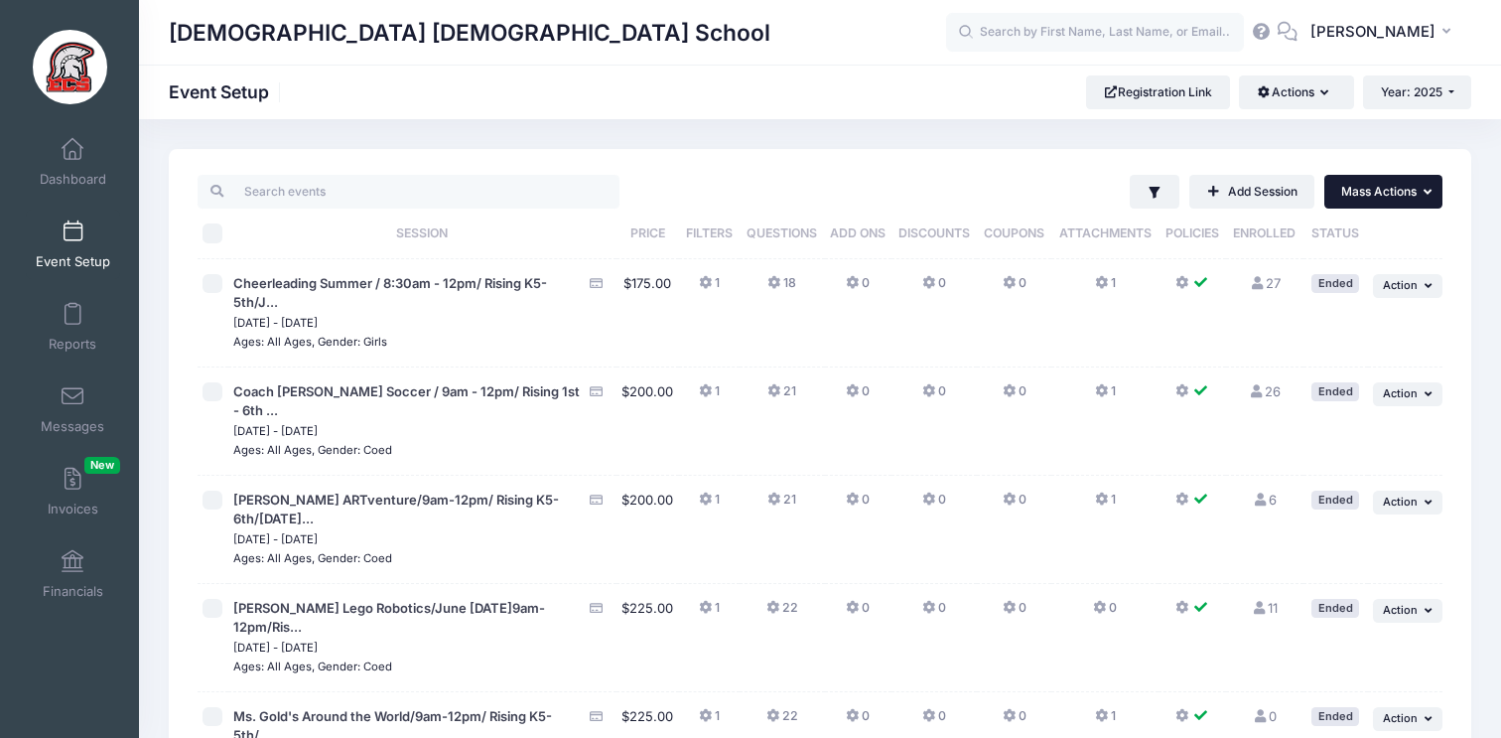
click at [1403, 205] on button "... Mass Actions" at bounding box center [1384, 192] width 118 height 34
click at [1340, 313] on link "Assign Filter Label" at bounding box center [1318, 317] width 229 height 38
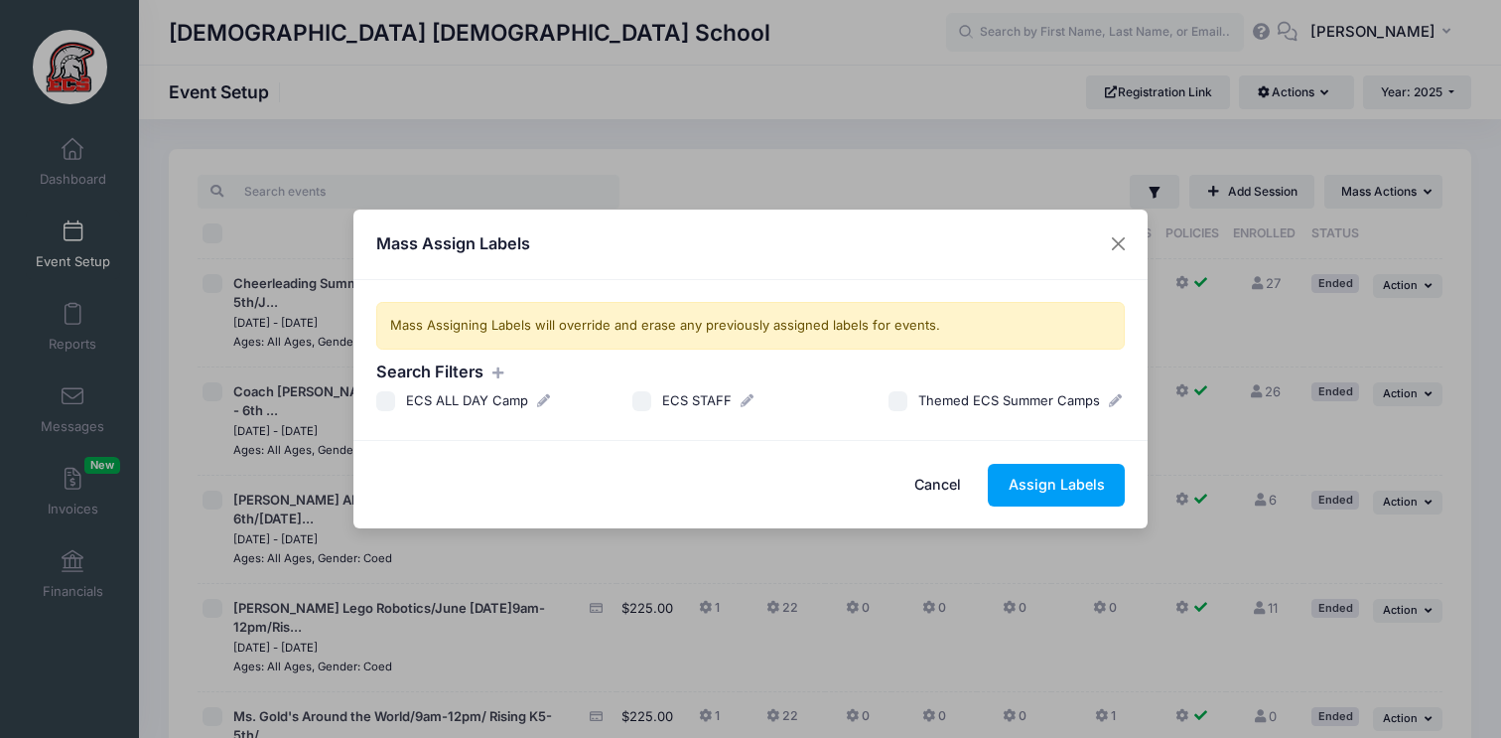
click at [500, 370] on icon at bounding box center [498, 372] width 16 height 13
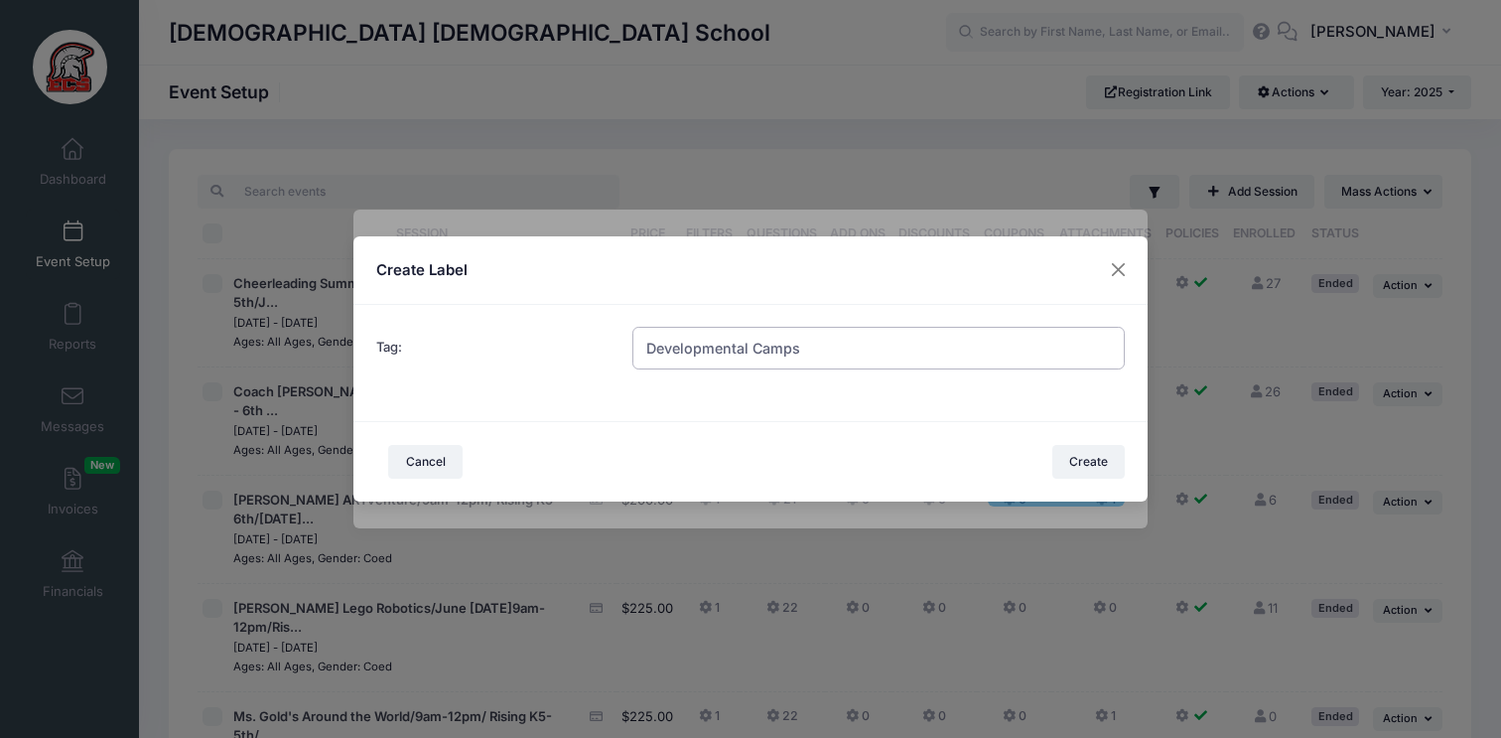
click at [643, 349] on input "Developmental Camps" at bounding box center [879, 348] width 493 height 43
type input "ECS Developmental Camps"
click at [1114, 470] on button "Create" at bounding box center [1089, 462] width 73 height 34
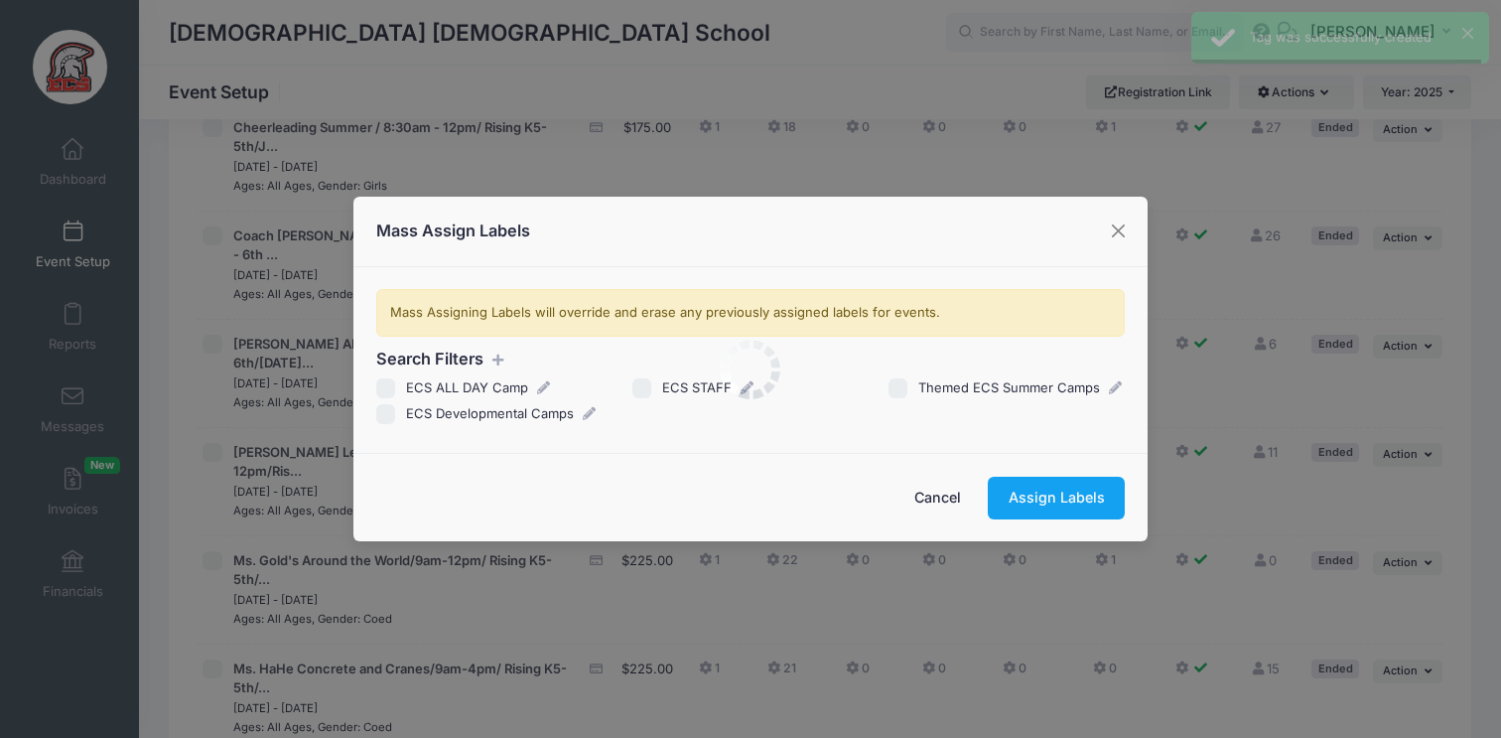
scroll to position [275, 0]
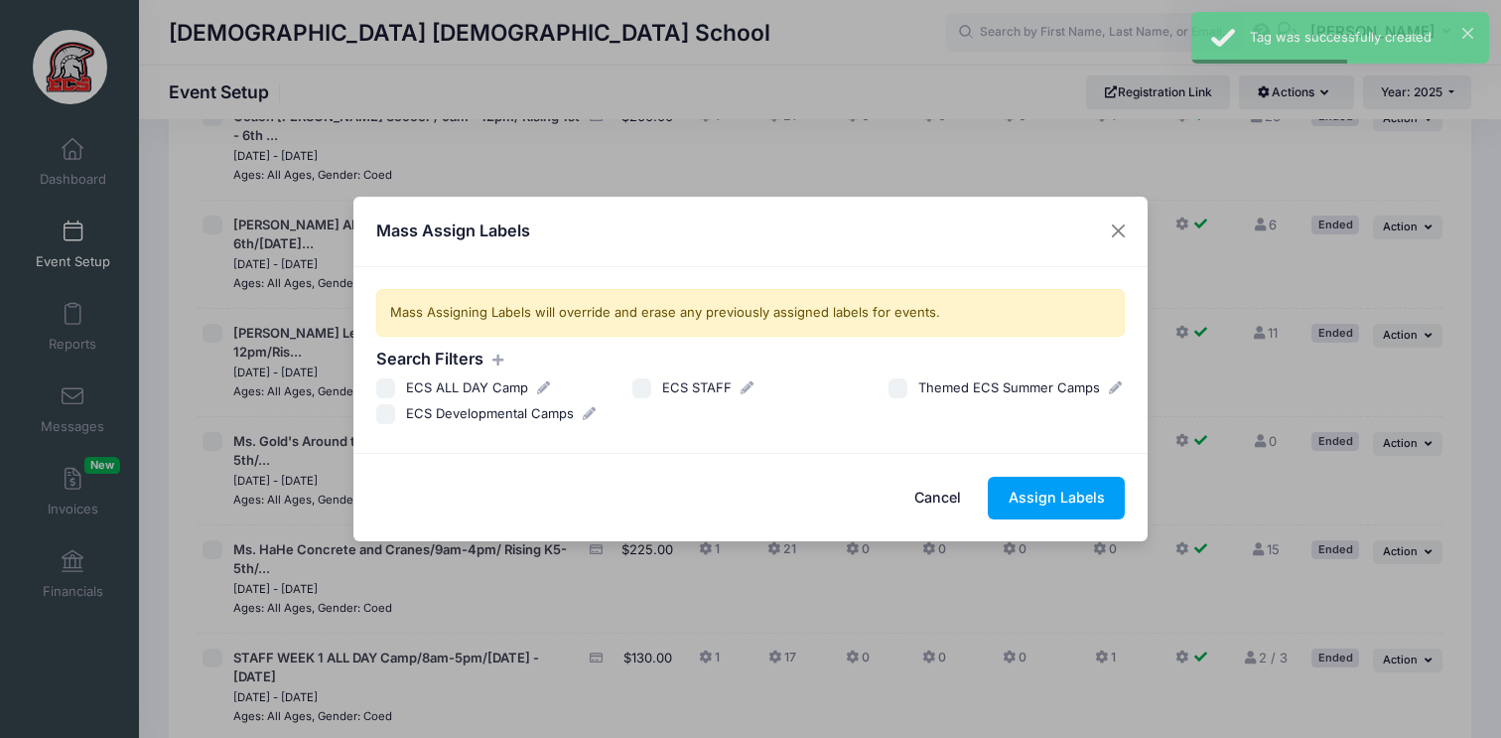
click at [387, 416] on input "ECS Developmental Camps" at bounding box center [386, 414] width 20 height 20
checkbox input "true"
click at [1042, 491] on button "Assign Labels" at bounding box center [1056, 498] width 137 height 43
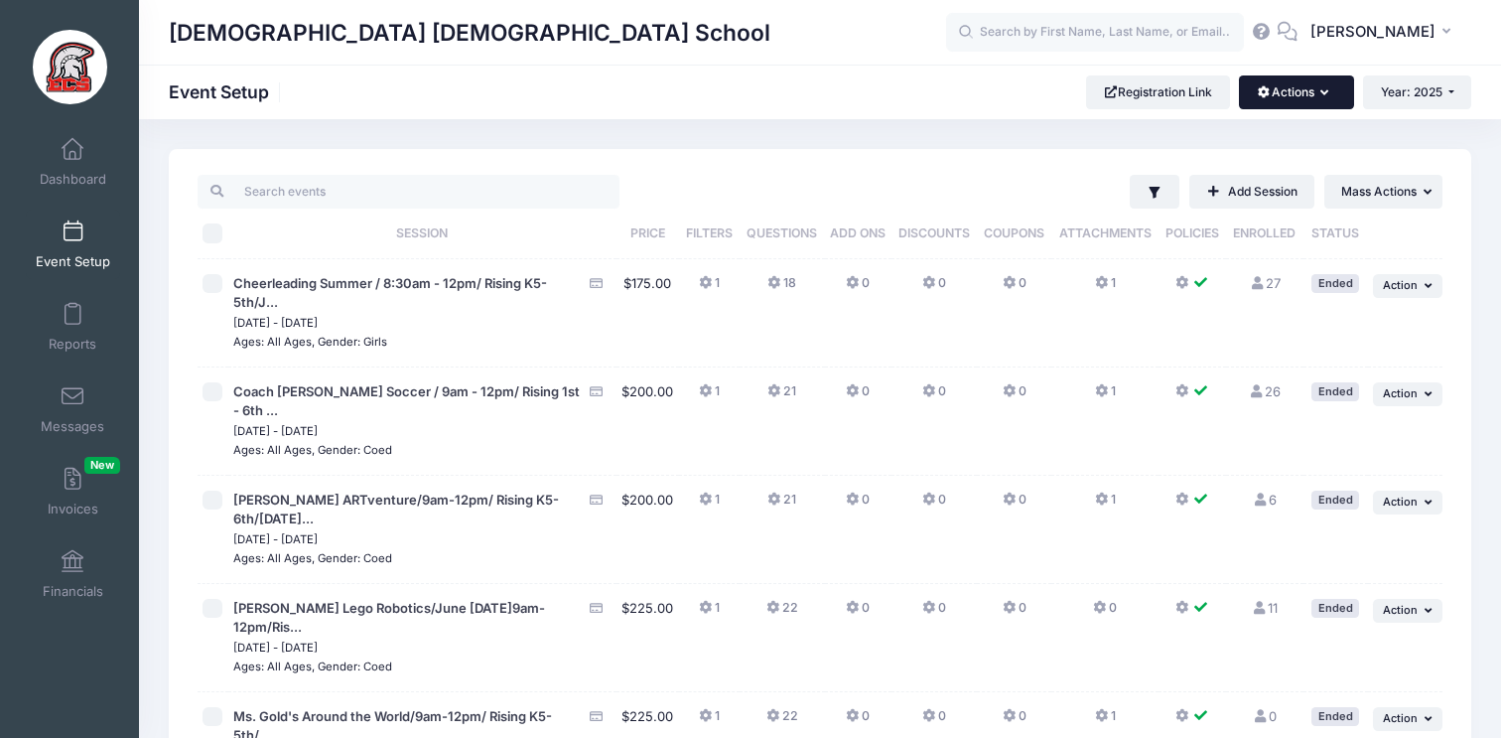
click at [1277, 91] on button "Actions" at bounding box center [1296, 92] width 114 height 34
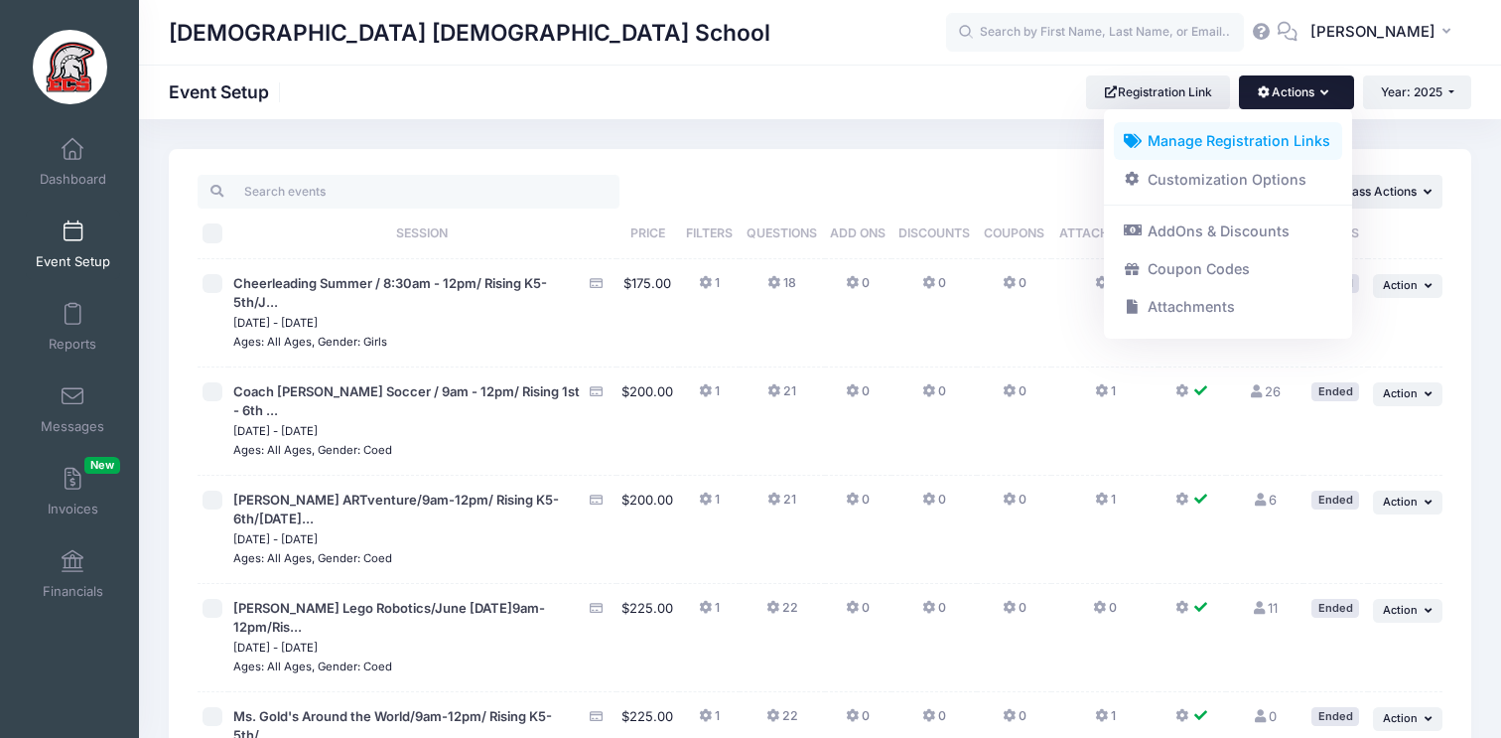
click at [1251, 142] on link "Manage Registration Links" at bounding box center [1228, 141] width 229 height 38
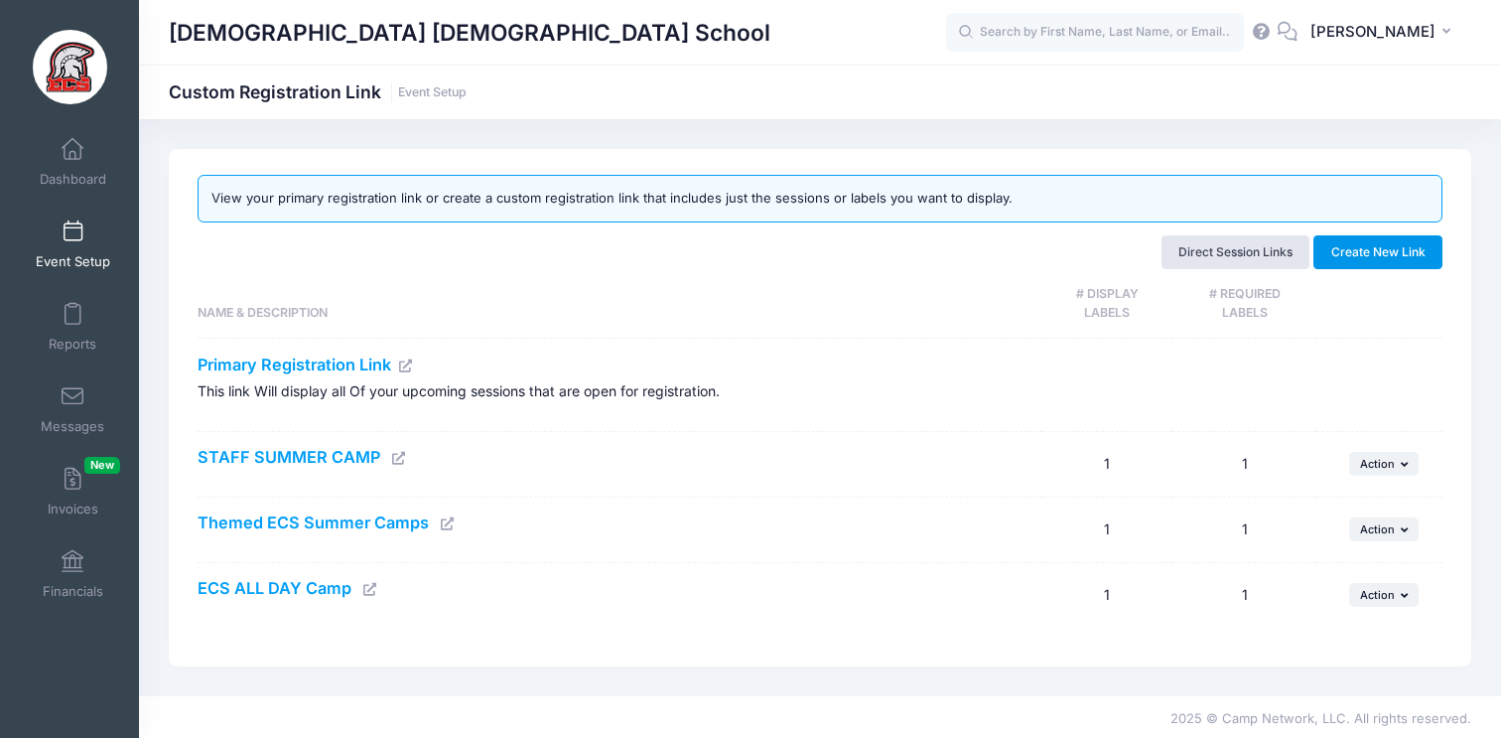
click at [1352, 241] on button "Create New Link" at bounding box center [1378, 252] width 129 height 34
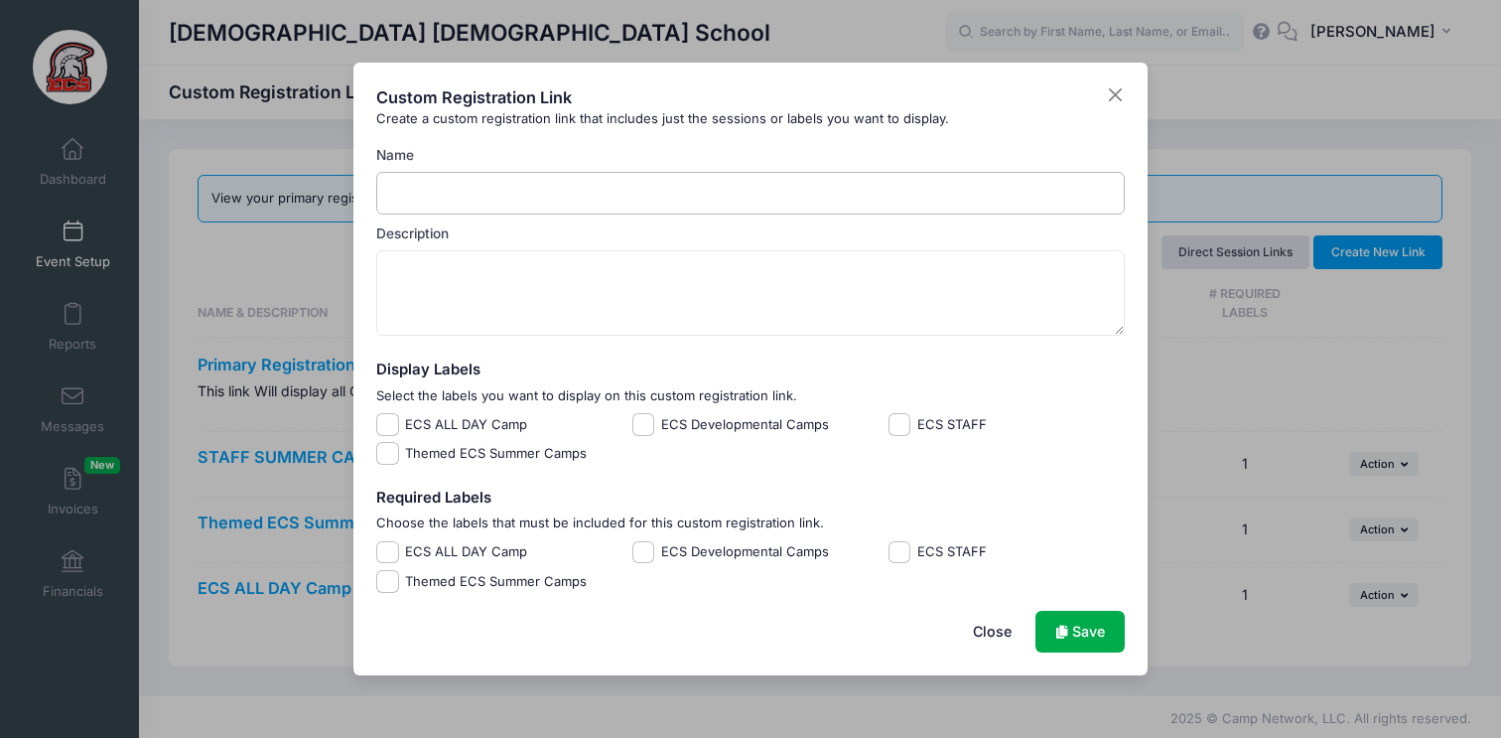
click at [453, 208] on input "Name" at bounding box center [751, 193] width 750 height 43
type input "ECS Developmental Camps"
click at [595, 280] on textarea "Description" at bounding box center [751, 292] width 750 height 85
type textarea "These are ECS Athletics Camps during the school year."
click at [712, 426] on label "ECS Developmental Camps" at bounding box center [745, 425] width 168 height 20
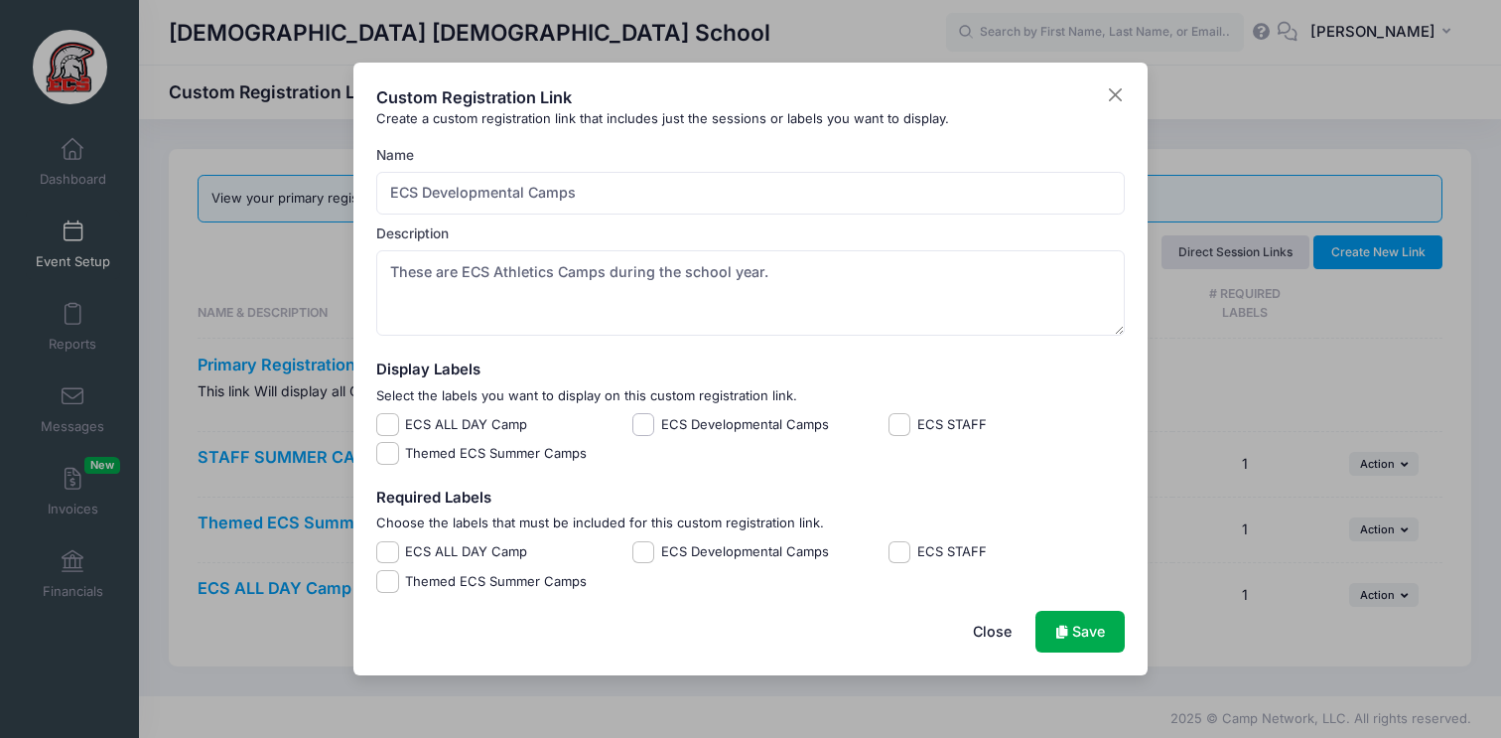
click at [655, 426] on input "ECS Developmental Camps" at bounding box center [644, 424] width 23 height 23
checkbox input "true"
click at [696, 548] on label "ECS Developmental Camps" at bounding box center [745, 552] width 168 height 20
click at [655, 548] on input "ECS Developmental Camps" at bounding box center [644, 552] width 23 height 23
checkbox input "true"
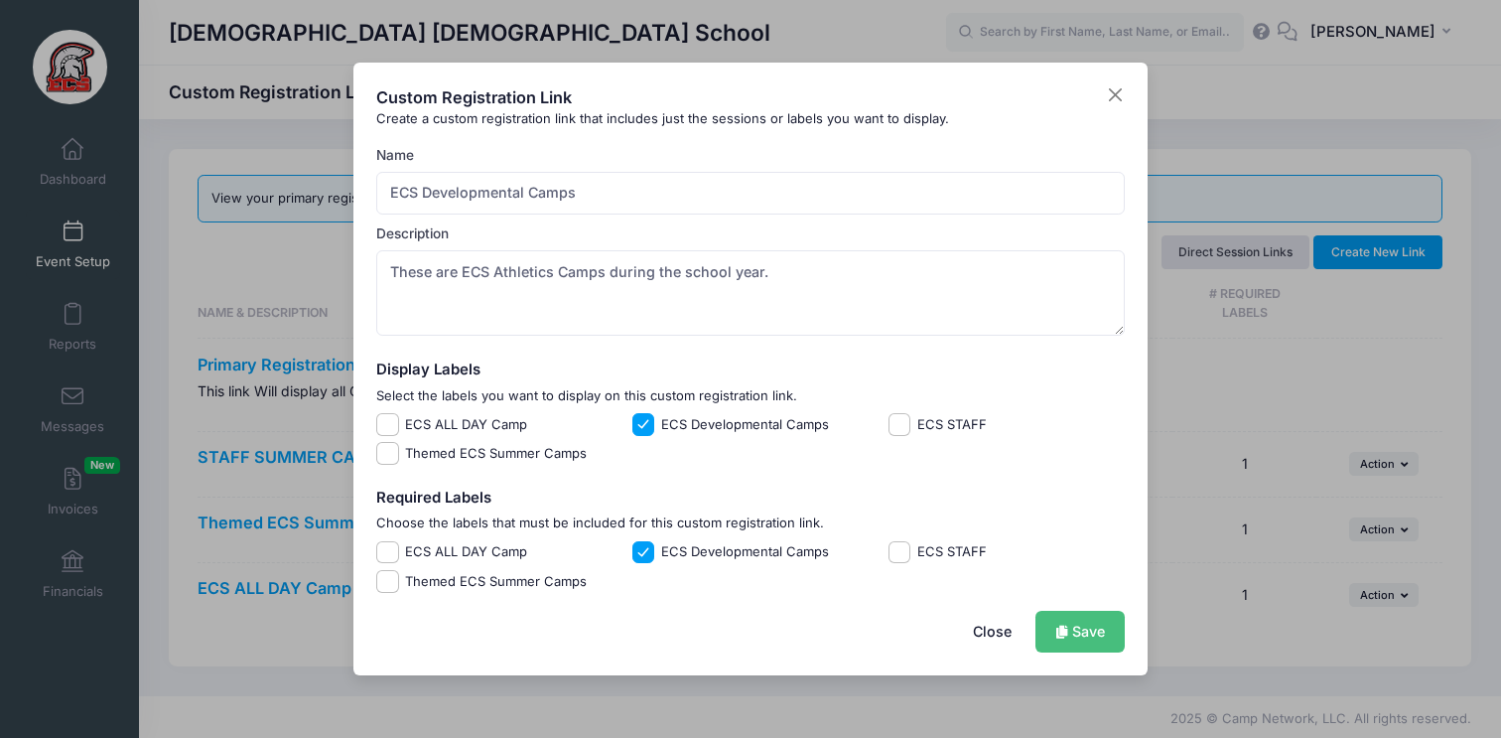
click at [1098, 629] on link "Save" at bounding box center [1080, 632] width 89 height 43
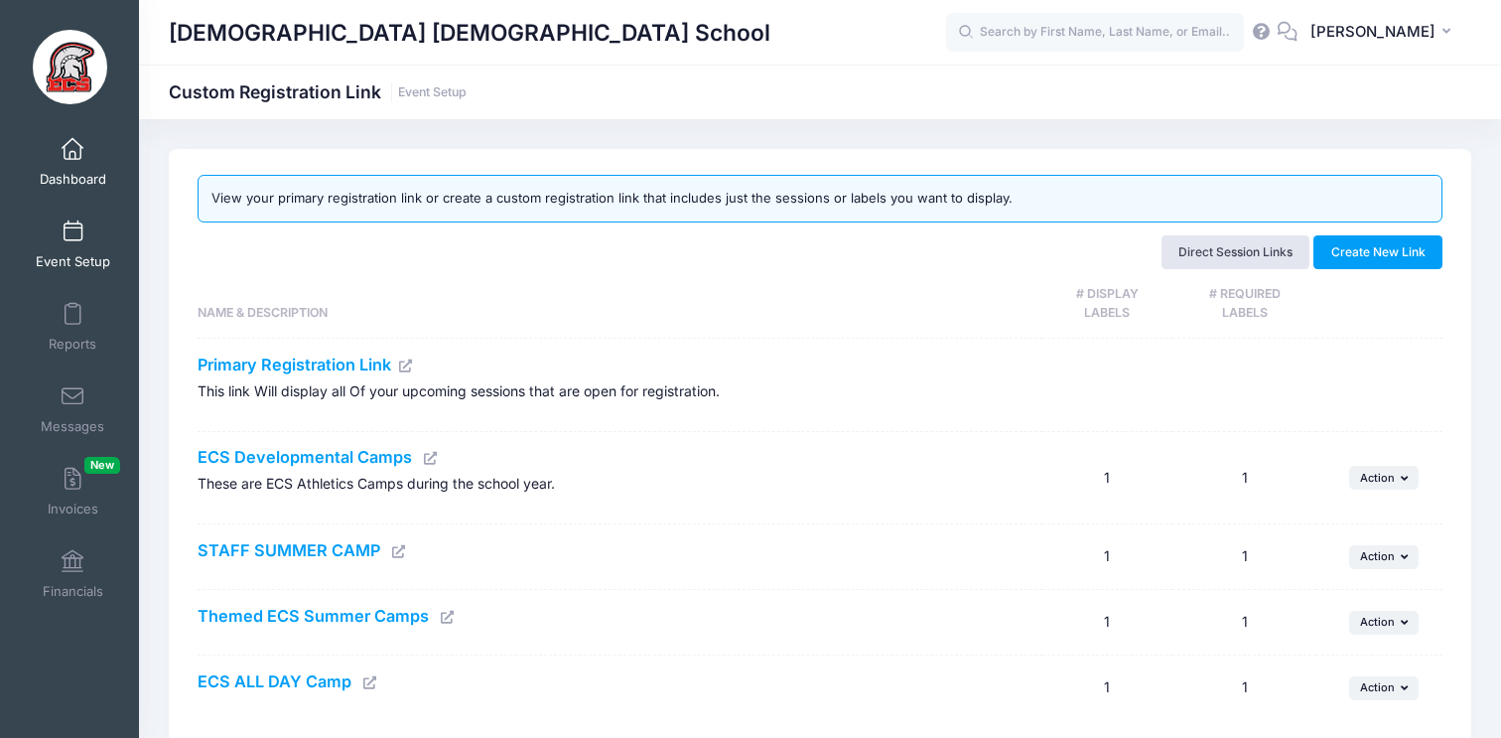
click at [69, 165] on link "Dashboard" at bounding box center [73, 162] width 94 height 70
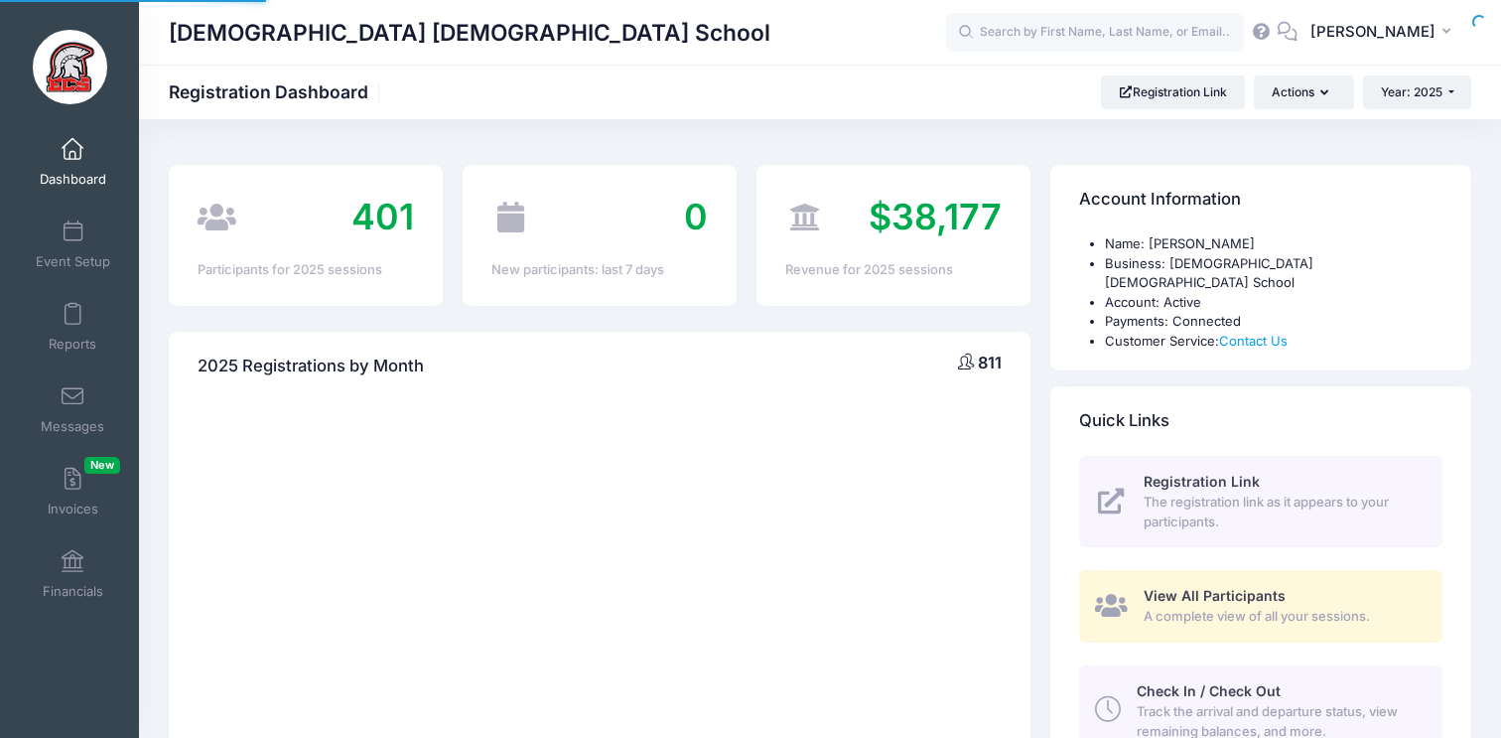
select select
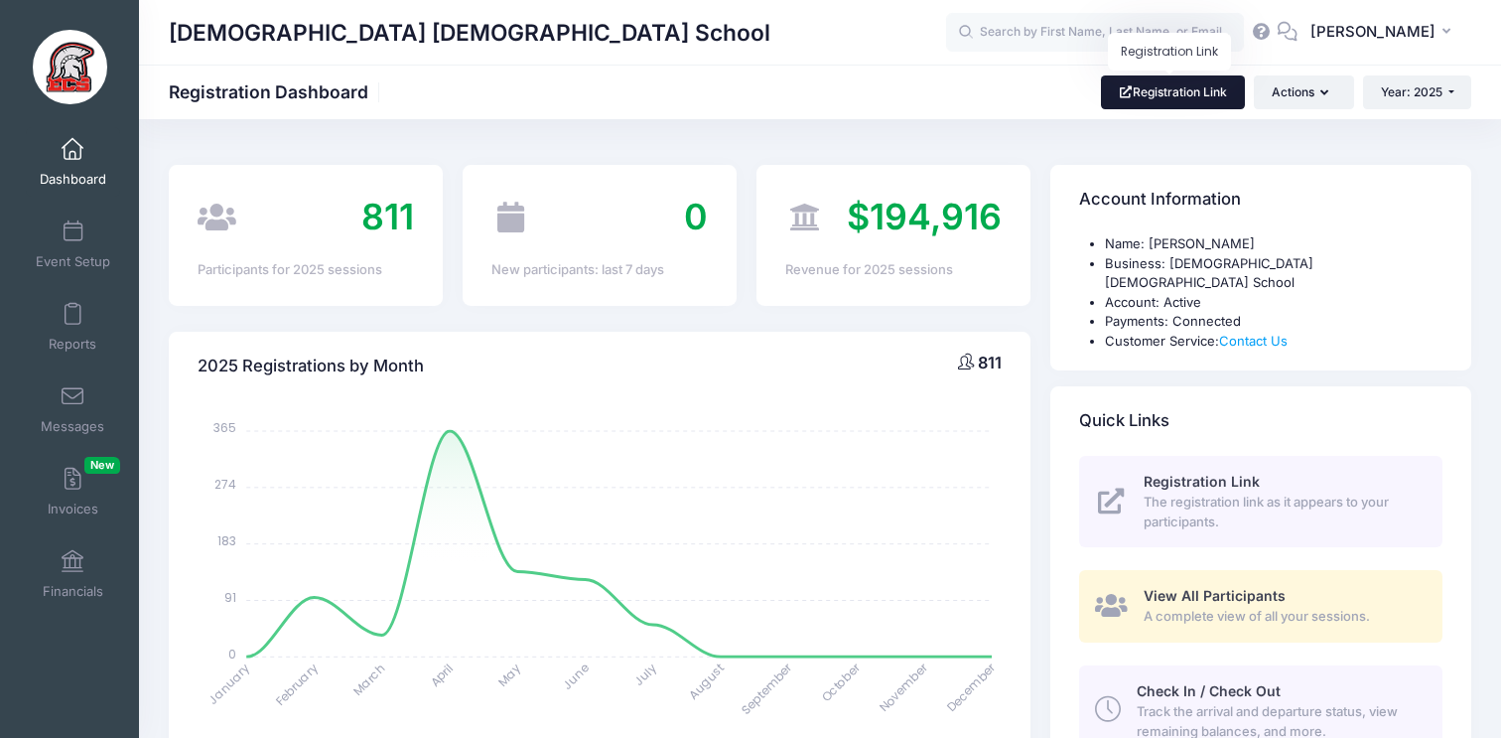
click at [1162, 99] on link "Registration Link" at bounding box center [1173, 92] width 144 height 34
click at [84, 230] on link "Event Setup" at bounding box center [73, 245] width 94 height 70
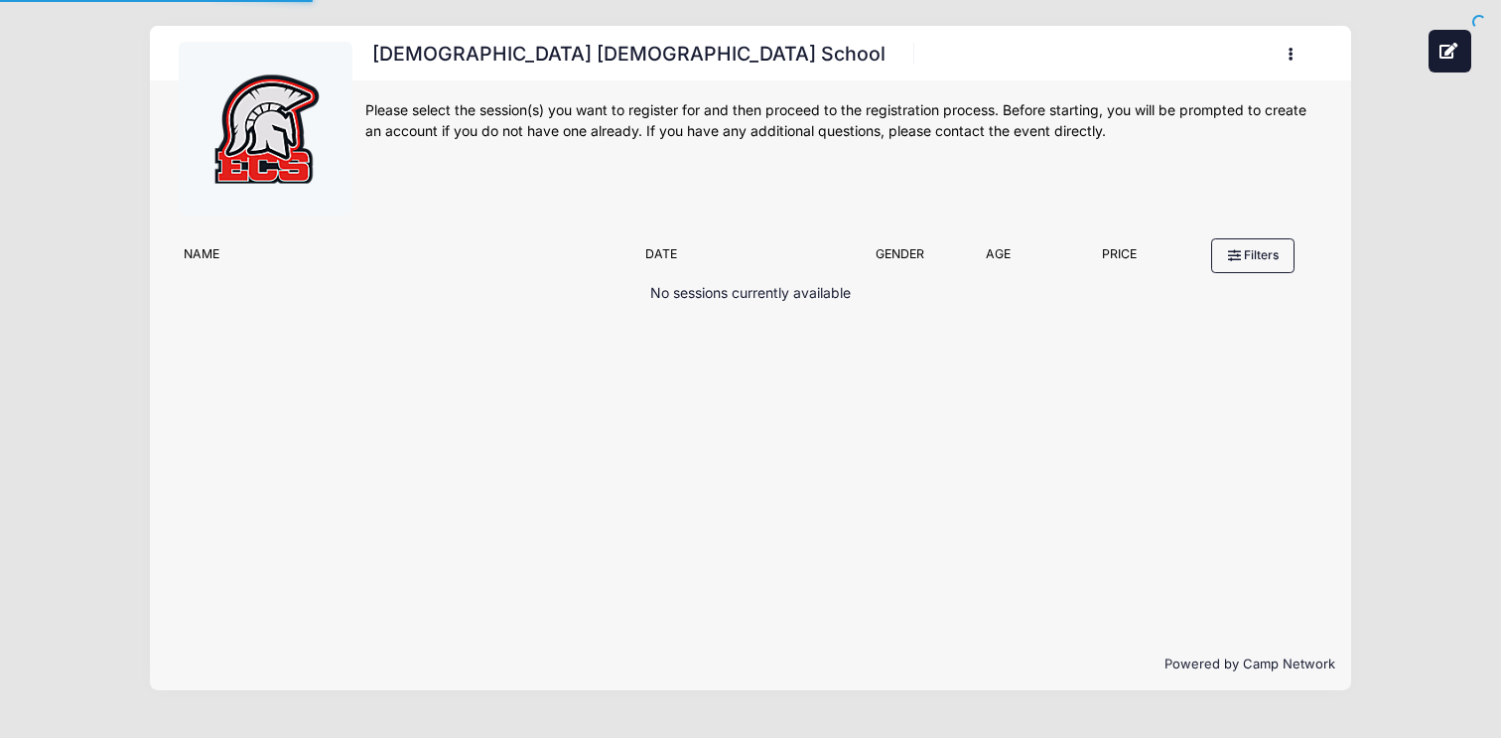
scroll to position [500, 0]
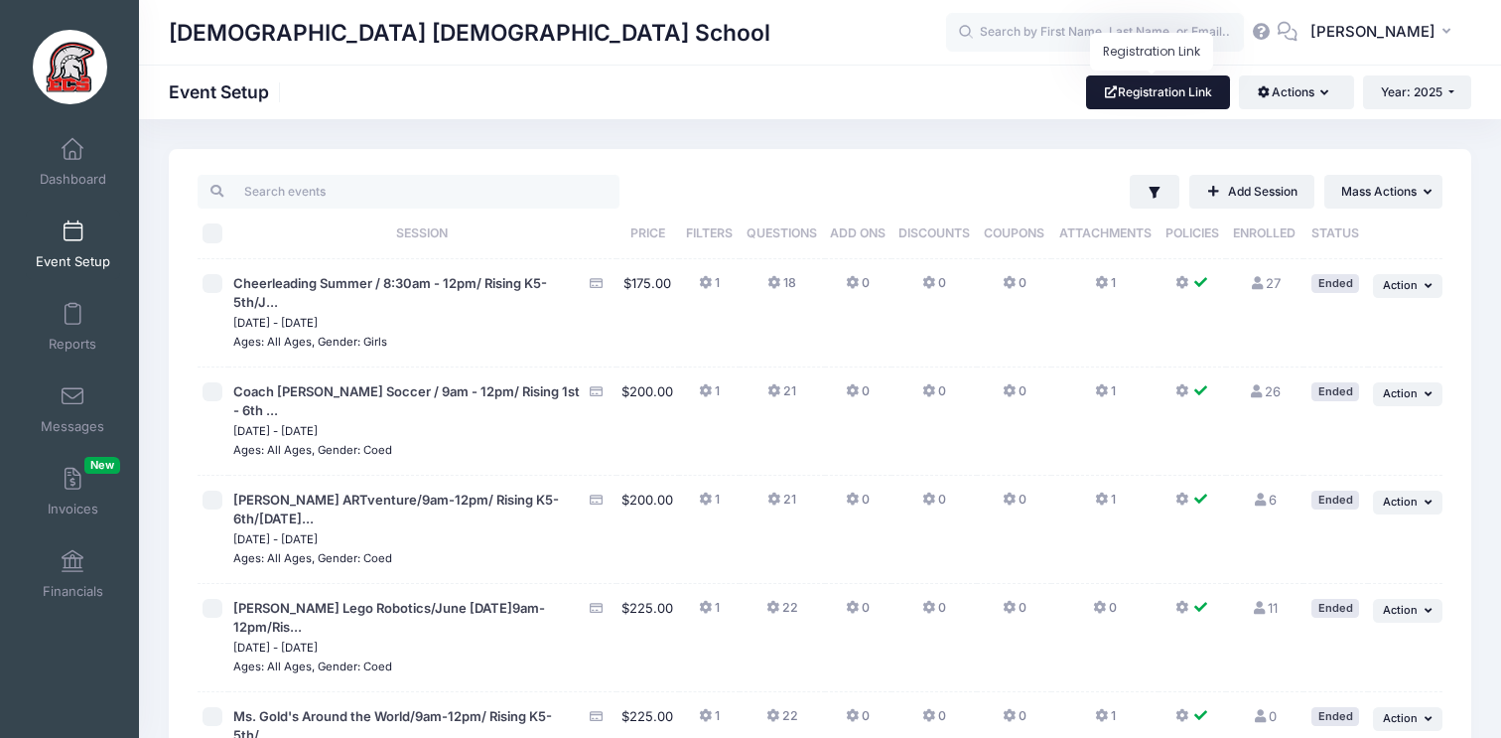
click at [1174, 106] on link "Registration Link" at bounding box center [1158, 92] width 144 height 34
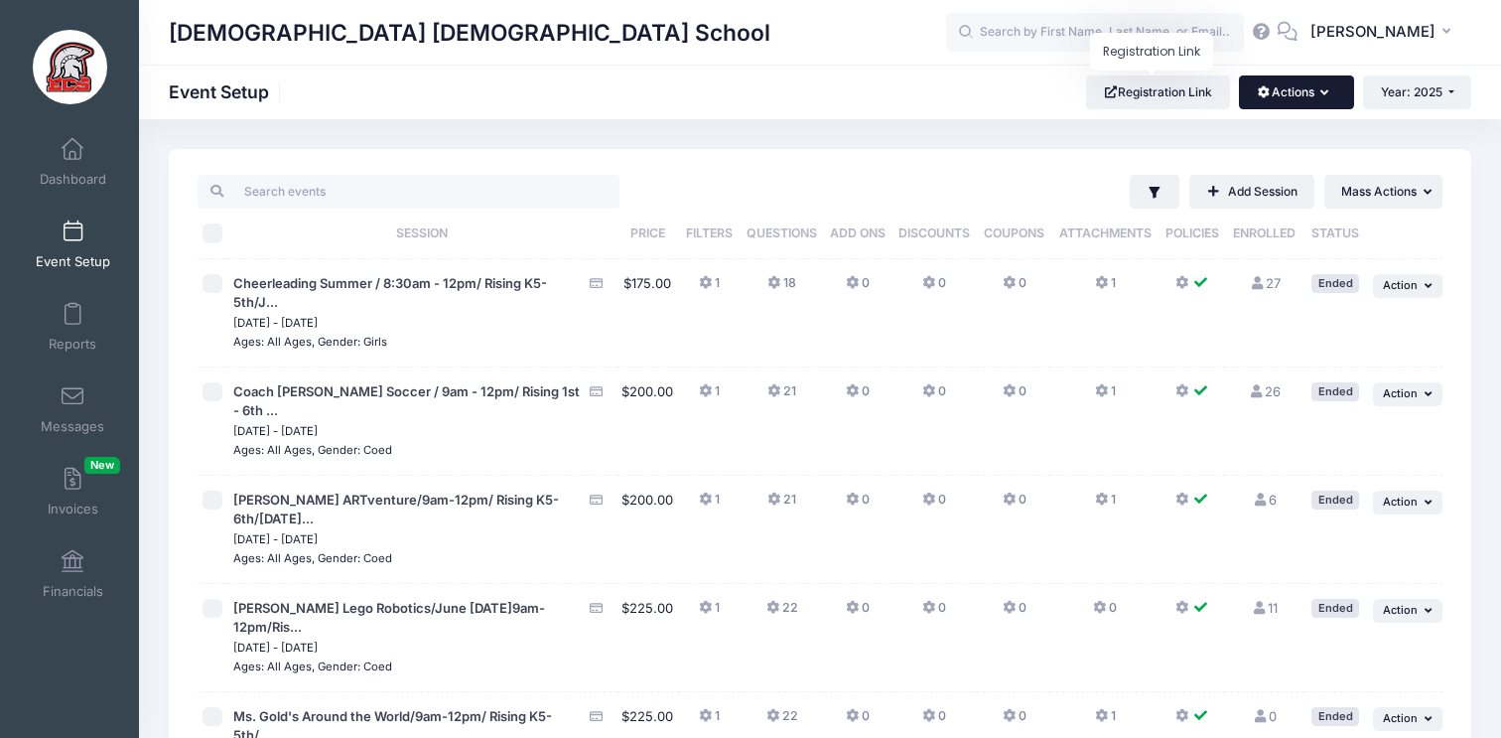
click at [1293, 104] on button "Actions" at bounding box center [1296, 92] width 114 height 34
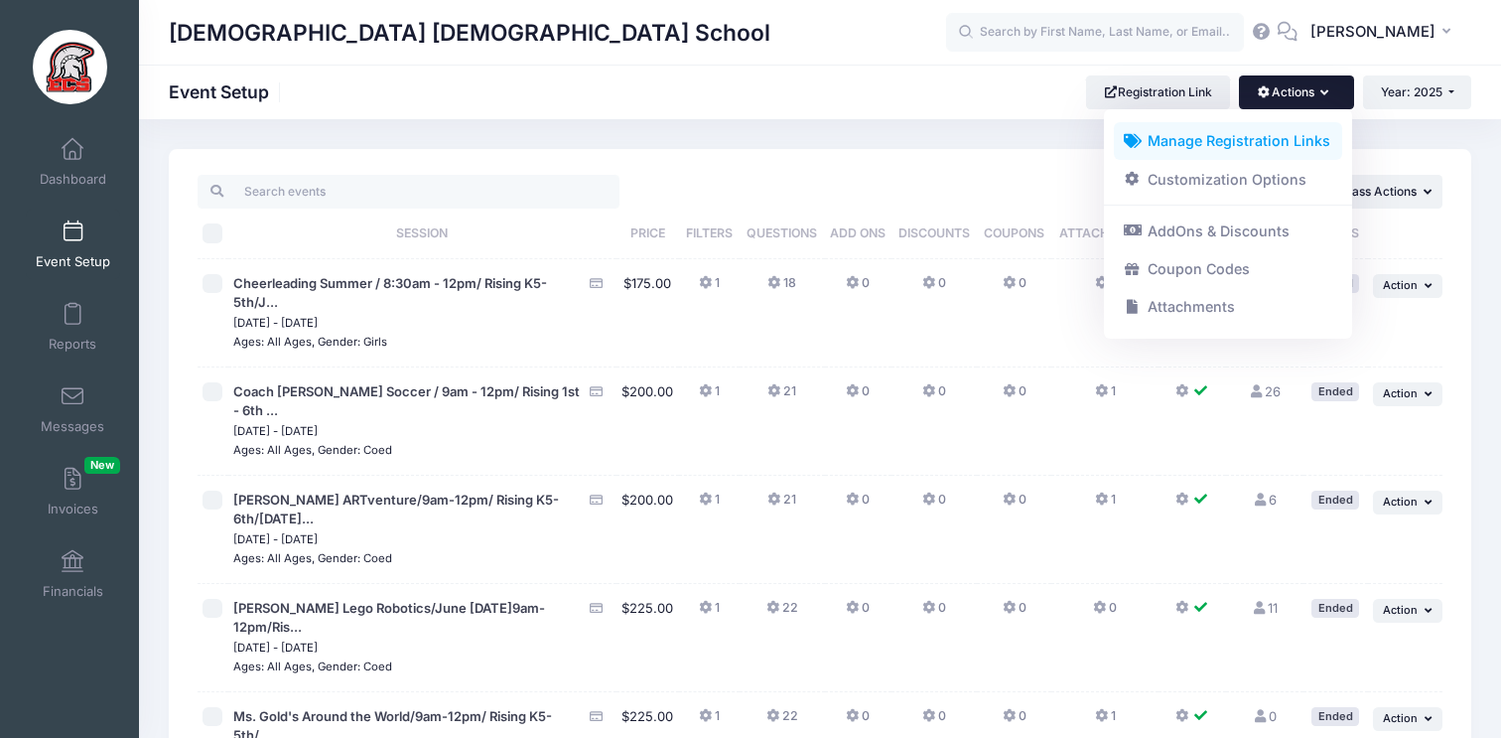
click at [1265, 144] on link "Manage Registration Links" at bounding box center [1228, 141] width 229 height 38
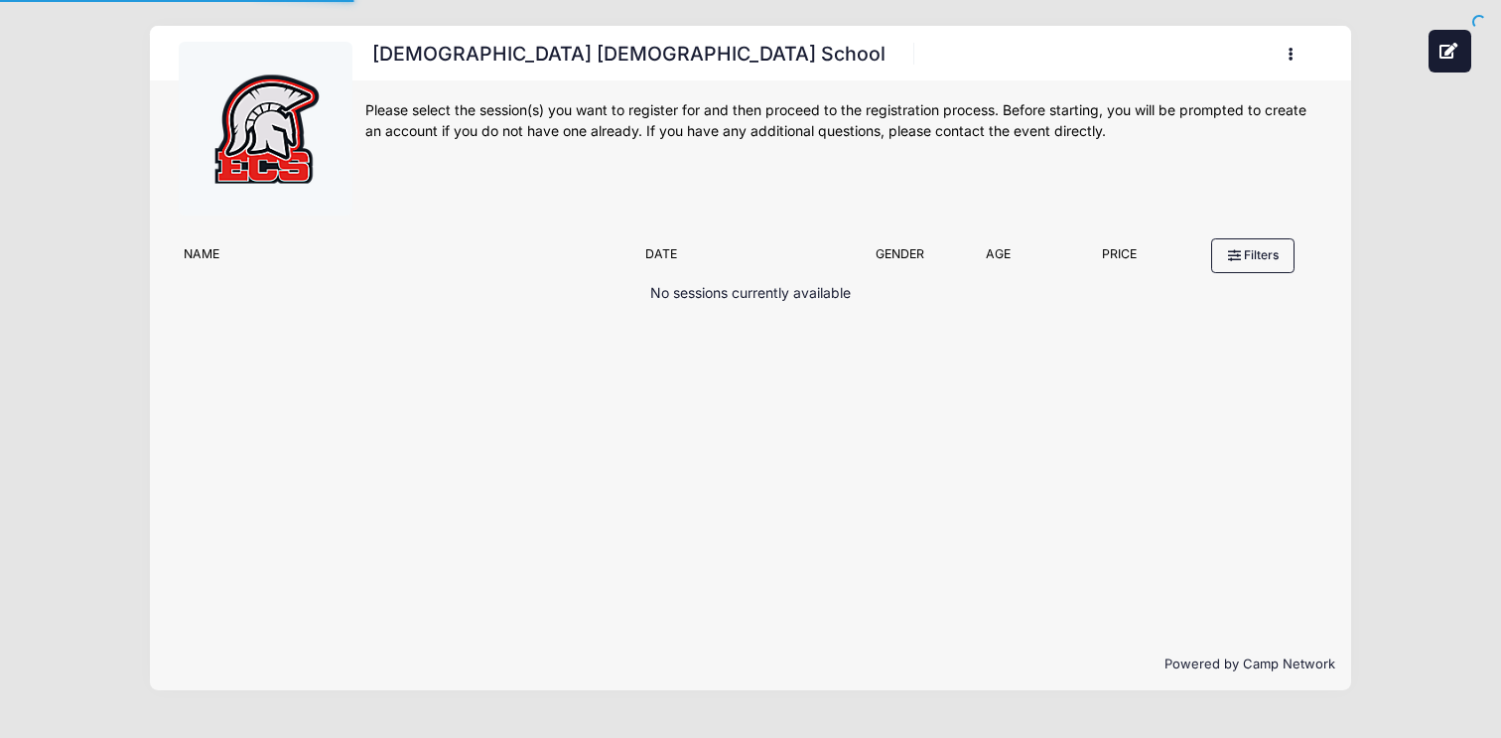
scroll to position [500, 0]
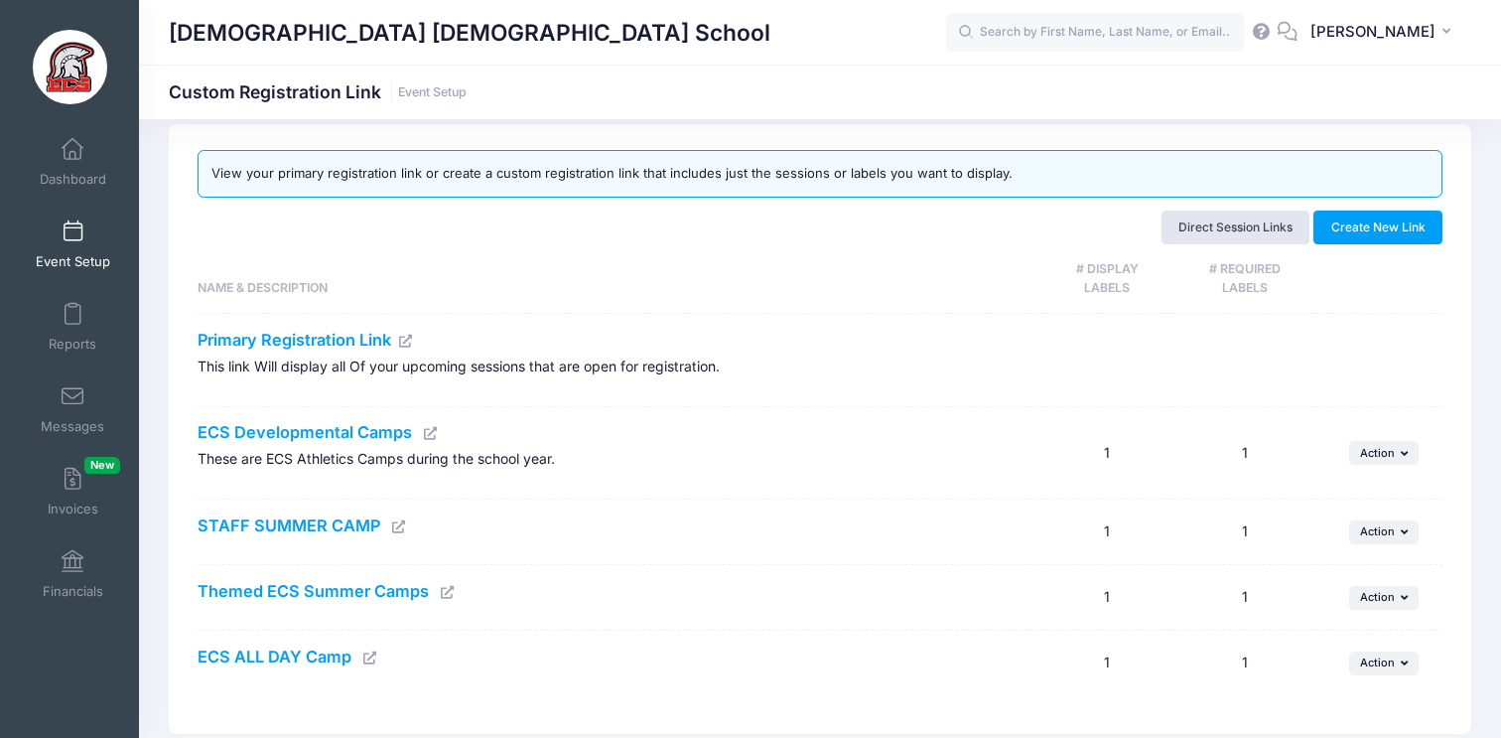
scroll to position [29, 0]
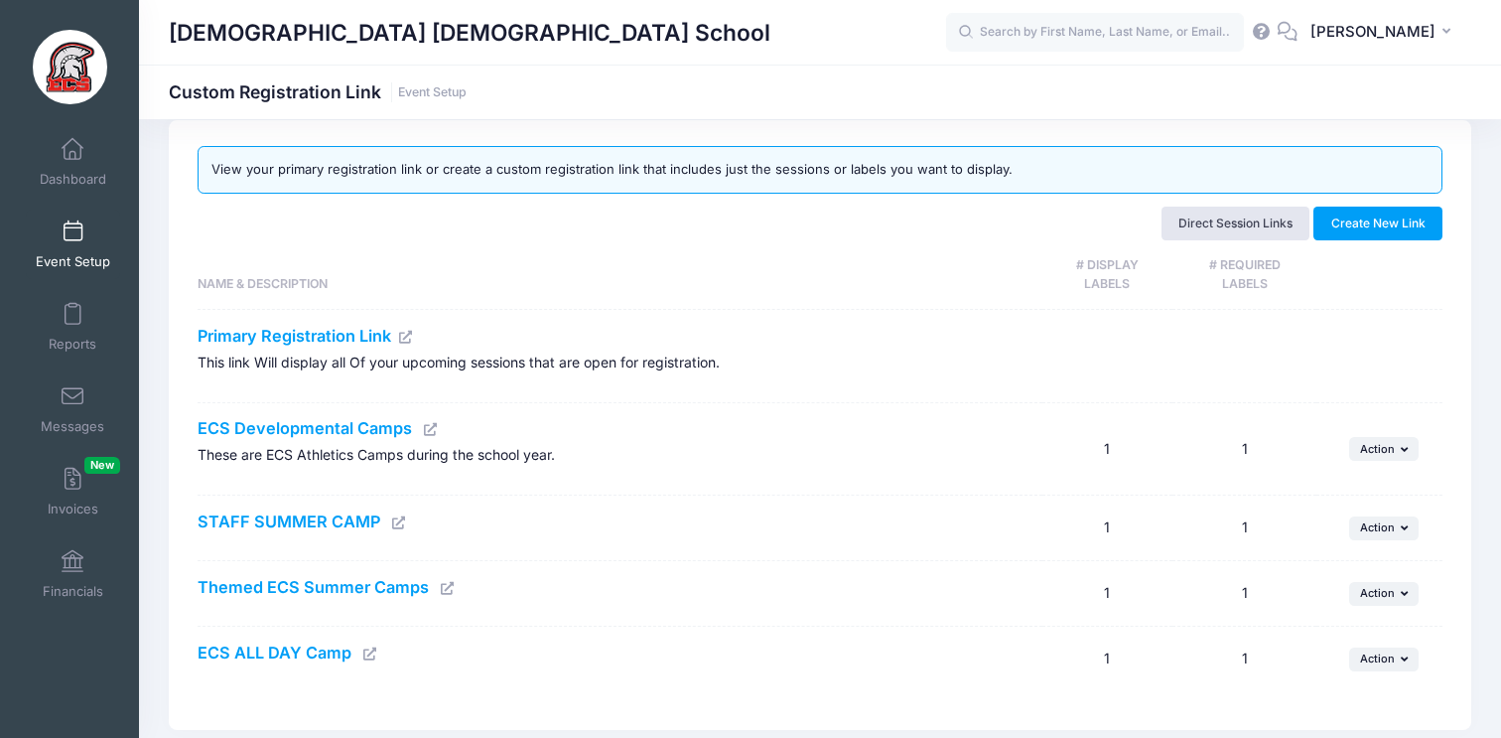
click at [427, 429] on icon at bounding box center [431, 429] width 16 height 13
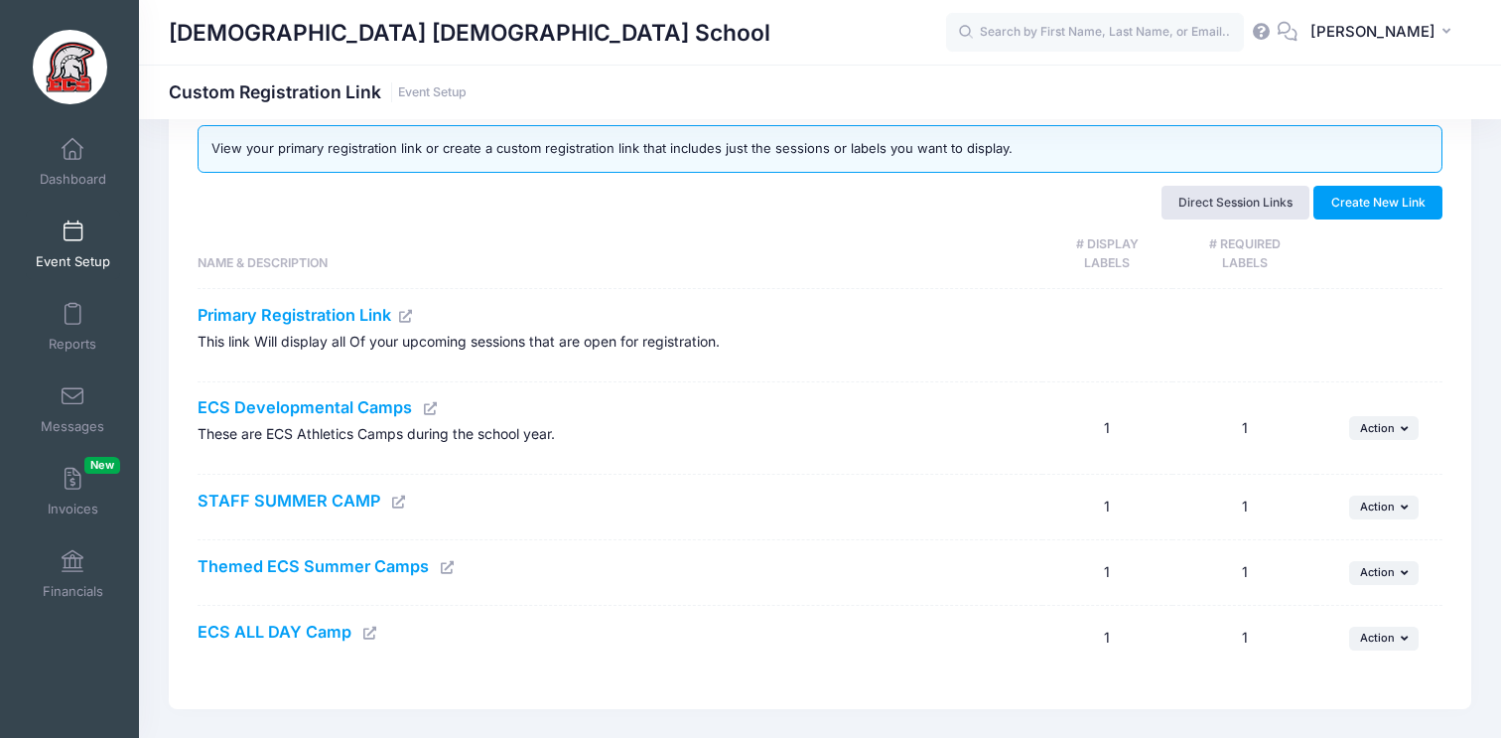
click at [77, 259] on span "Event Setup" at bounding box center [73, 261] width 74 height 17
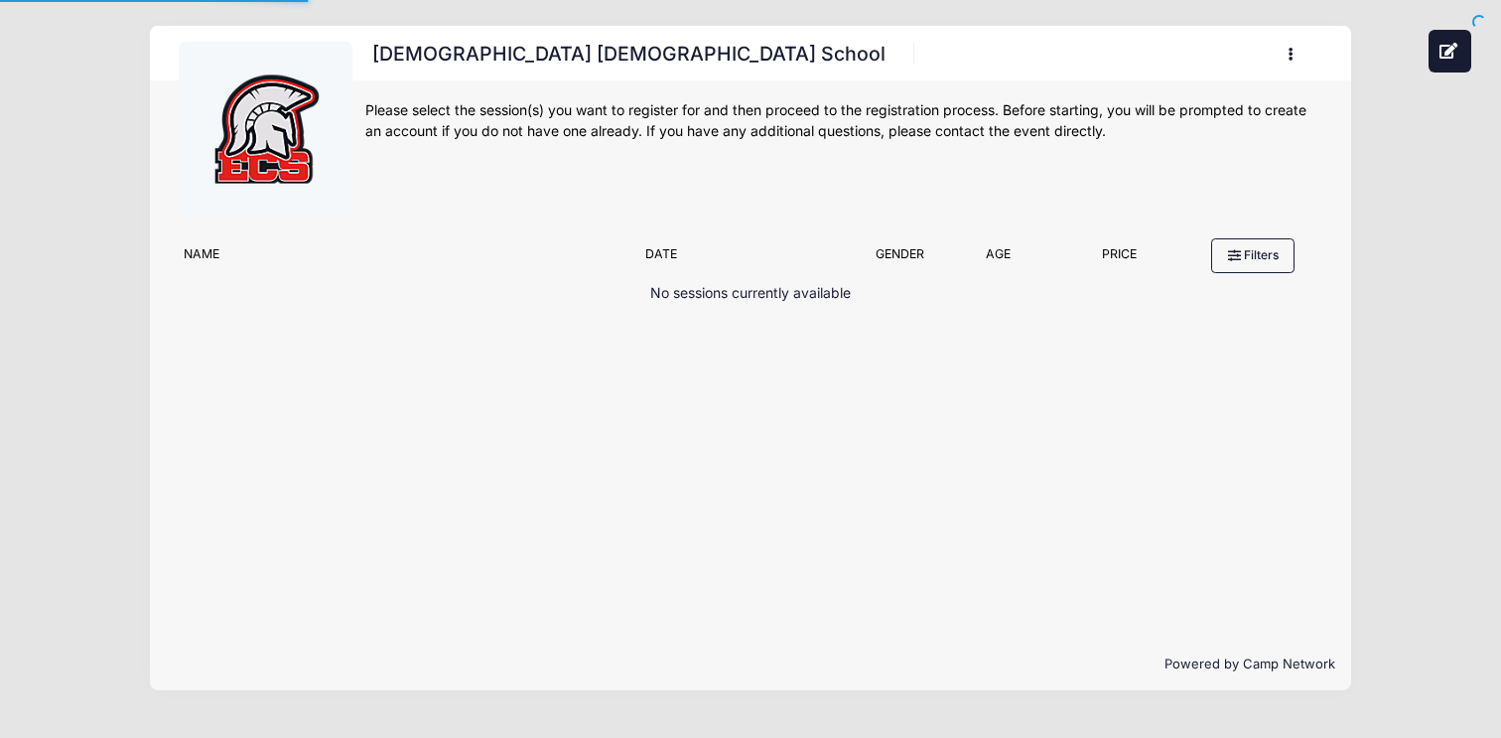
scroll to position [500, 0]
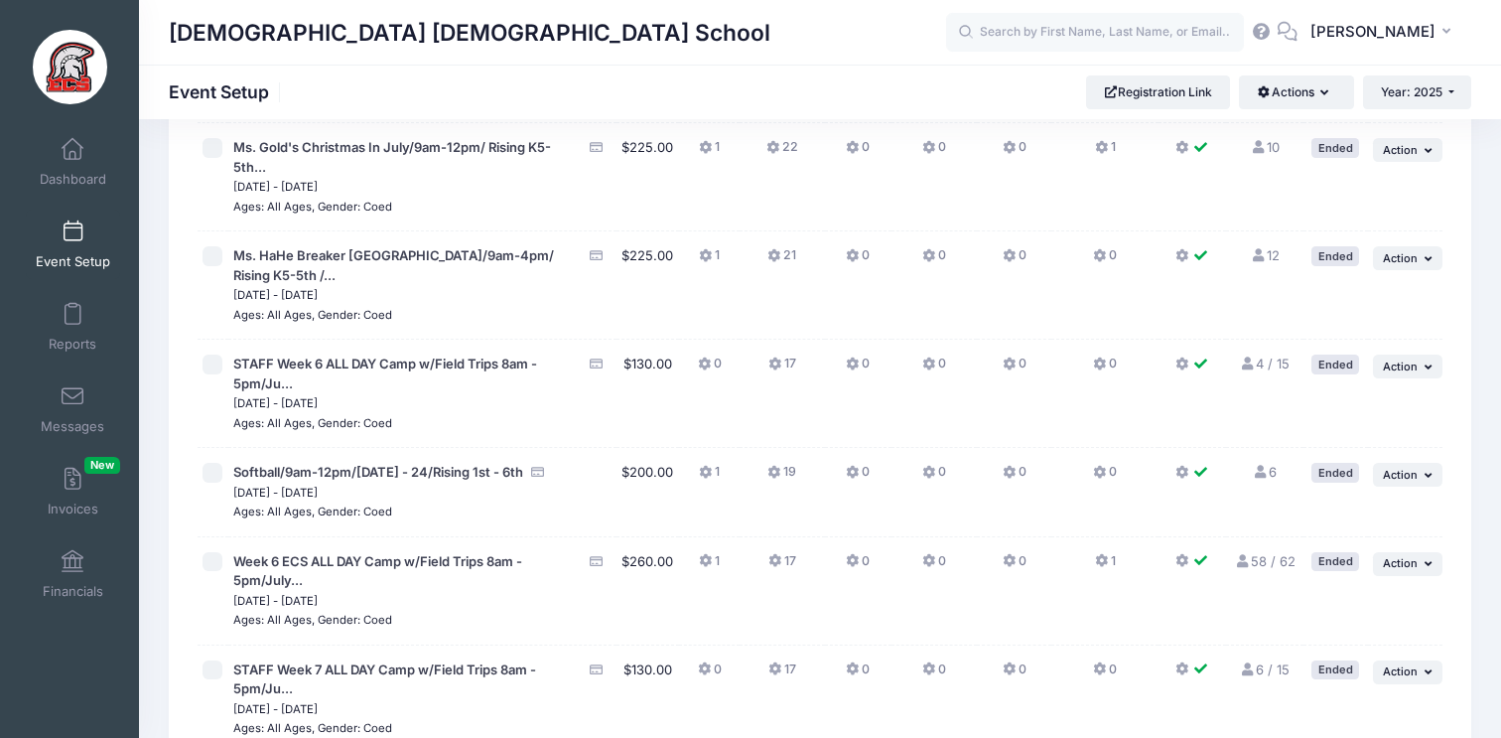
scroll to position [4232, 0]
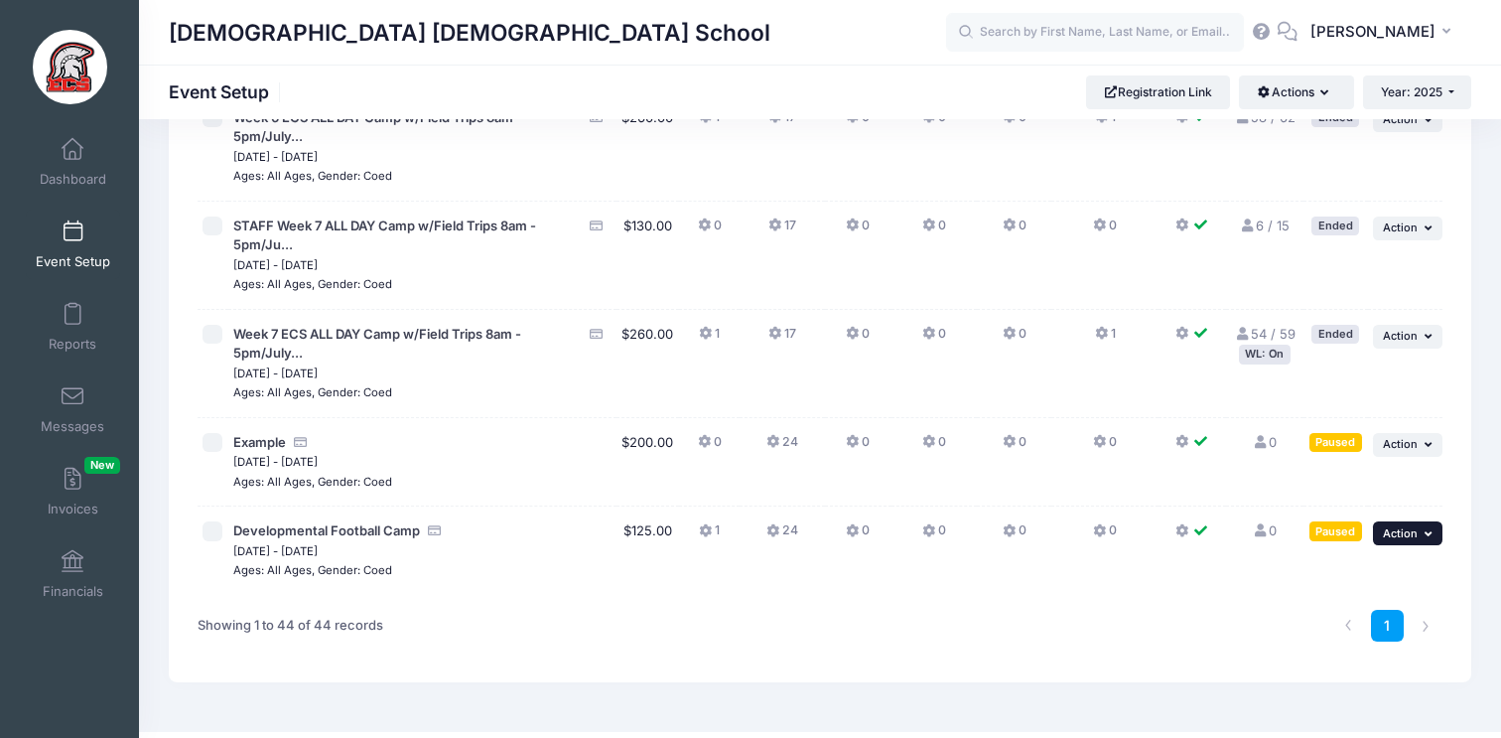
click at [1391, 526] on span "Action" at bounding box center [1400, 533] width 35 height 14
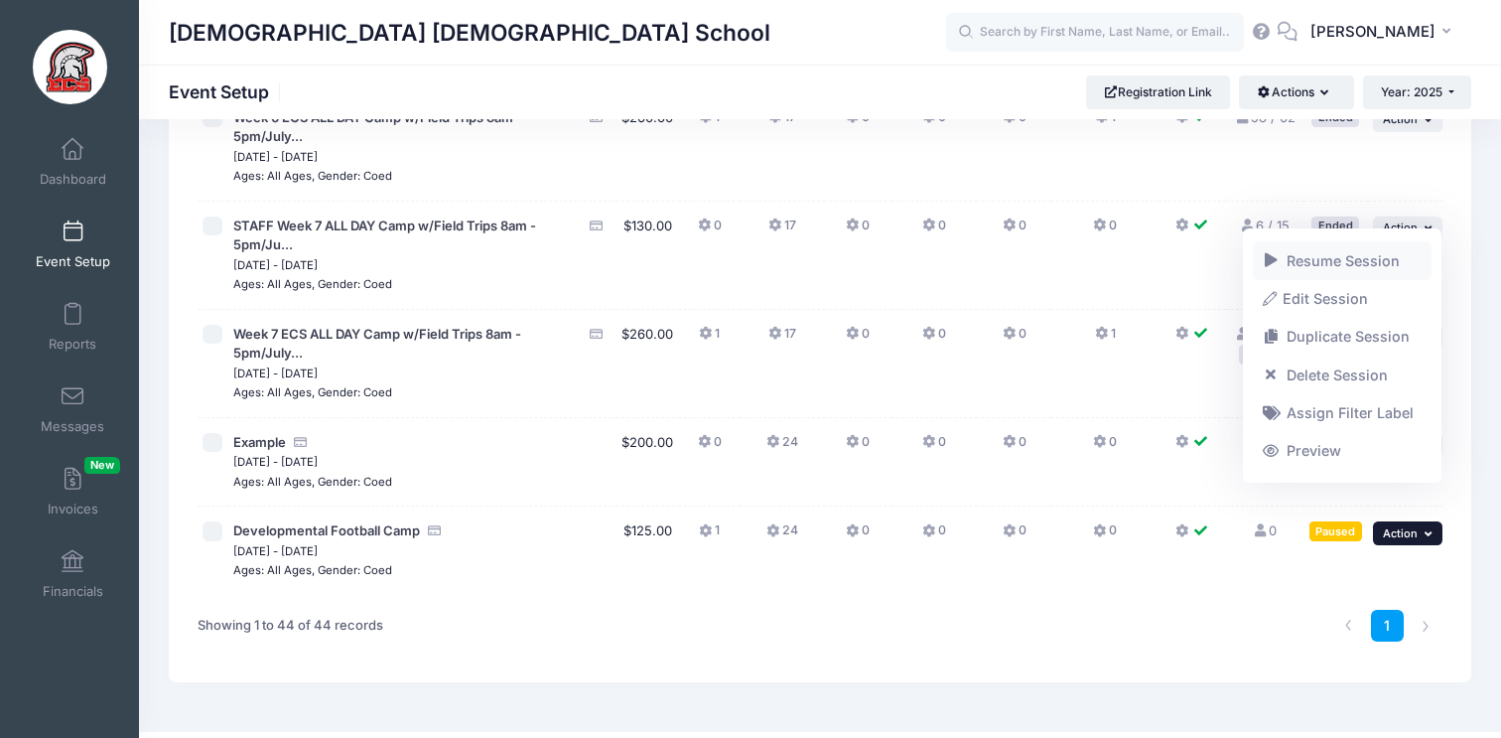
click at [1327, 267] on link "Resume Session" at bounding box center [1343, 260] width 180 height 38
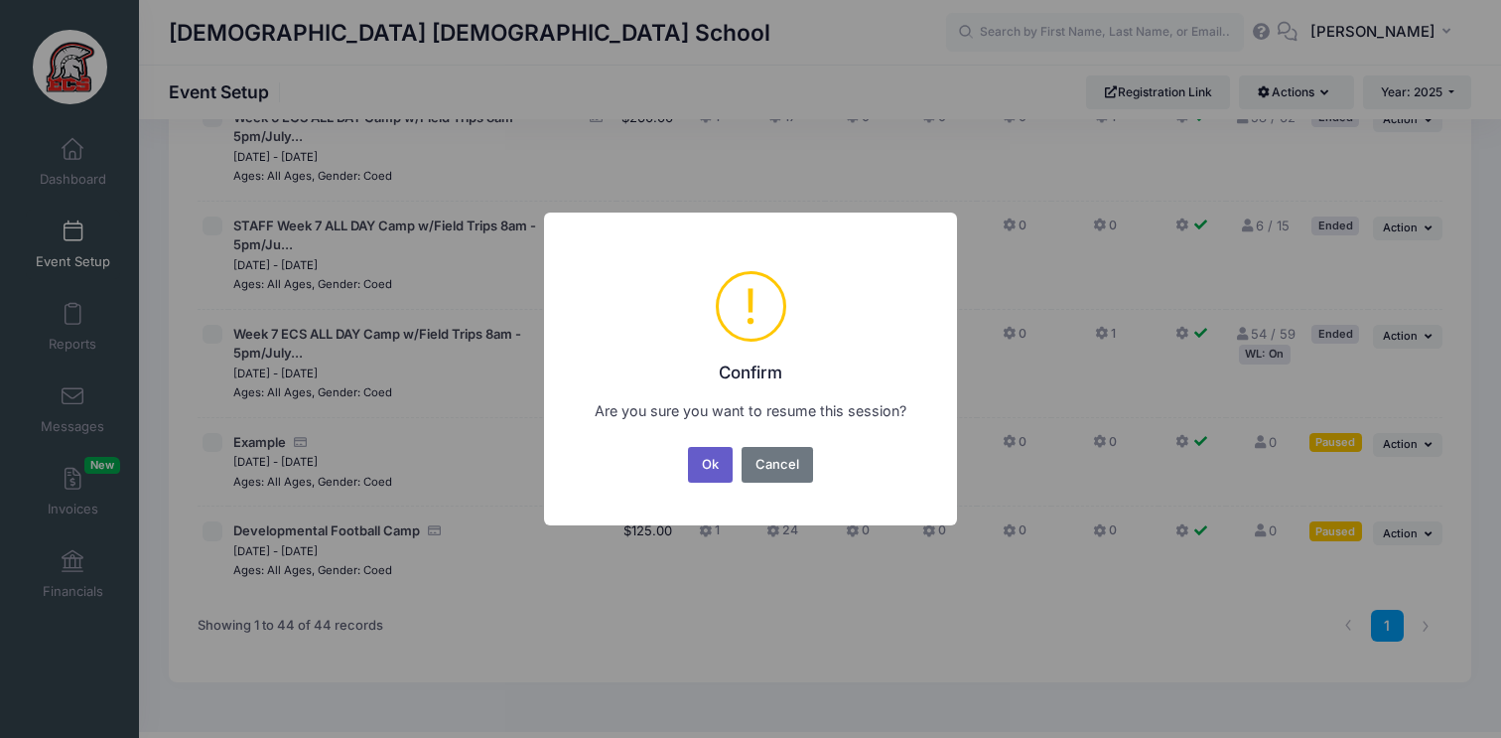
click at [705, 467] on button "Ok" at bounding box center [711, 465] width 46 height 36
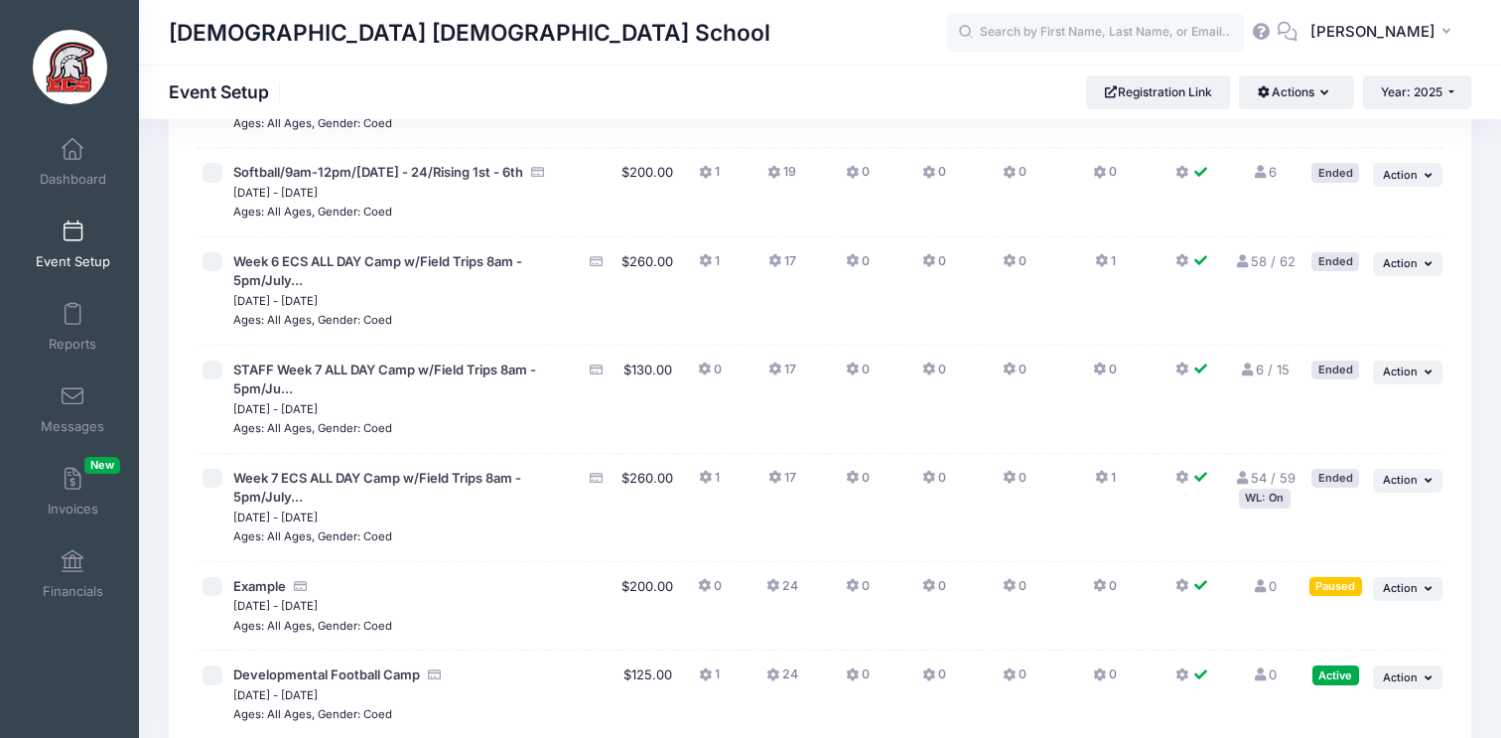
scroll to position [4232, 0]
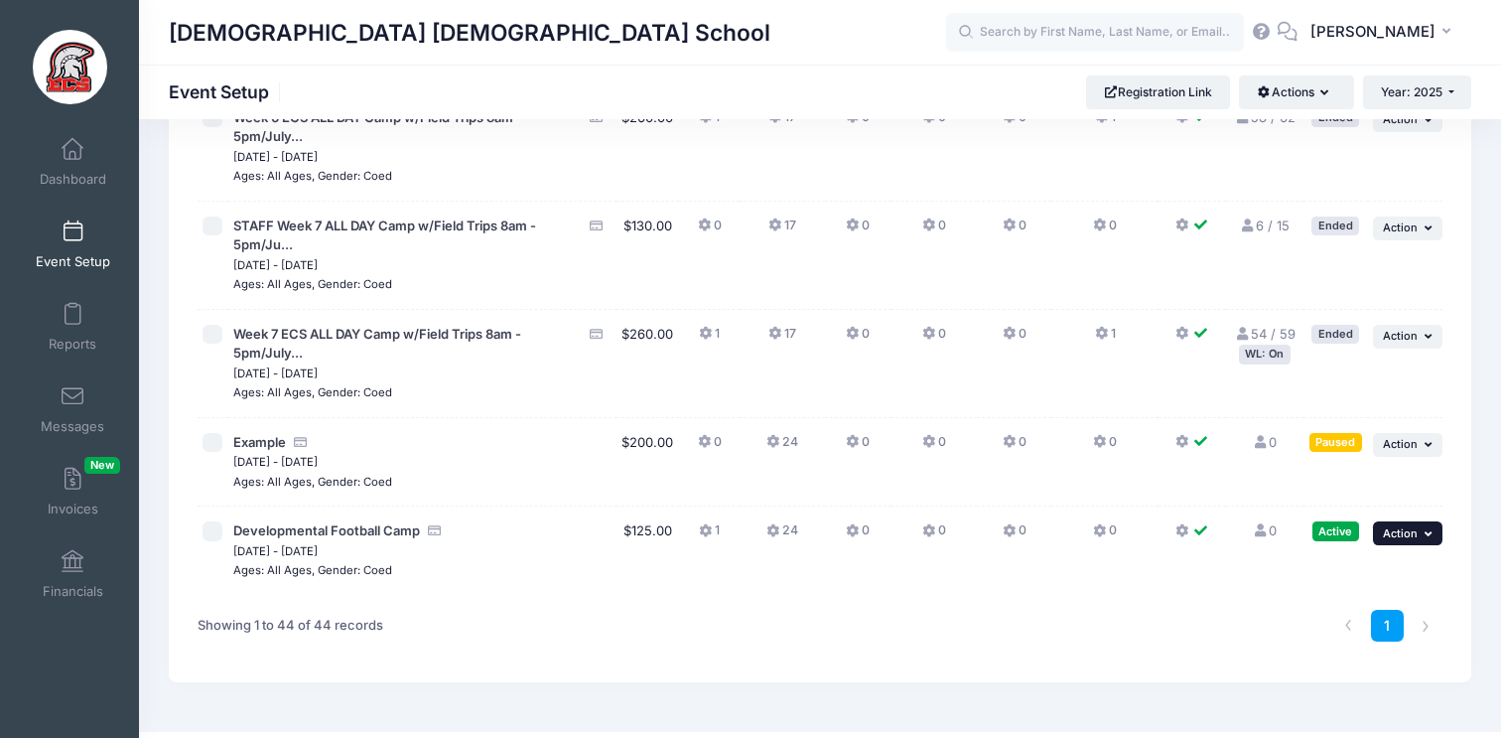
click at [1398, 526] on span "Action" at bounding box center [1400, 533] width 35 height 14
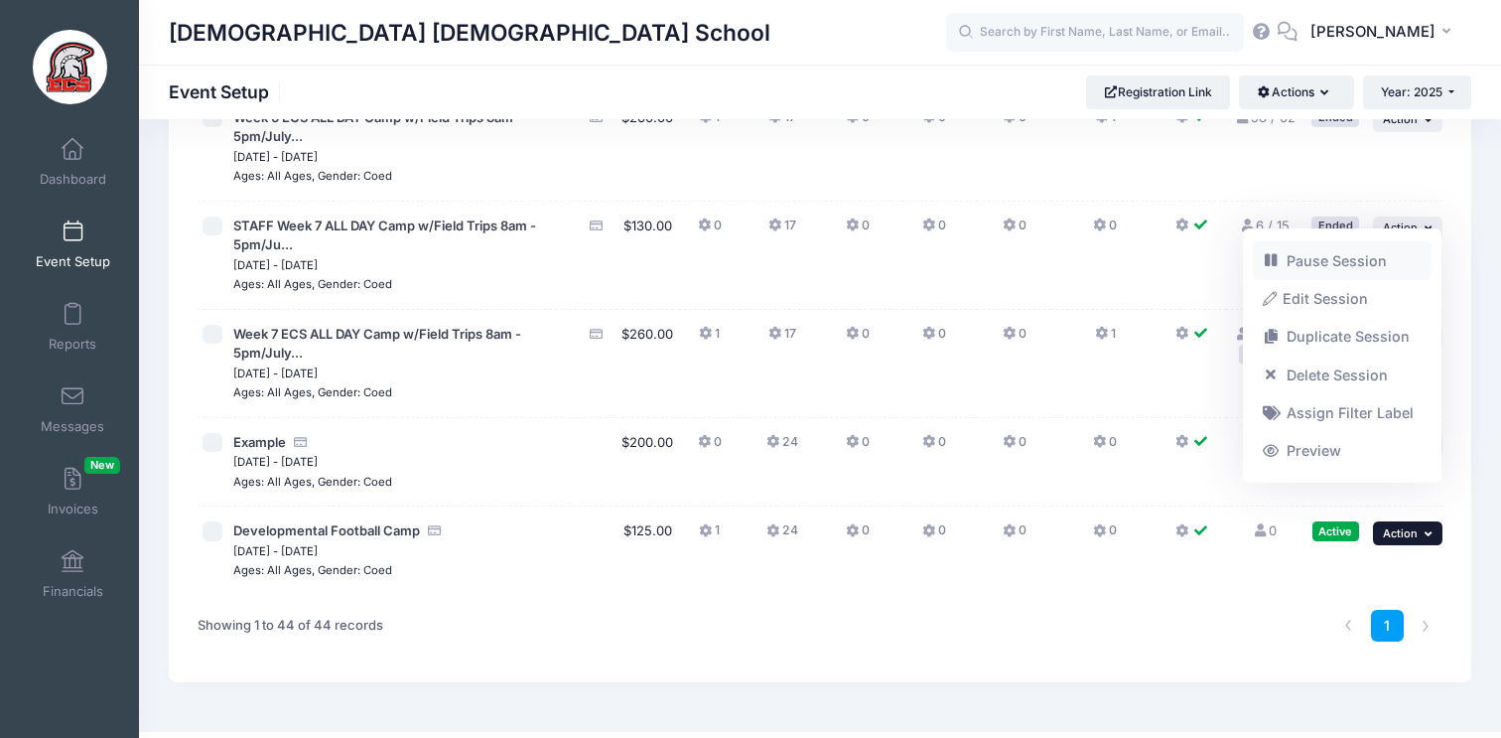
click at [1323, 258] on link "Pause Session" at bounding box center [1343, 260] width 180 height 38
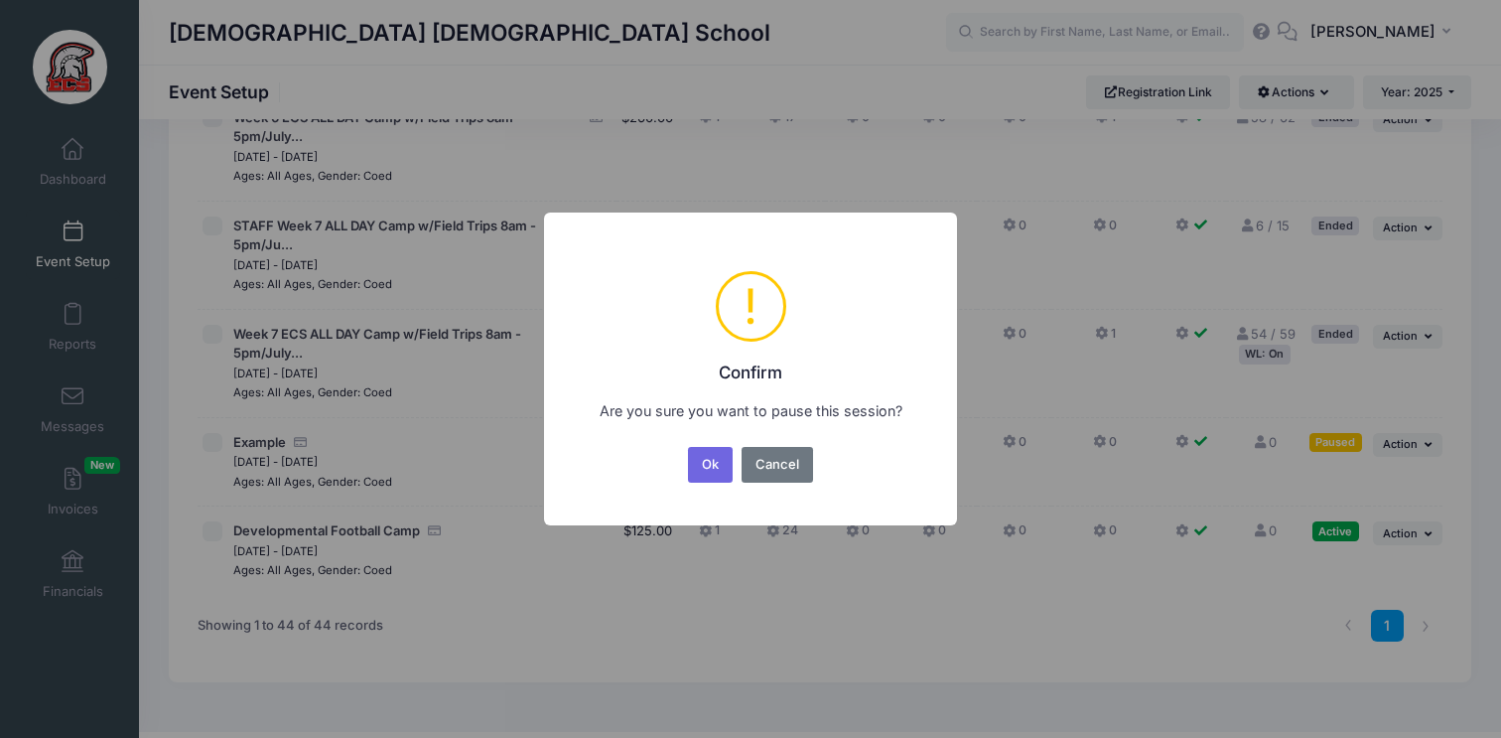
click at [707, 469] on button "Ok" at bounding box center [711, 465] width 46 height 36
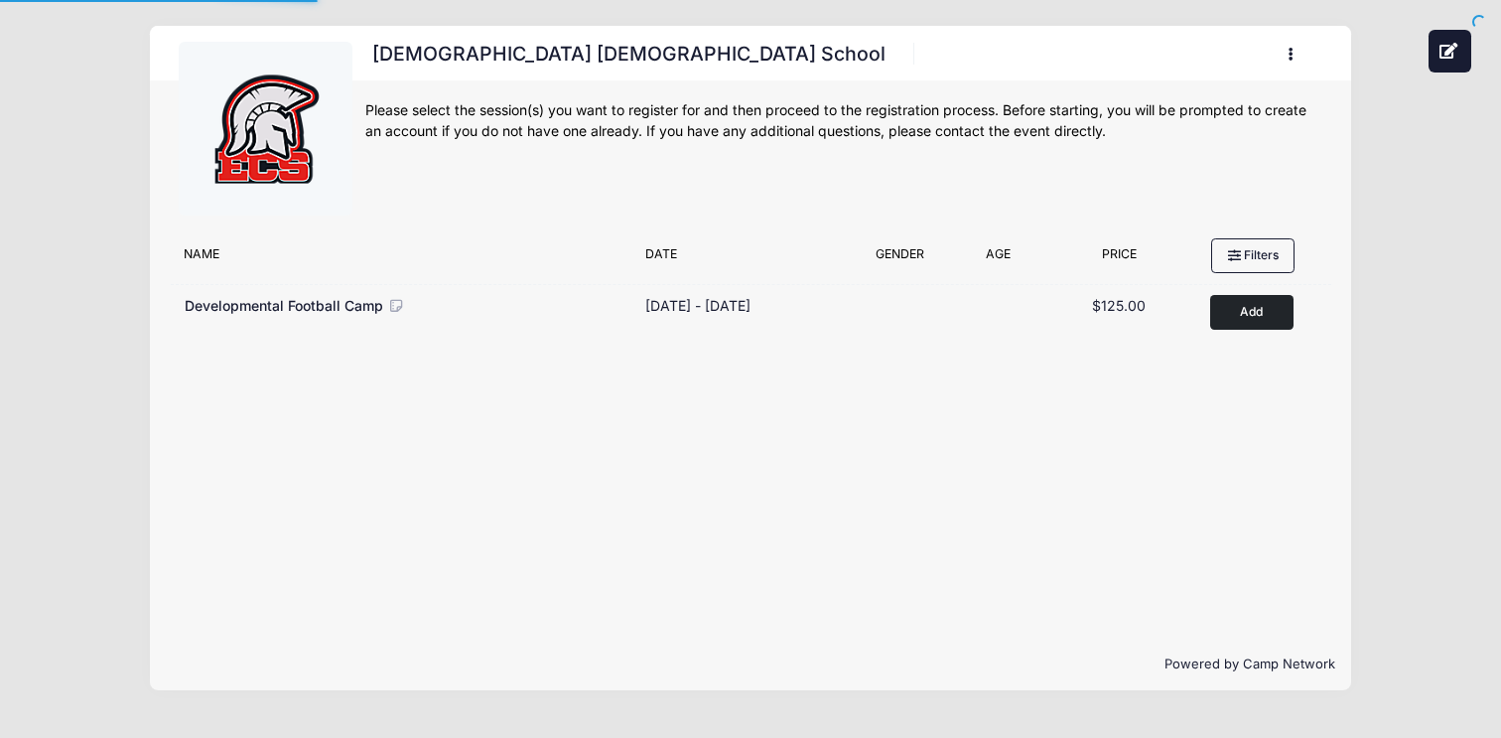
scroll to position [500, 0]
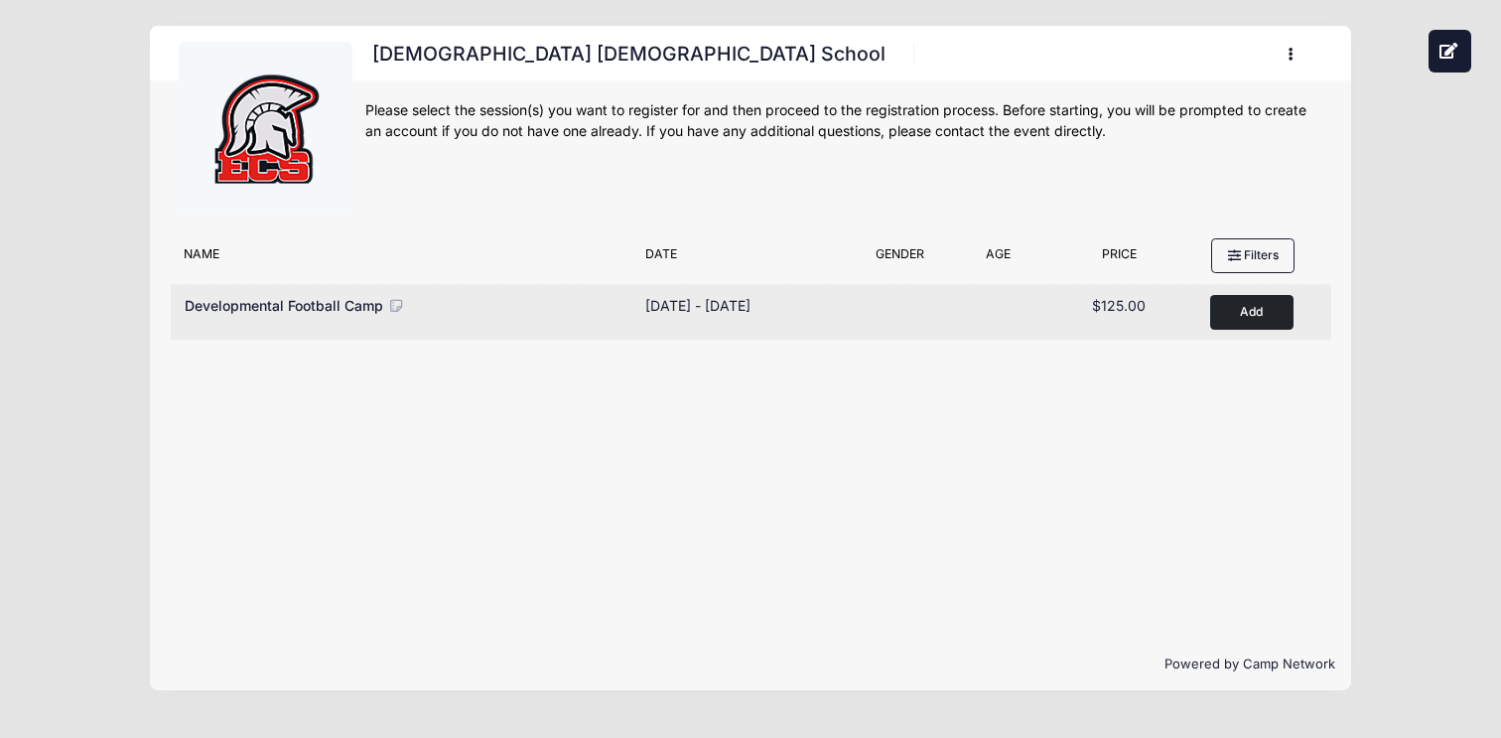
click at [396, 309] on icon at bounding box center [396, 306] width 18 height 14
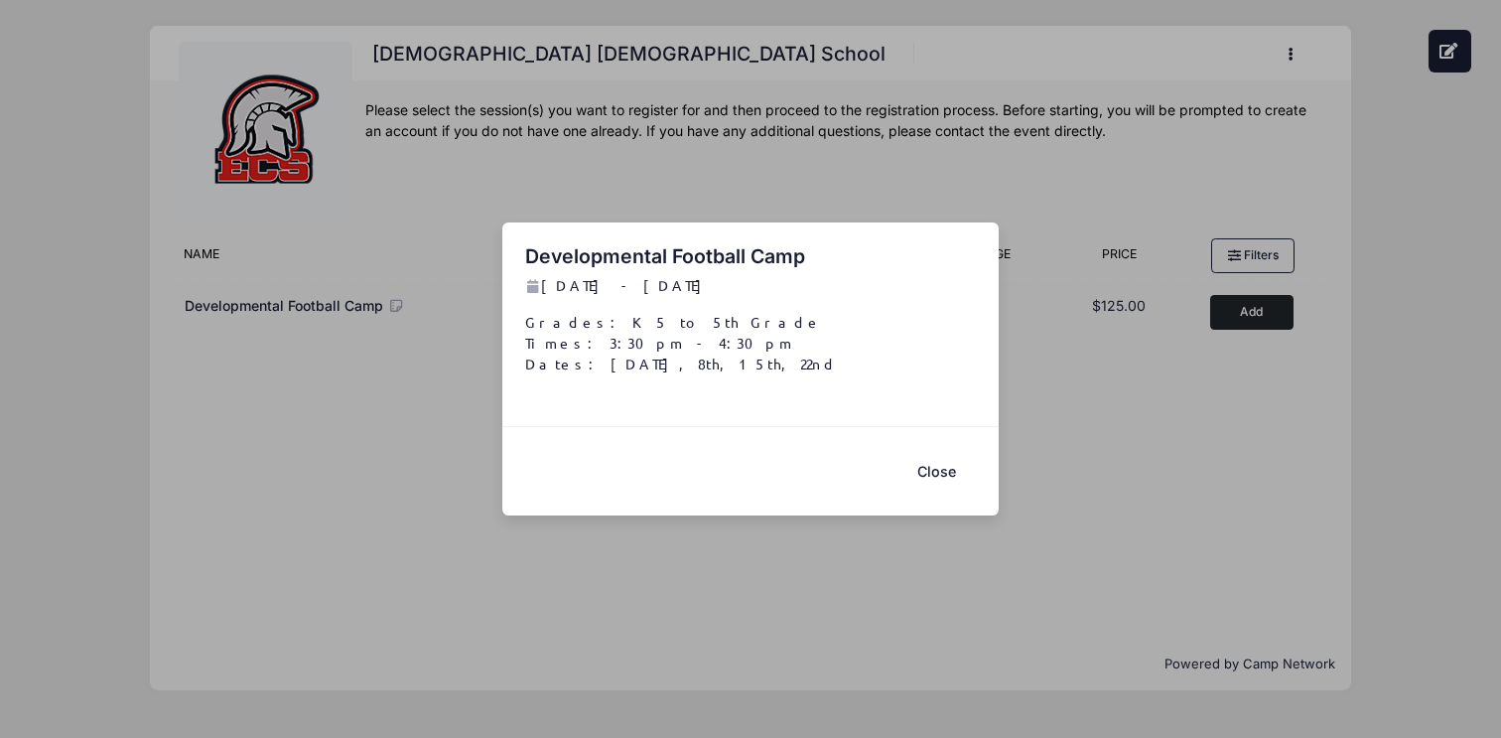
click at [928, 459] on button "Close" at bounding box center [936, 471] width 79 height 43
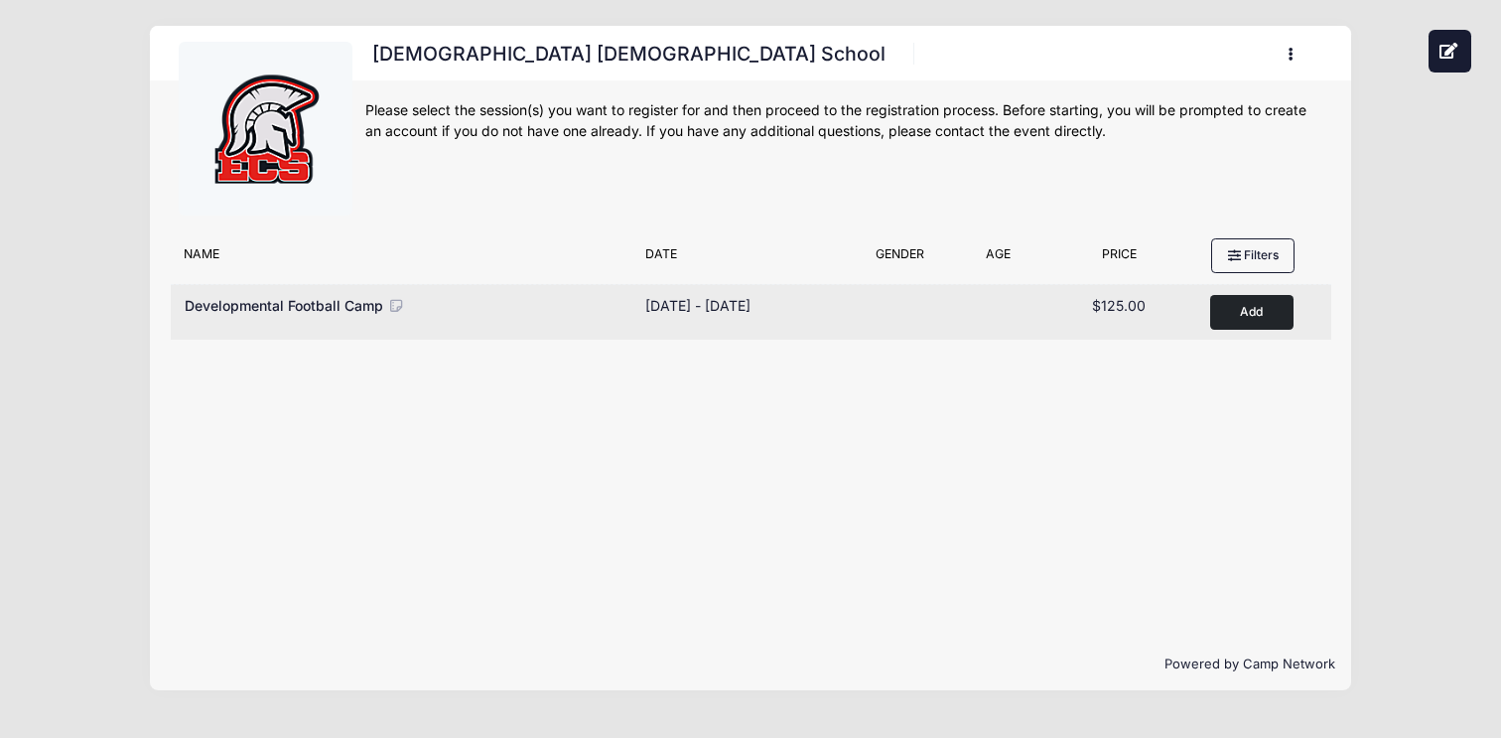
click at [342, 300] on span "Developmental Football Camp" at bounding box center [284, 305] width 199 height 17
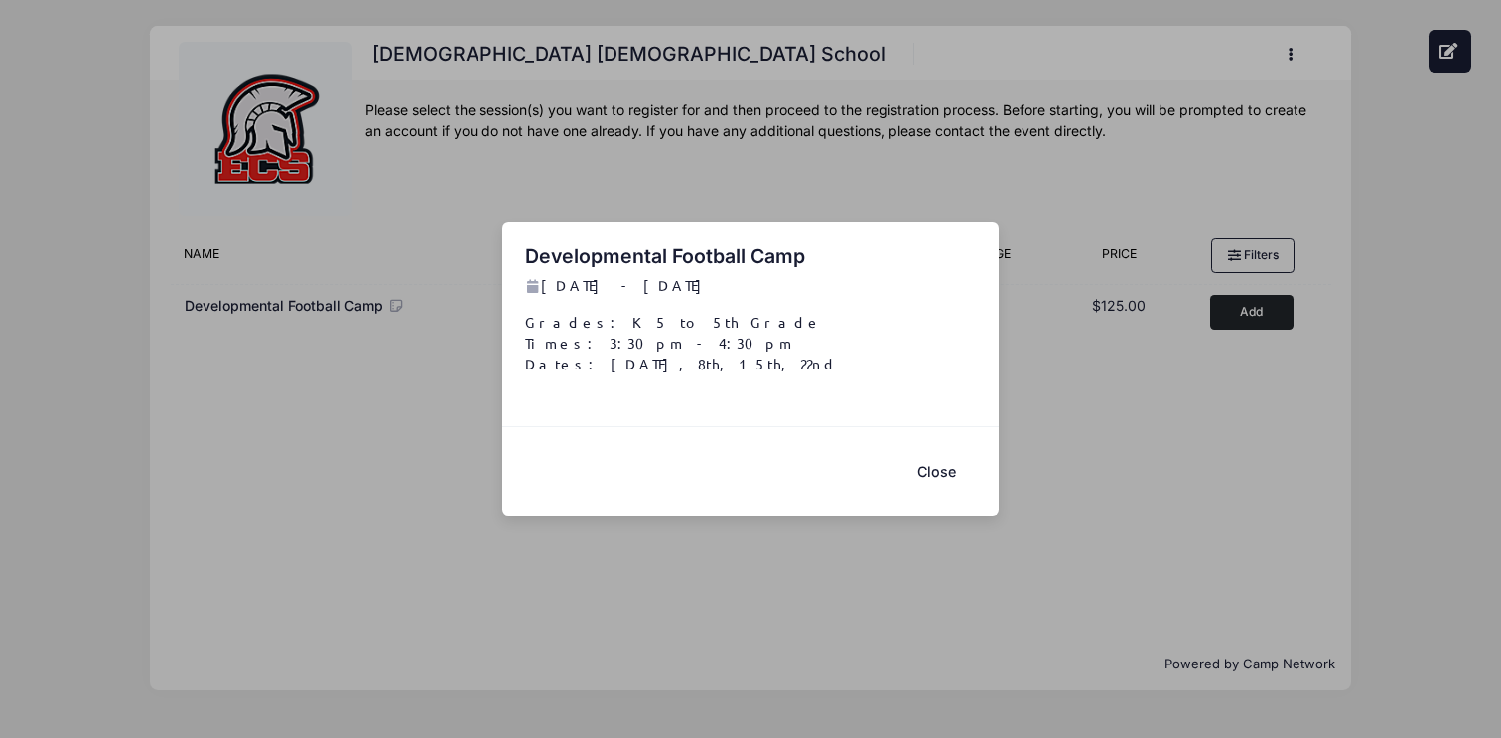
click at [945, 470] on button "Close" at bounding box center [936, 471] width 79 height 43
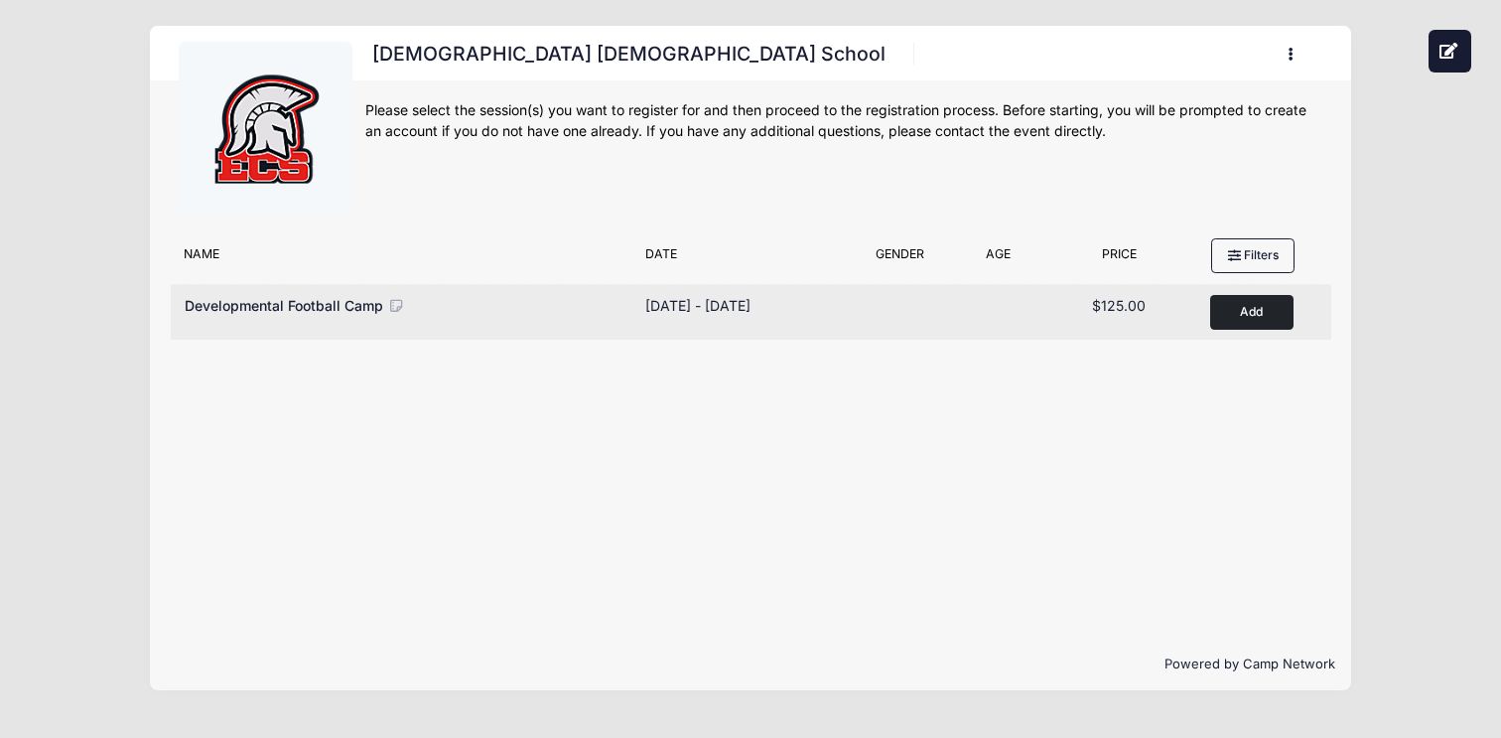
click at [1231, 327] on button "Add to Cart" at bounding box center [1252, 312] width 83 height 35
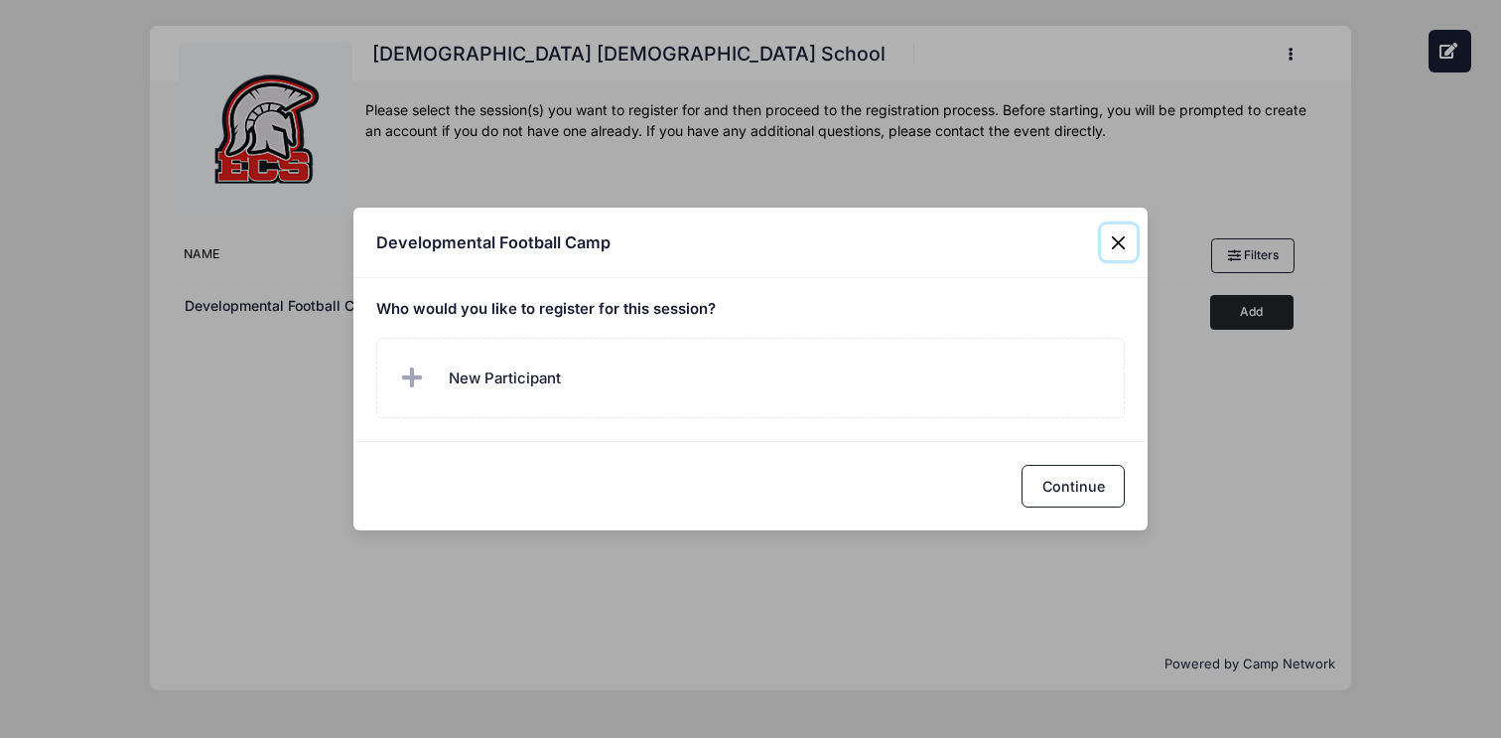
click at [1125, 244] on button "Close" at bounding box center [1119, 242] width 36 height 36
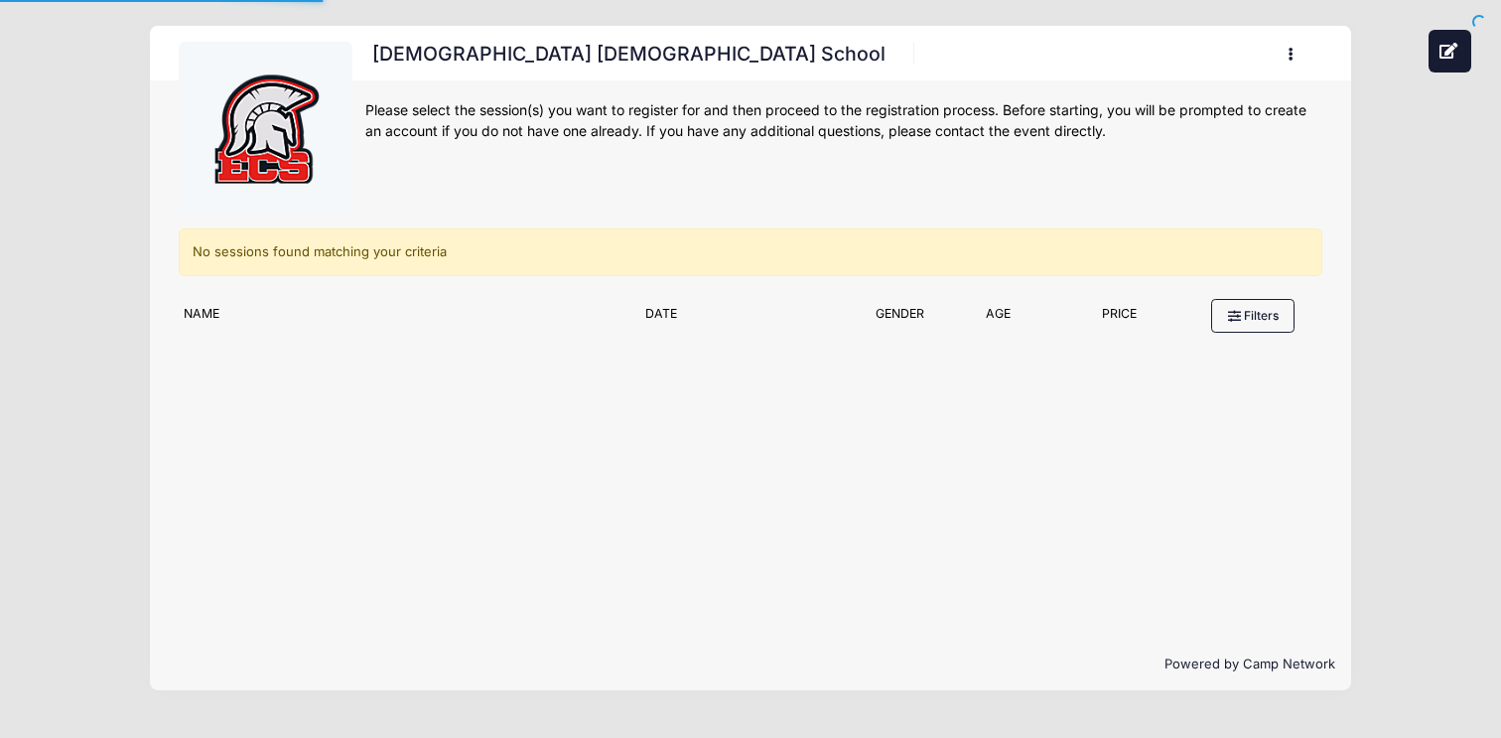
scroll to position [500, 0]
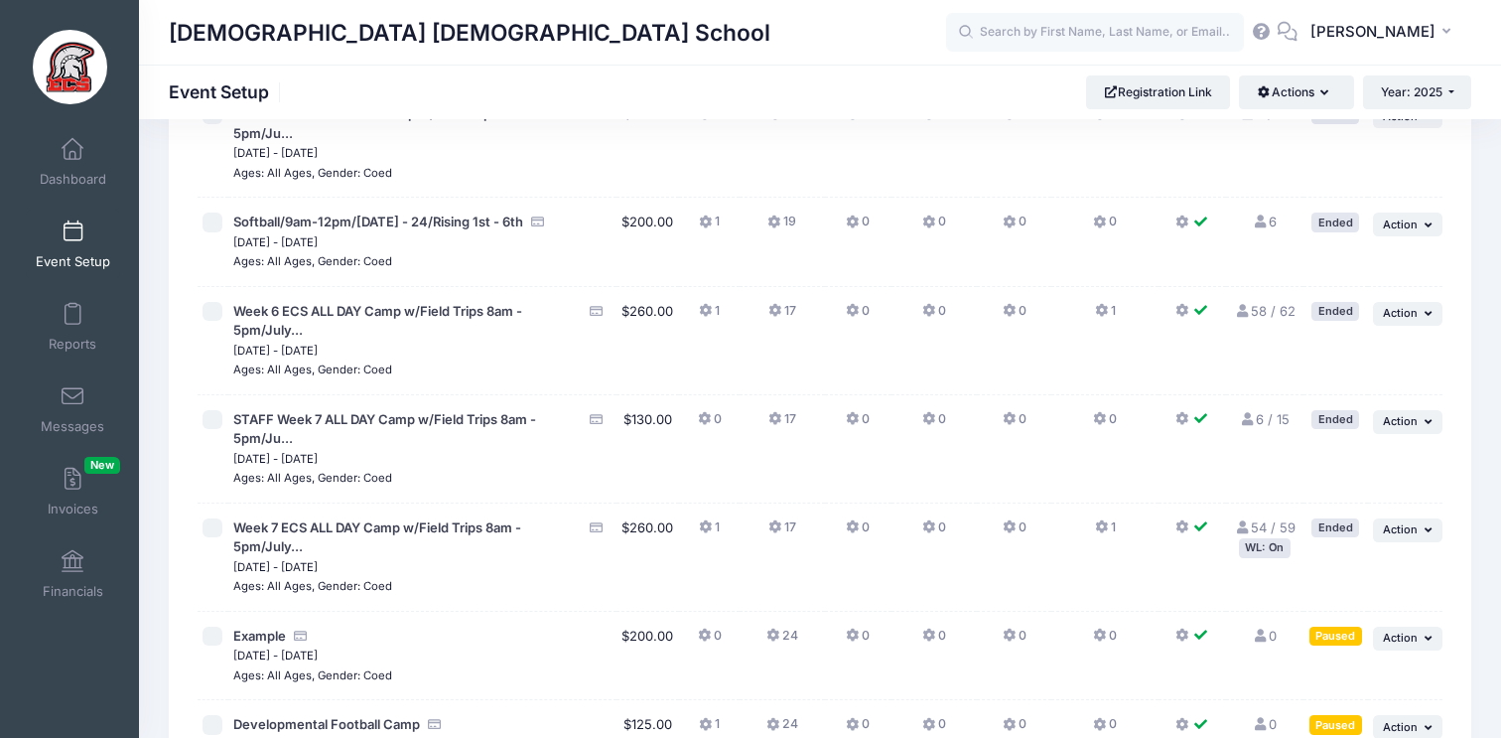
scroll to position [4232, 0]
